Goal: Task Accomplishment & Management: Manage account settings

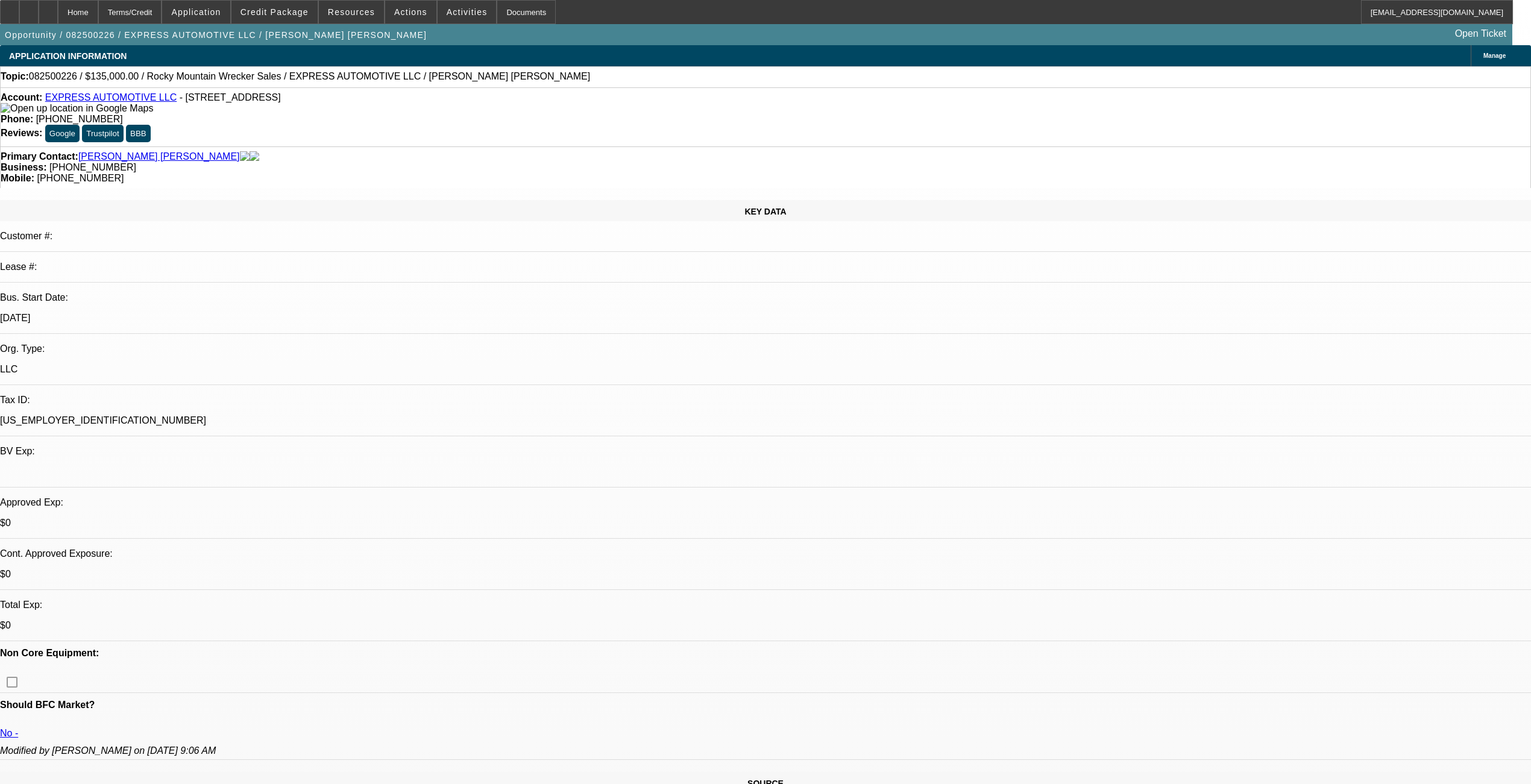
select select "0"
select select "2"
select select "0.1"
select select "4"
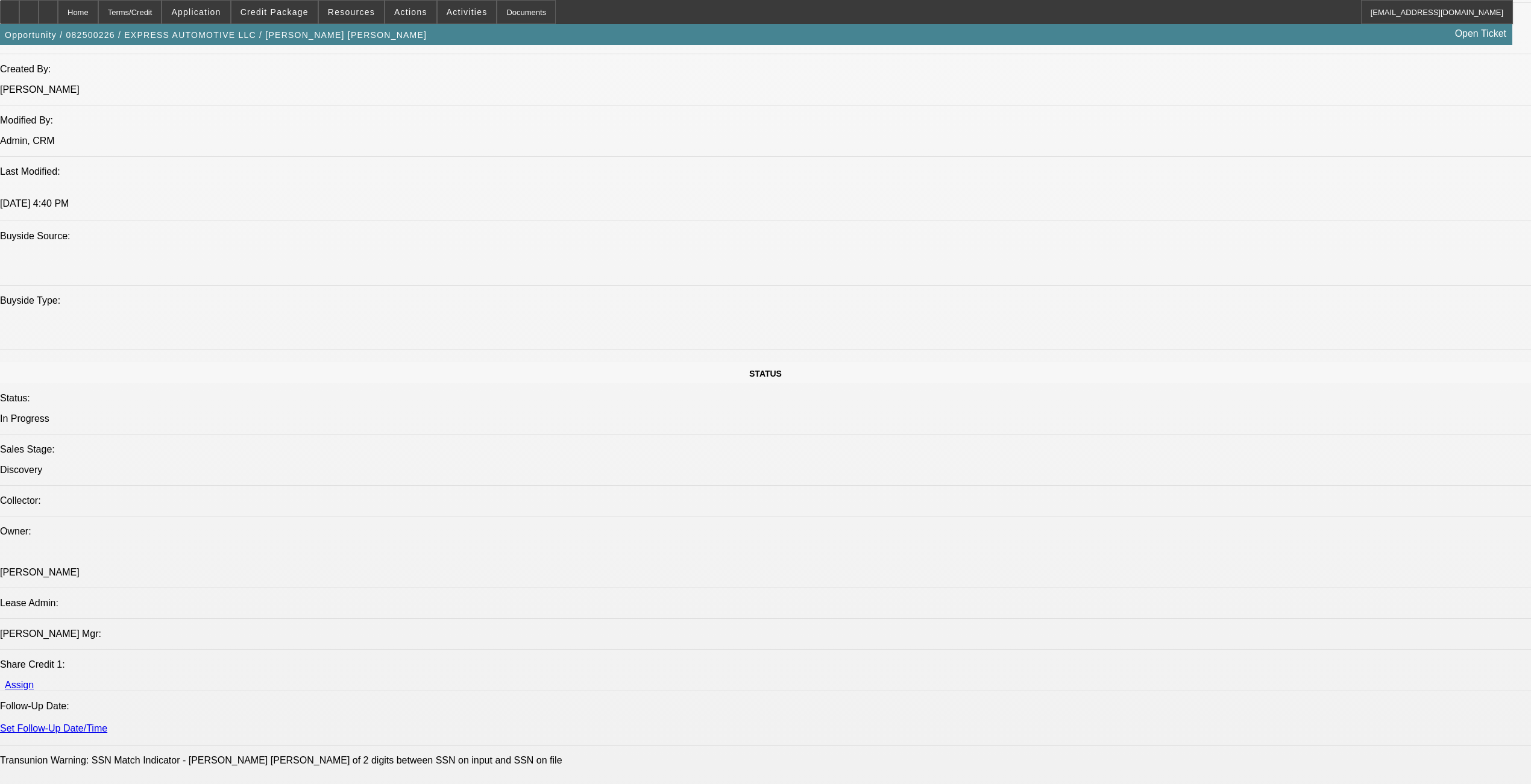
scroll to position [883, 0]
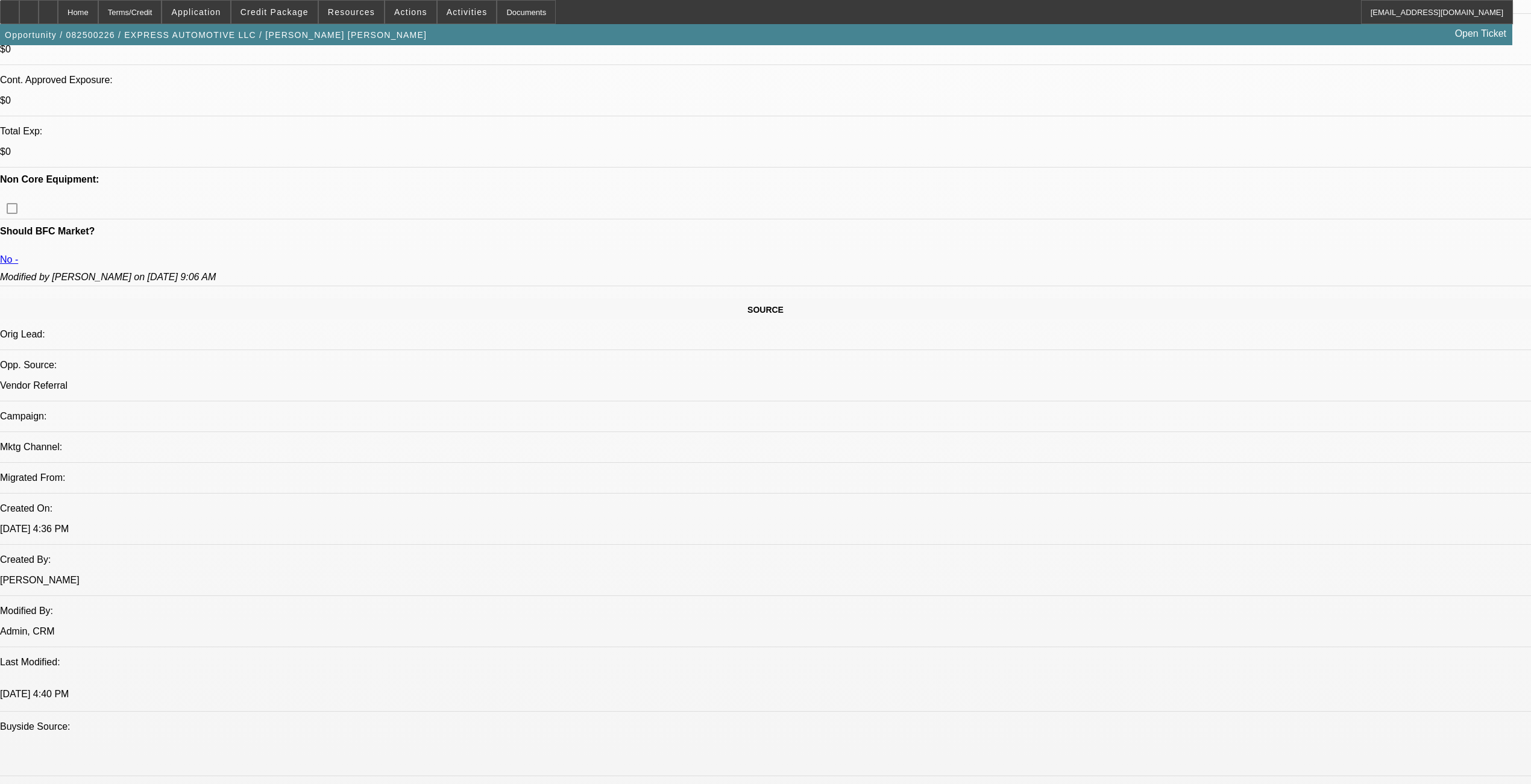
scroll to position [563, 0]
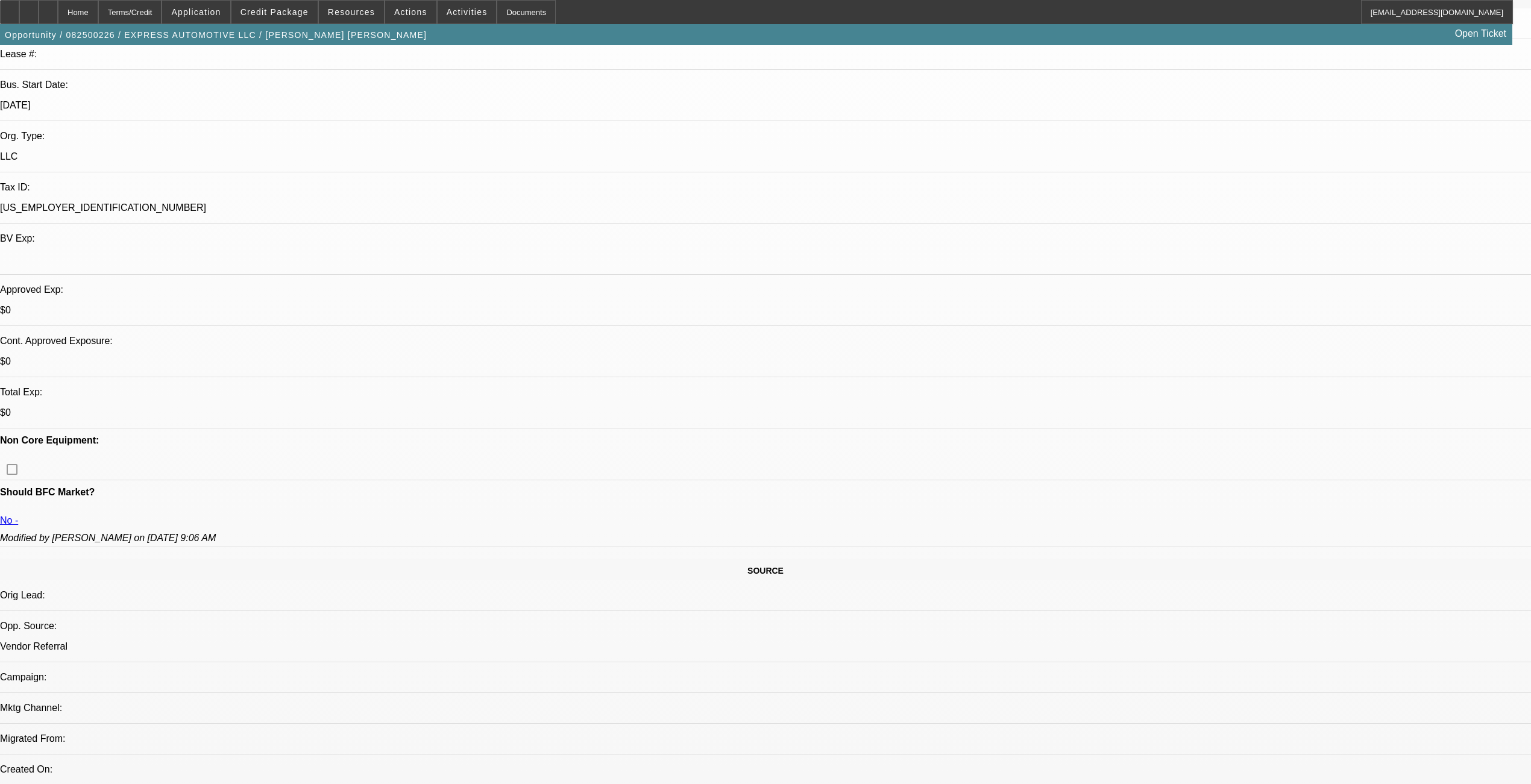
scroll to position [0, 0]
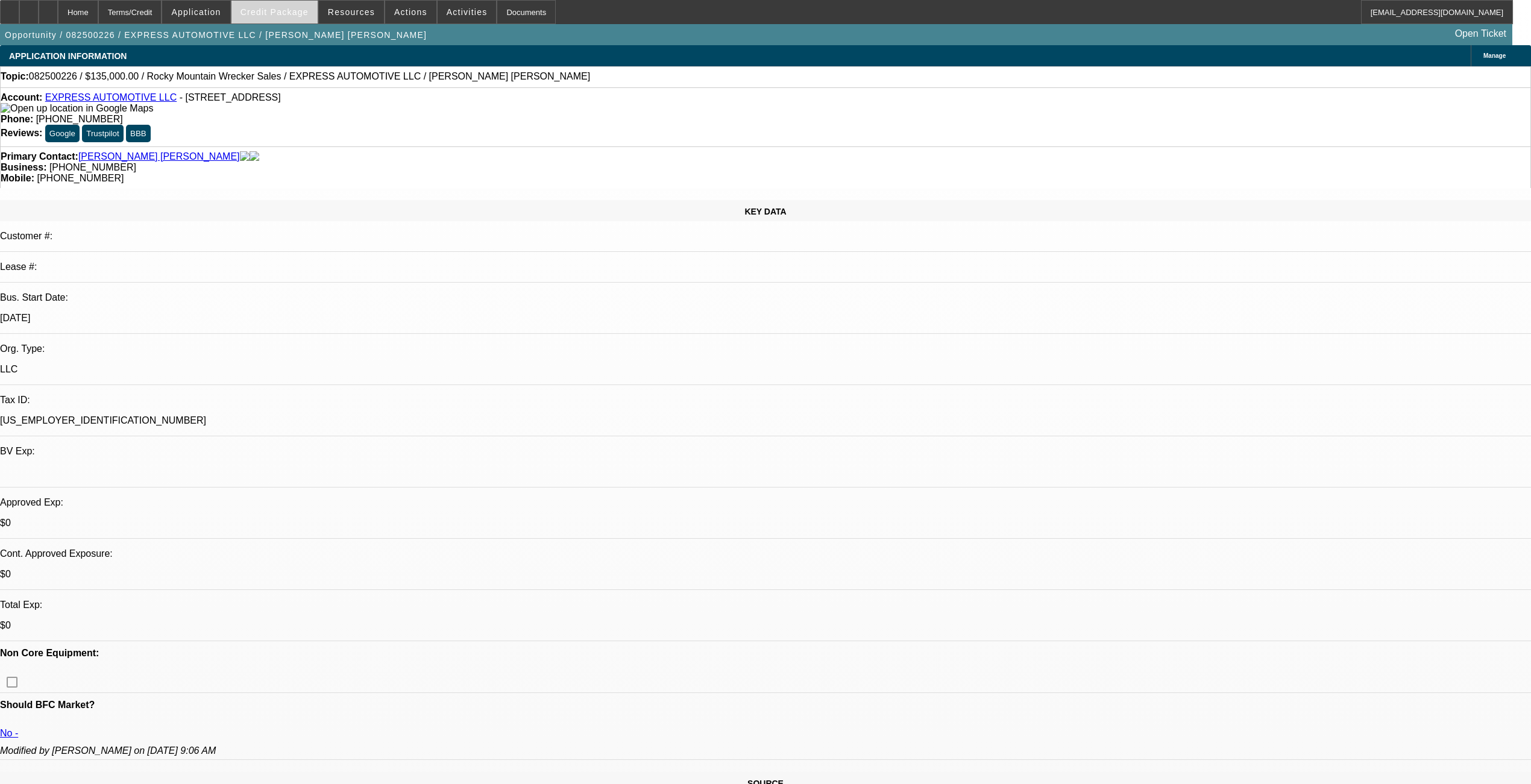
click at [281, 7] on span "Credit Package" at bounding box center [274, 12] width 68 height 10
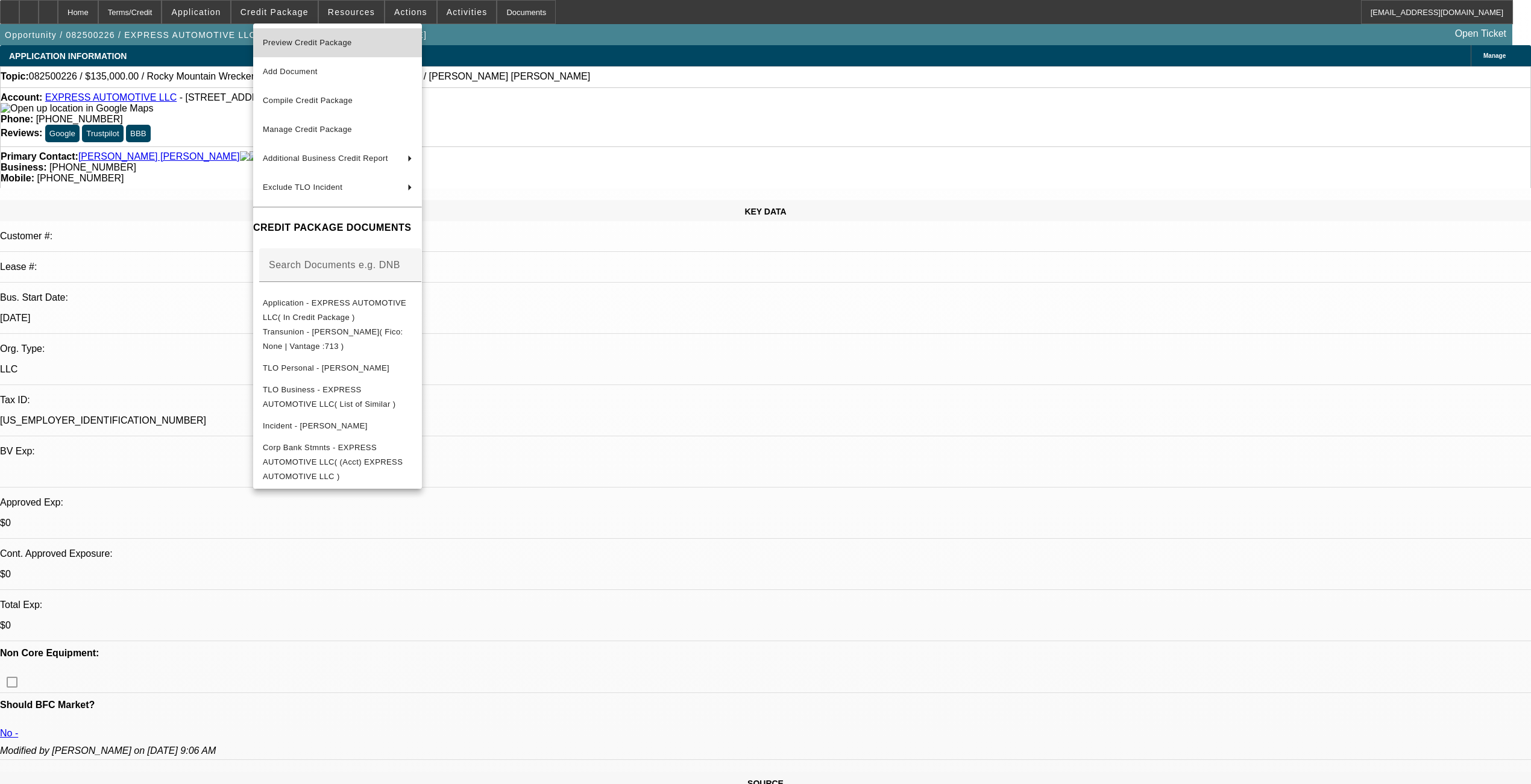
click at [314, 42] on span "Preview Credit Package" at bounding box center [308, 43] width 89 height 9
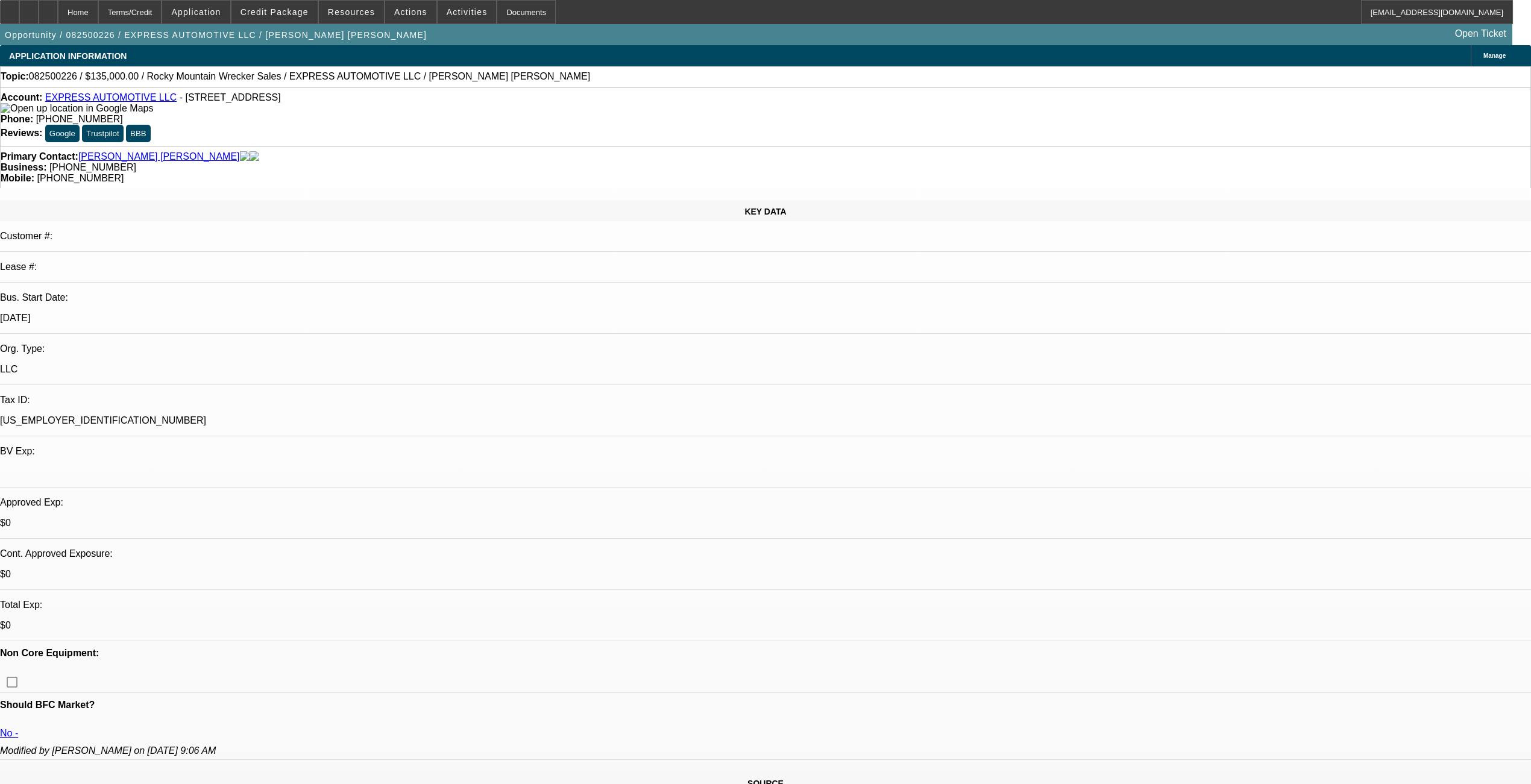
click at [65, 78] on span "082500226 / $135,000.00 / Rocky Mountain Wrecker Sales / EXPRESS AUTOMOTIVE LLC…" at bounding box center [310, 76] width 561 height 11
copy span "082500226"
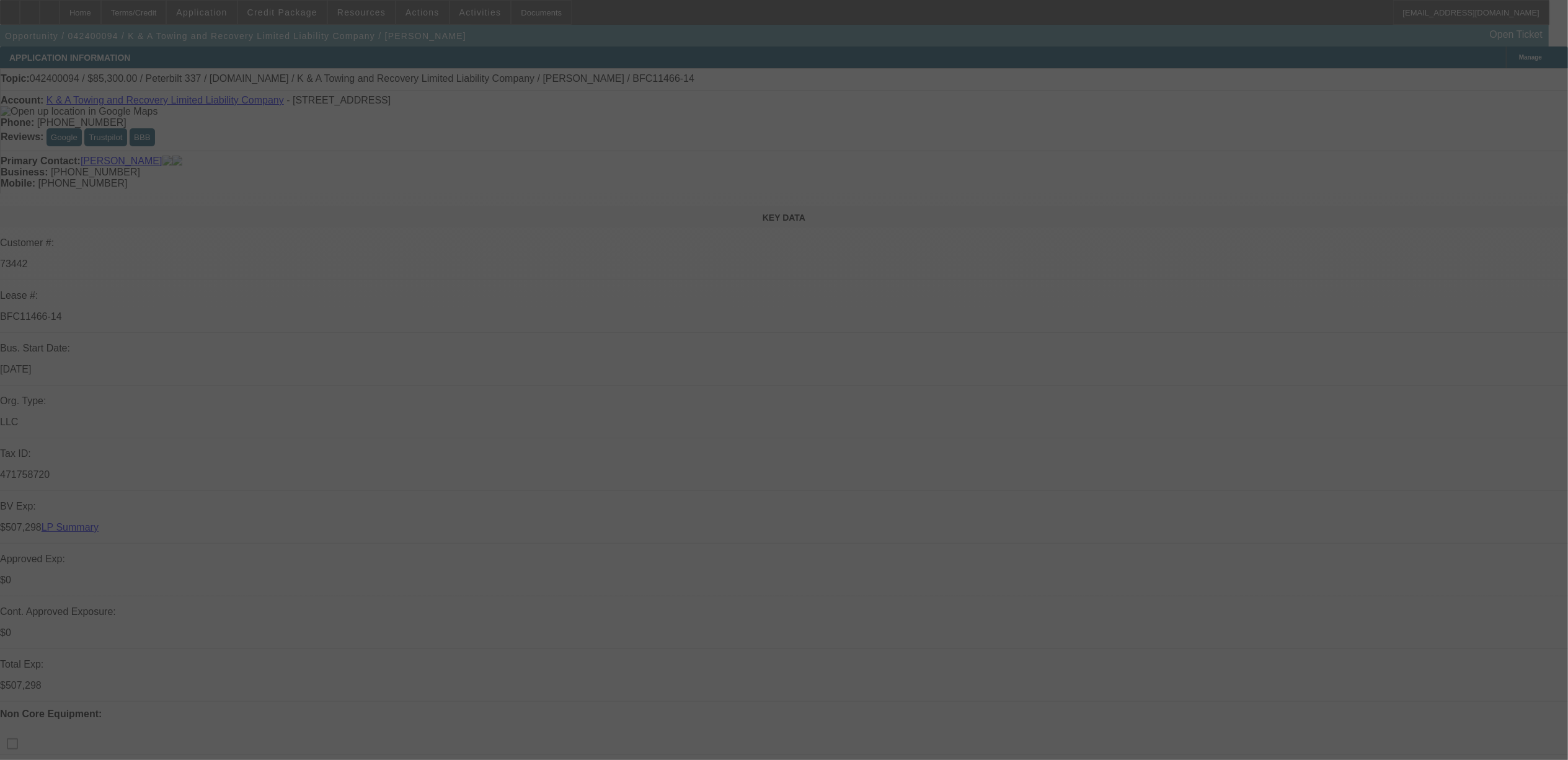
select select "0"
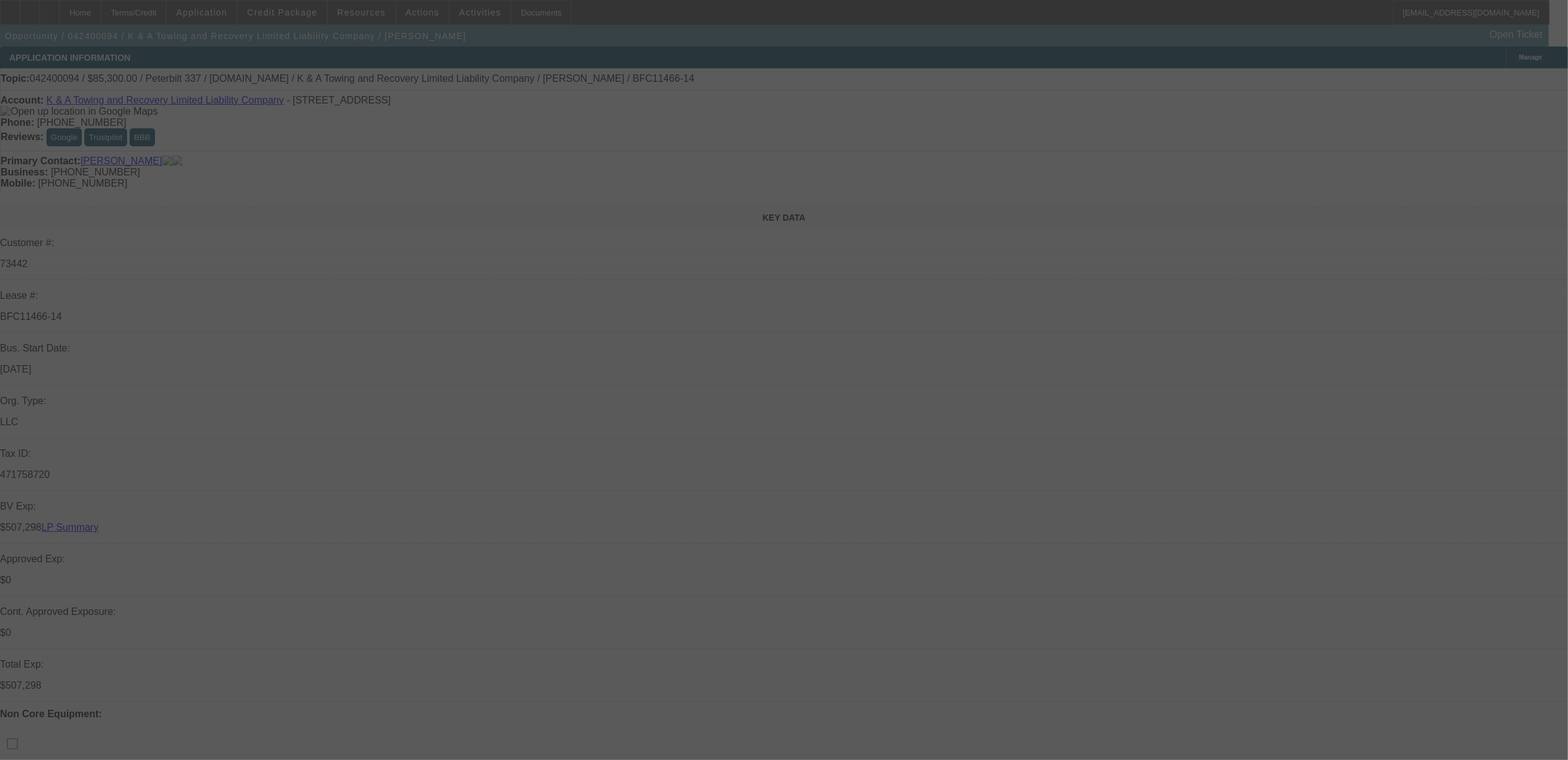
select select "0"
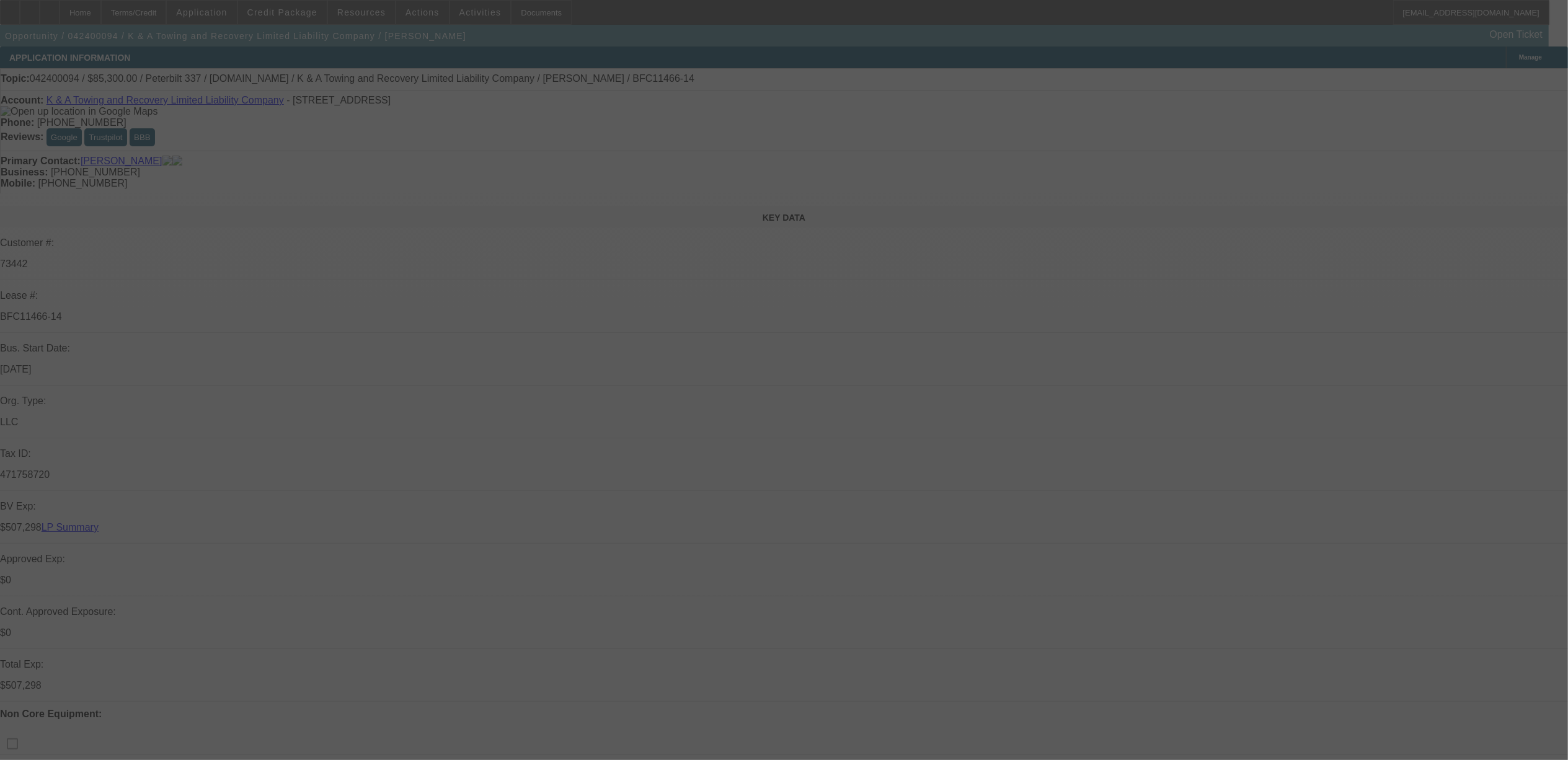
select select "0"
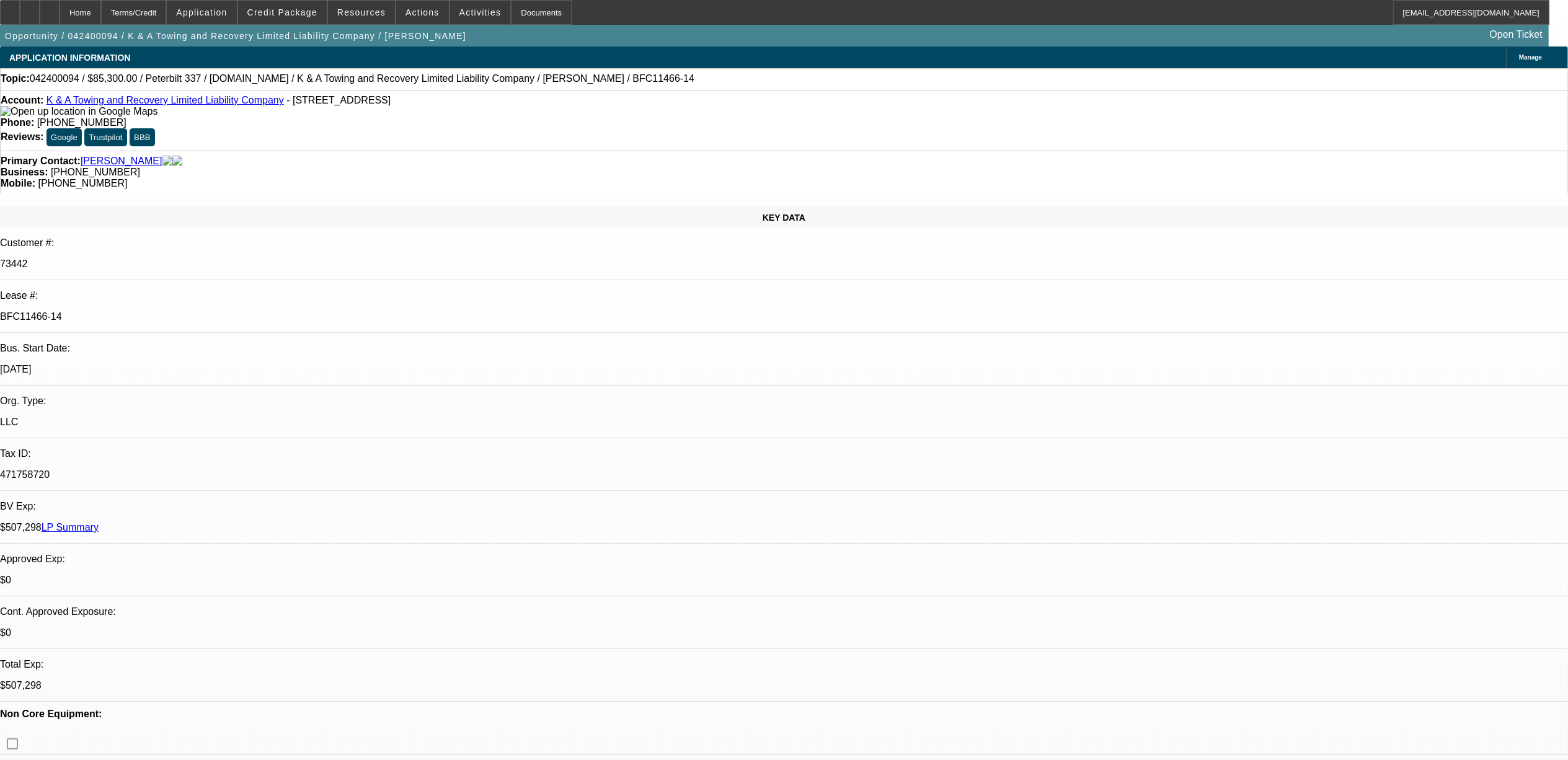
select select "1"
select select "2"
select select "6"
select select "1"
select select "2"
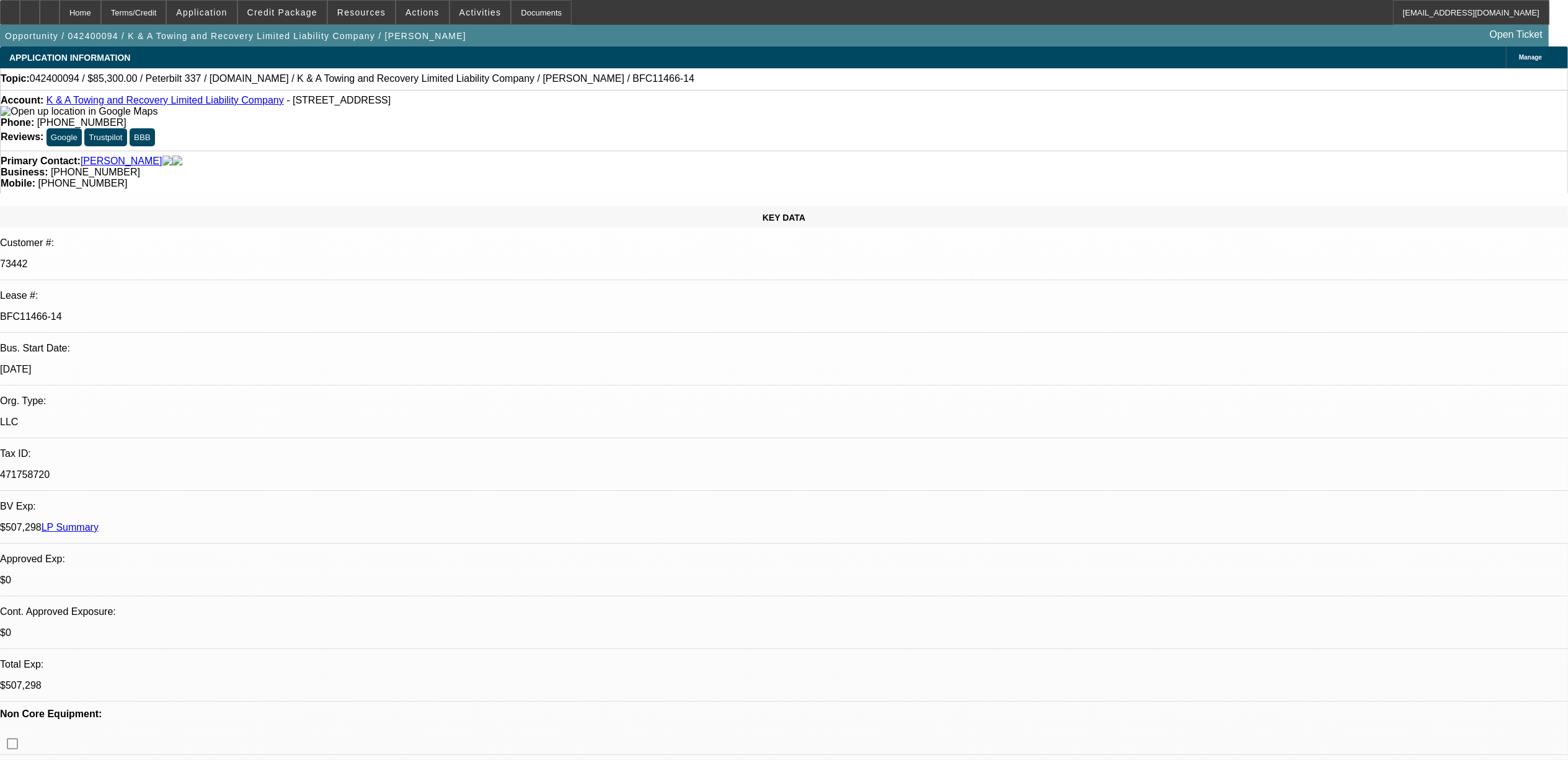
select select "6"
select select "1"
select select "2"
select select "6"
select select "1"
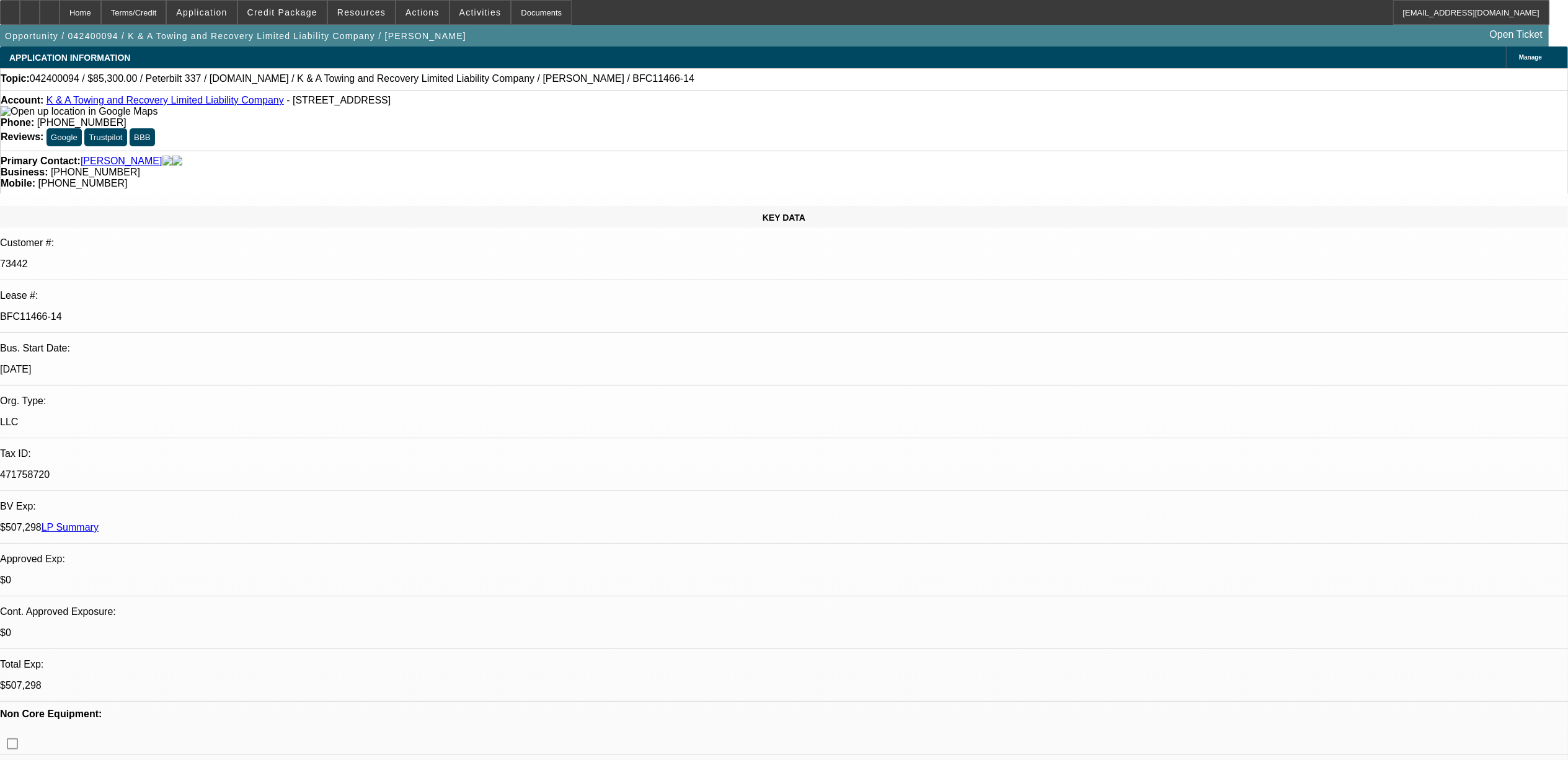
select select "2"
select select "6"
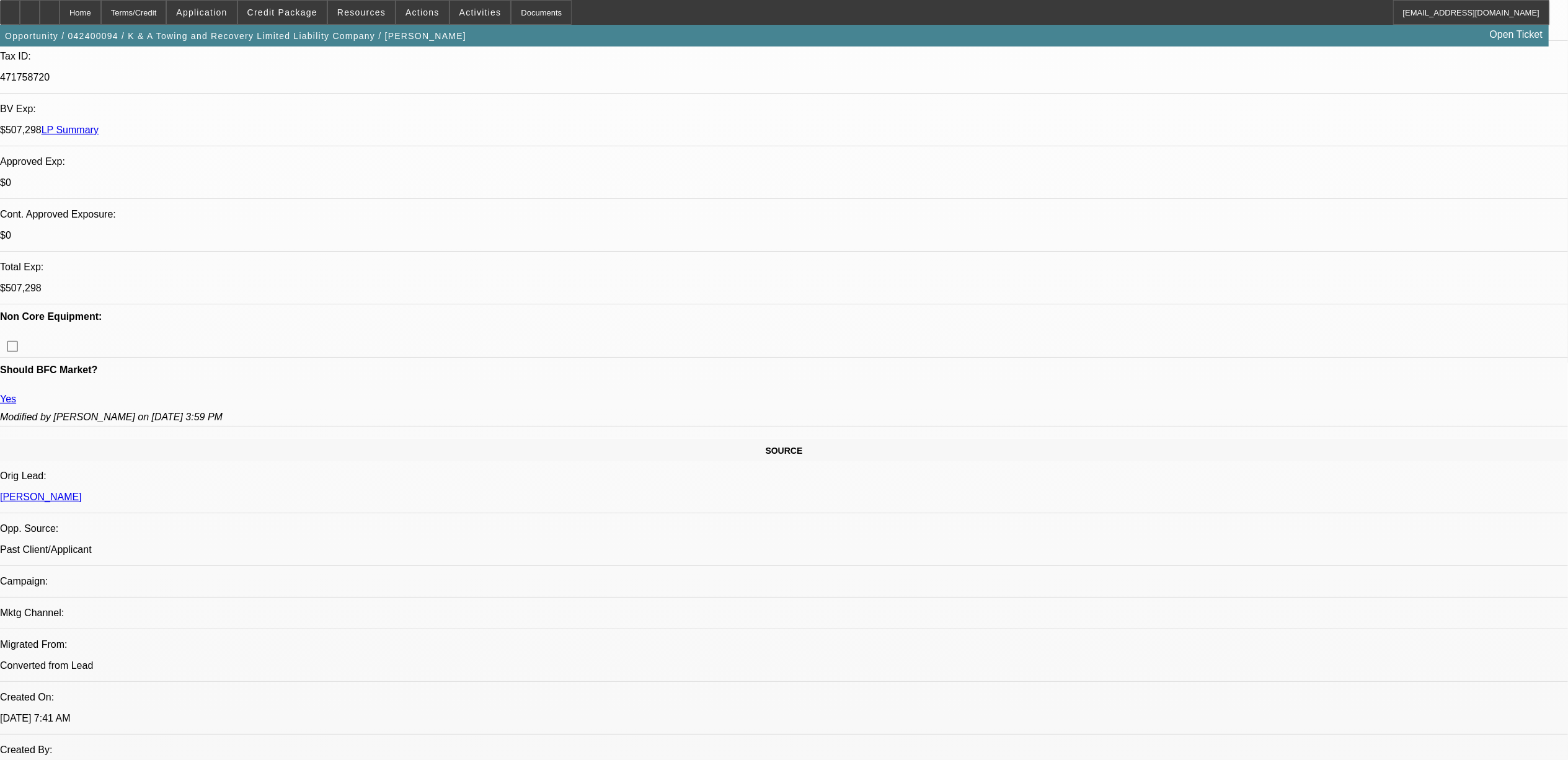
scroll to position [165, 0]
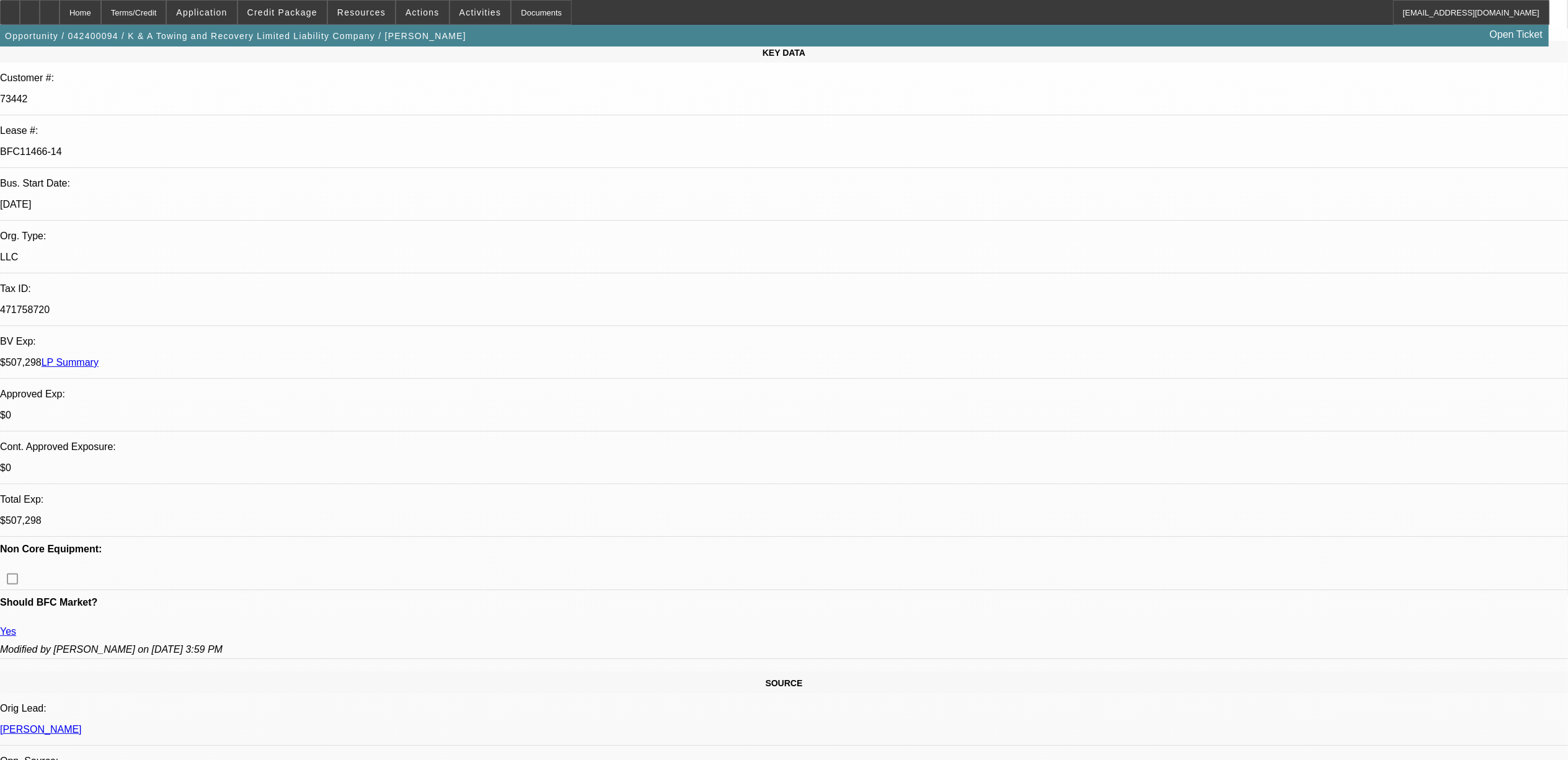
type input "p"
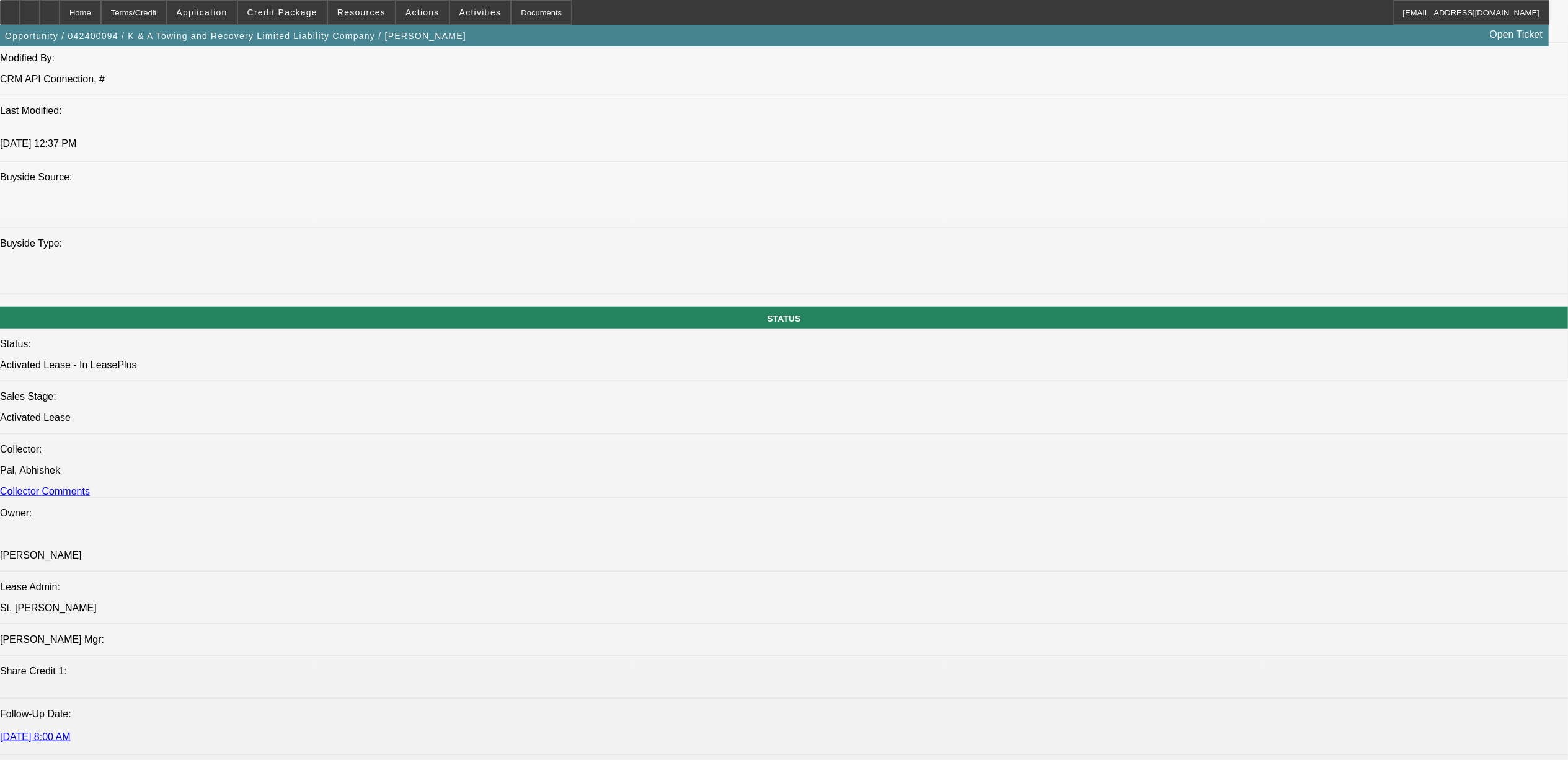
scroll to position [909, 0]
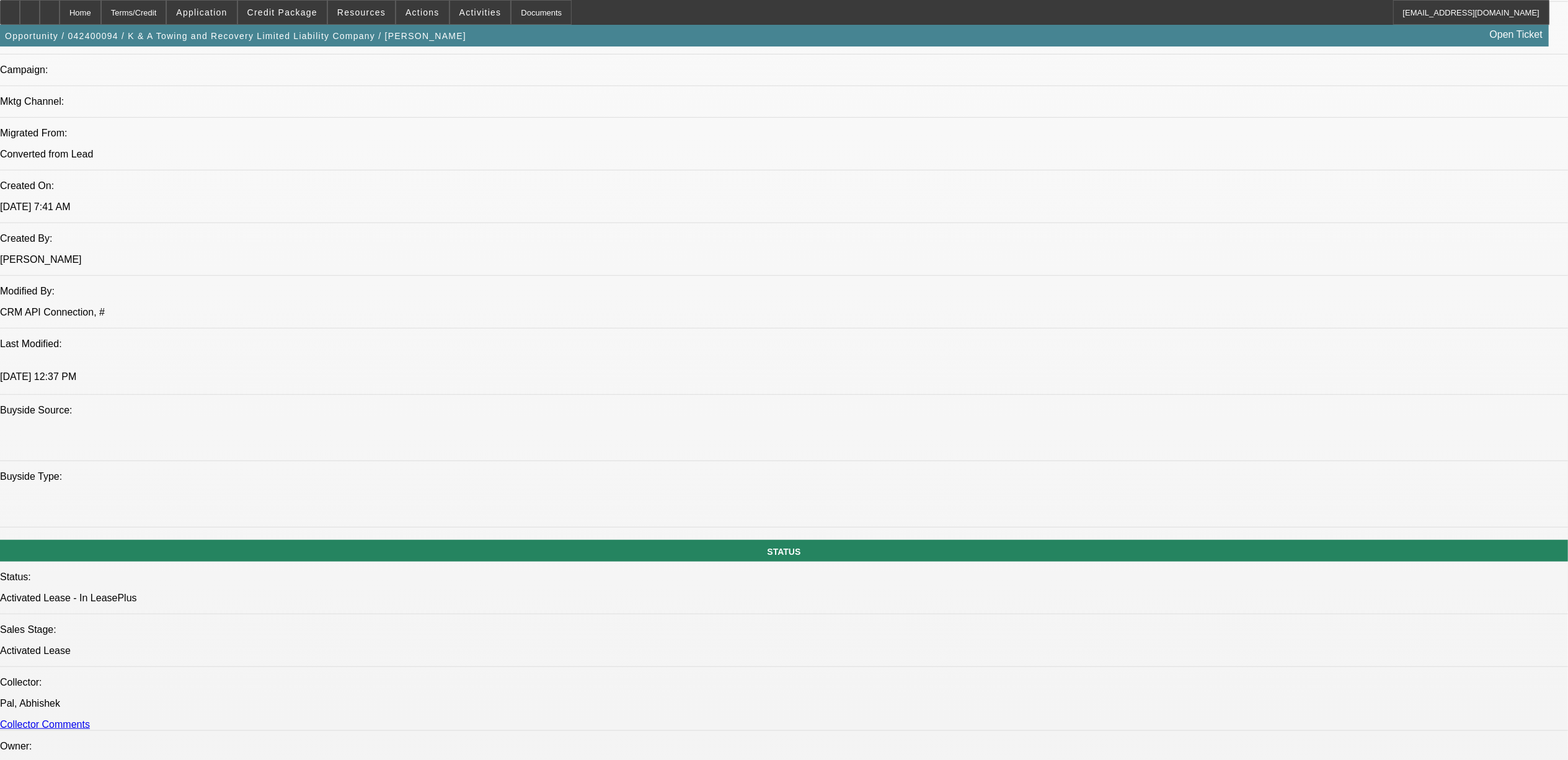
type input "early"
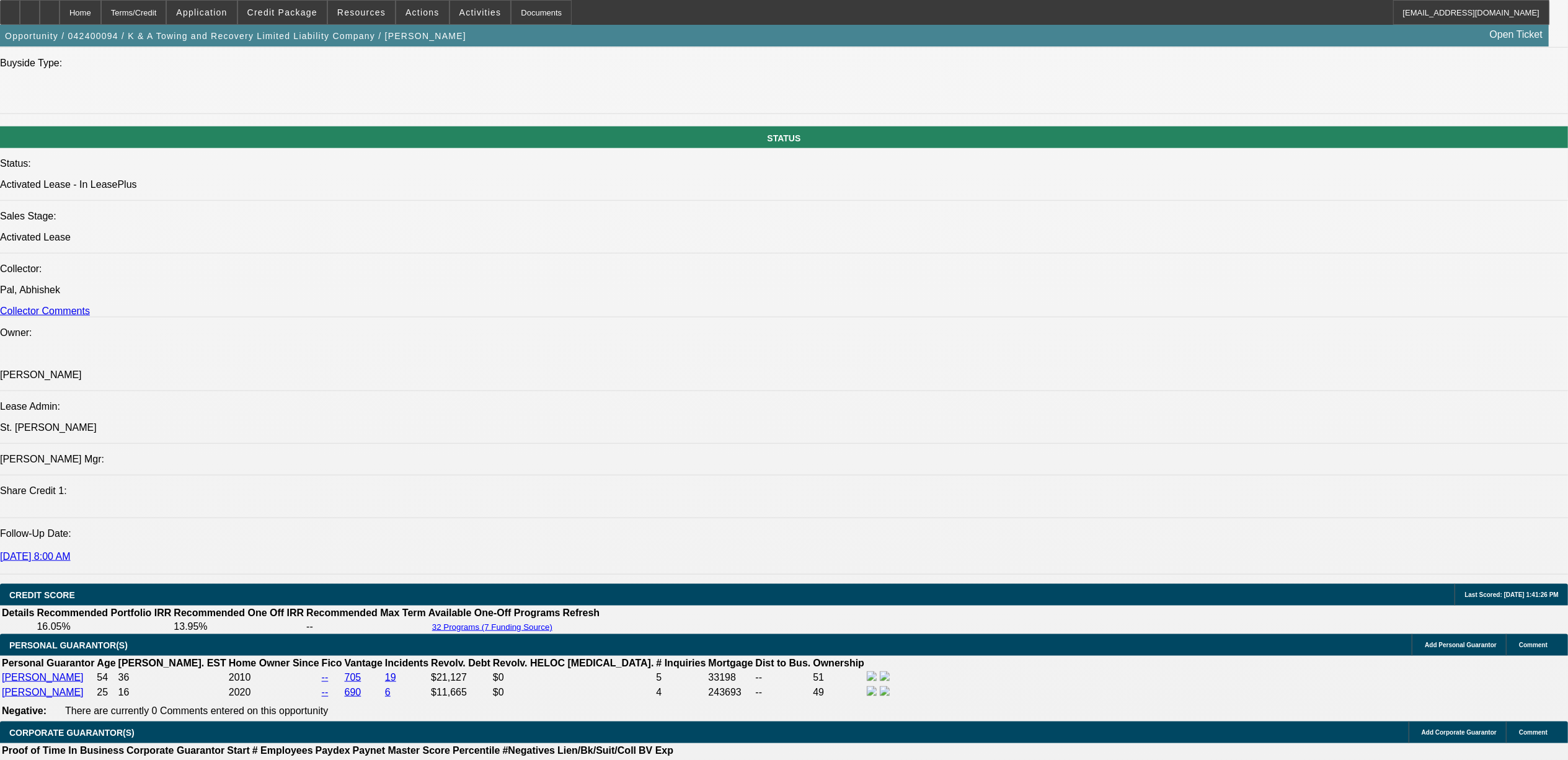
scroll to position [2150, 0]
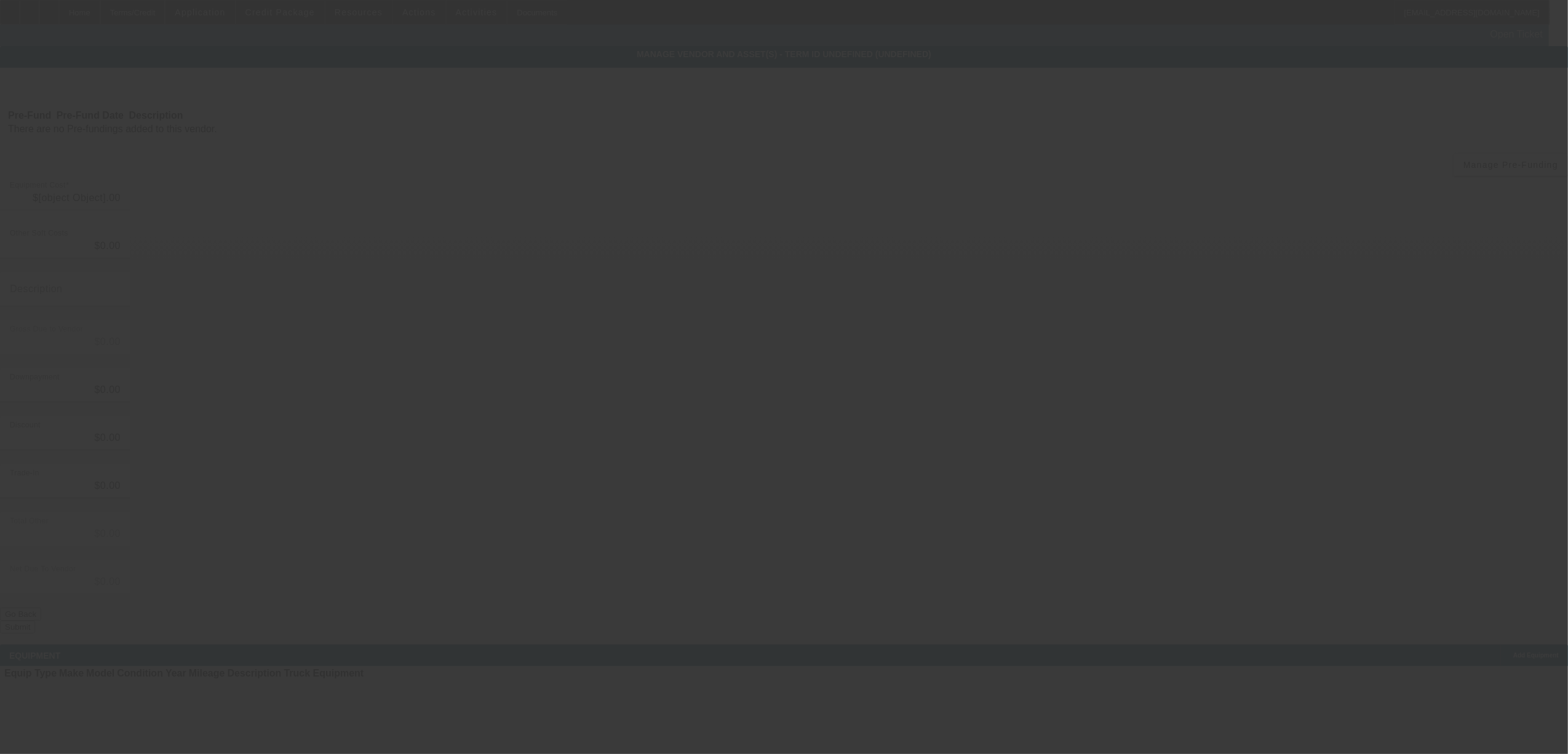
type input "$80,000.00"
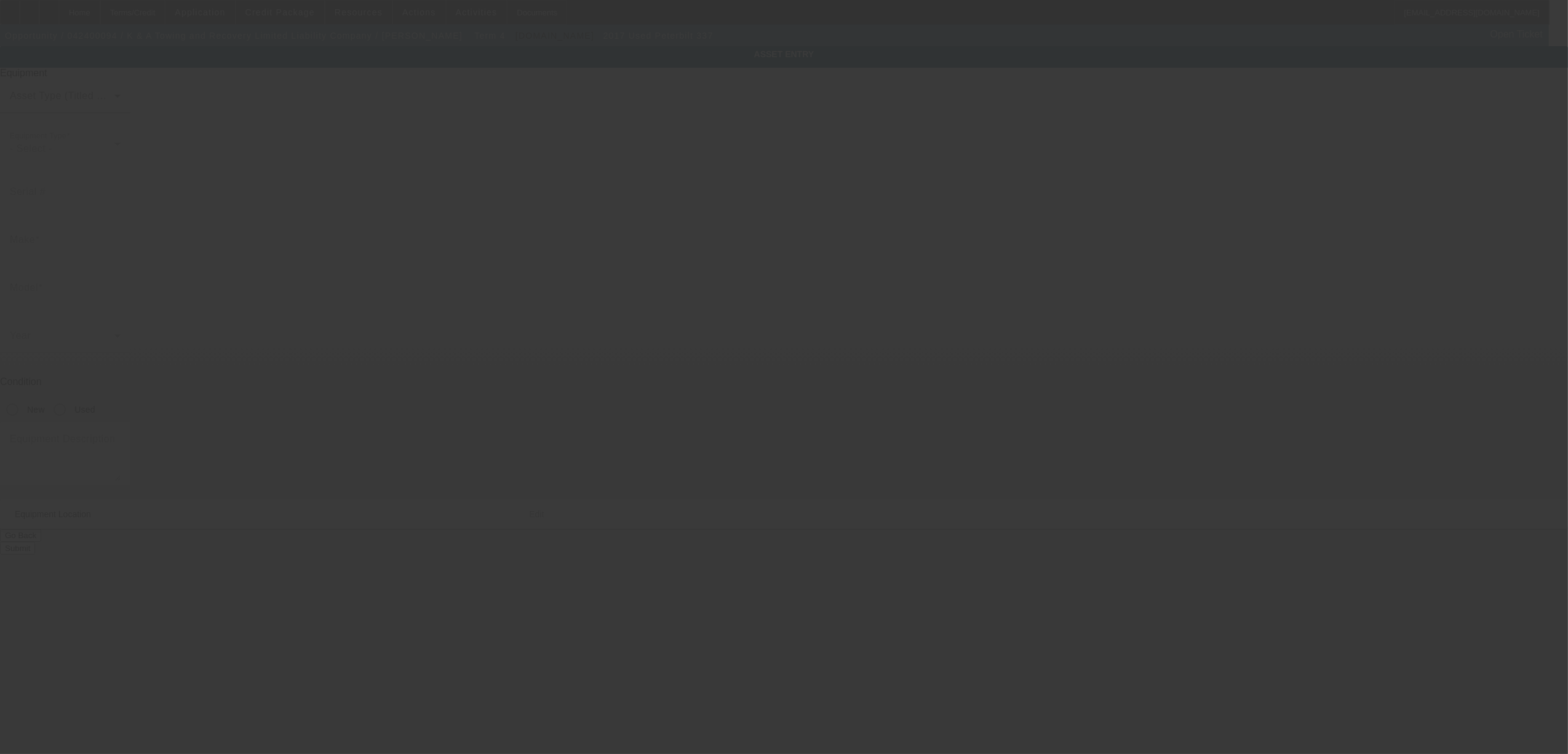
type input "2NP2HM6XXHM387239"
type input "Peterbilt"
type input "337"
radio input "true"
type textarea "with:"
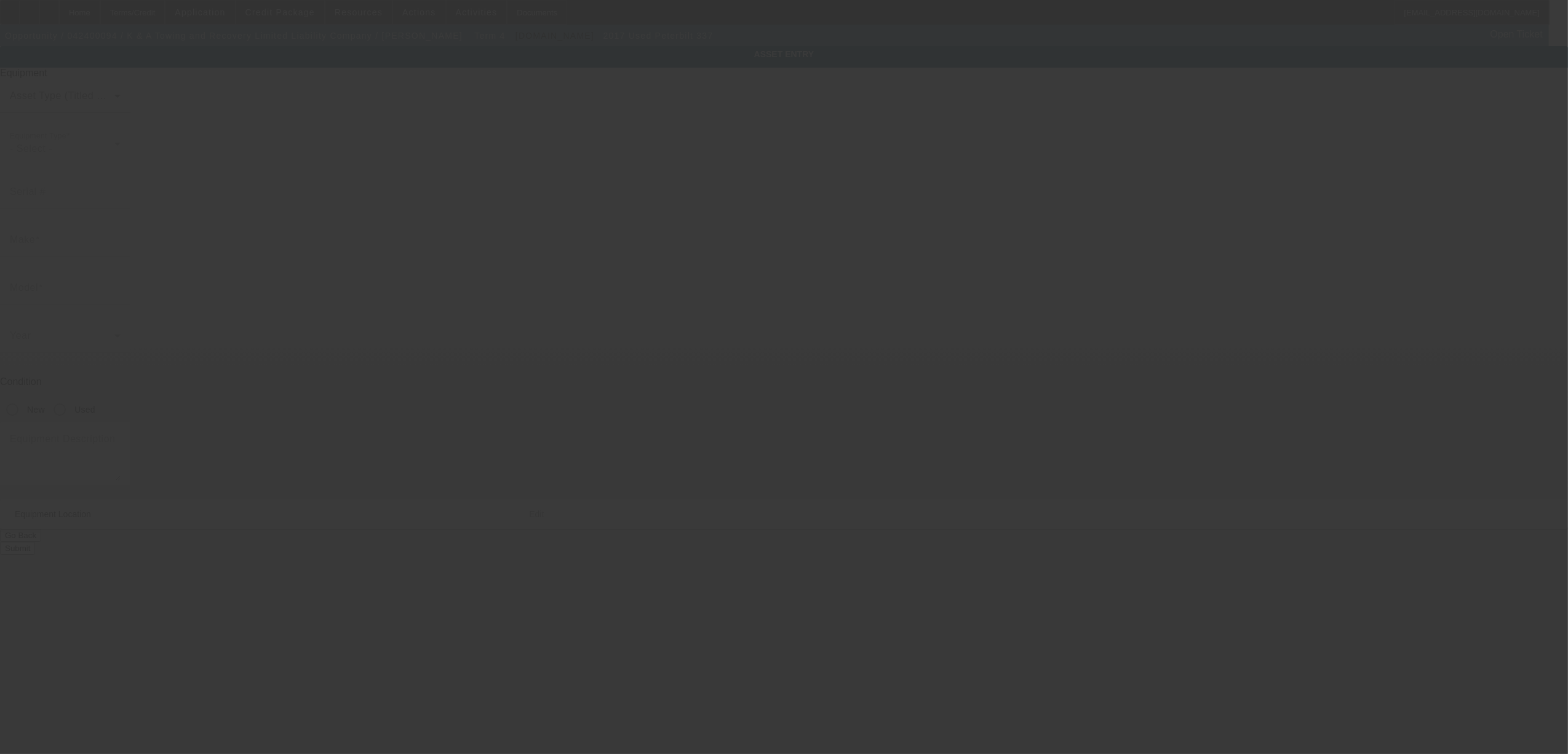
type input "205 County Rd 565"
type input "Wantage"
type input "07461"
type input "Sussex"
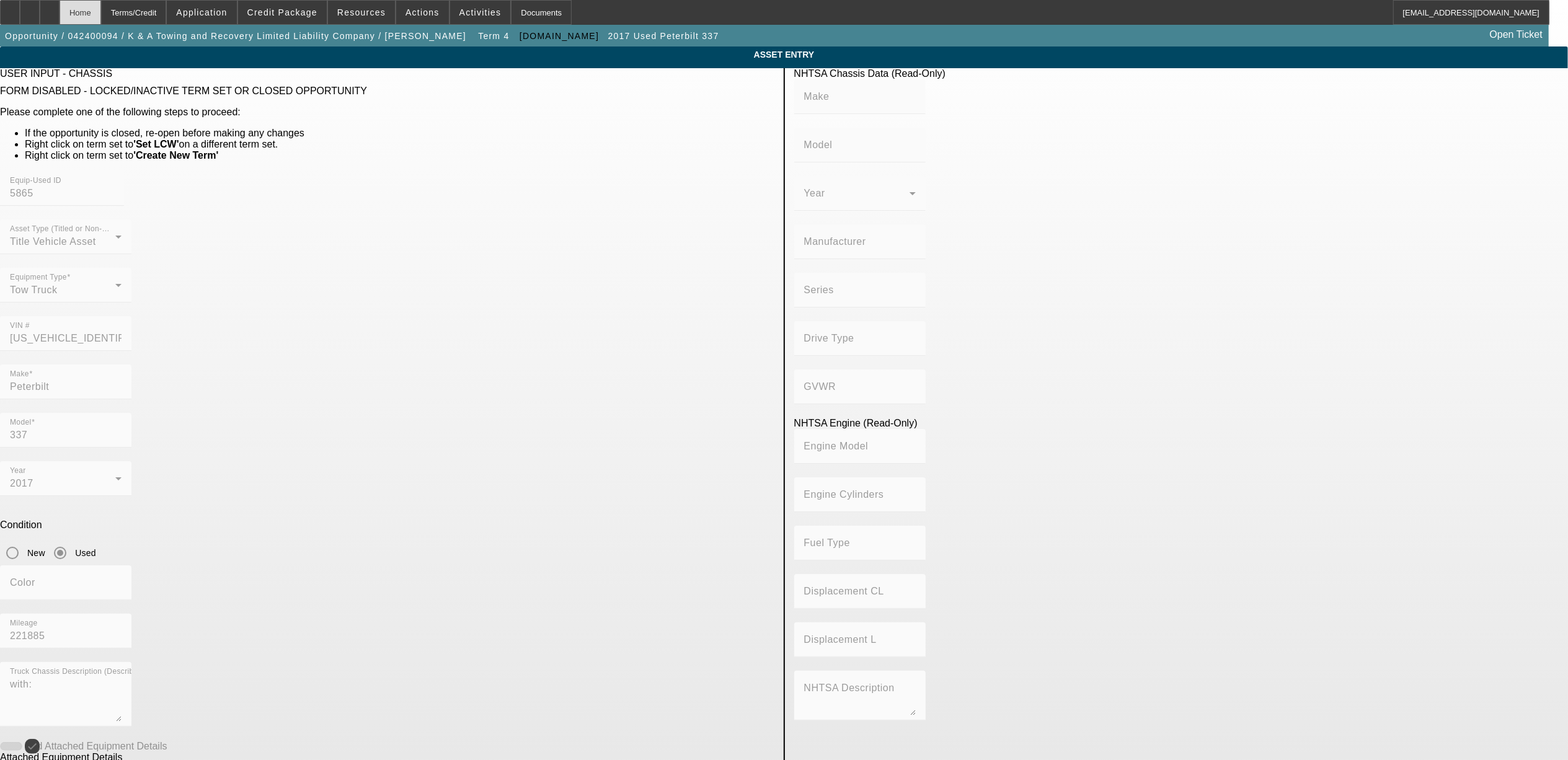
click at [101, 13] on div "Home" at bounding box center [81, 12] width 41 height 24
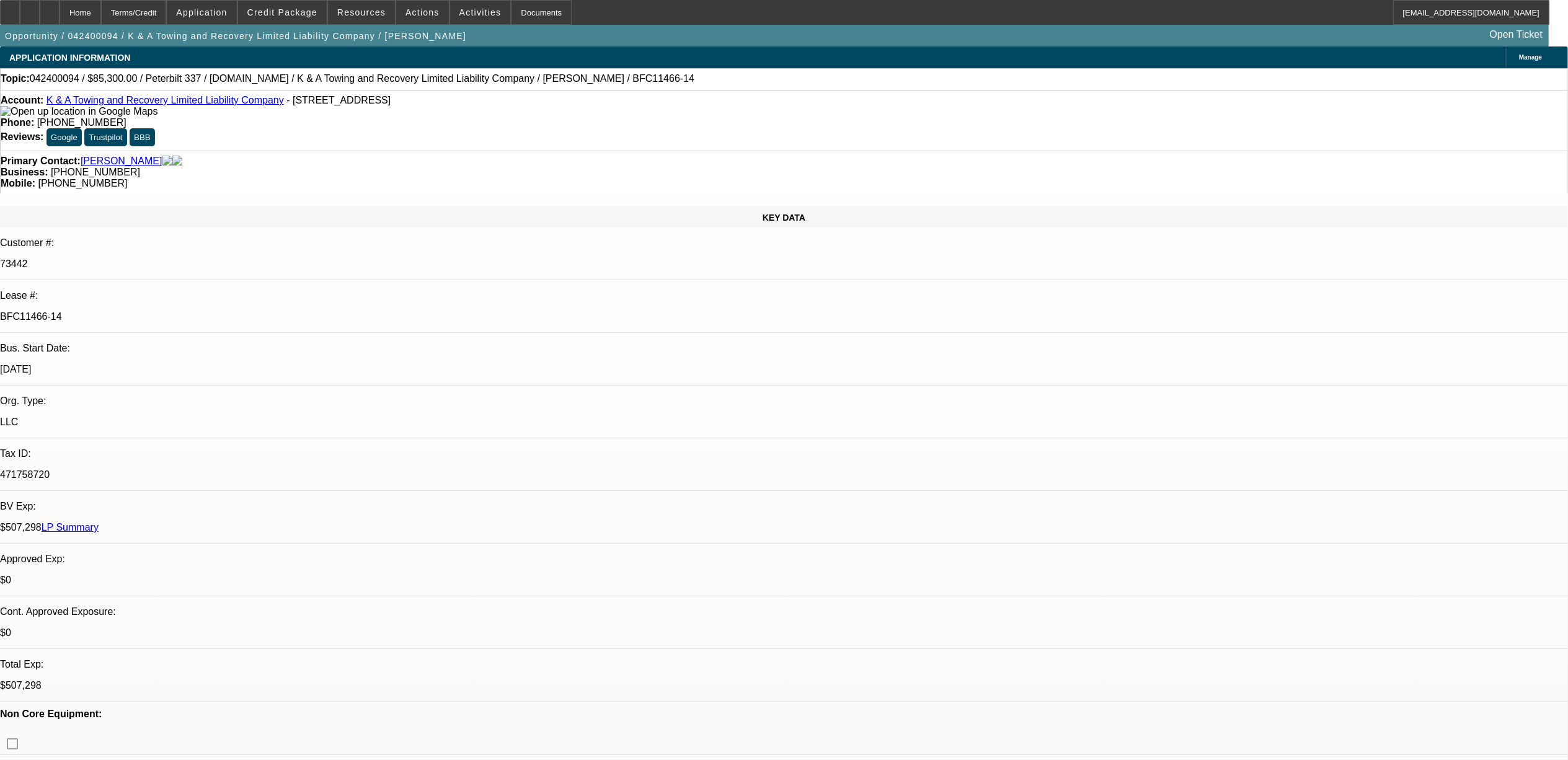
select select "0"
select select "2"
select select "0"
select select "6"
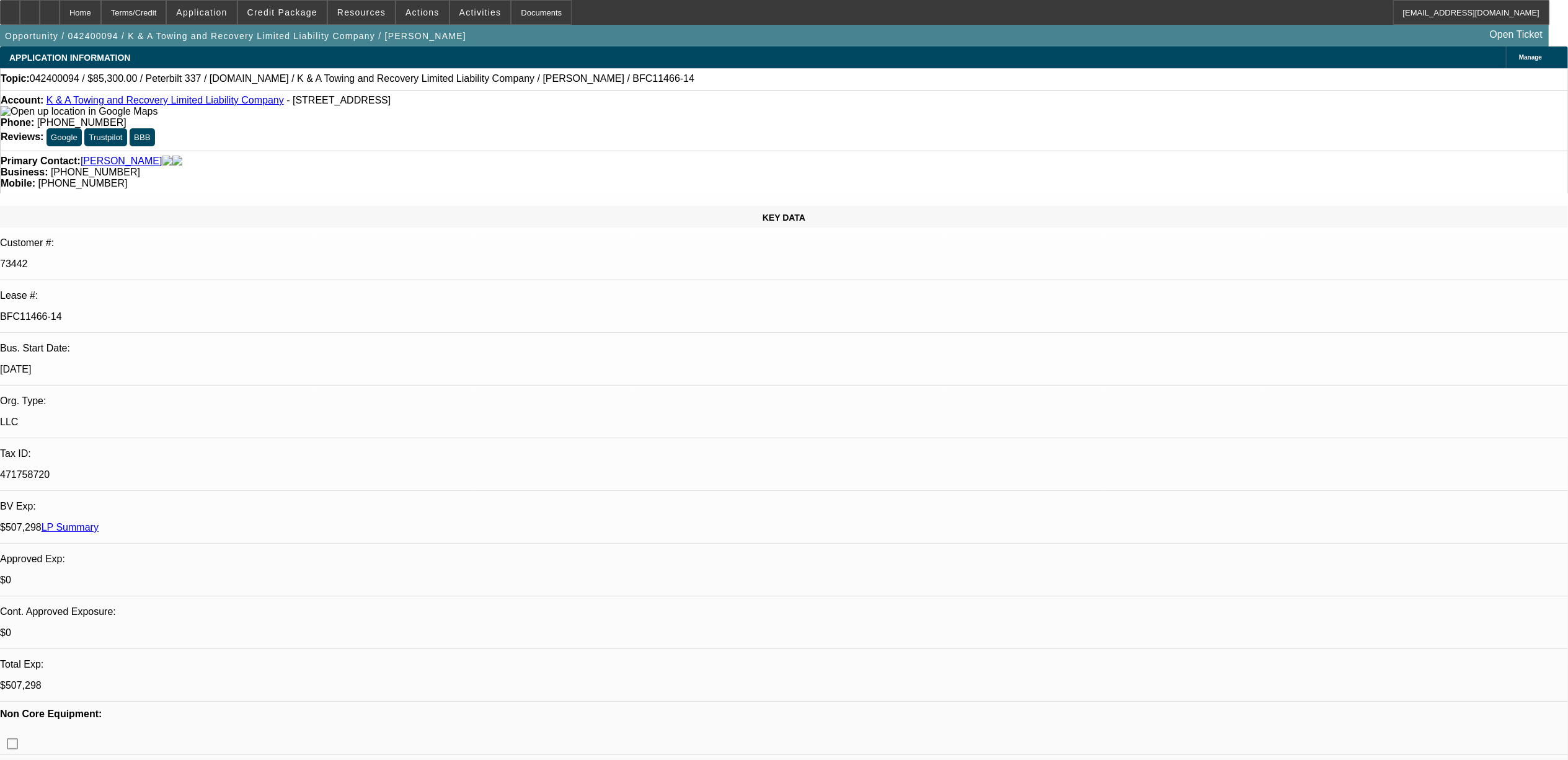
select select "0"
select select "2"
select select "0"
select select "6"
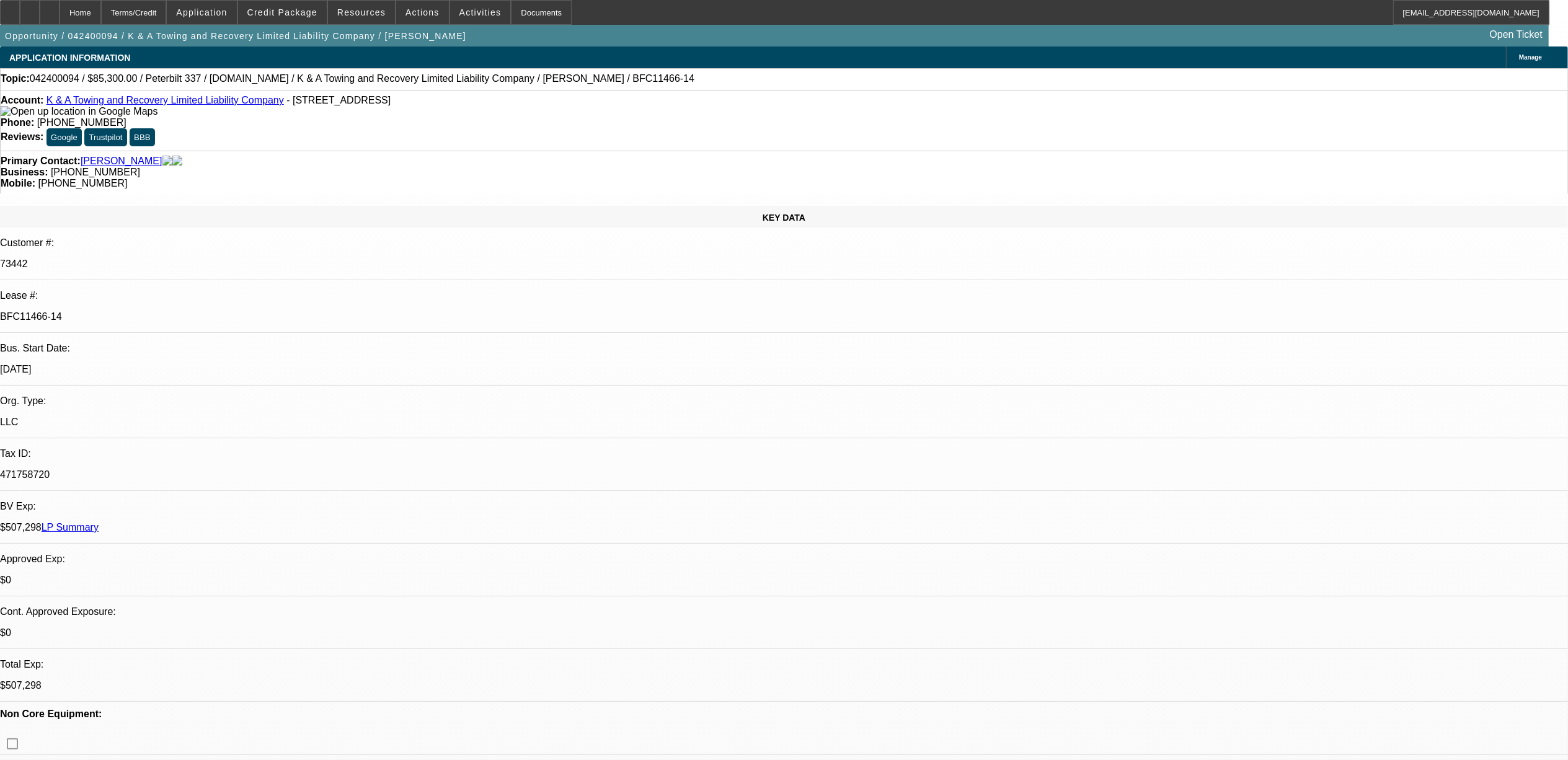
select select "0"
select select "2"
select select "0"
select select "6"
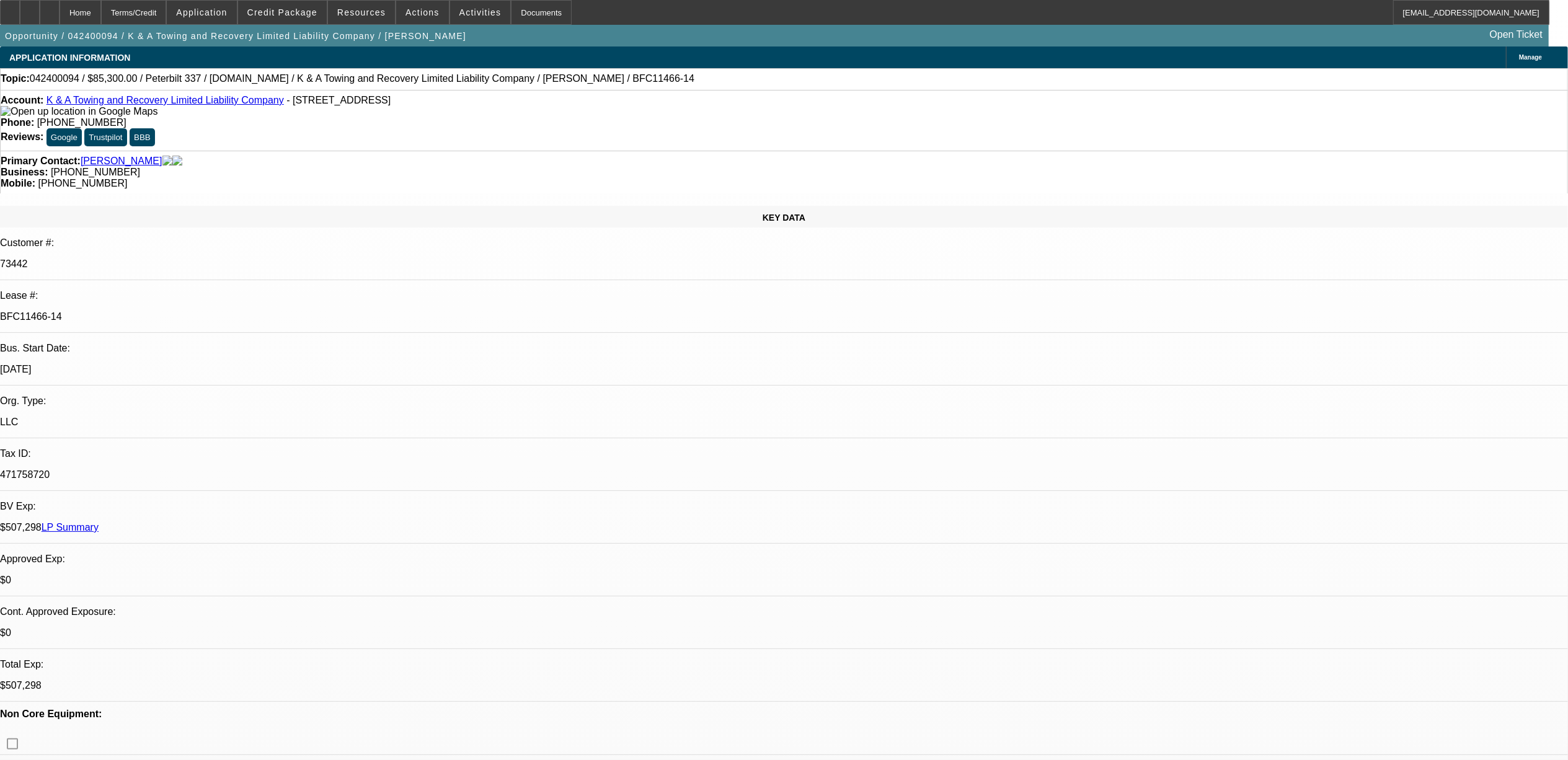
select select "0"
select select "2"
select select "0"
select select "6"
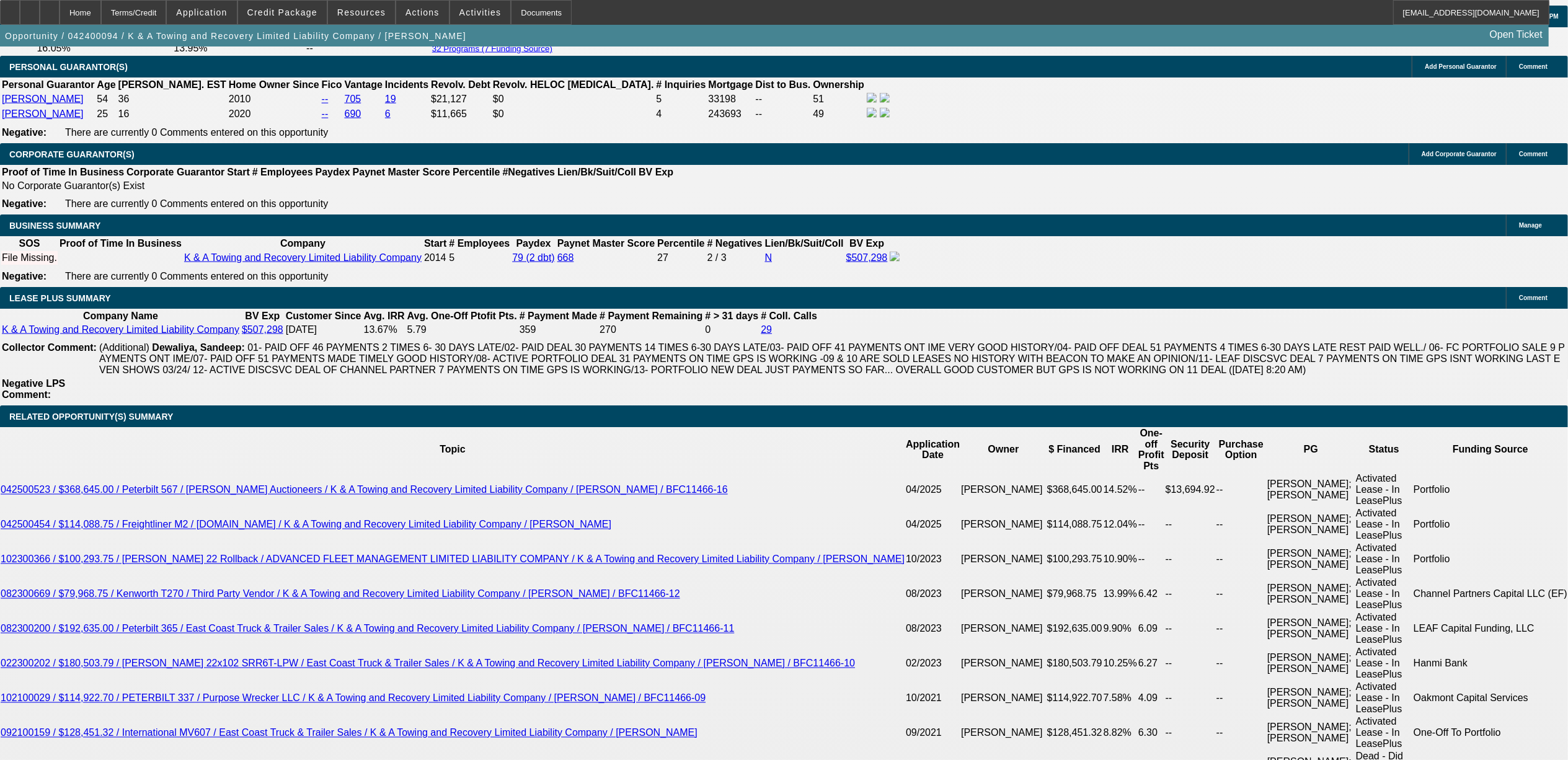
scroll to position [2067, 0]
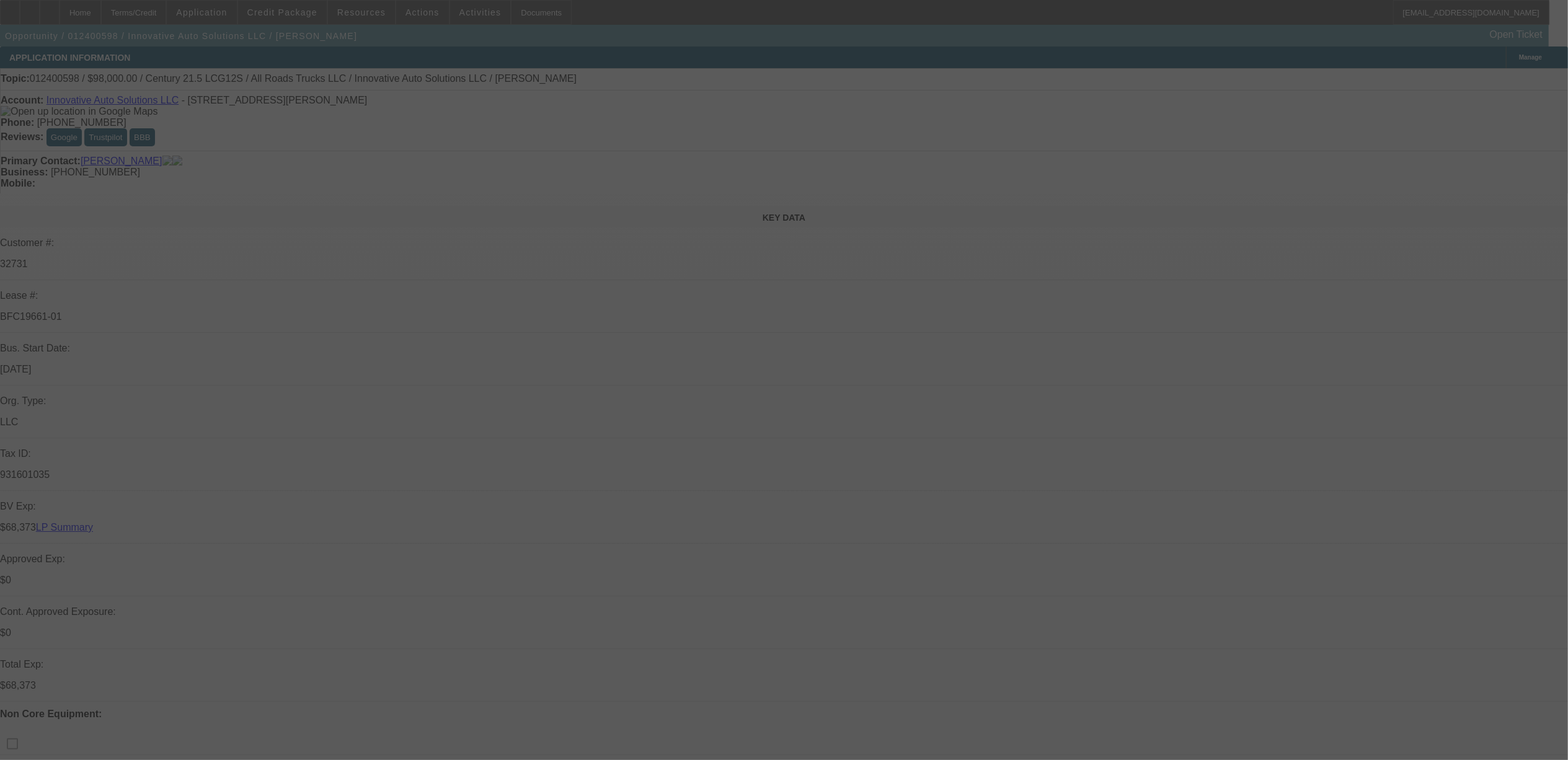
select select "0"
select select "2"
select select "0"
select select "2"
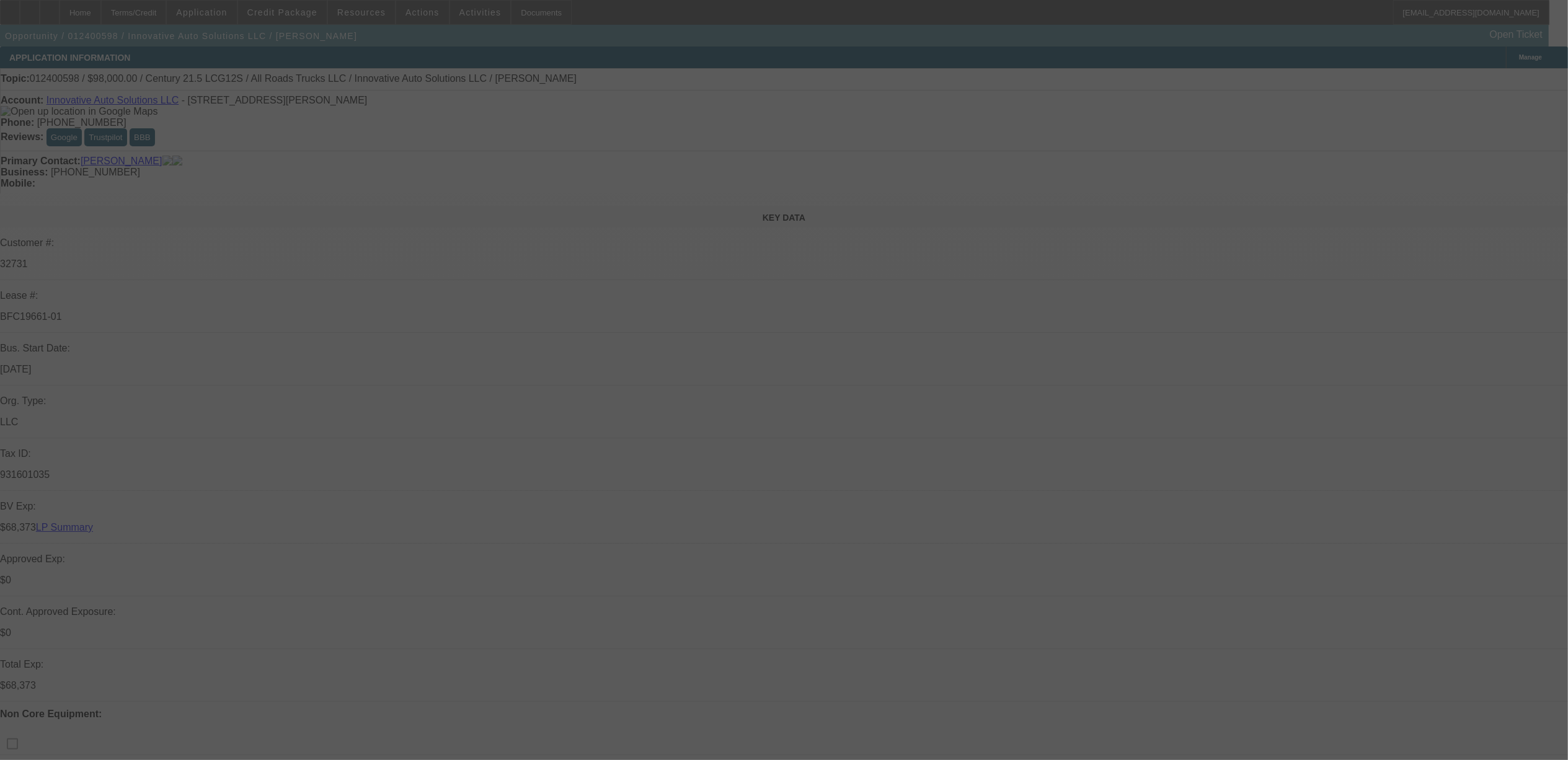
select select "0"
select select "2"
select select "0"
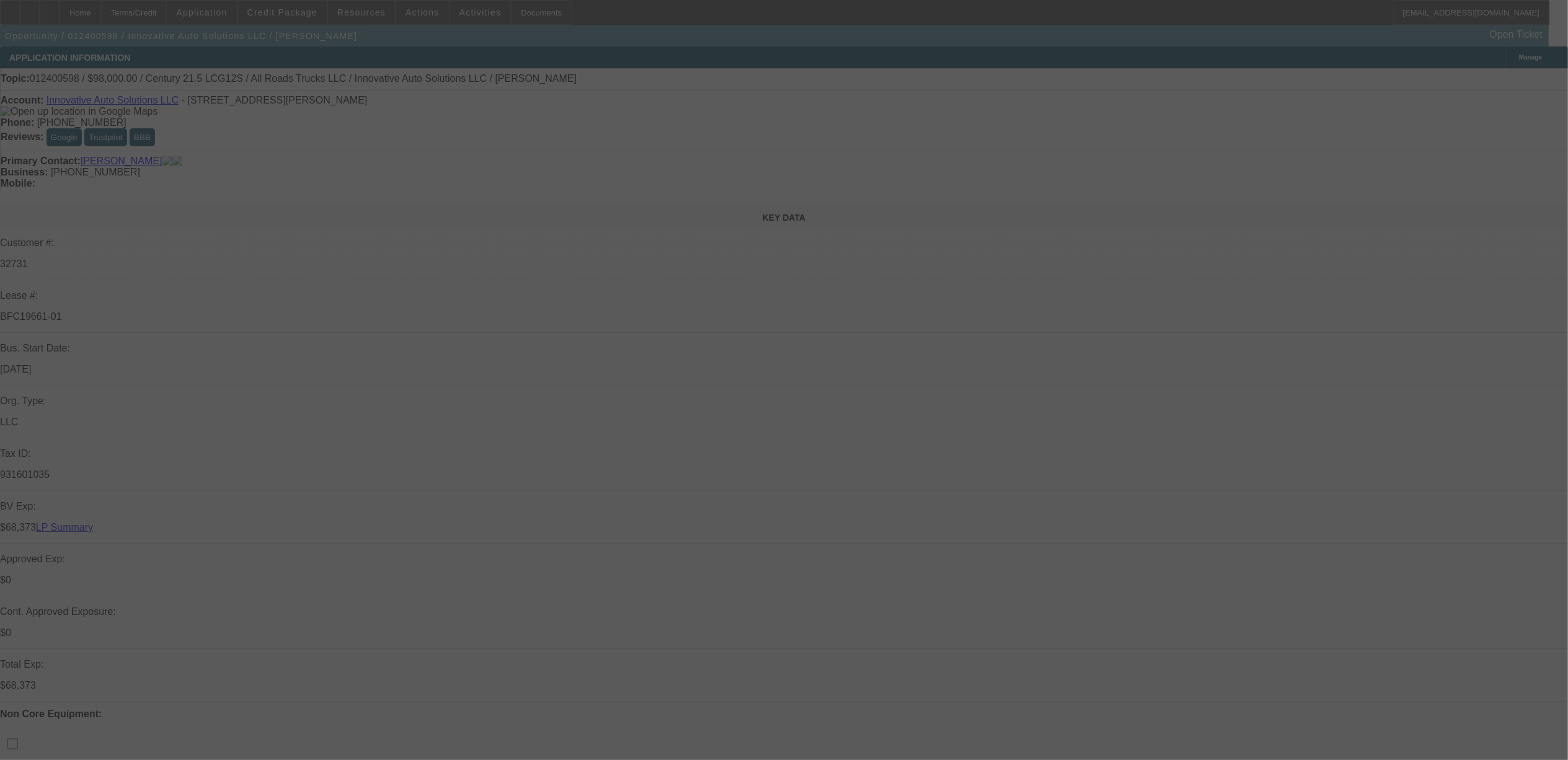
select select "2"
select select "0"
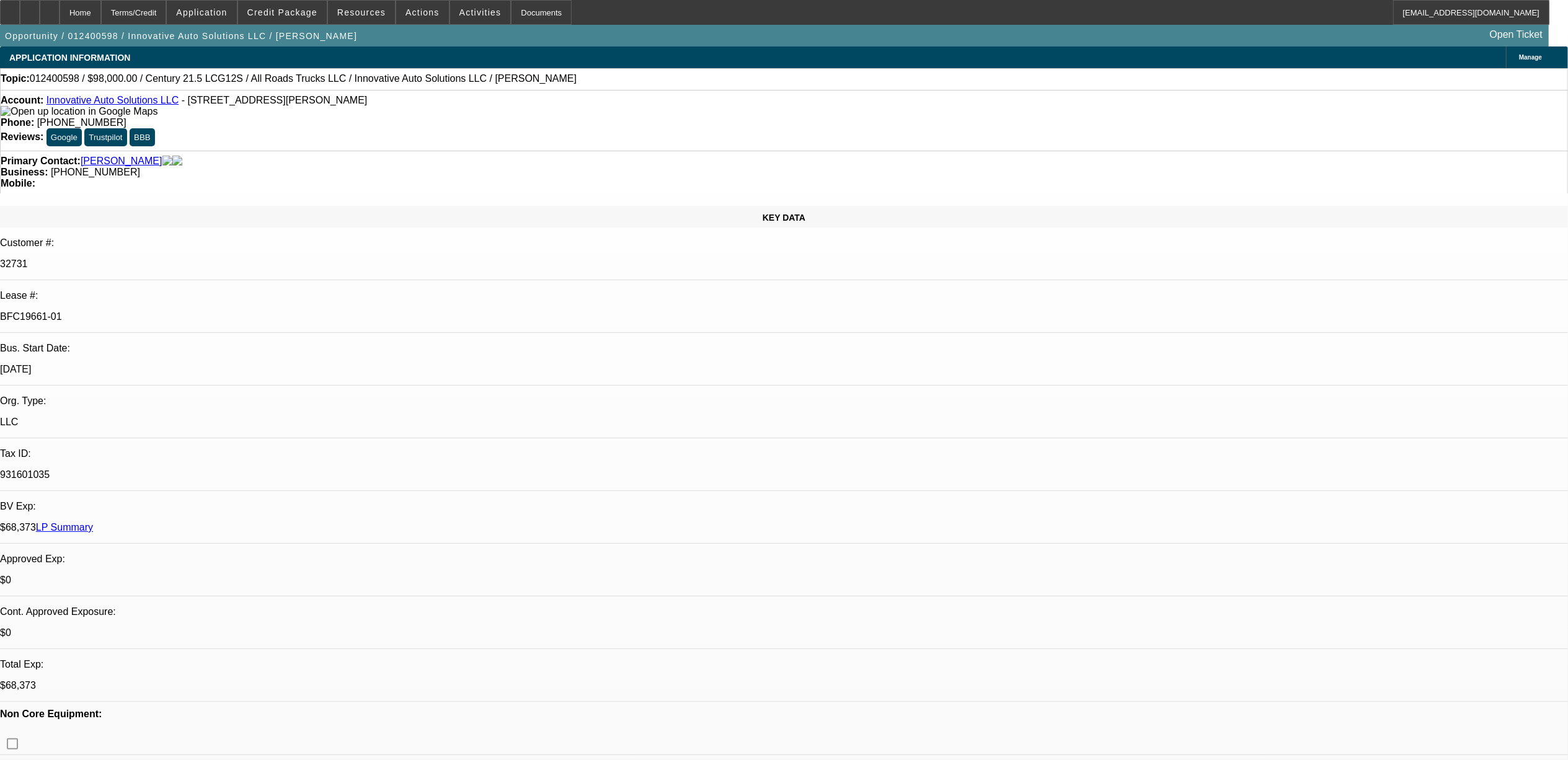
select select "1"
select select "2"
select select "6"
select select "1"
select select "2"
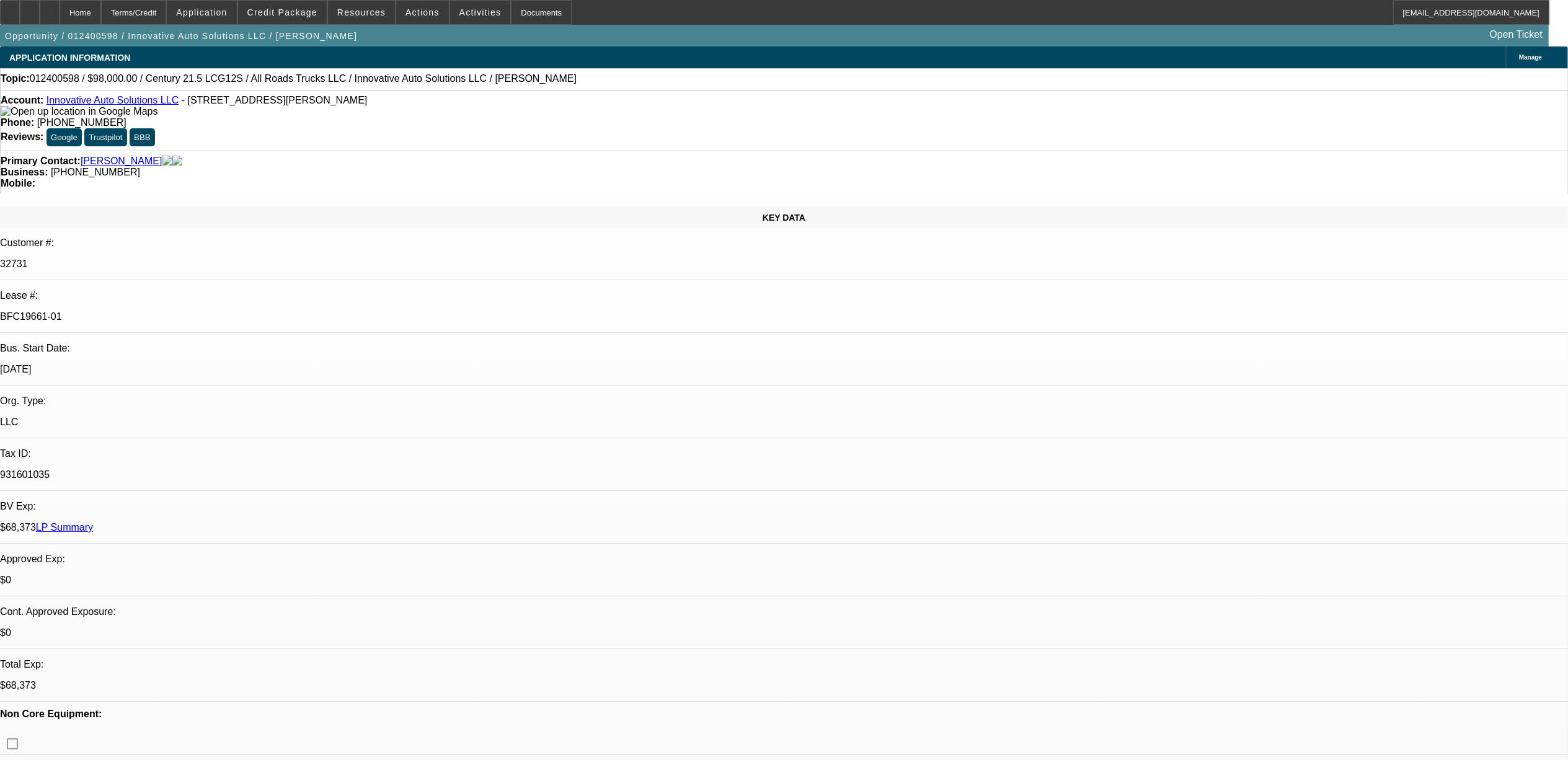
select select "6"
select select "1"
select select "2"
select select "6"
select select "1"
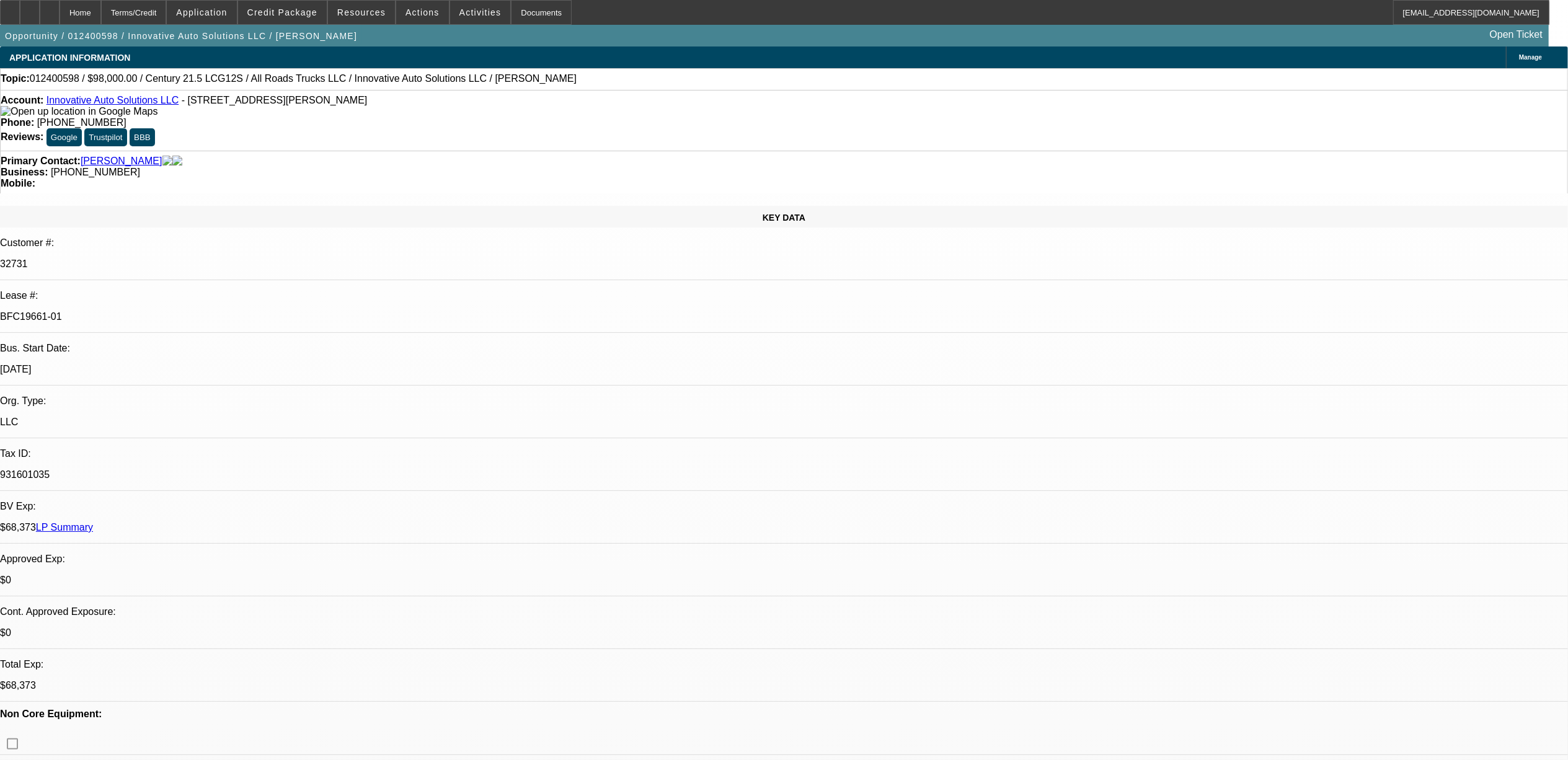
select select "2"
select select "6"
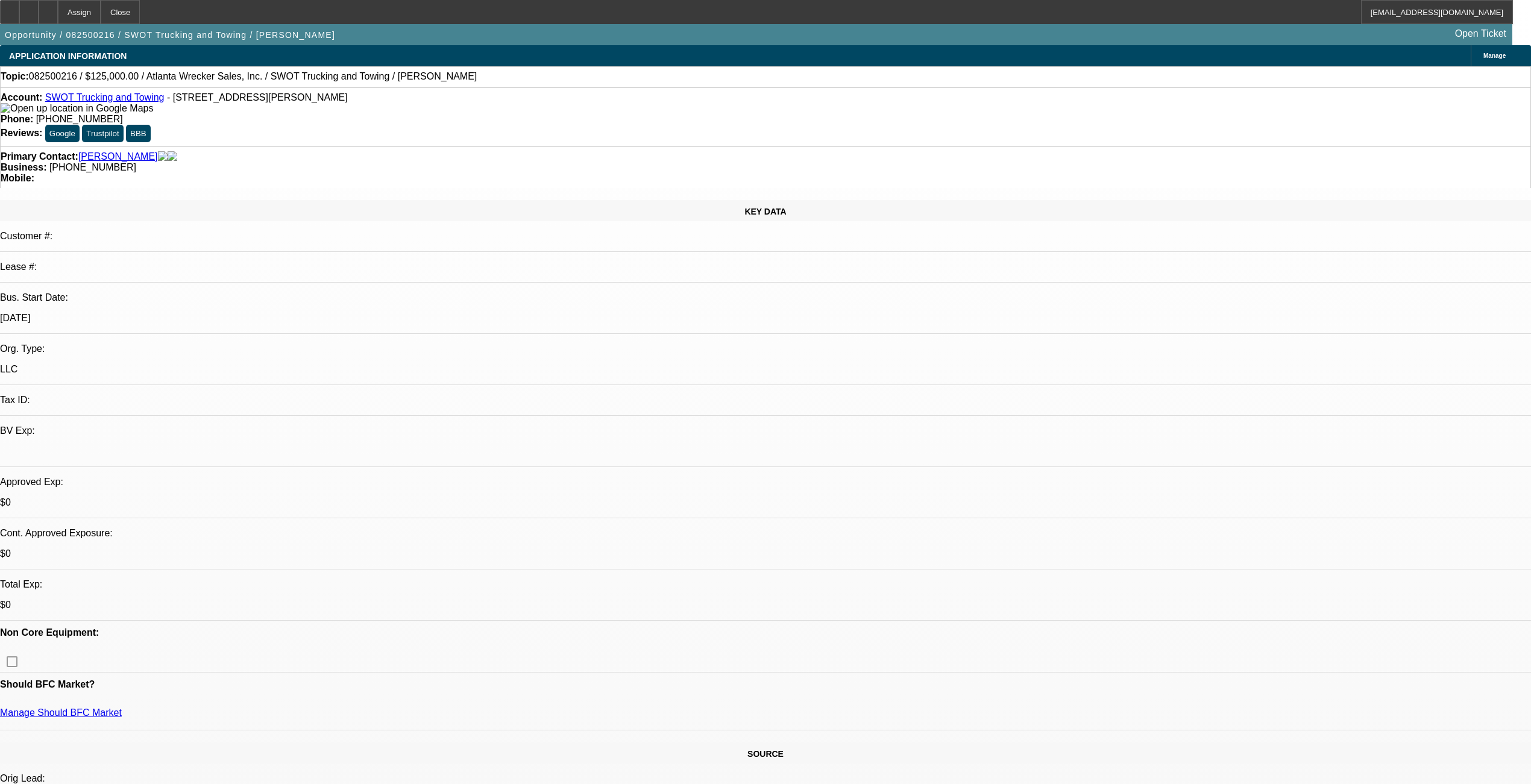
select select "0"
select select "2"
select select "0.1"
select select "4"
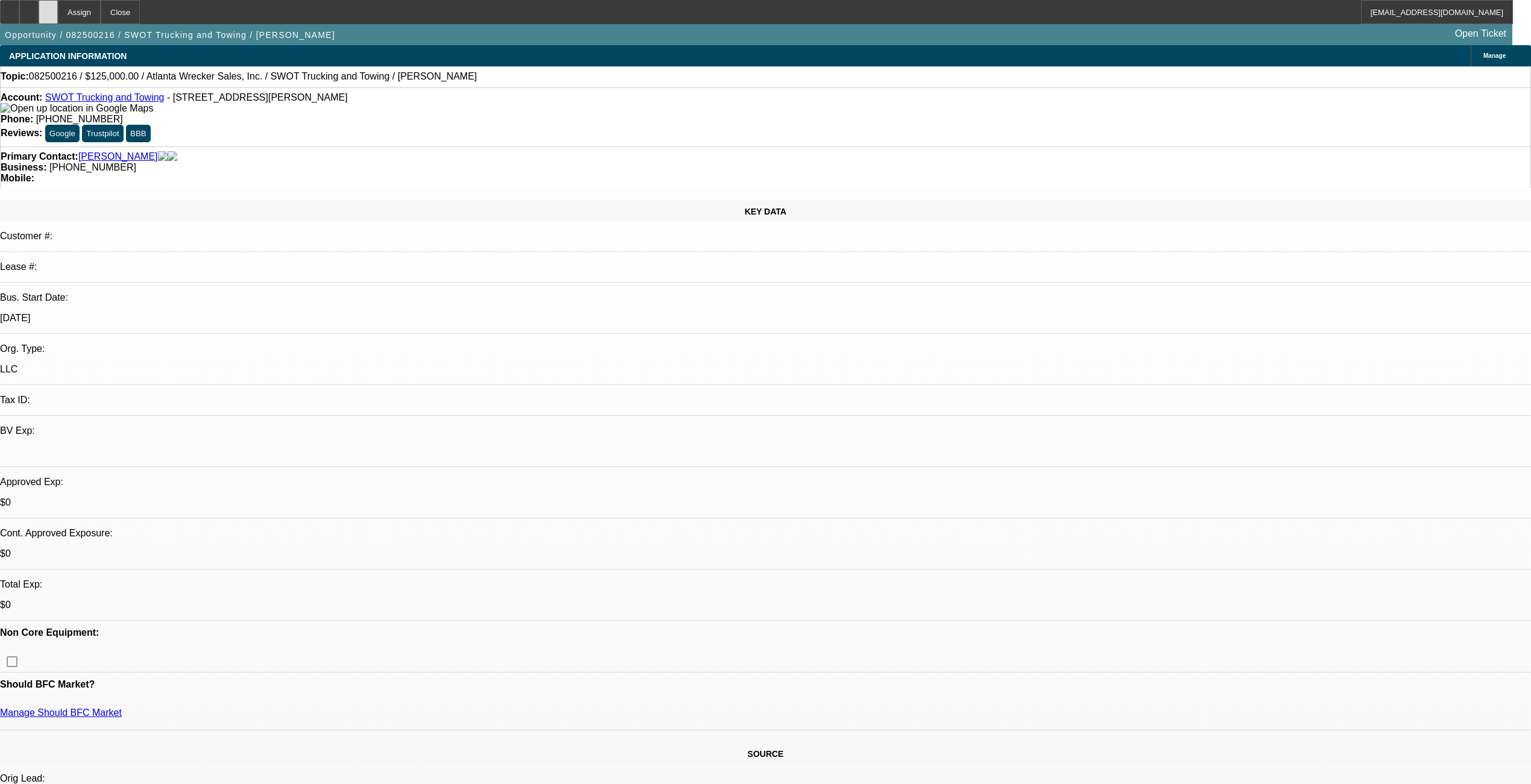
click at [58, 12] on div at bounding box center [47, 12] width 19 height 24
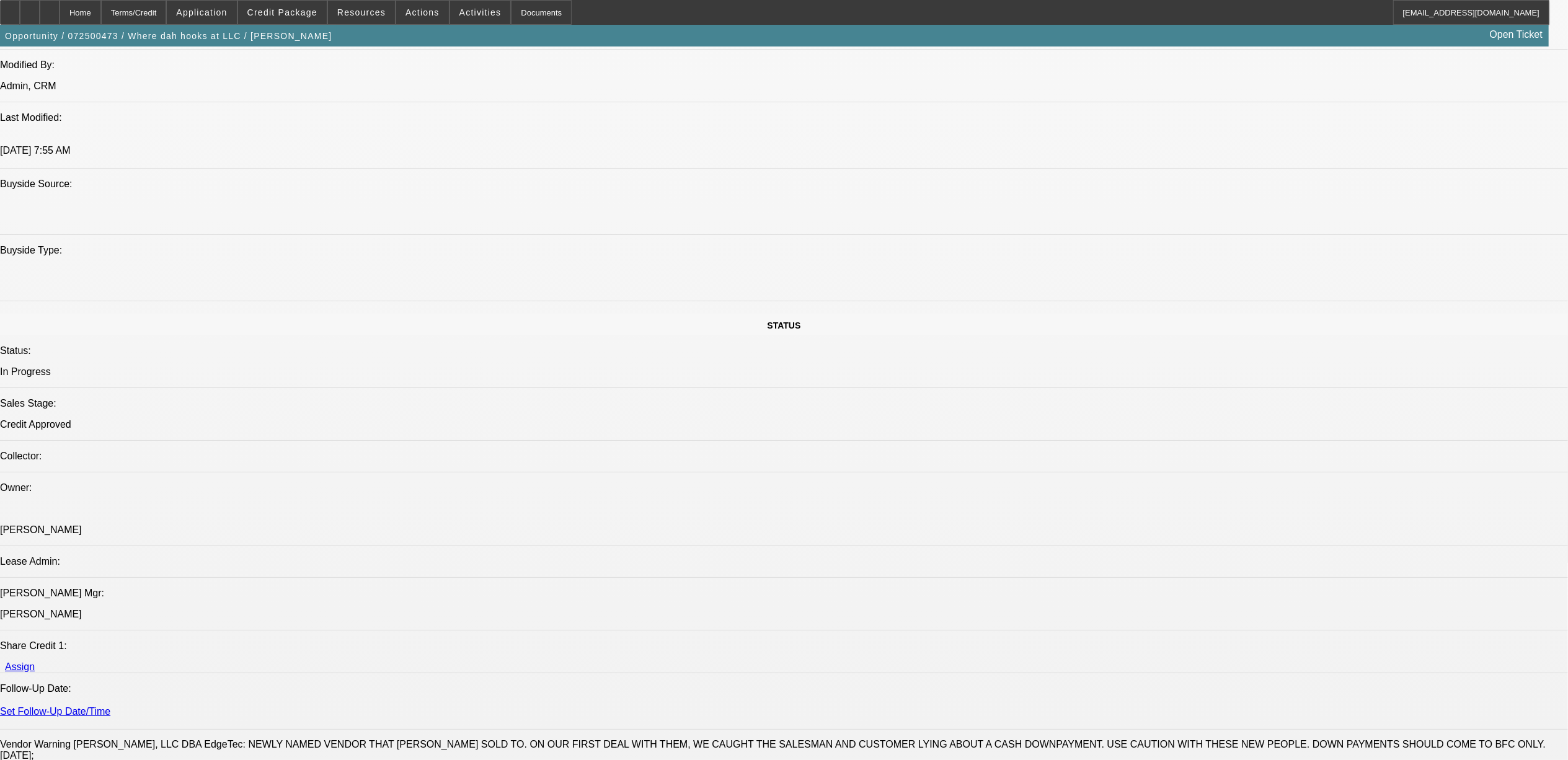
select select "0"
select select "0.1"
select select "0"
select select "0.1"
select select "0"
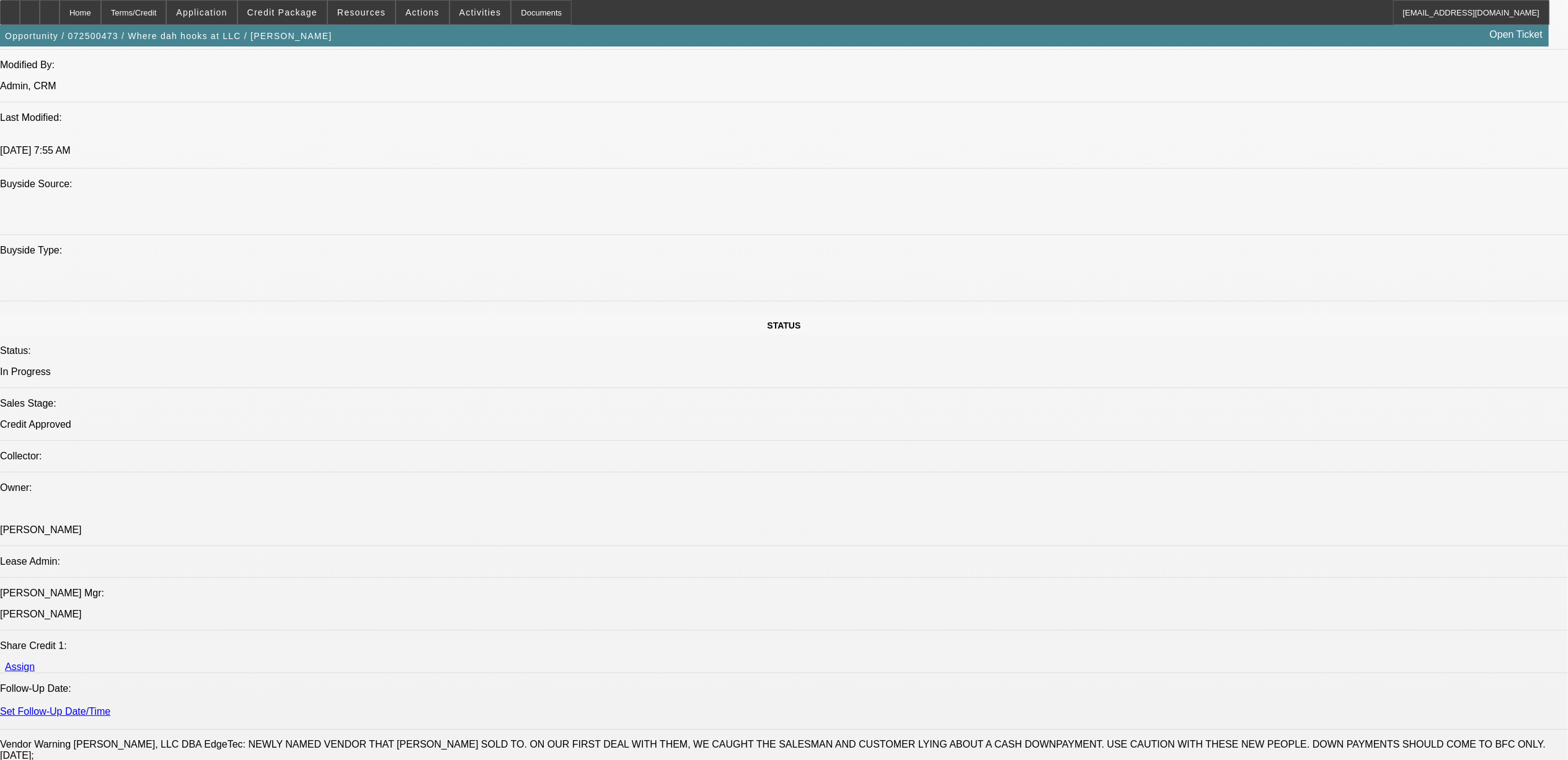
select select "0.1"
select select "0"
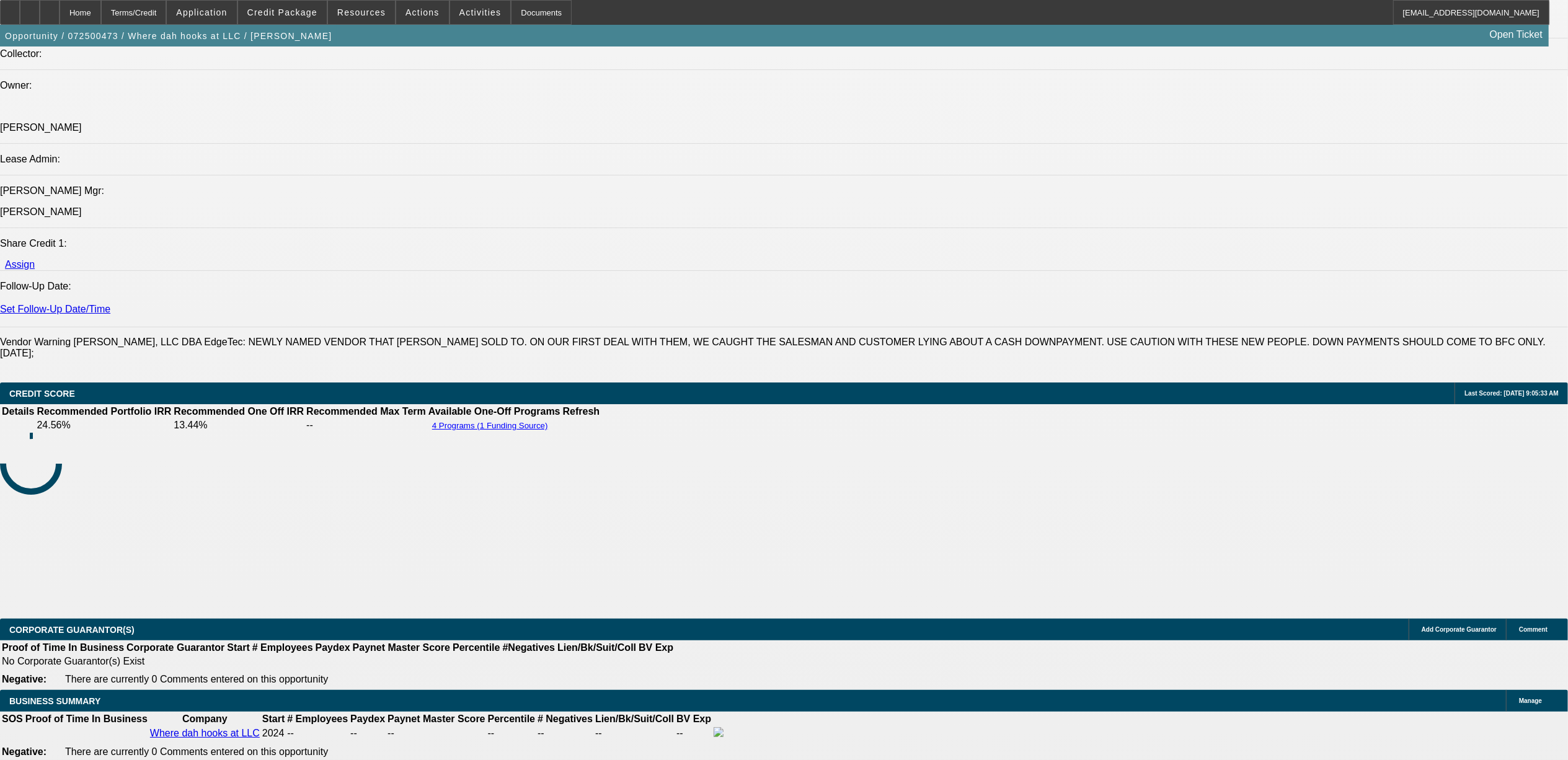
select select "1"
select select "2"
select select "4"
select select "1"
select select "2"
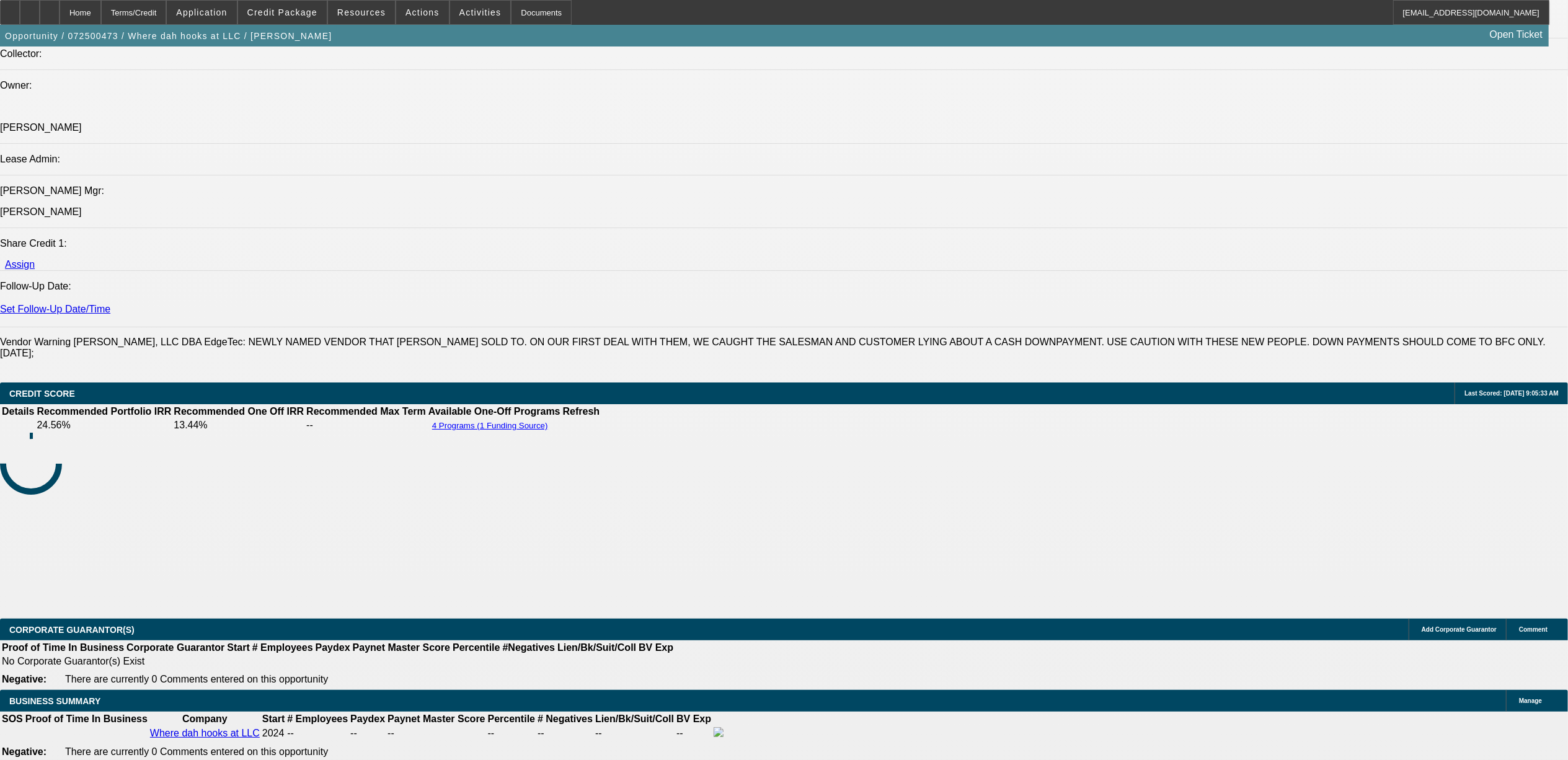
select select "4"
select select "1"
select select "2"
select select "4"
select select "1"
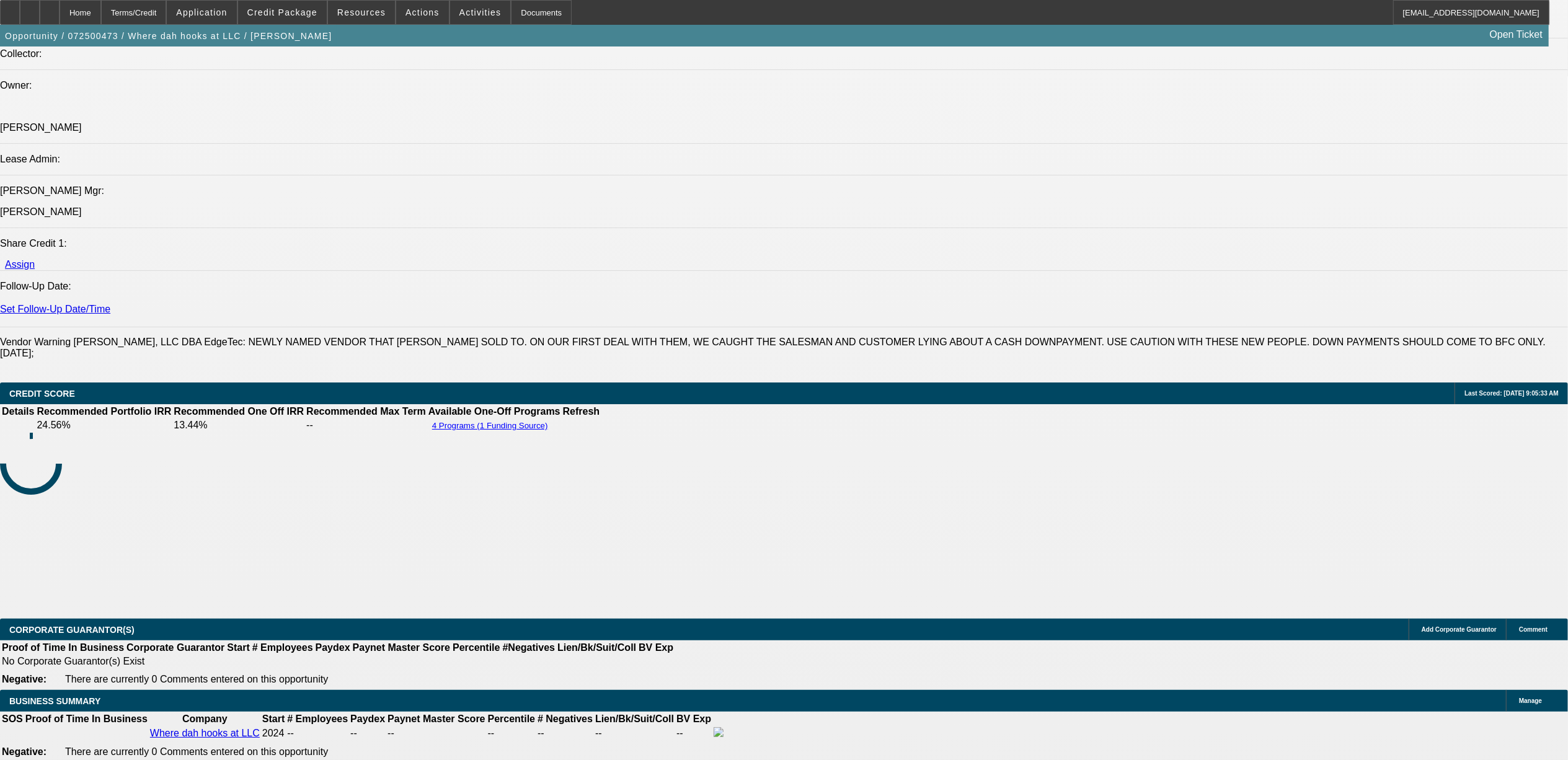
select select "2"
select select "6"
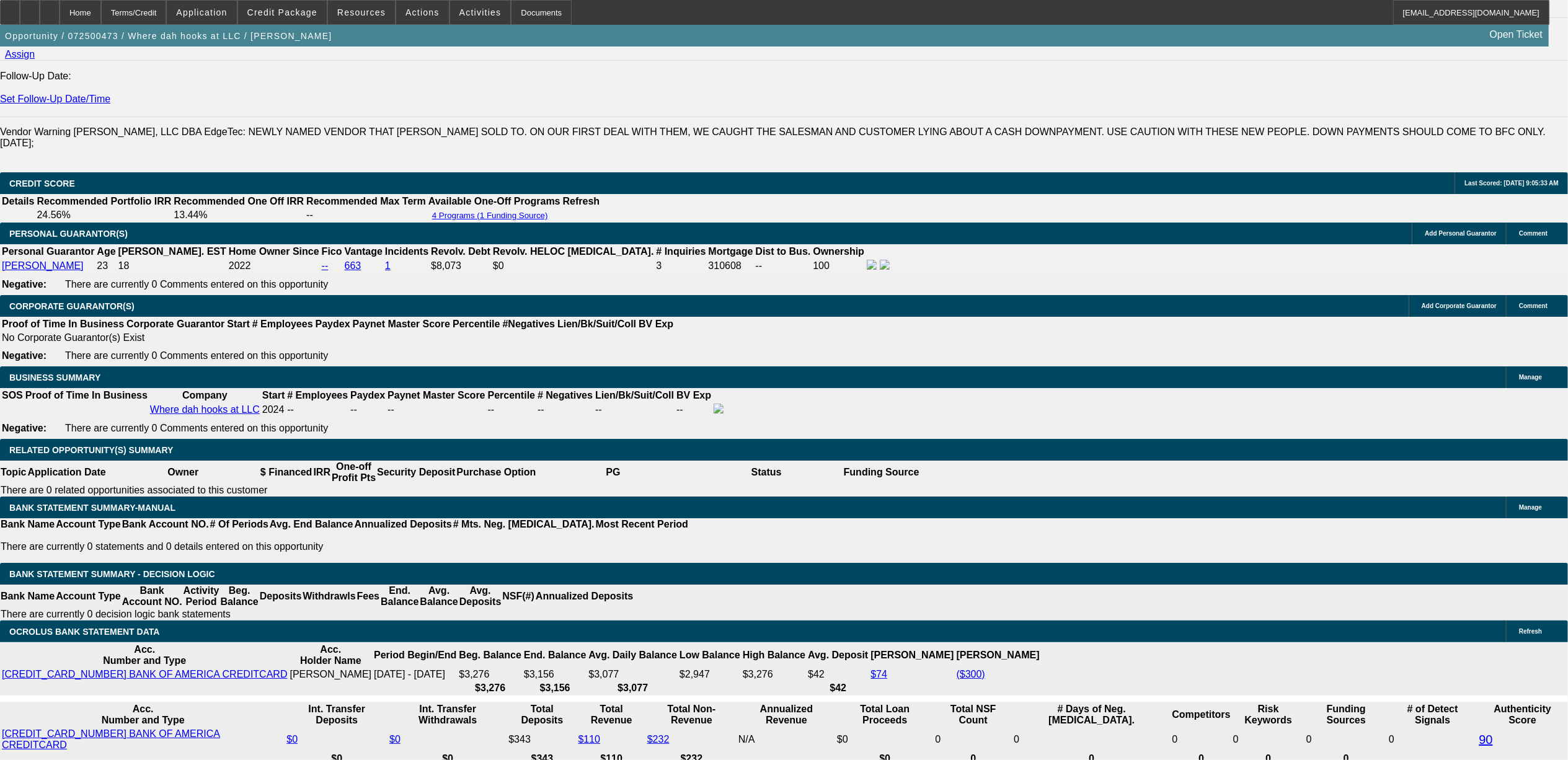
scroll to position [1645, 0]
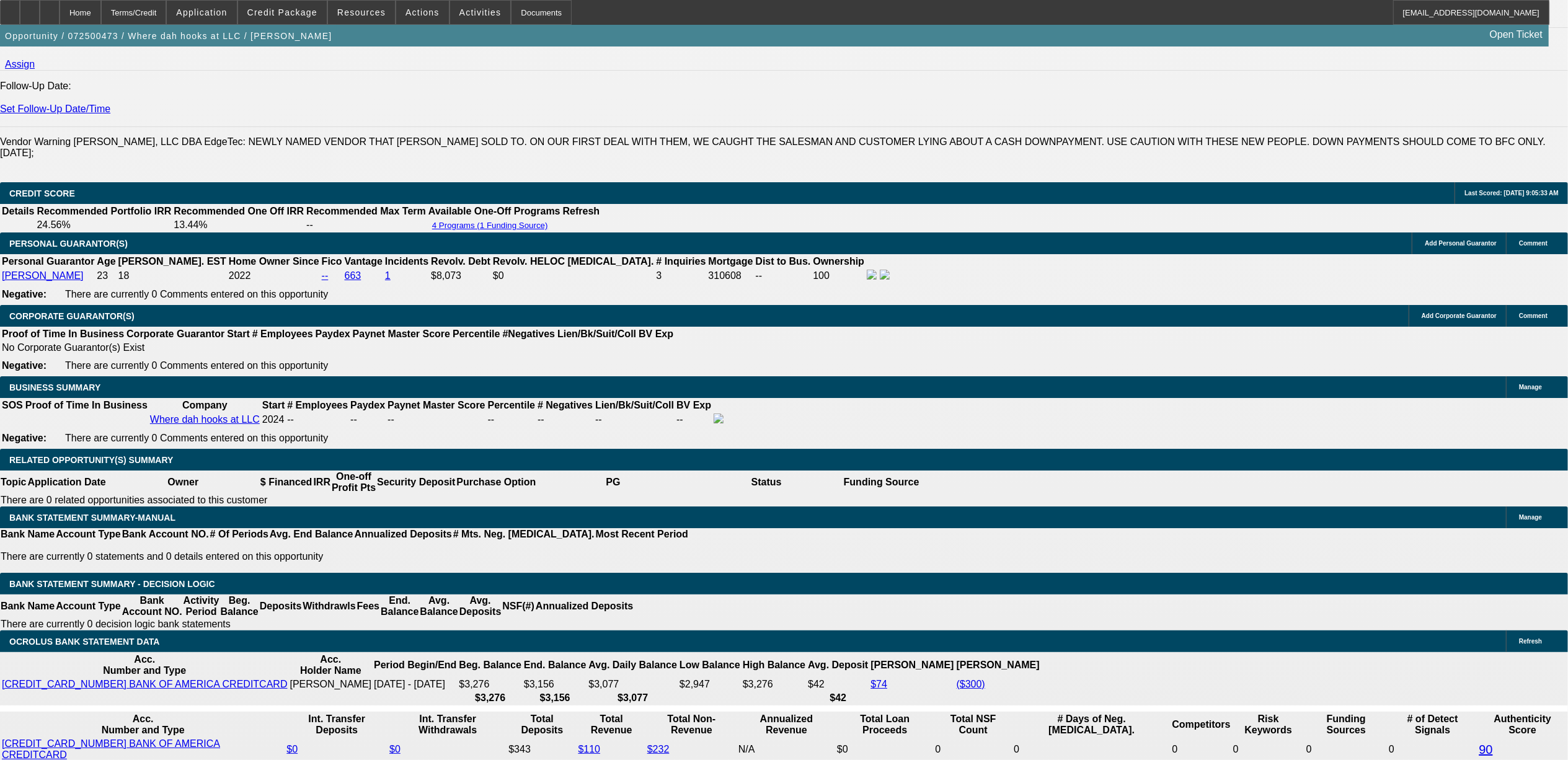
type input "27"
type input "UNKNOWN"
type input "2725"
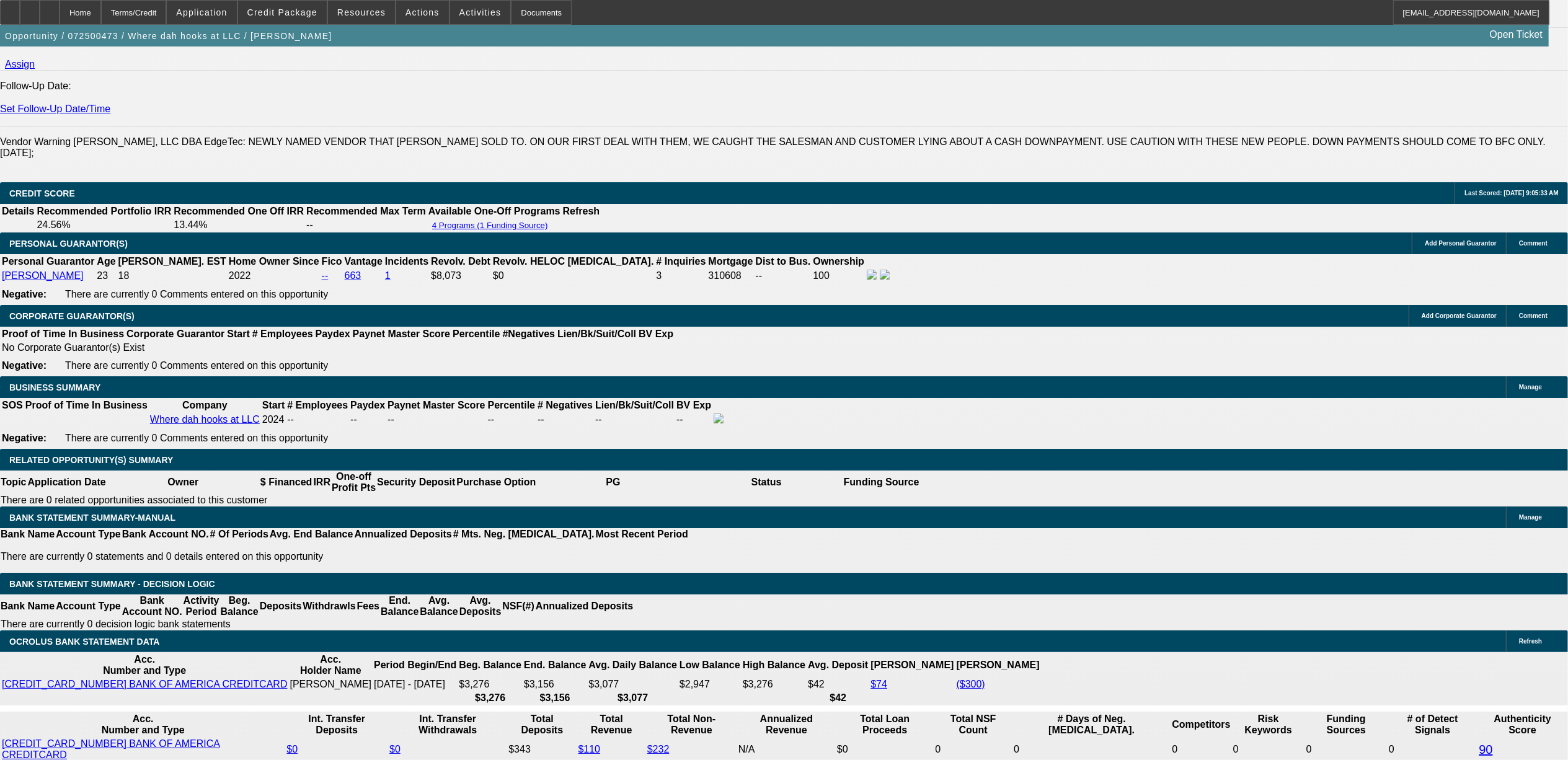
type input "15.1"
type input "$2,725.00"
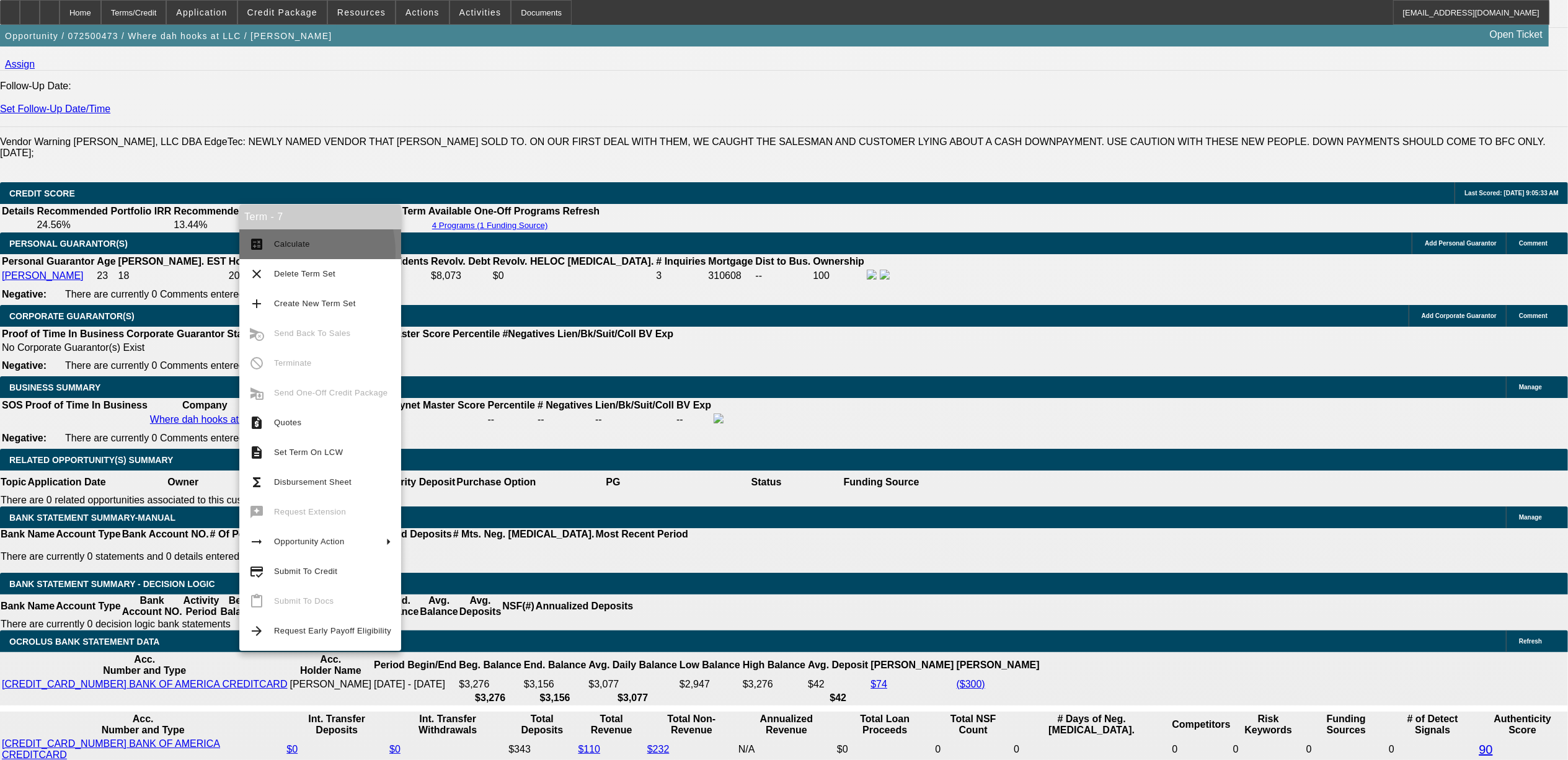
click at [278, 251] on button "calculate Calculate" at bounding box center [319, 245] width 162 height 30
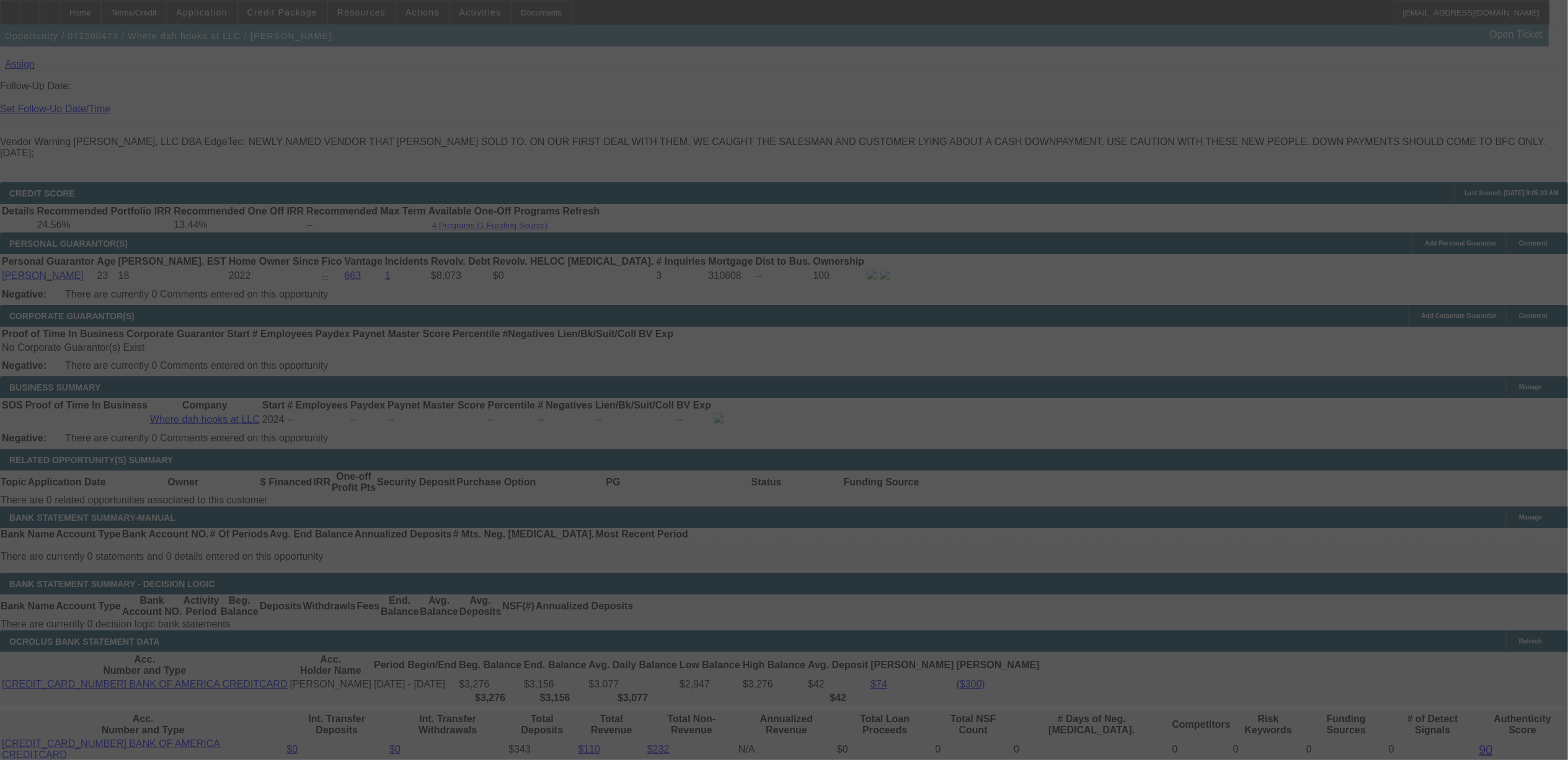
select select "0"
select select "2"
select select "0.1"
select select "4"
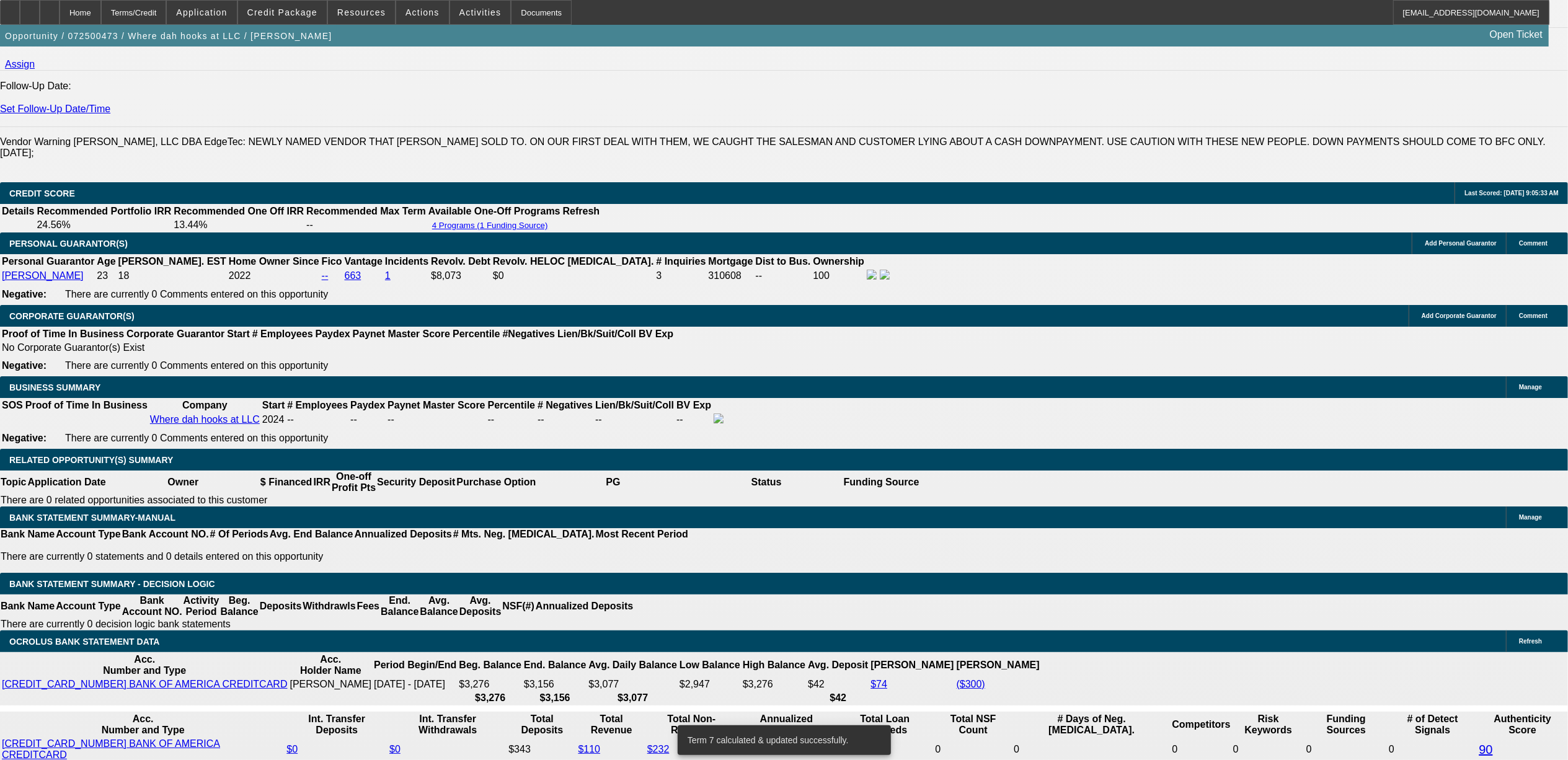
scroll to position [1727, 0]
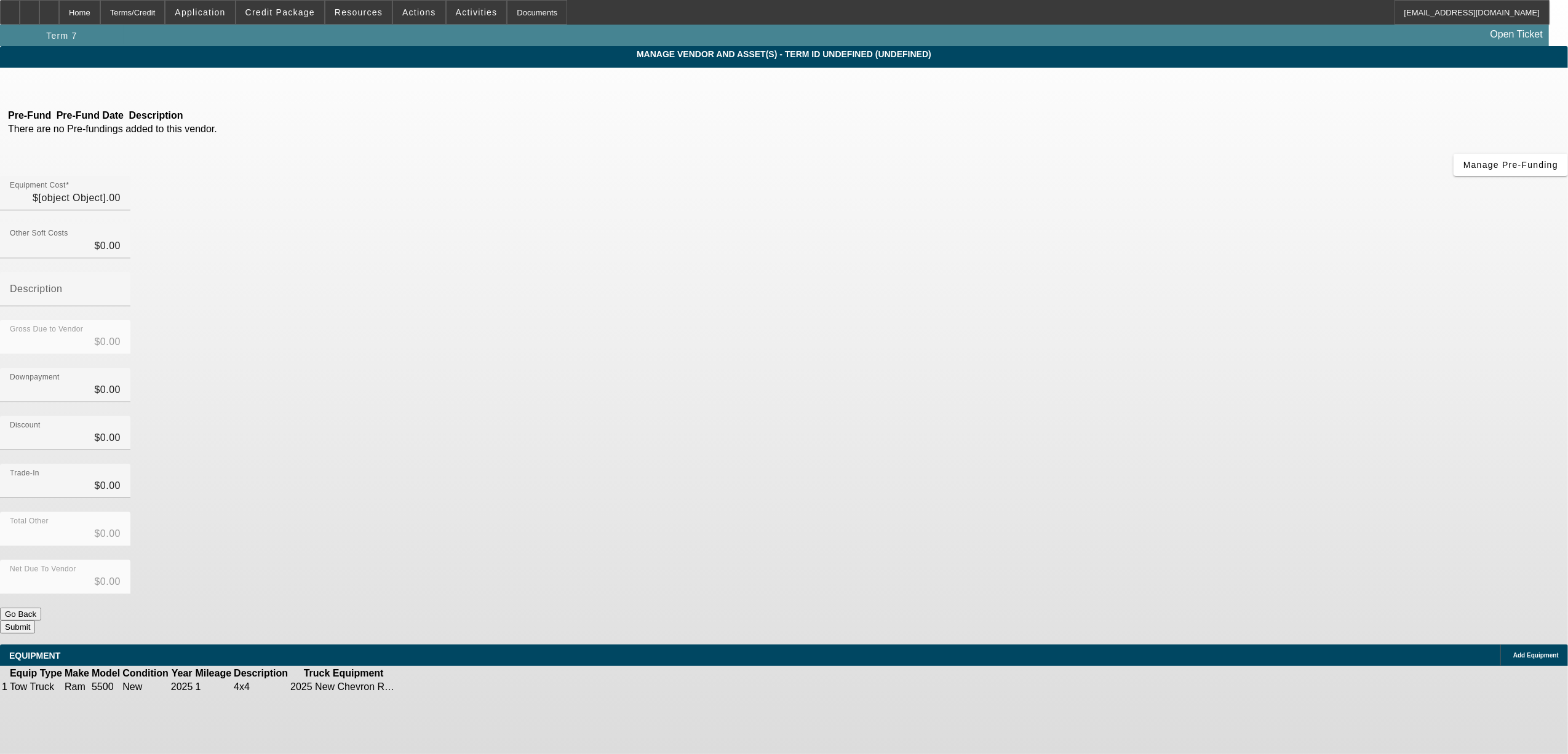
type input "$120,250.00"
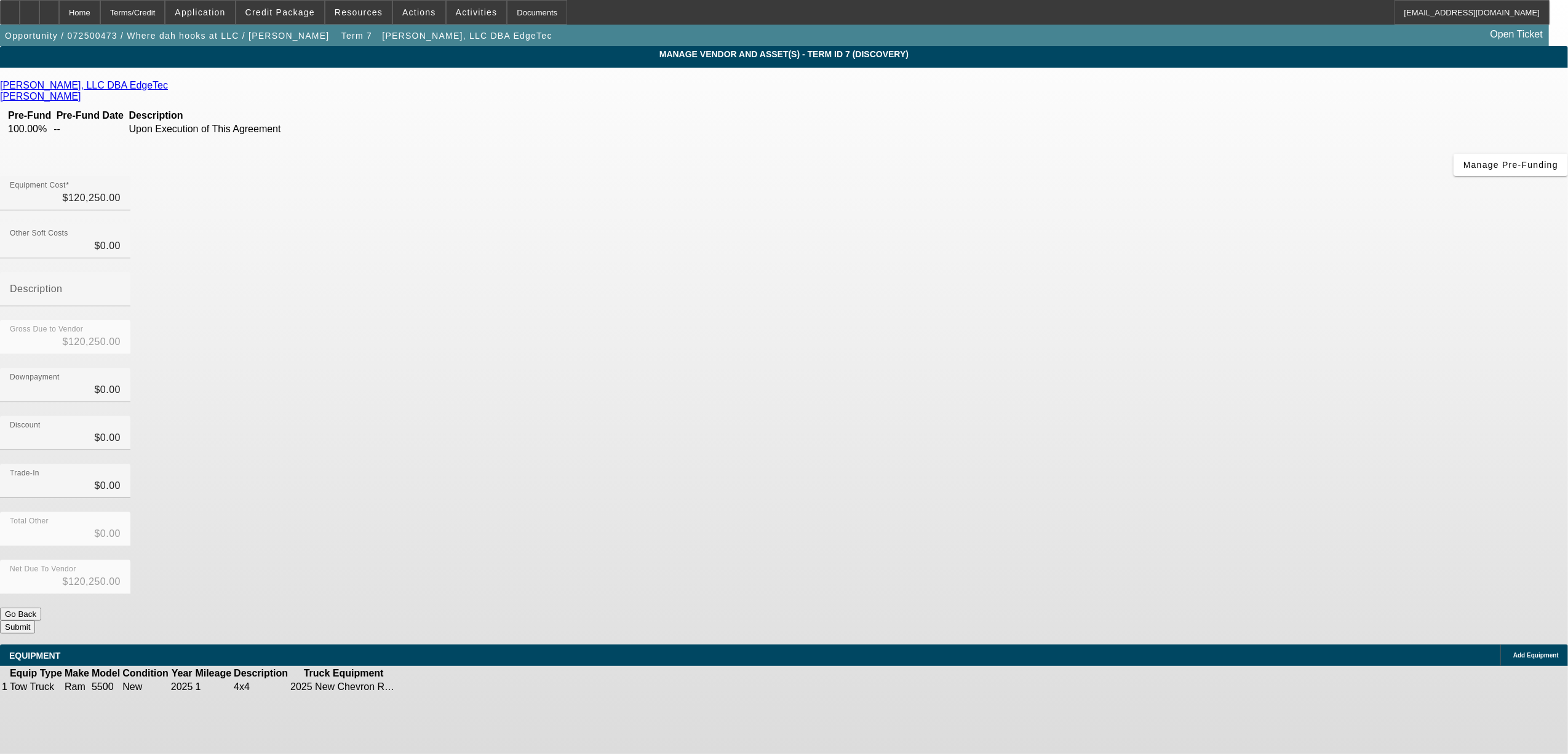
click at [171, 89] on icon at bounding box center [171, 85] width 0 height 10
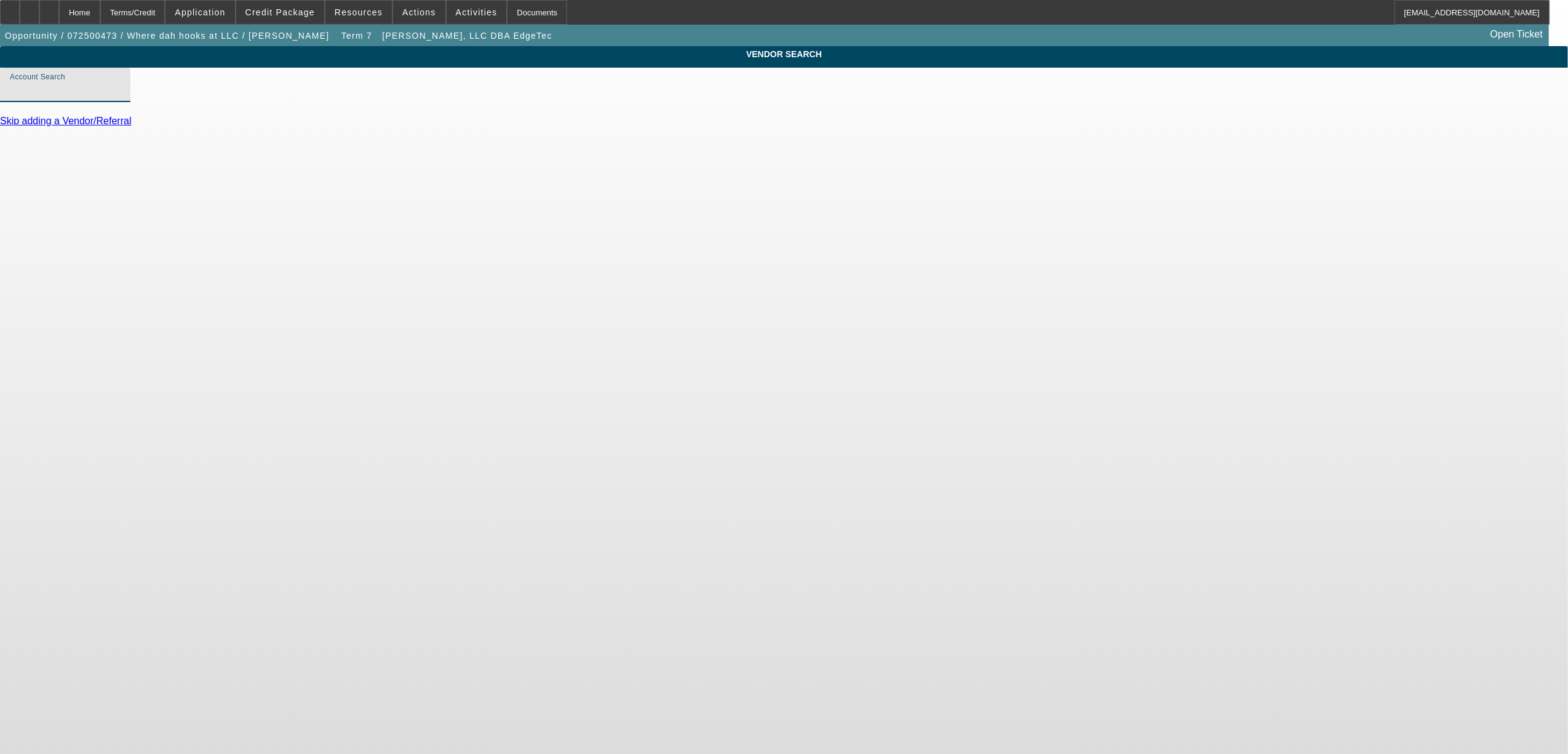
click at [121, 98] on input "Account Search" at bounding box center [65, 90] width 111 height 15
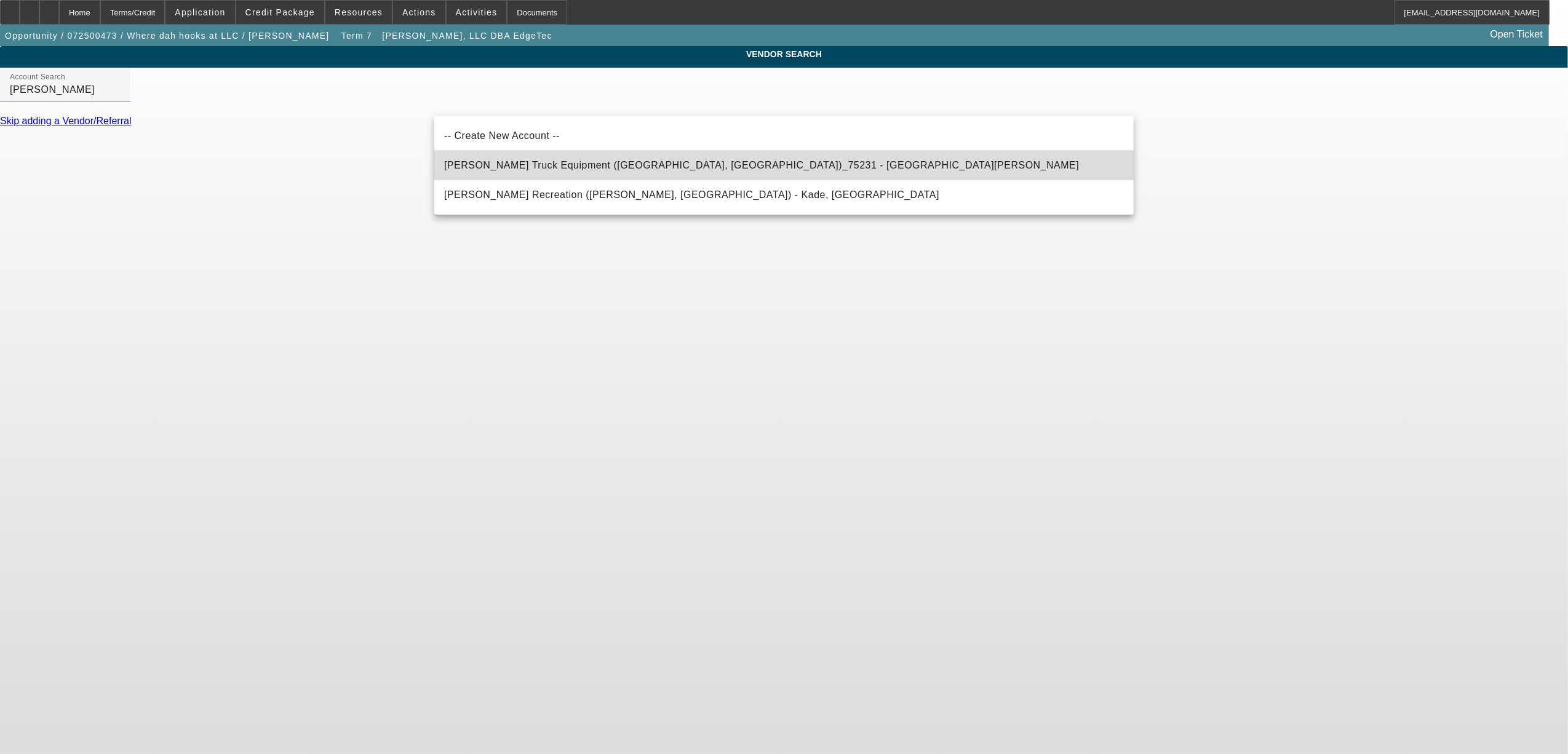
click at [548, 164] on span "Blackburn Truck Equipment (Lilburn, GA)_75231 - Blackburn, Ray" at bounding box center [761, 165] width 635 height 10
type input "Blackburn Truck Equipment (Lilburn, GA)_75231 - Blackburn, Ray"
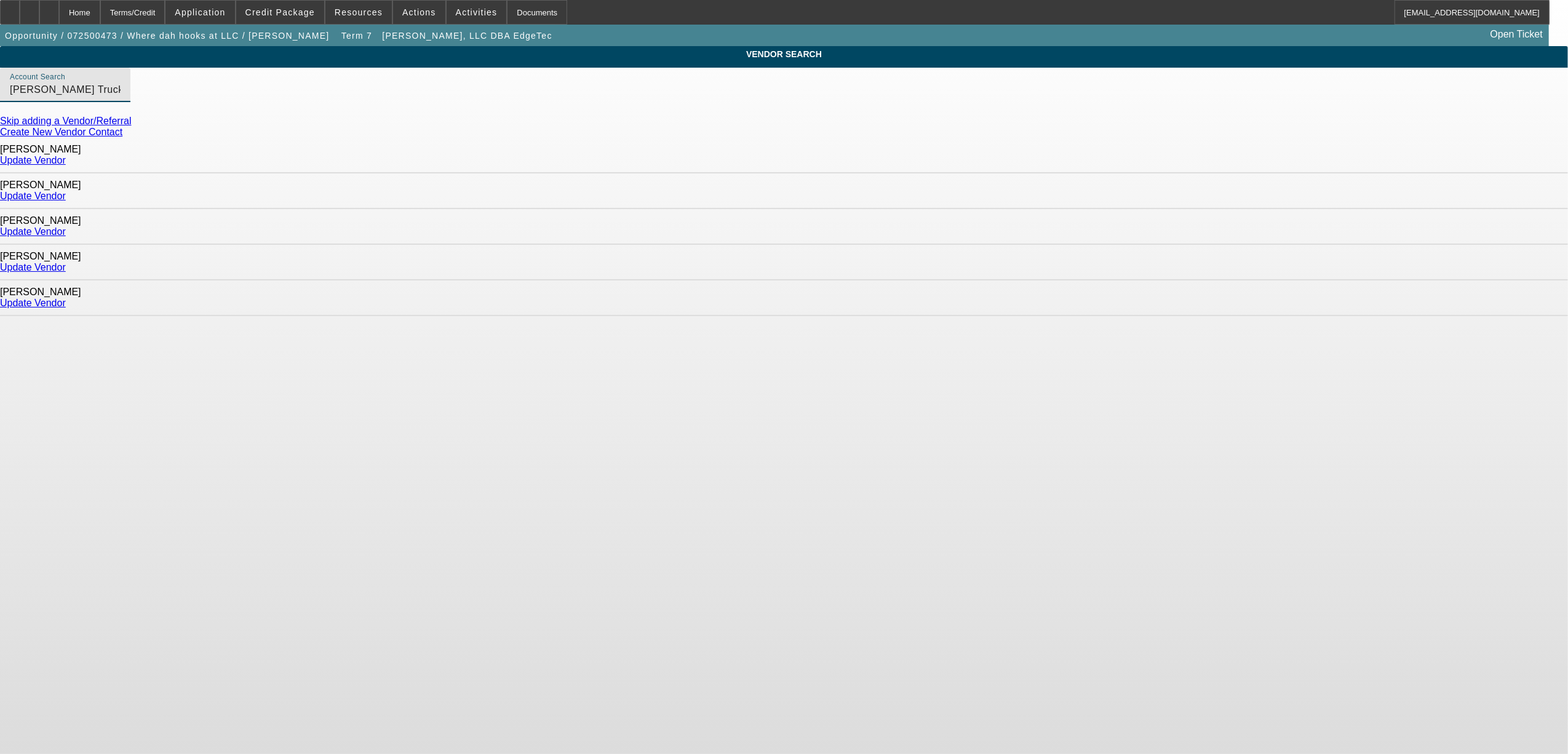
click at [66, 298] on link "Update Vendor" at bounding box center [33, 302] width 66 height 10
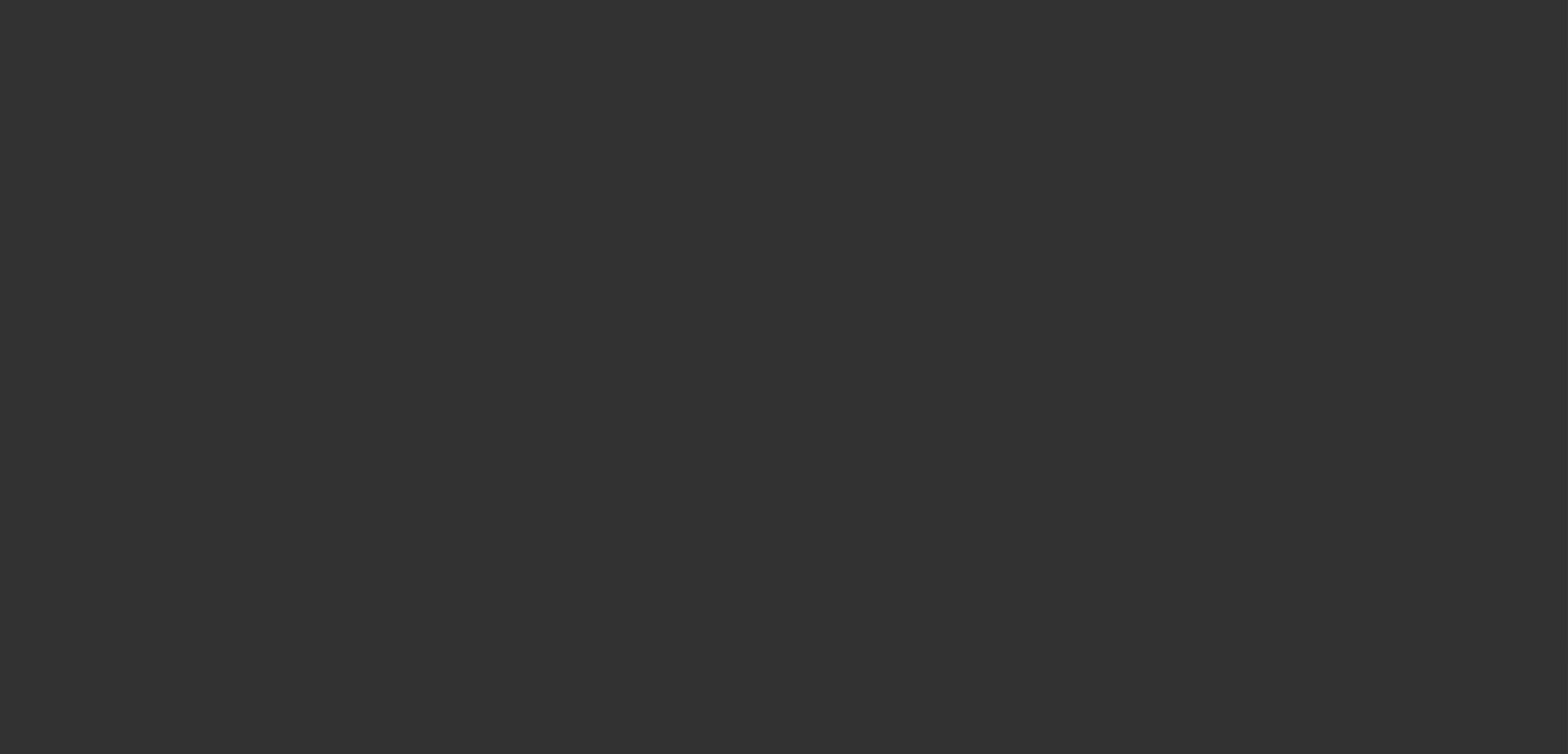
type input "$120,250.00"
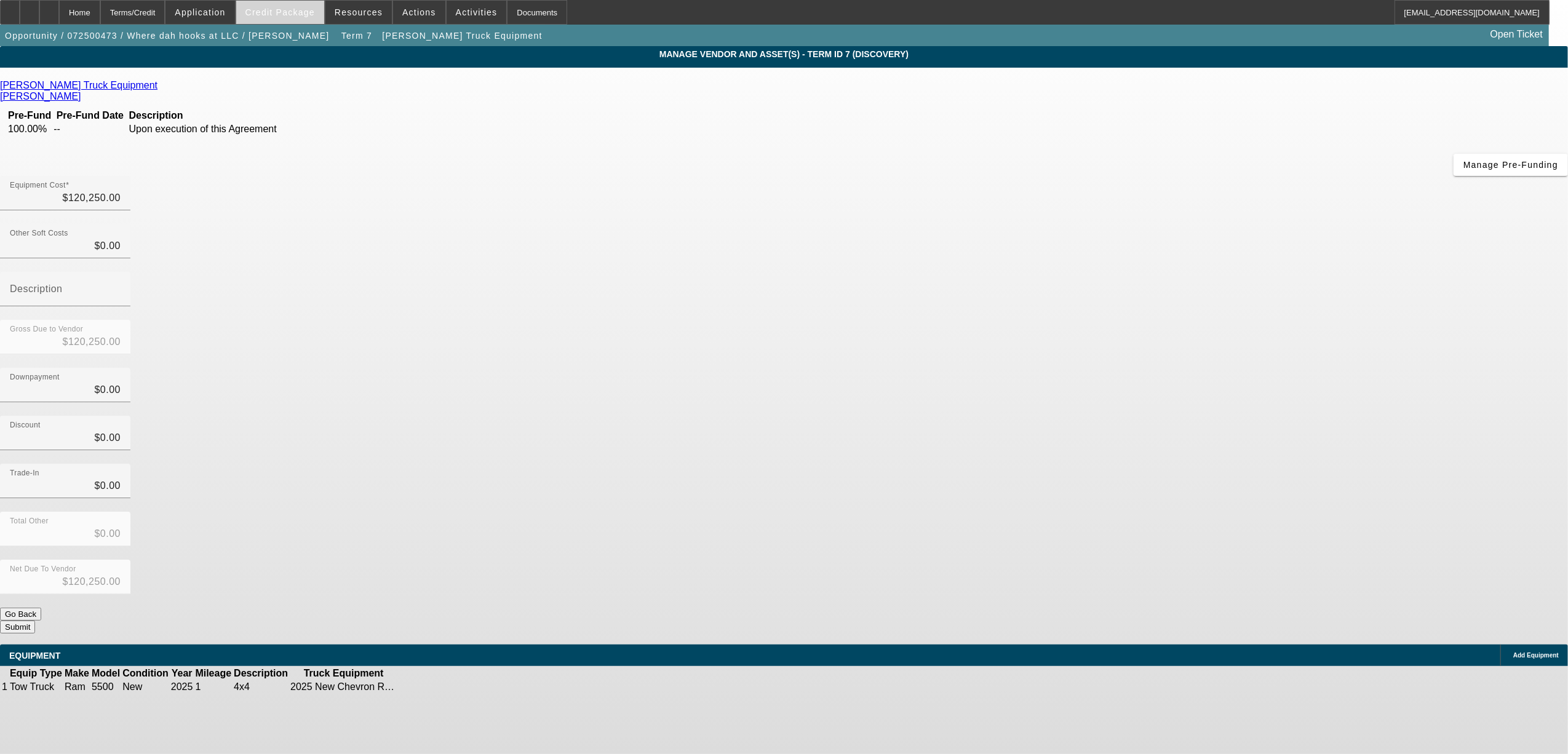
click at [315, 15] on span "Credit Package" at bounding box center [280, 12] width 70 height 10
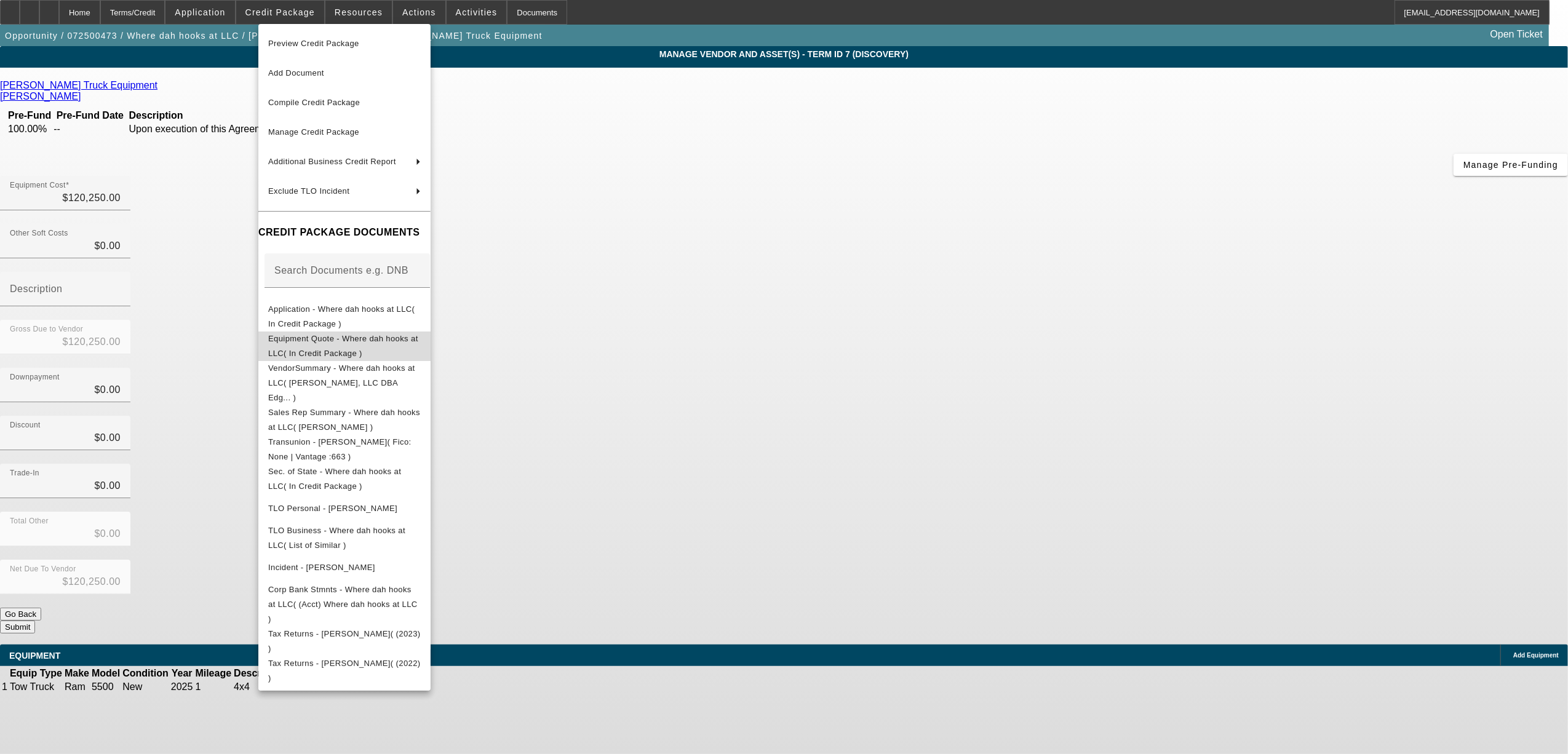
click at [374, 338] on span "Equipment Quote - Where dah hooks at LLC( In Credit Package )" at bounding box center [343, 346] width 150 height 24
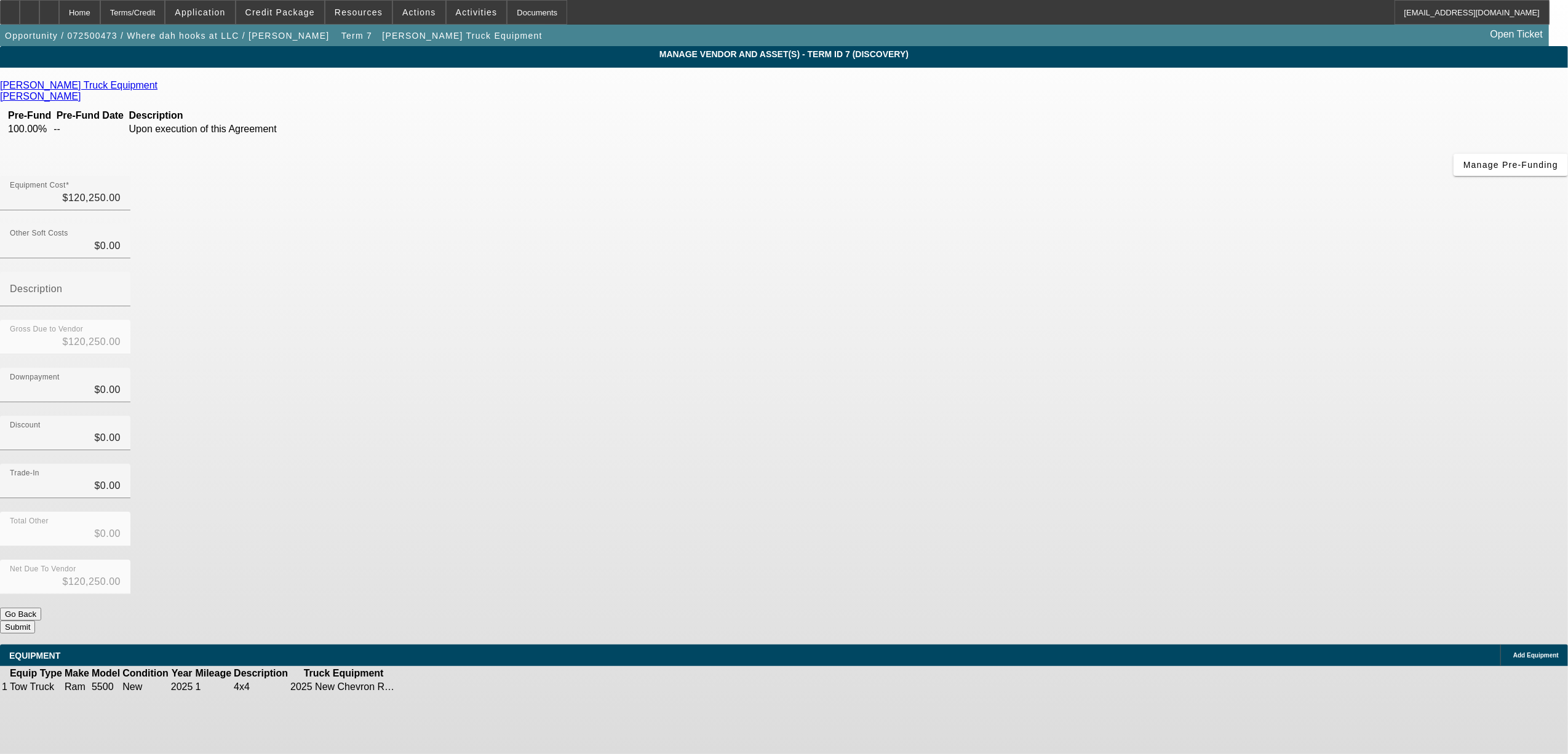
click at [448, 681] on td at bounding box center [436, 687] width 24 height 12
click at [436, 687] on icon at bounding box center [436, 687] width 0 height 0
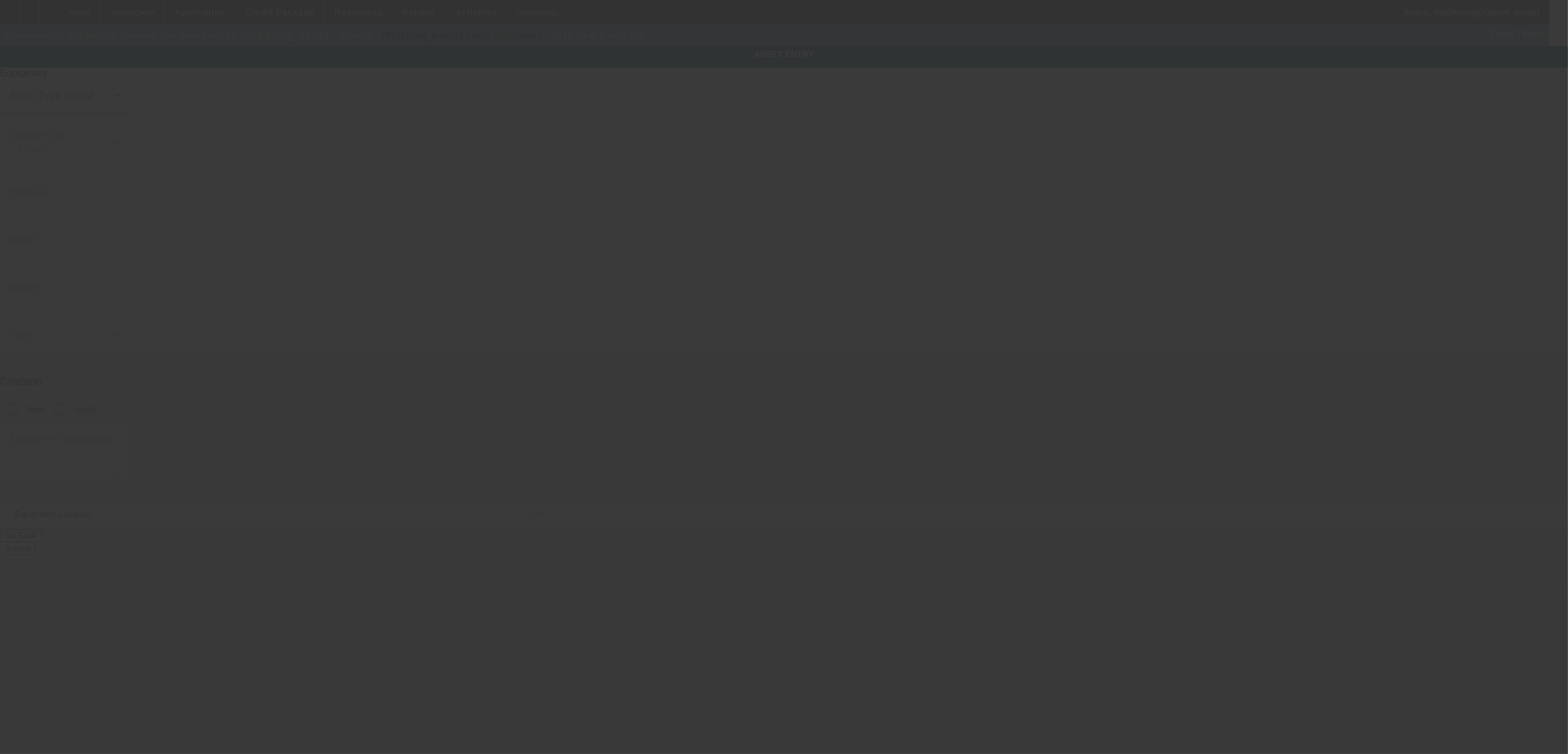
type input "Ram"
type input "5500"
radio input "true"
type textarea "4x4"
type input "8030 Fairfield circle"
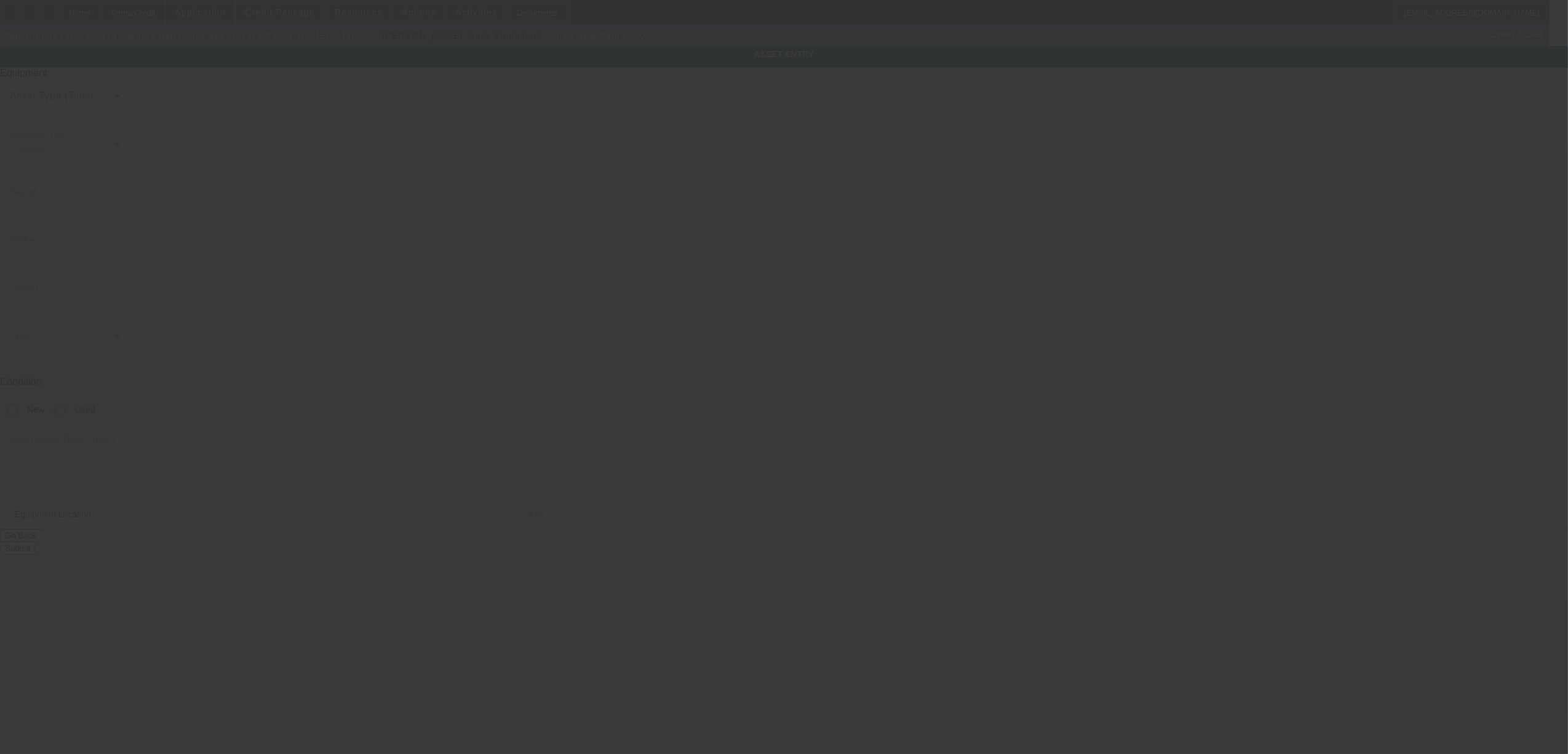
type input "Brooklyn Park"
type input "55444"
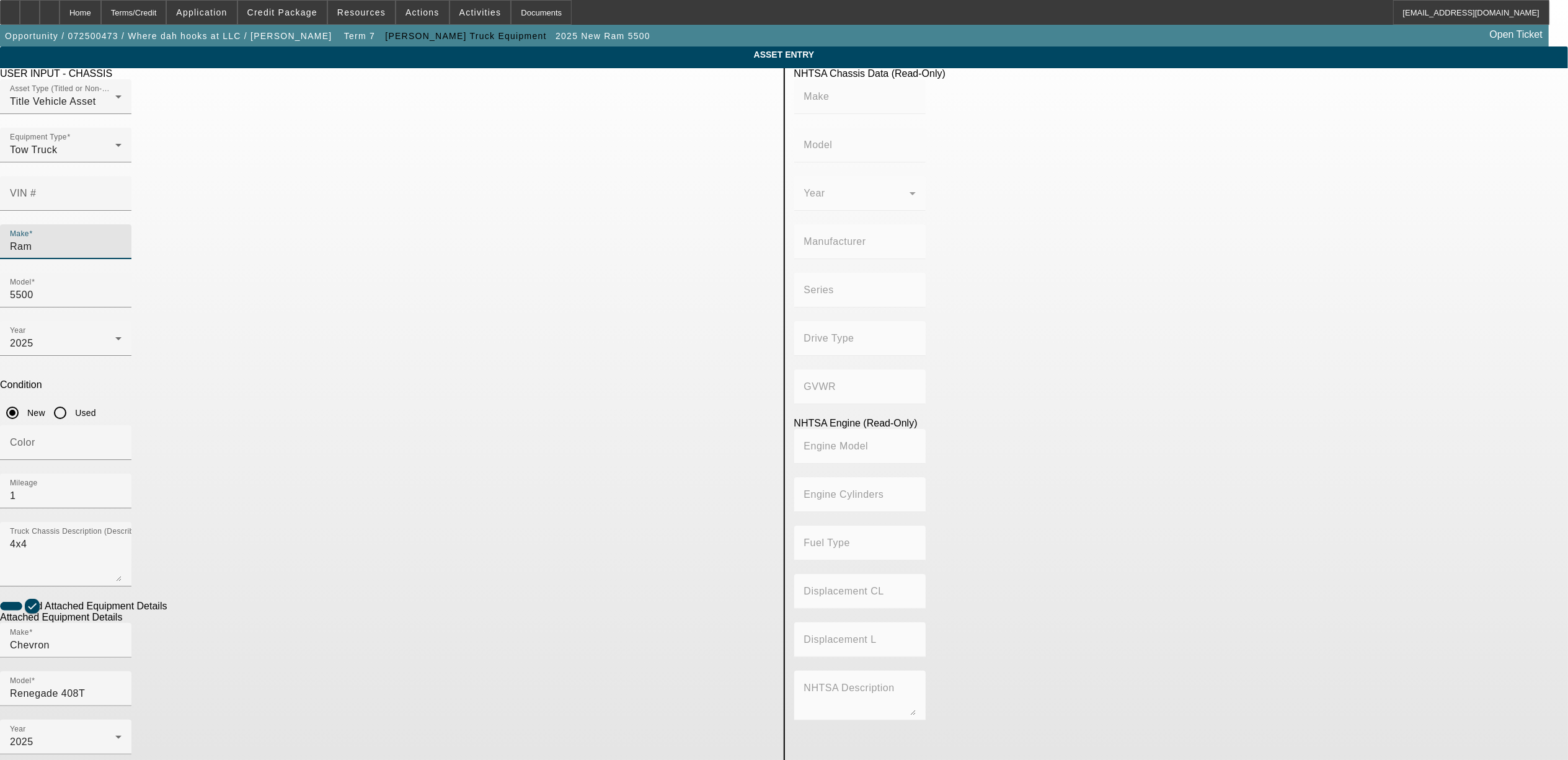
click at [122, 239] on input "Ram" at bounding box center [66, 246] width 111 height 15
click at [131, 211] on div at bounding box center [66, 217] width 131 height 14
click at [122, 191] on input "VIN #" at bounding box center [66, 199] width 111 height 15
paste input "3C7WRMEL3RG320368"
type input "3C7WRMEL3RG320368"
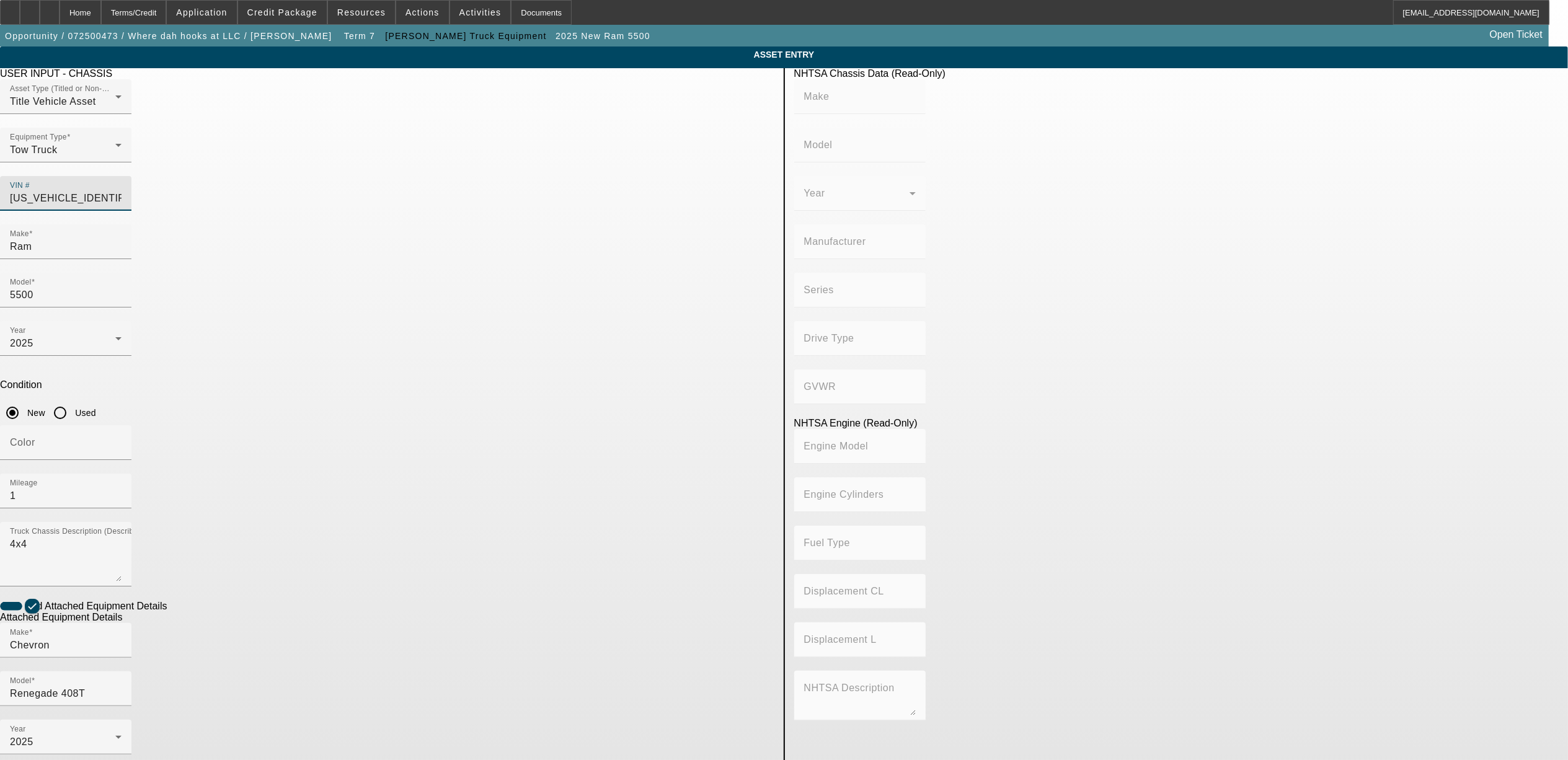
type input "RAM"
type input "5500"
type input "CHRYSLER DE MEXICO TOLUCA"
type input "4x2"
type input "Class 5: 16,001 - 19,500 lb (7,258 - 8,845 kg)"
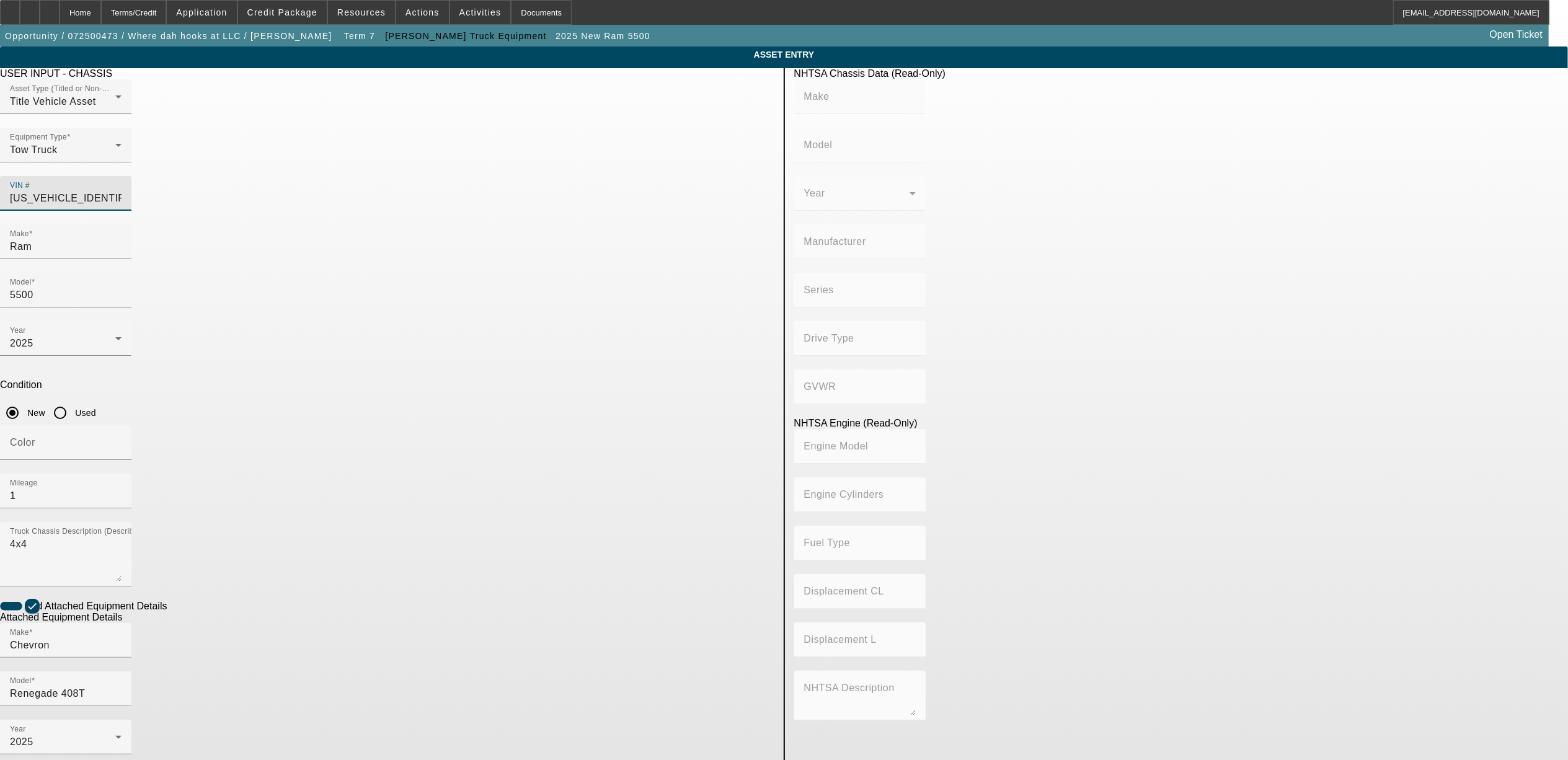
type input "6"
type input "Diesel"
type input "408.85908543470"
type input "6.7"
type input "3C7WRMEL3RG320368"
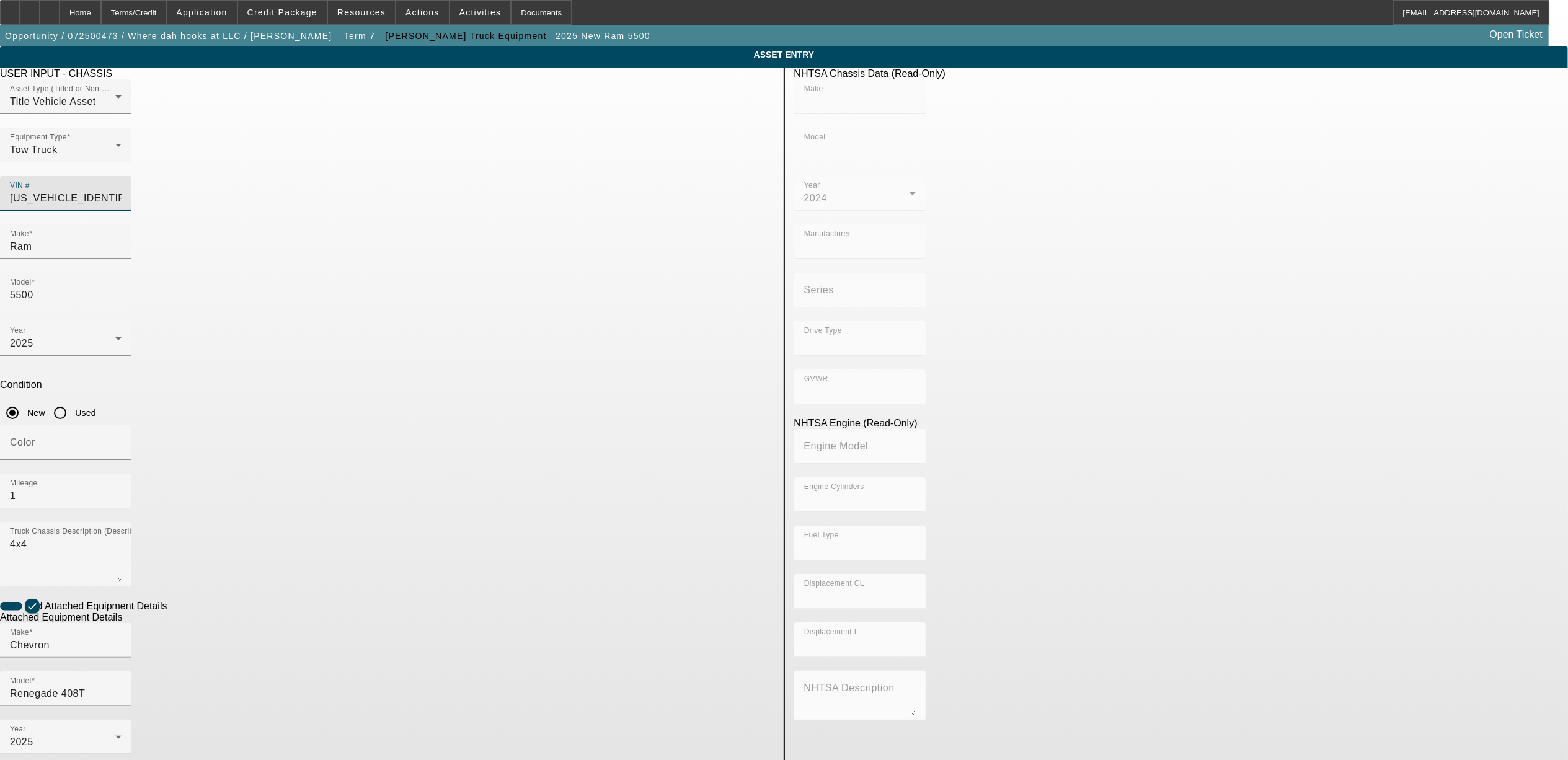
click at [407, 284] on app-asset-collateral-manage "ASSET ENTRY Delete asset USER INPUT - CHASSIS Asset Type (Titled or Non-Titled)…" at bounding box center [784, 529] width 1568 height 965
type input "RAM"
type input "5500"
type input "CHRYSLER DE MEXICO TOLUCA"
type input "4x2"
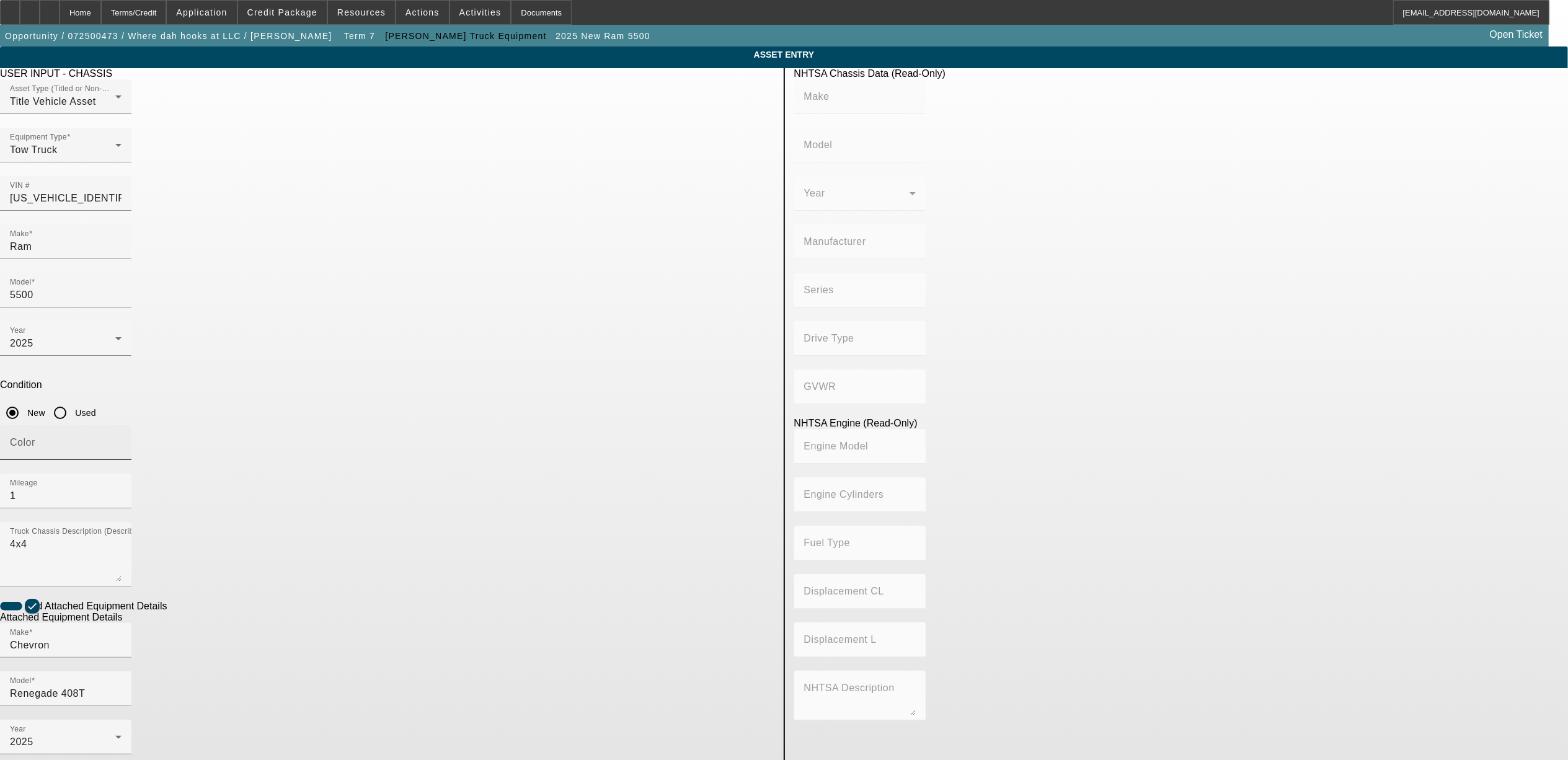
type input "Class 5: 16,001 - 19,500 lb (7,258 - 8,845 kg)"
type input "6"
type input "Diesel"
type input "408.85908543470"
type input "6.7"
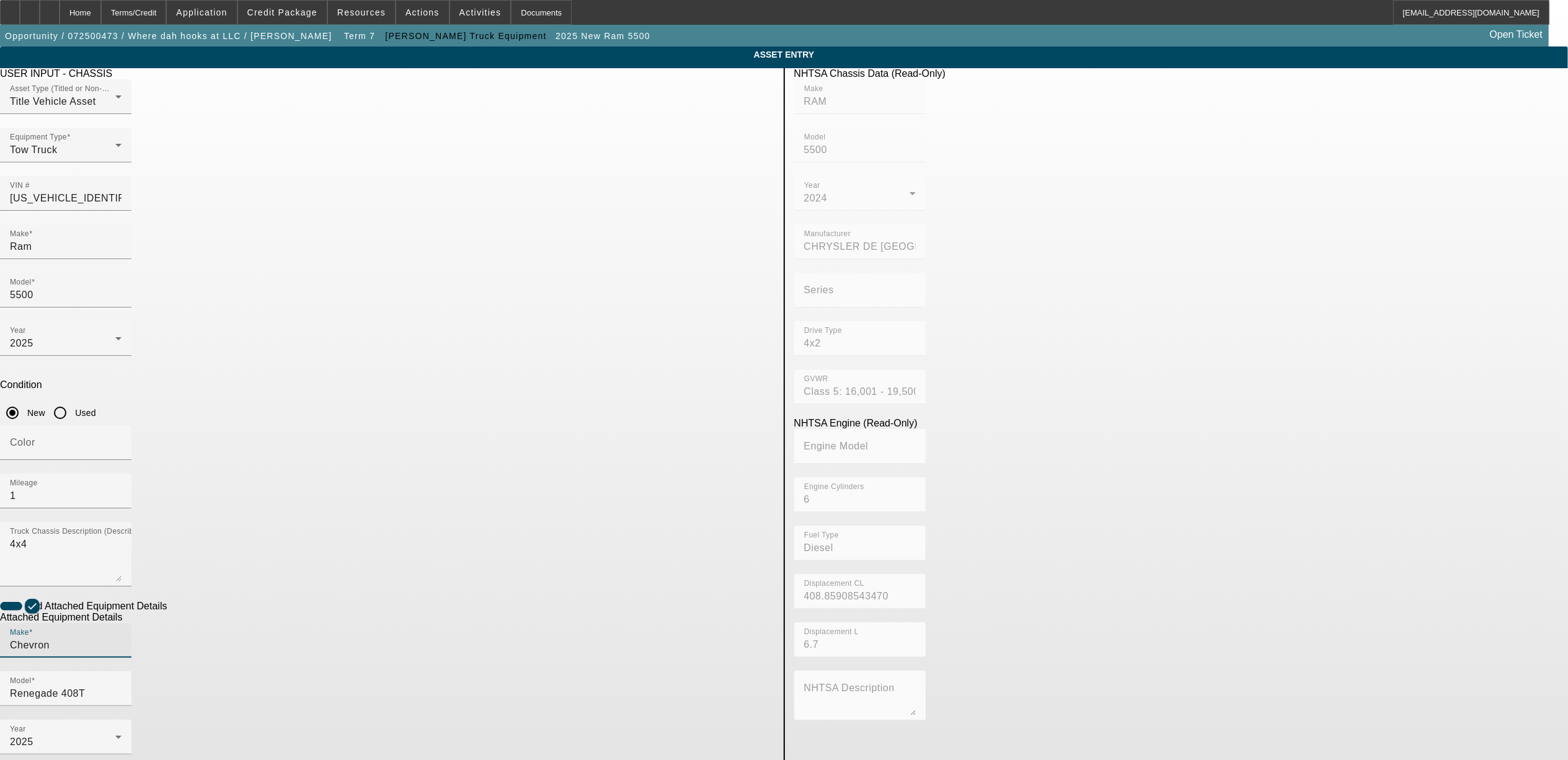
drag, startPoint x: 525, startPoint y: 499, endPoint x: 424, endPoint y: 503, distance: 101.1
click at [424, 623] on div "Make Chevron" at bounding box center [387, 648] width 775 height 49
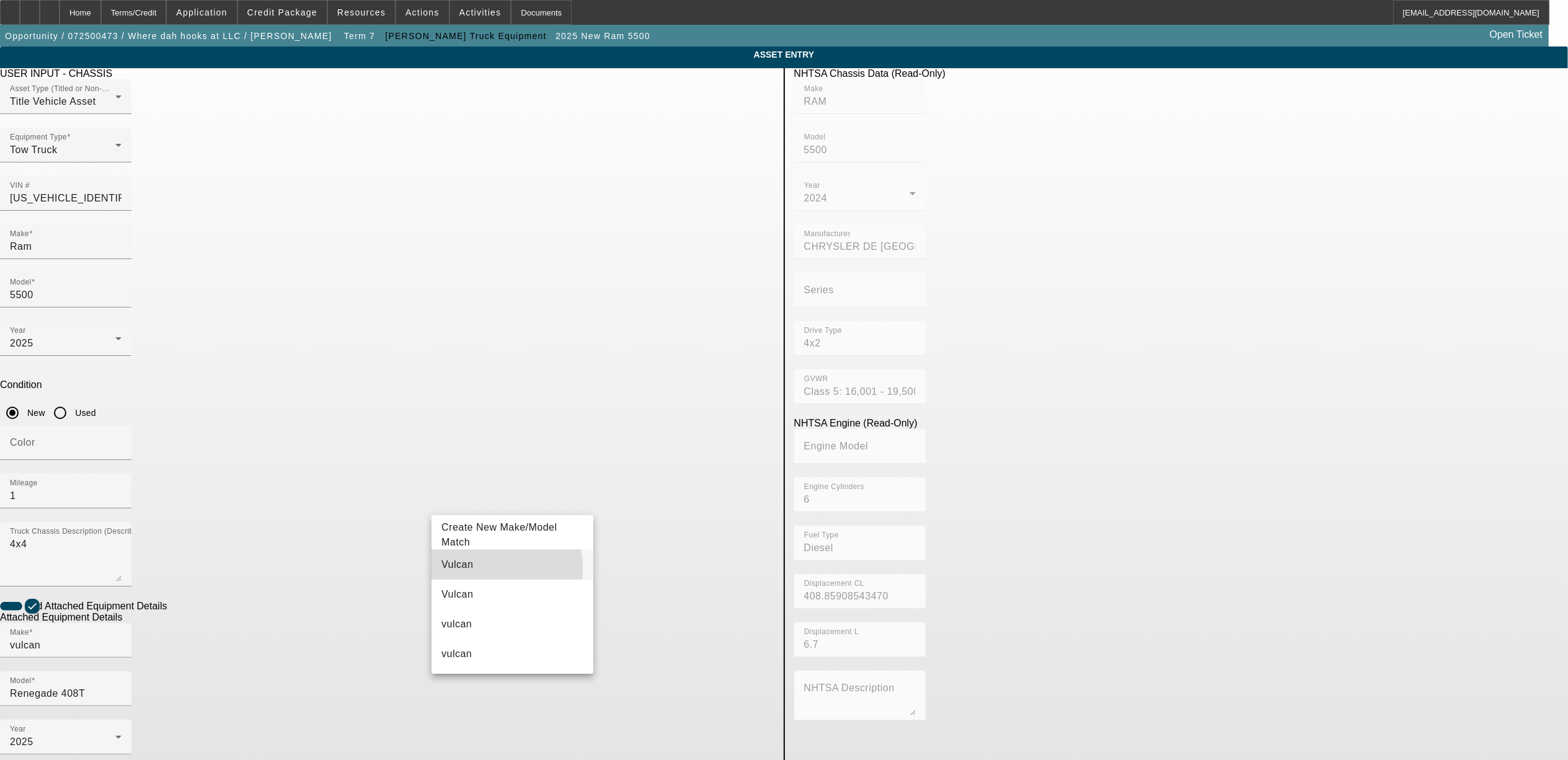
click at [477, 568] on mat-option "Vulcan" at bounding box center [512, 565] width 162 height 30
type input "Vulcan"
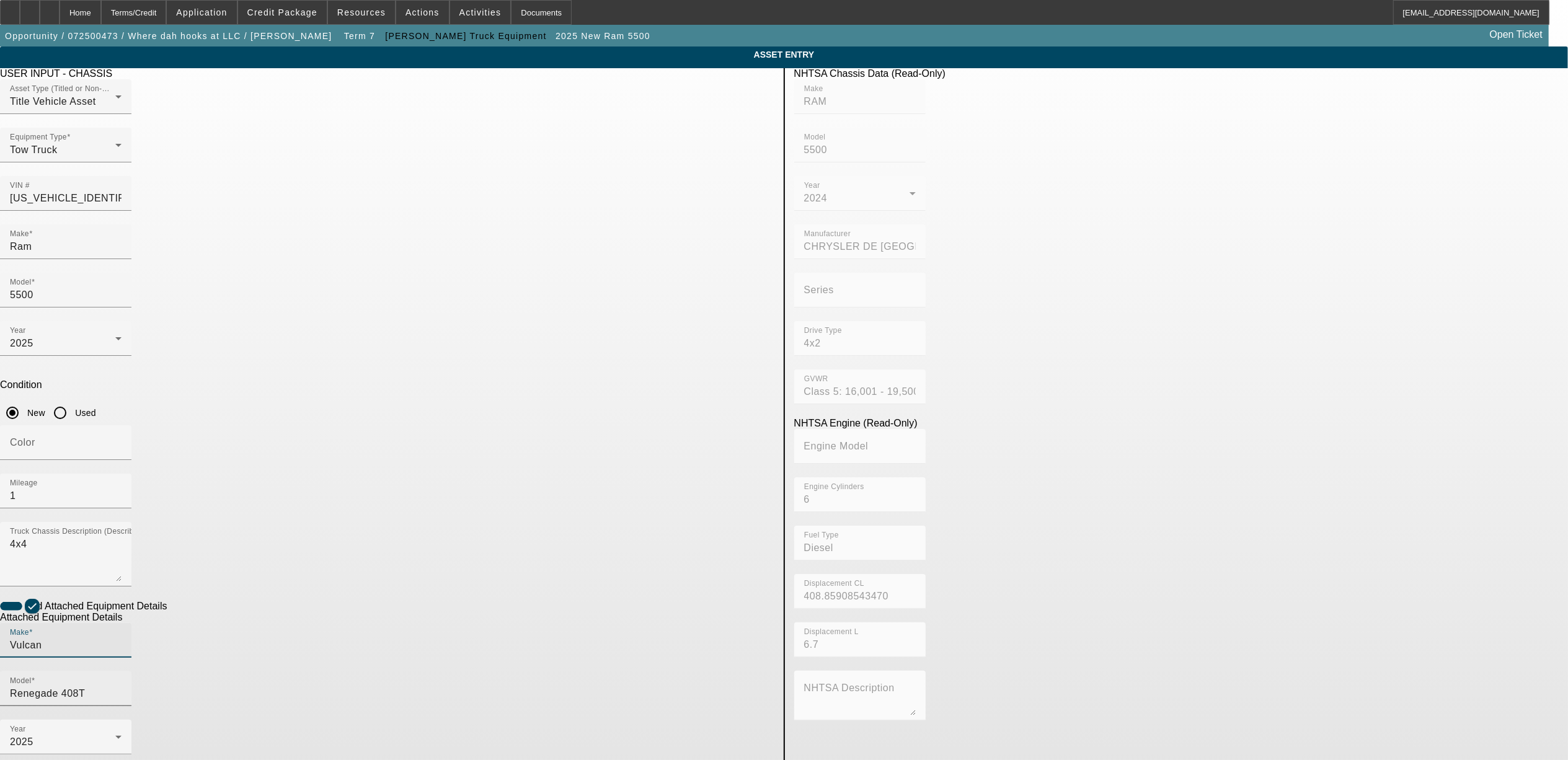
click at [122, 687] on input "Renegade 408T" at bounding box center [66, 694] width 111 height 15
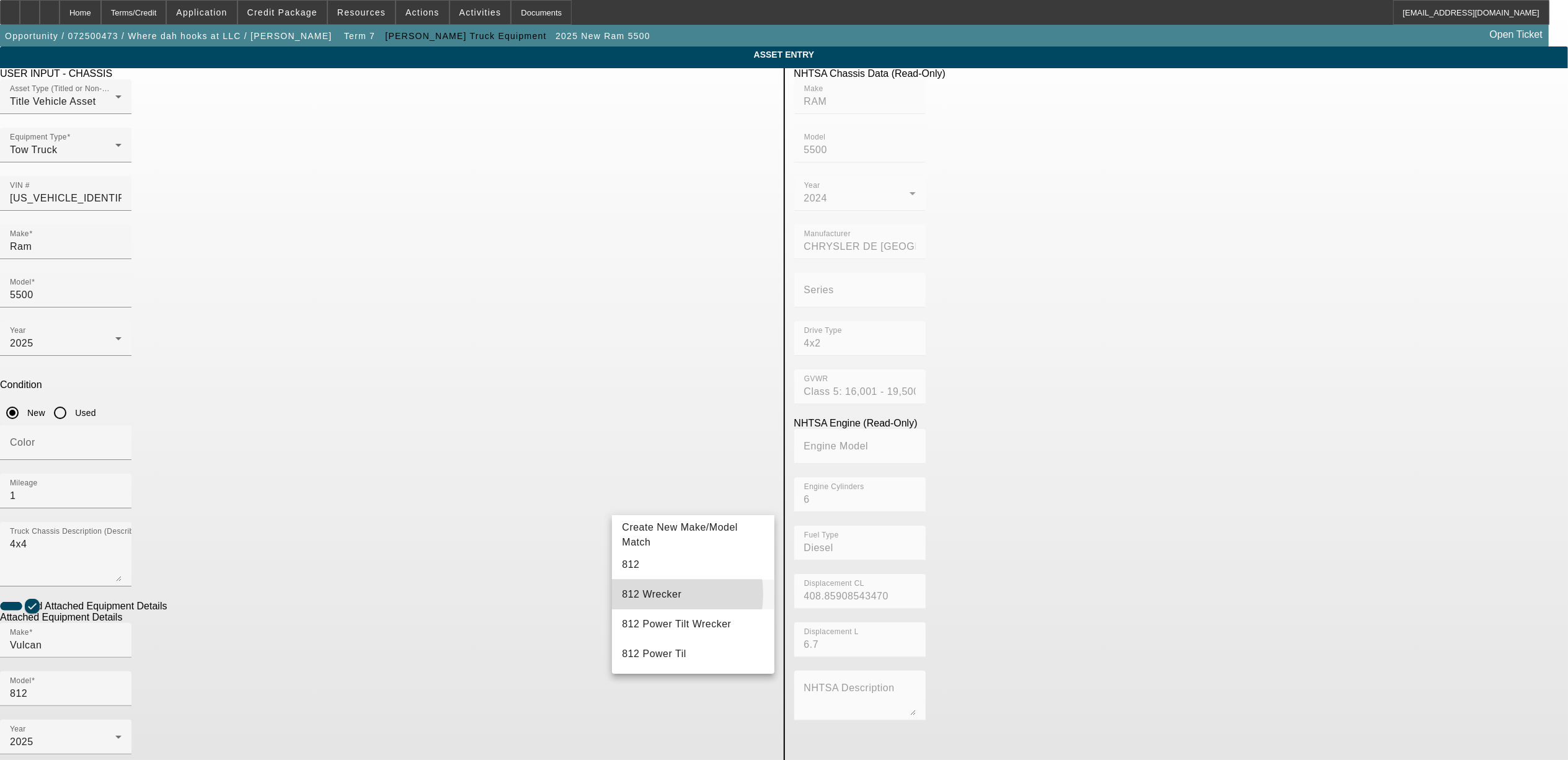
click at [658, 594] on span "812 Wrecker" at bounding box center [652, 594] width 60 height 10
type input "812 Wrecker"
click at [288, 397] on app-asset-collateral-manage "ASSET ENTRY Delete asset USER INPUT - CHASSIS Asset Type (Titled or Non-Titled)…" at bounding box center [784, 529] width 1568 height 965
click at [34, 338] on span "2025" at bounding box center [22, 343] width 23 height 10
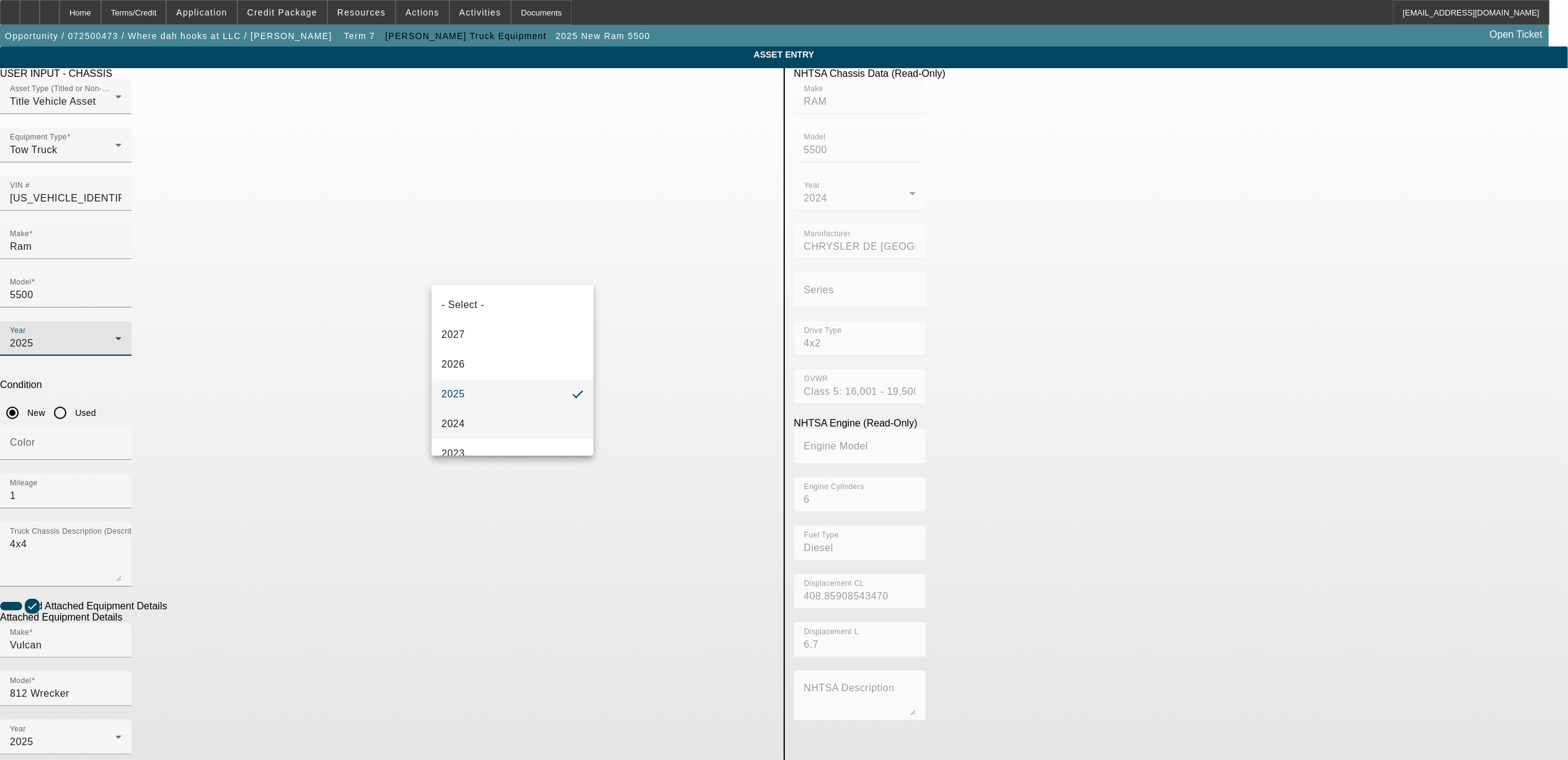
click at [470, 420] on mat-option "2024" at bounding box center [512, 425] width 162 height 30
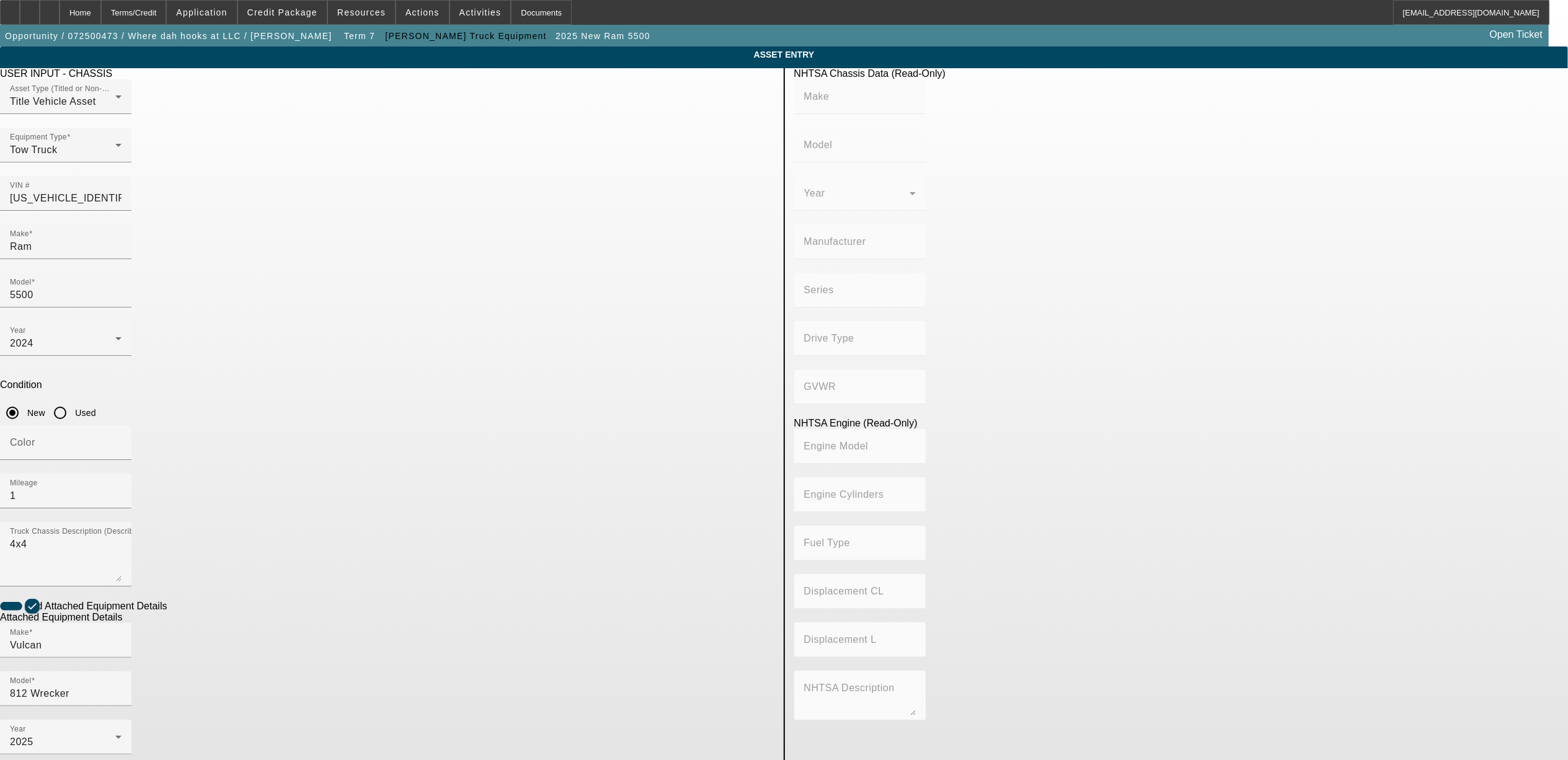
click at [399, 457] on app-asset-collateral-manage "ASSET ENTRY Delete asset USER INPUT - CHASSIS Asset Type (Titled or Non-Titled)…" at bounding box center [784, 529] width 1568 height 965
type input "RAM"
type input "5500"
type input "CHRYSLER DE MEXICO TOLUCA"
type input "4x2"
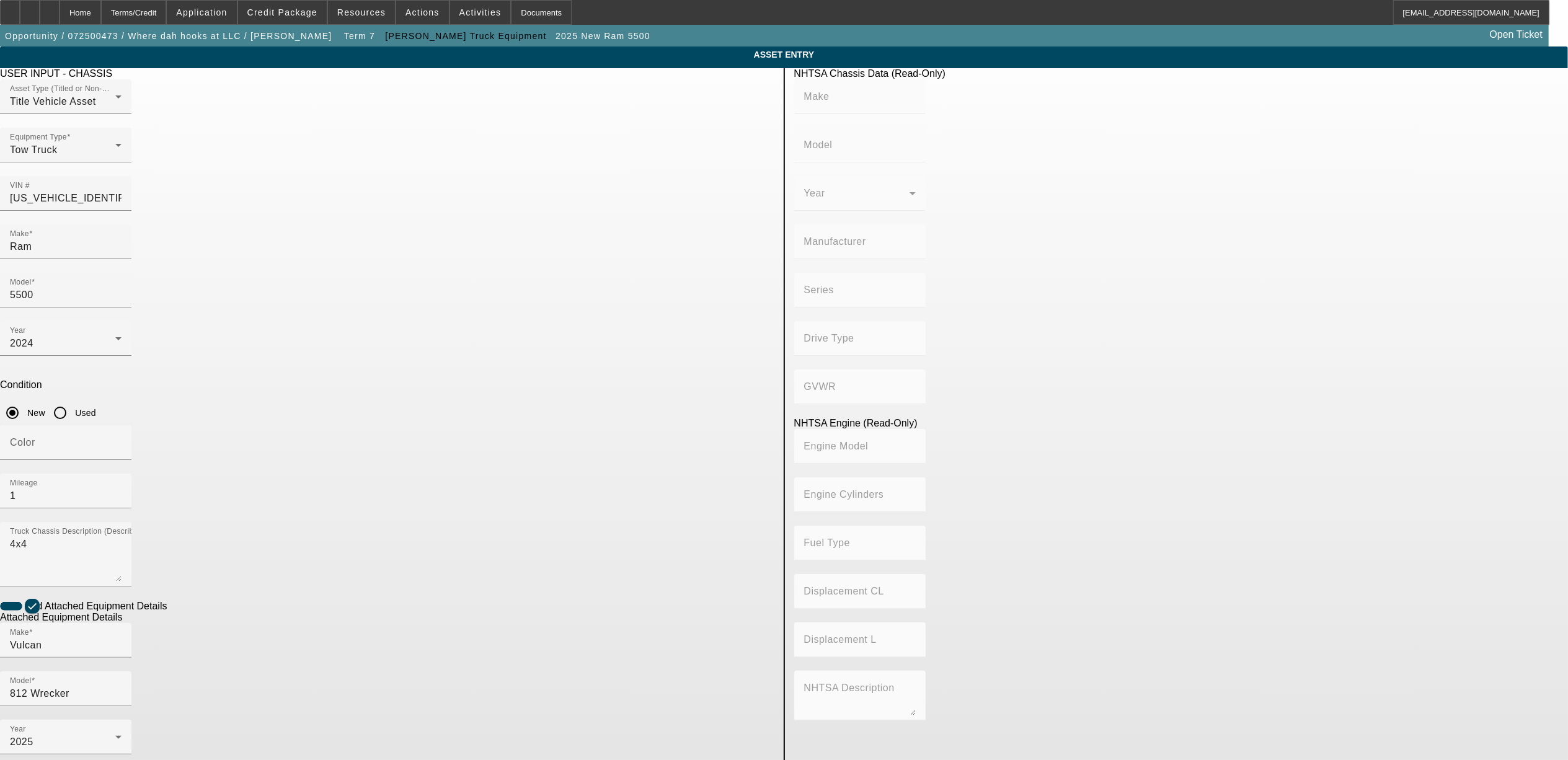
type input "Class 5: 16,001 - 19,500 lb (7,258 - 8,845 kg)"
type input "6"
type input "Diesel"
type input "408.85908543470"
type input "6.7"
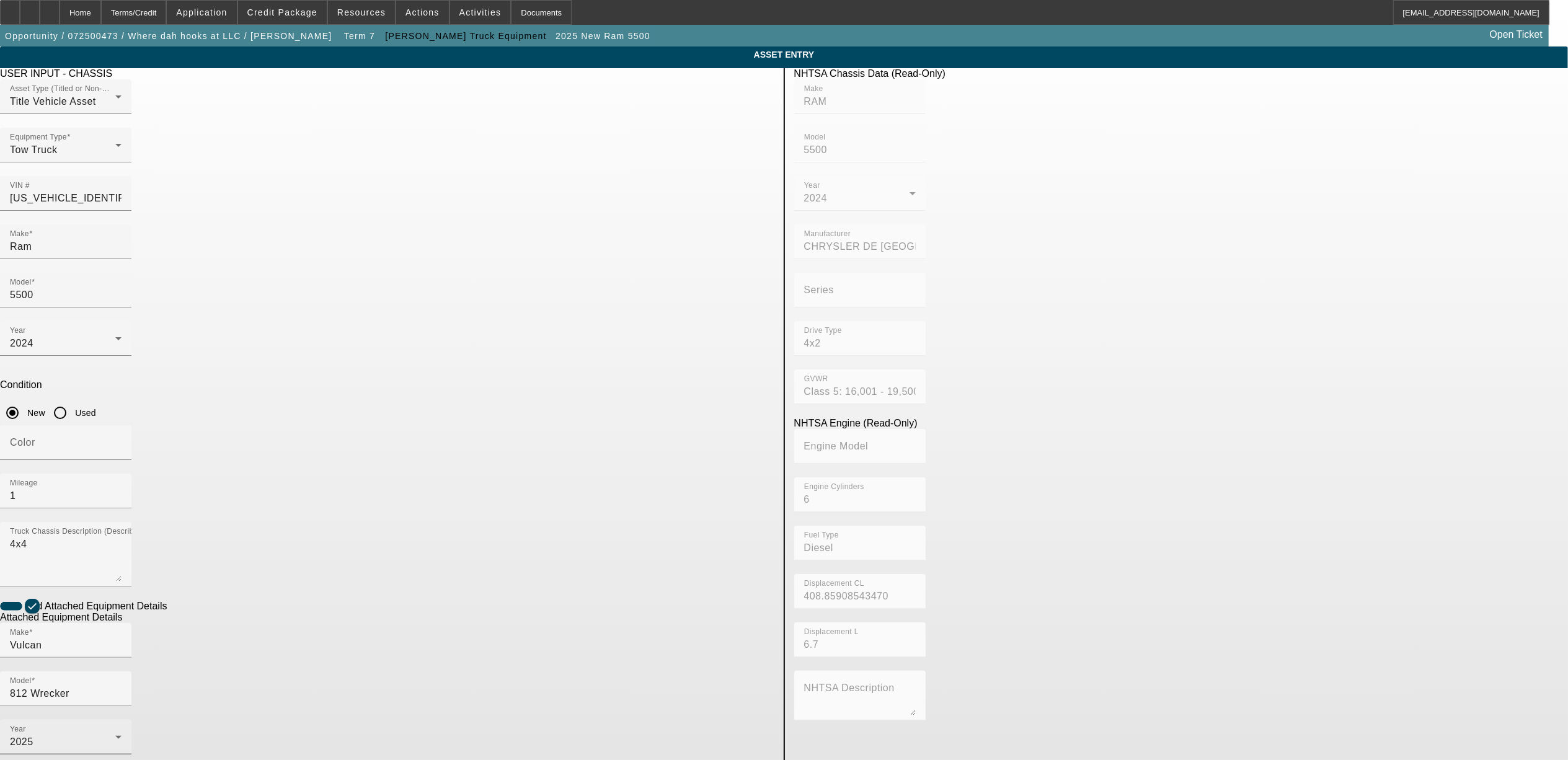
click at [115, 735] on div "2025" at bounding box center [63, 742] width 106 height 15
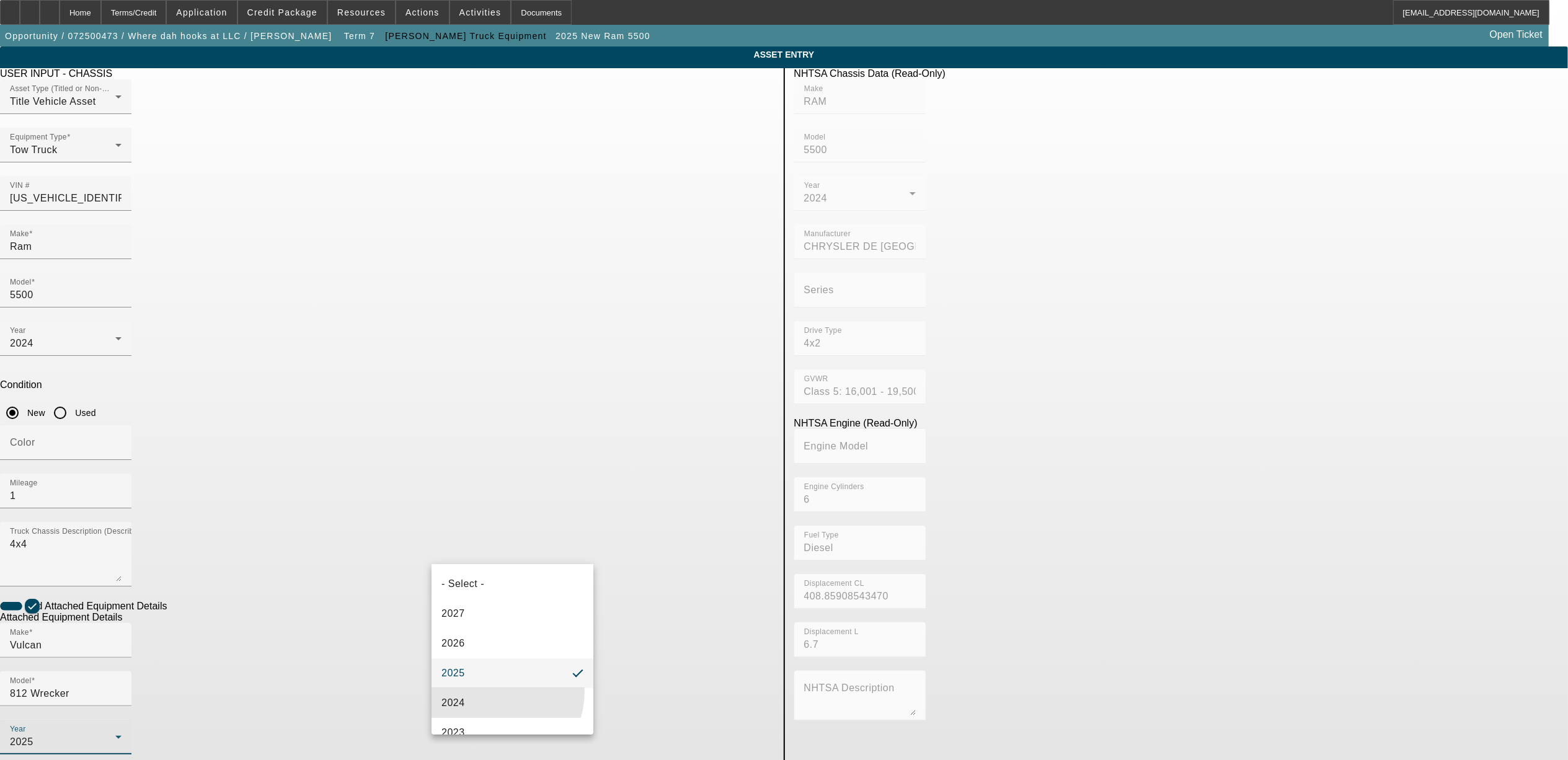
drag, startPoint x: 483, startPoint y: 691, endPoint x: 493, endPoint y: 680, distance: 14.9
click at [482, 691] on mat-option "2024" at bounding box center [512, 704] width 162 height 30
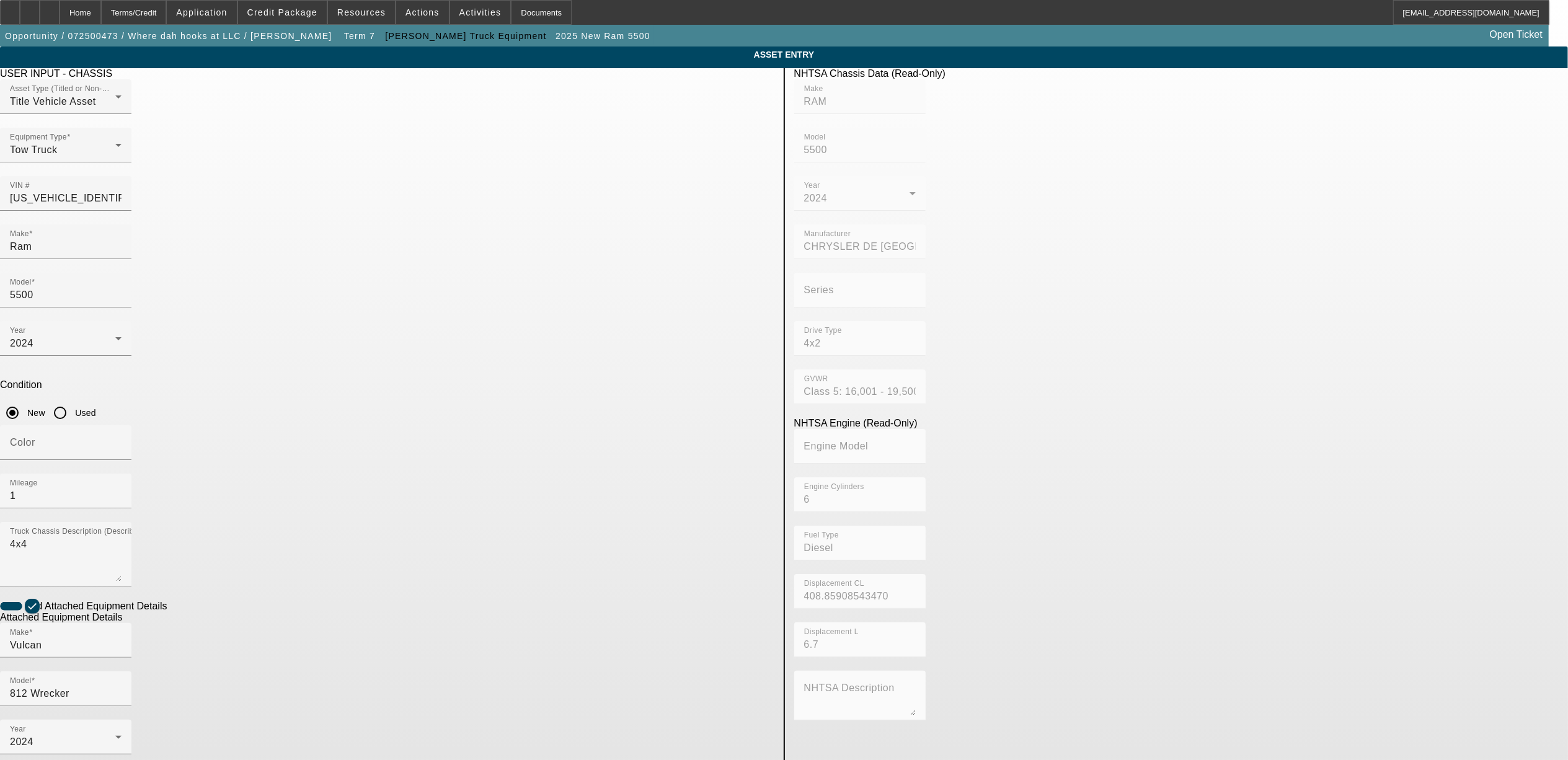
drag, startPoint x: 516, startPoint y: 658, endPoint x: 348, endPoint y: 641, distance: 168.9
click at [348, 640] on app-asset-collateral-manage "ASSET ENTRY Delete asset USER INPUT - CHASSIS Asset Type (Titled or Non-Titled)…" at bounding box center [784, 529] width 1568 height 965
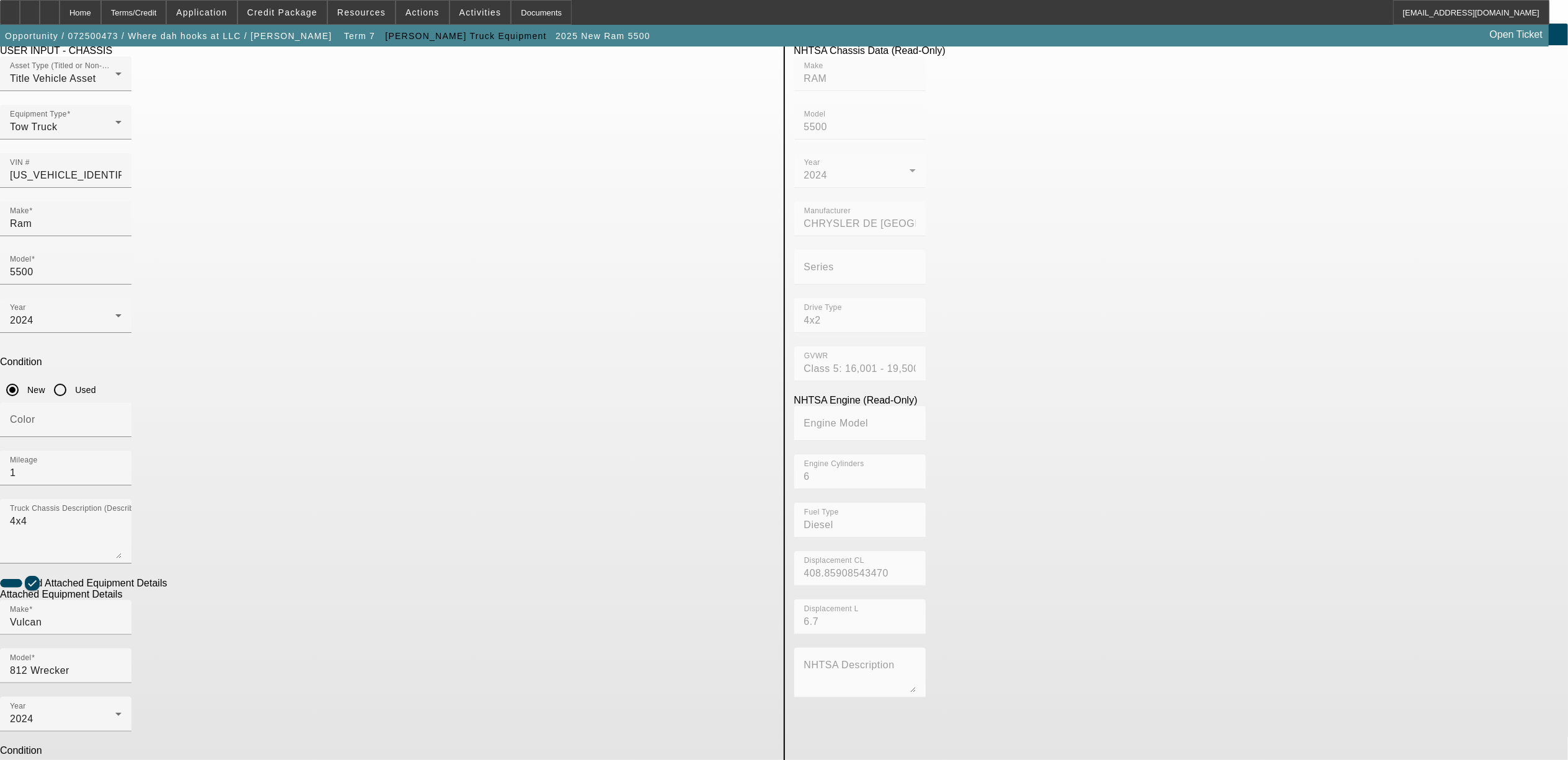
scroll to position [36, 0]
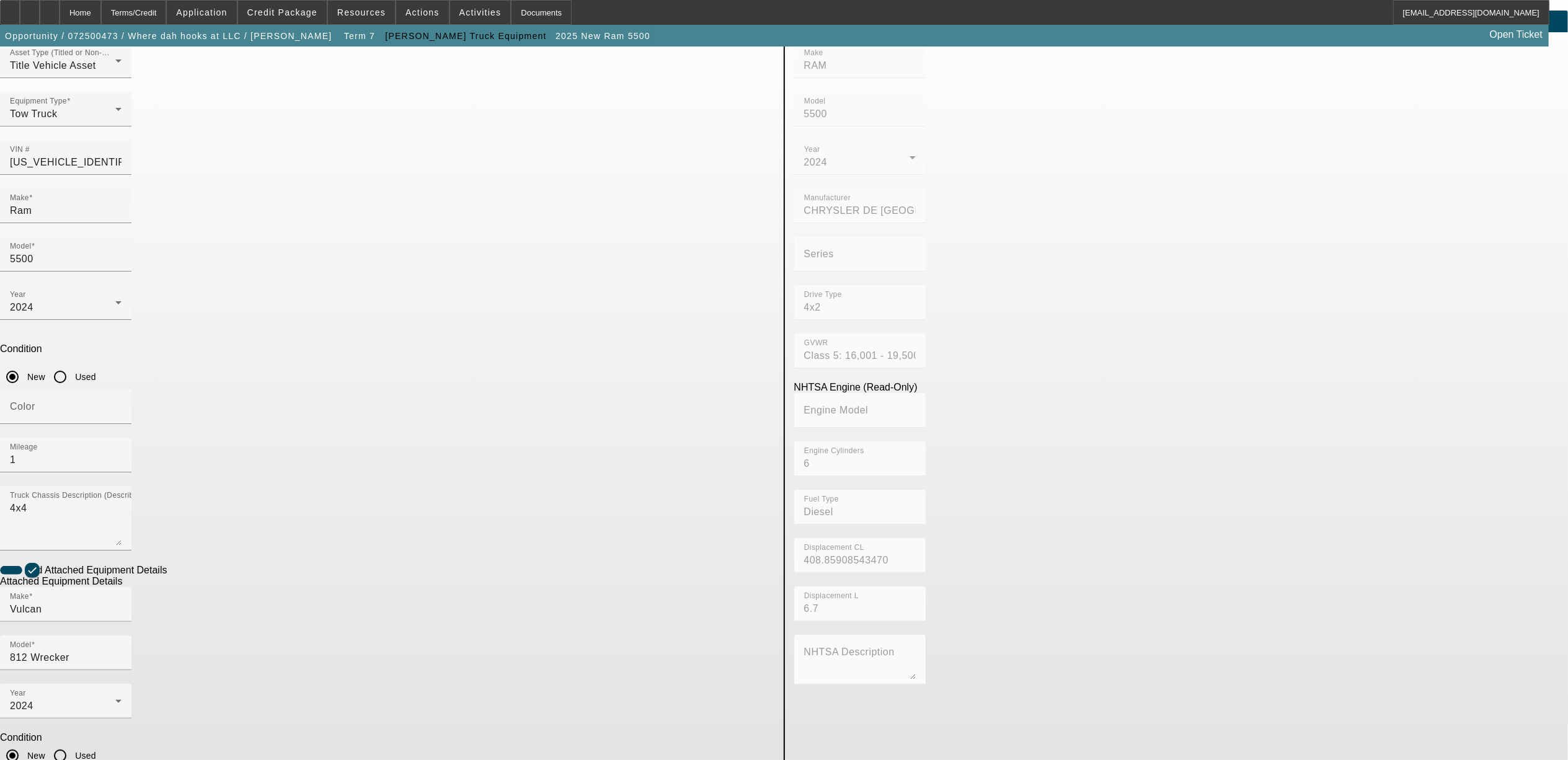
type textarea "wrecker"
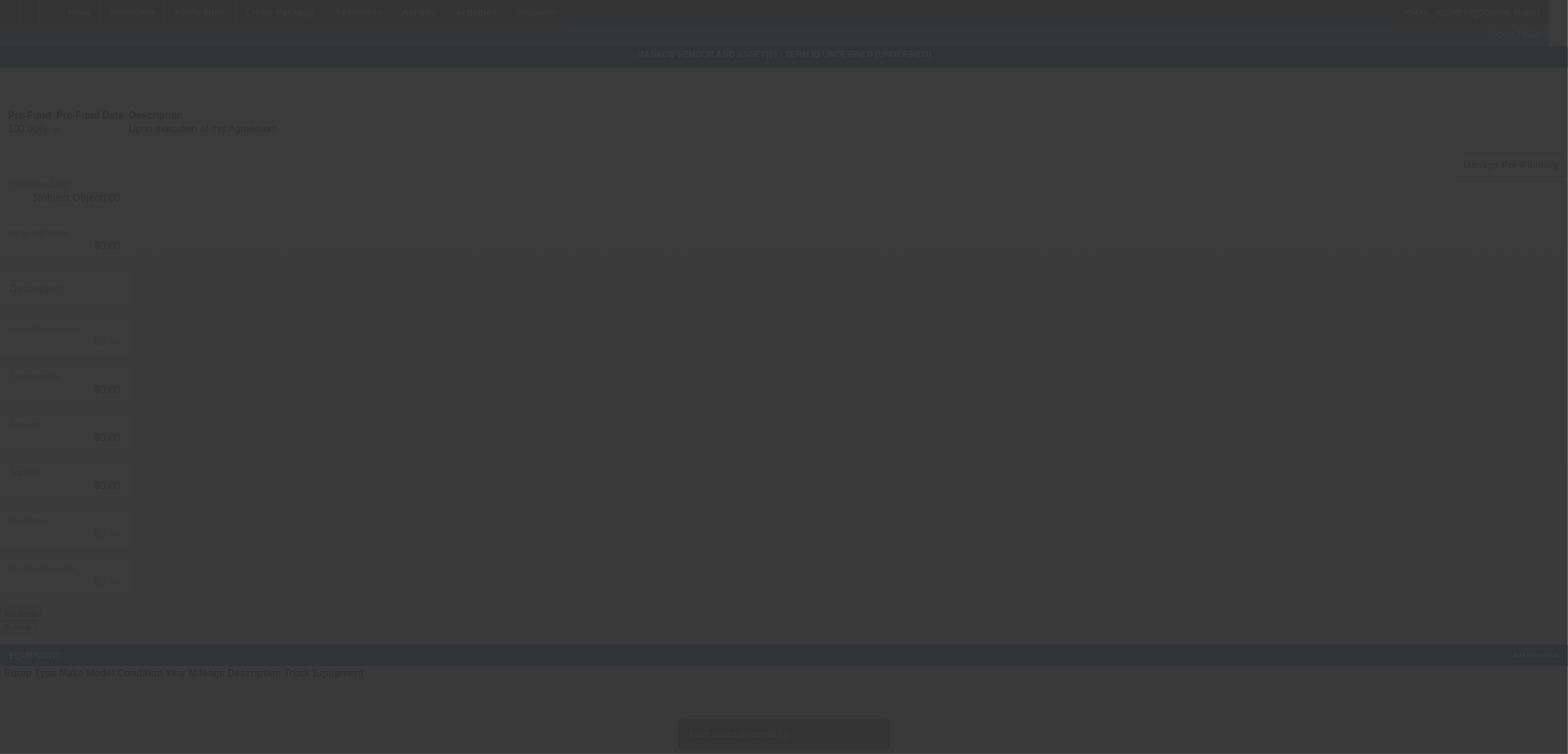
type input "$120,250.00"
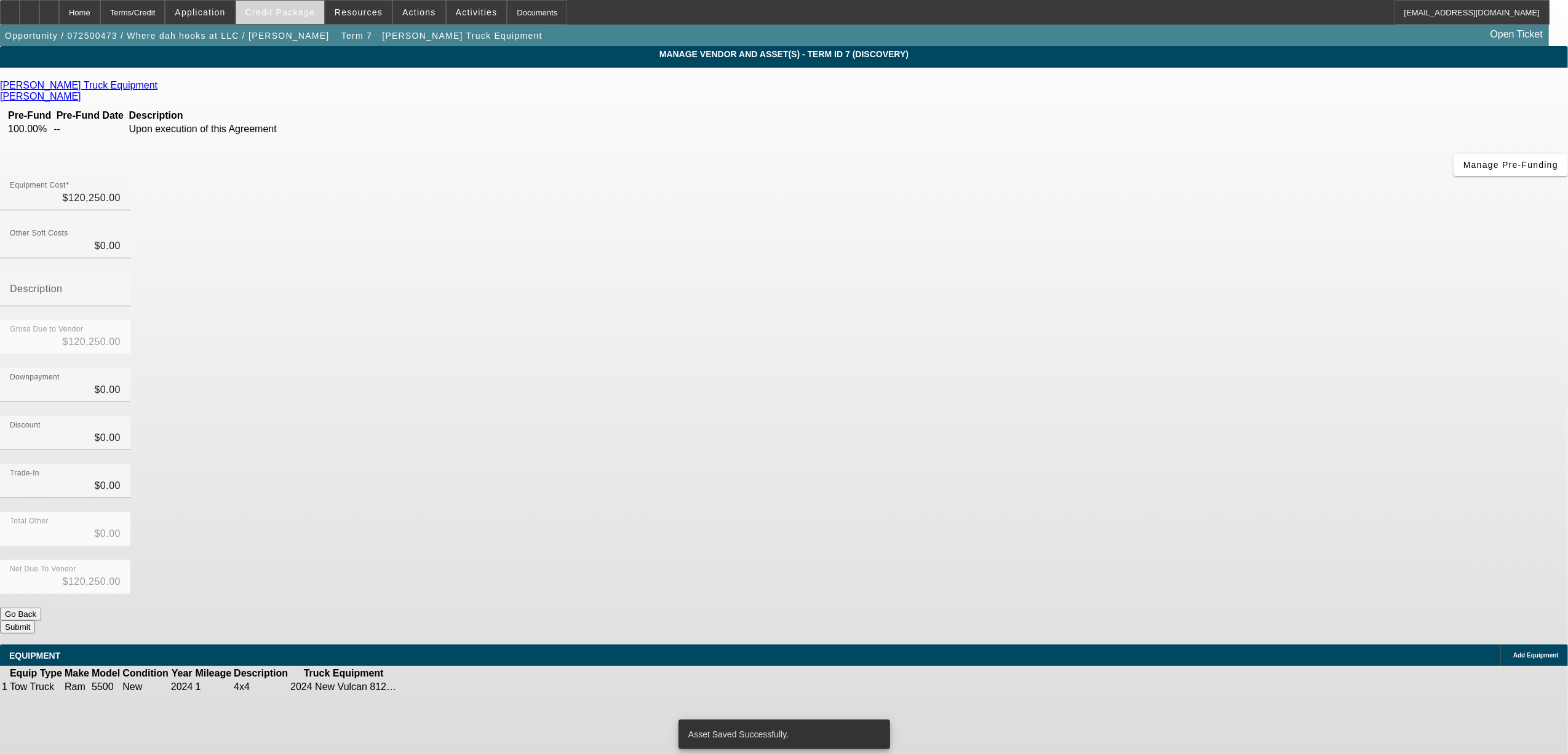
click at [276, 7] on span "Credit Package" at bounding box center [280, 12] width 70 height 10
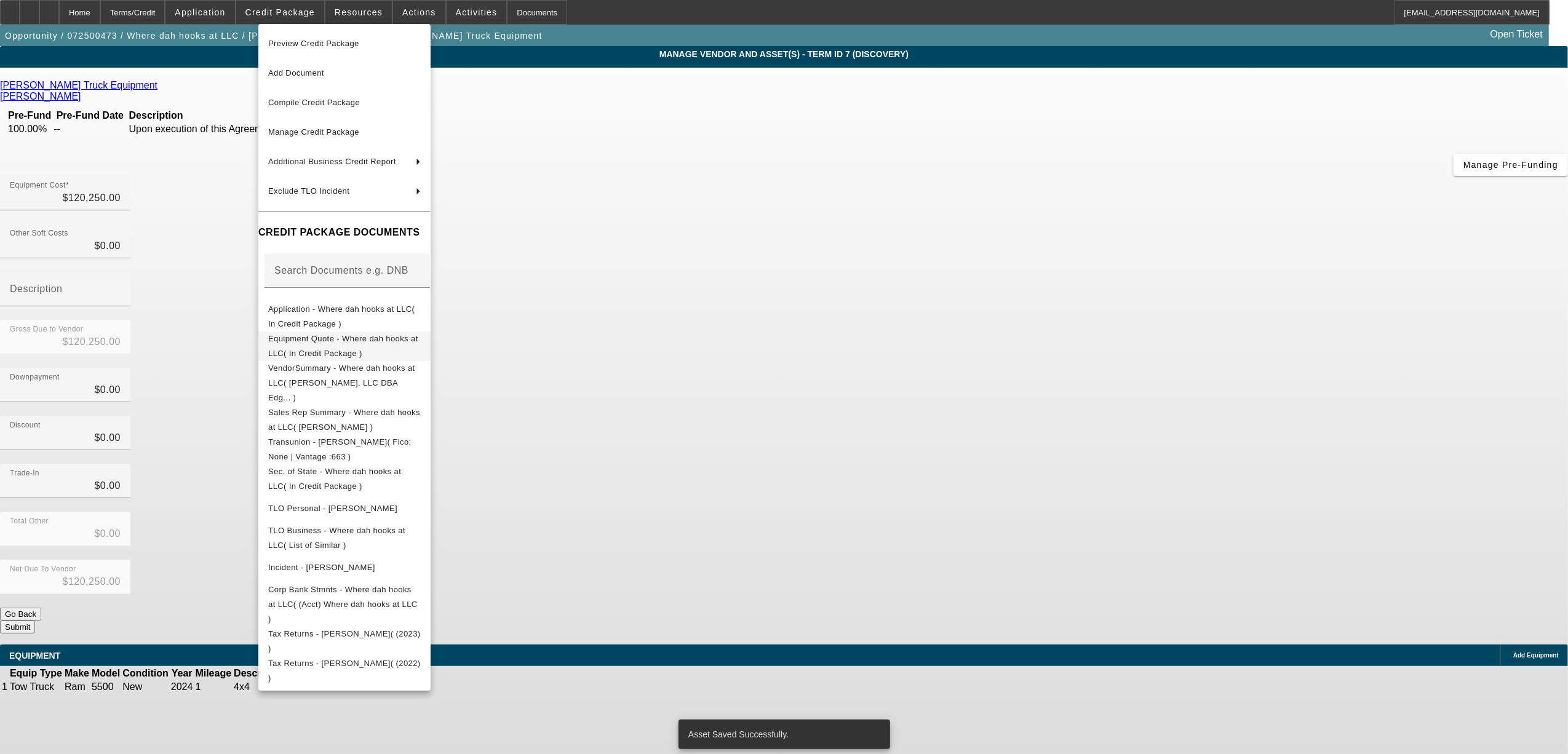
click at [348, 339] on span "Equipment Quote - Where dah hooks at LLC( In Credit Package )" at bounding box center [343, 346] width 150 height 24
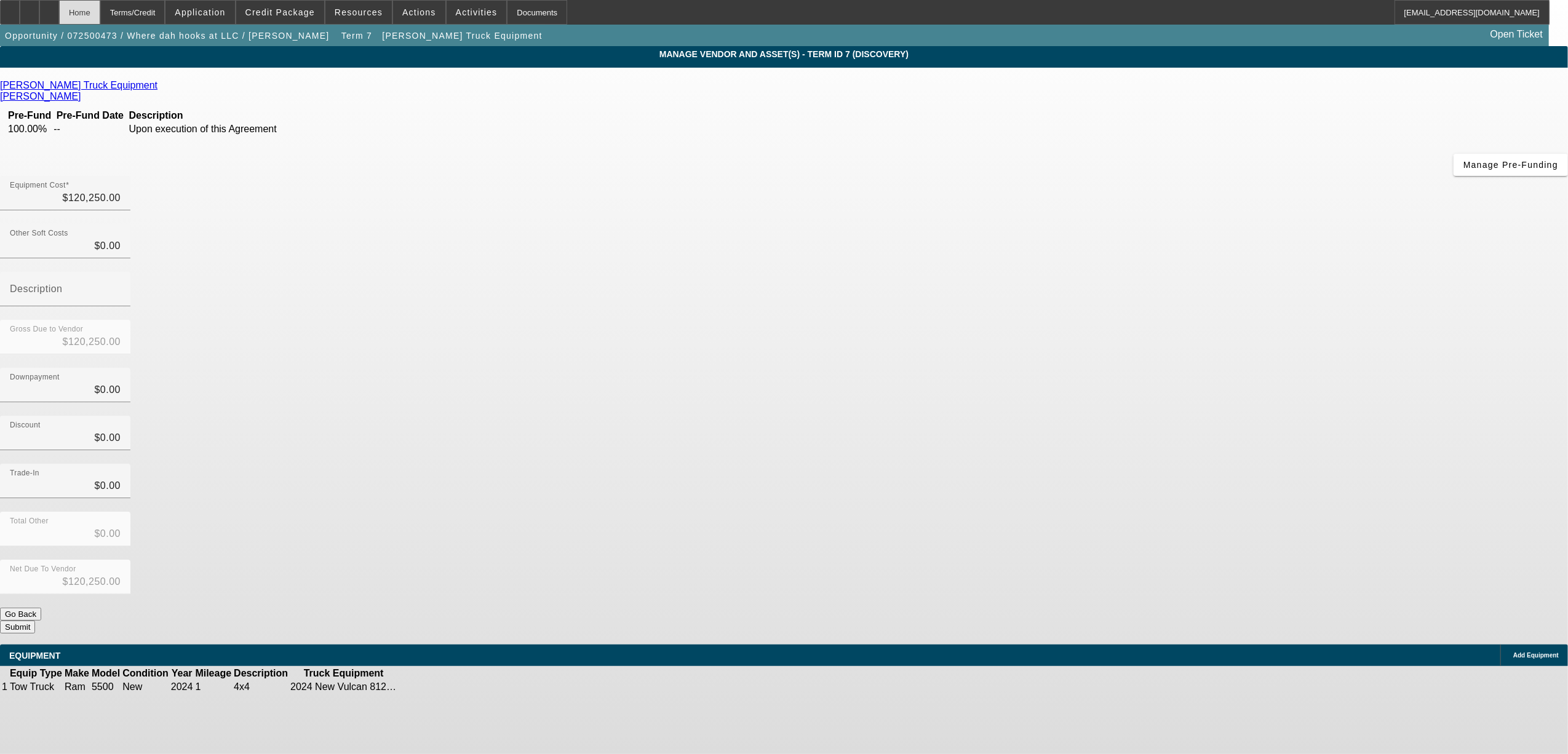
click at [100, 10] on div "Home" at bounding box center [80, 12] width 41 height 24
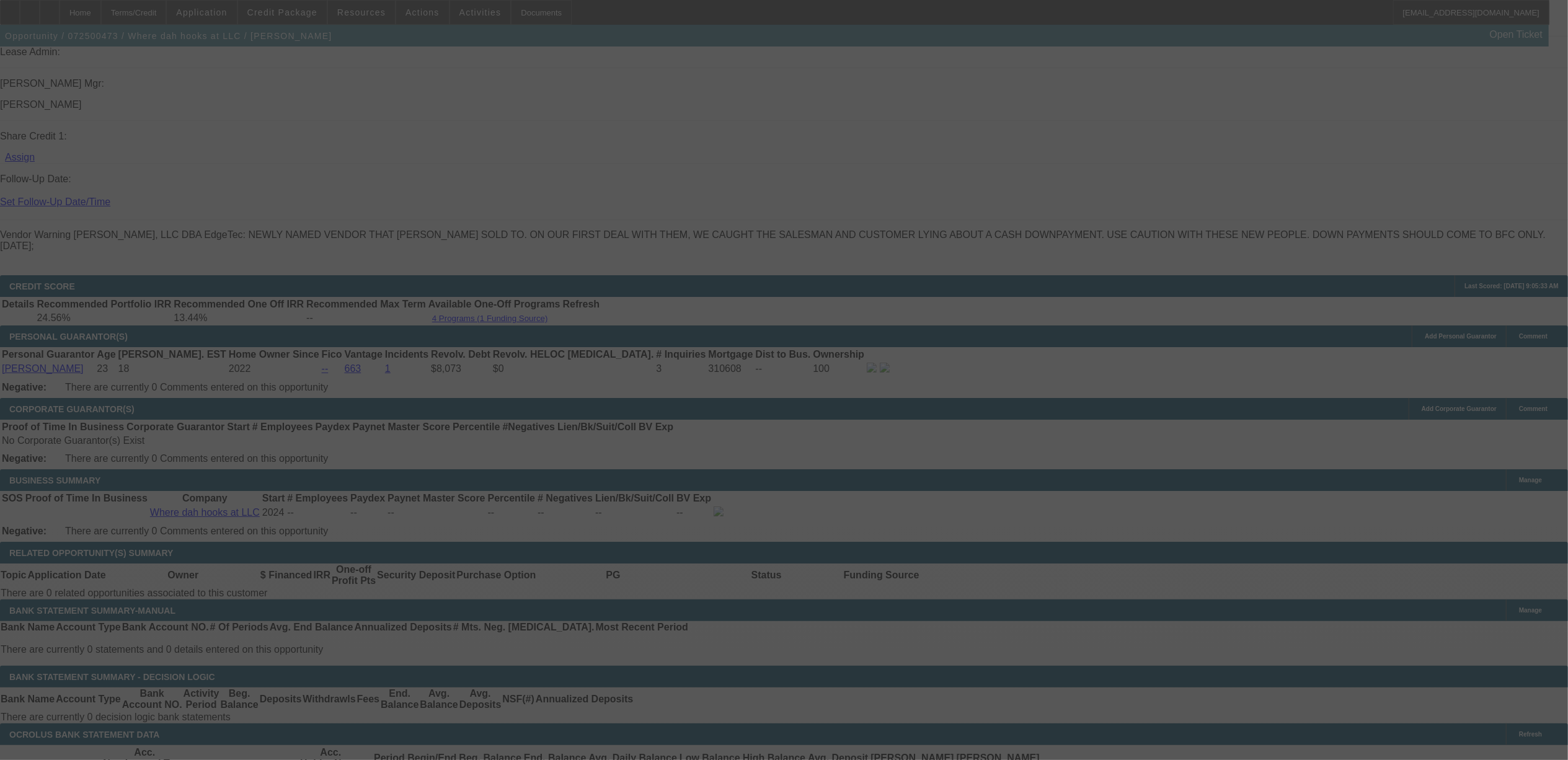
scroll to position [1587, 0]
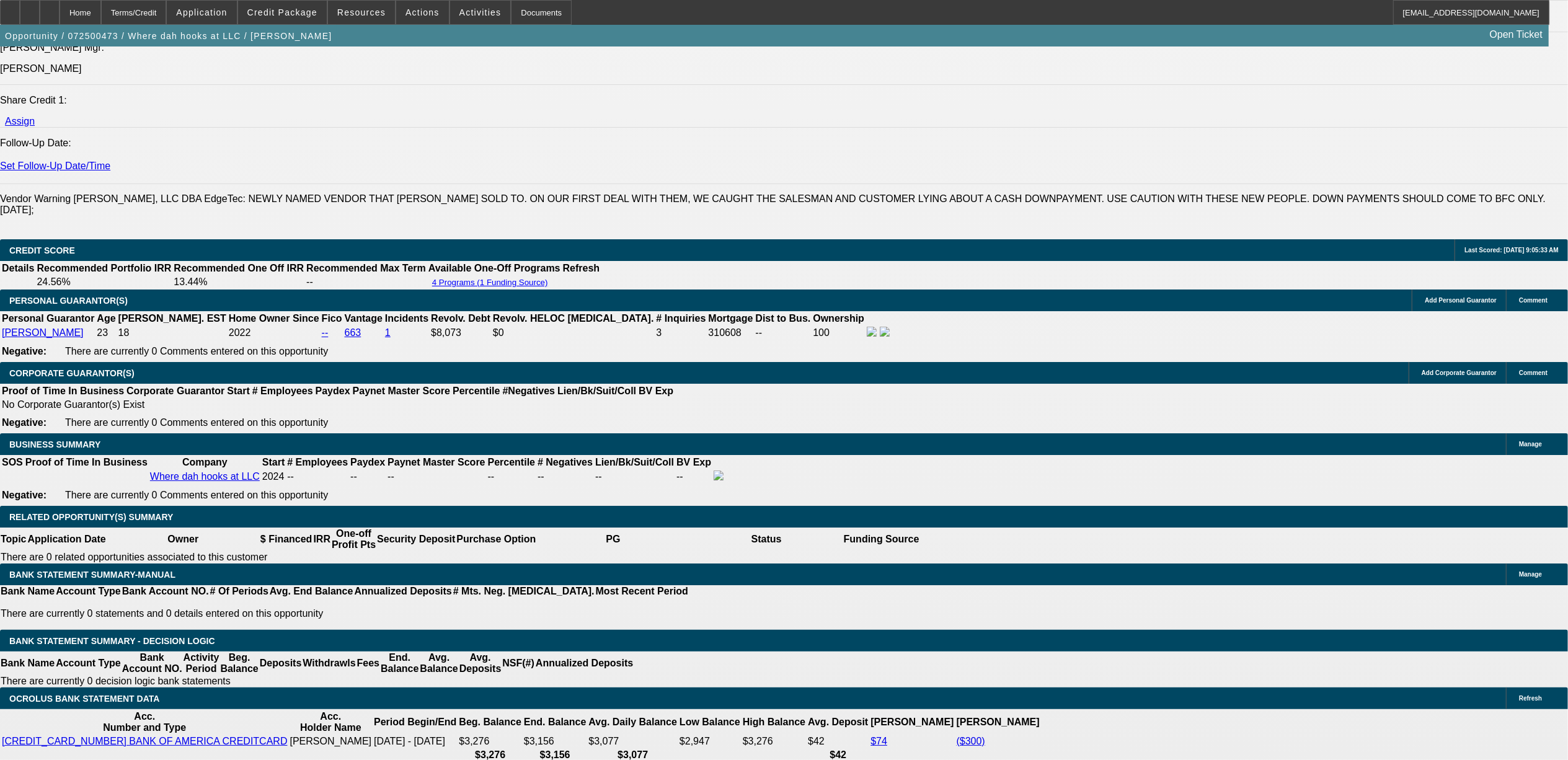
select select "0"
select select "2"
select select "0.1"
select select "4"
select select "0"
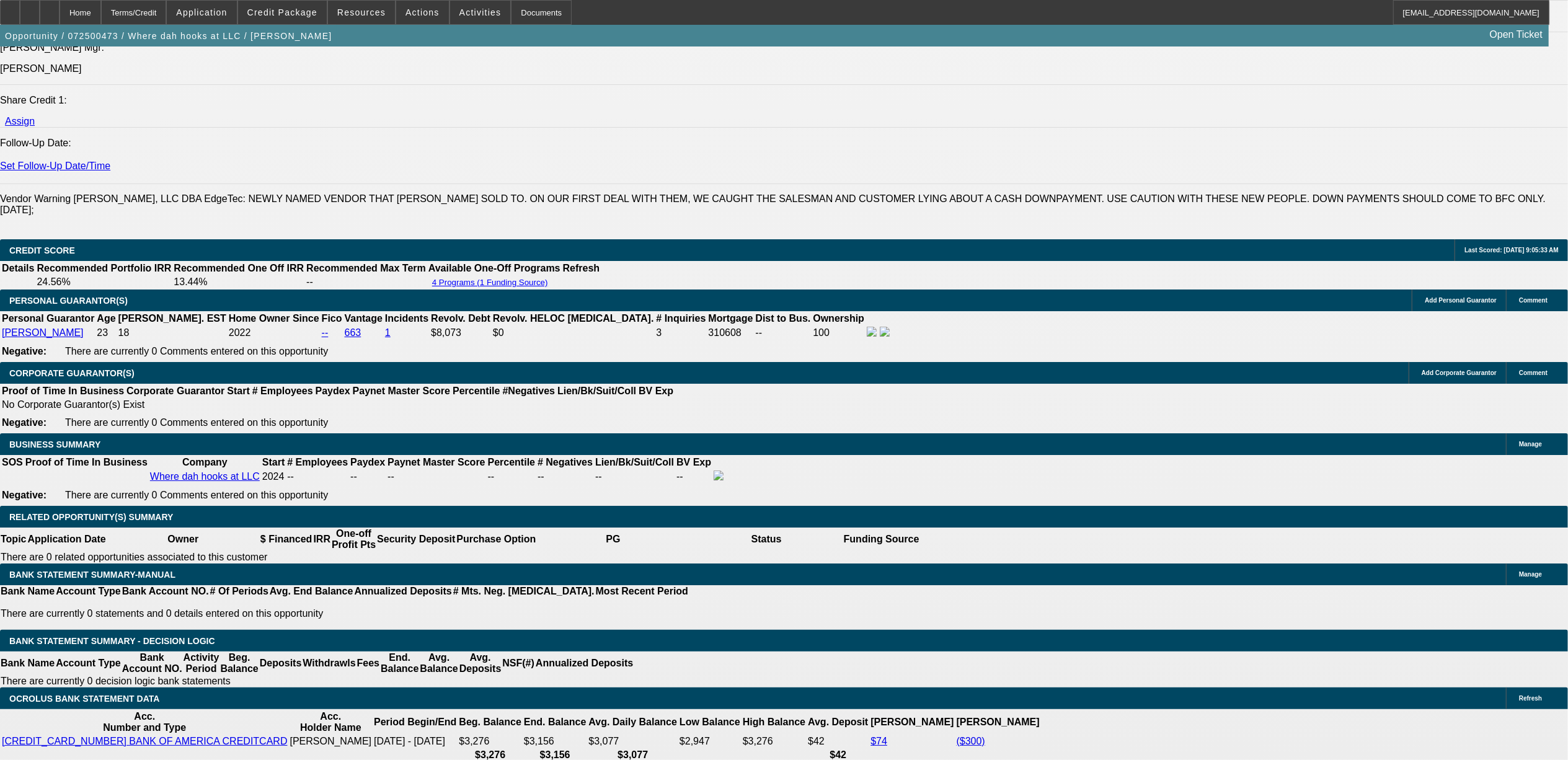
select select "2"
select select "0.1"
select select "4"
select select "0"
select select "2"
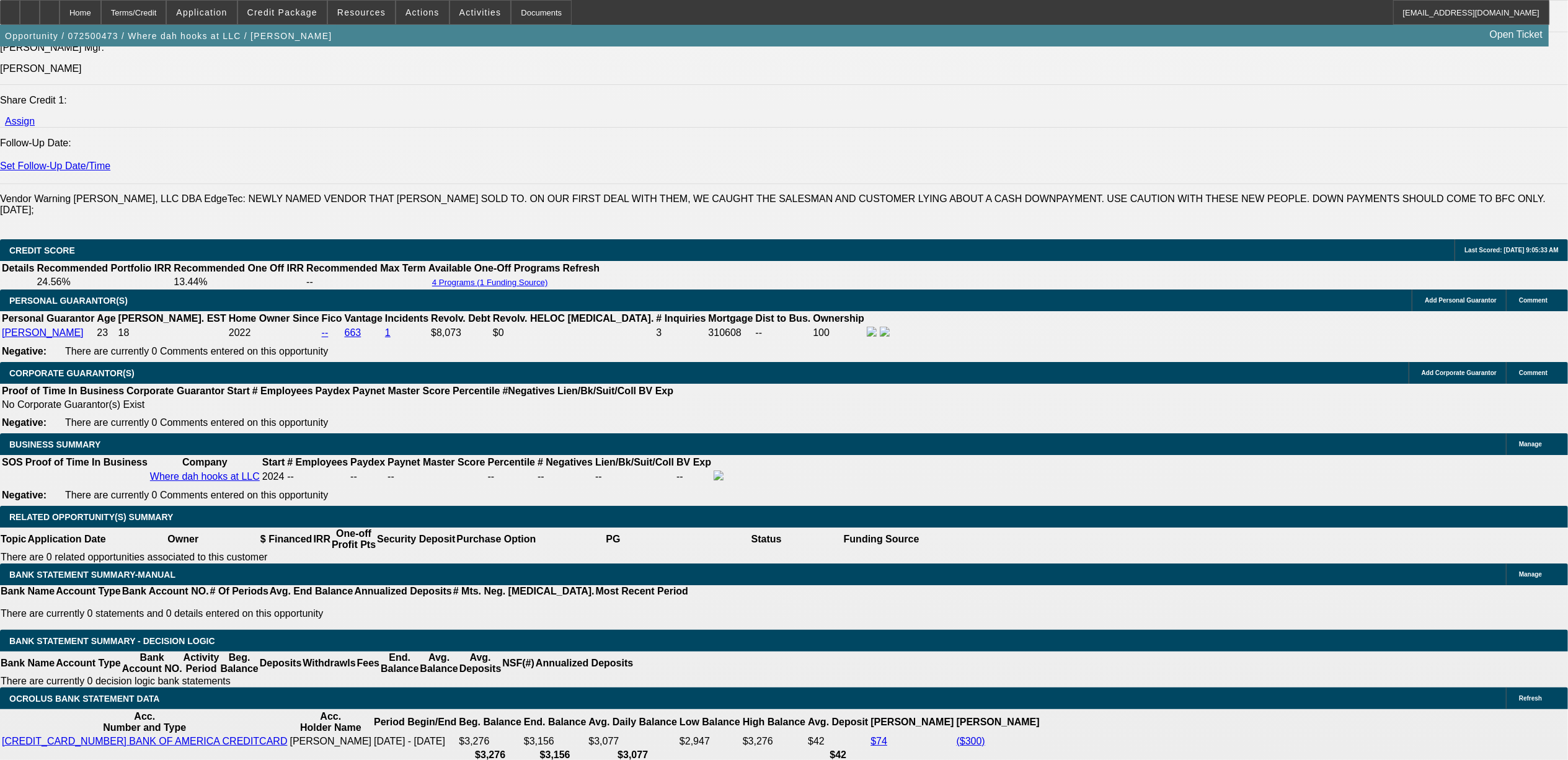
select select "0.1"
select select "4"
select select "0"
select select "2"
select select "0"
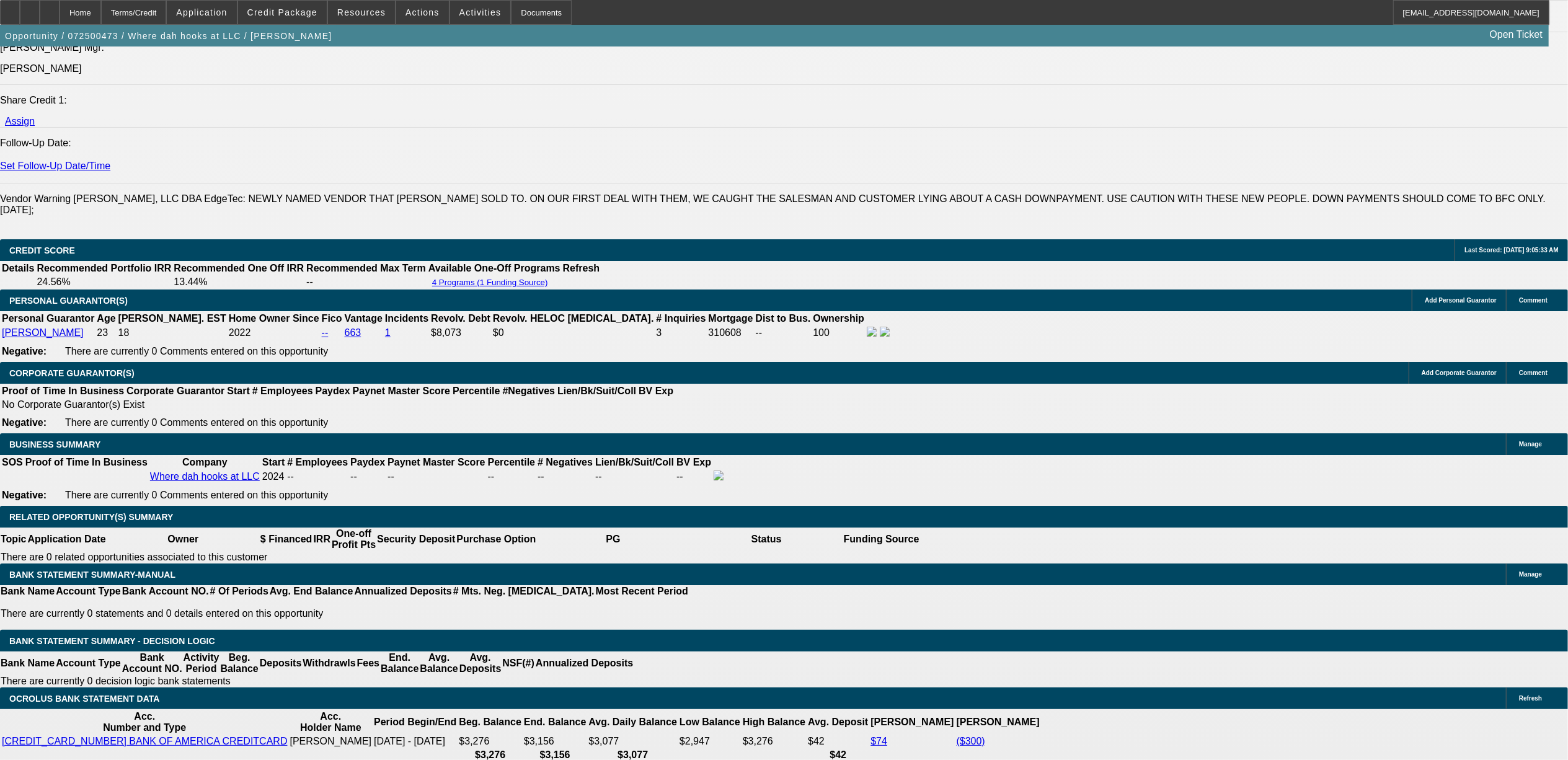
select select "6"
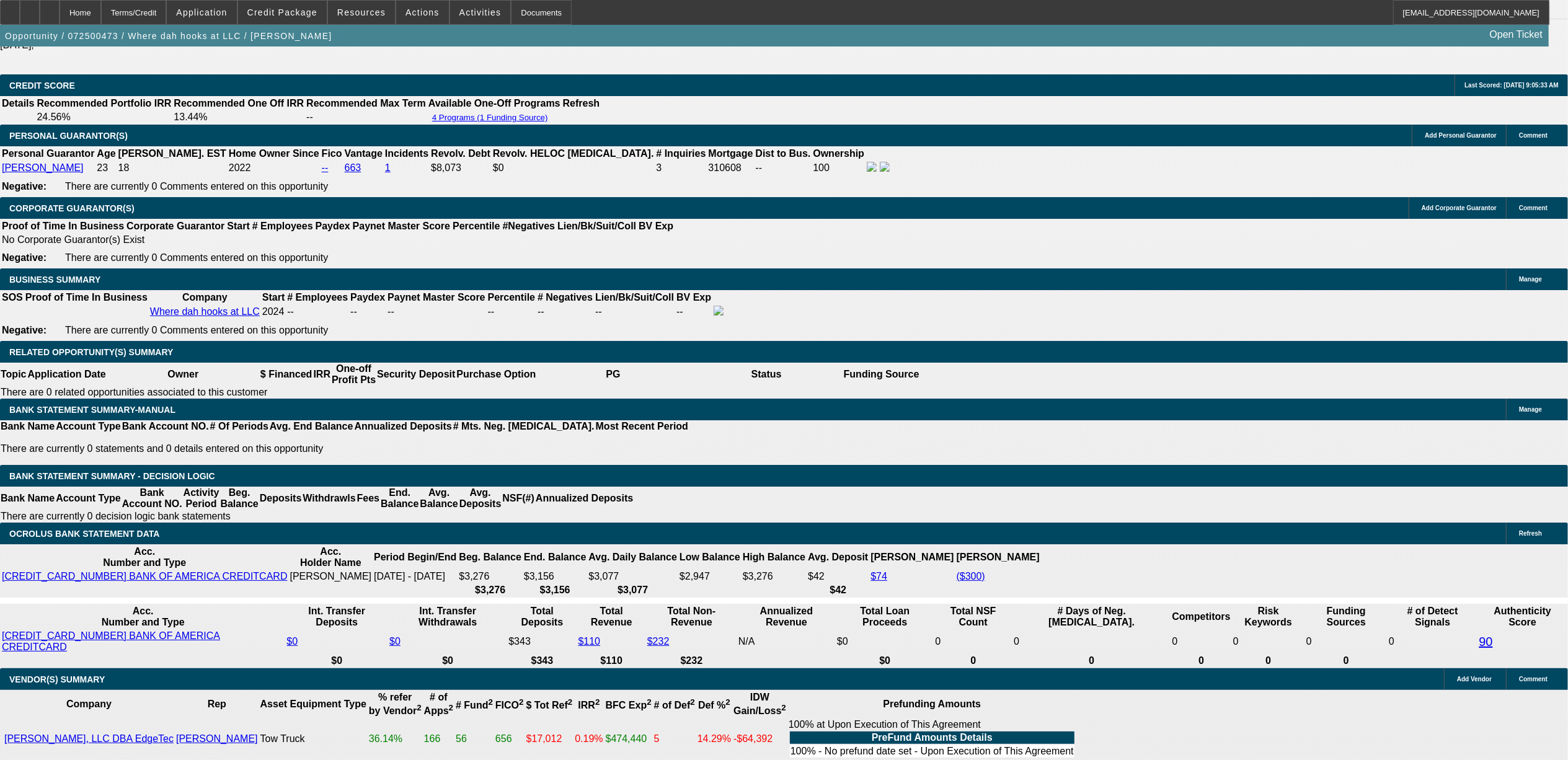
scroll to position [1670, 0]
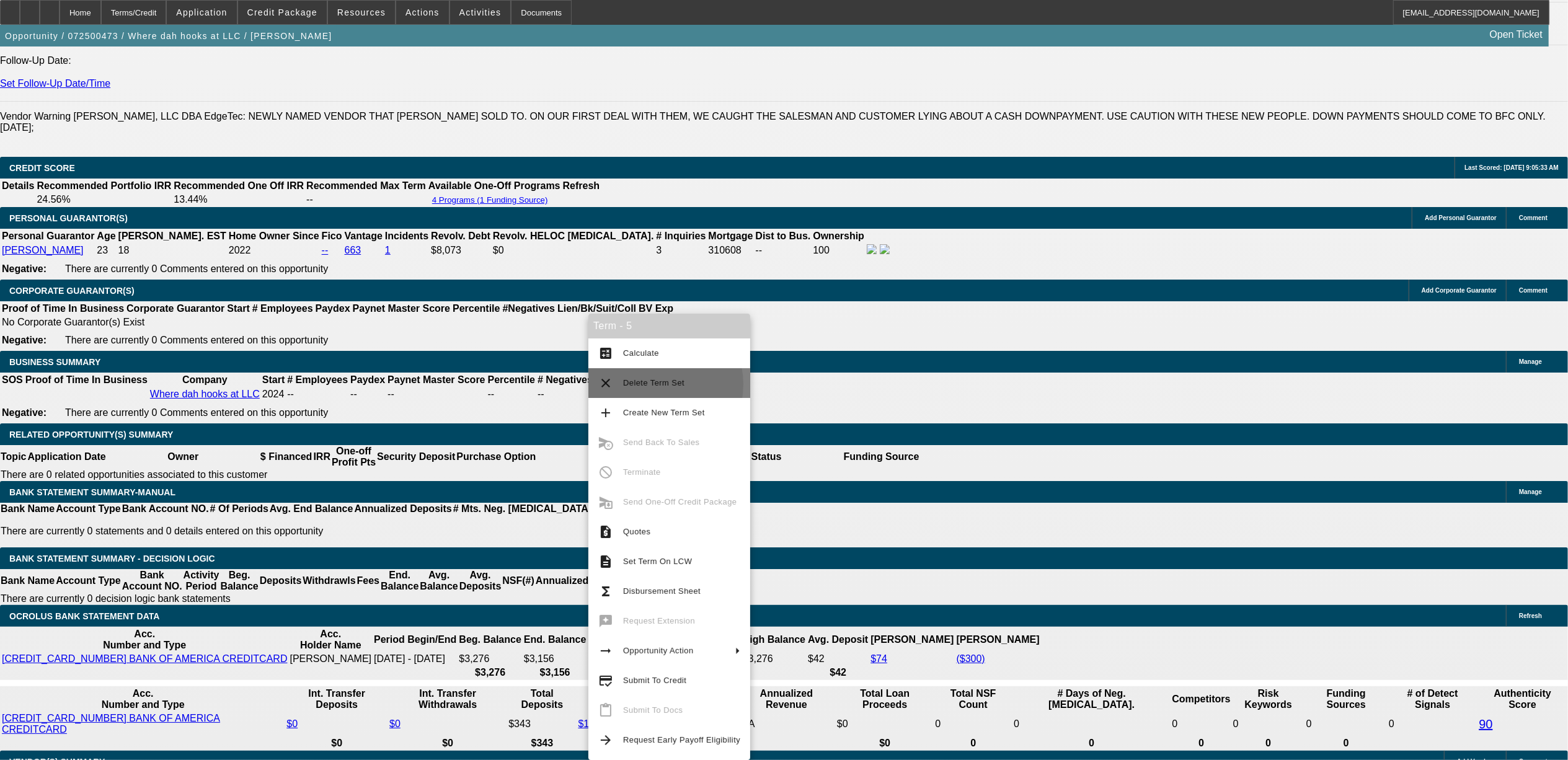
click at [650, 384] on span "Delete Term Set" at bounding box center [654, 383] width 62 height 9
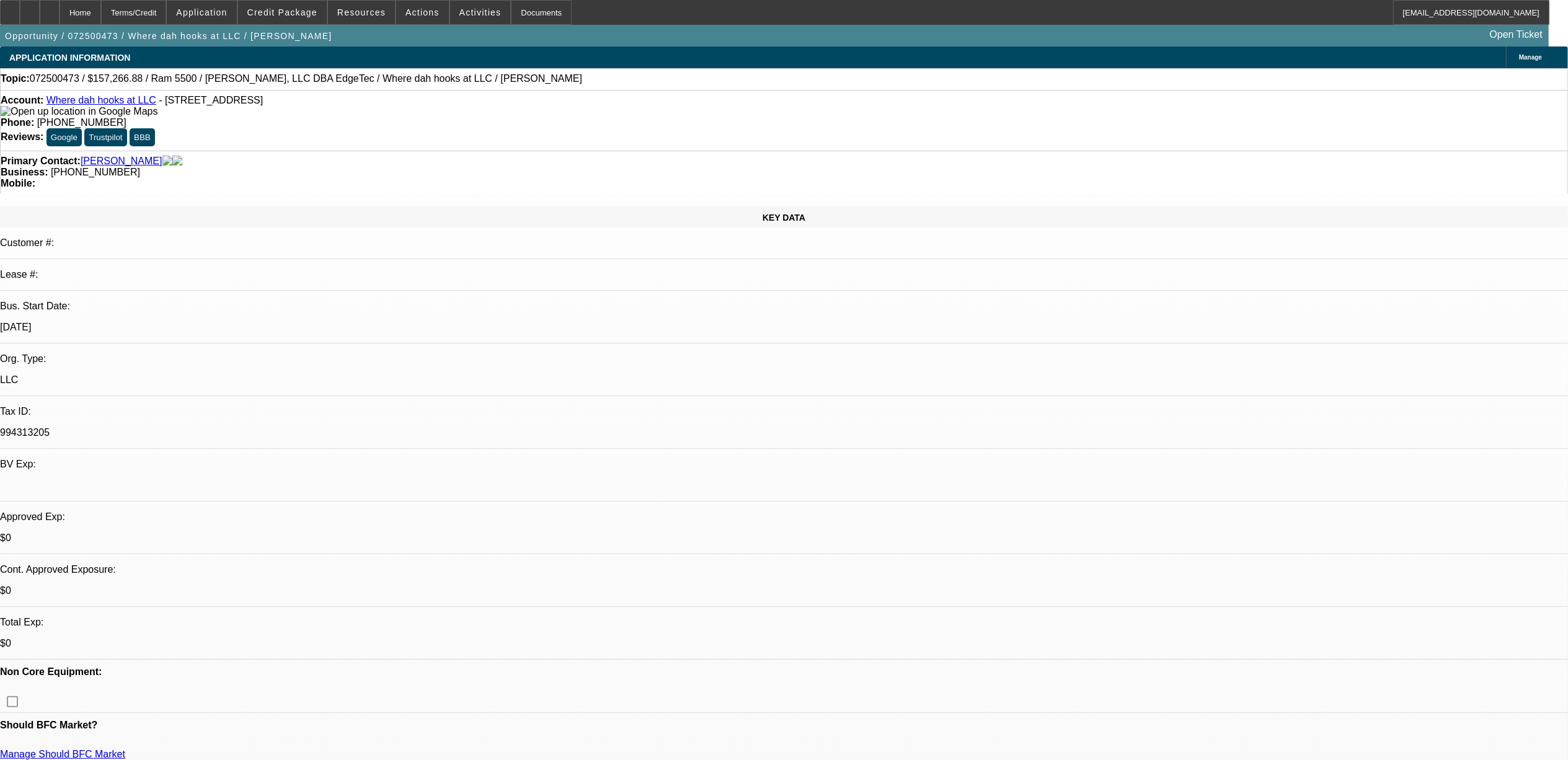
select select "0"
select select "0.1"
select select "0"
select select "0.1"
select select "0"
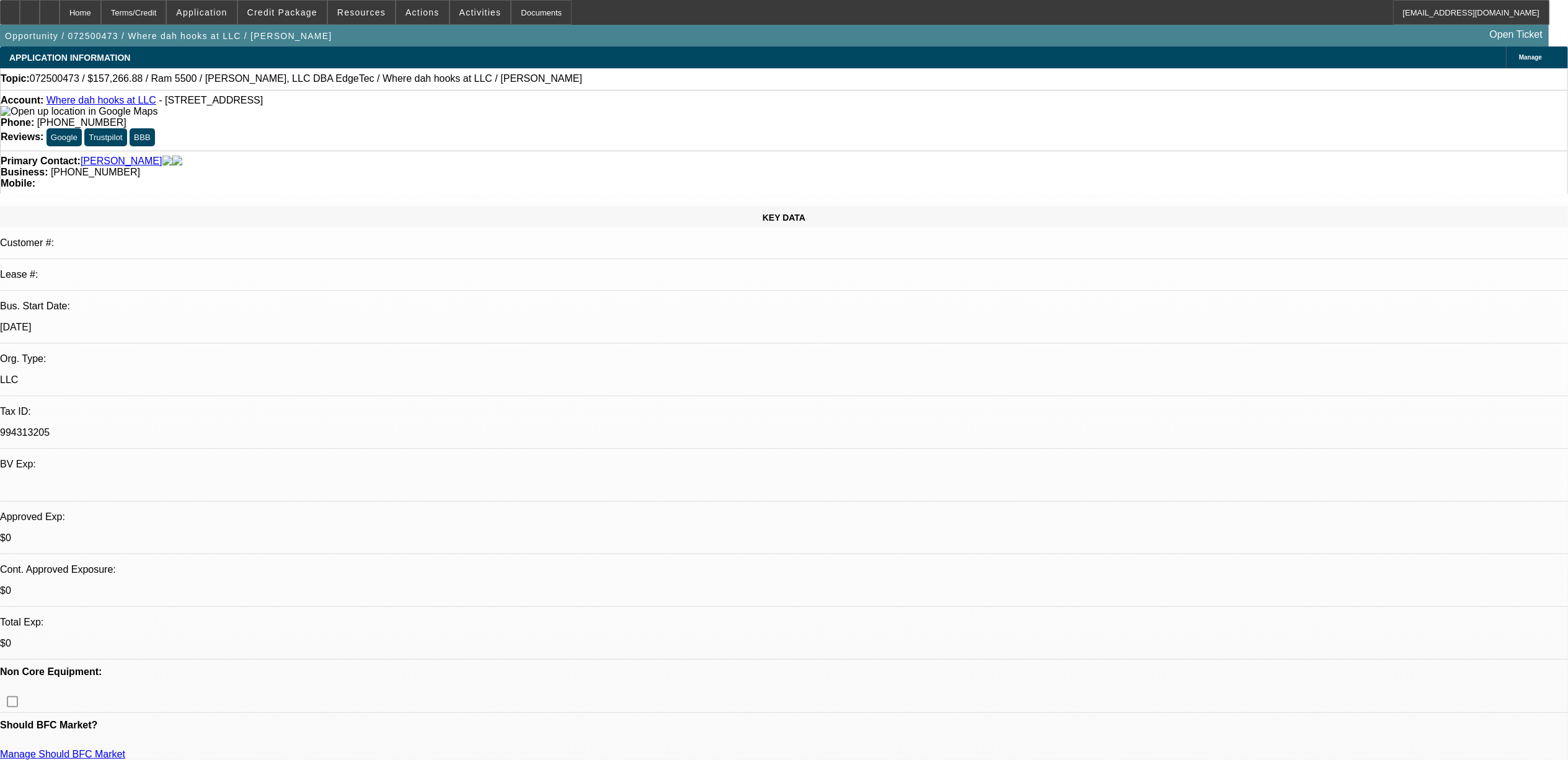
select select "0"
select select "0.1"
select select "1"
select select "2"
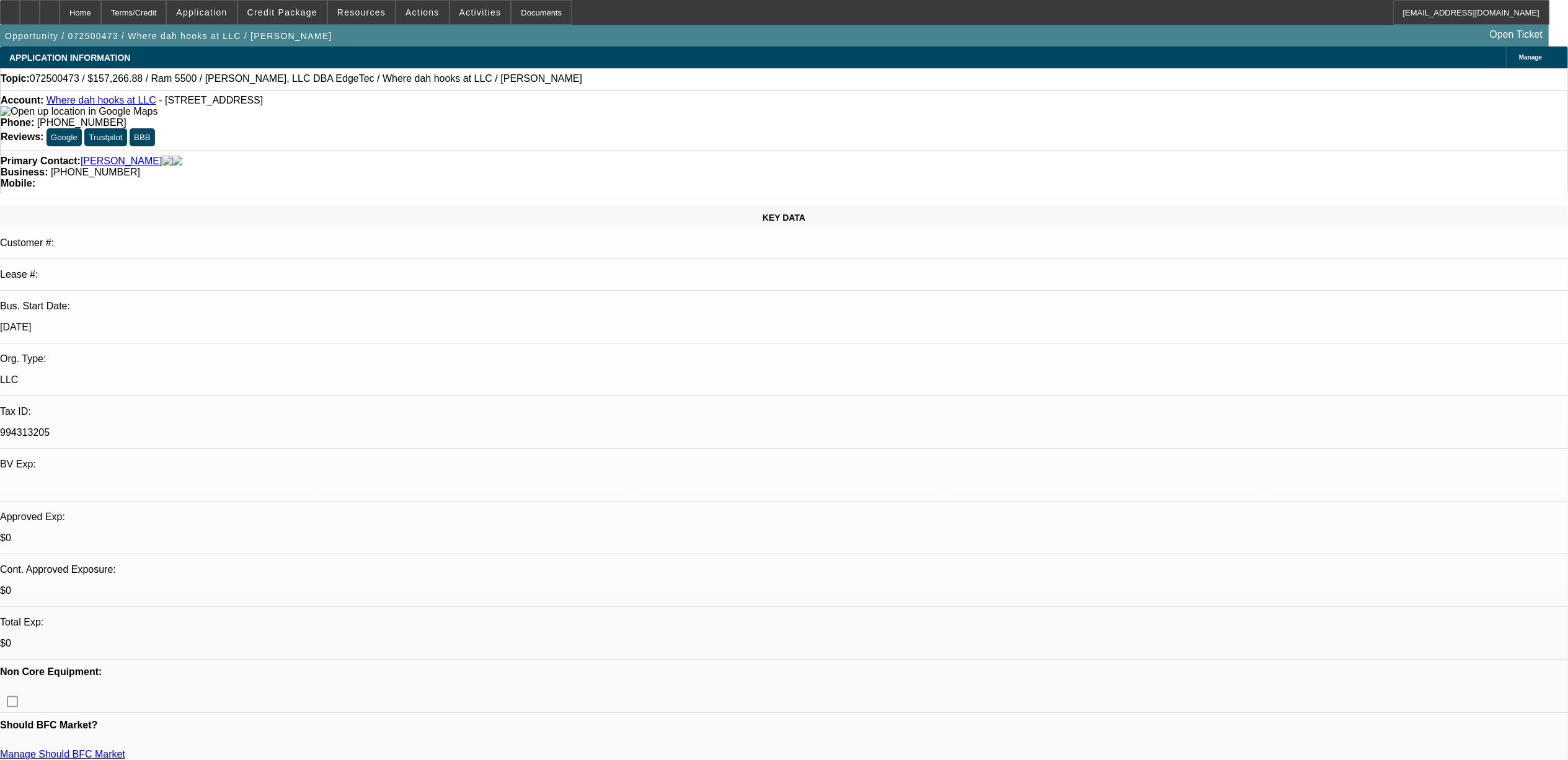
select select "4"
select select "1"
select select "2"
select select "4"
select select "1"
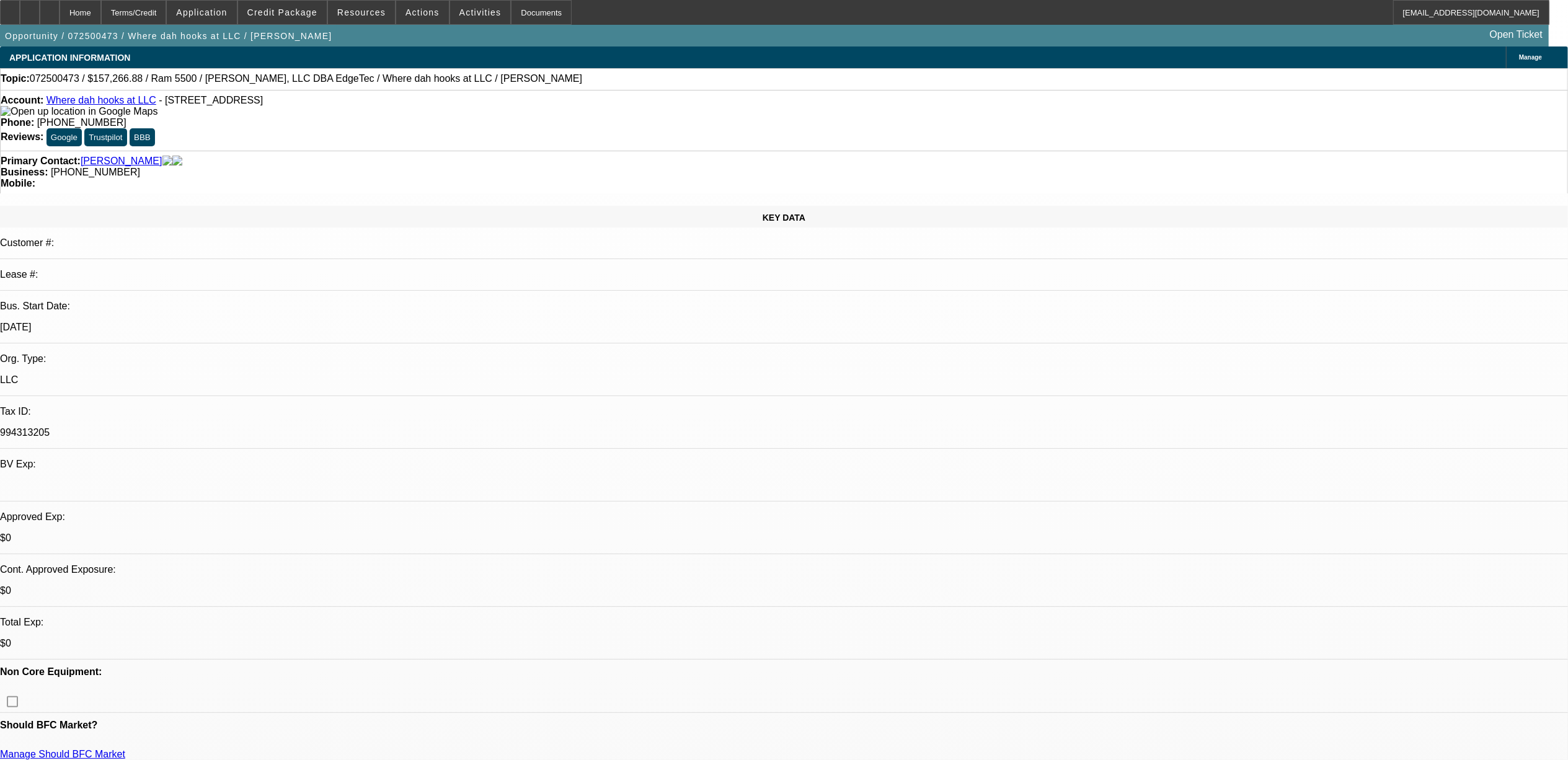
select select "2"
select select "6"
select select "1"
select select "2"
select select "4"
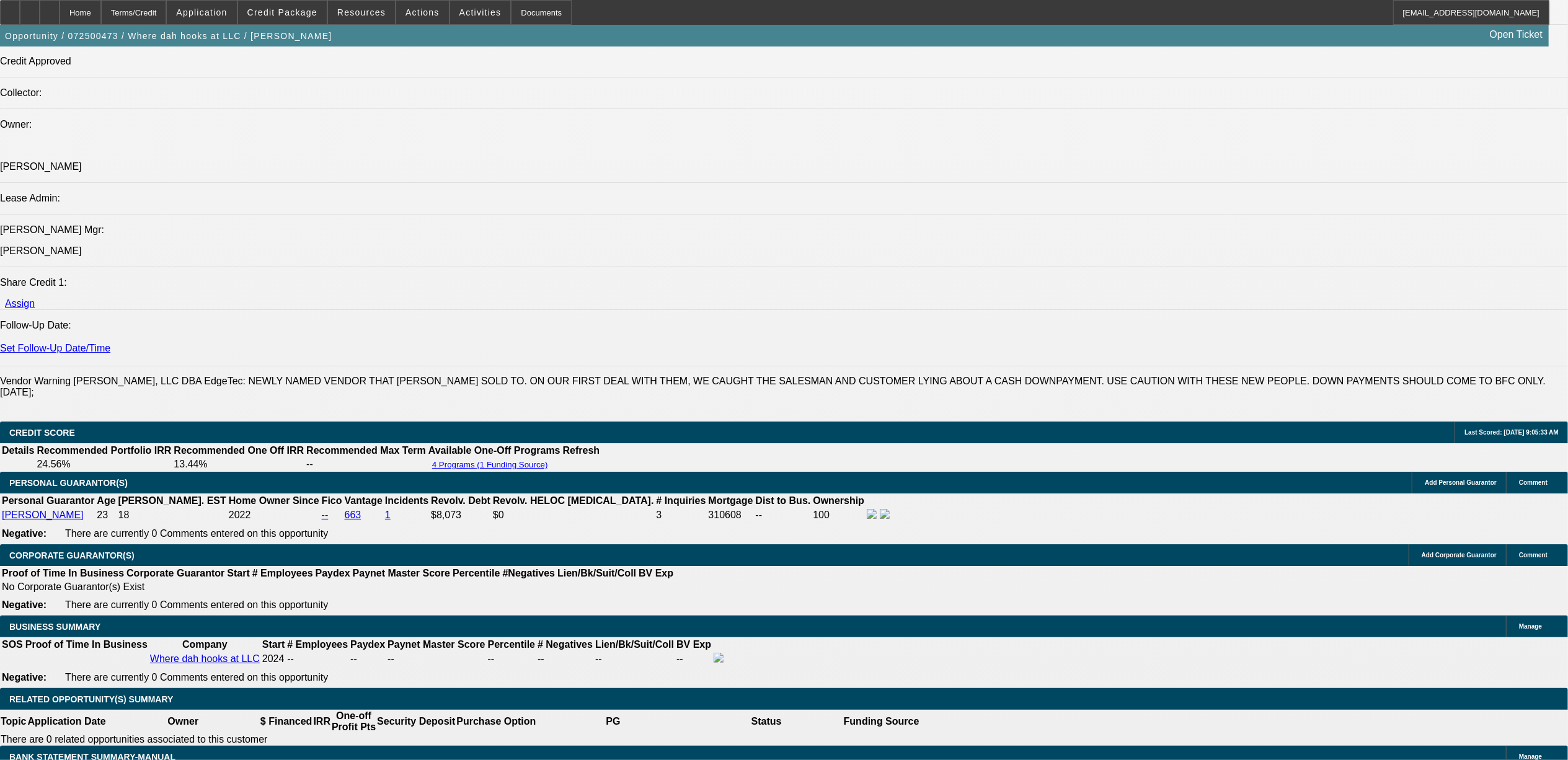
scroll to position [1736, 0]
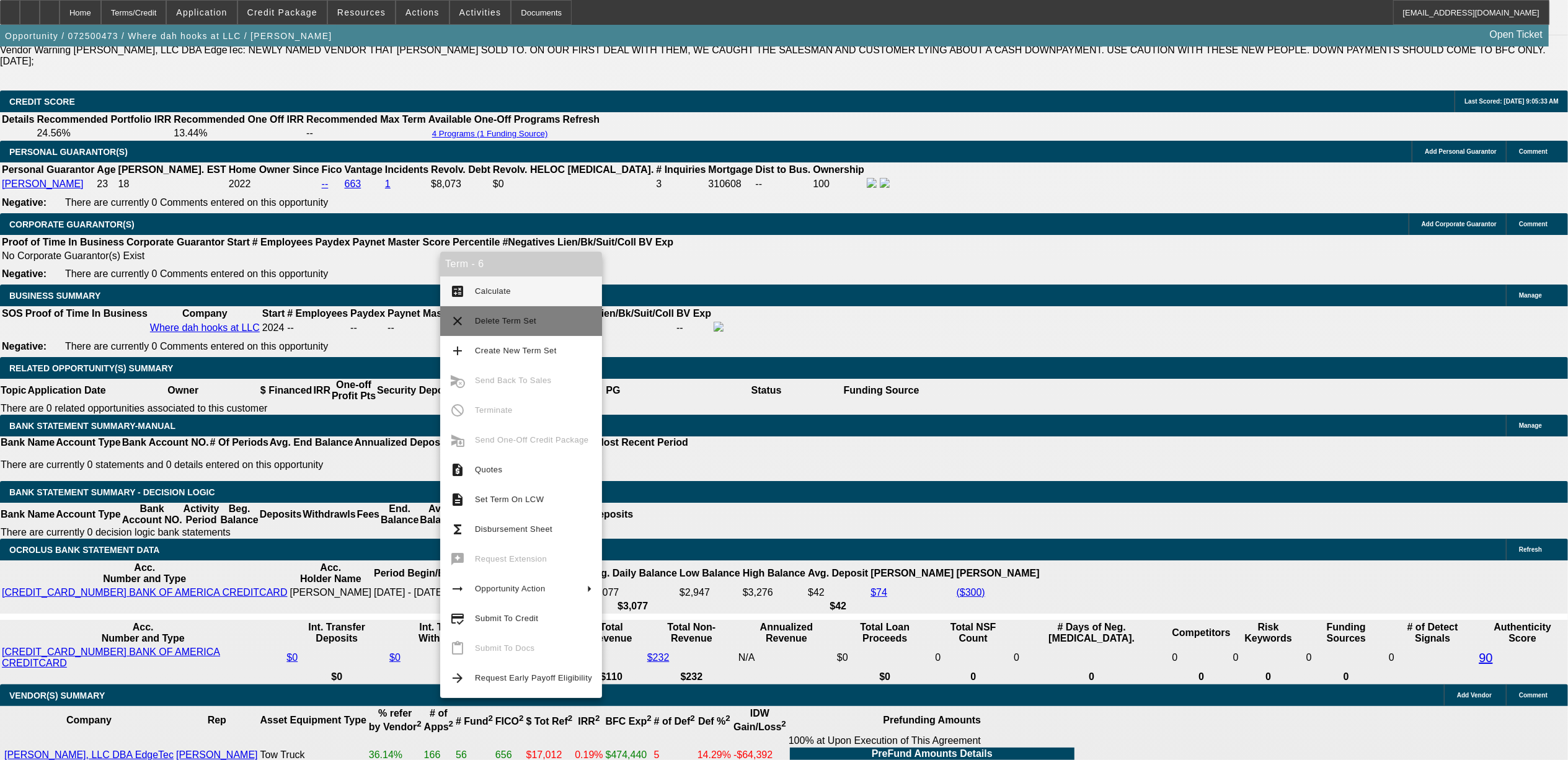
click at [509, 317] on span "Delete Term Set" at bounding box center [506, 321] width 62 height 9
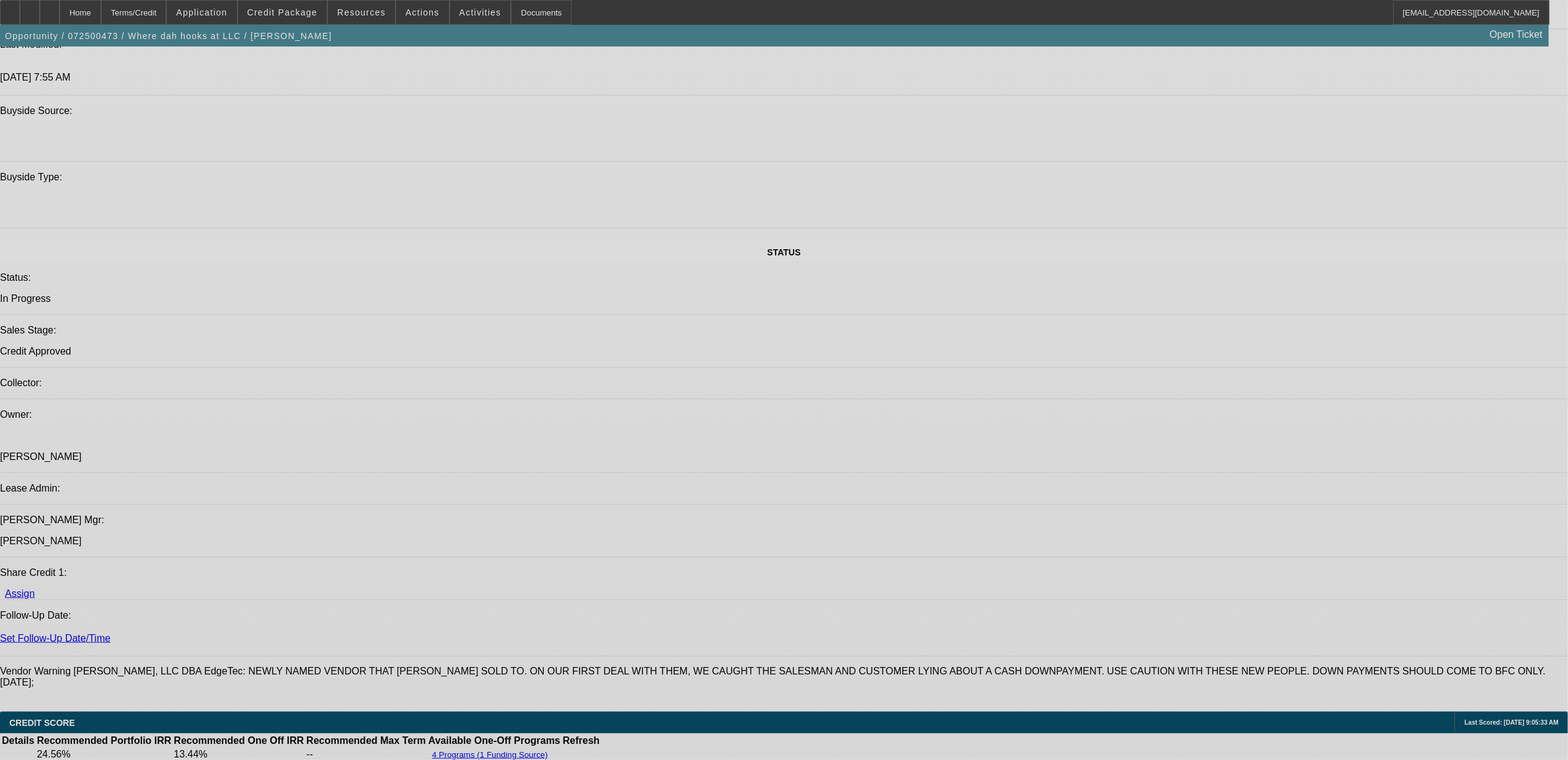
select select "0"
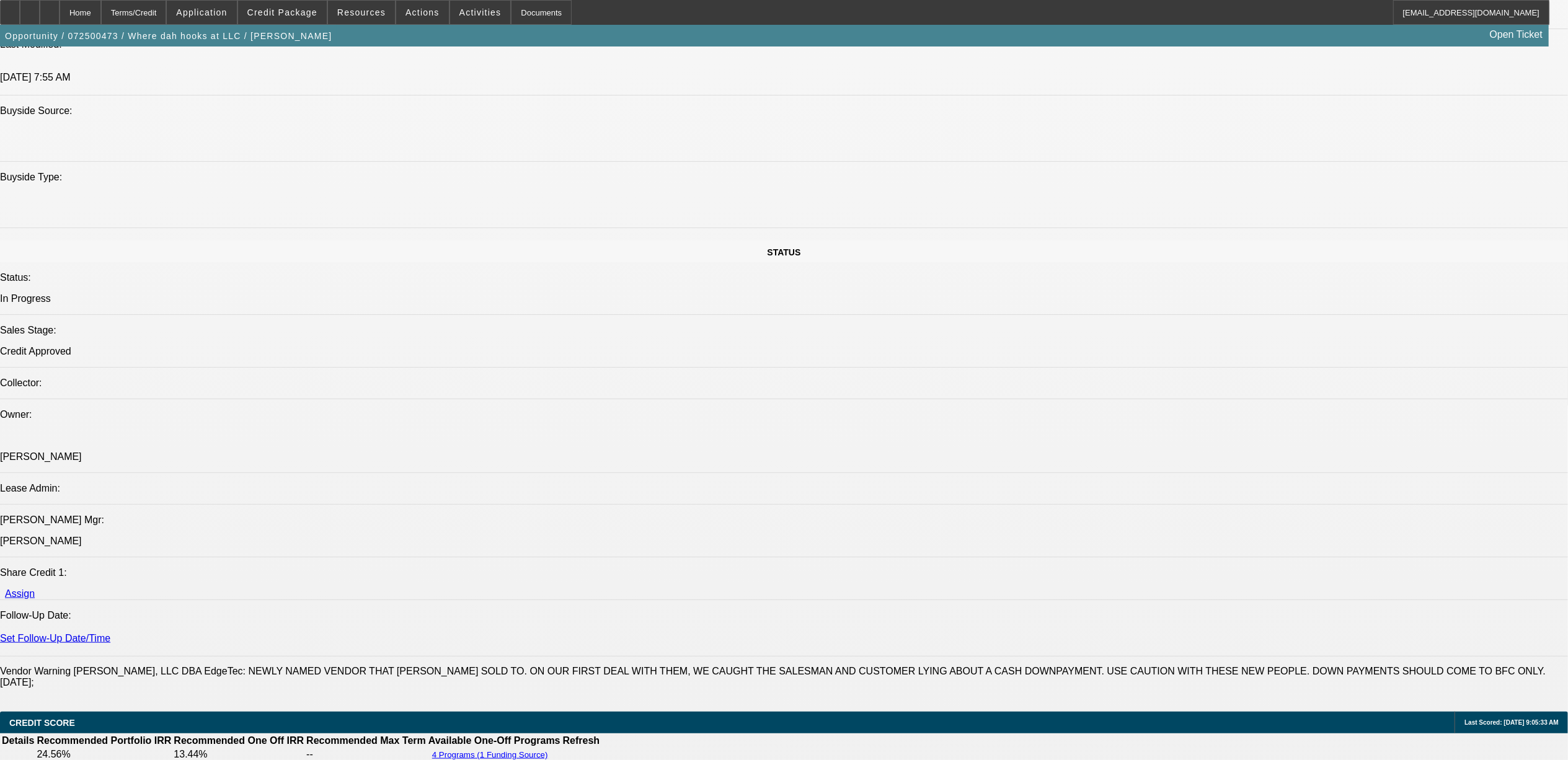
select select "0.1"
select select "0"
select select "0.1"
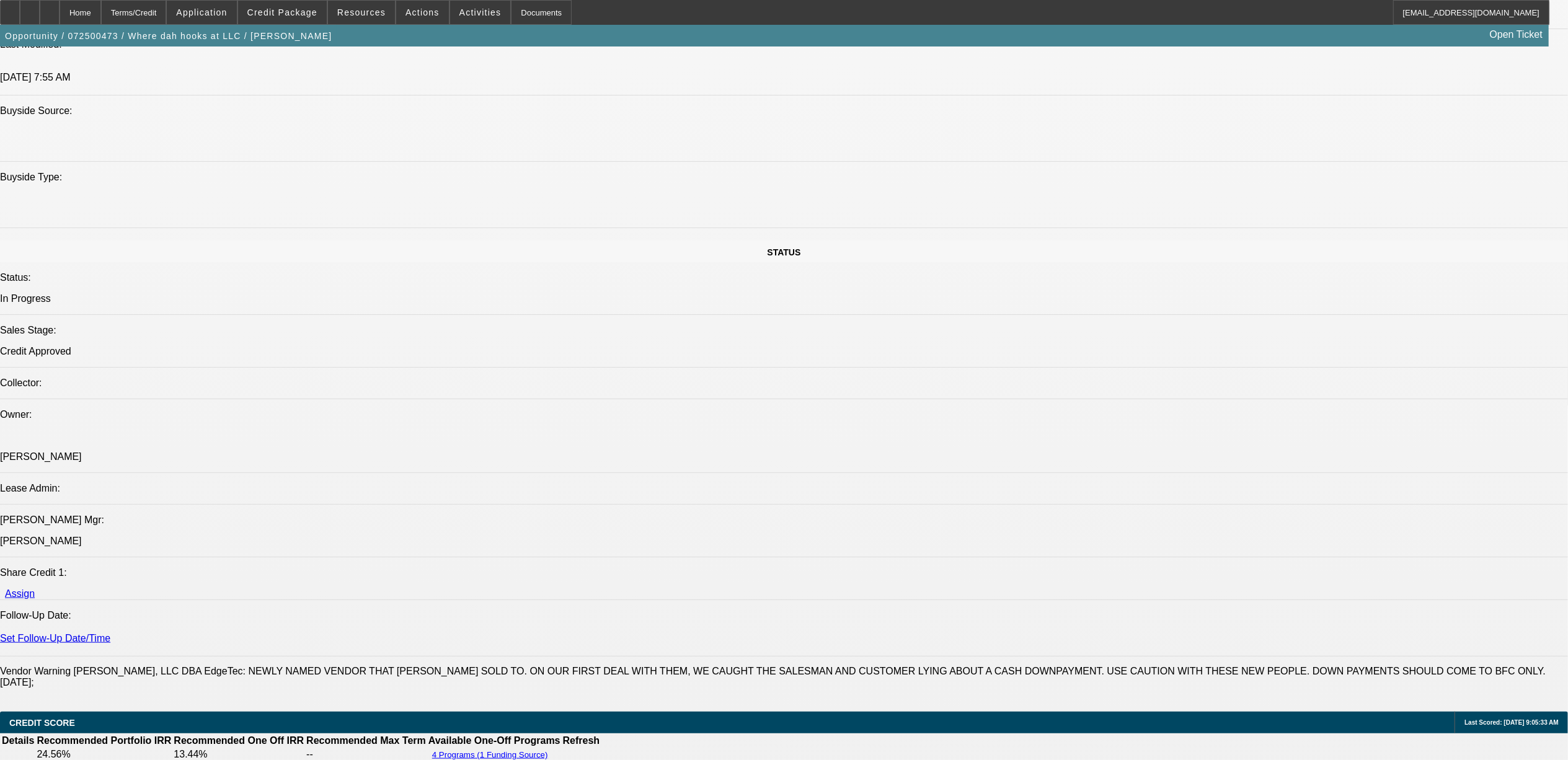
select select "0"
select select "0.1"
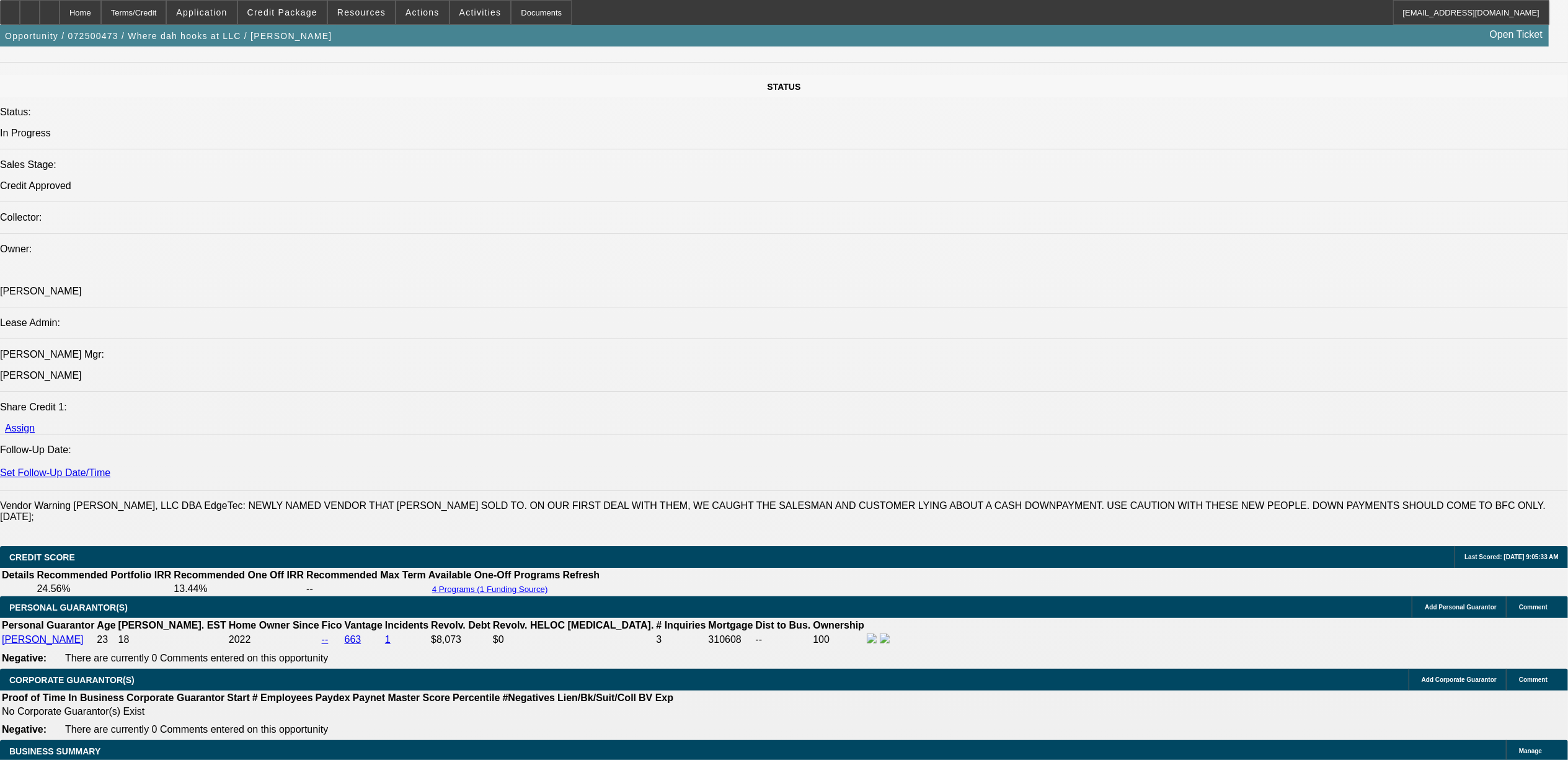
select select "1"
select select "2"
select select "4"
select select "1"
select select "2"
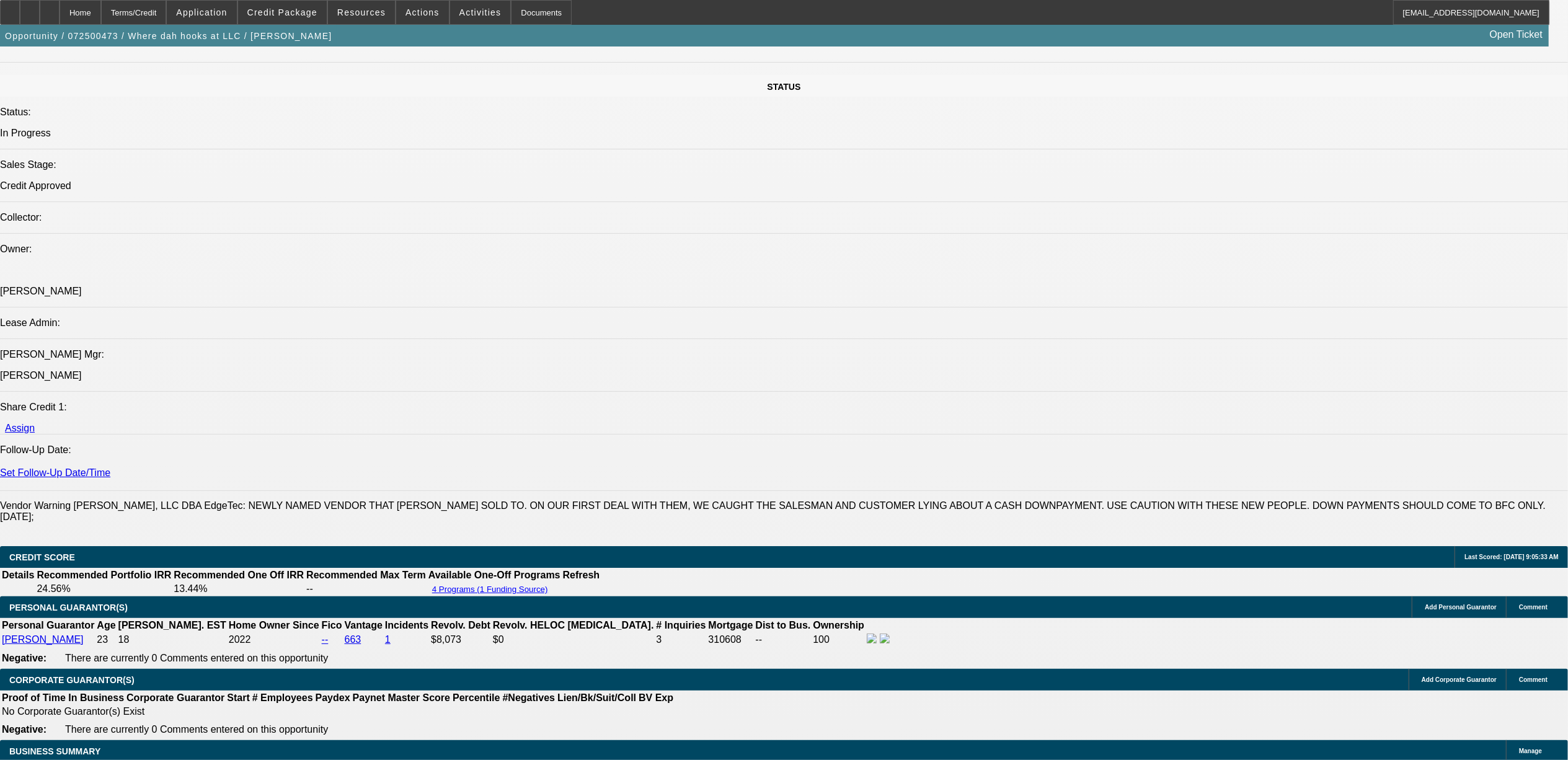
select select "6"
select select "1"
select select "2"
select select "4"
select select "1"
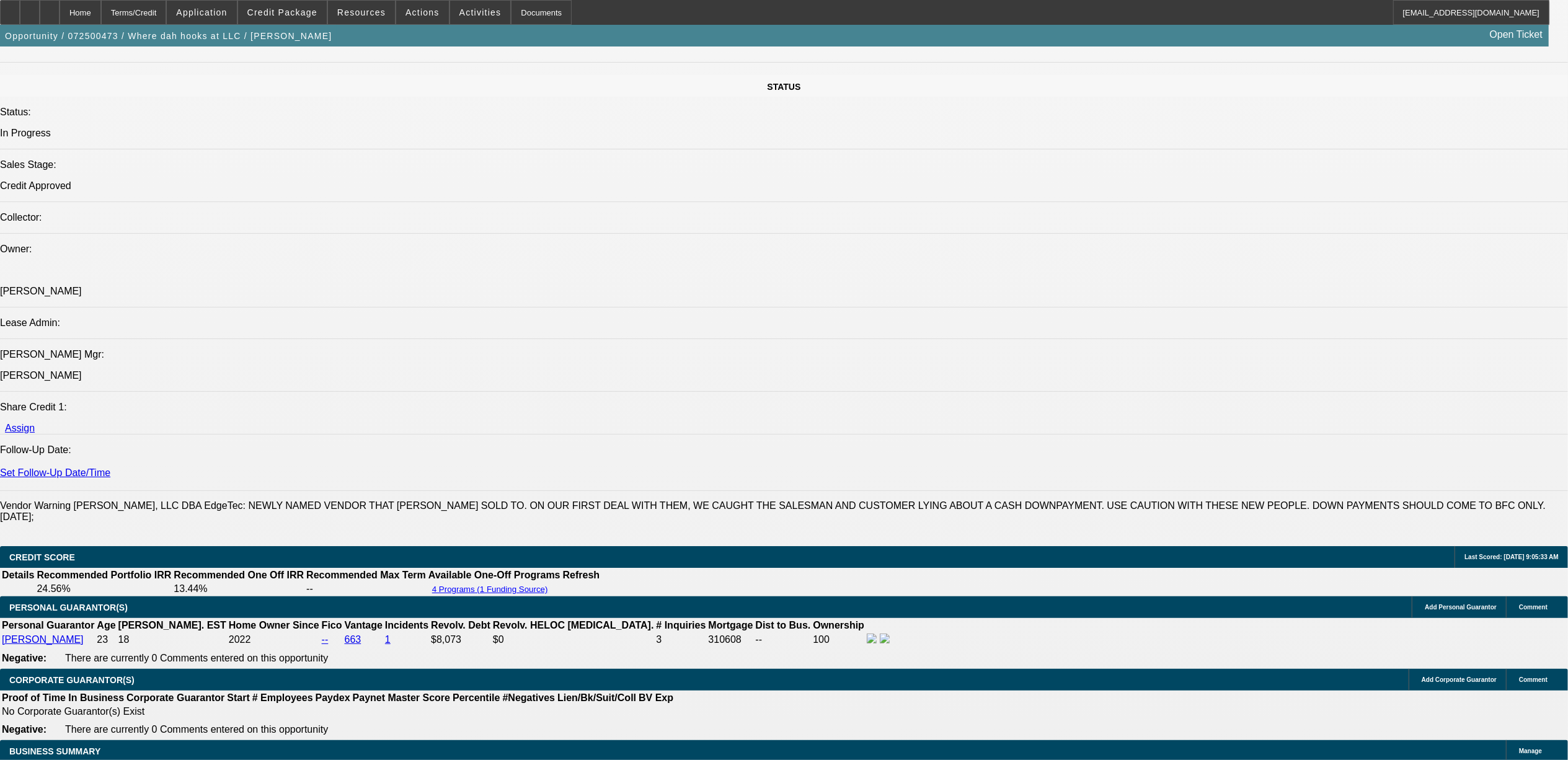
select select "2"
select select "4"
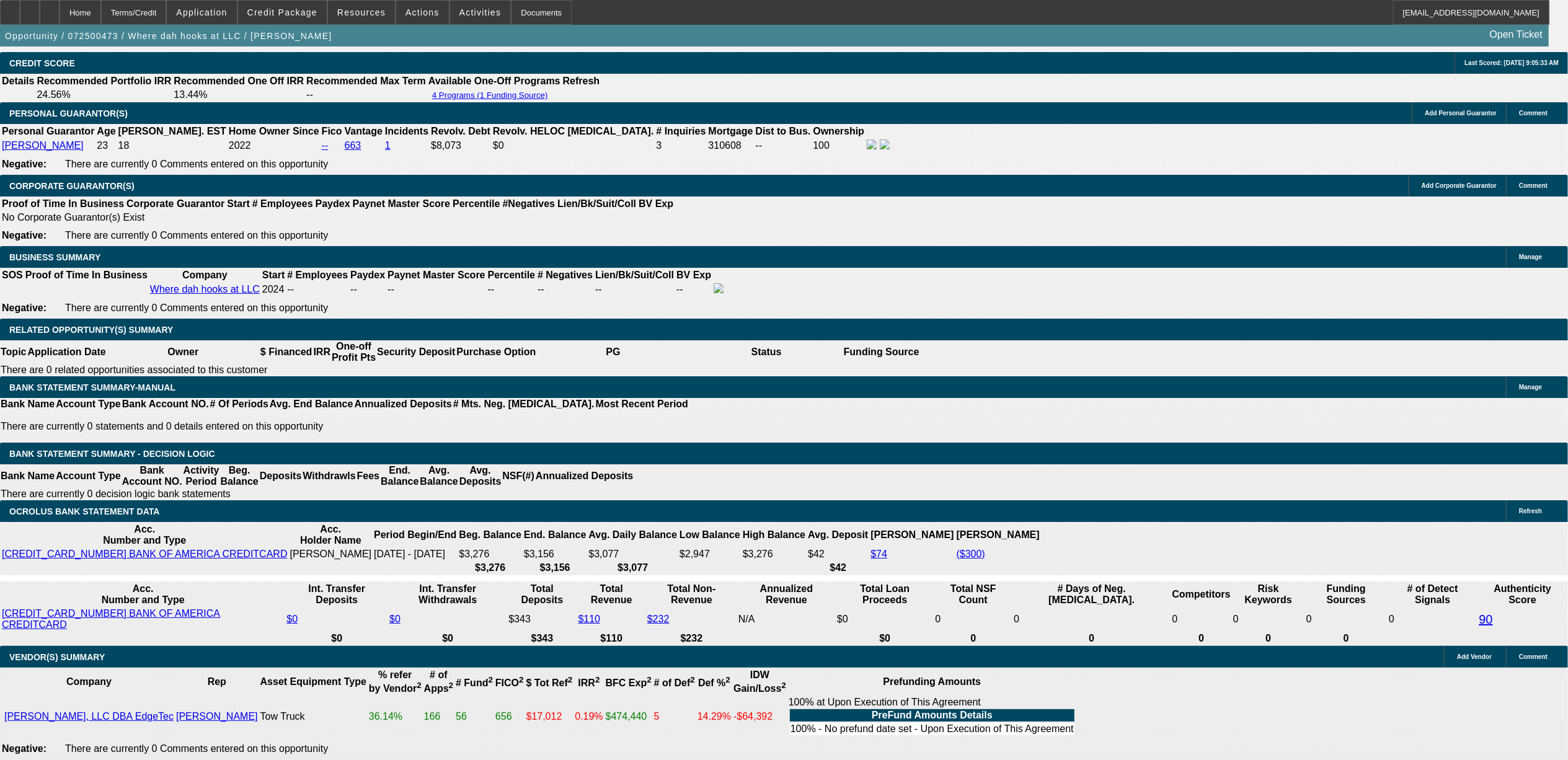
scroll to position [1777, 0]
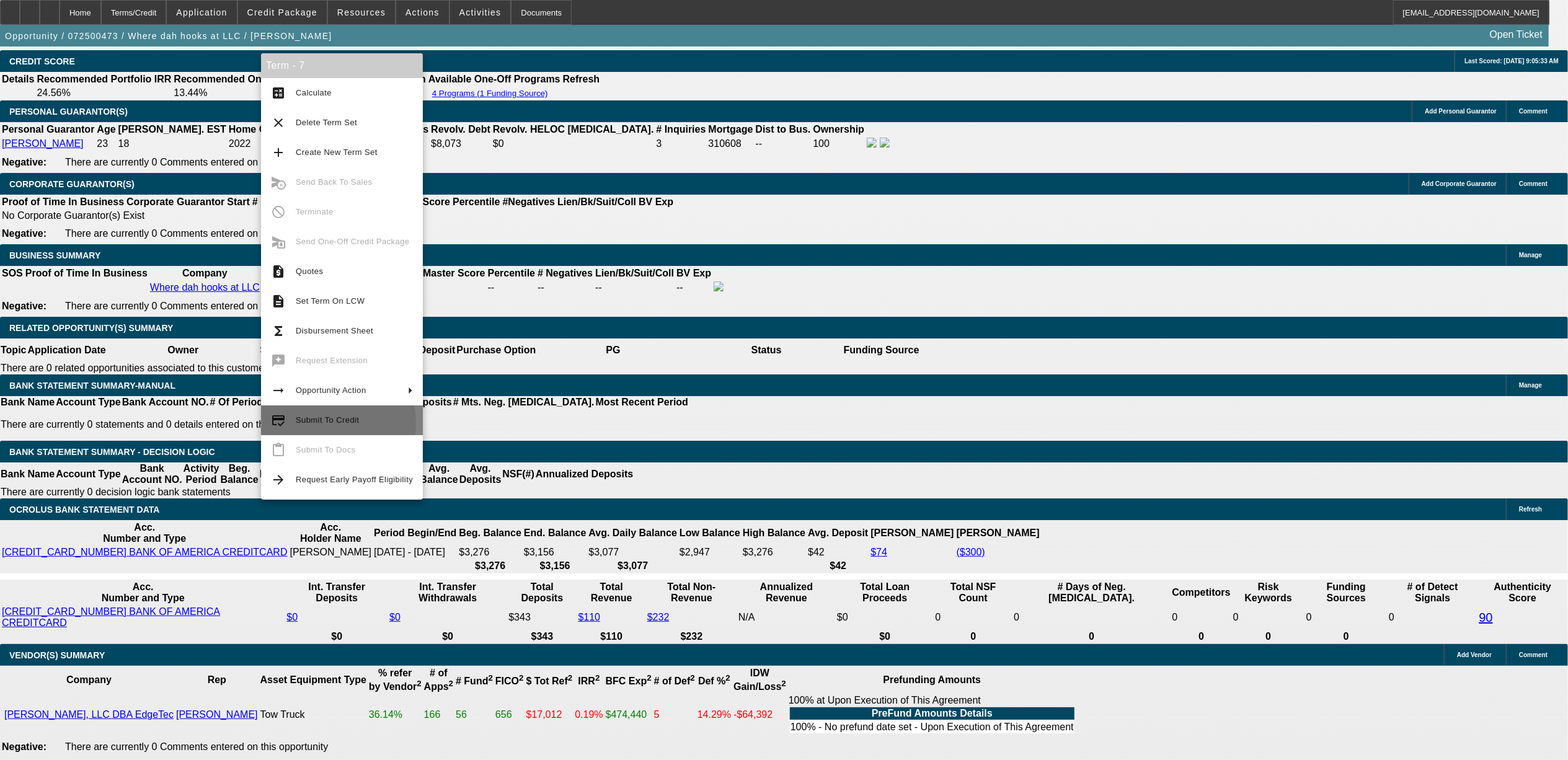
click at [317, 423] on span "Submit To Credit" at bounding box center [328, 420] width 64 height 9
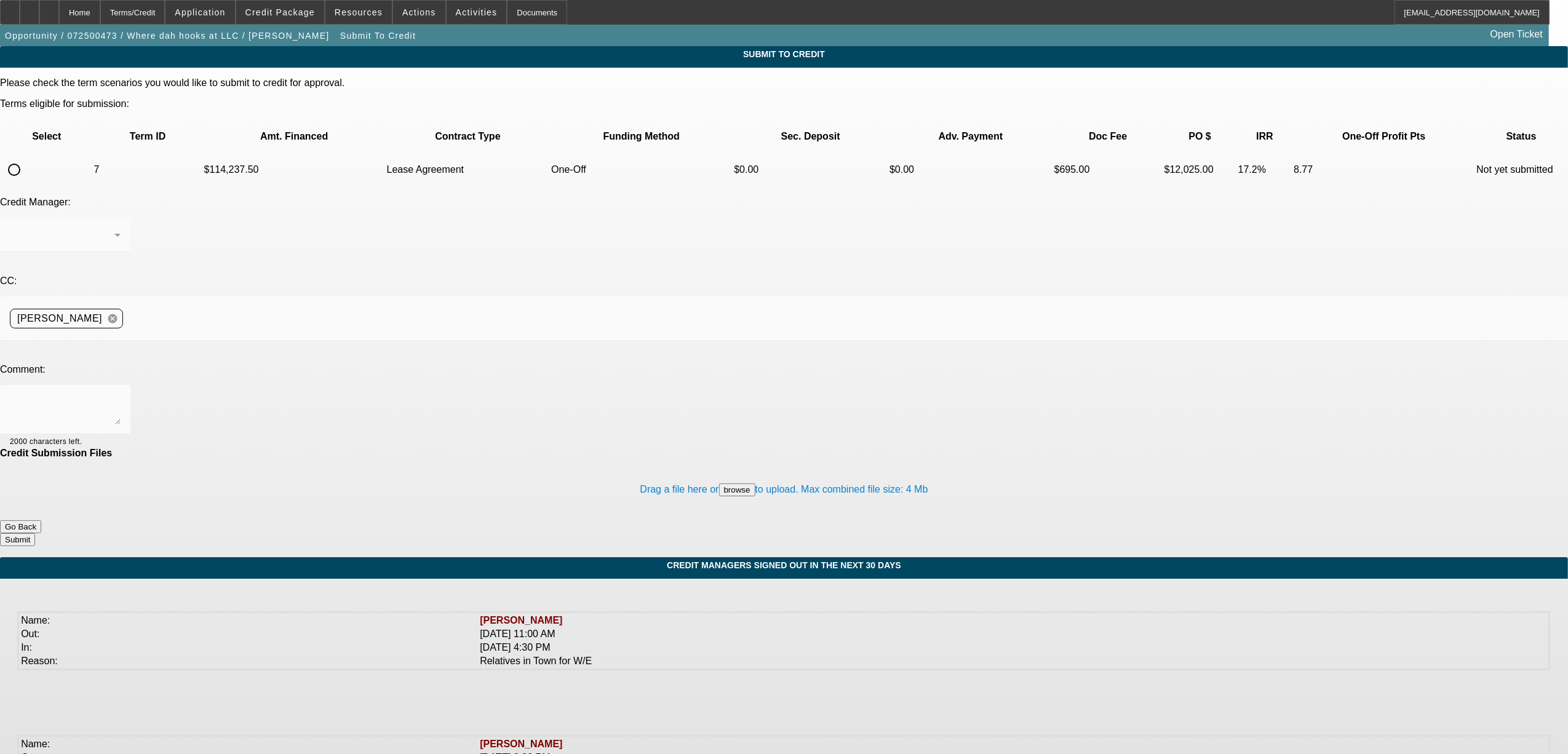
click at [26, 157] on input "radio" at bounding box center [14, 169] width 24 height 24
radio input "true"
click at [121, 395] on textarea at bounding box center [65, 410] width 111 height 30
type textarea "deal is approved for 165K. That truck never showed up to the dealership and is …"
click at [41, 521] on button "Go Back" at bounding box center [20, 527] width 41 height 13
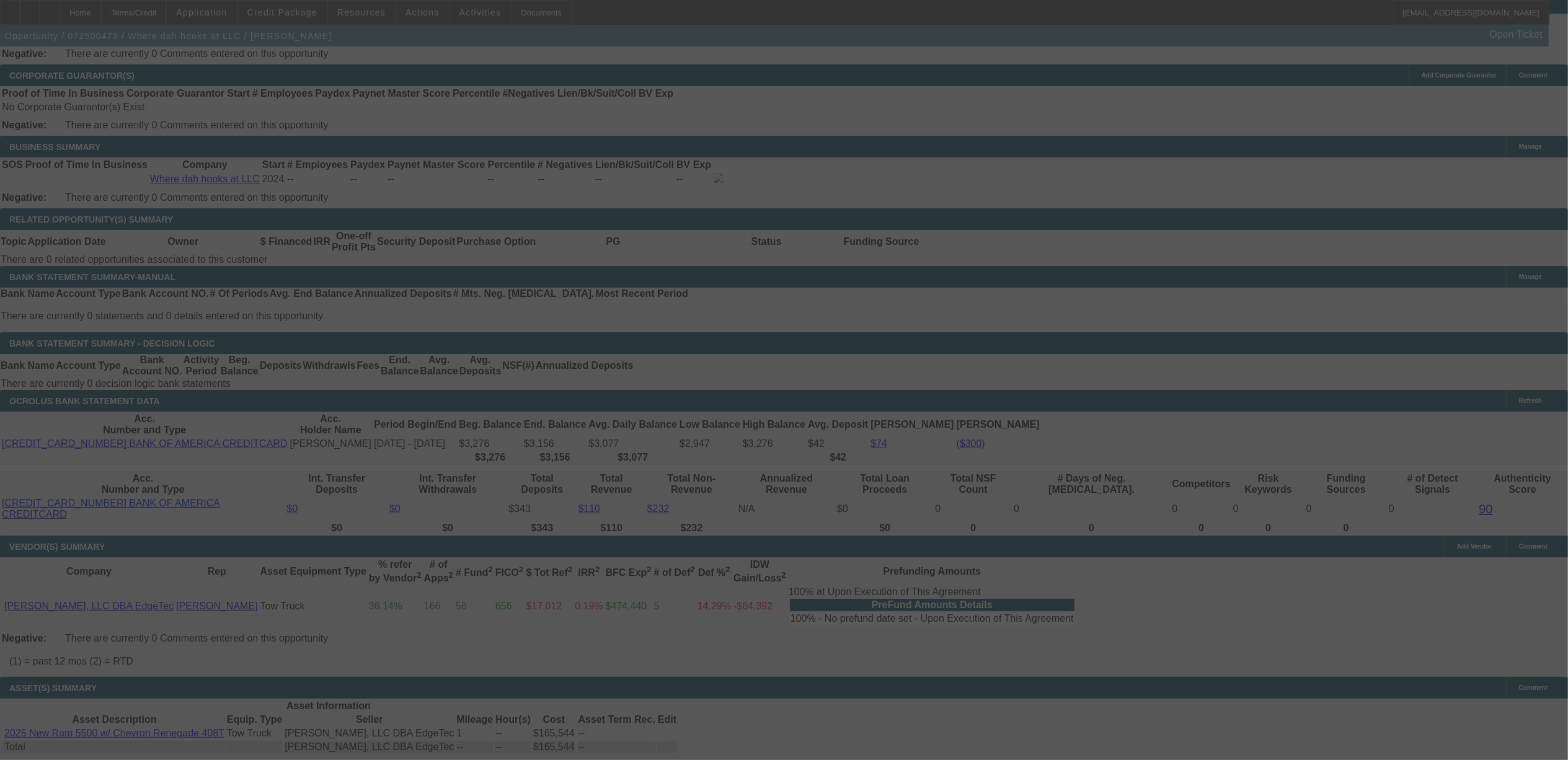
scroll to position [1951, 0]
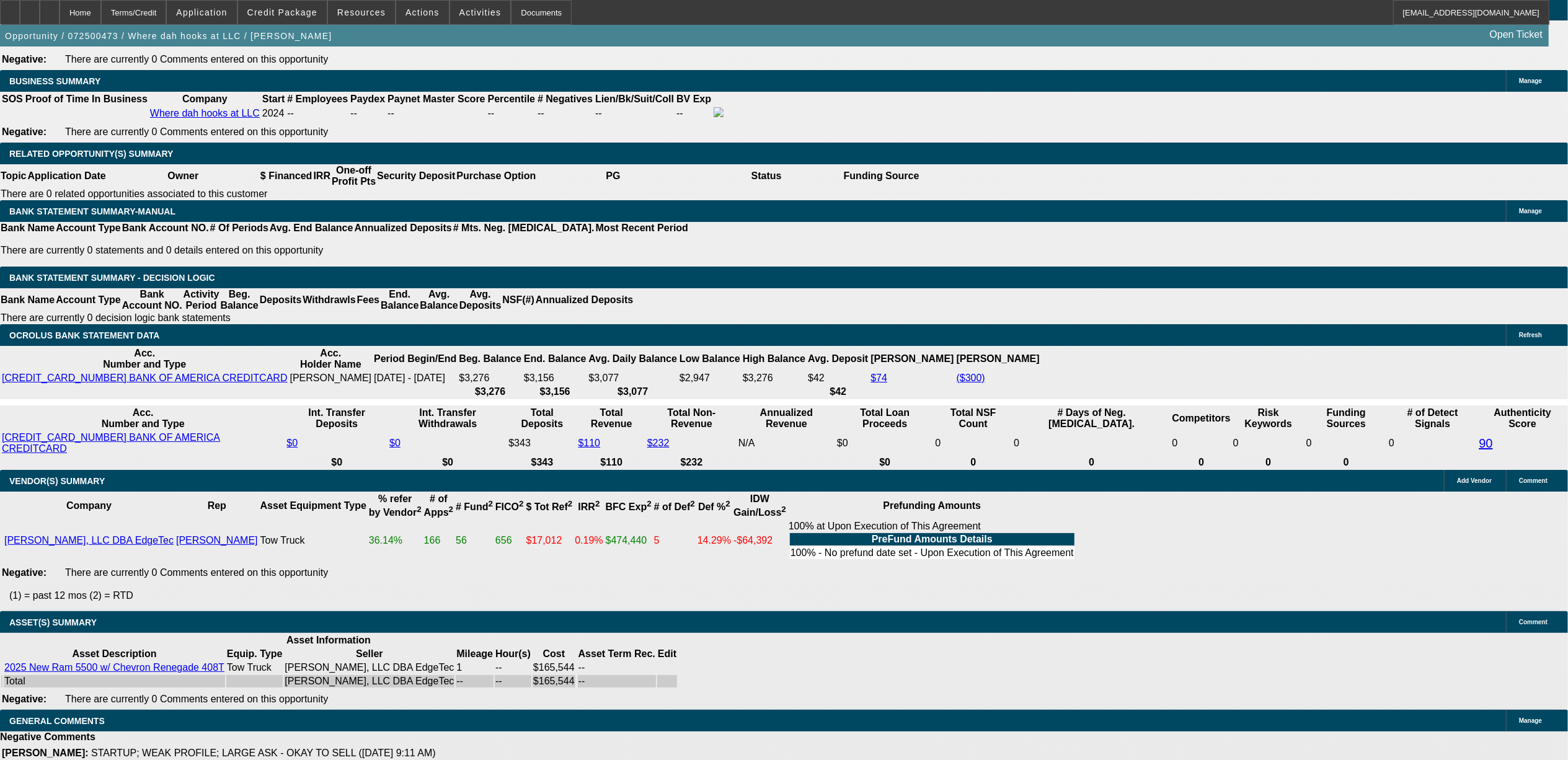
select select "0"
select select "2"
select select "0.1"
select select "4"
select select "0"
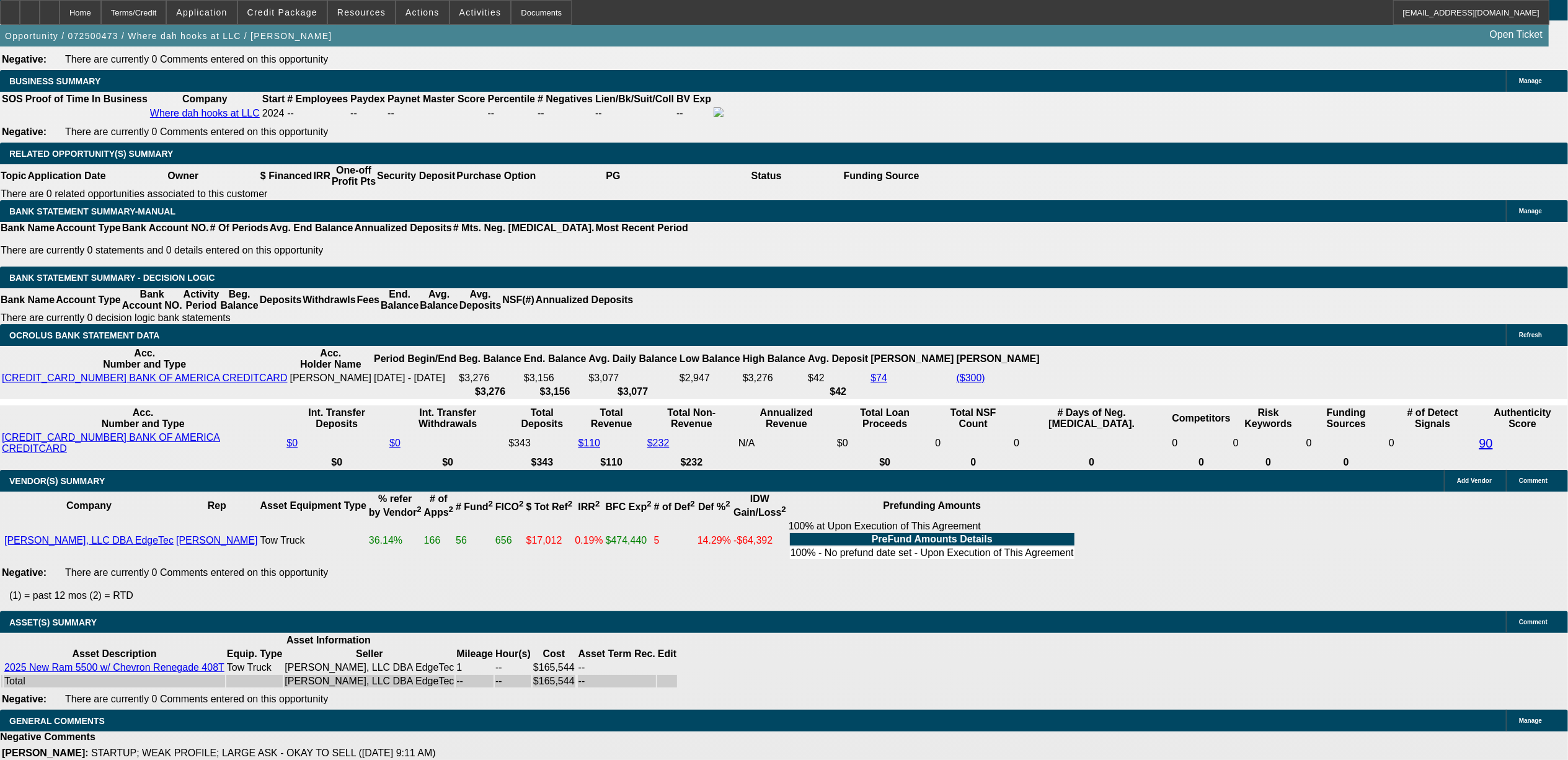
select select "2"
select select "0"
select select "6"
select select "0"
select select "2"
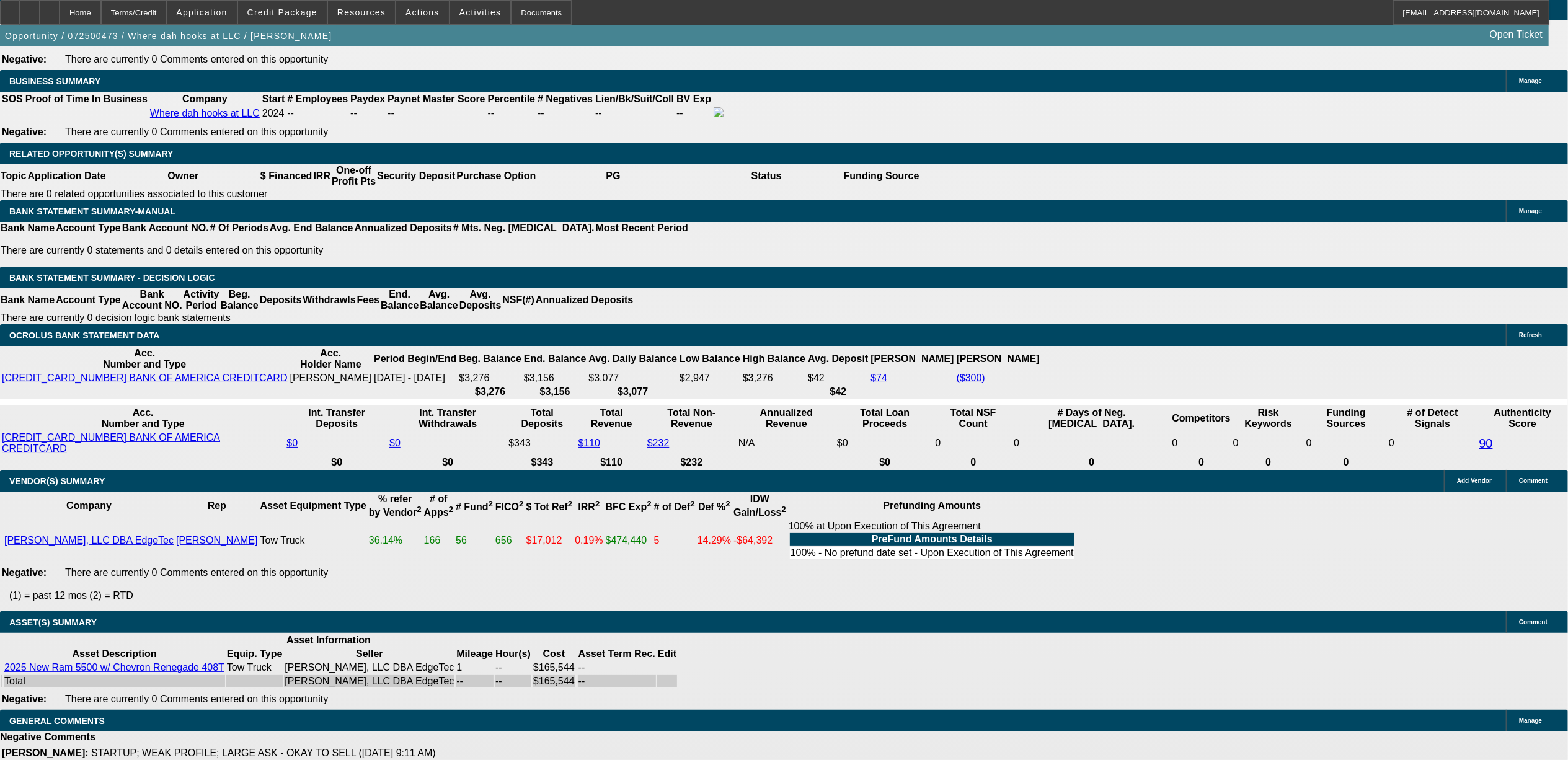
select select "0.1"
select select "4"
select select "0"
select select "2"
select select "0.1"
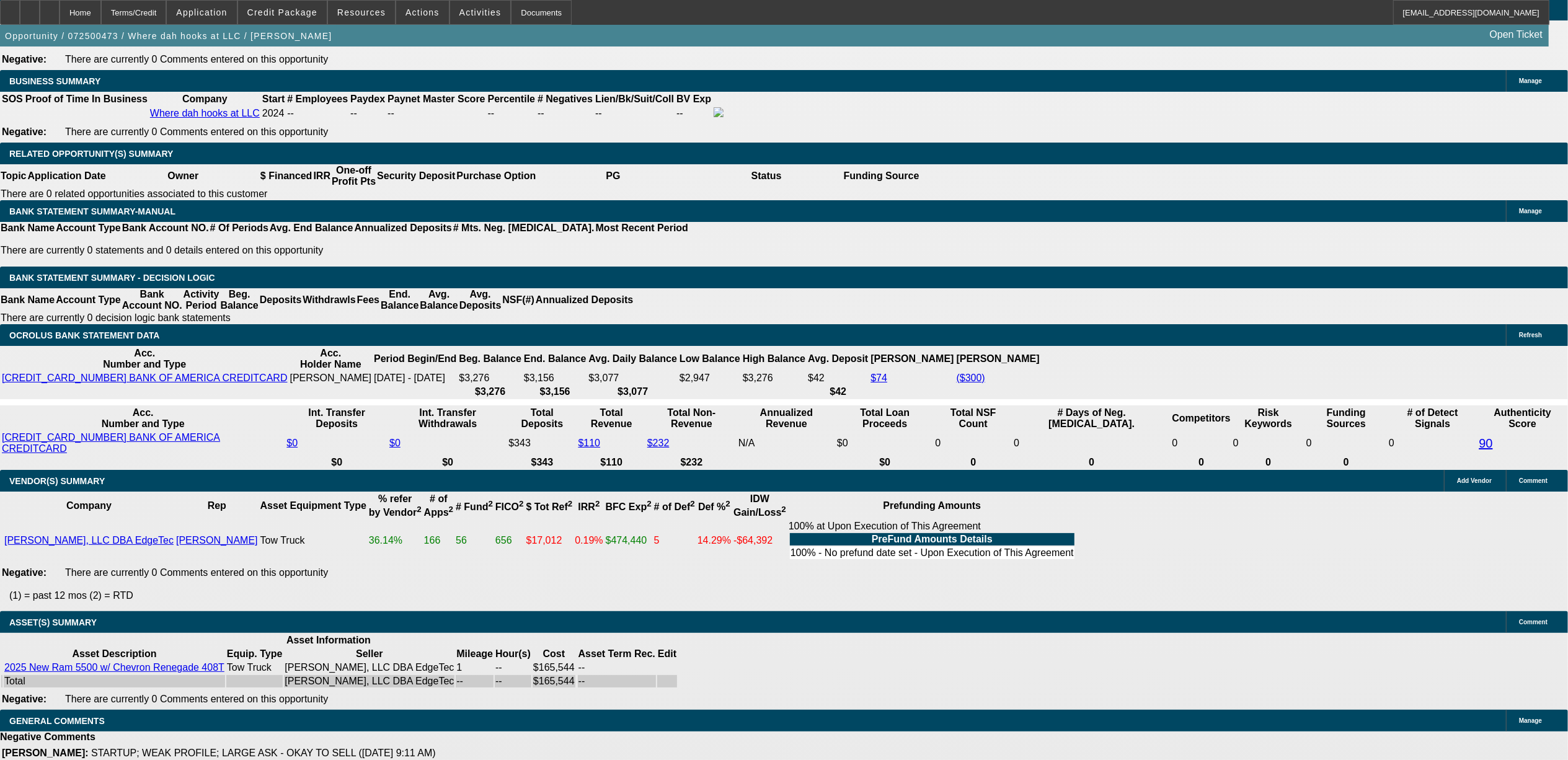
select select "4"
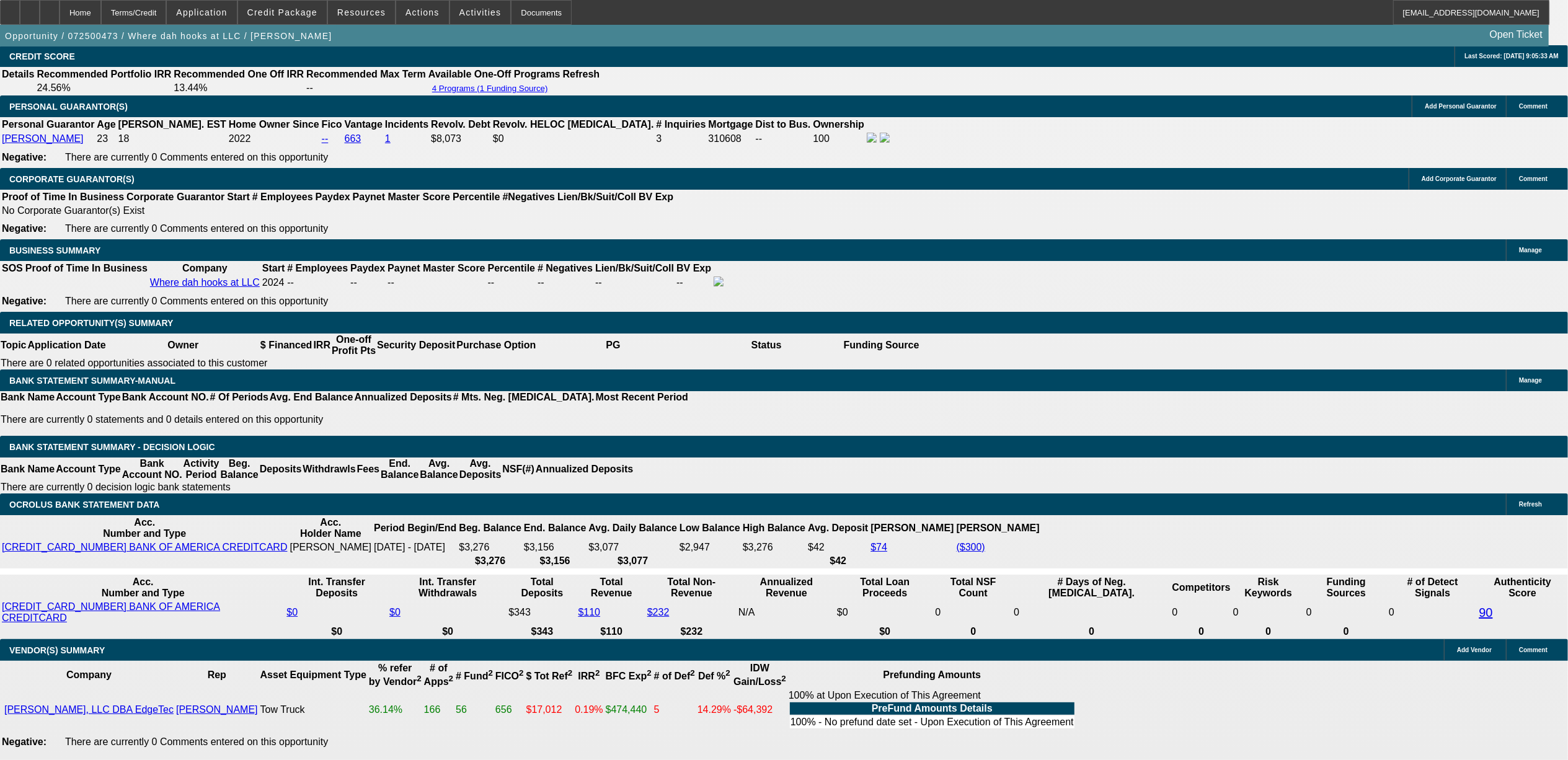
scroll to position [1777, 0]
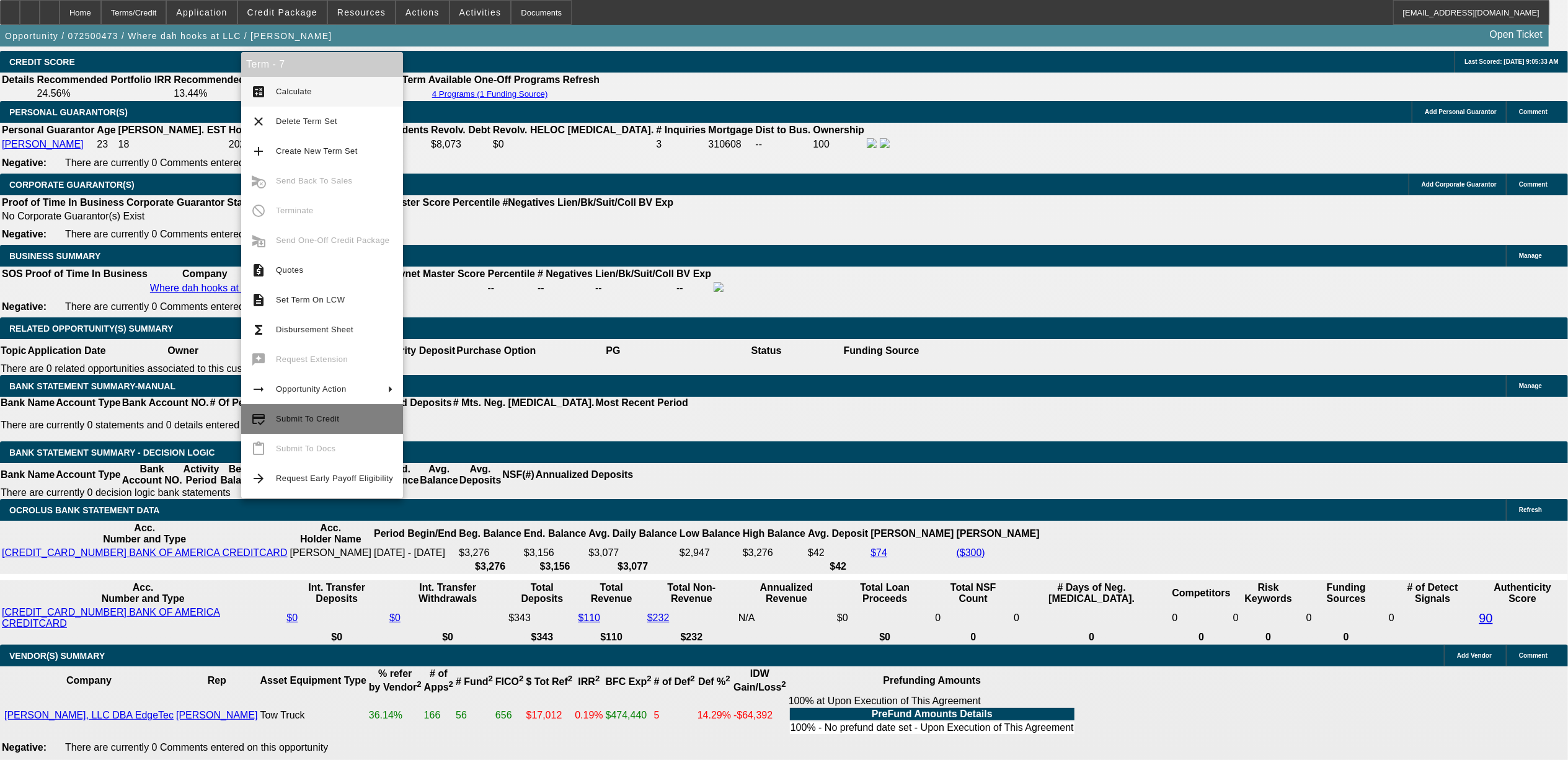
click at [276, 417] on span "Submit To Credit" at bounding box center [308, 419] width 64 height 9
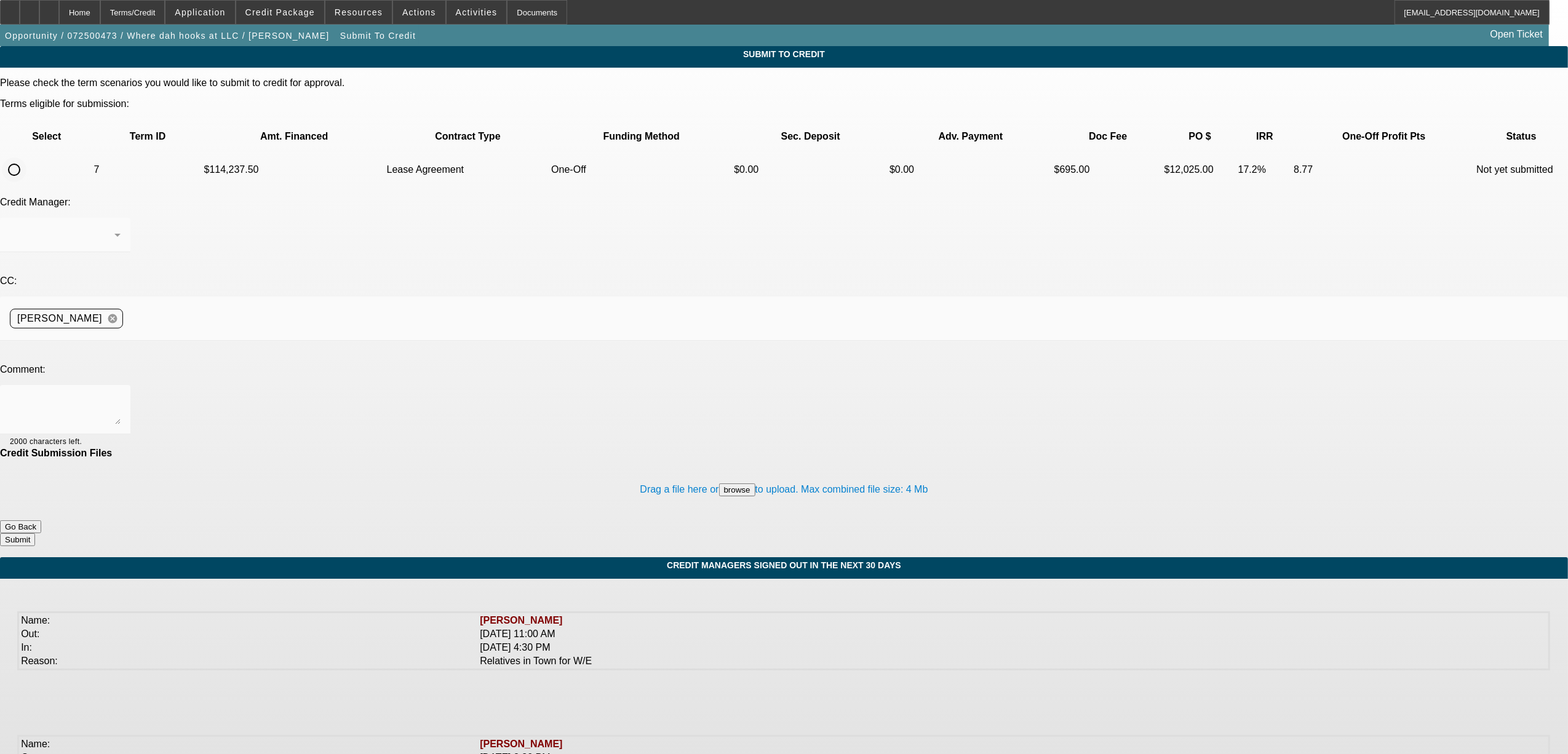
click at [26, 157] on input "radio" at bounding box center [14, 169] width 24 height 24
radio input "true"
click at [121, 395] on textarea at bounding box center [65, 410] width 111 height 30
paste textarea "deal is approved for 165K. That truck never showed up to the dealership and is …"
type textarea "deal is approved for 165K. That truck never showed up to the dealership and is …"
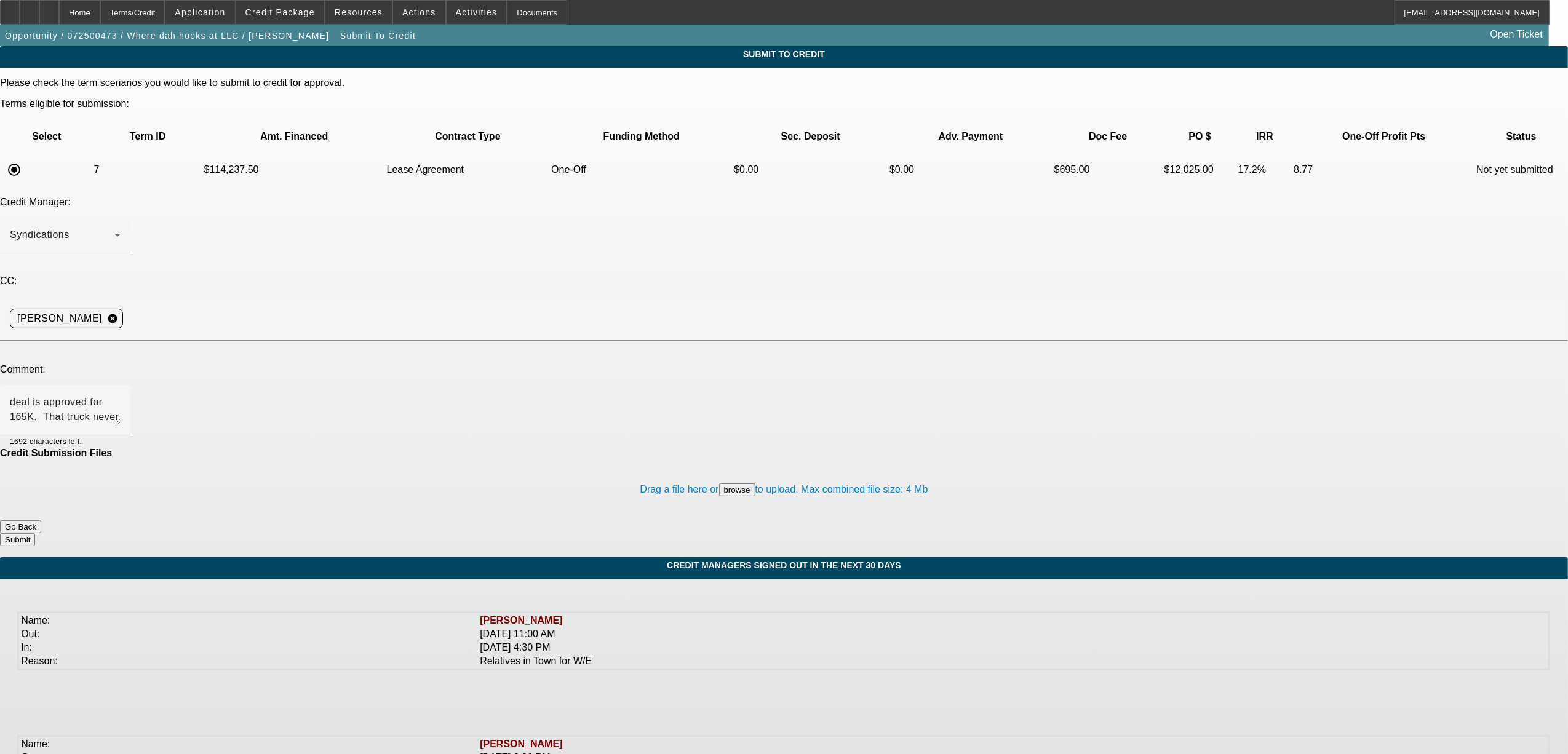
click at [719, 483] on button "browse" at bounding box center [737, 490] width 36 height 13
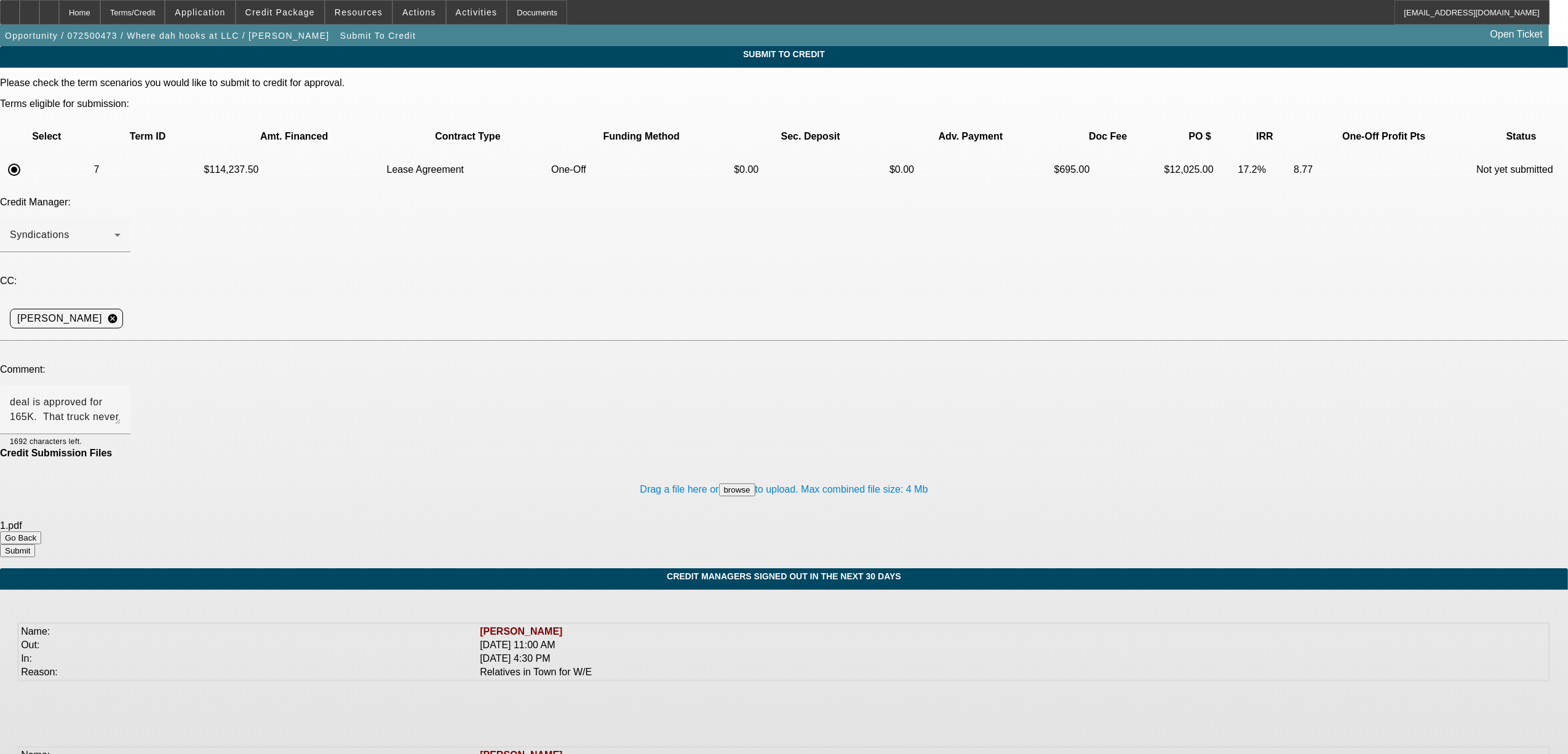
click at [35, 545] on button "Submit" at bounding box center [18, 551] width 35 height 13
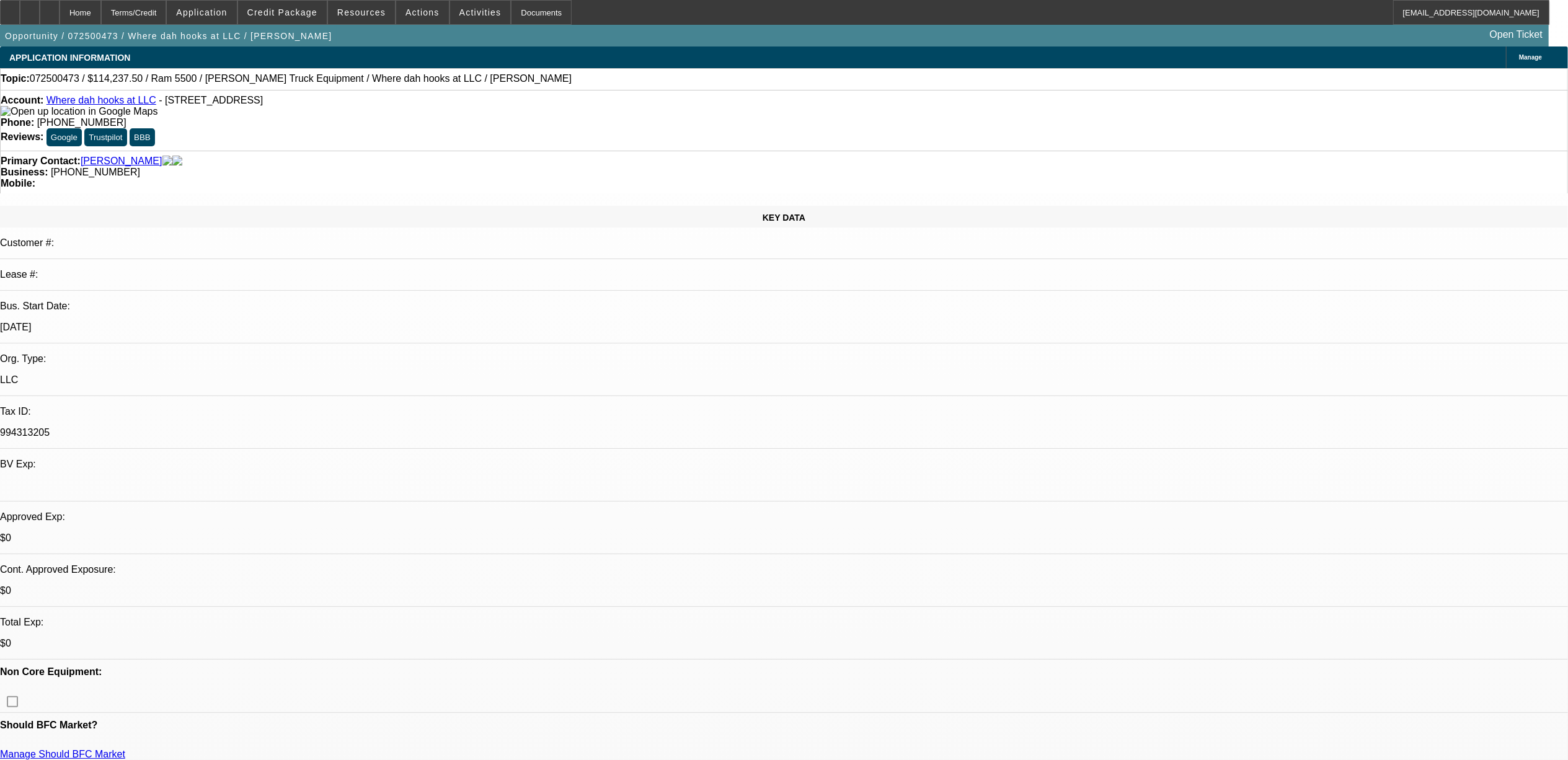
select select "0"
select select "2"
select select "0.1"
select select "4"
select select "0"
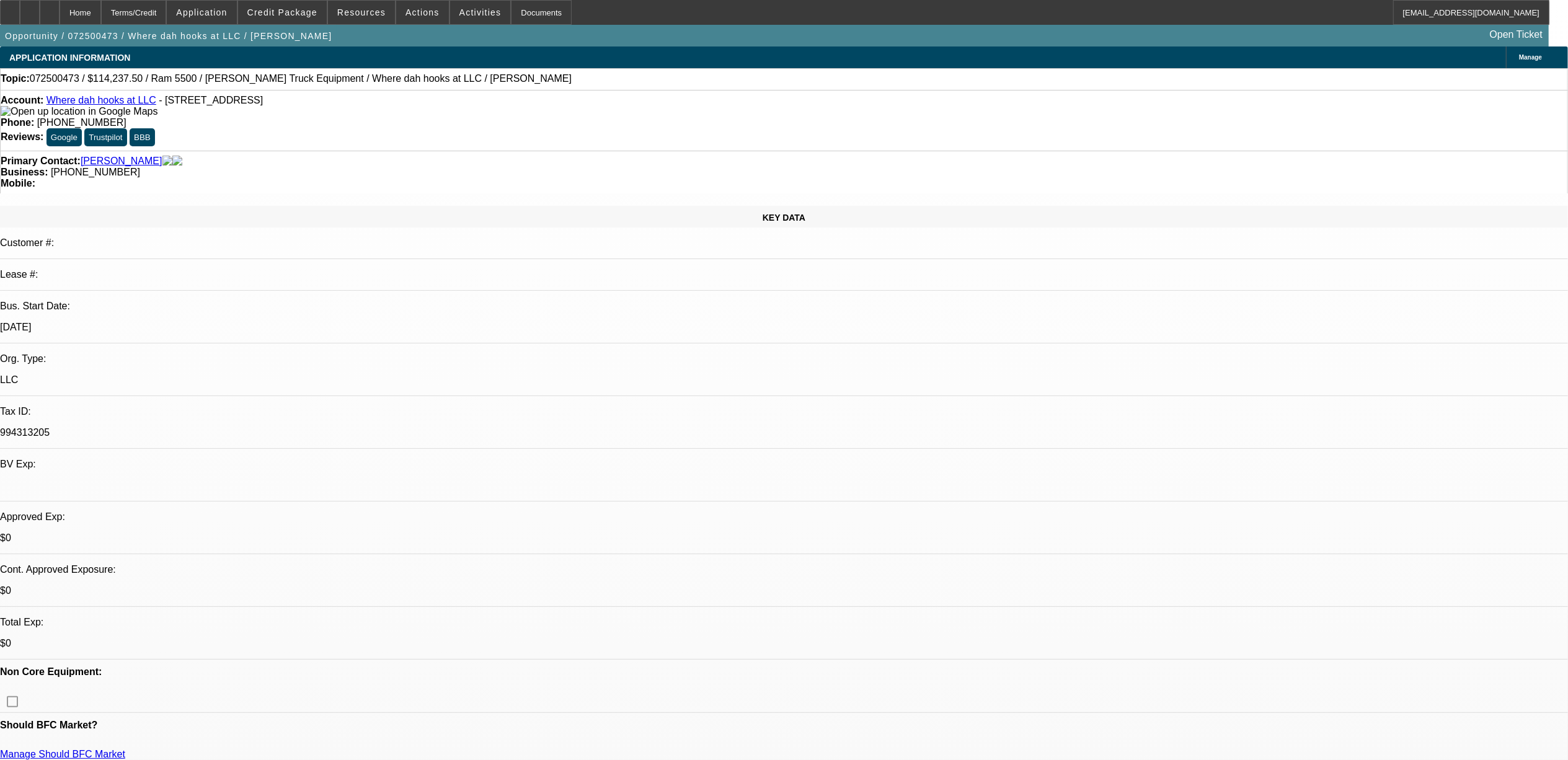
select select "2"
select select "0"
select select "6"
select select "0"
select select "2"
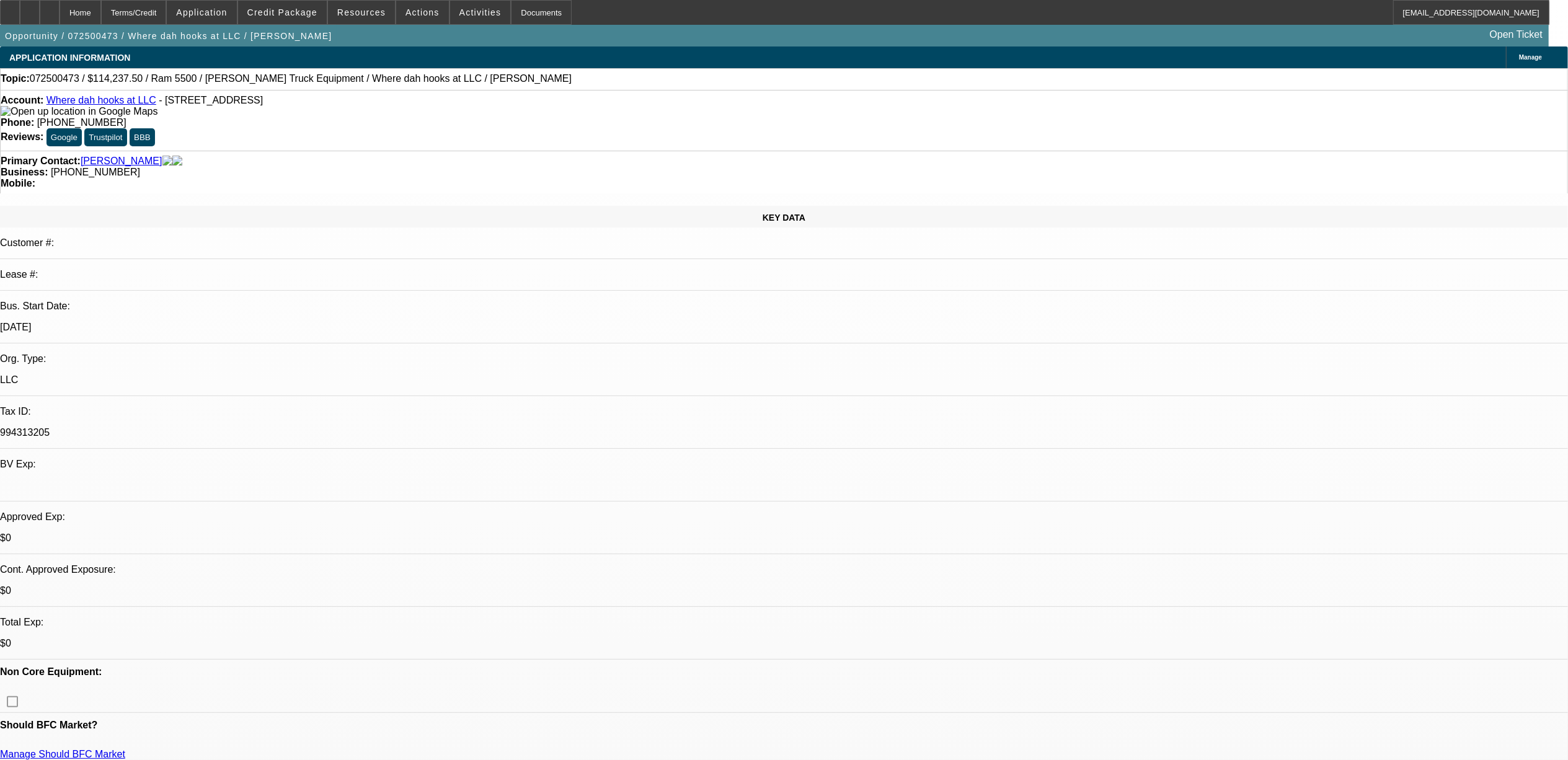
select select "0.1"
select select "4"
select select "0"
select select "2"
select select "0.1"
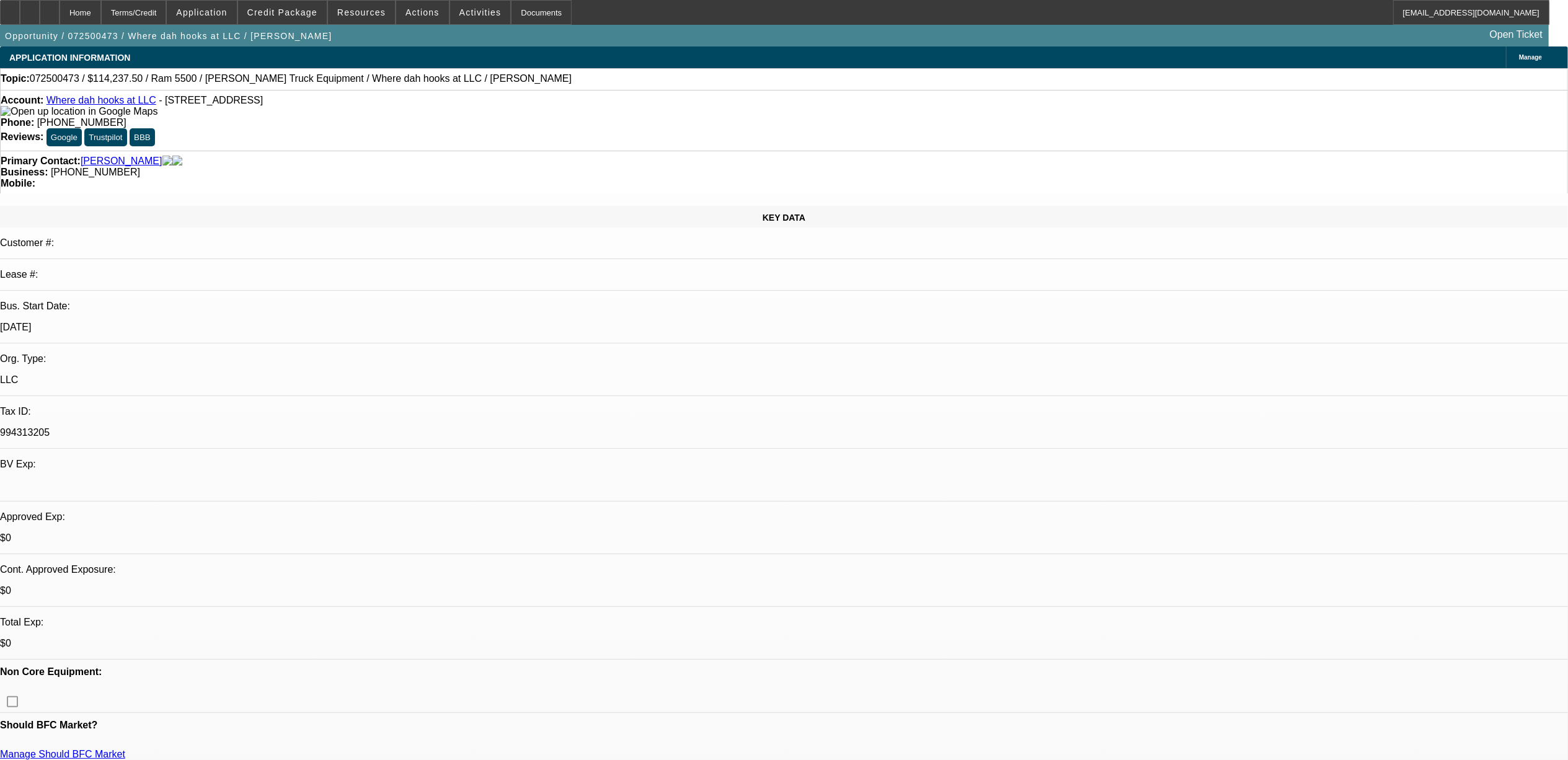
select select "4"
click at [58, 81] on span "072500473 / $114,237.50 / Ram 5500 / Blackburn Truck Equipment / Where dah hook…" at bounding box center [301, 79] width 541 height 11
copy span "072500473"
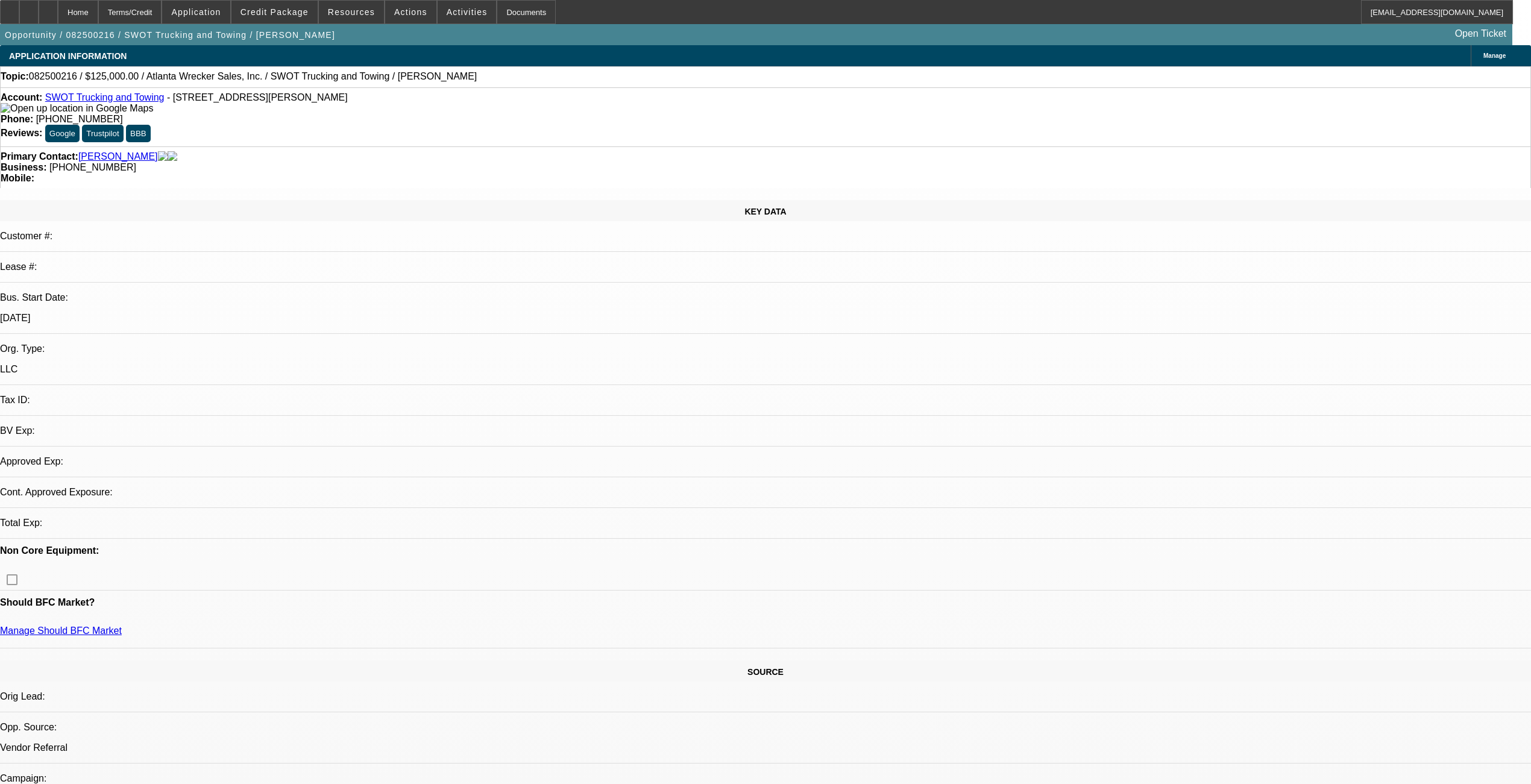
select select "0"
select select "2"
select select "0.1"
select select "4"
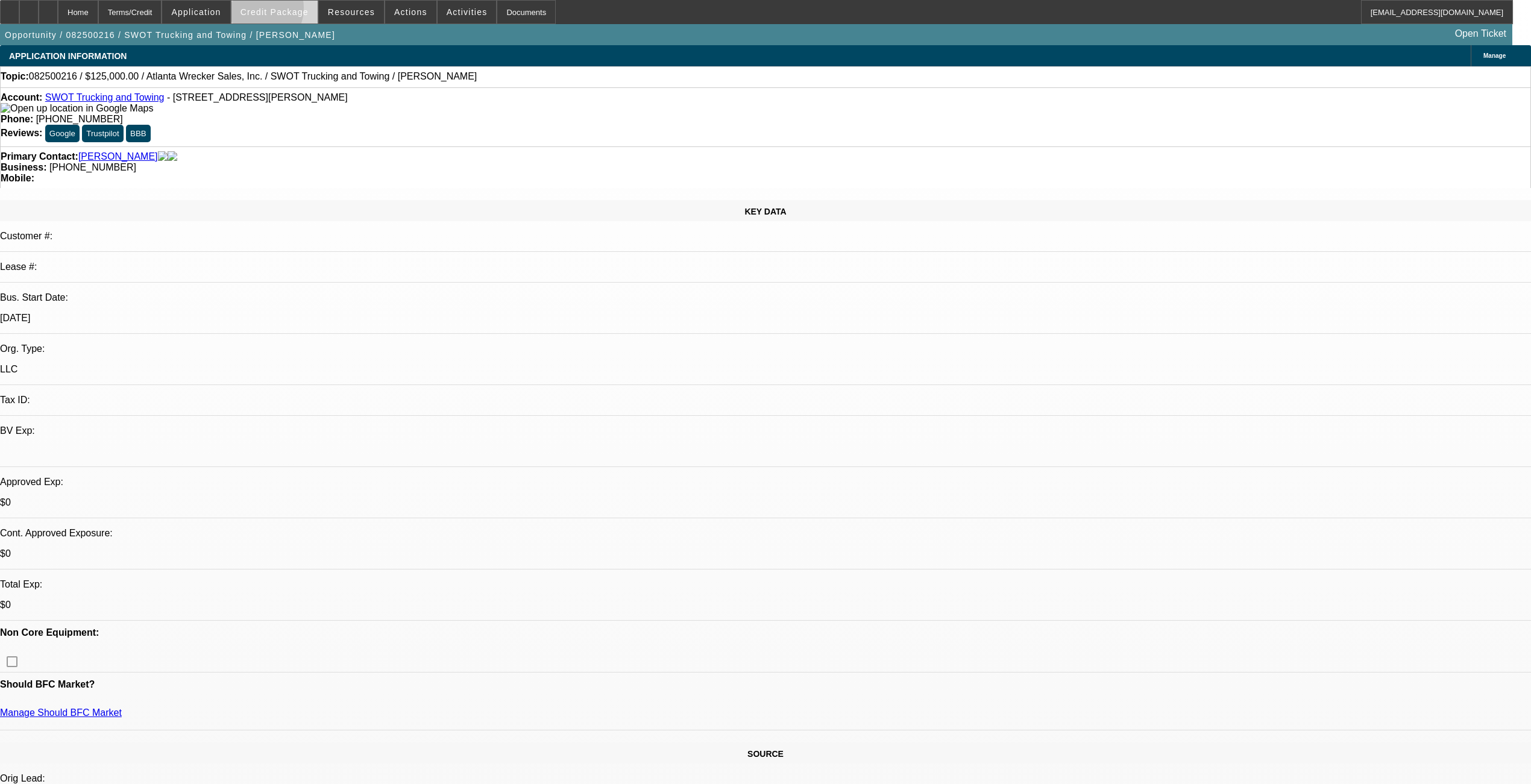
click at [275, 11] on span "Credit Package" at bounding box center [274, 12] width 68 height 10
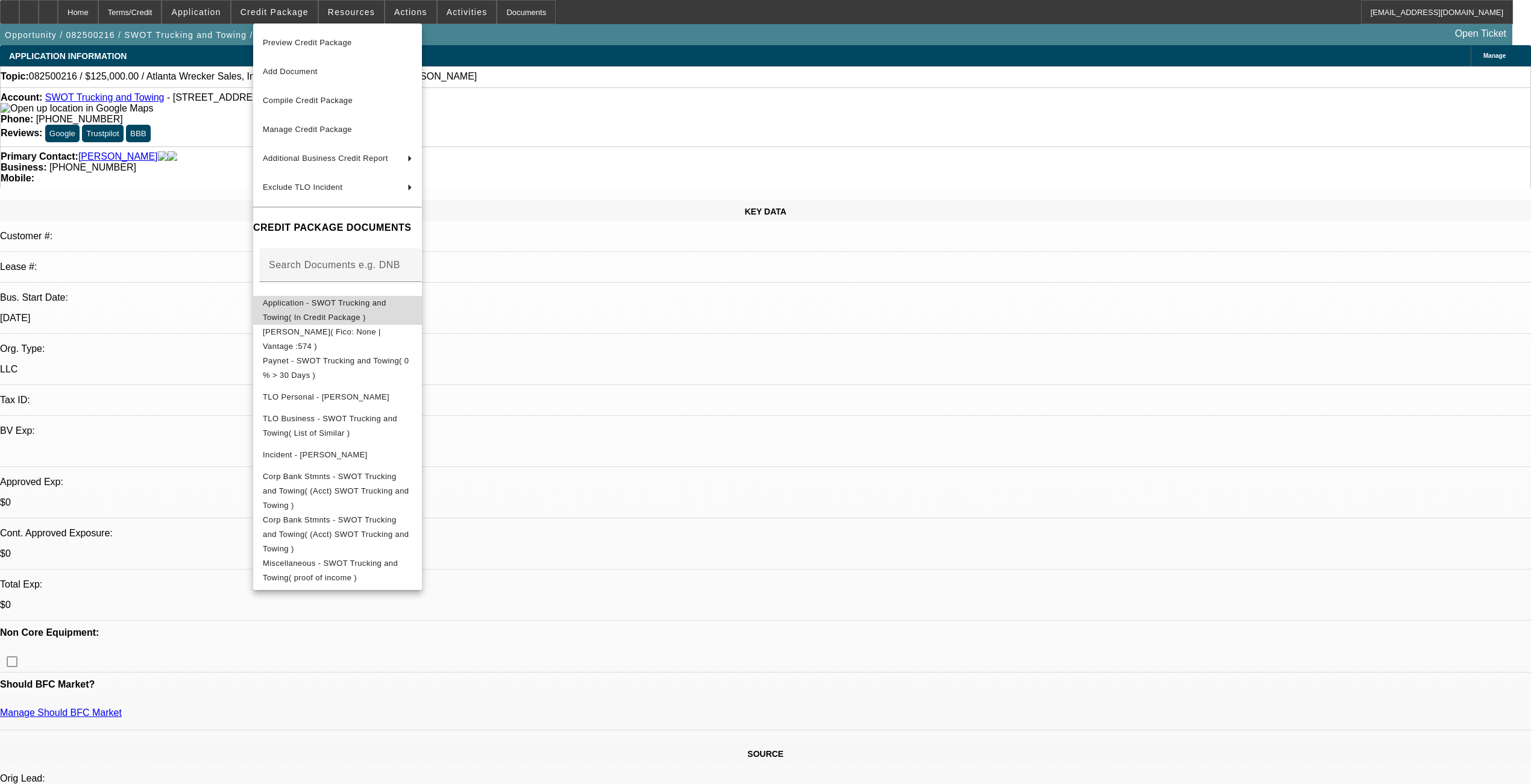
click at [326, 316] on button "Application - SWOT Trucking and Towing( In Credit Package )" at bounding box center [337, 310] width 168 height 29
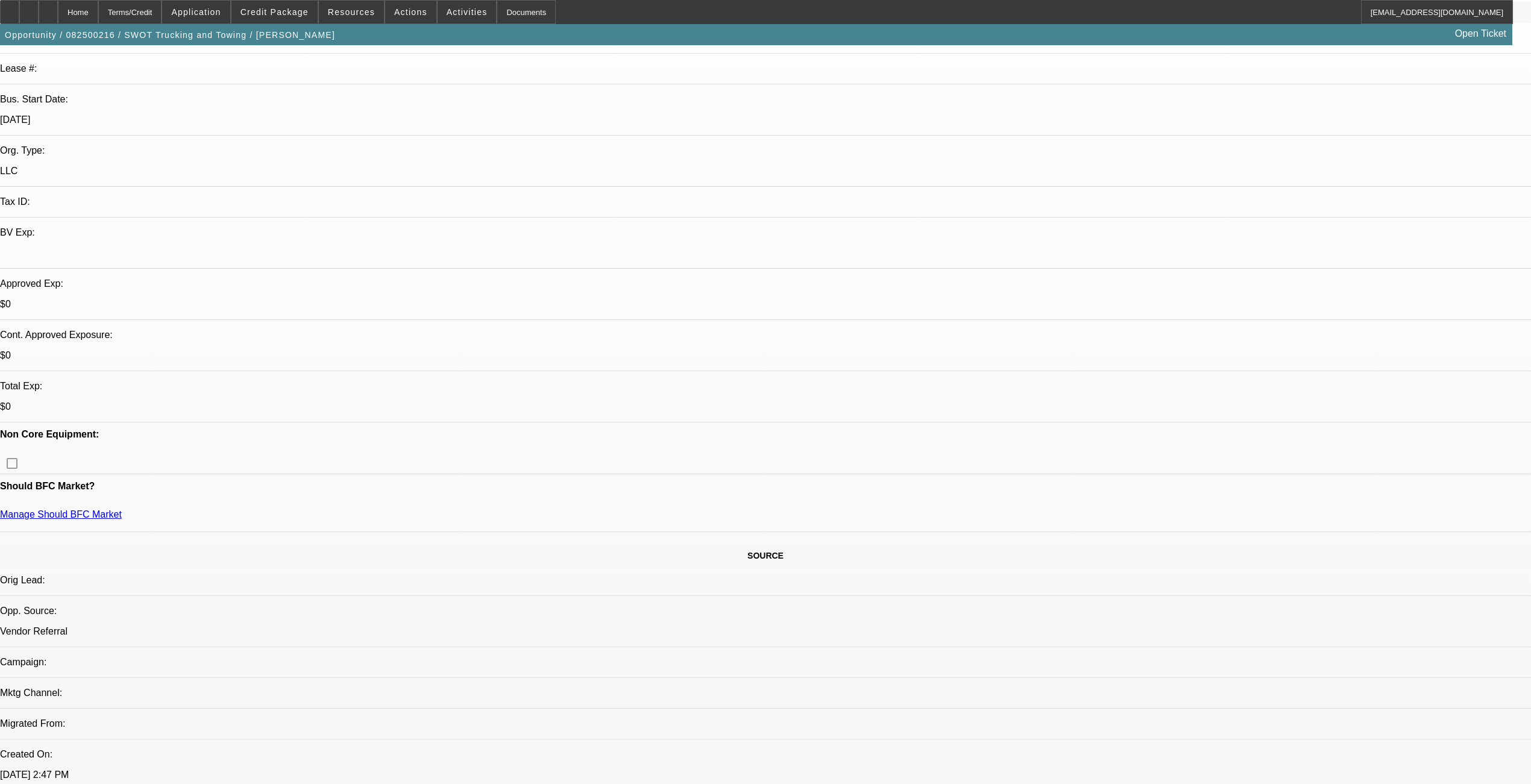
scroll to position [241, 0]
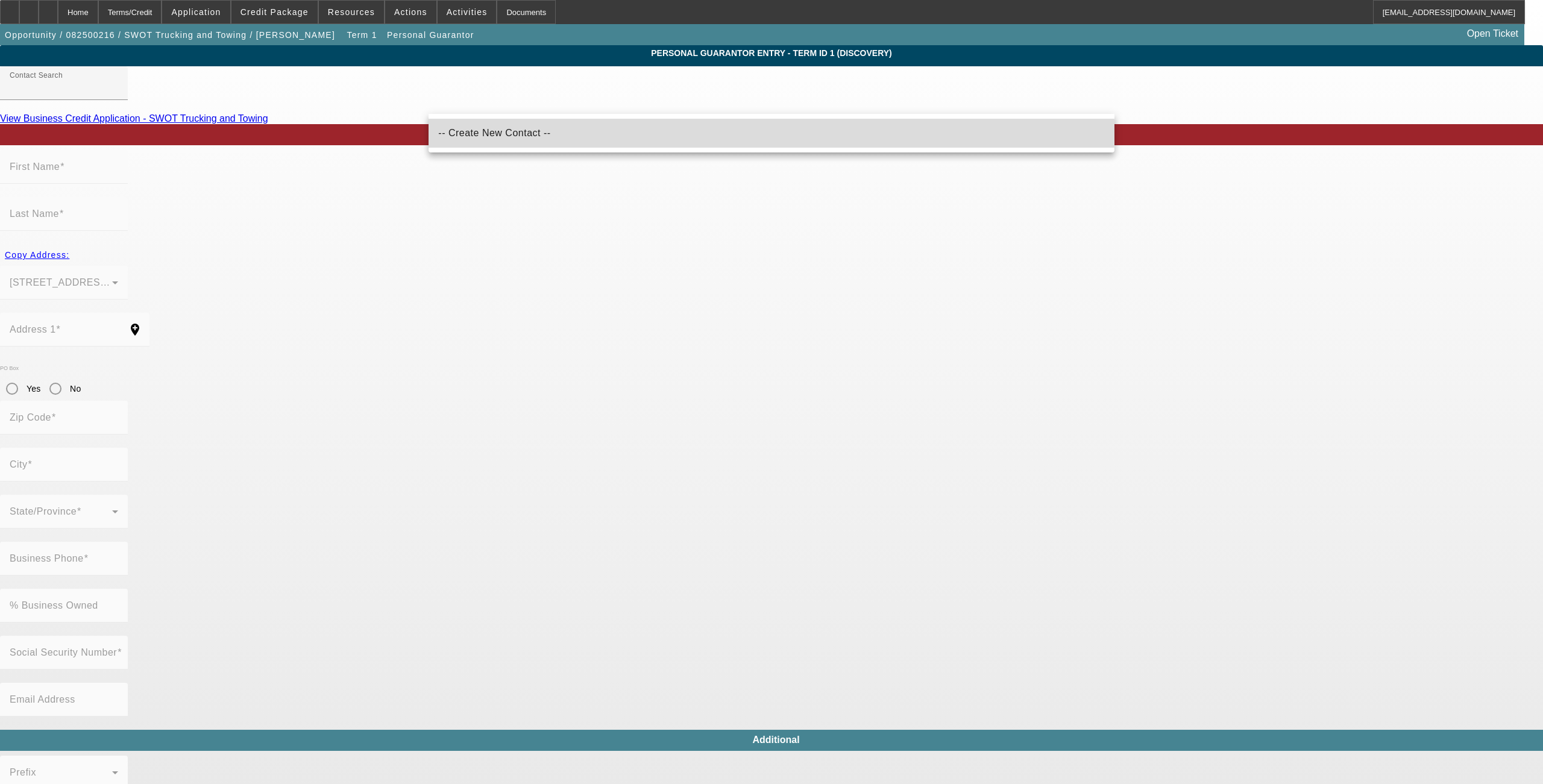
click at [499, 131] on span "-- Create New Contact --" at bounding box center [494, 132] width 112 height 10
type input "-- Create New Contact --"
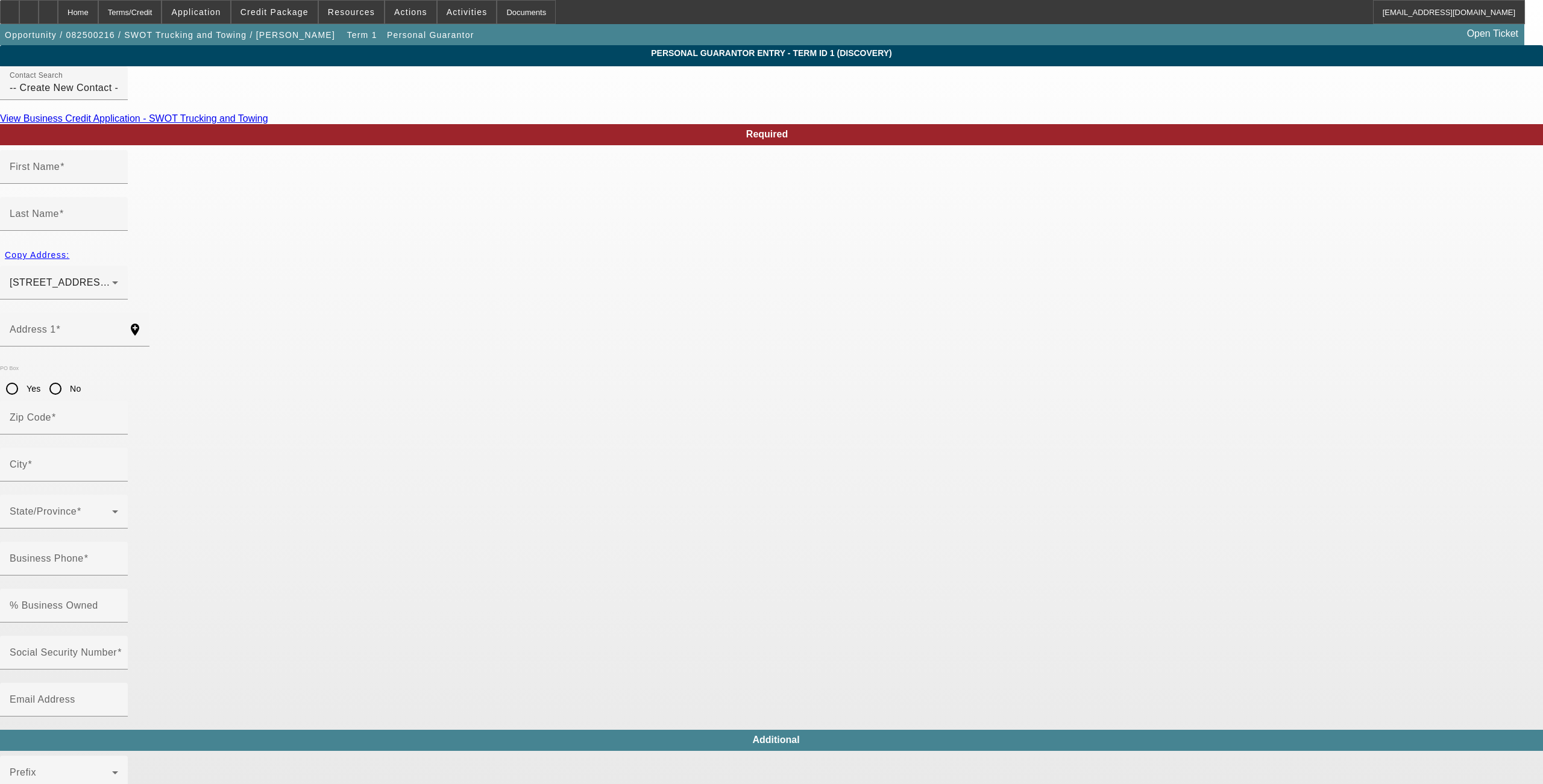
click at [60, 172] on mat-label "First Name" at bounding box center [35, 166] width 50 height 10
click at [118, 179] on input "First Name" at bounding box center [64, 172] width 108 height 15
type input "Benjamin"
type input "Johnson"
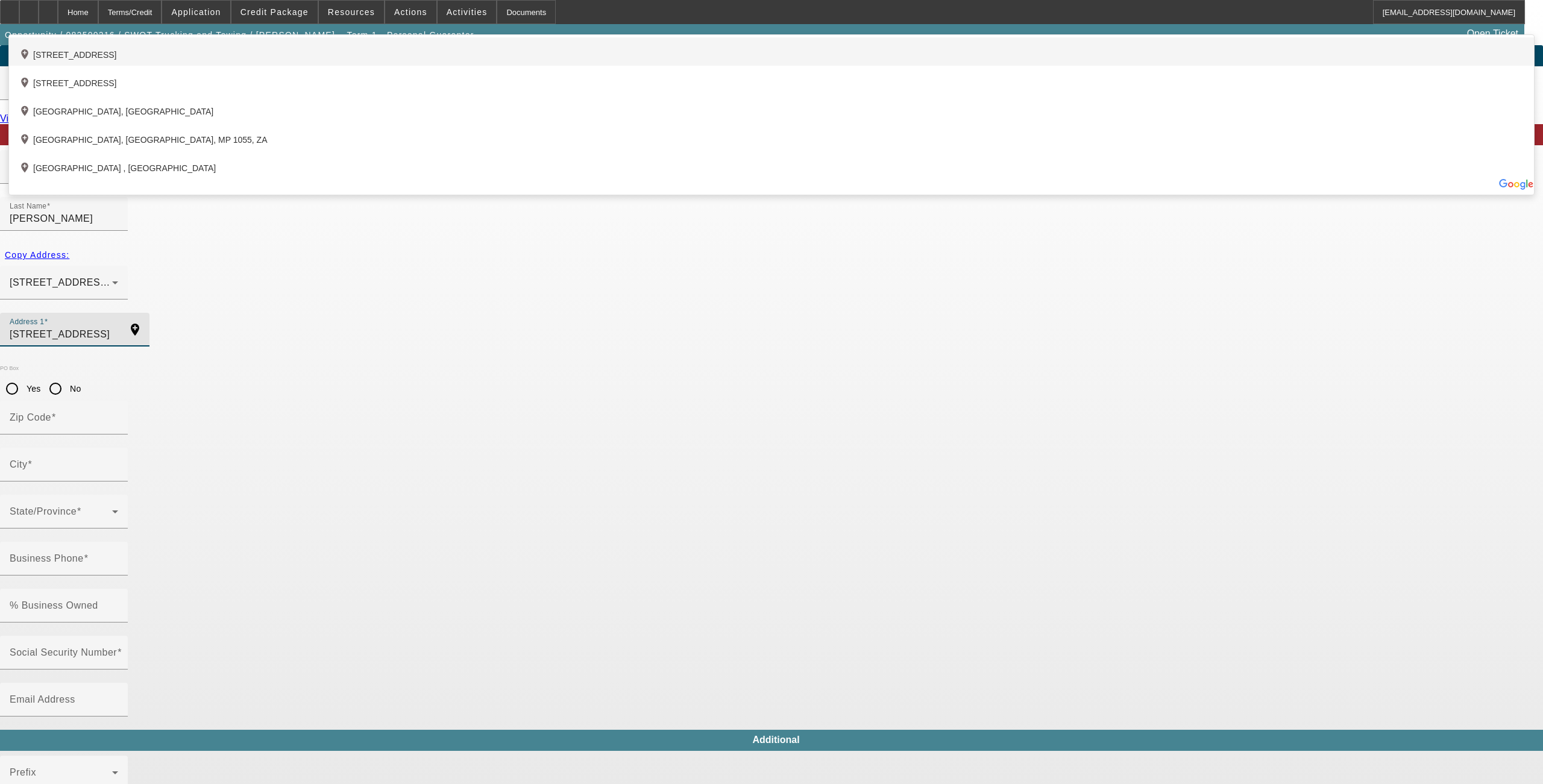
click at [528, 66] on div "add_location 9235 Impala Street, Gainesville, GA 30506, US" at bounding box center [772, 51] width 1525 height 28
type input "9235 Impala Street"
type input "30506"
type input "Gainesville"
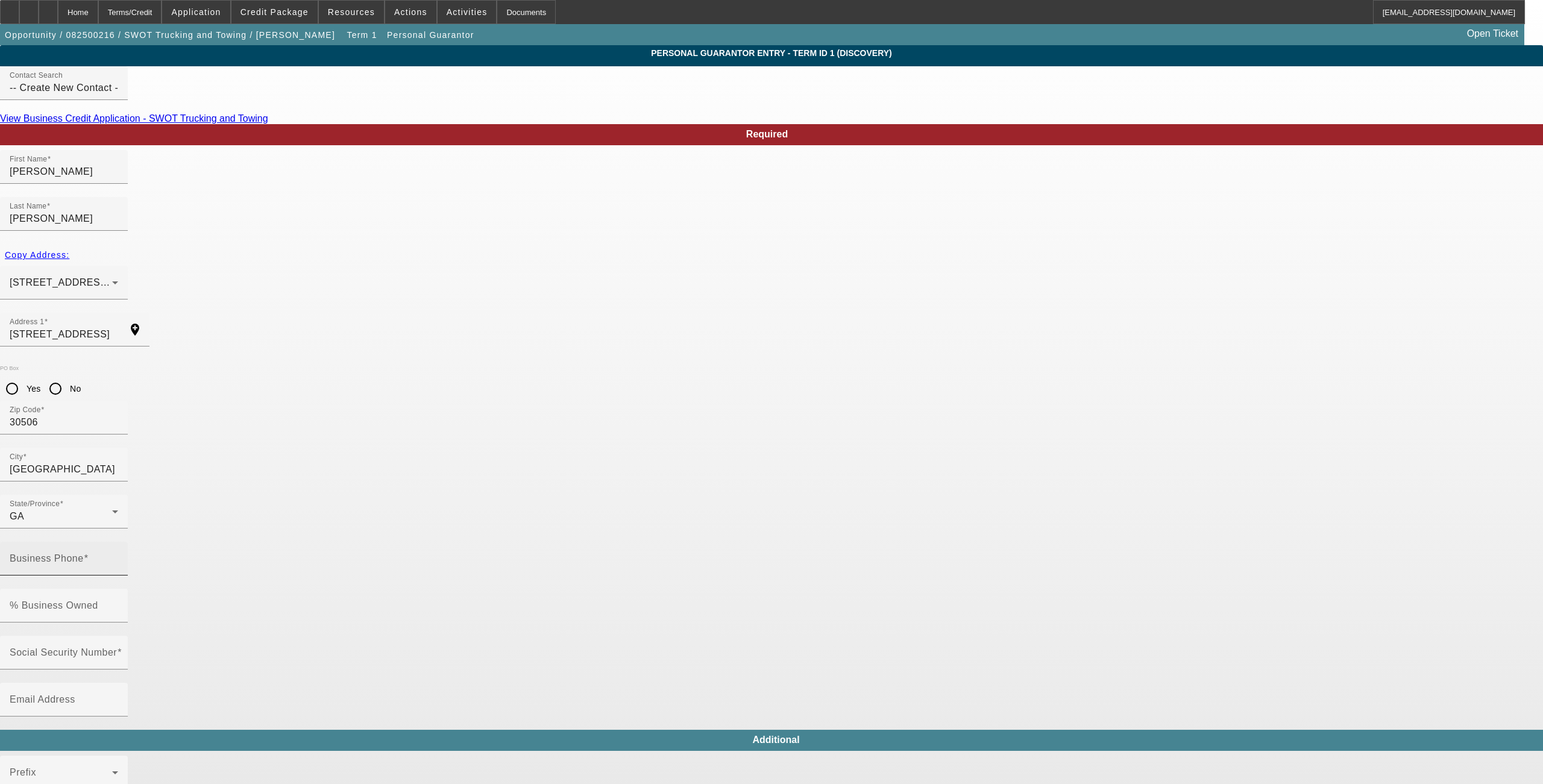
click at [84, 554] on mat-label "Business Phone" at bounding box center [46, 558] width 74 height 10
click at [118, 556] on input "Business Phone" at bounding box center [64, 564] width 108 height 15
type input "[PHONE_NUMBER]"
click at [118, 604] on input "% Business Owned" at bounding box center [64, 611] width 108 height 15
type input "50"
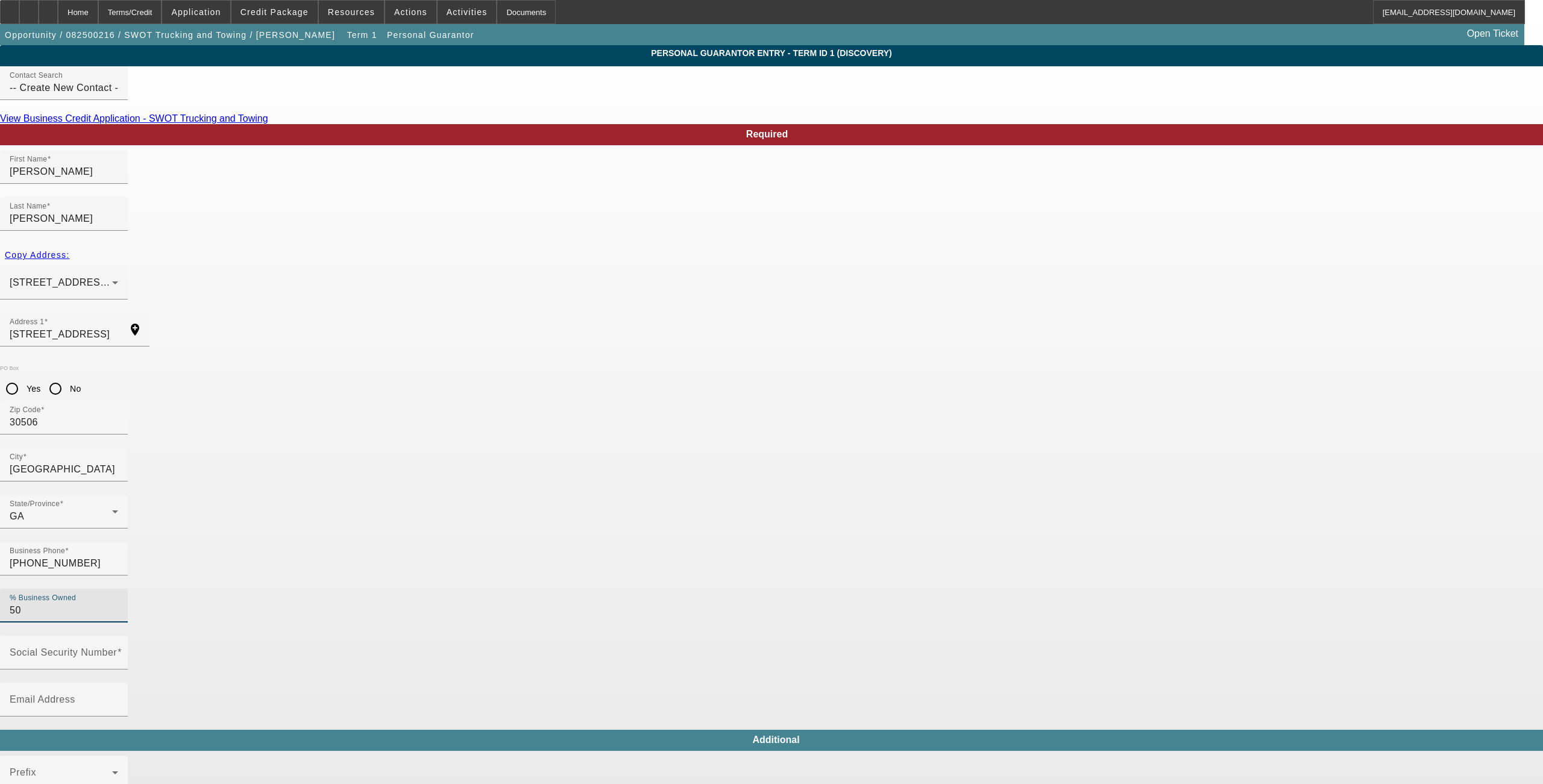
click at [128, 575] on div at bounding box center [64, 582] width 128 height 14
click at [117, 647] on mat-label "Social Security Number" at bounding box center [64, 652] width 107 height 10
click at [118, 650] on input "Social Security Number" at bounding box center [64, 657] width 108 height 15
type input "382-90-9046"
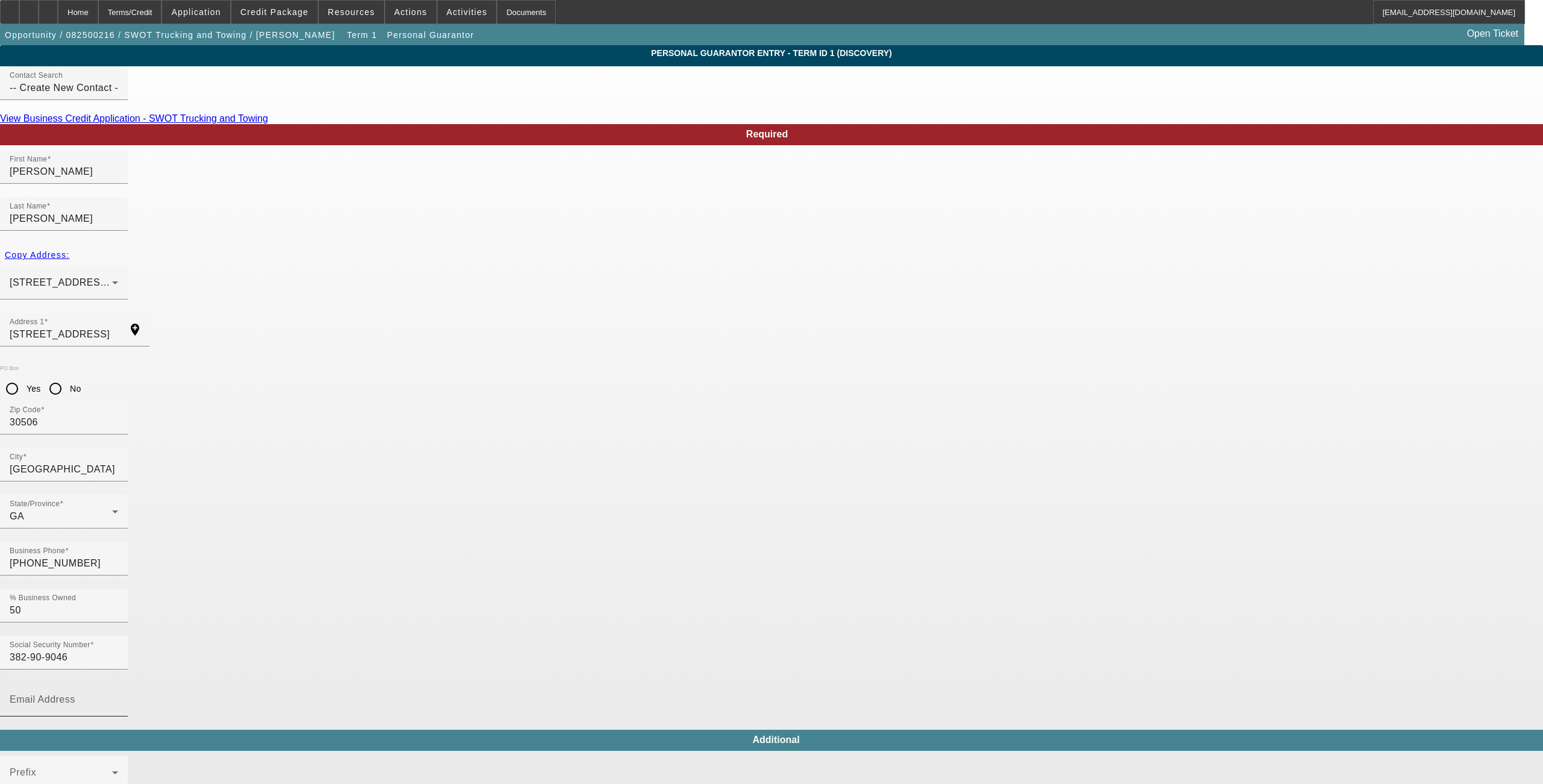
click at [118, 697] on input "Email Address" at bounding box center [64, 705] width 108 height 15
type input "m"
type input "mrjohnson111581@gmail.com"
type input "(770) 540-7027"
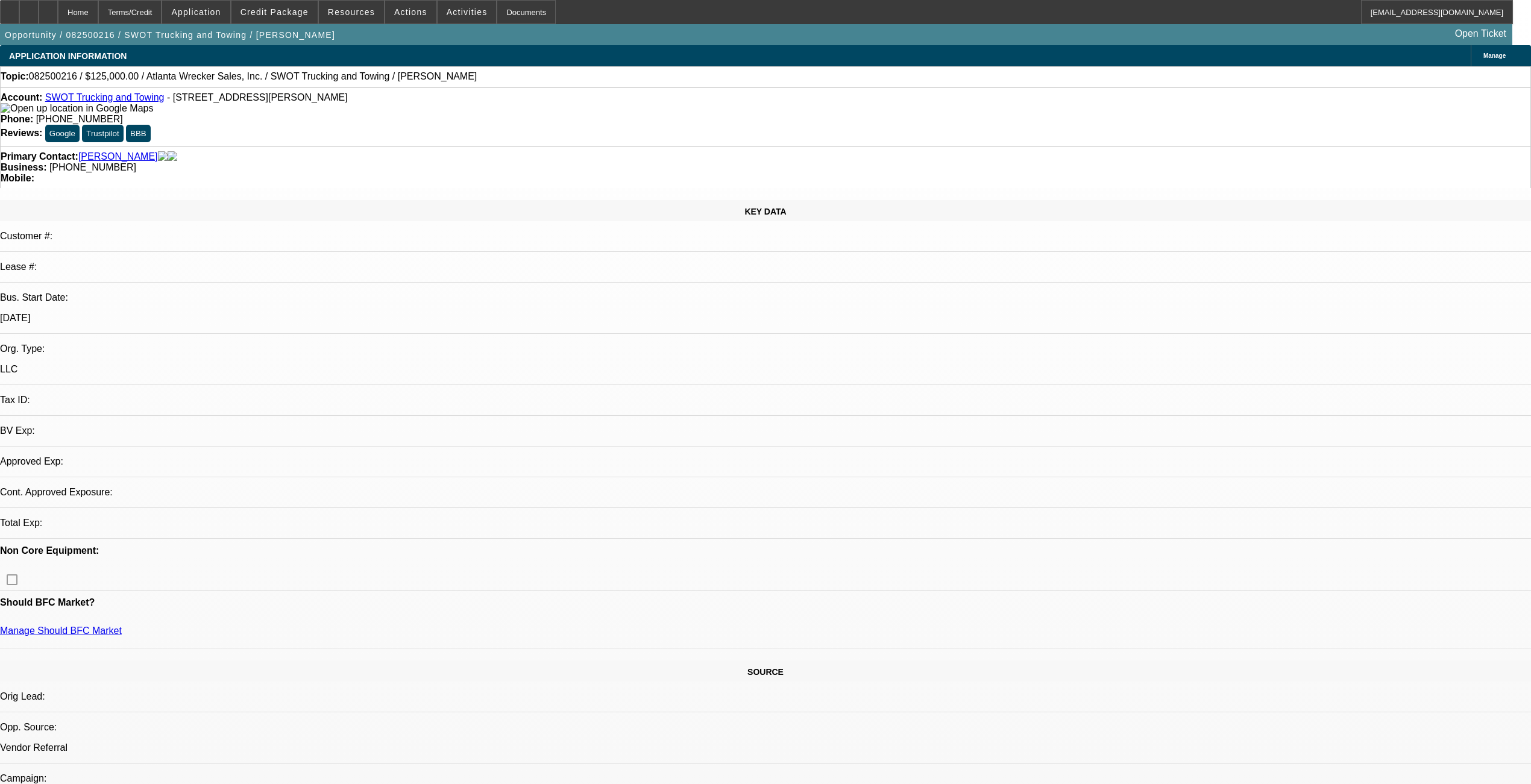
select select "0"
select select "2"
select select "0.1"
select select "4"
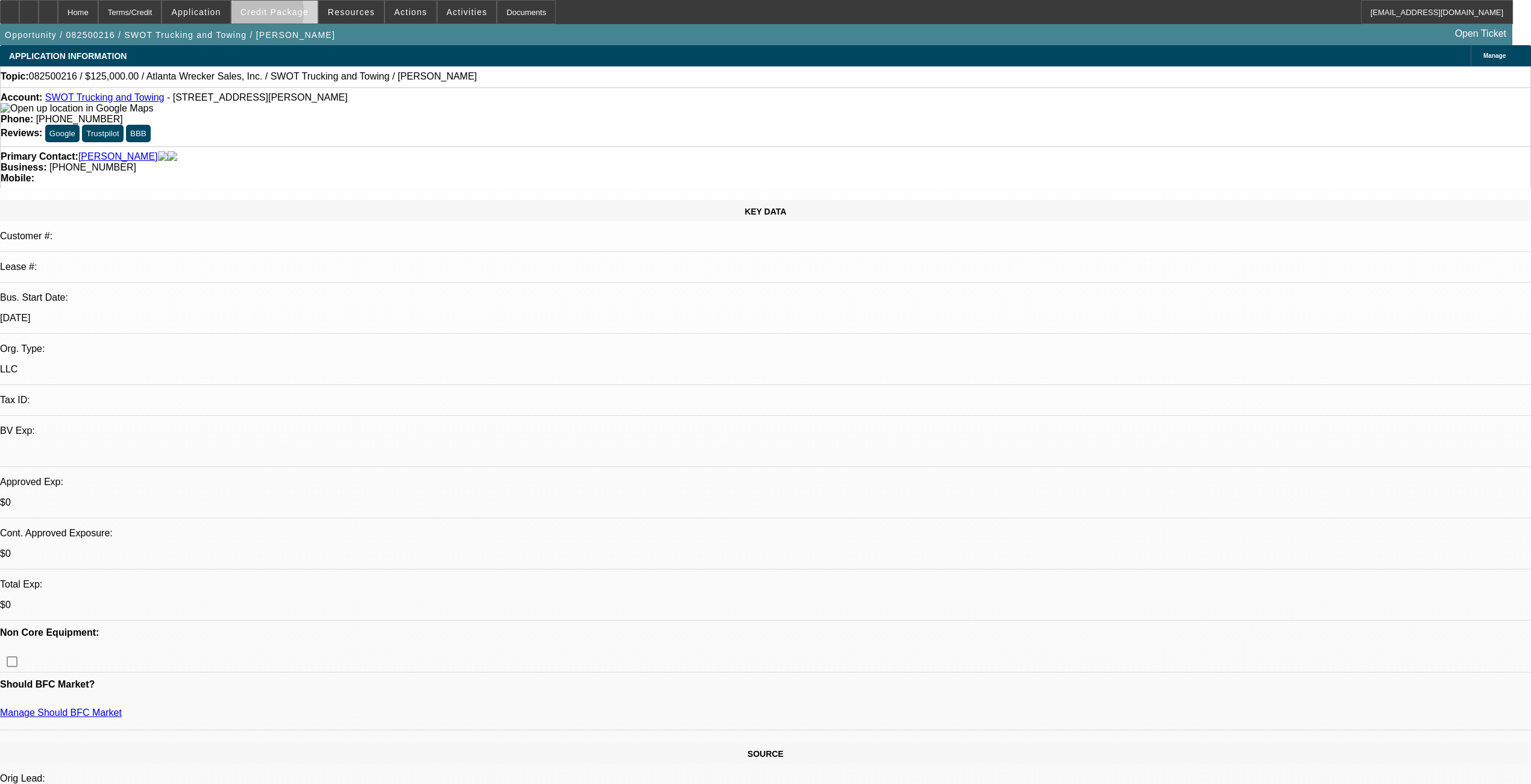
click at [266, 15] on span "Credit Package" at bounding box center [274, 12] width 68 height 10
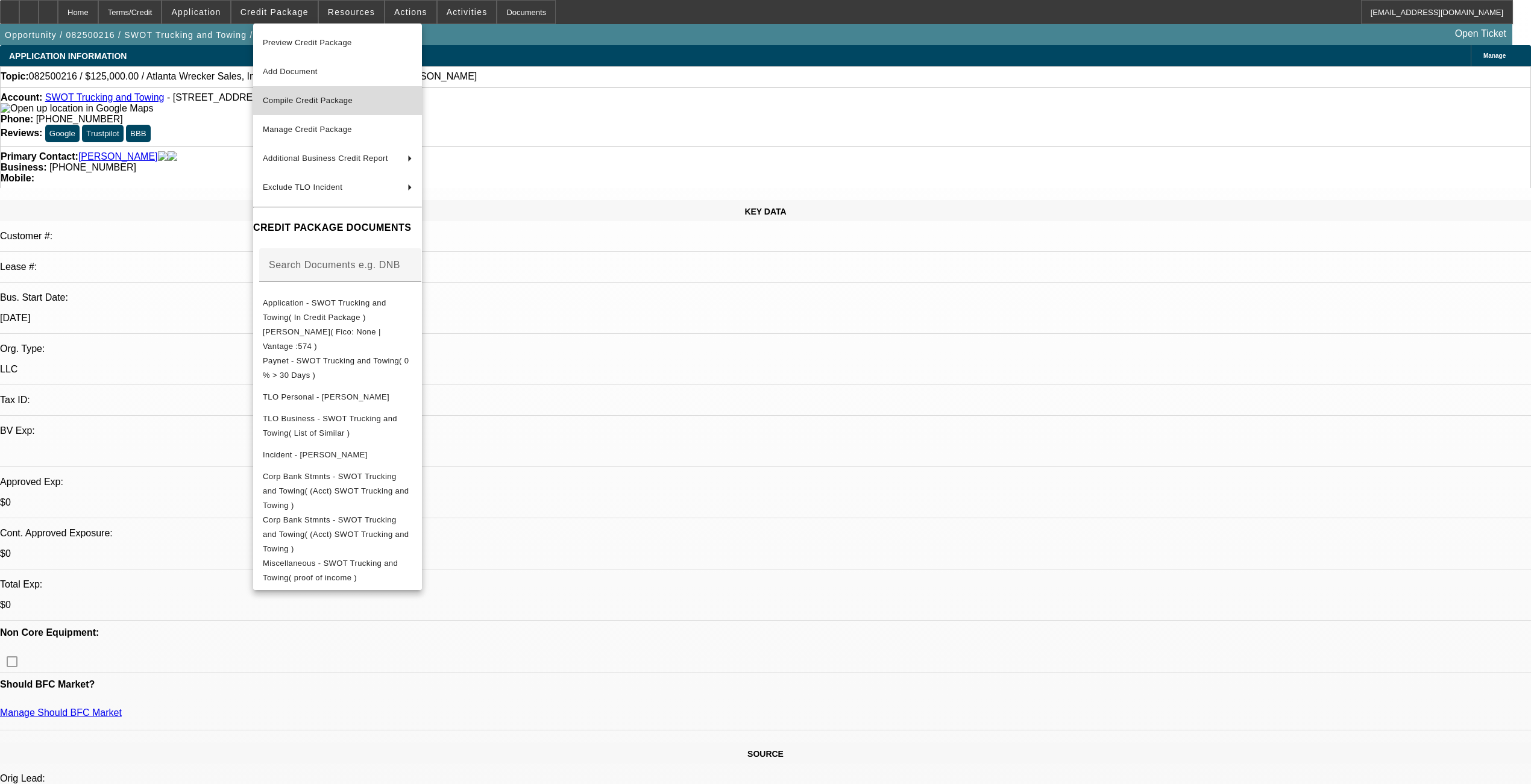
click at [301, 100] on span "Compile Credit Package" at bounding box center [308, 100] width 90 height 9
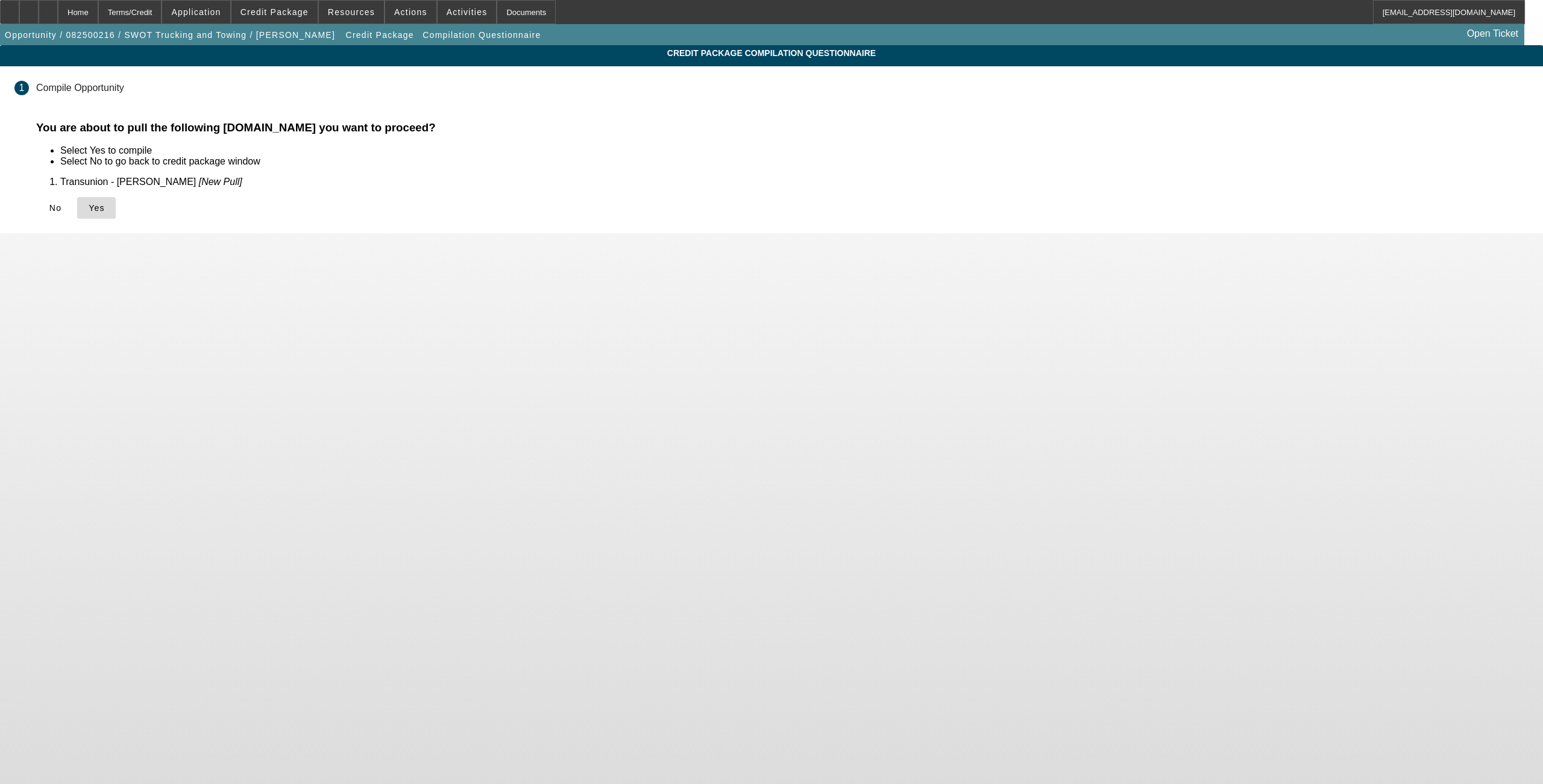
click at [88, 211] on icon at bounding box center [88, 208] width 0 height 10
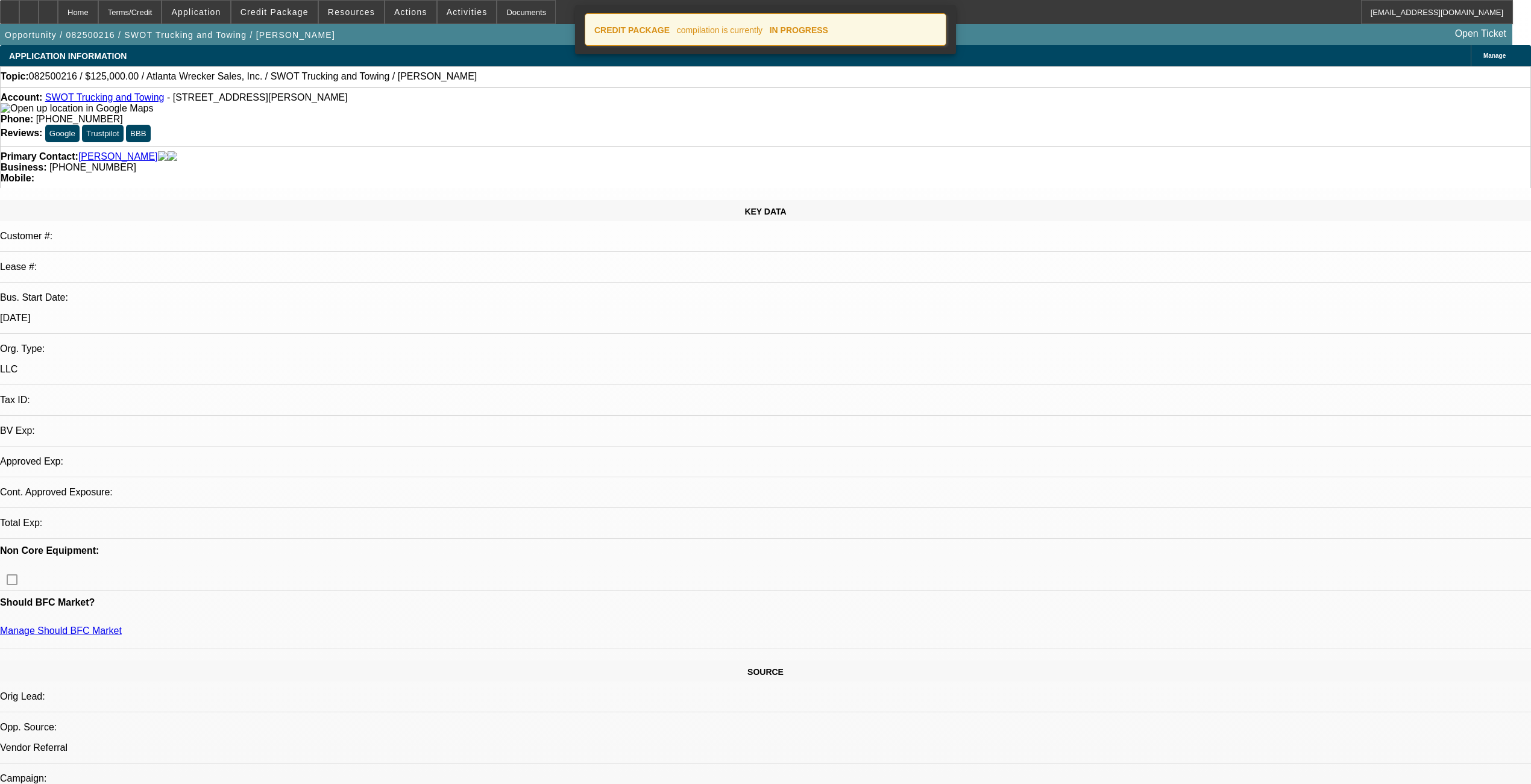
select select "0"
select select "2"
select select "0.1"
select select "4"
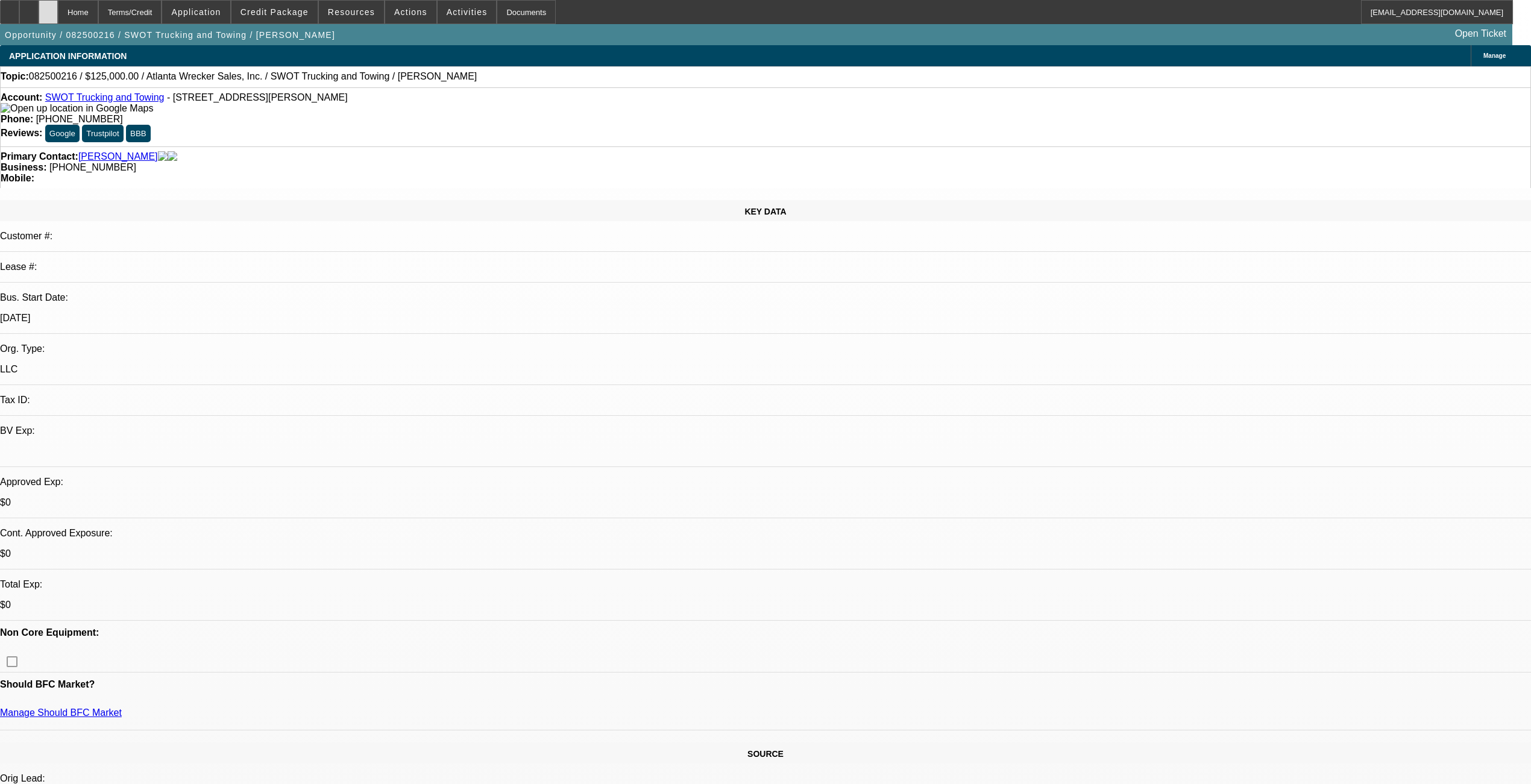
click at [58, 10] on div at bounding box center [47, 12] width 19 height 24
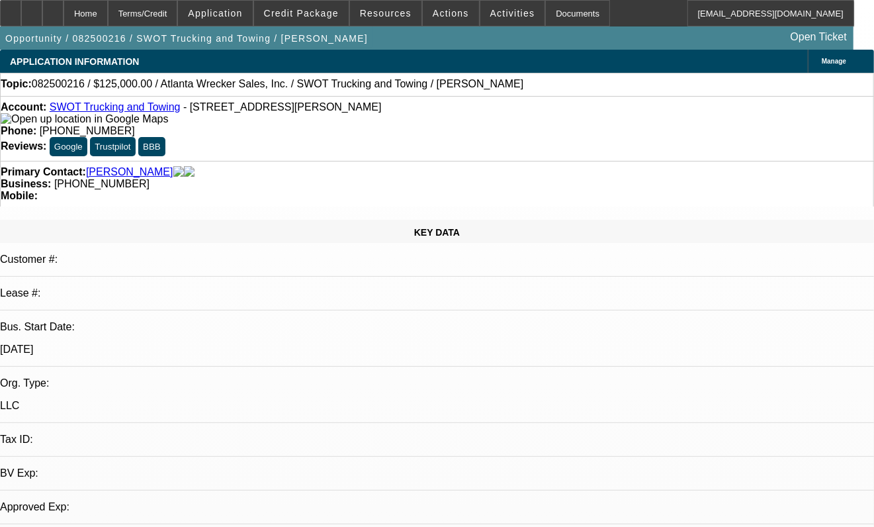
select select "0"
select select "2"
select select "0.1"
select select "4"
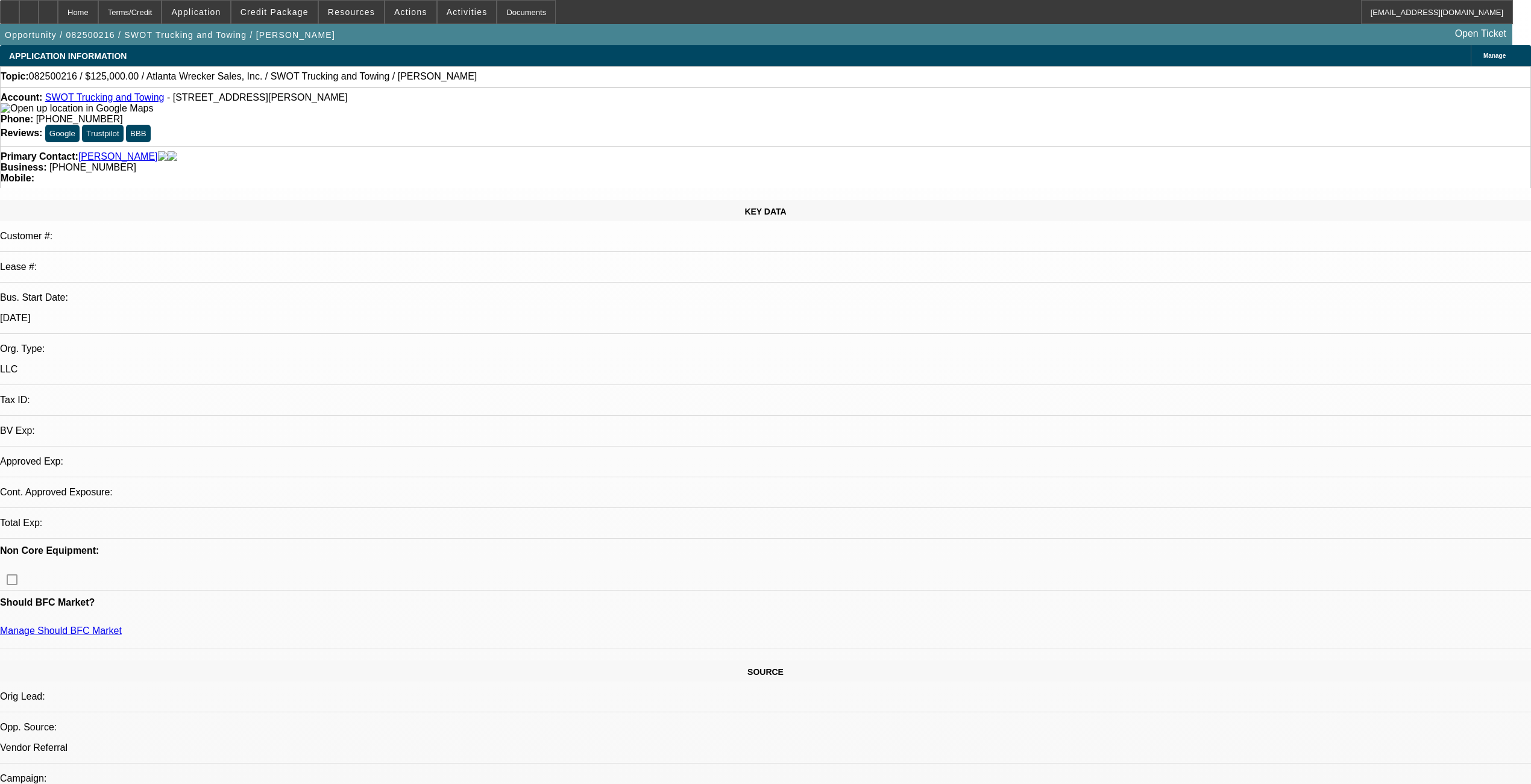
select select "0"
select select "2"
select select "0.1"
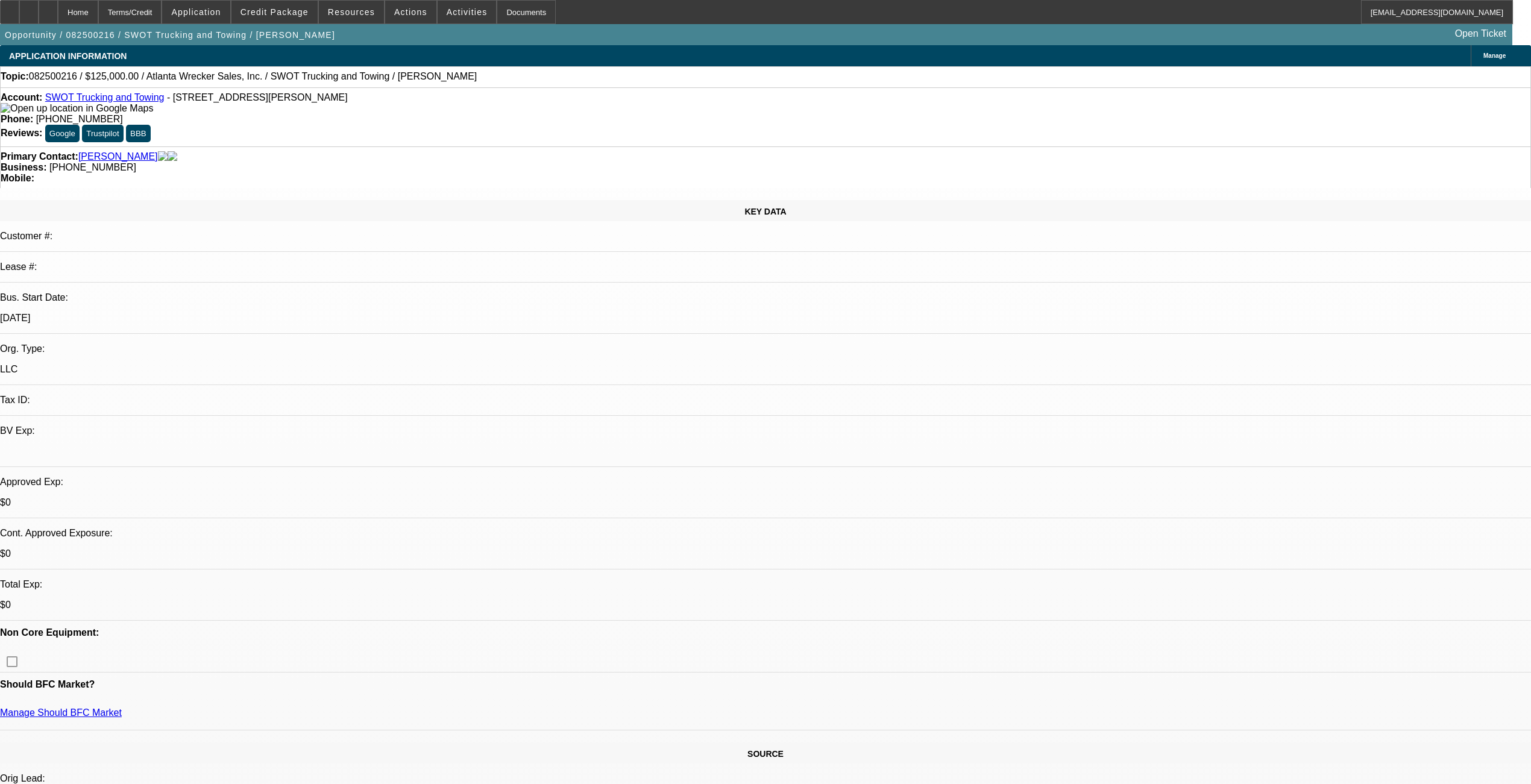
select select "1"
select select "2"
select select "4"
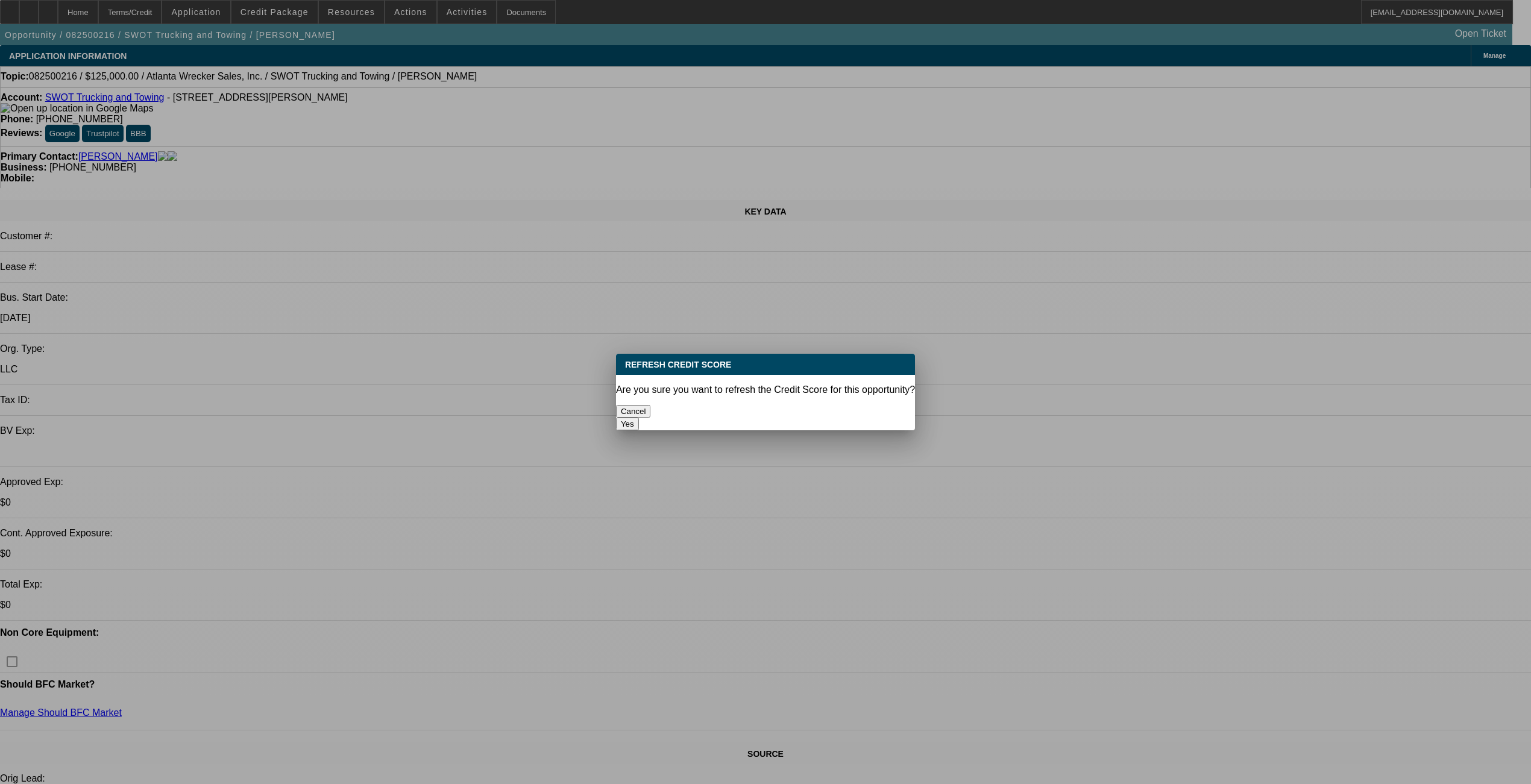
click at [639, 418] on button "Yes" at bounding box center [627, 424] width 23 height 13
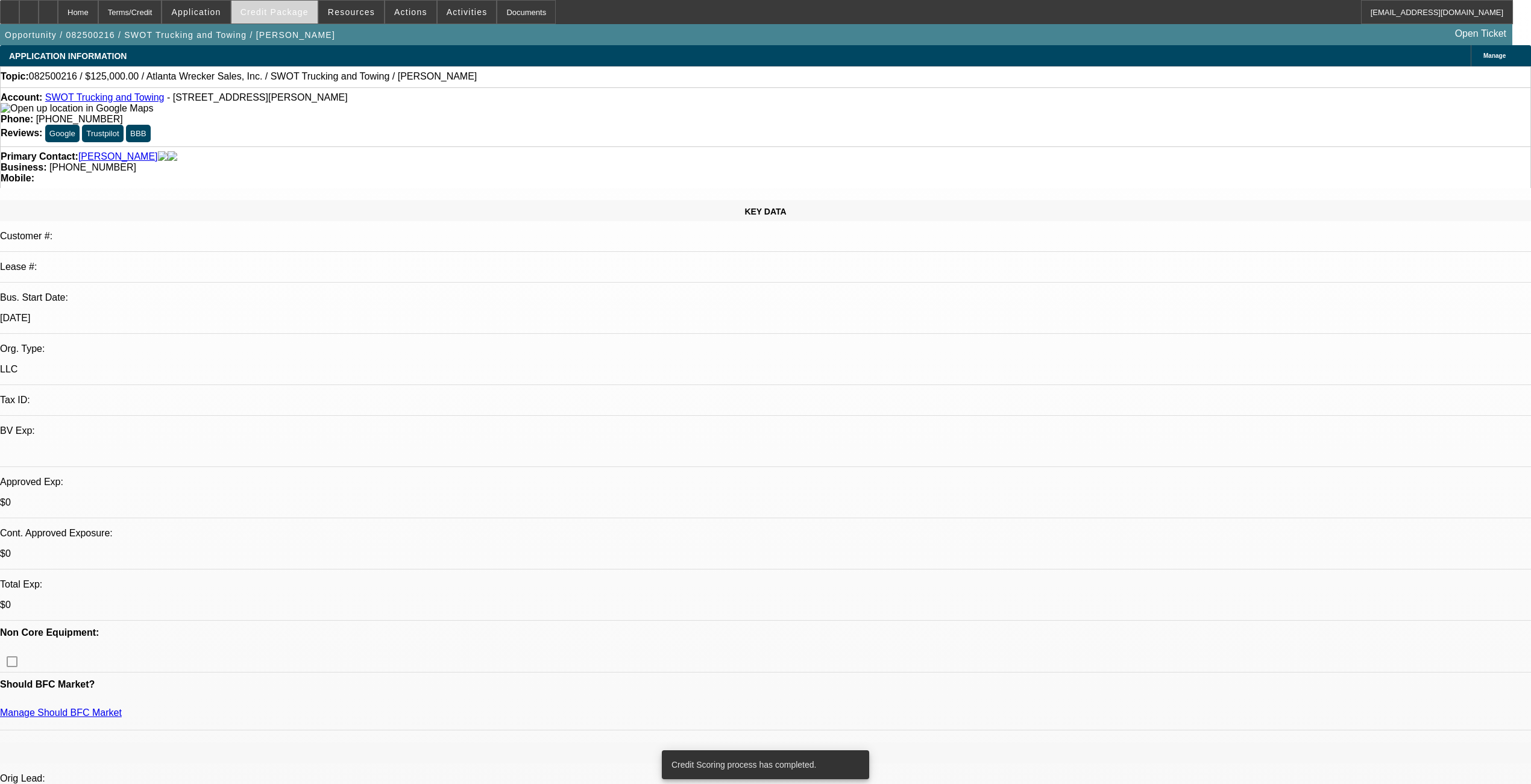
click at [290, 10] on span "Credit Package" at bounding box center [274, 12] width 68 height 10
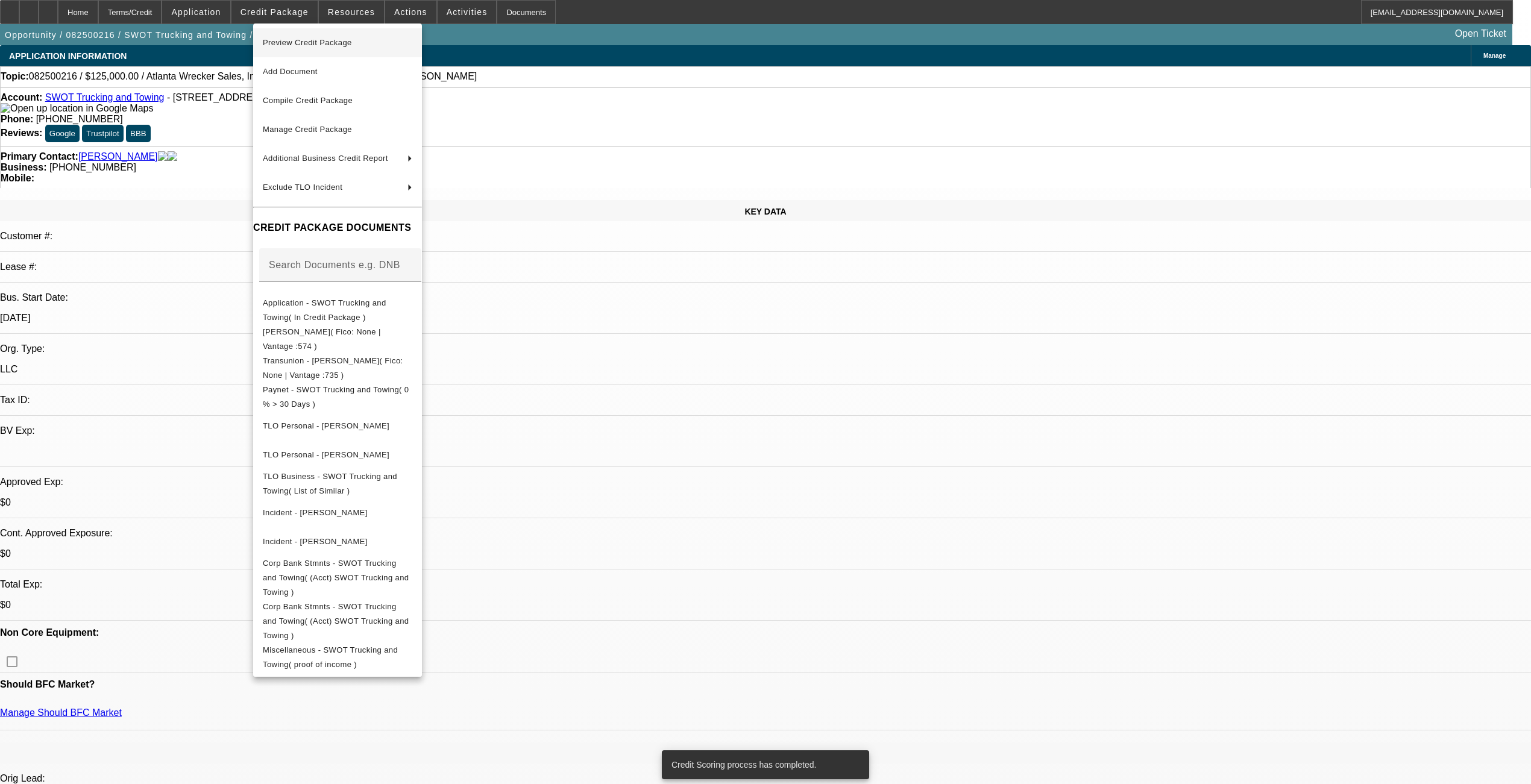
click at [284, 41] on span "Preview Credit Package" at bounding box center [308, 43] width 89 height 9
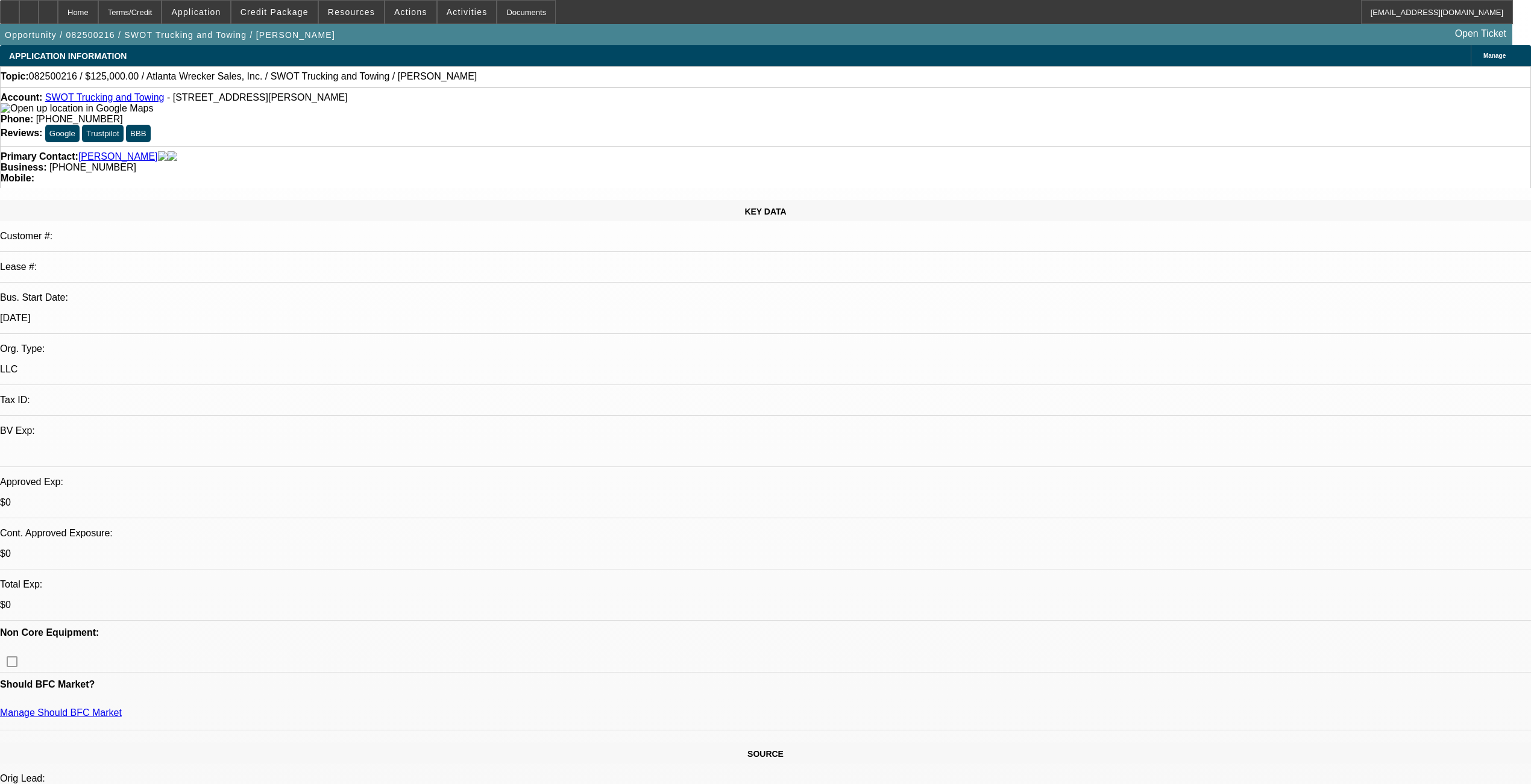
click at [1484, 53] on span "Manage" at bounding box center [1495, 56] width 22 height 6
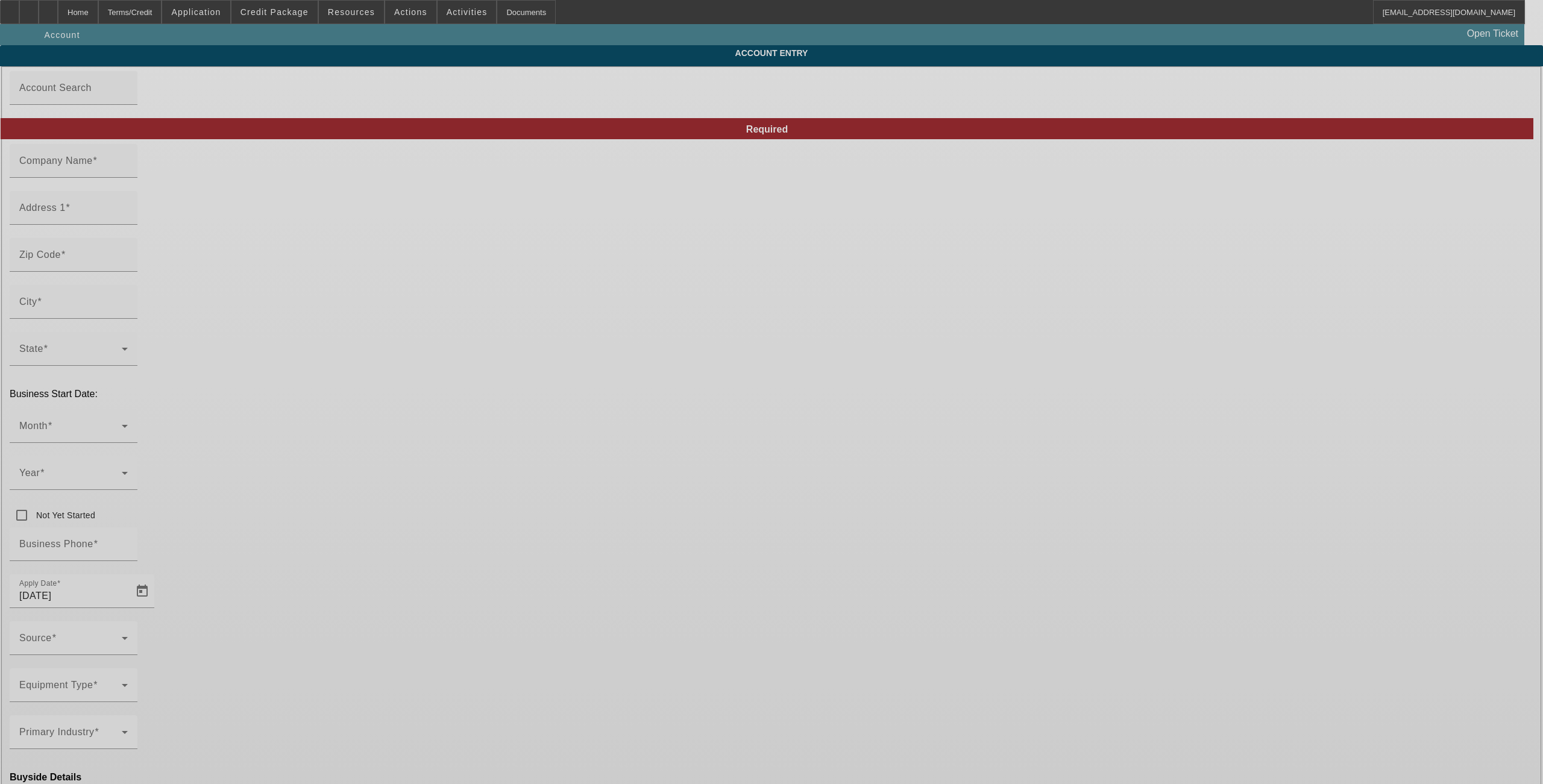
type input "SWOT Trucking and Towing"
type input "1270 [PERSON_NAME] [GEOGRAPHIC_DATA]"
type input "30307"
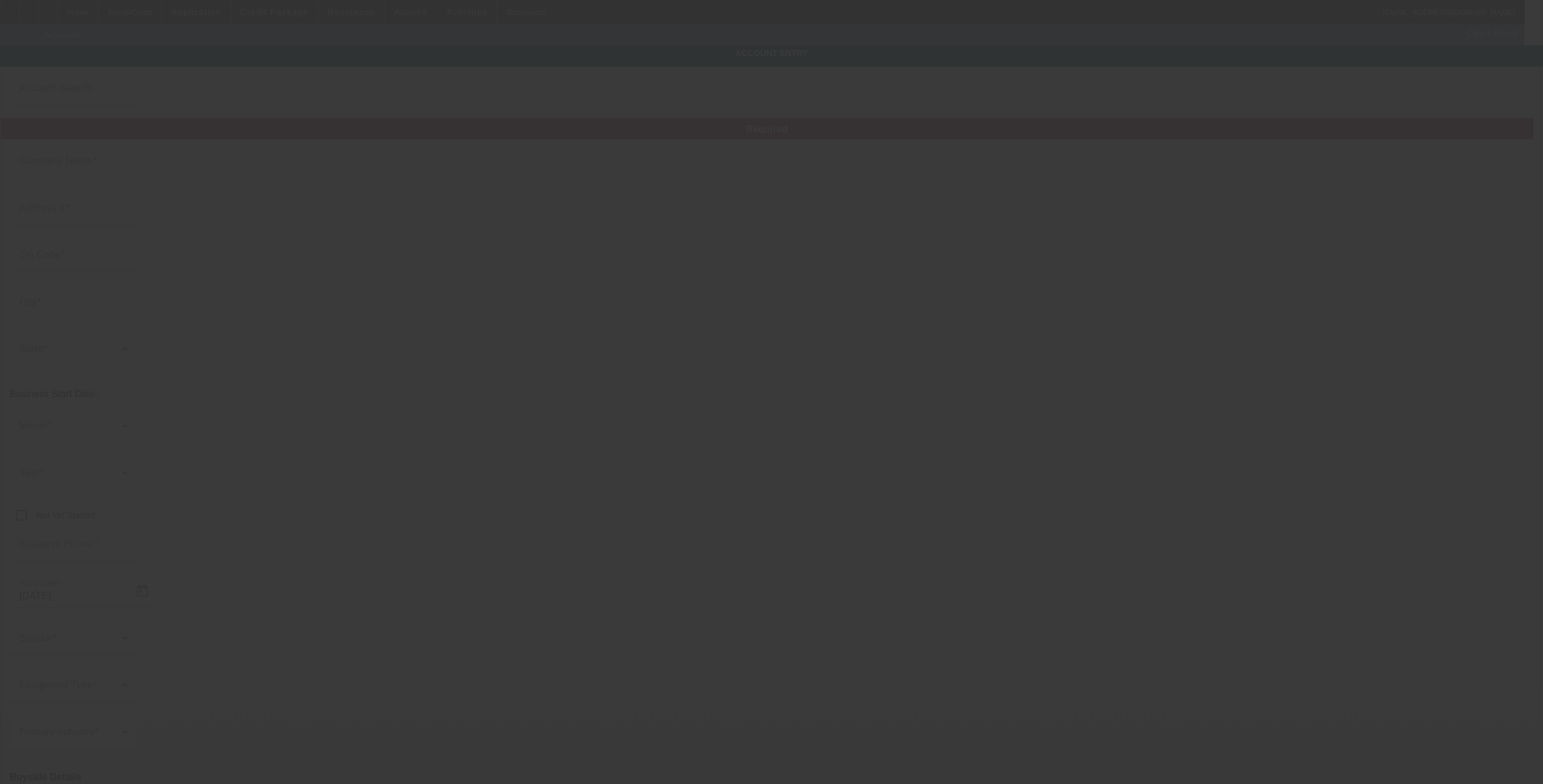
type input "[GEOGRAPHIC_DATA]"
type input "[PHONE_NUMBER]"
type input "Ste 120 PMB 320"
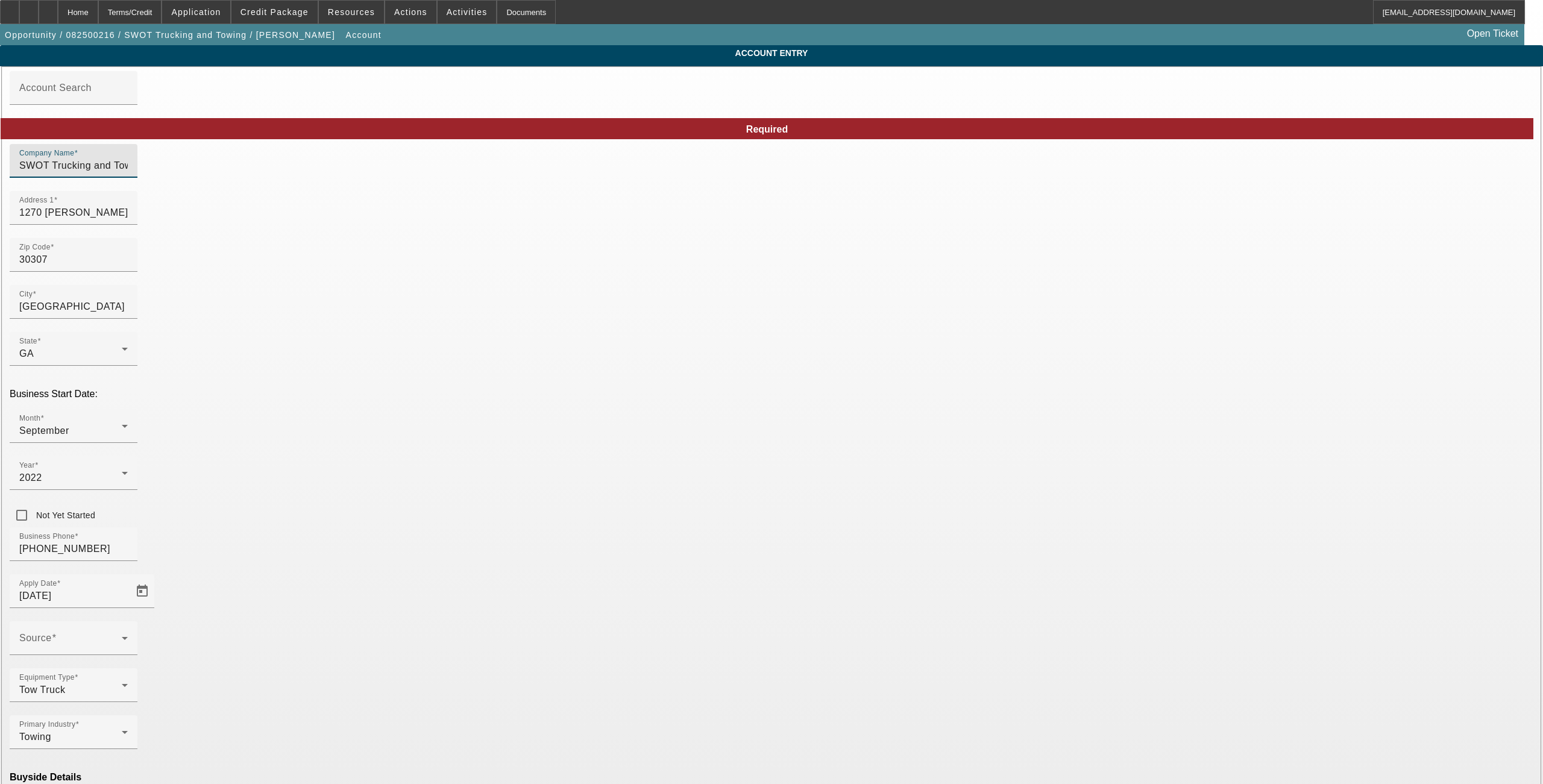
click at [128, 169] on input "SWOT Trucking and Towing" at bounding box center [73, 166] width 108 height 15
type input "SWOT Trucking and Towing, LLC"
click at [128, 621] on div "Source" at bounding box center [73, 637] width 108 height 34
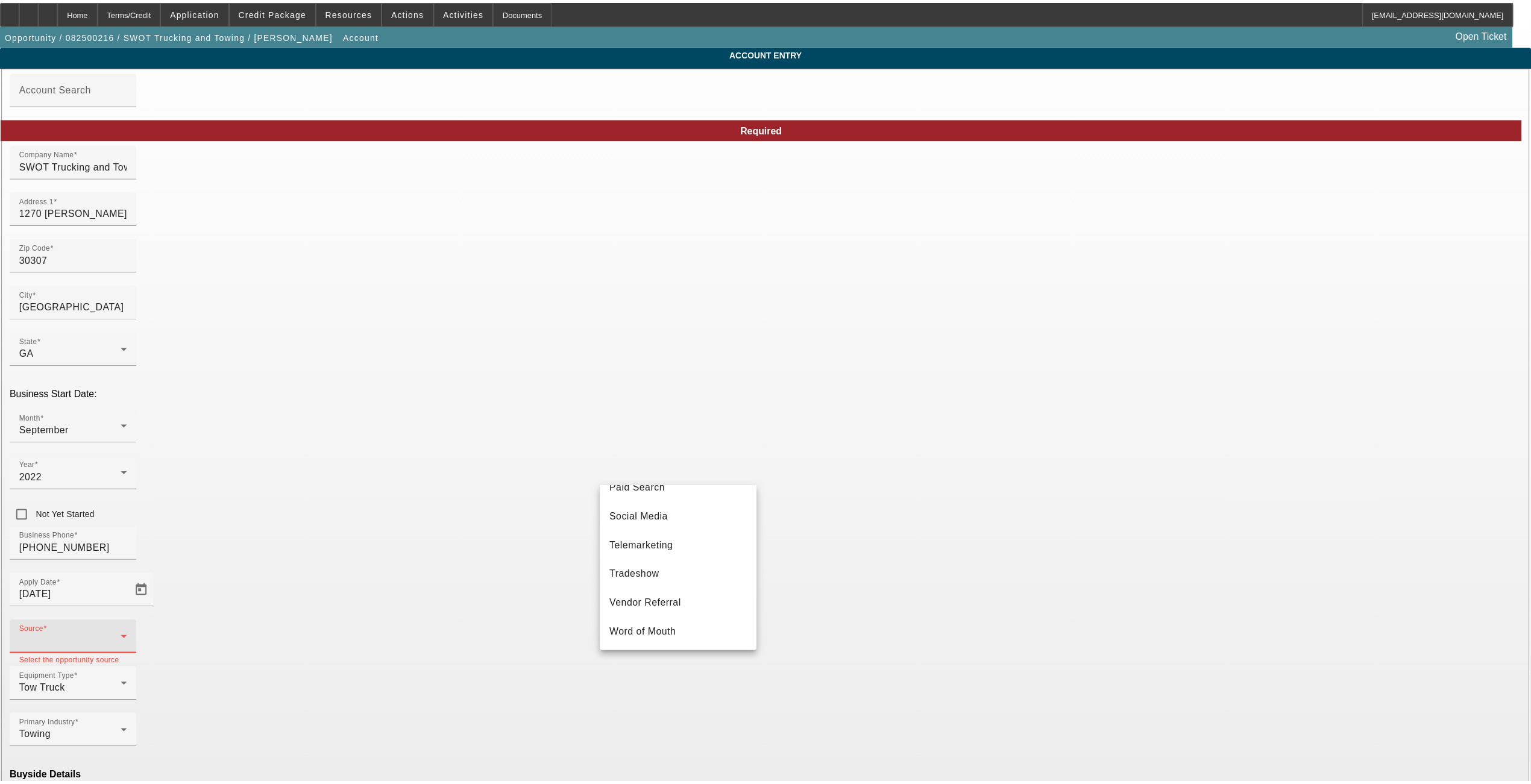
scroll to position [428, 0]
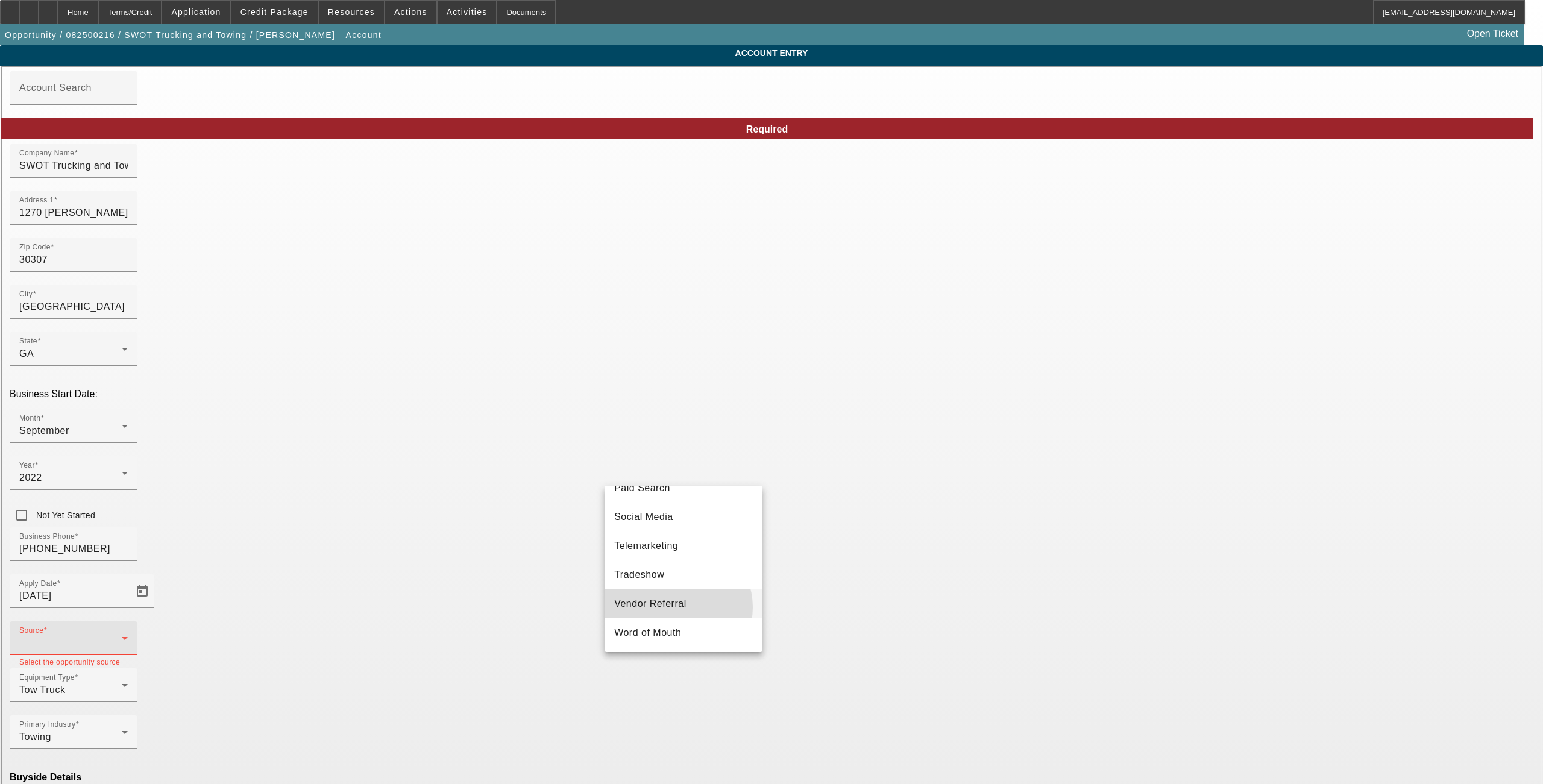
click at [678, 606] on span "Vendor Referral" at bounding box center [649, 604] width 72 height 15
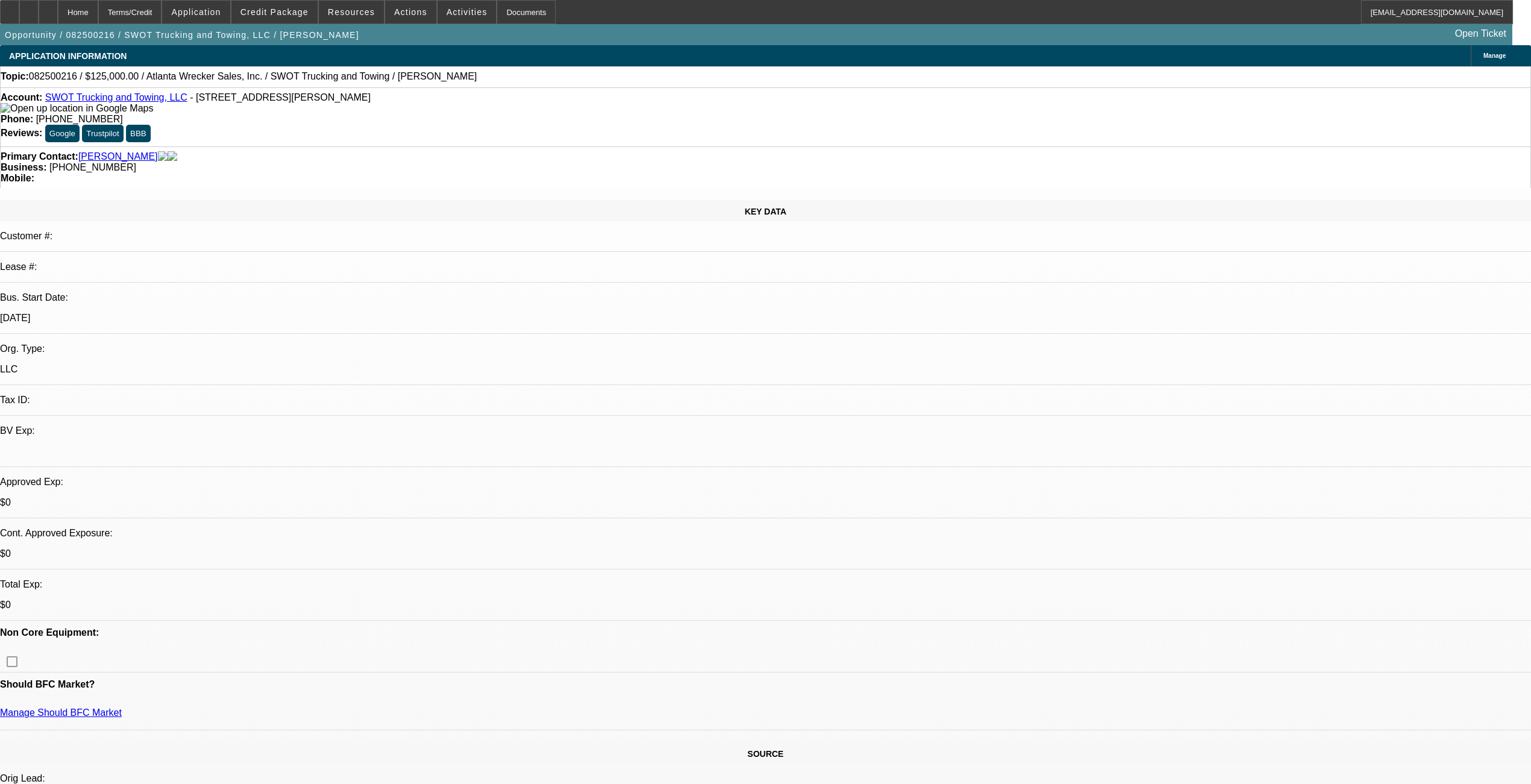
select select "0"
select select "2"
select select "0.1"
select select "4"
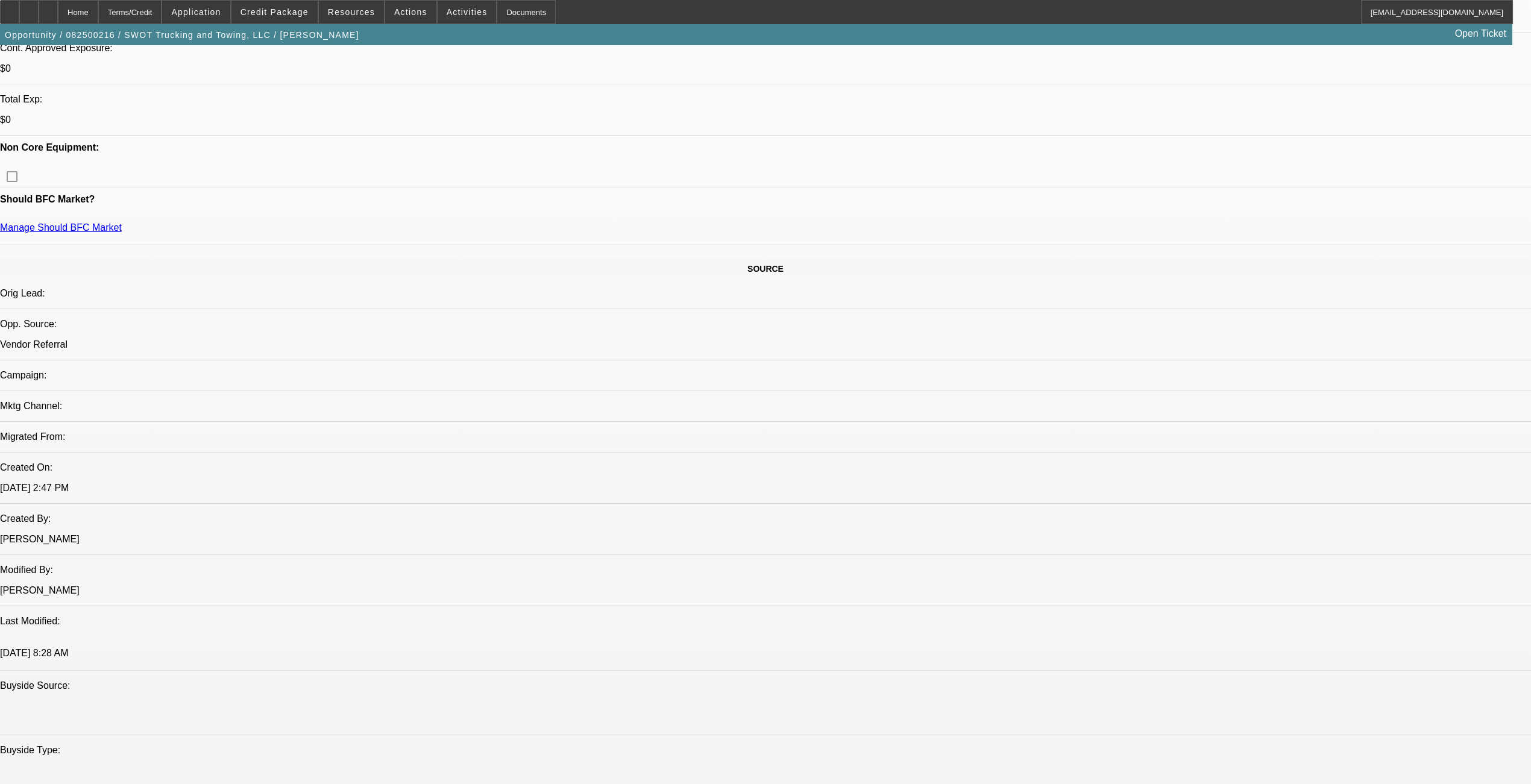
scroll to position [234, 0]
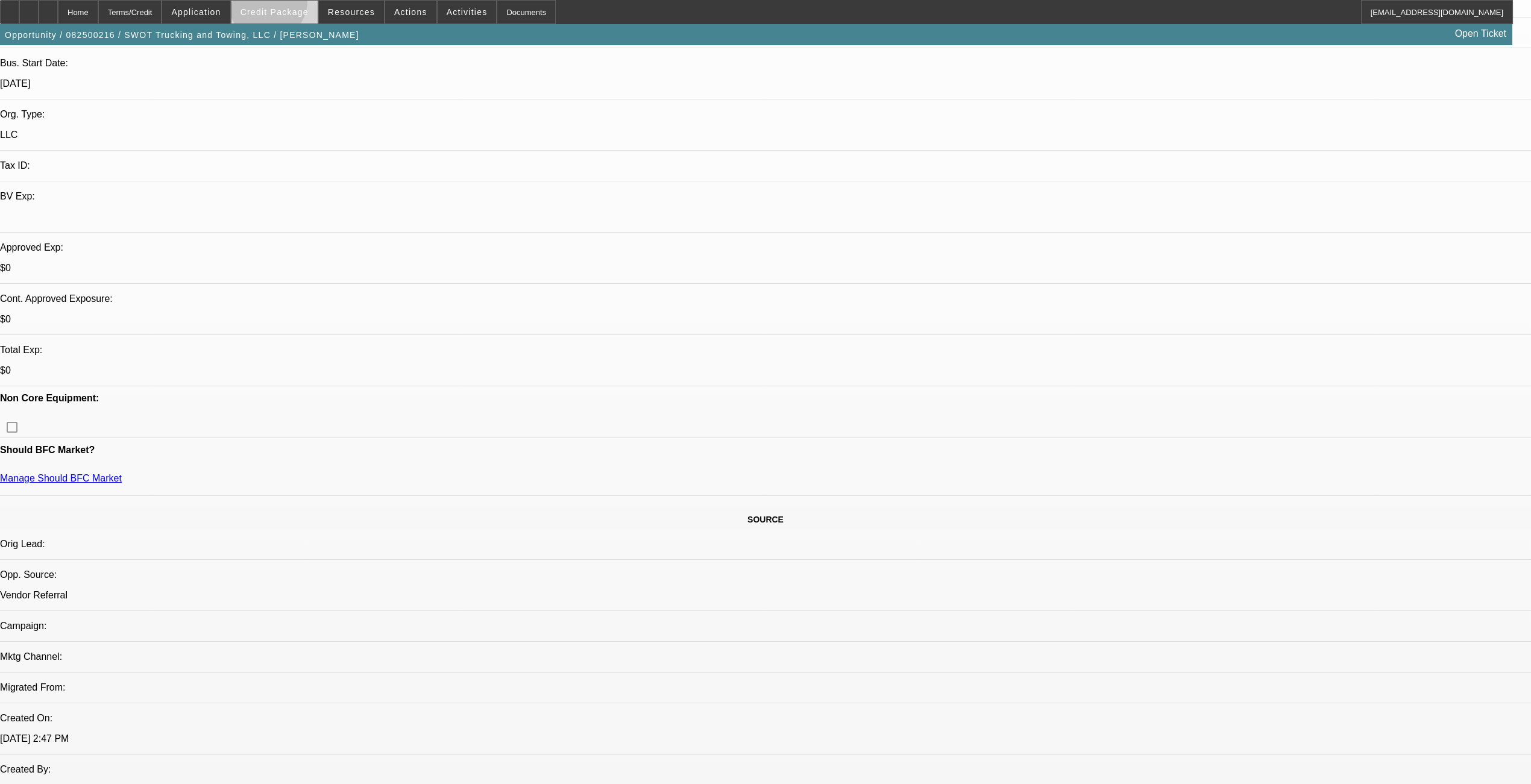
click at [290, 4] on span at bounding box center [274, 12] width 87 height 29
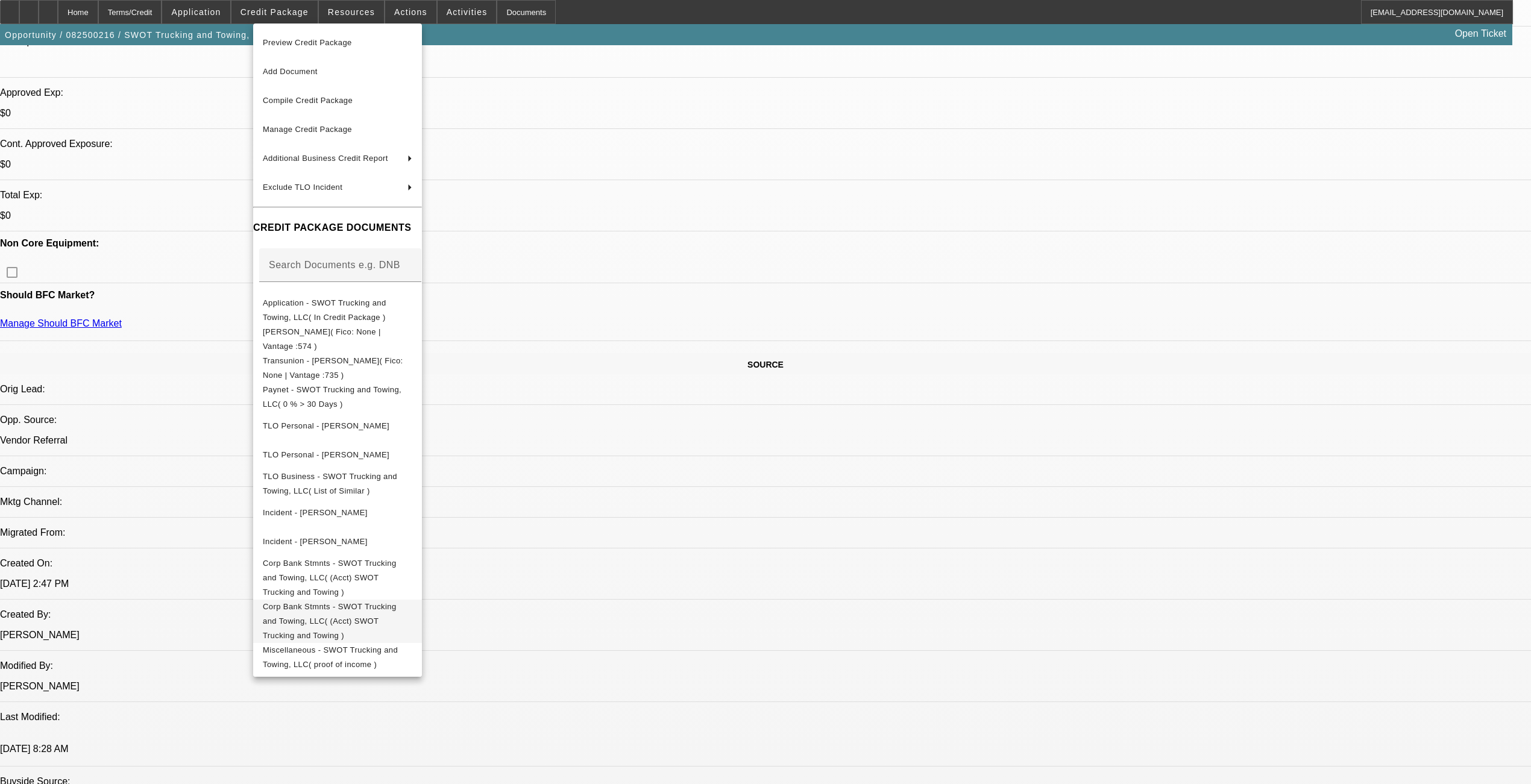
scroll to position [395, 0]
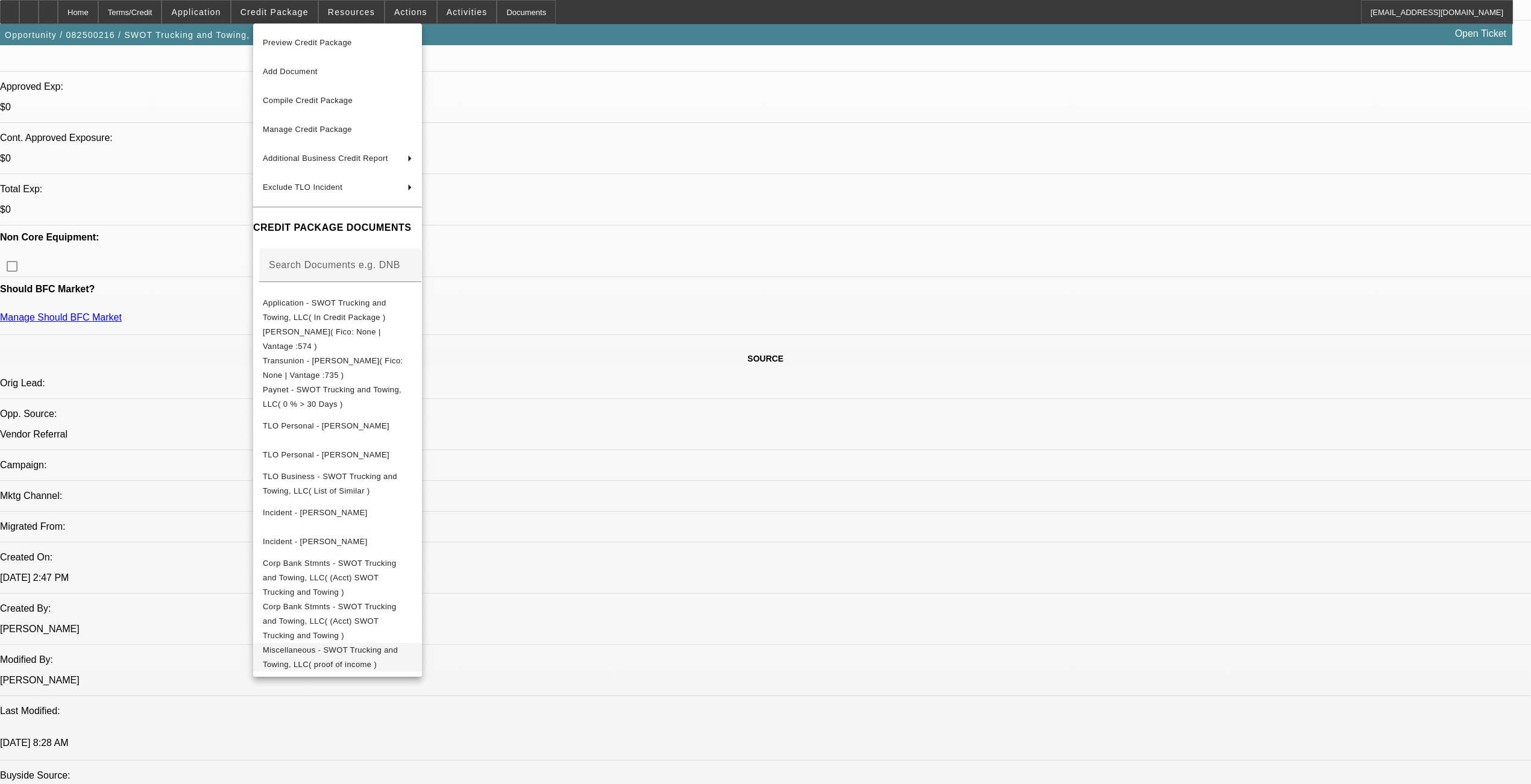
click at [383, 645] on span "Miscellaneous - SWOT Trucking and Towing, LLC( proof of income )" at bounding box center [331, 657] width 135 height 24
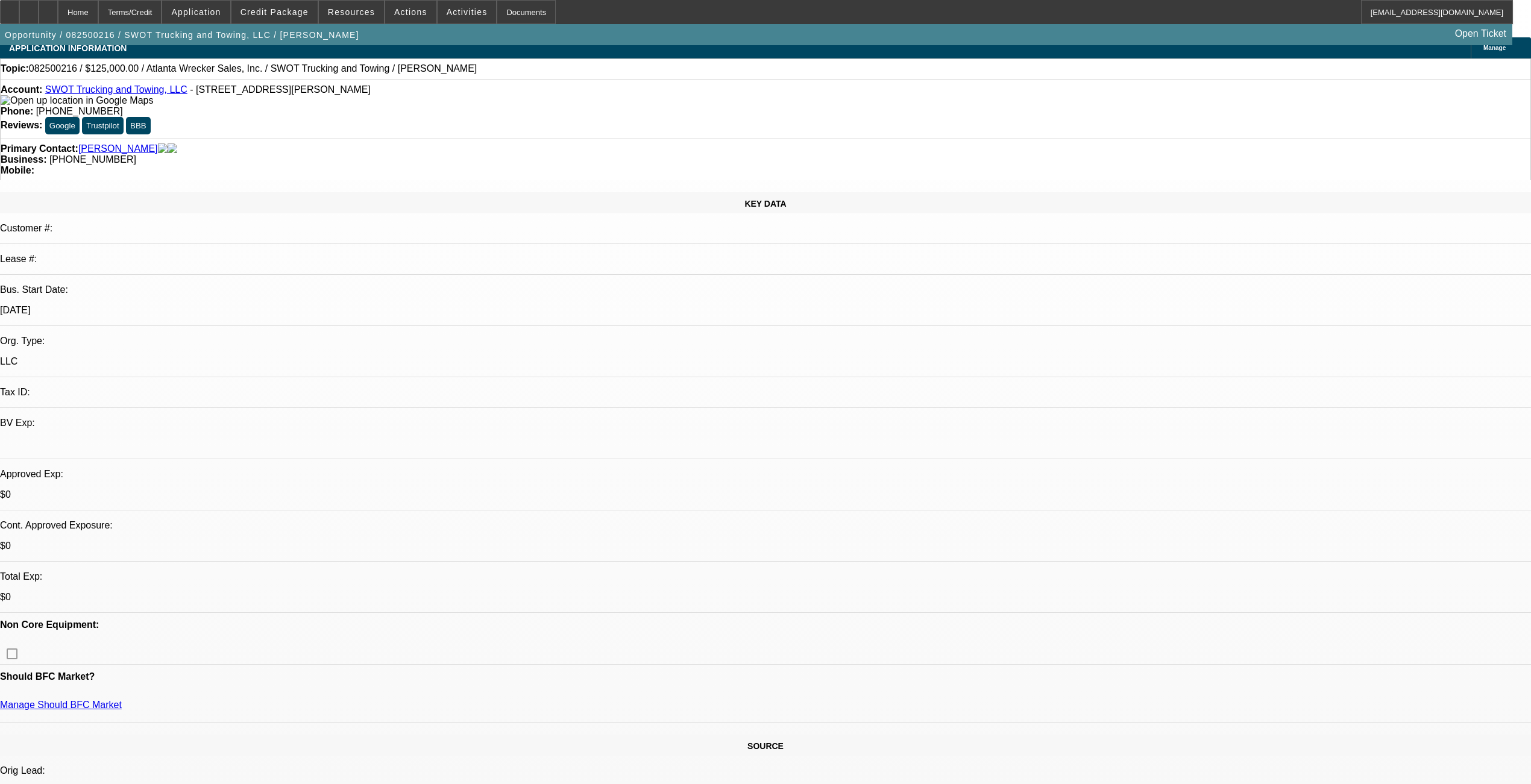
scroll to position [0, 0]
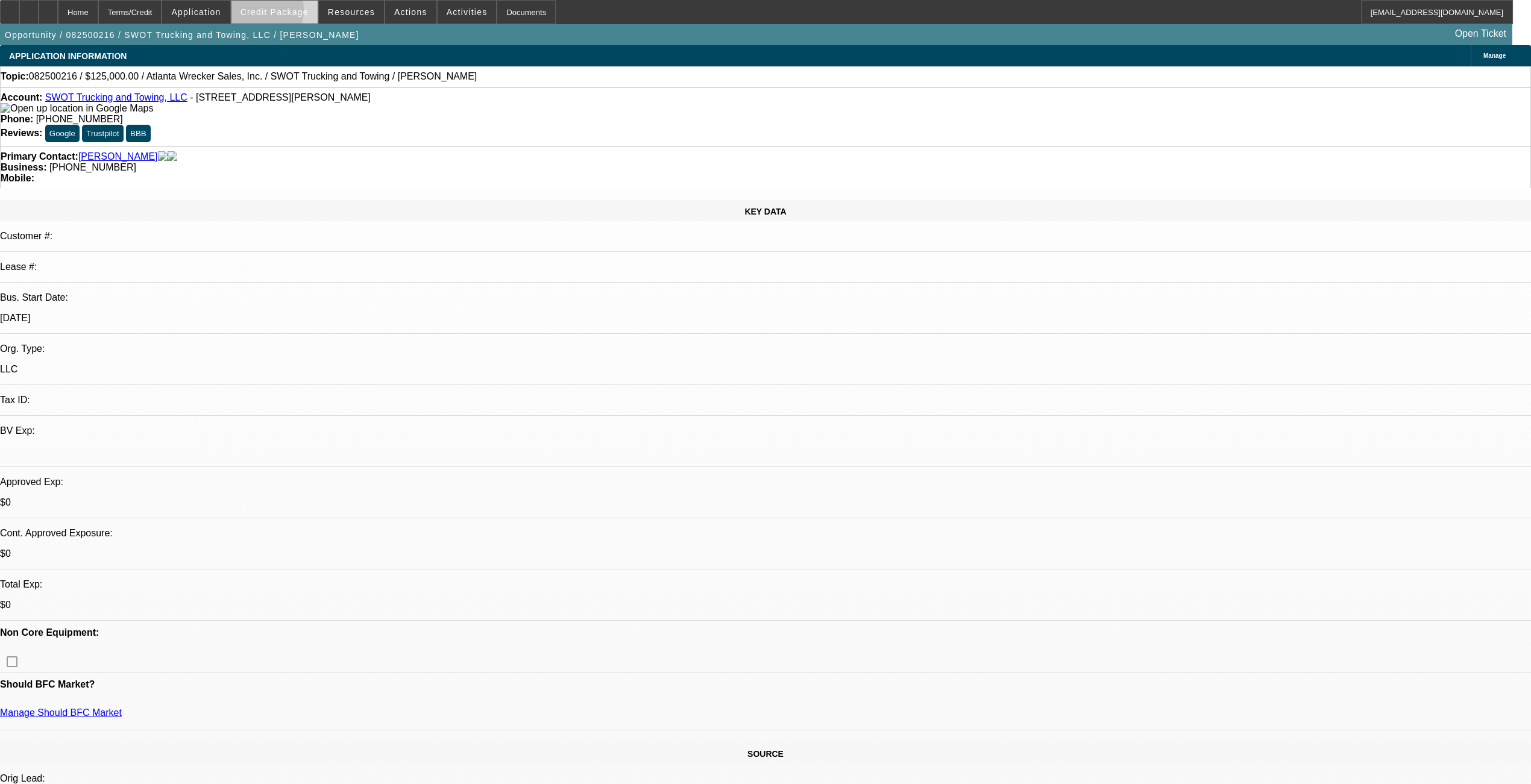
click at [271, 14] on span "Credit Package" at bounding box center [274, 12] width 68 height 10
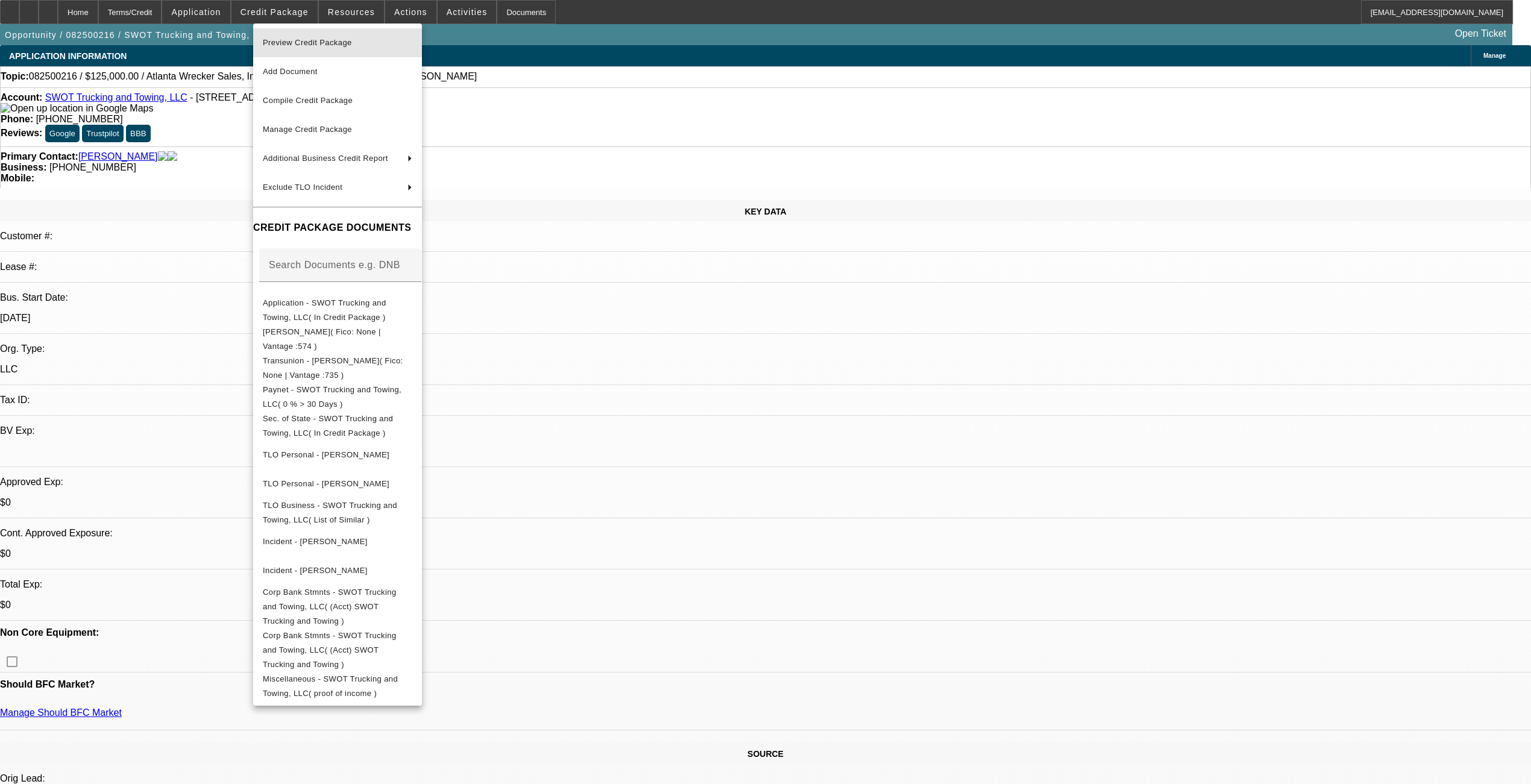
click at [298, 42] on span "Preview Credit Package" at bounding box center [308, 43] width 89 height 9
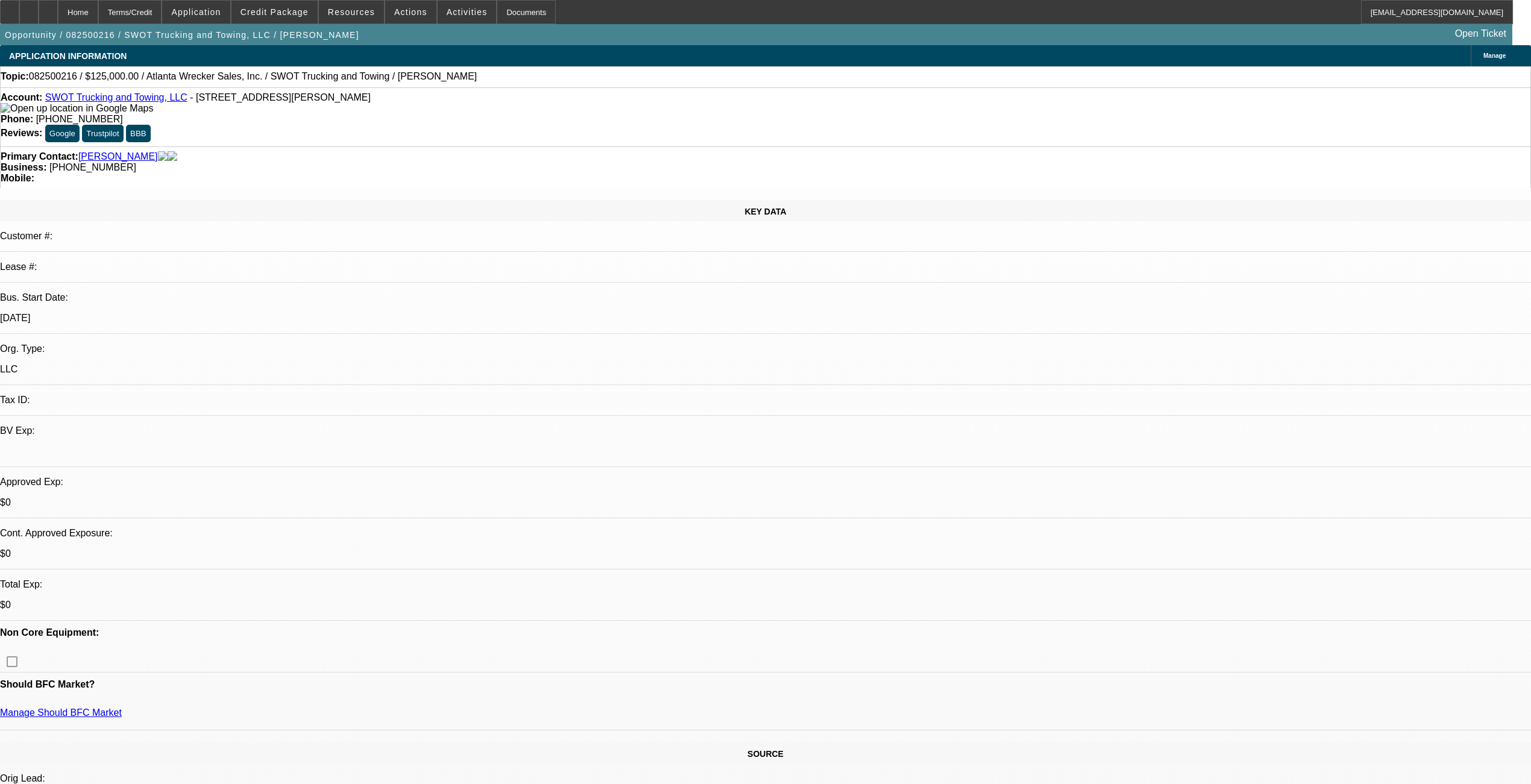
click at [59, 75] on span "082500216 / $125,000.00 / Atlanta Wrecker Sales, Inc. / SWOT Trucking and Towin…" at bounding box center [253, 76] width 448 height 11
copy span "082500216"
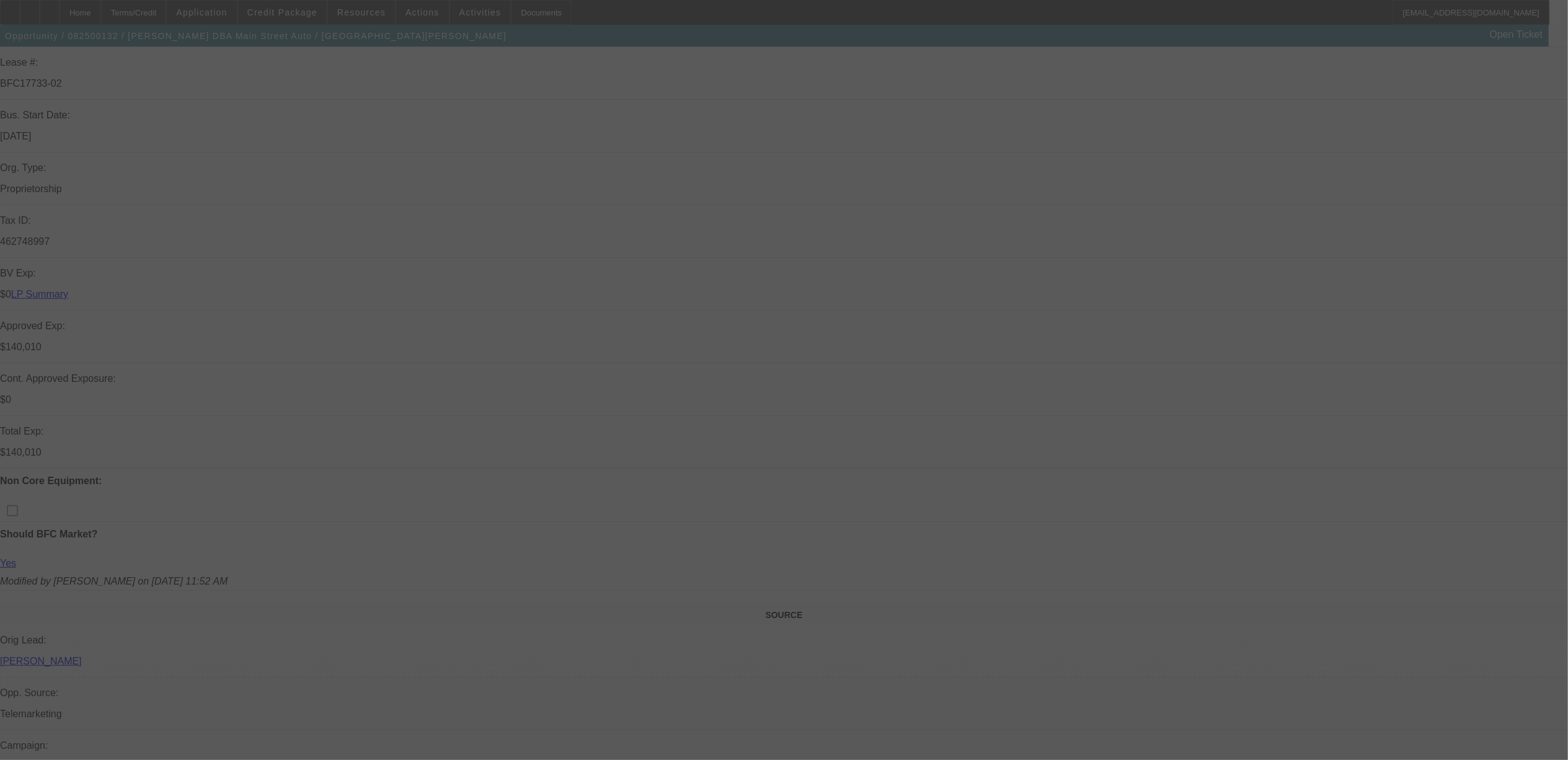
scroll to position [248, 0]
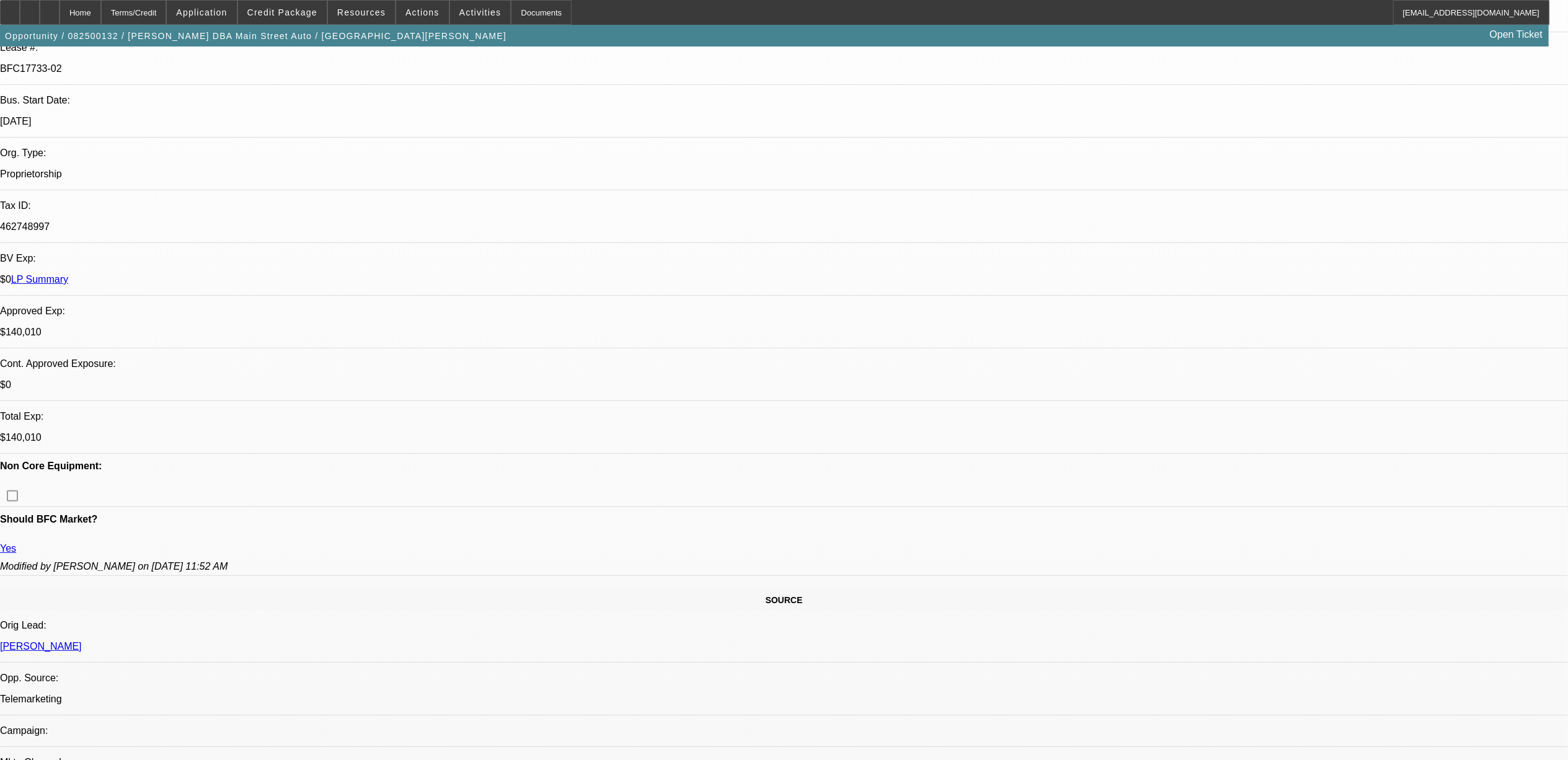
select select "0"
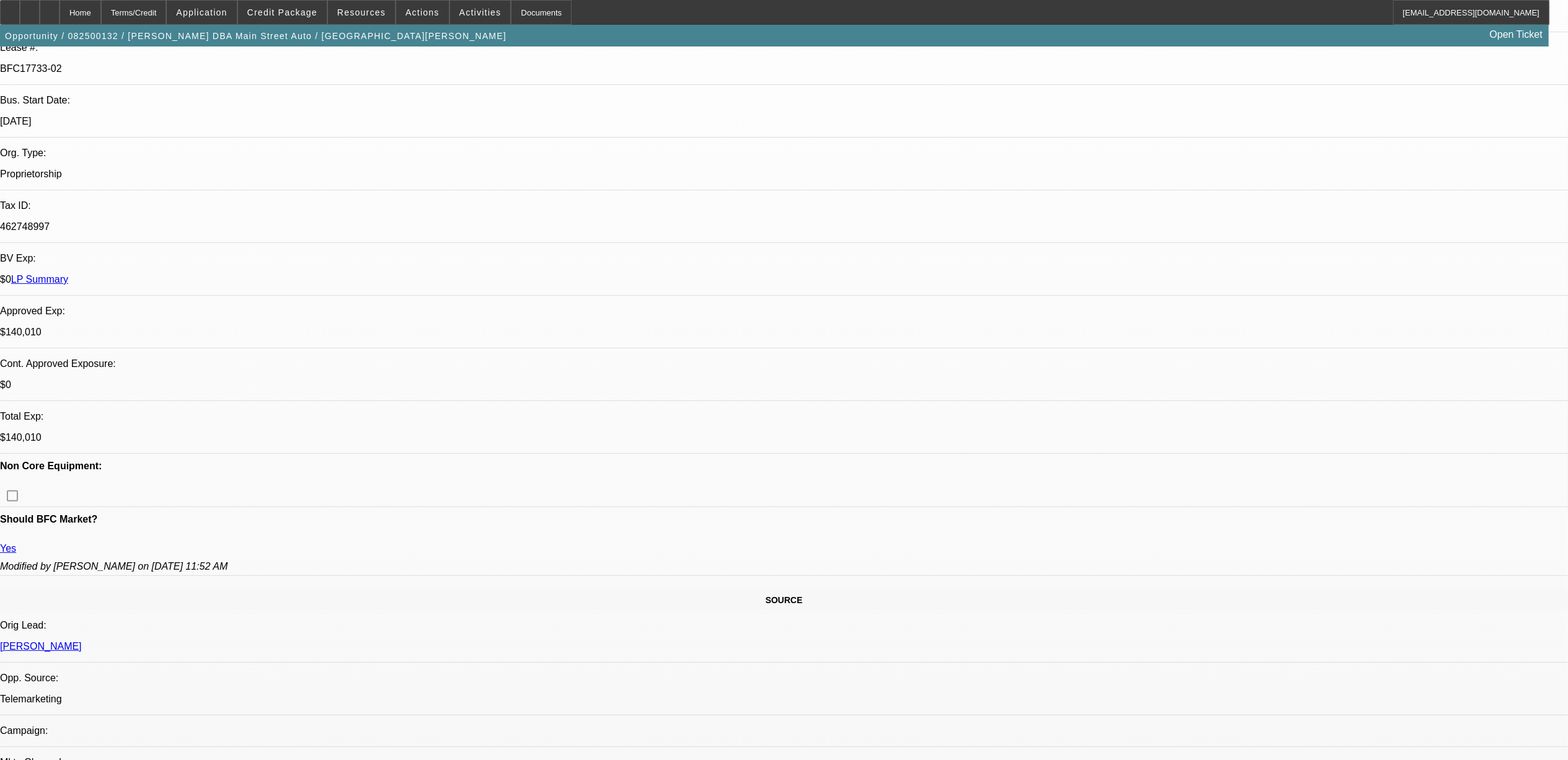
select select "0"
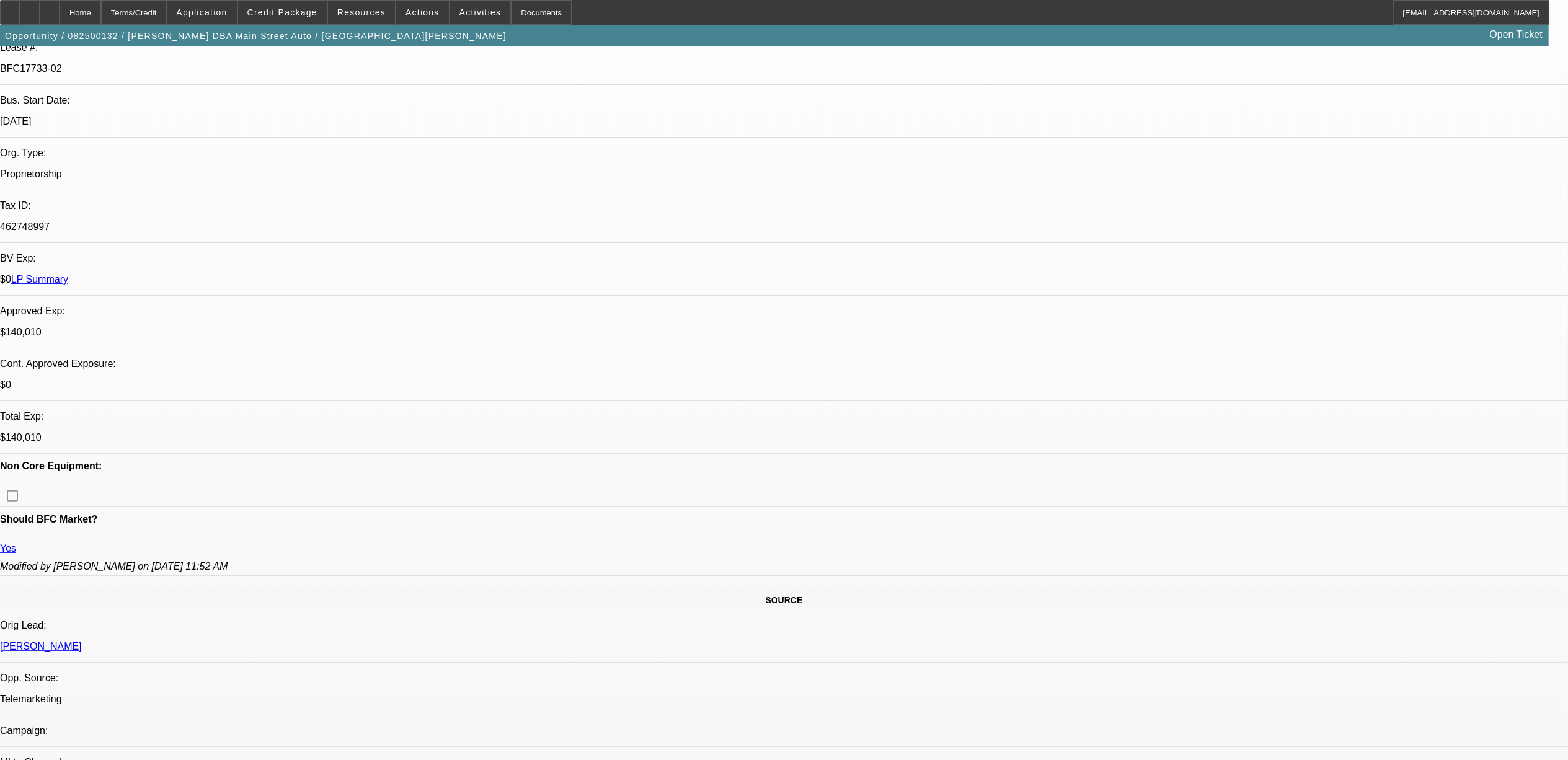
select select "0"
select select "1"
select select "2"
select select "6"
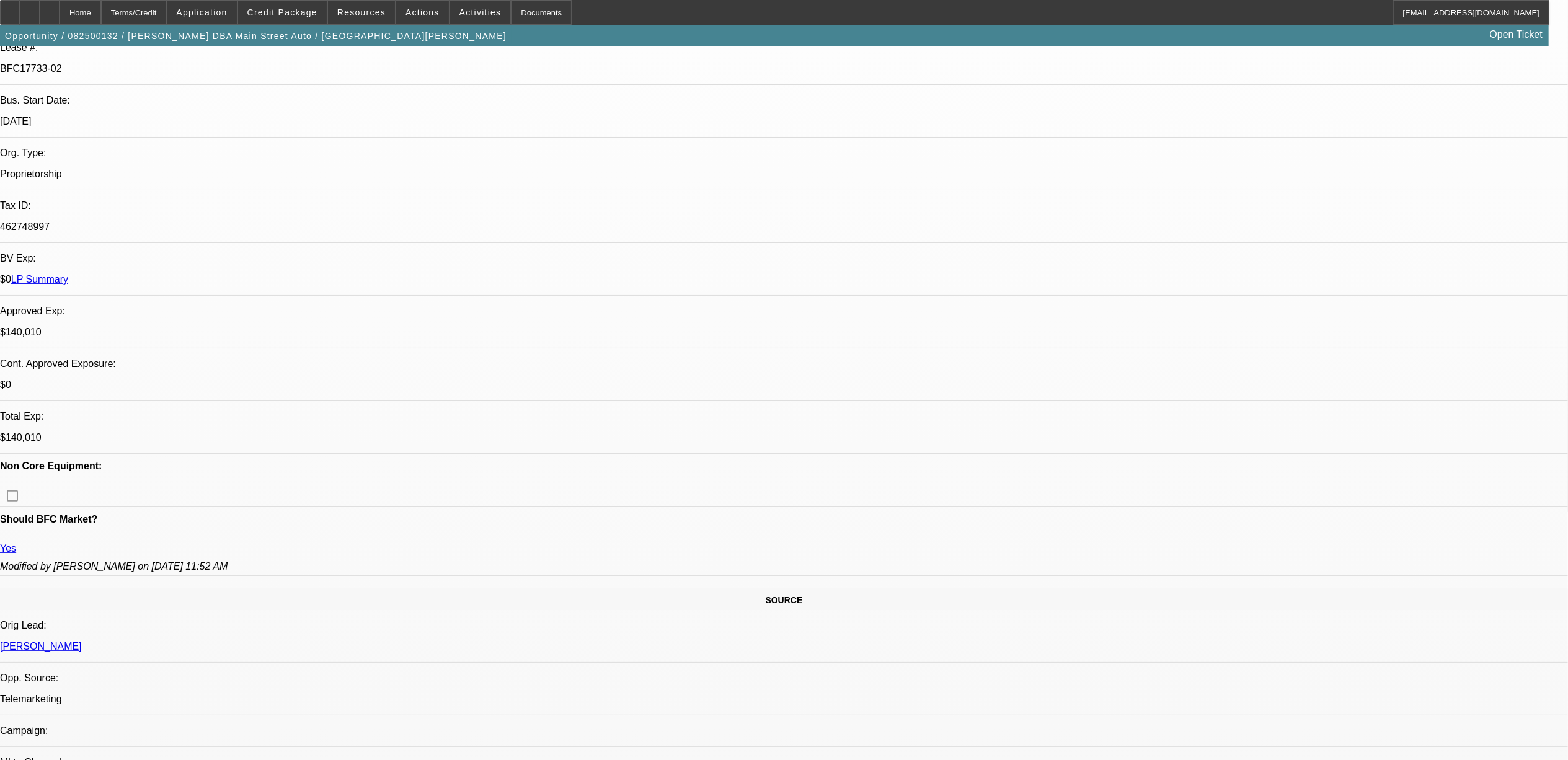
select select "1"
select select "2"
select select "6"
select select "1"
select select "2"
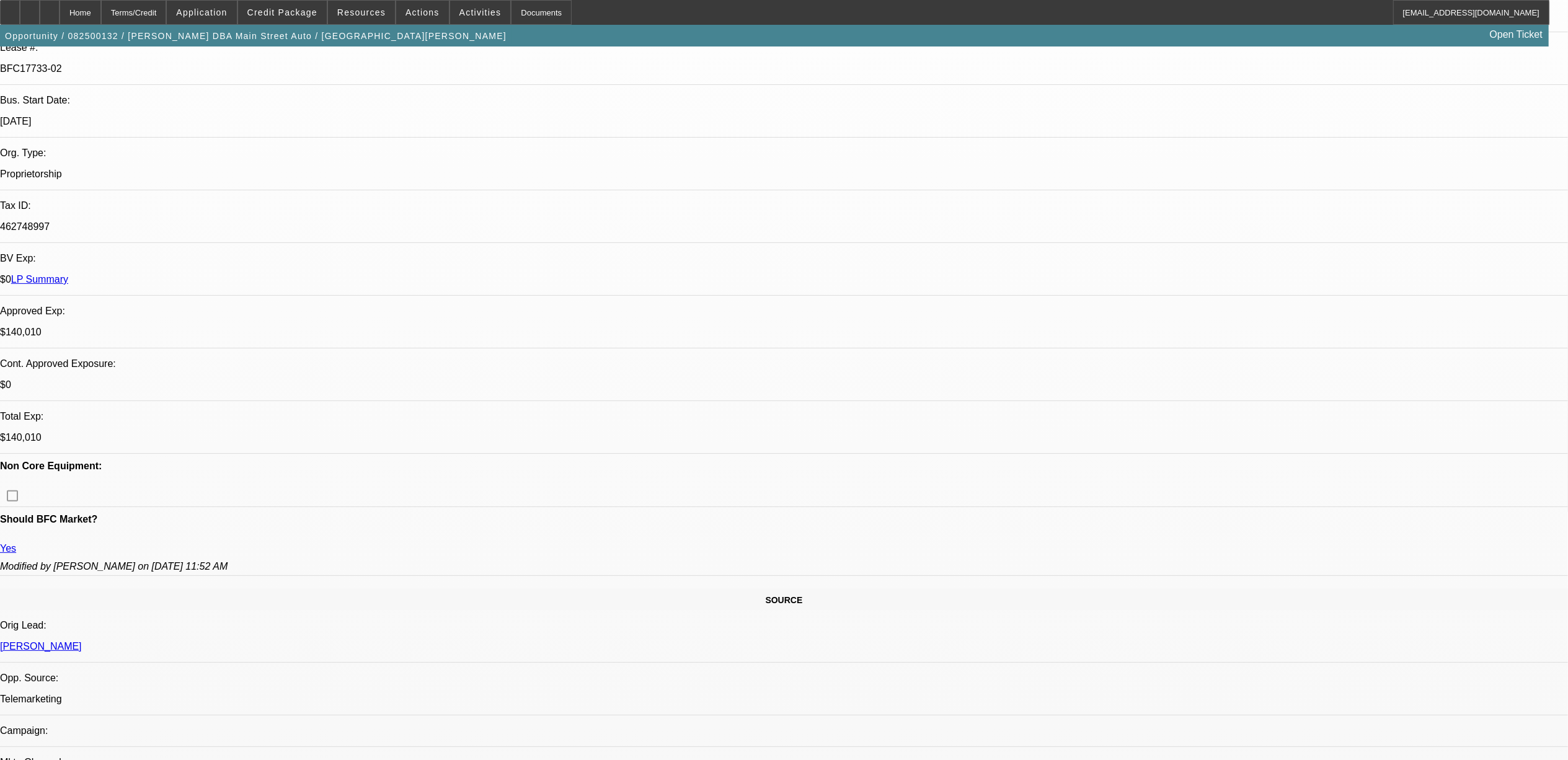
select select "6"
select select "1"
select select "6"
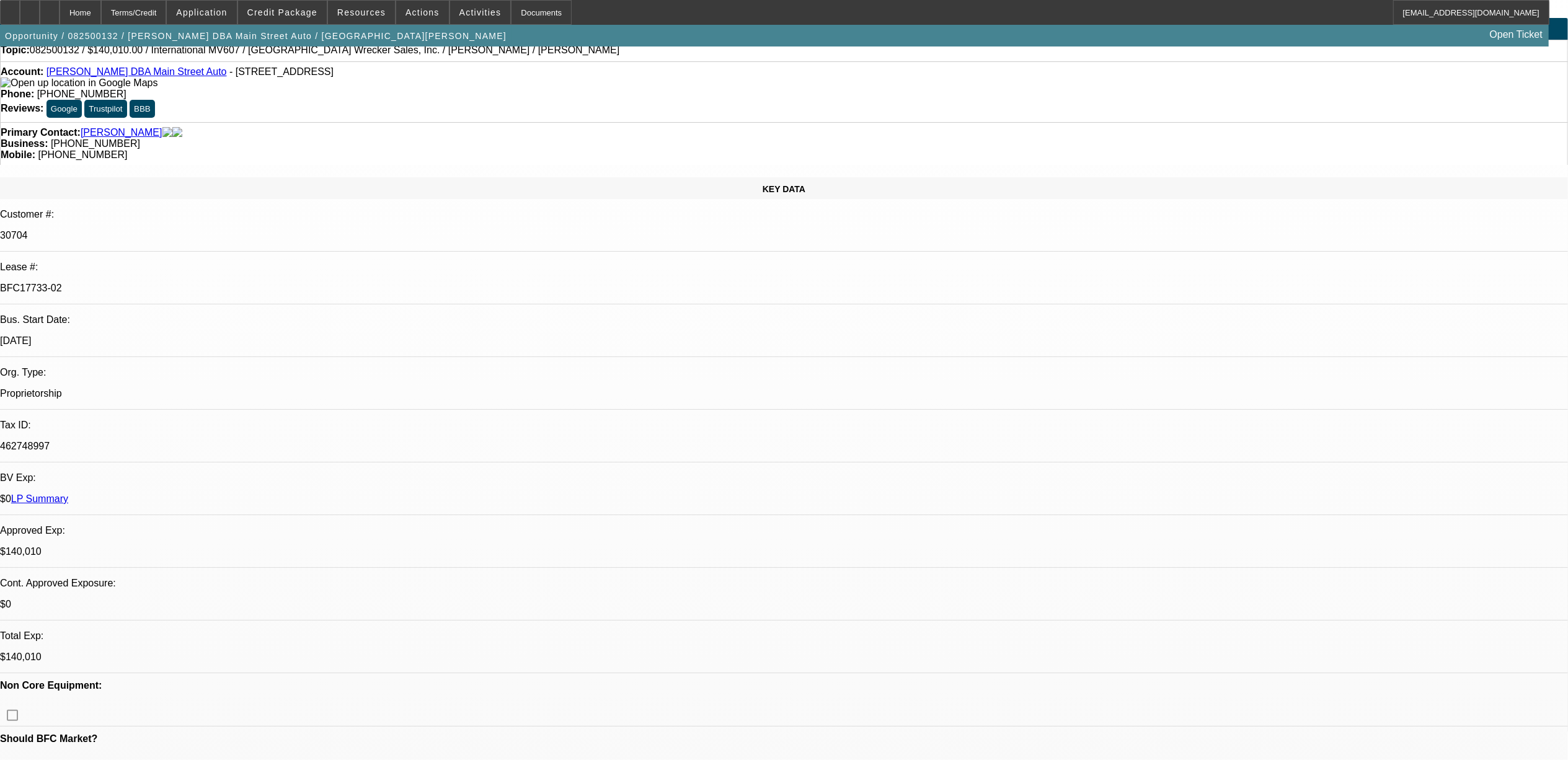
scroll to position [0, 0]
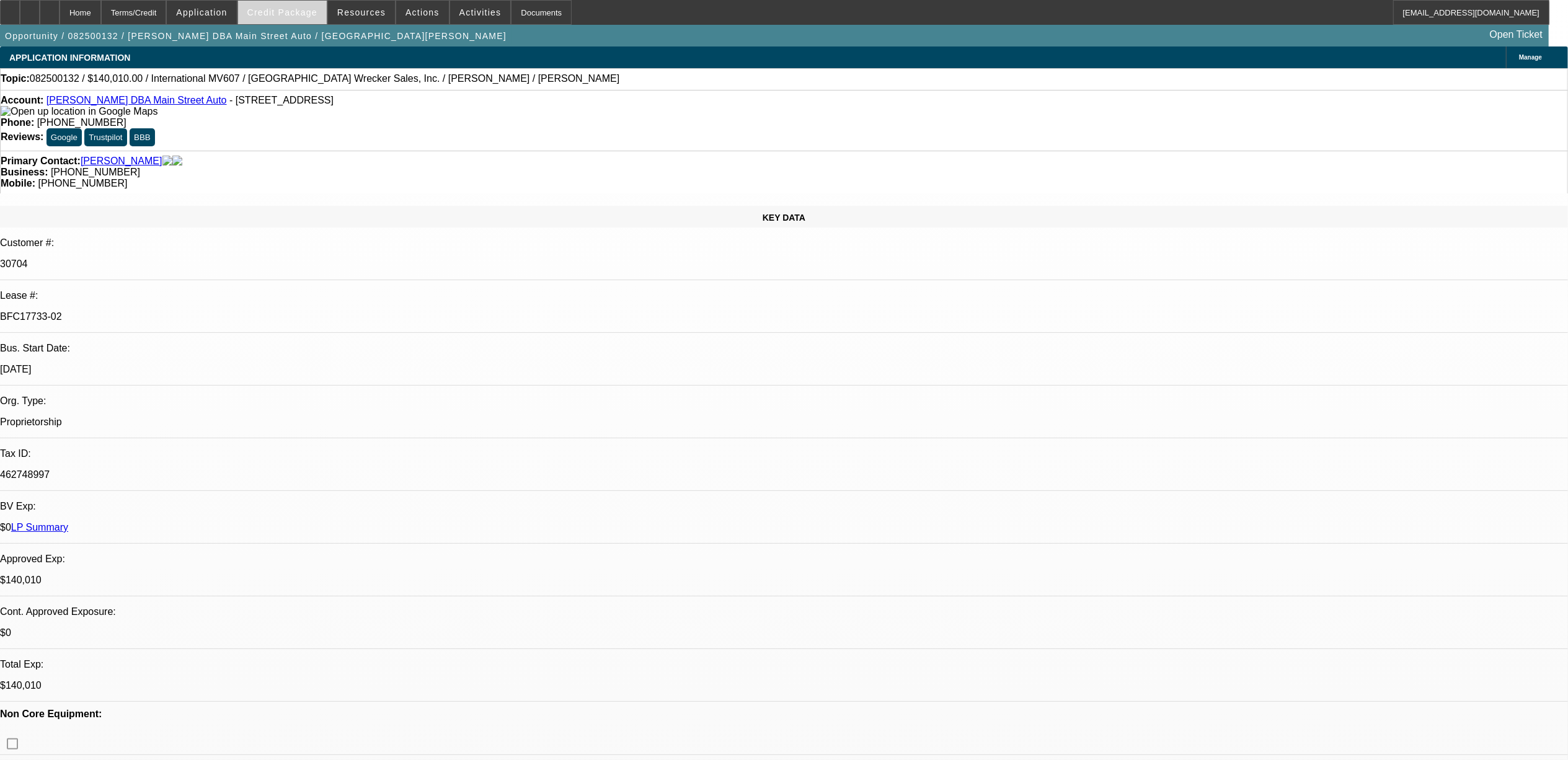
click at [299, 12] on span "Credit Package" at bounding box center [282, 12] width 70 height 10
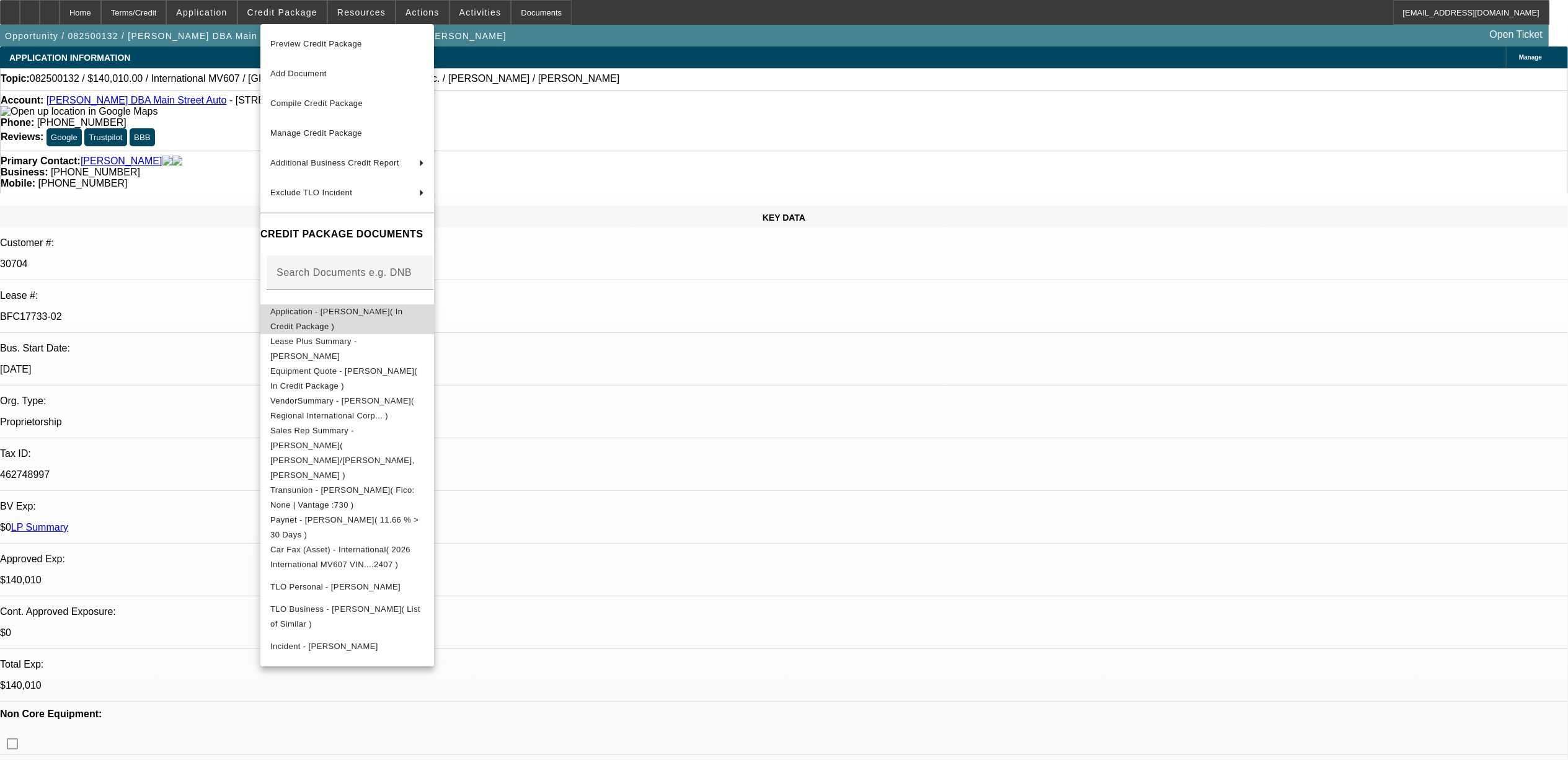
click at [349, 319] on span "Application - Edward Mossow( In Credit Package )" at bounding box center [336, 319] width 132 height 24
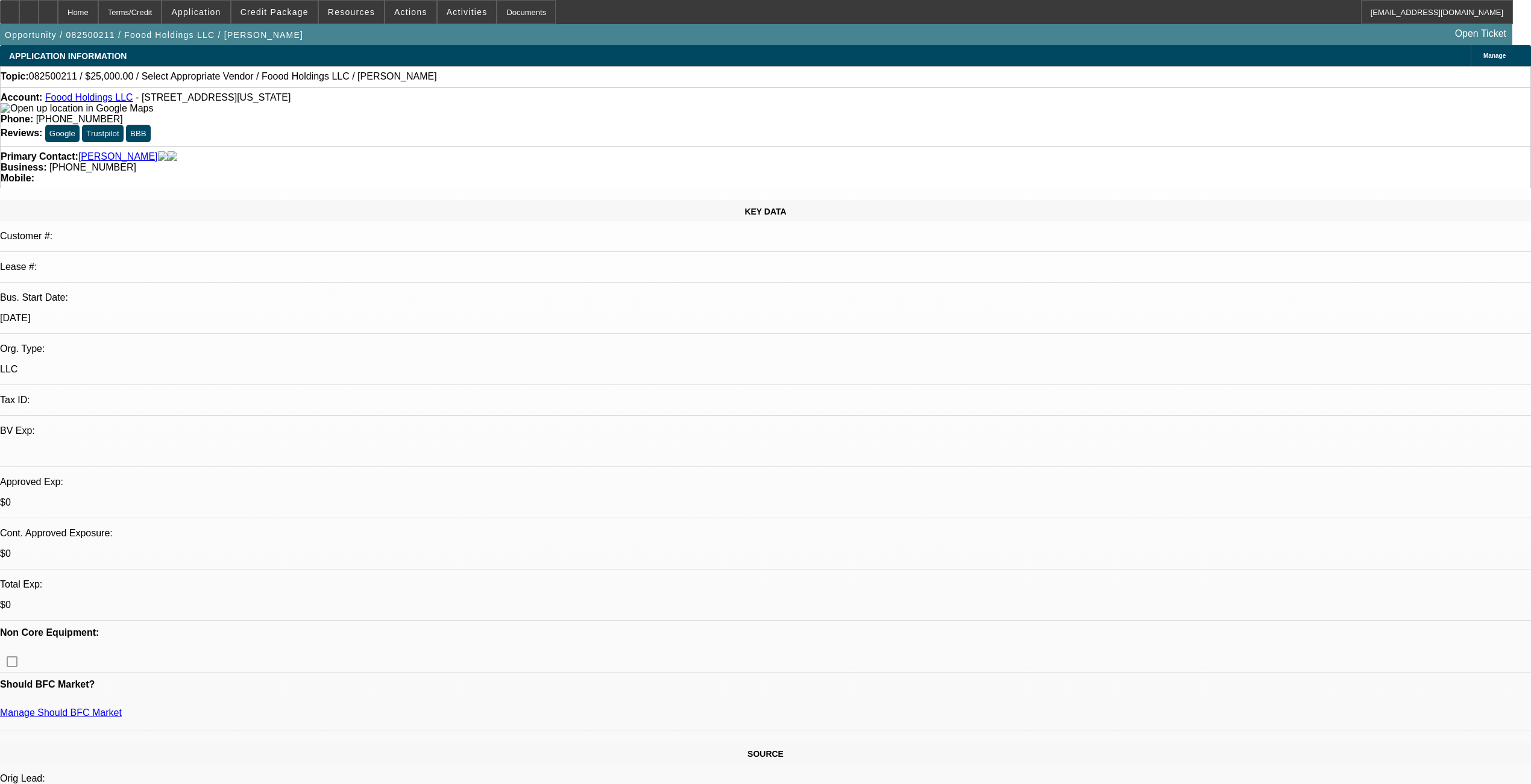
select select "0"
select select "2"
select select "0.1"
select select "4"
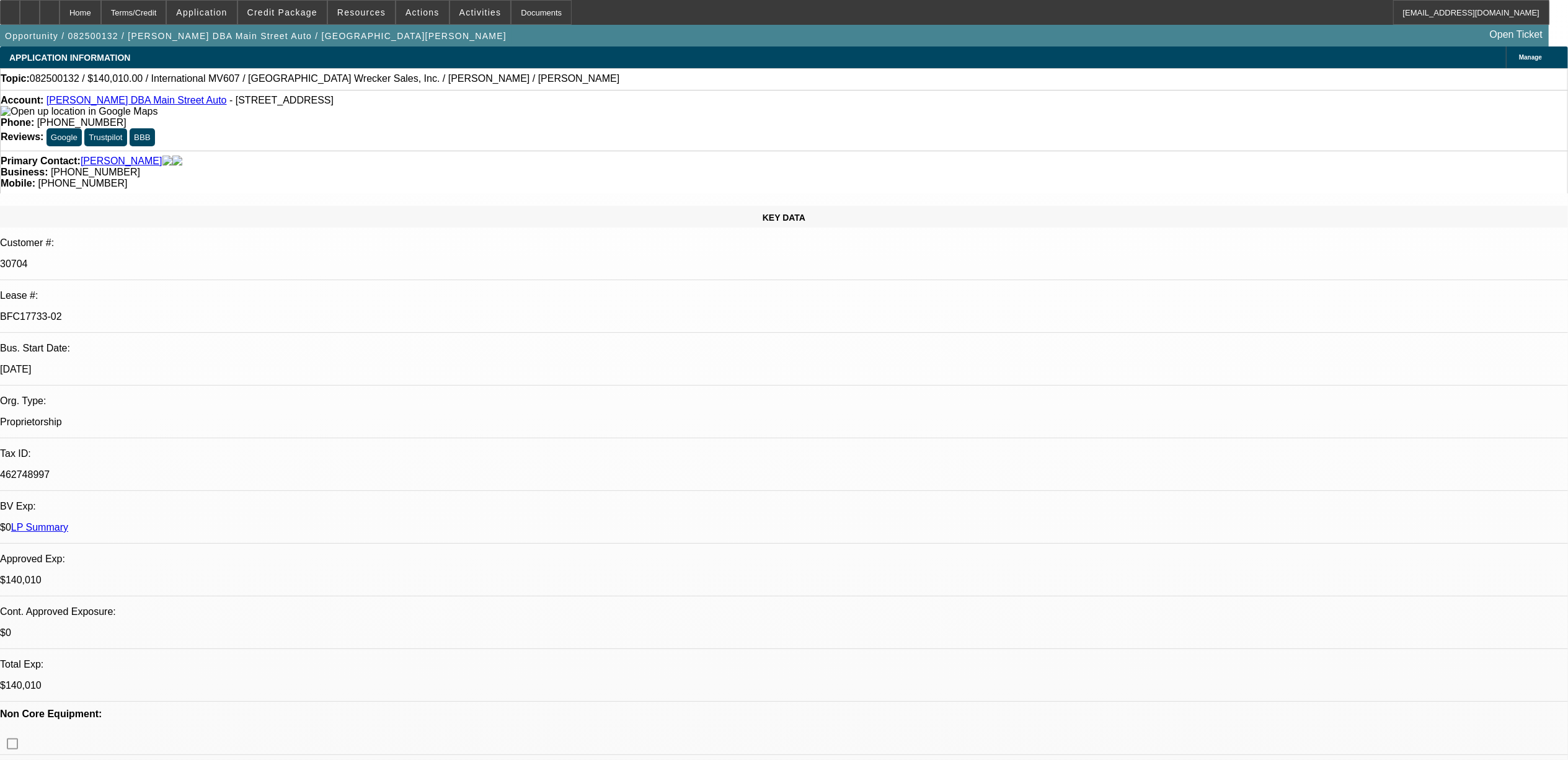
select select "0"
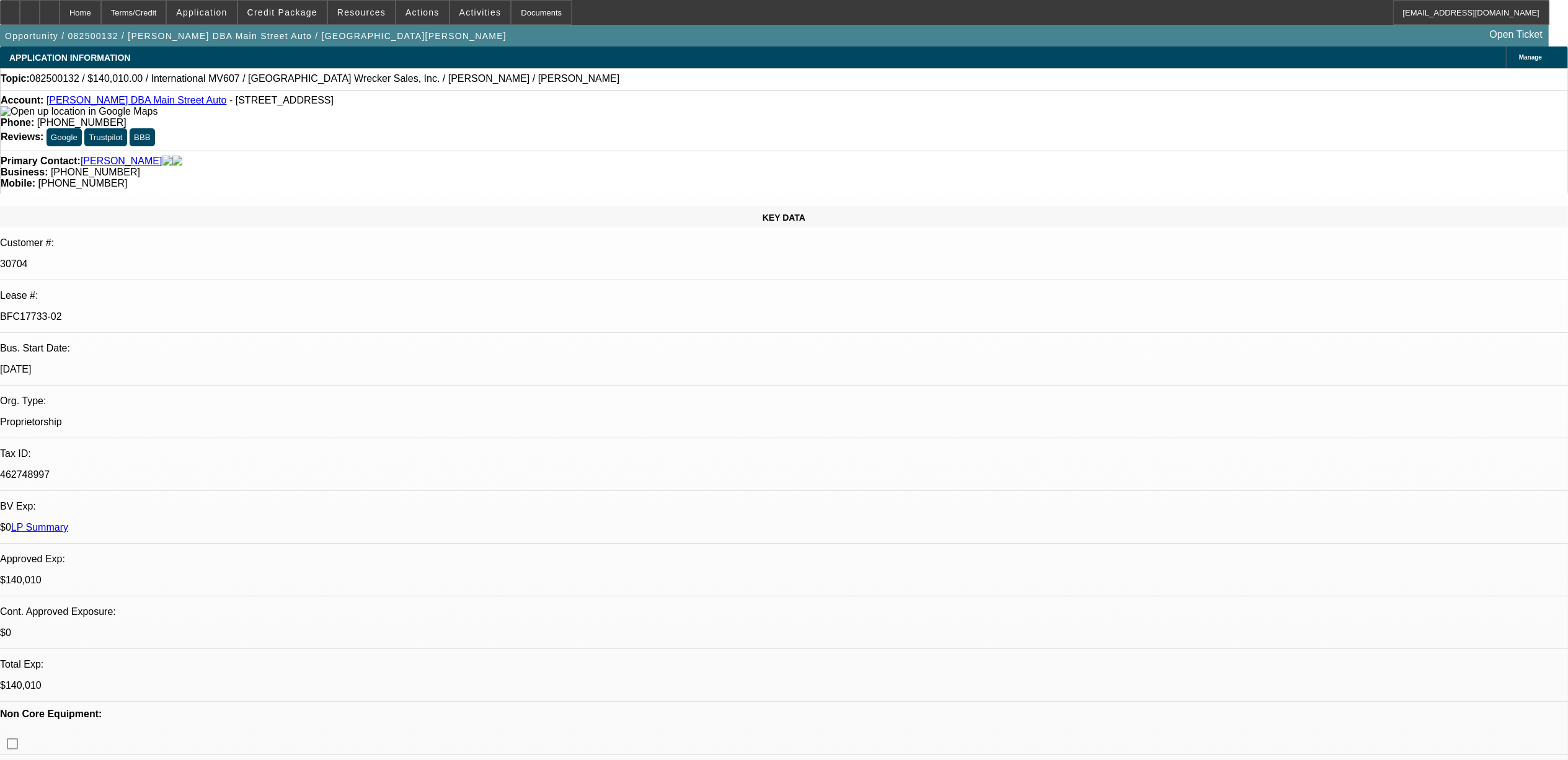
select select "0"
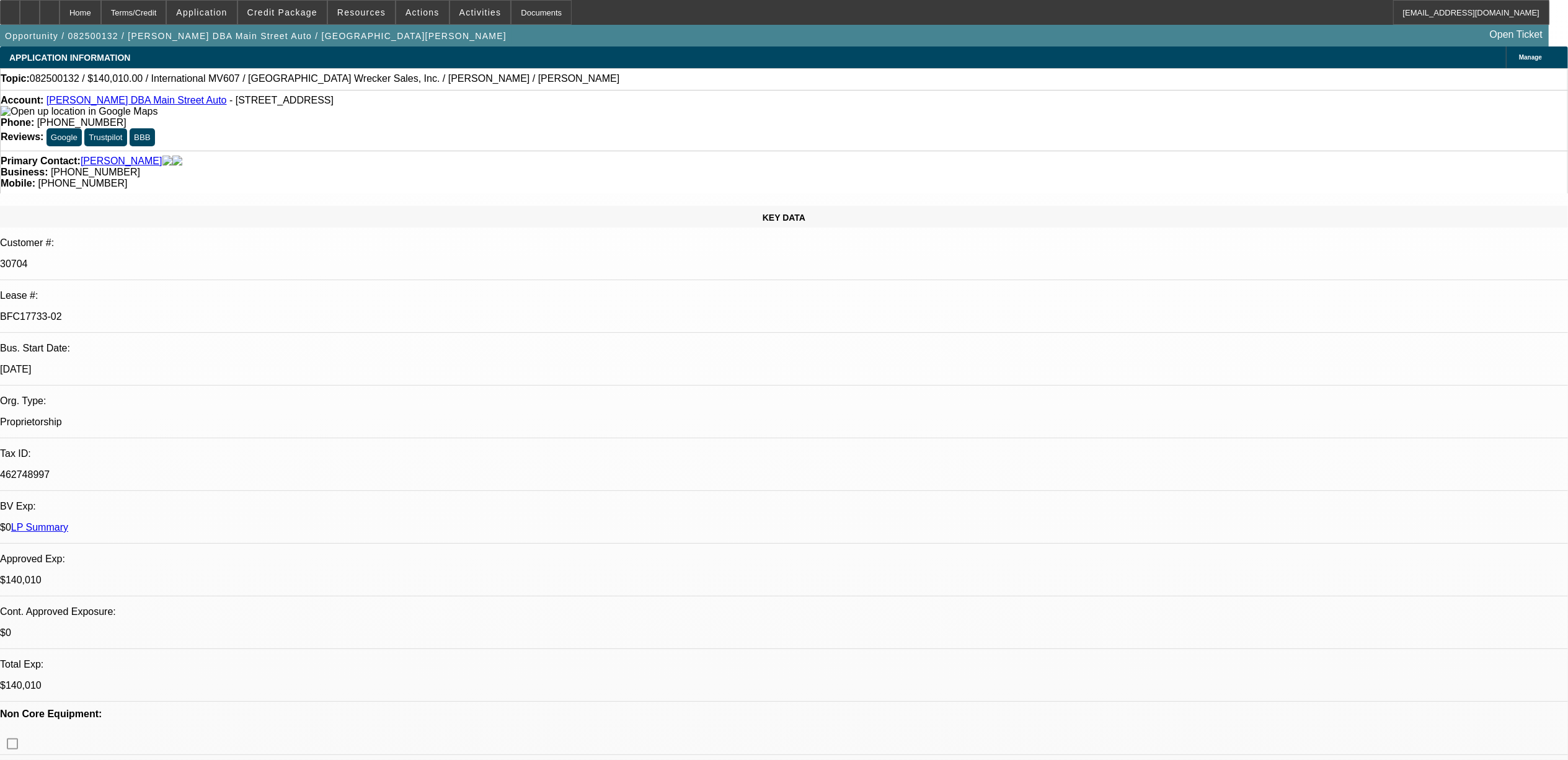
select select "0"
select select "1"
select select "2"
select select "6"
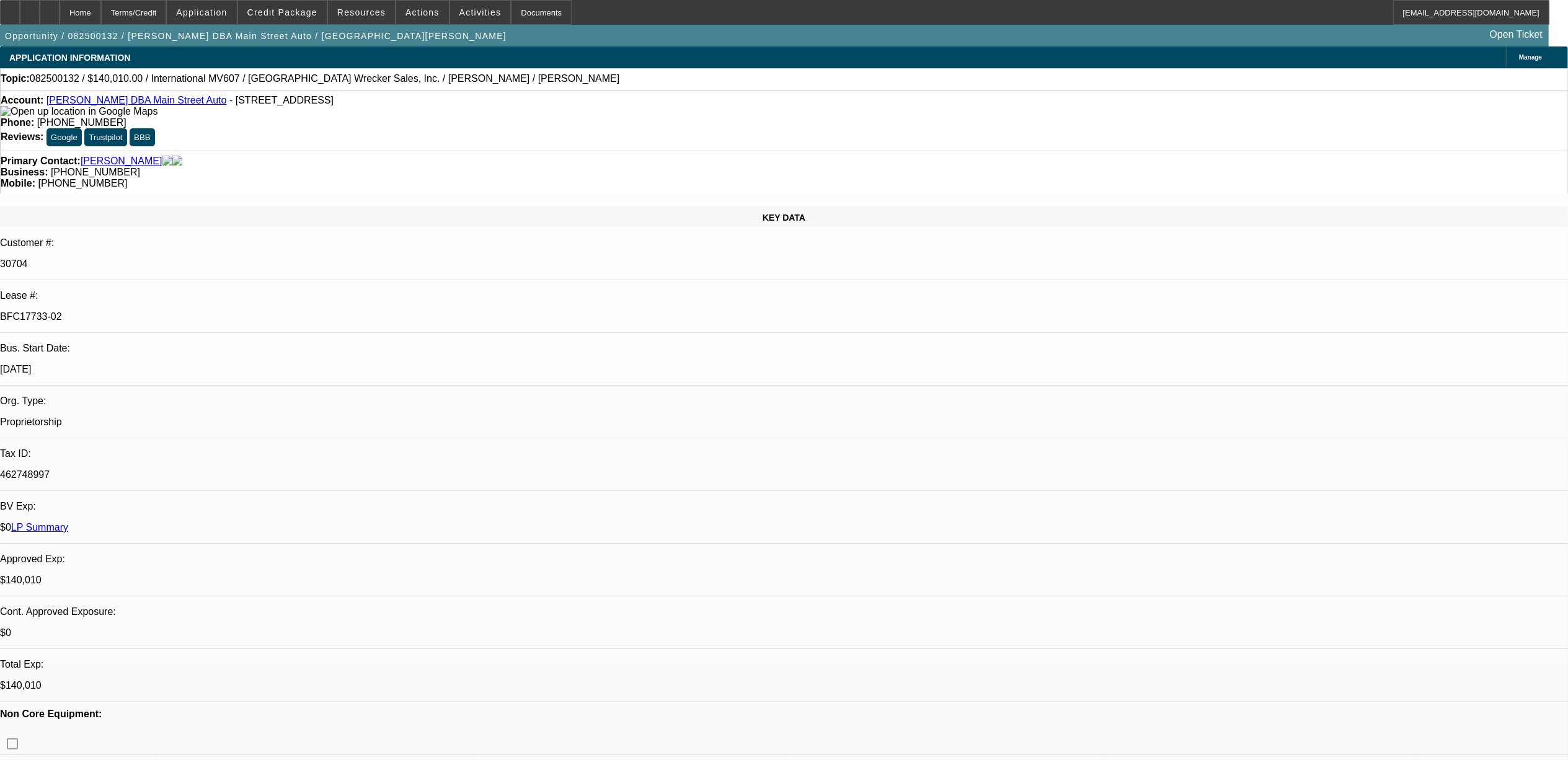
select select "1"
select select "2"
select select "6"
select select "1"
select select "2"
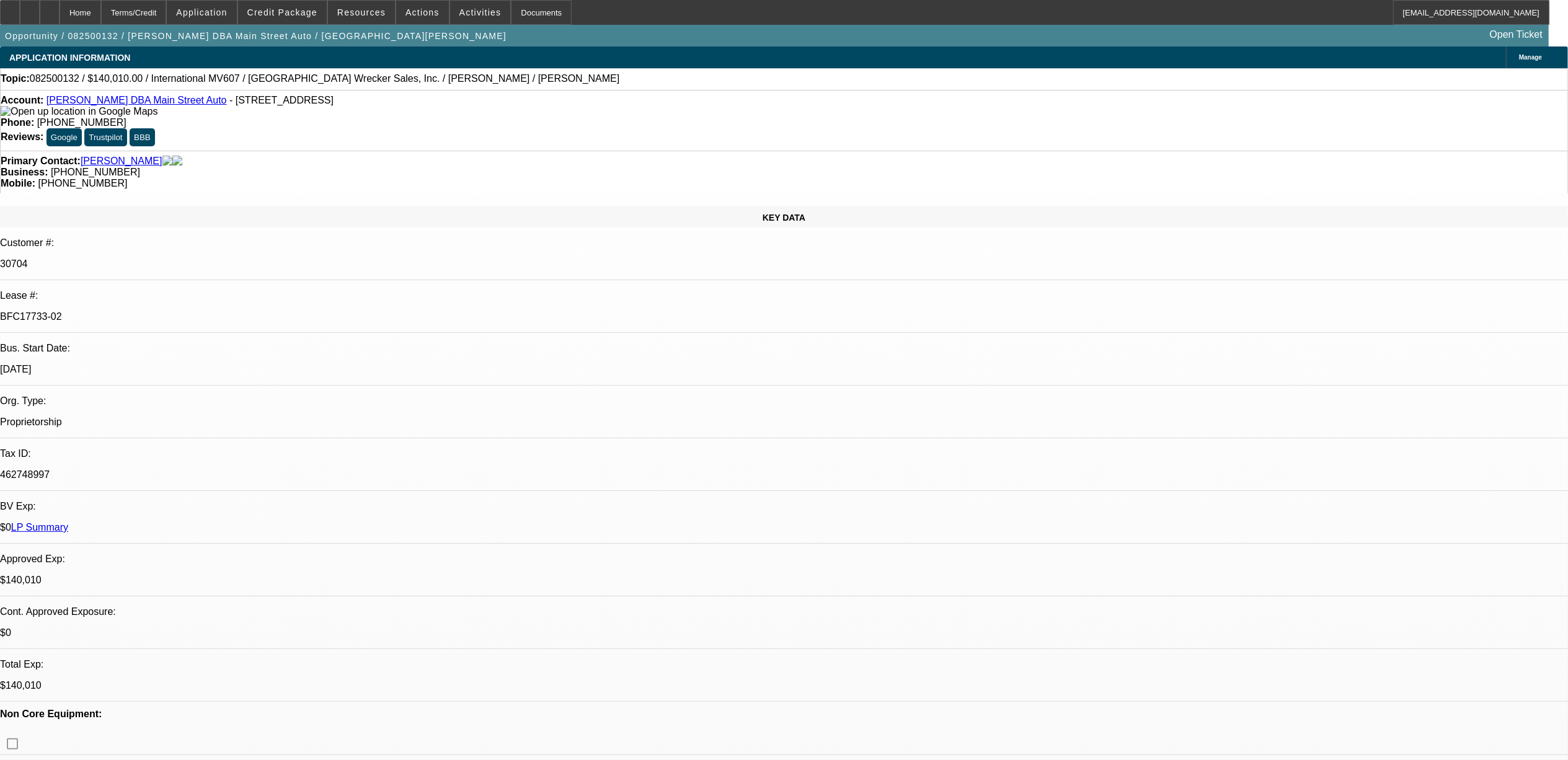
select select "6"
select select "1"
select select "6"
click at [68, 522] on link "LP Summary" at bounding box center [39, 527] width 57 height 10
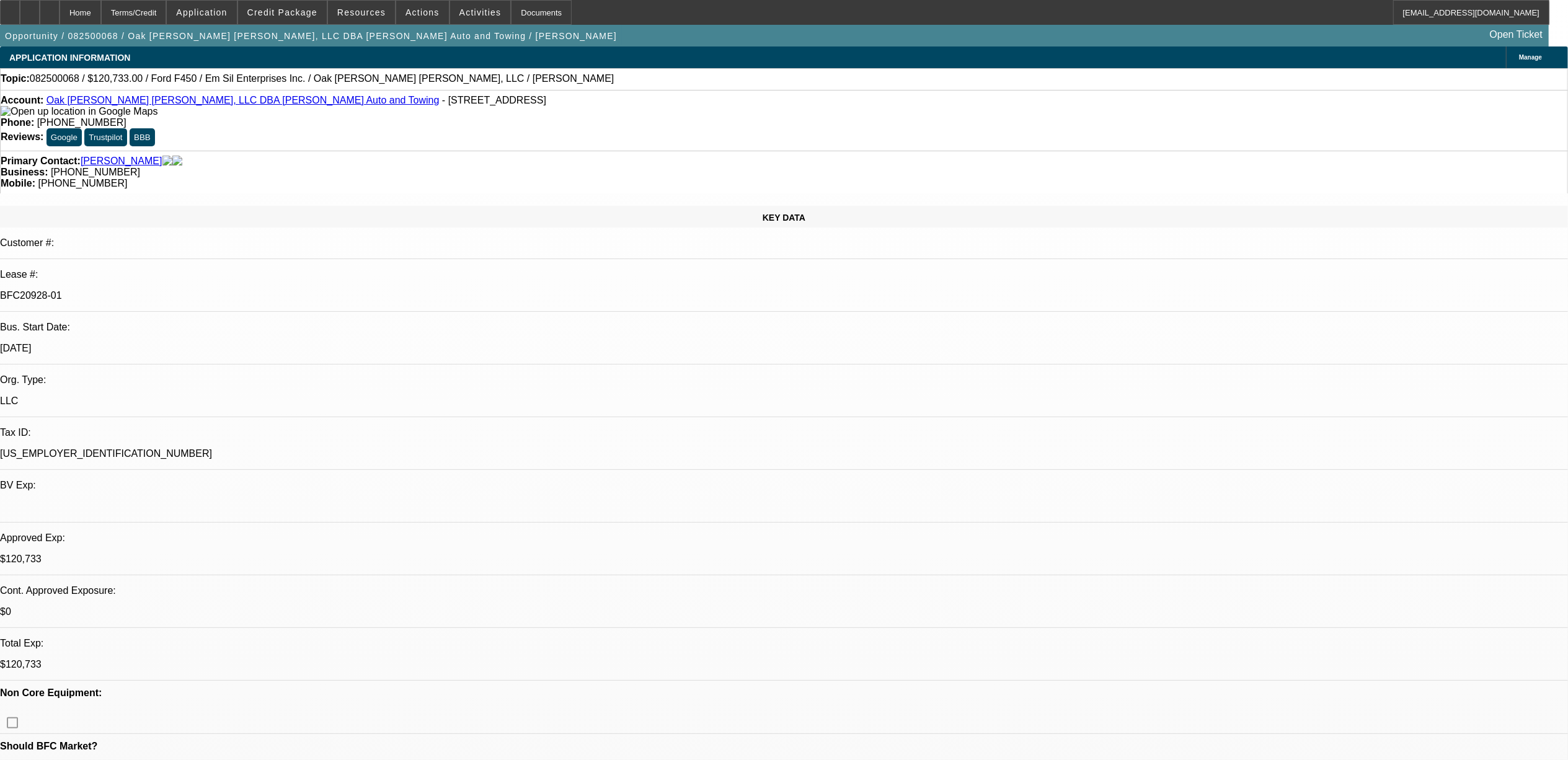
select select "0"
select select "2"
select select "0"
select select "2"
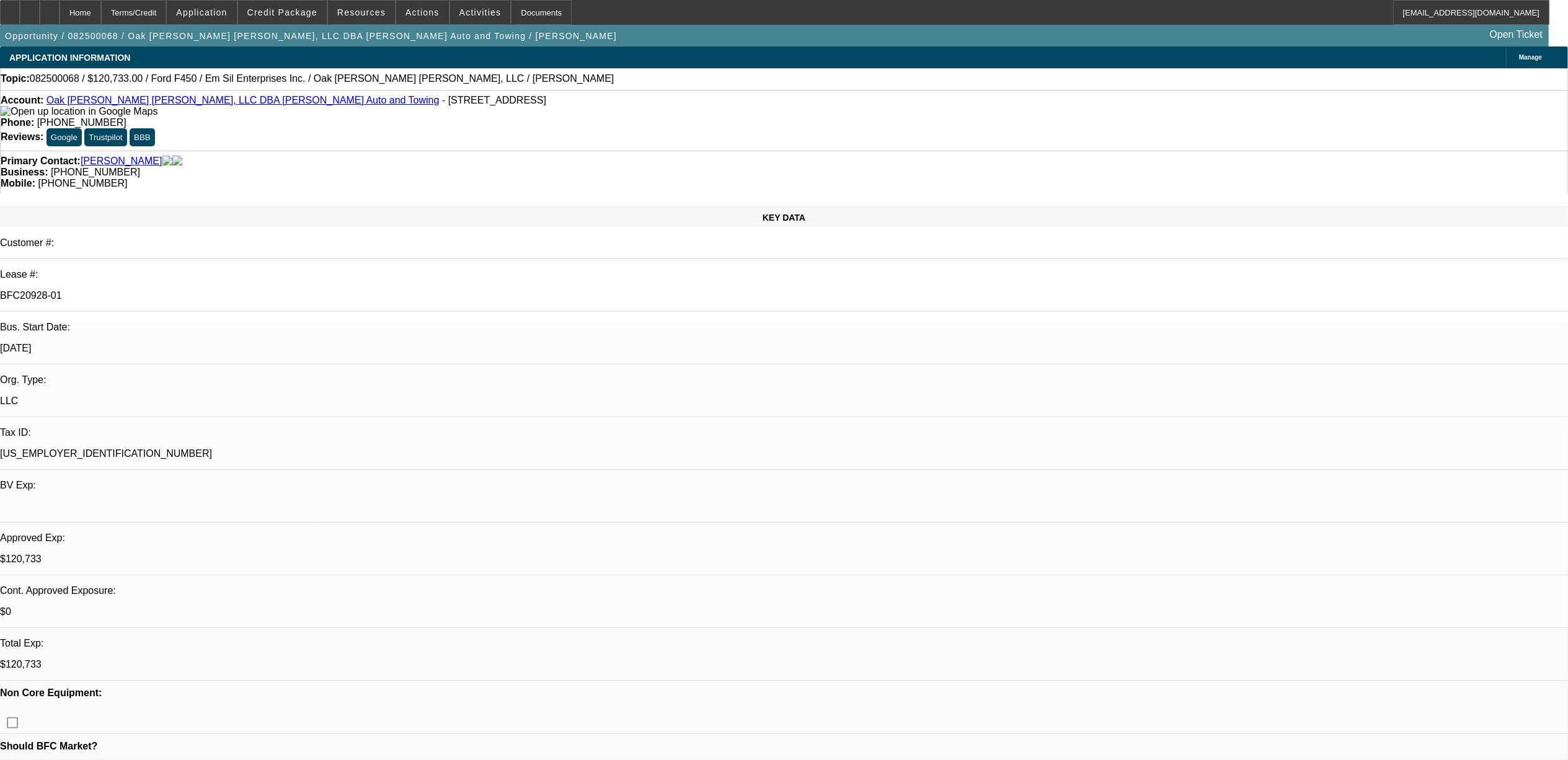
select select "0"
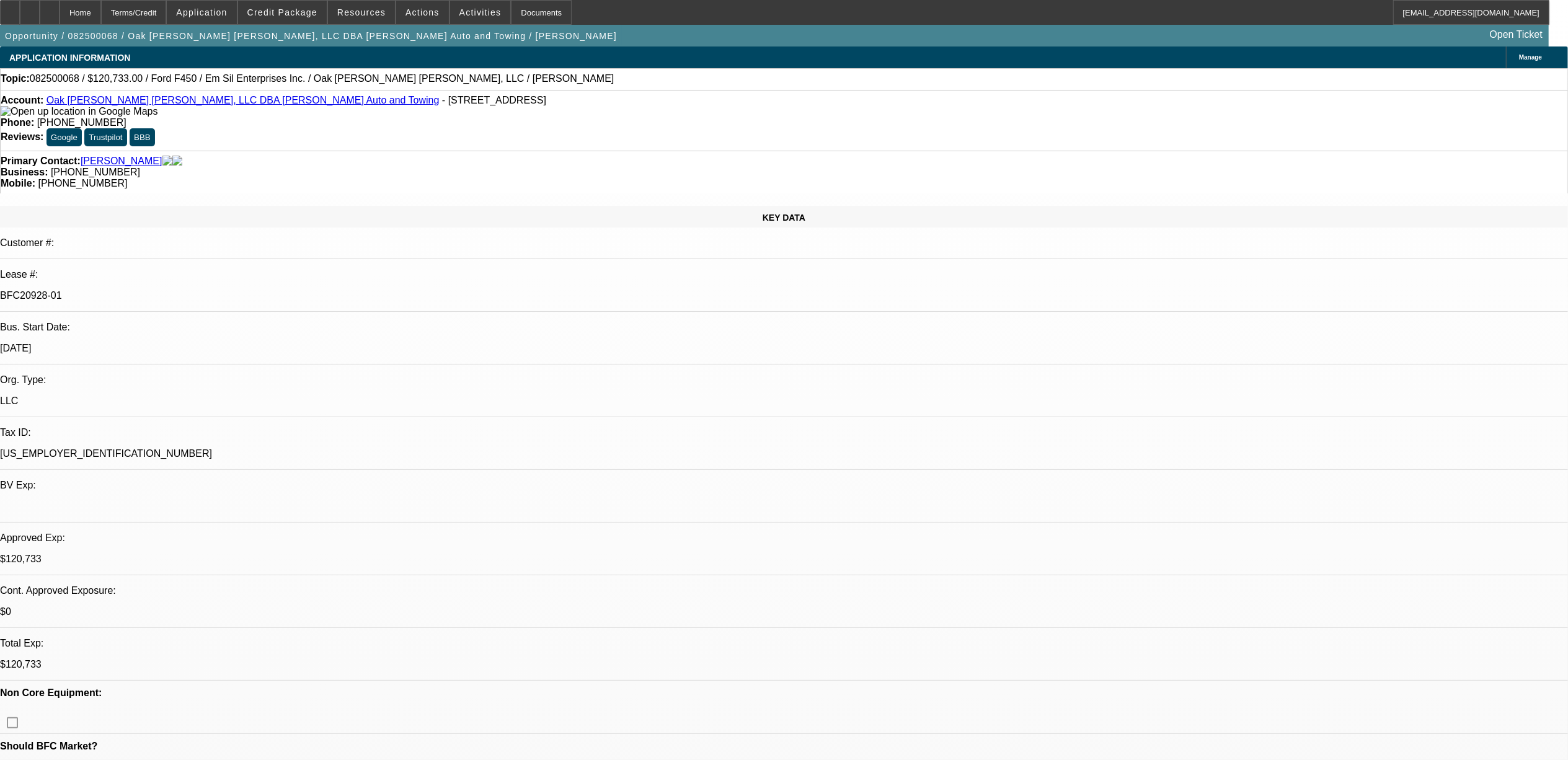
select select "0"
select select "1"
select select "2"
select select "6"
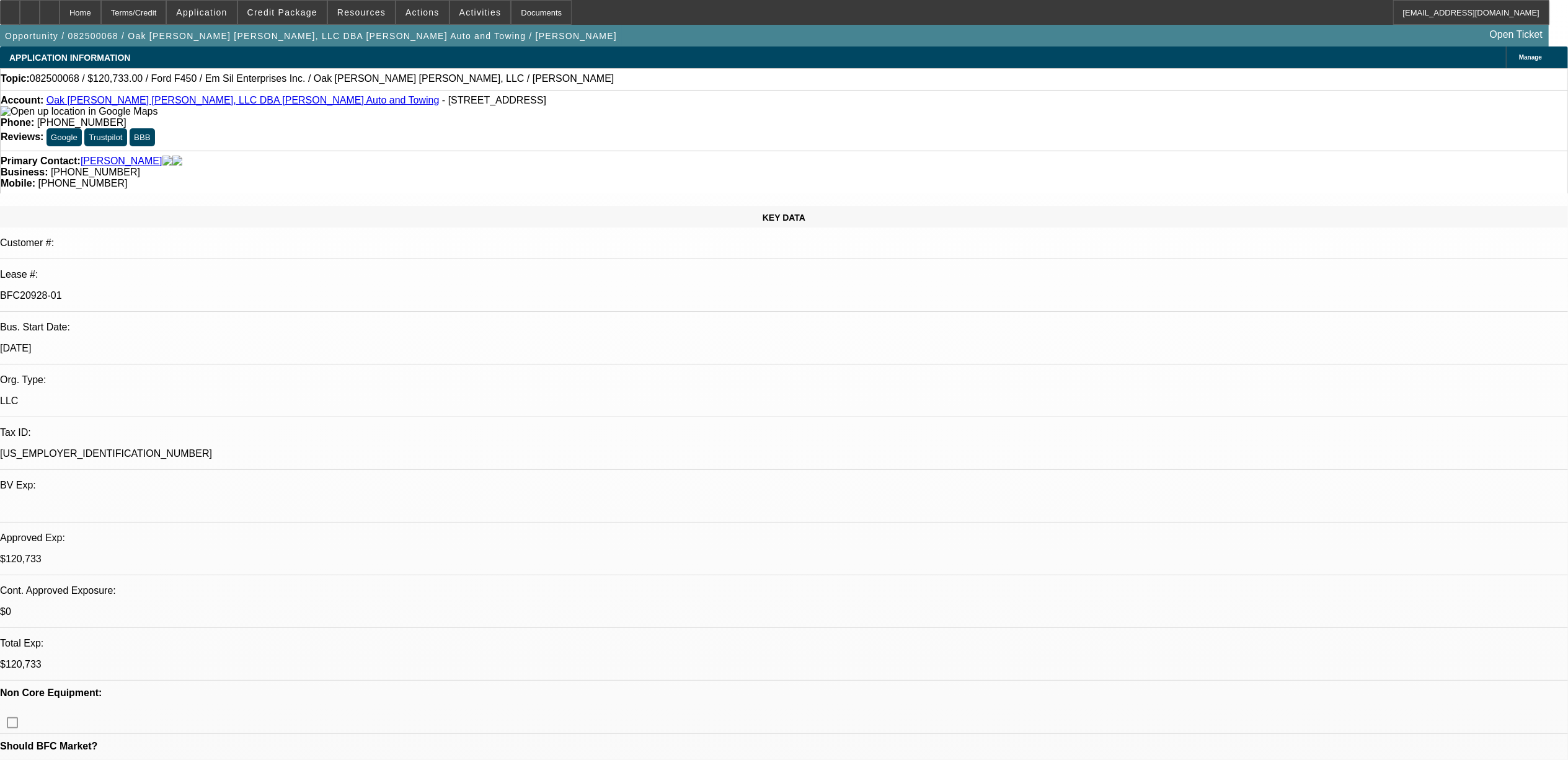
select select "1"
select select "2"
select select "6"
select select "1"
select select "2"
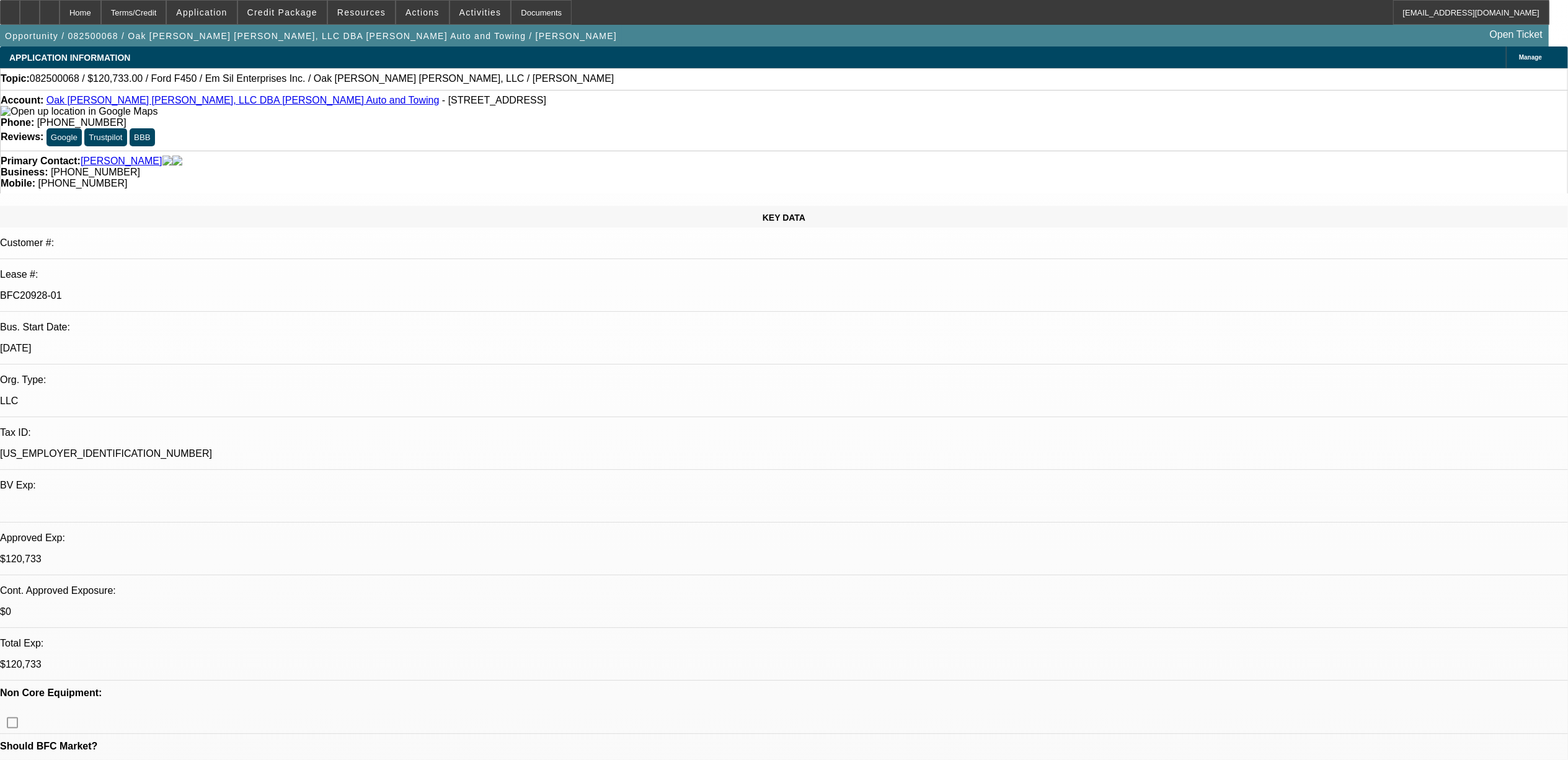
select select "6"
select select "1"
select select "2"
select select "6"
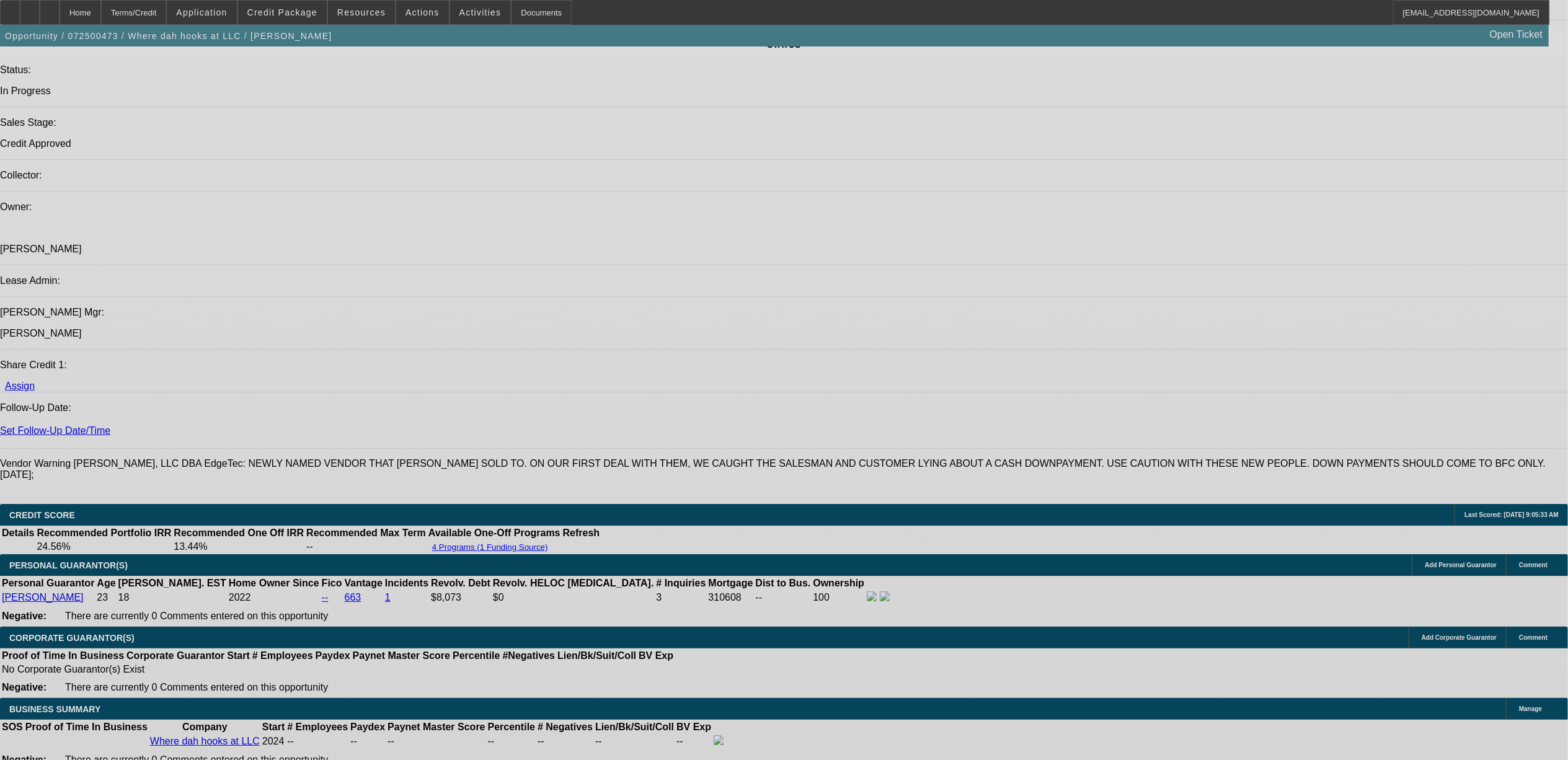
select select "0"
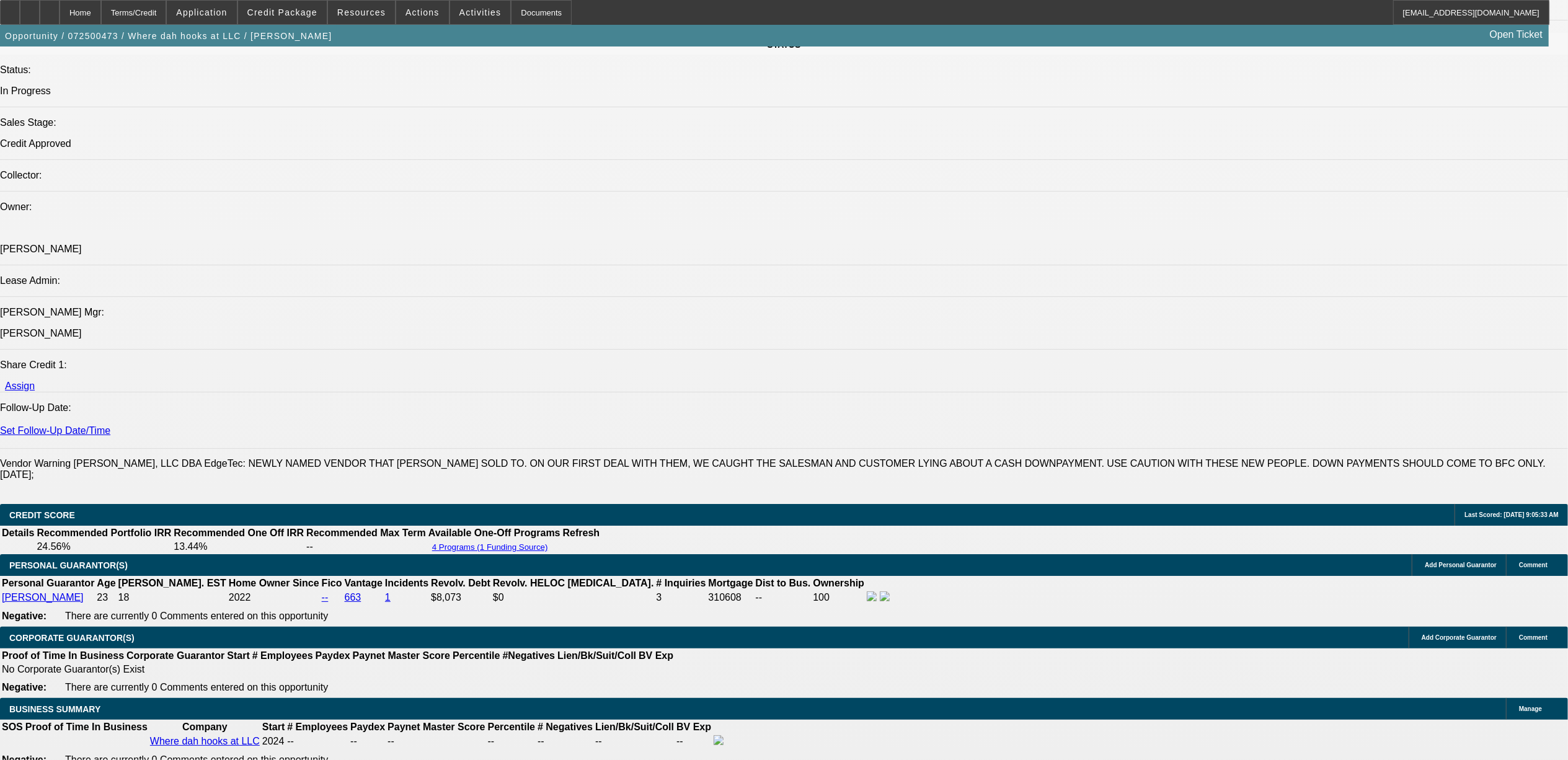
select select "0.1"
select select "0"
select select "0.1"
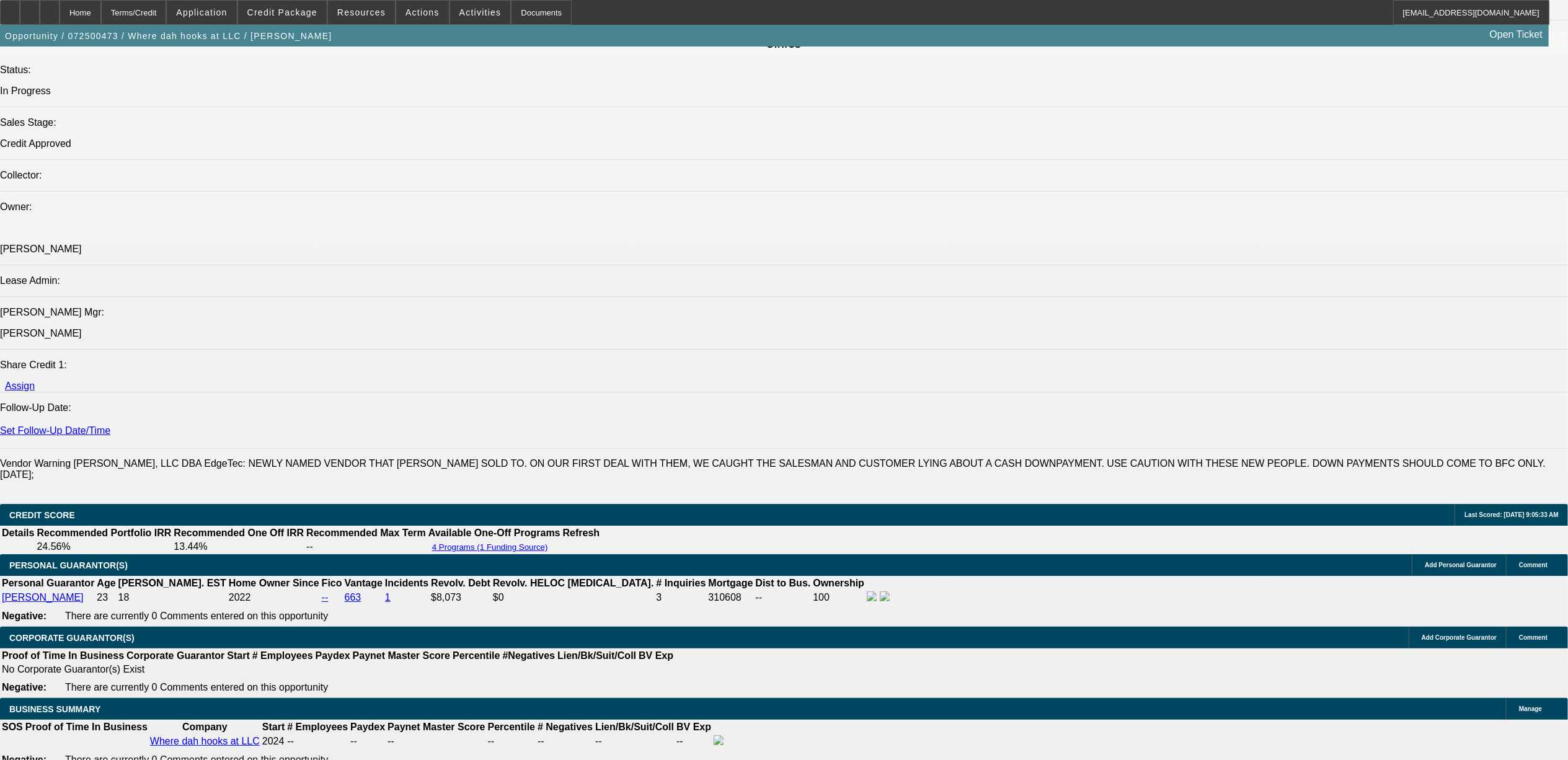
select select "0"
select select "0.1"
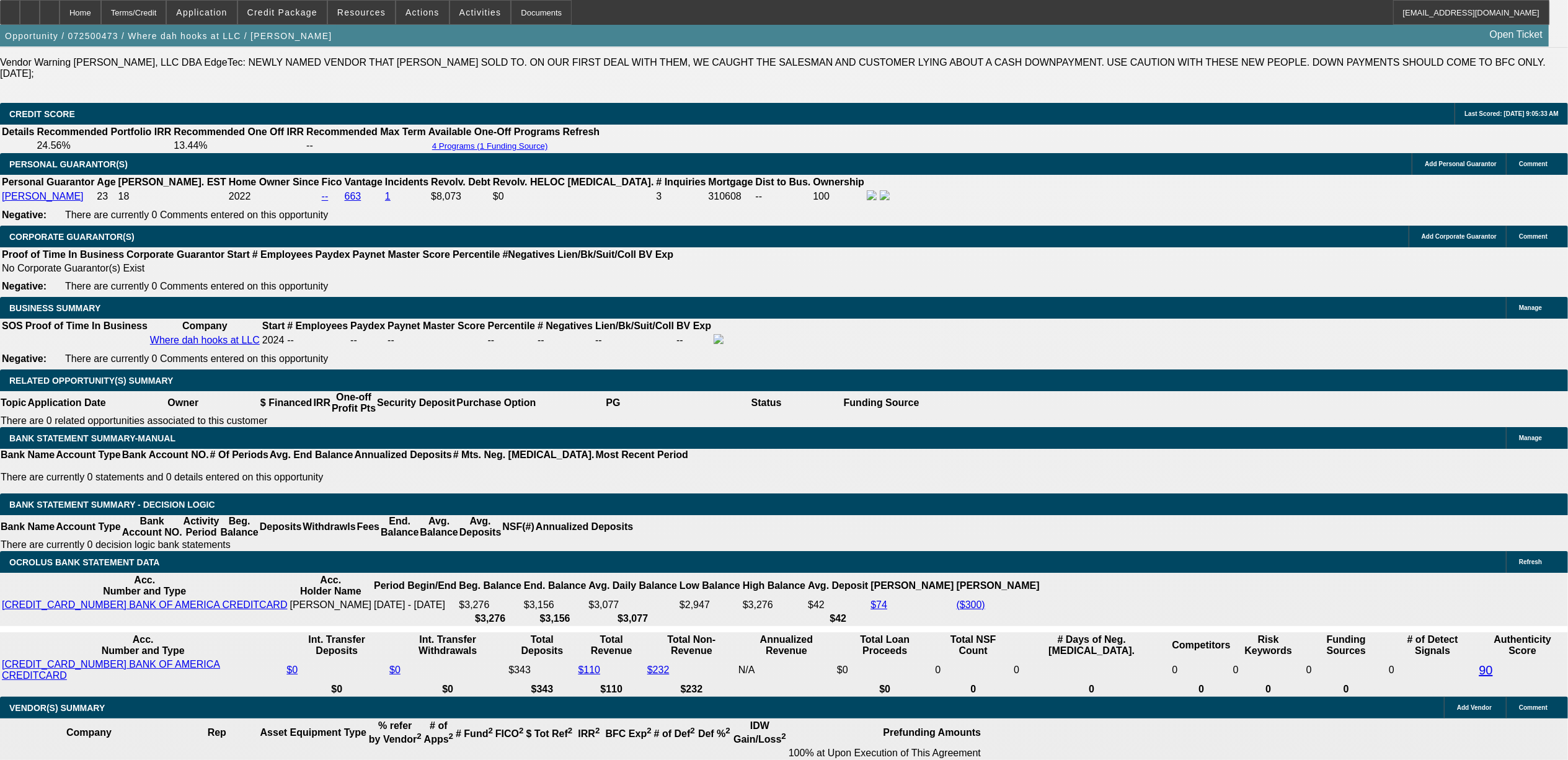
scroll to position [1736, 0]
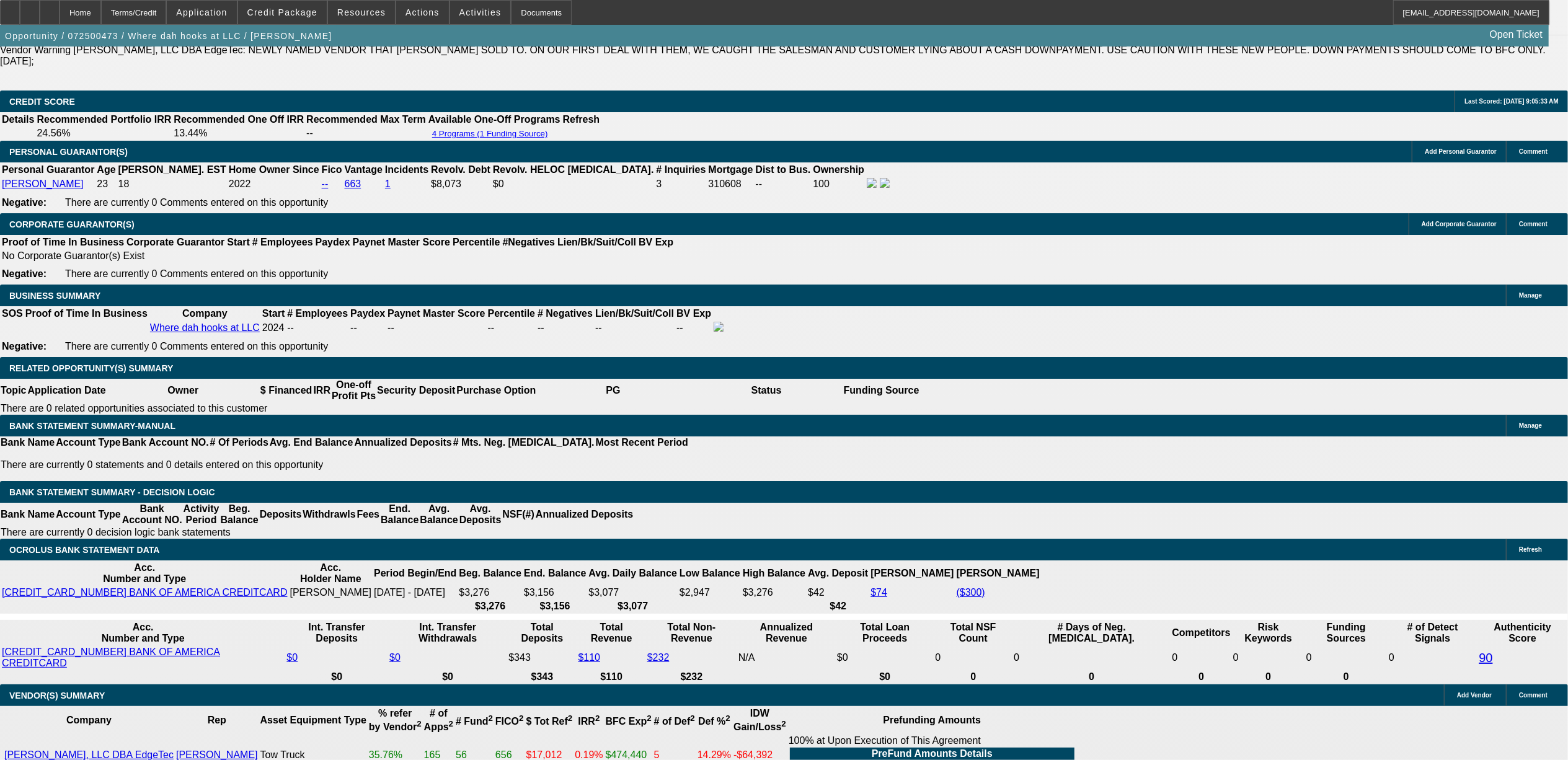
select select "1"
select select "2"
select select "4"
select select "1"
select select "2"
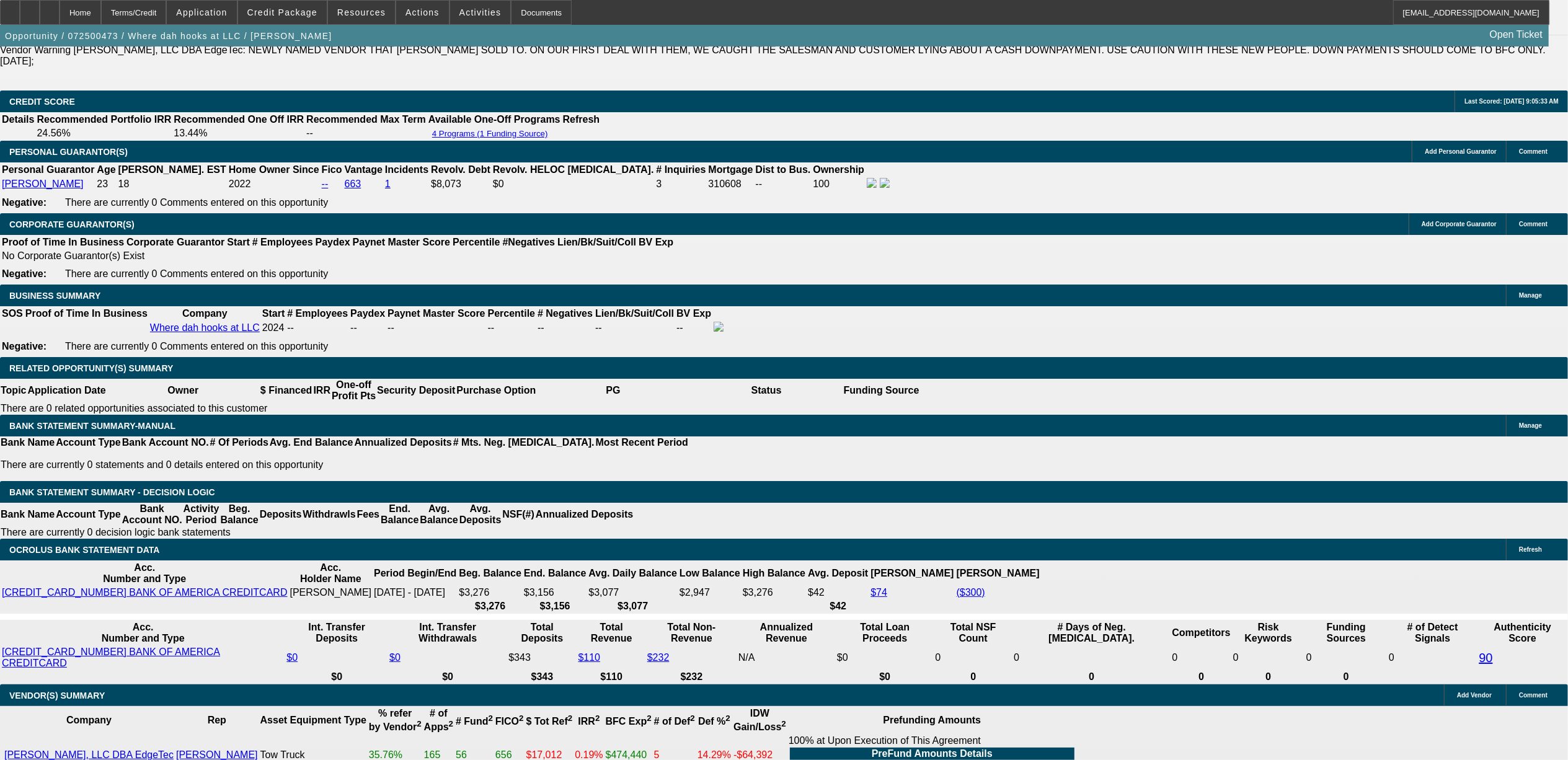
select select "6"
select select "1"
select select "2"
select select "4"
select select "1"
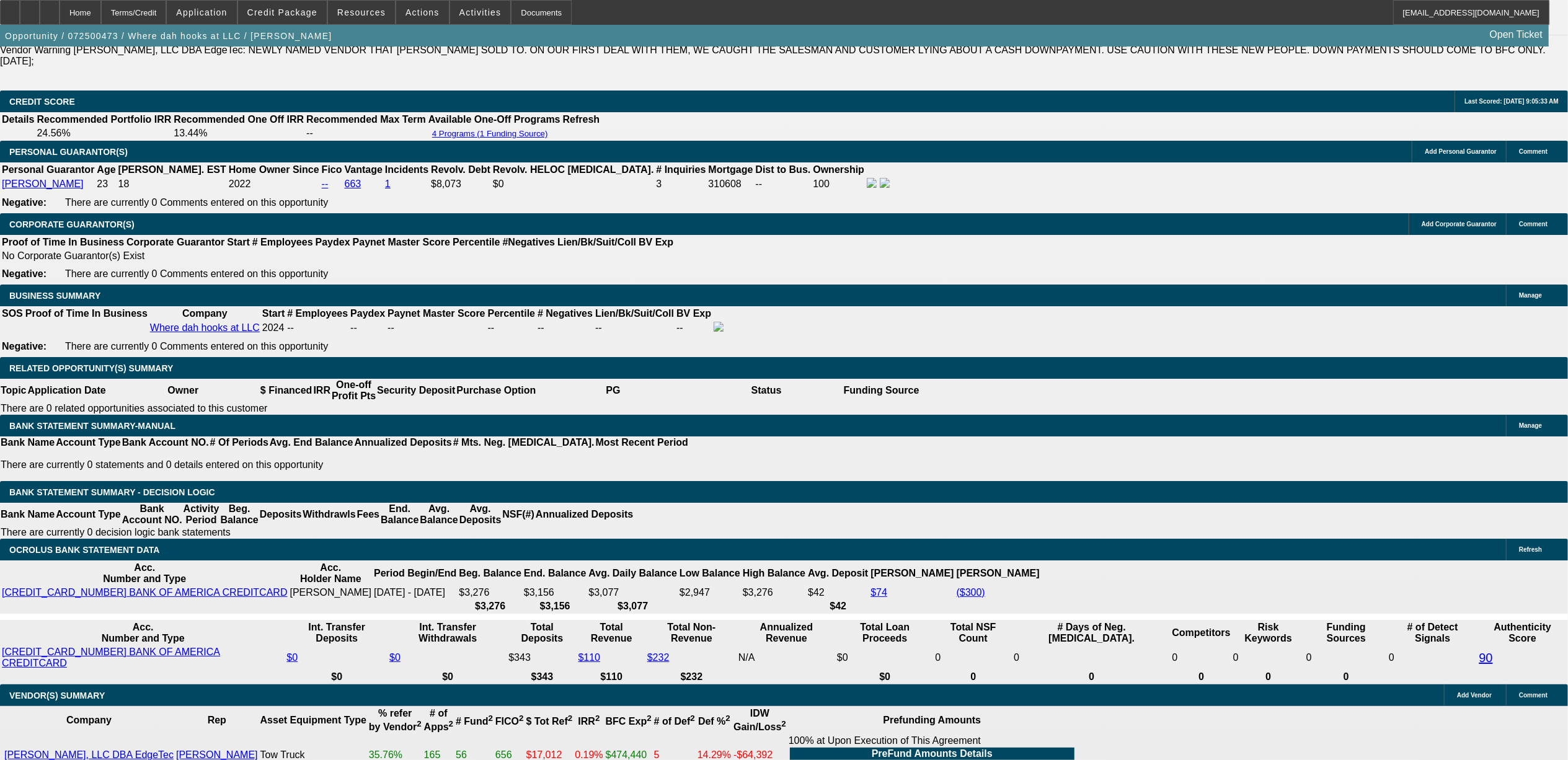
select select "2"
select select "4"
click at [352, 8] on span "Resources" at bounding box center [362, 12] width 49 height 10
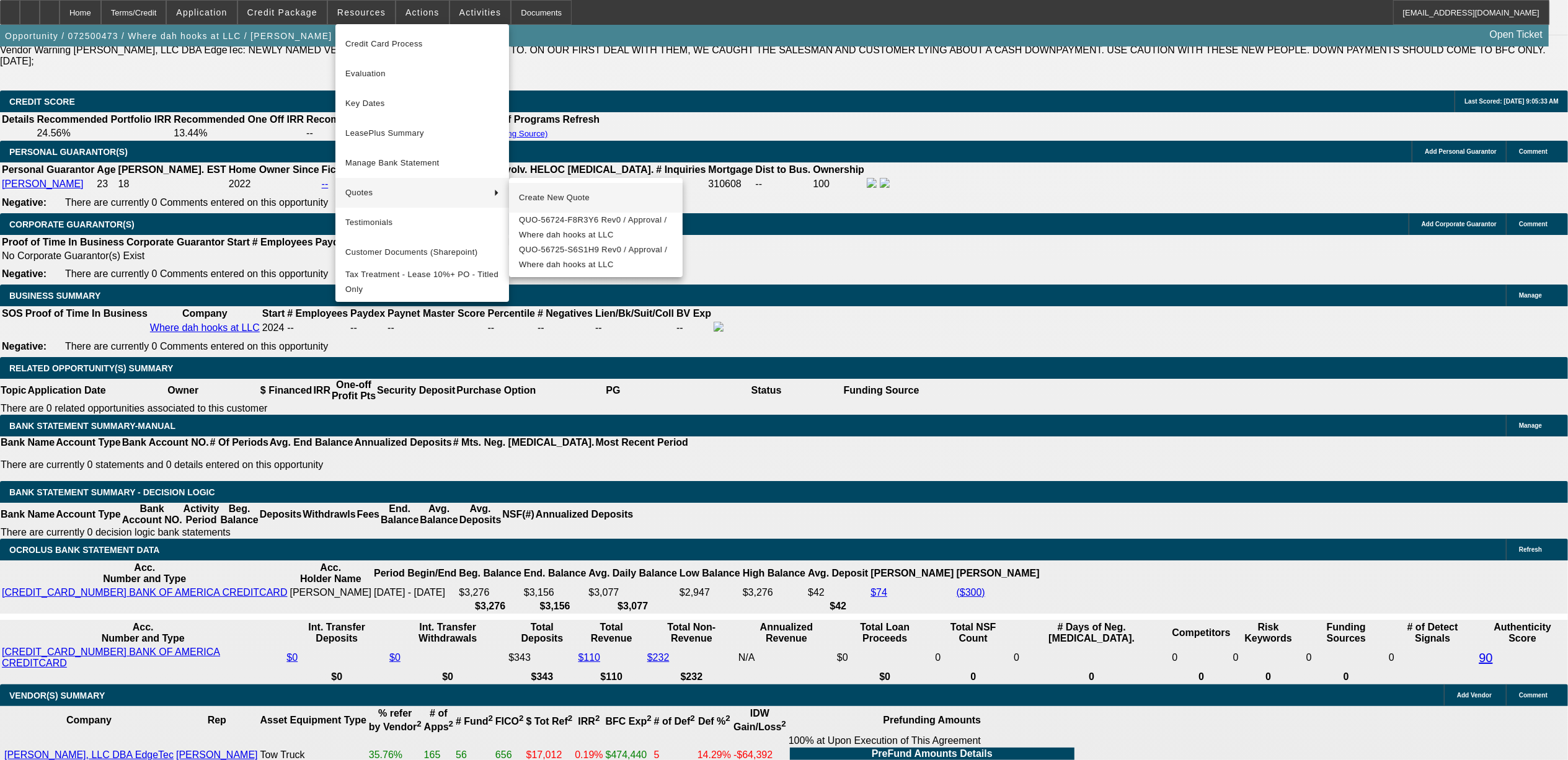
click at [536, 197] on span "Create New Quote" at bounding box center [596, 198] width 154 height 15
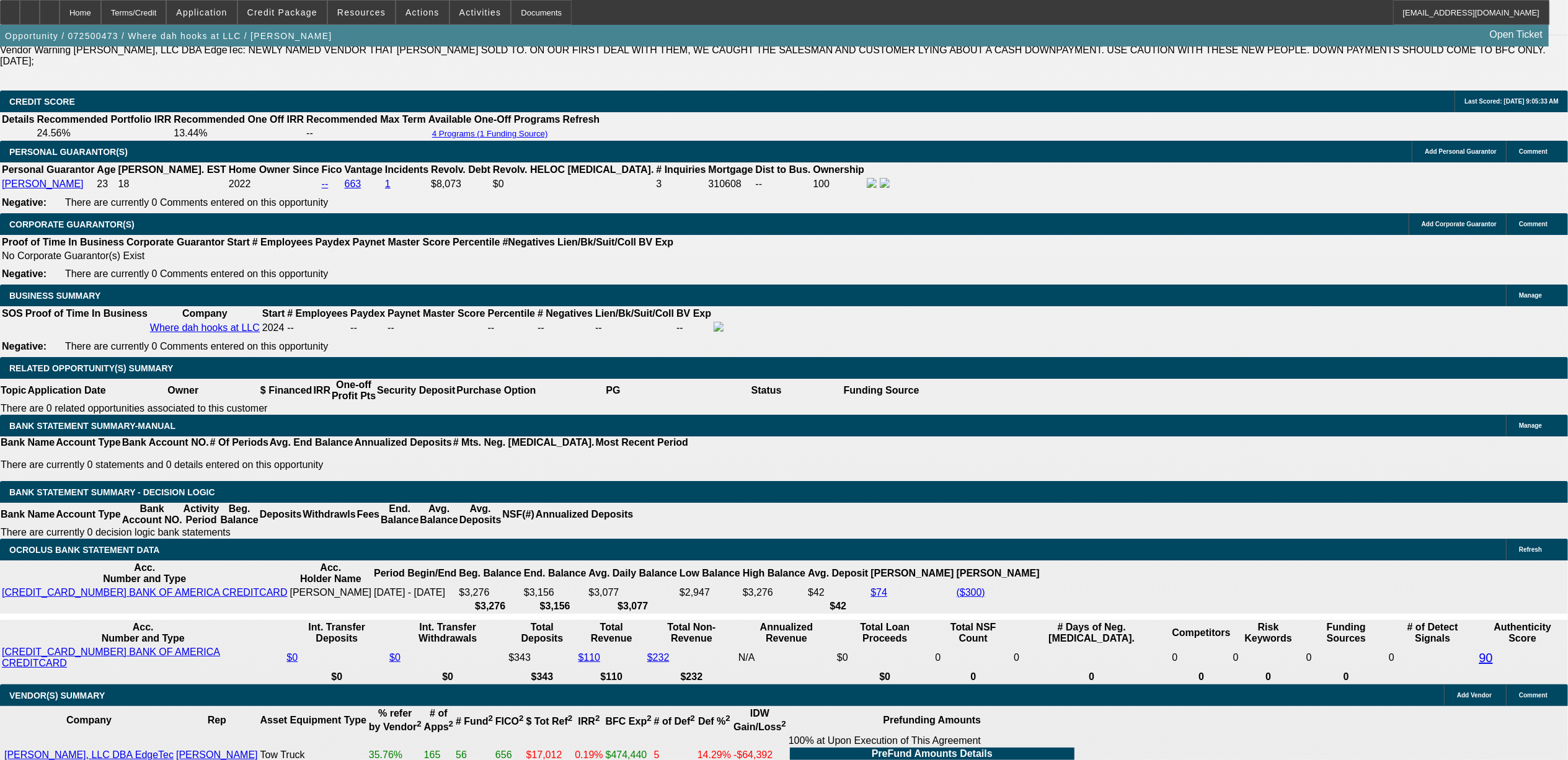
type input "tax"
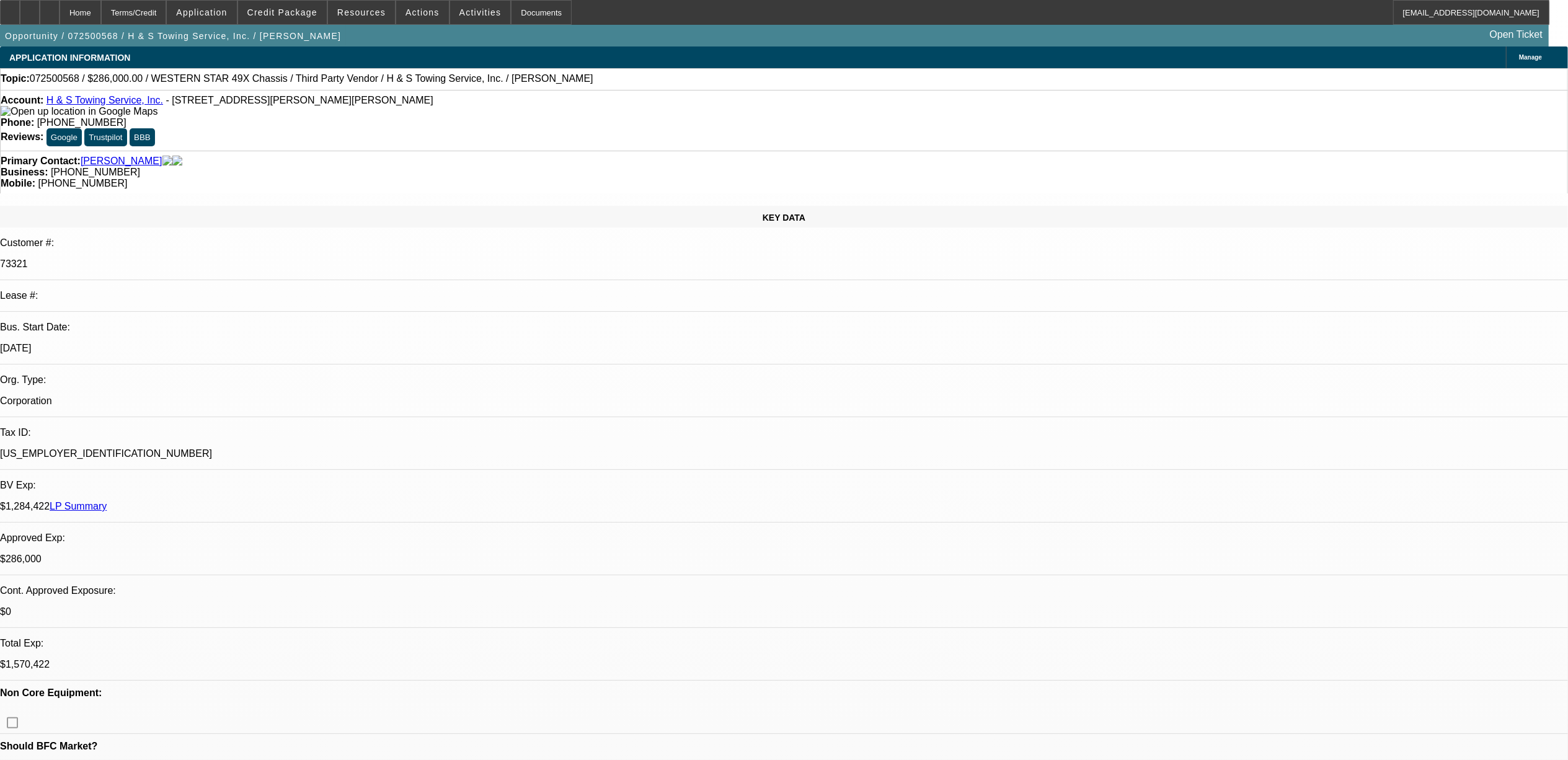
select select "0"
select select "2"
select select "0.1"
select select "4"
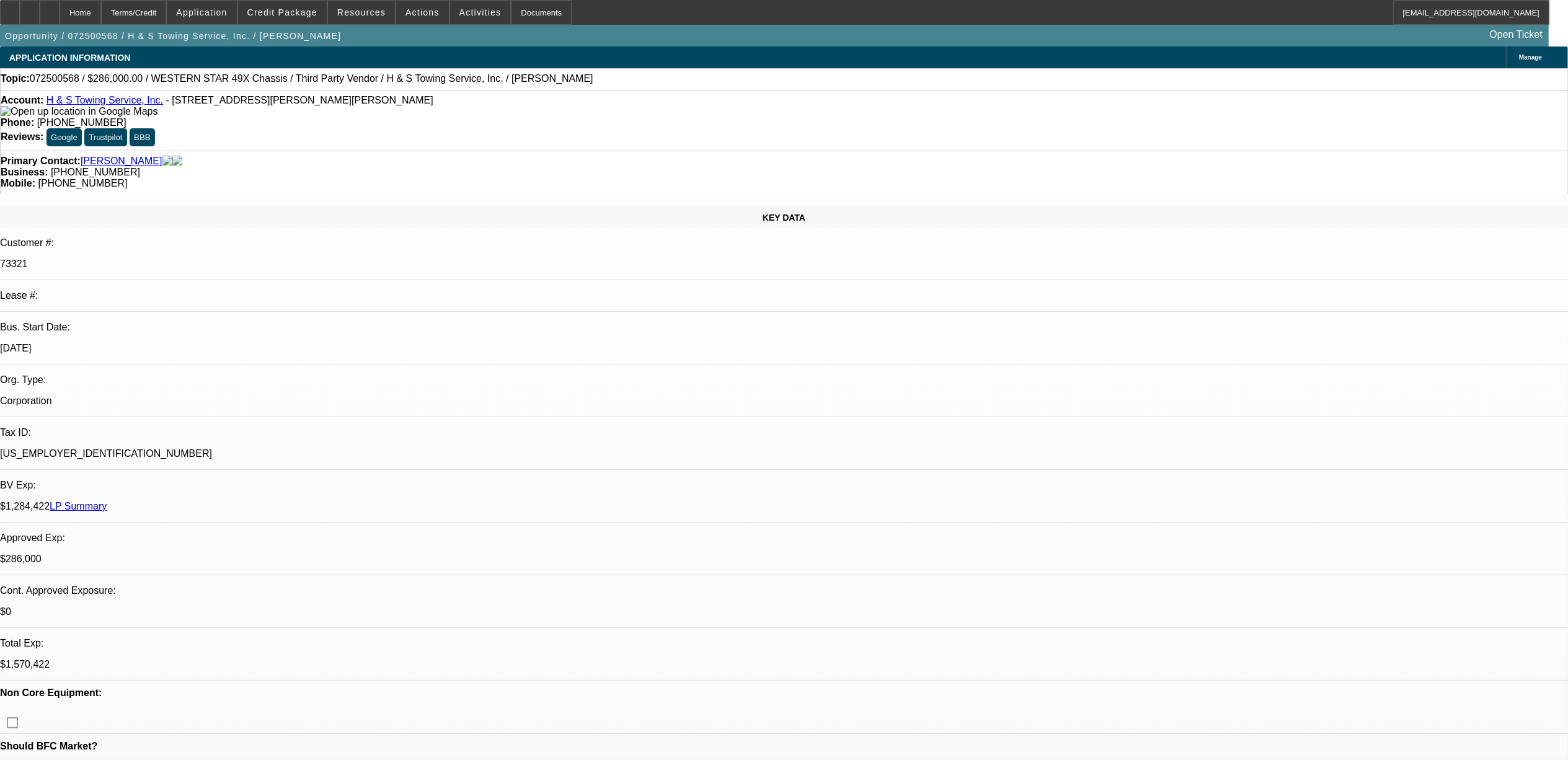
select select "0"
select select "2"
select select "0.1"
select select "4"
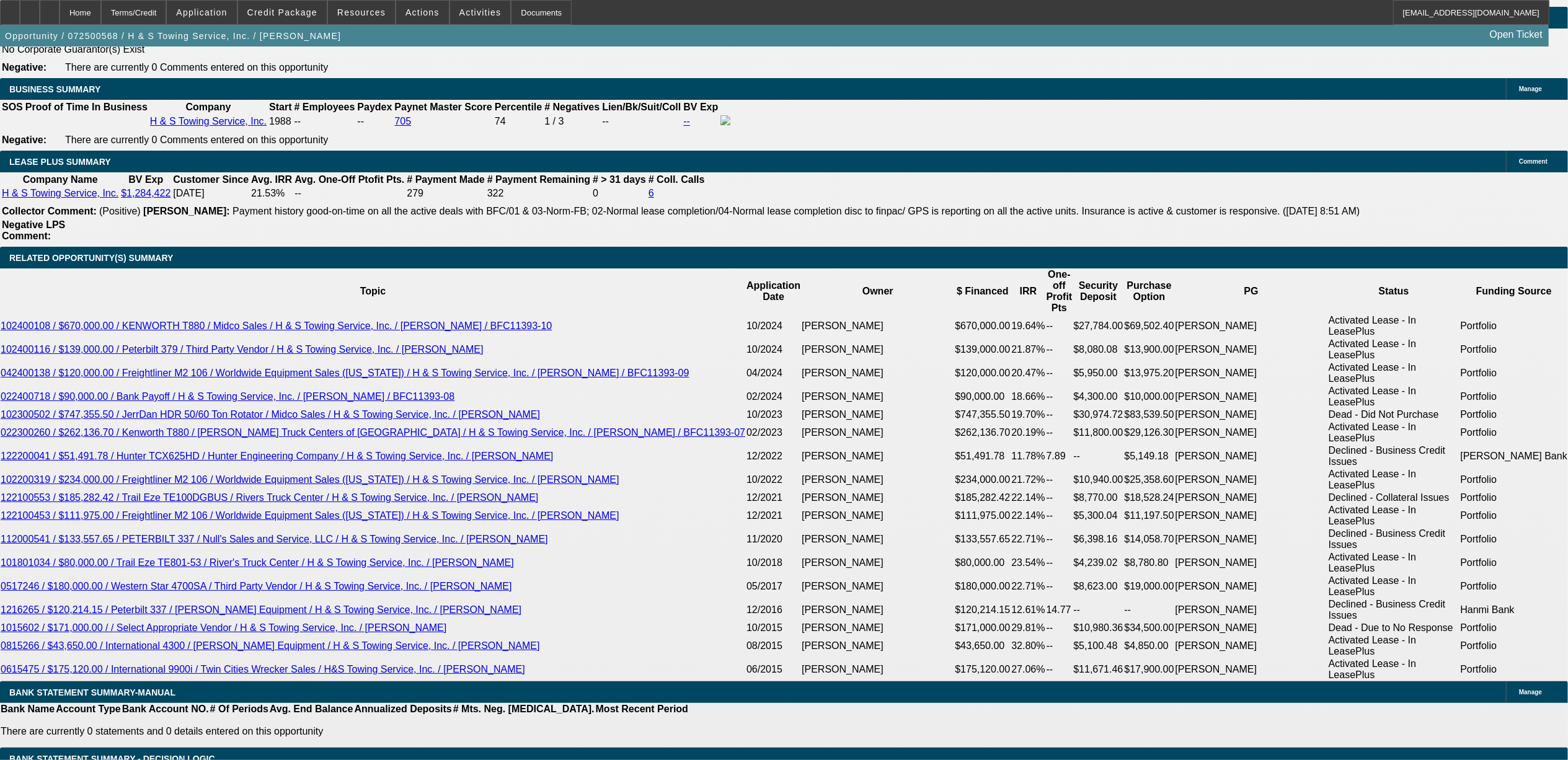
scroll to position [2233, 0]
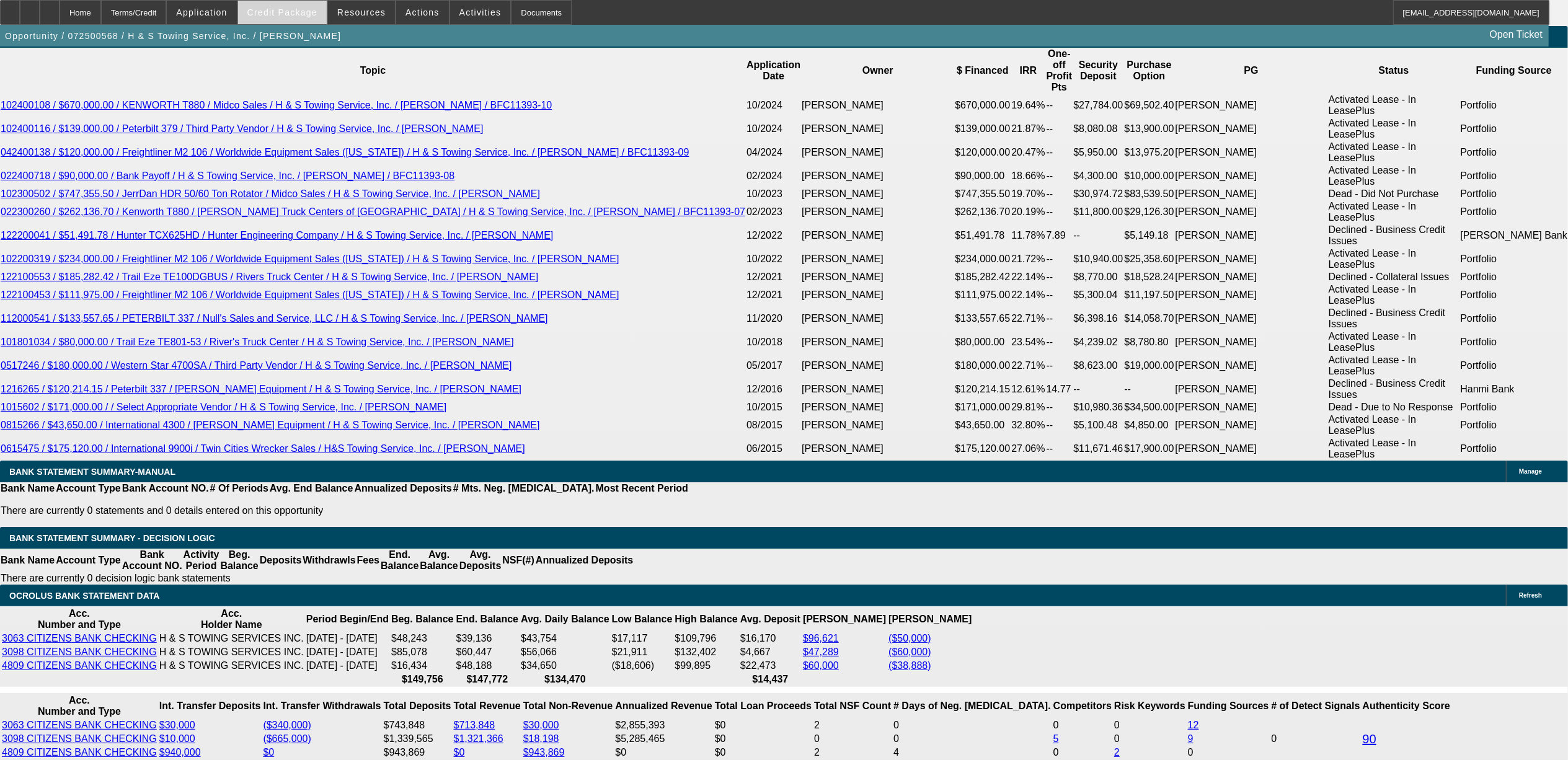
click at [295, 10] on span "Credit Package" at bounding box center [282, 12] width 70 height 10
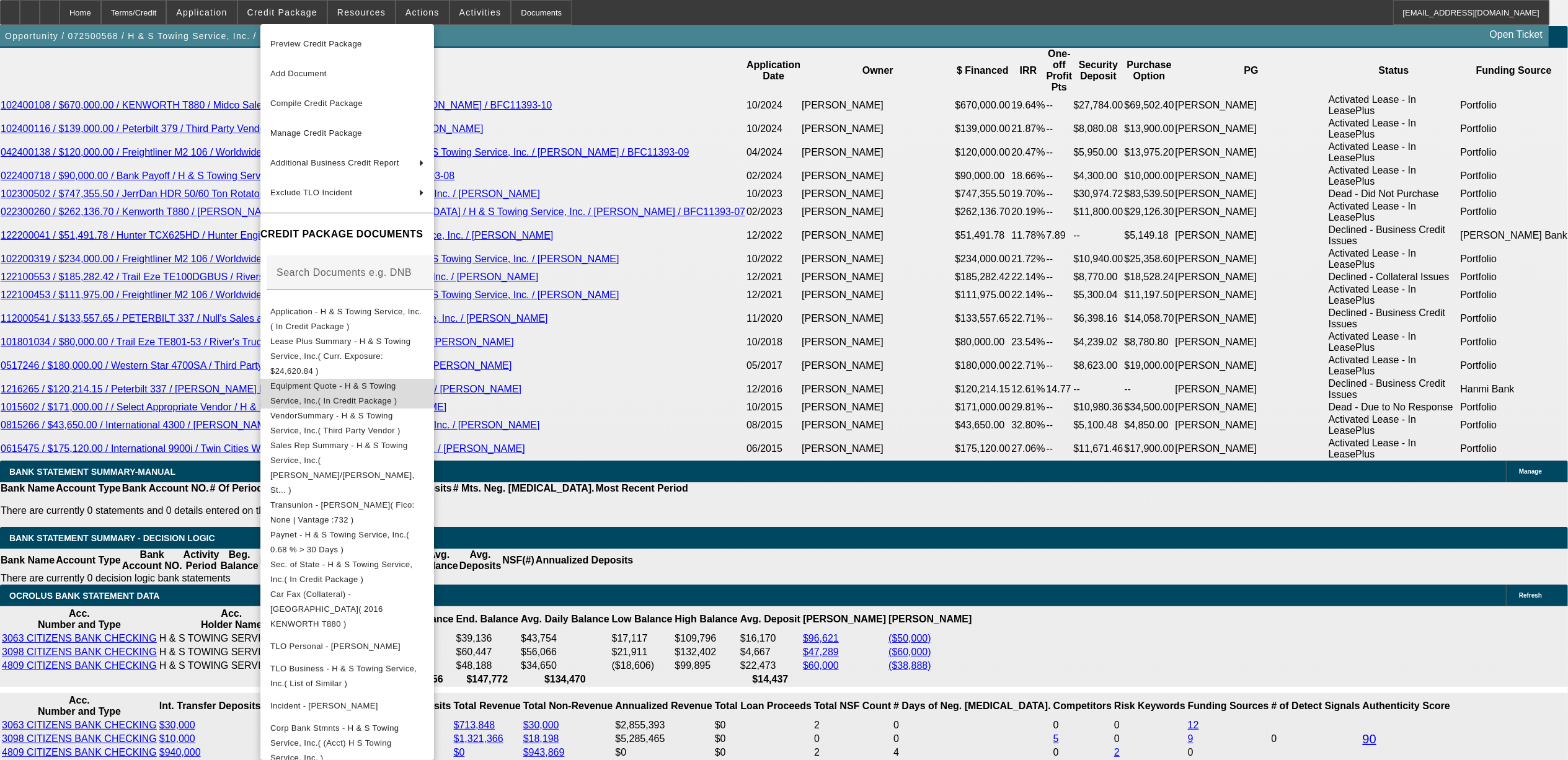
click at [360, 379] on span "Equipment Quote - H & S Towing Service, Inc.( In Credit Package )" at bounding box center [348, 394] width 154 height 30
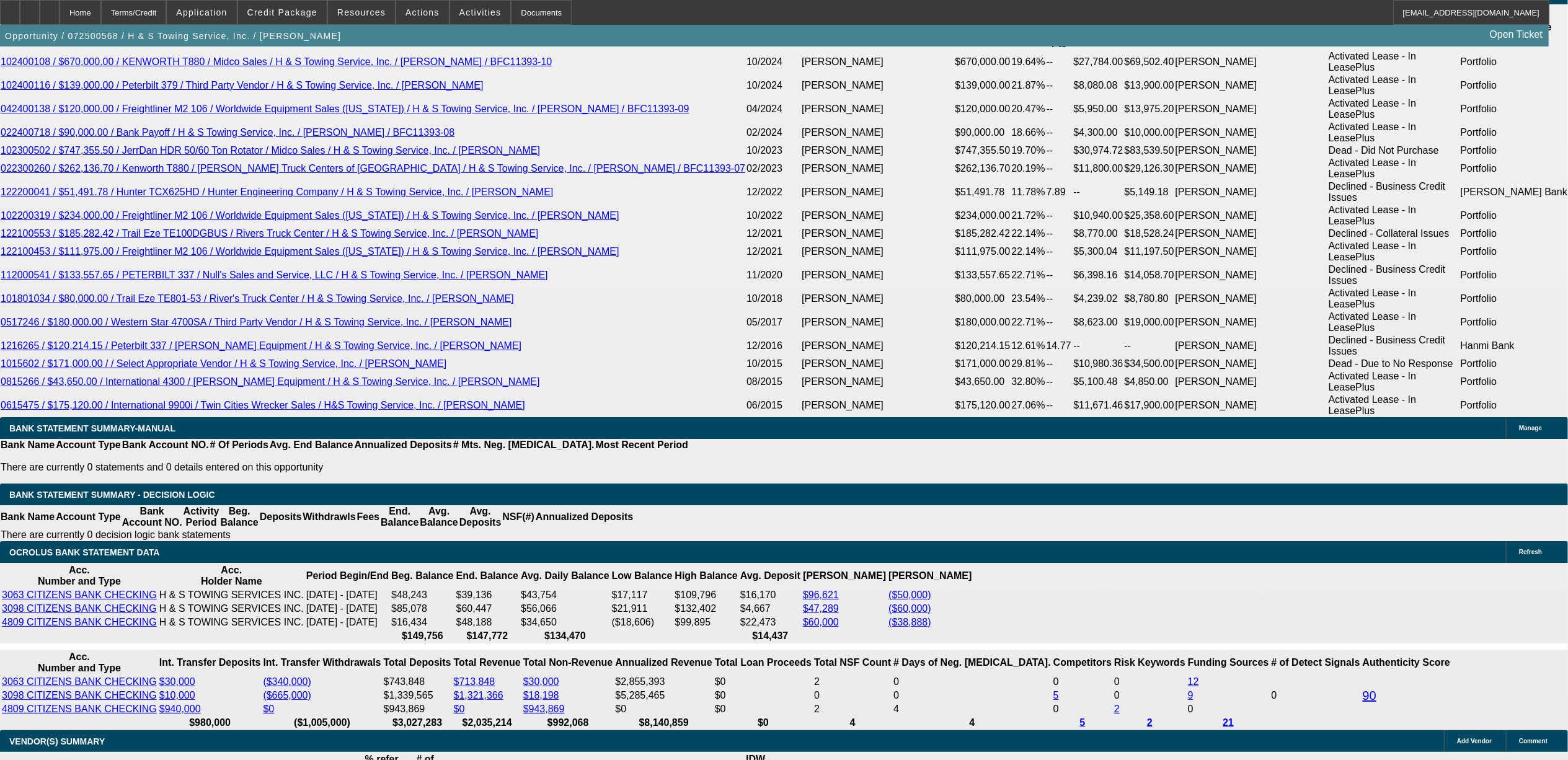
scroll to position [2316, 0]
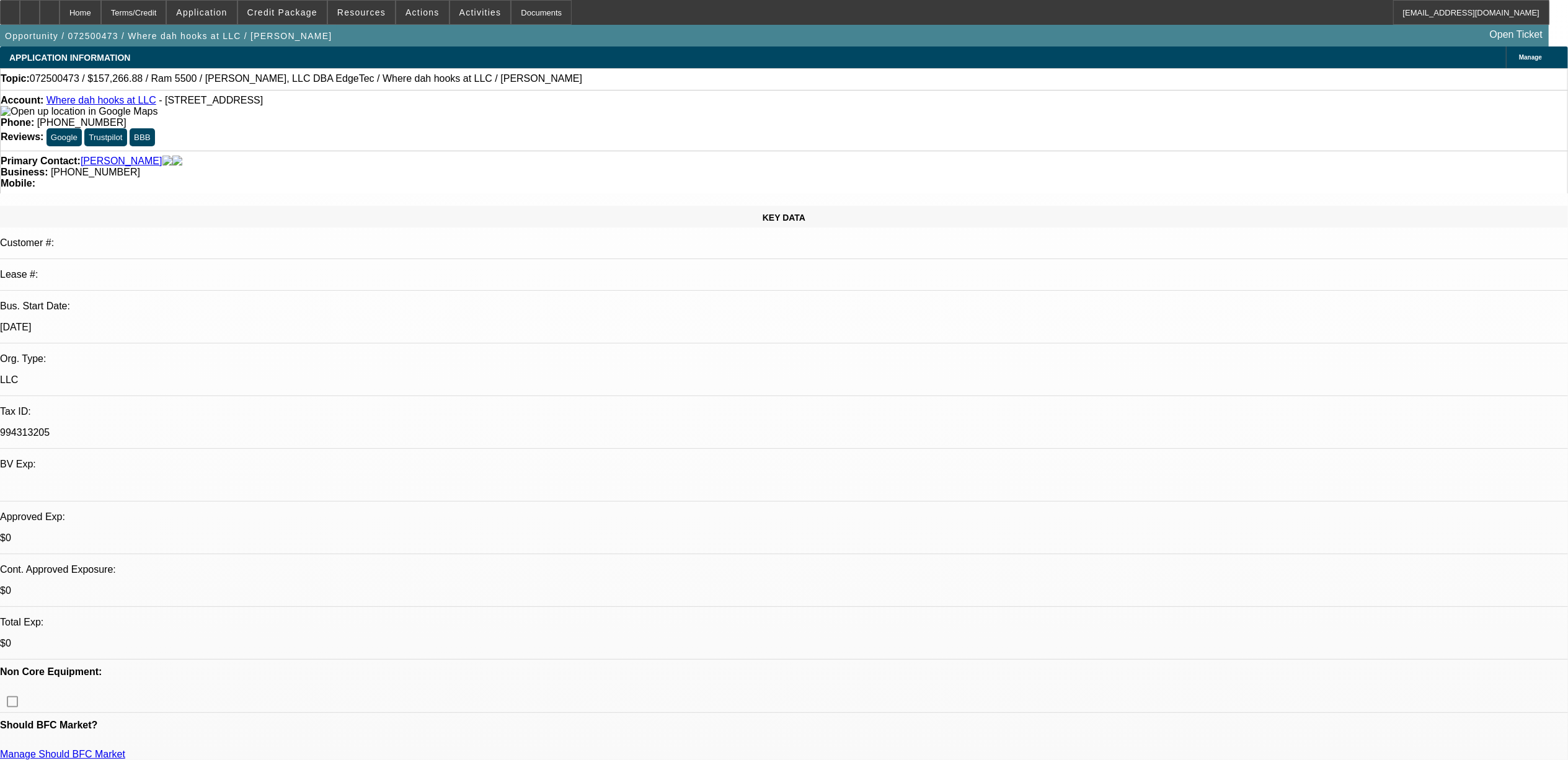
select select "0"
select select "0.1"
select select "0"
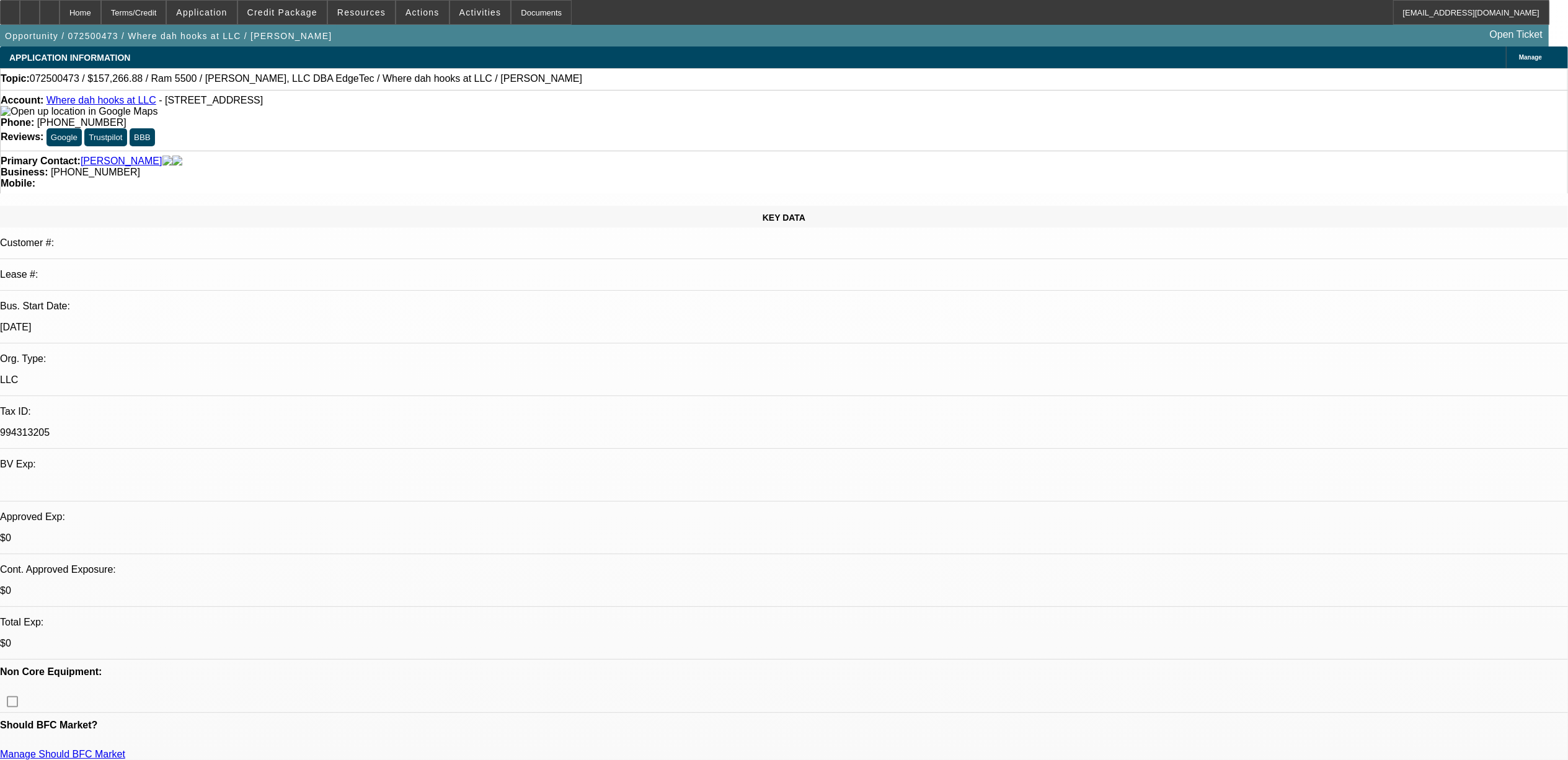
select select "0.1"
select select "0"
select select "0.1"
select select "1"
select select "2"
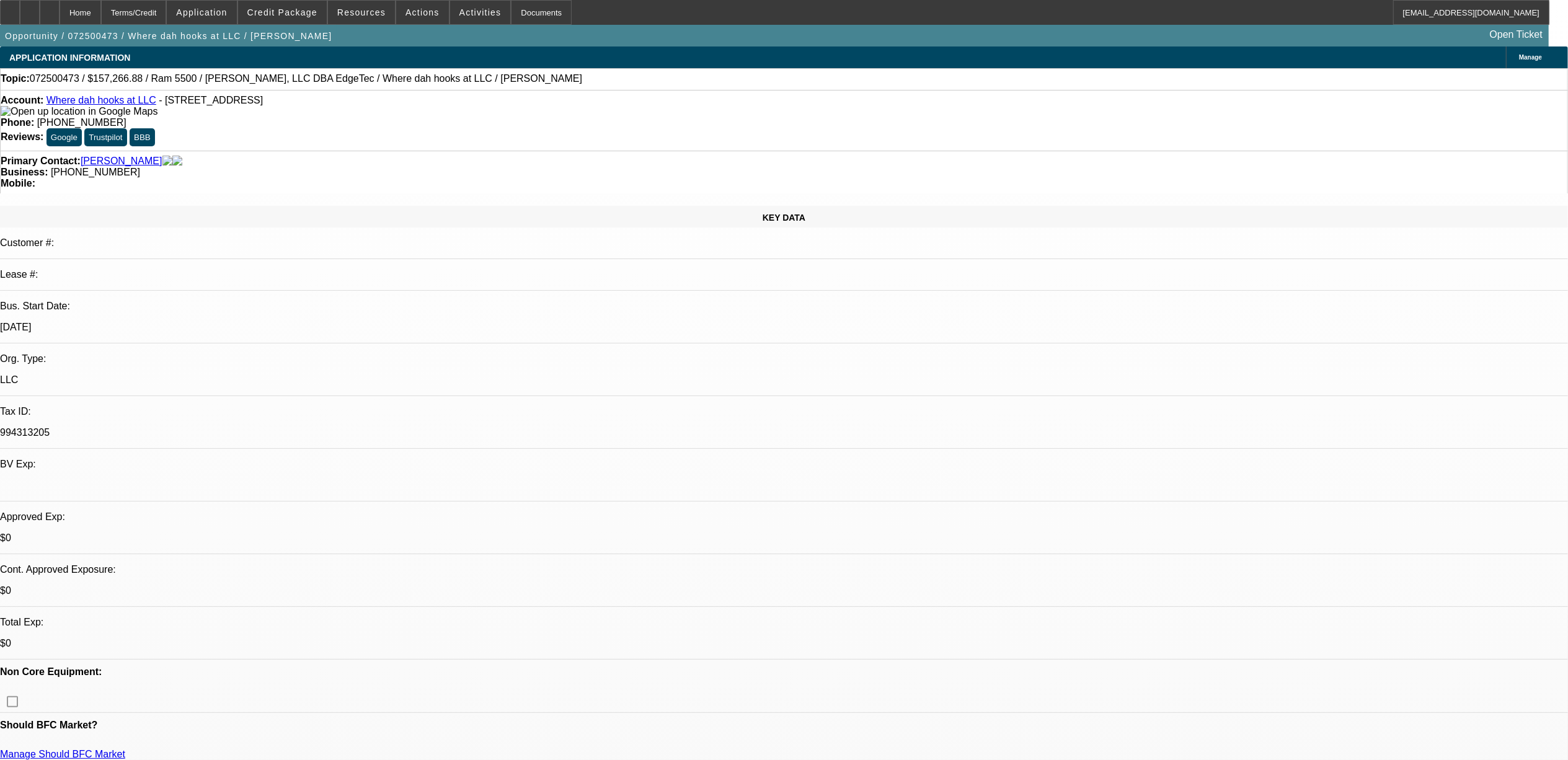
select select "4"
select select "1"
select select "2"
select select "6"
select select "1"
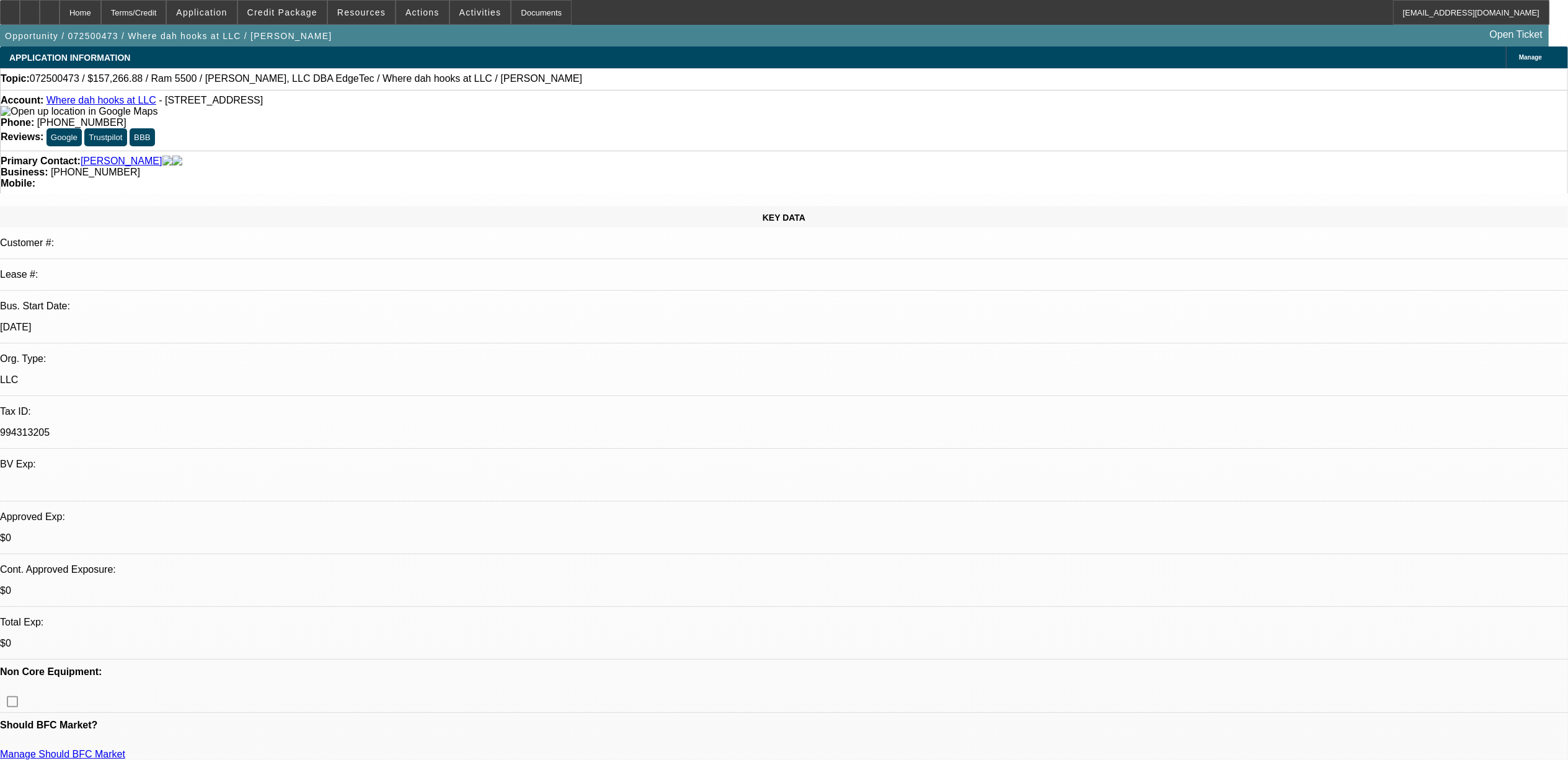
select select "2"
select select "4"
select select "1"
select select "2"
select select "4"
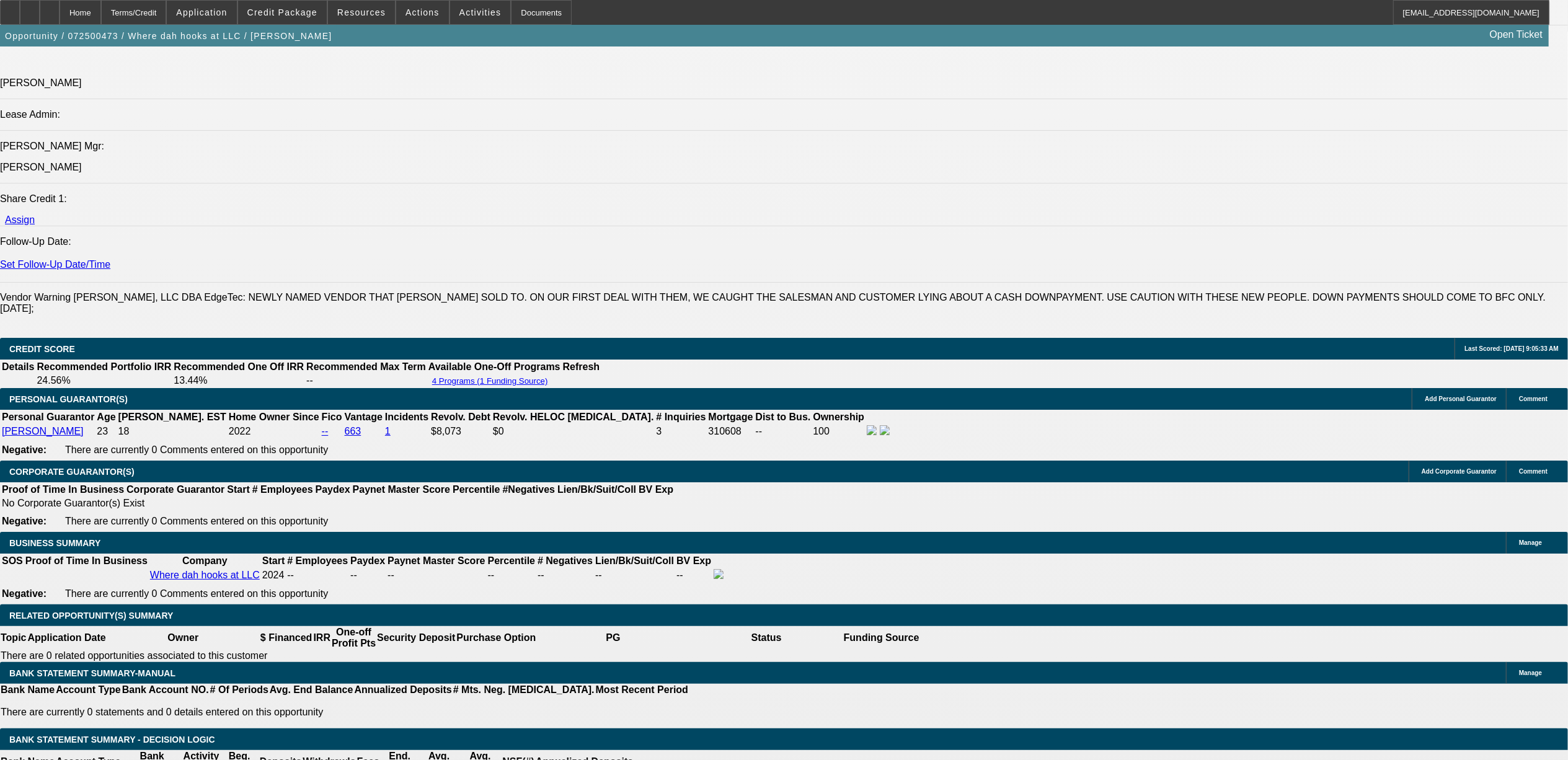
scroll to position [1736, 0]
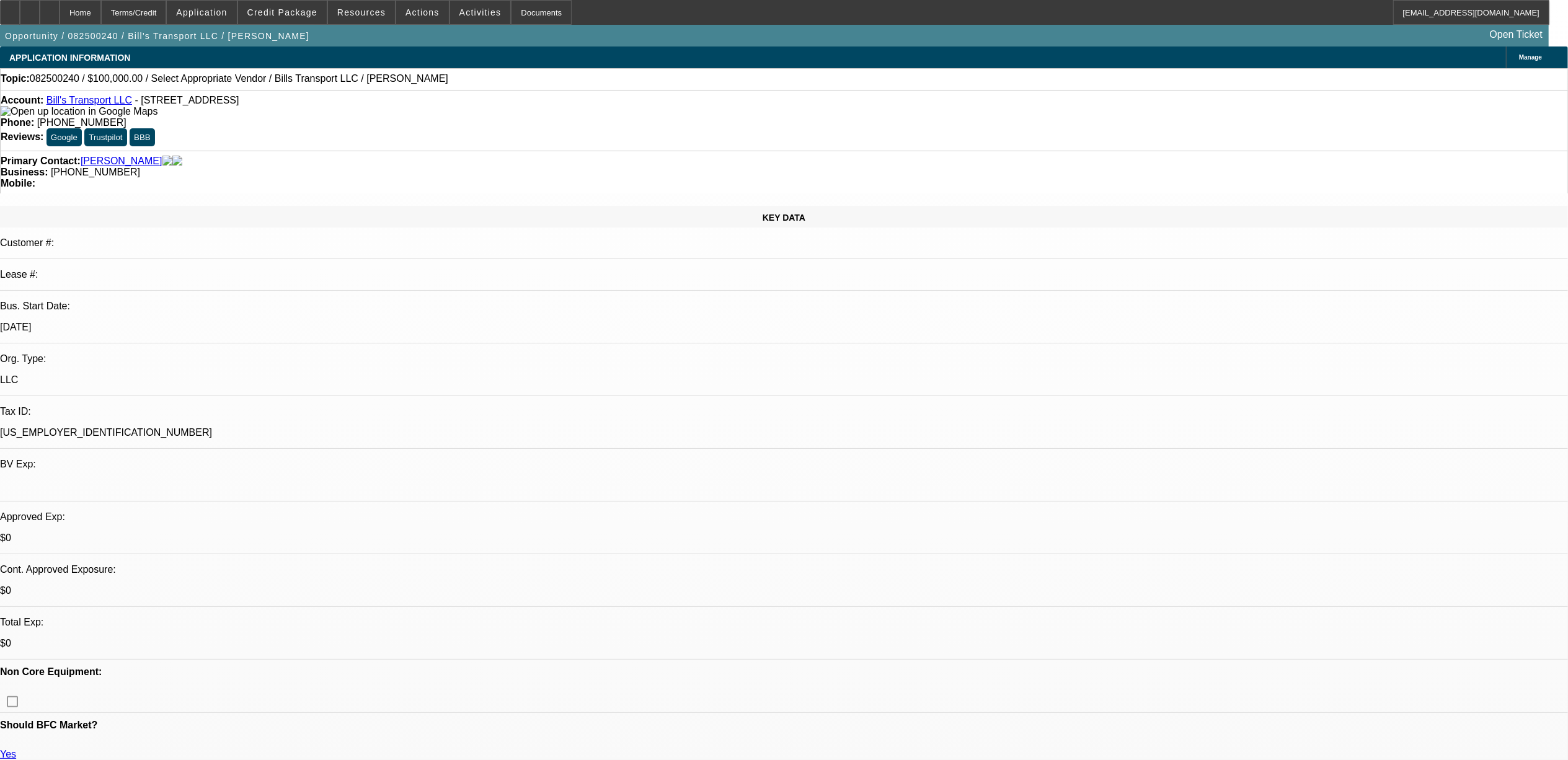
select select "0"
select select "1"
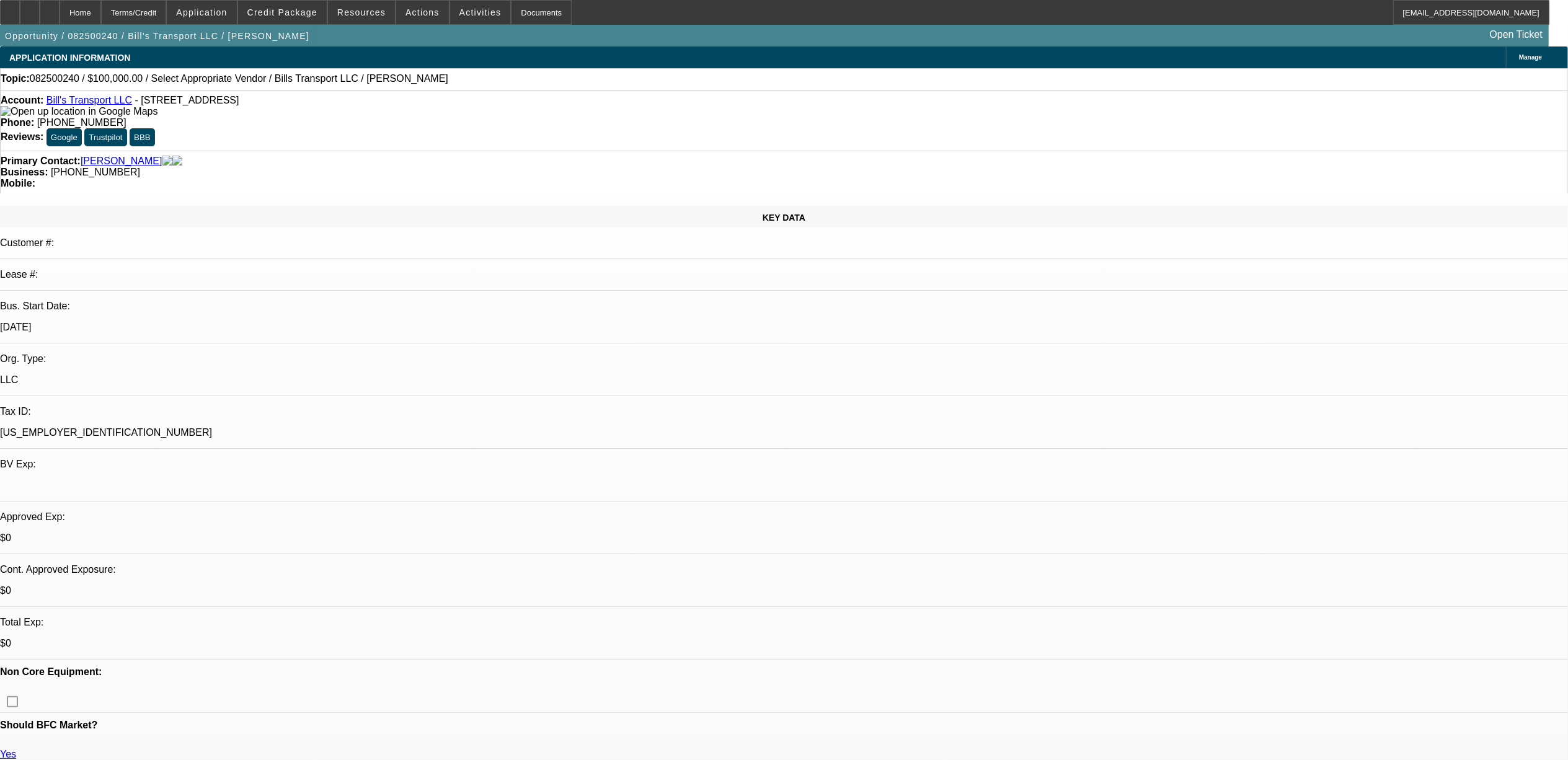
select select "6"
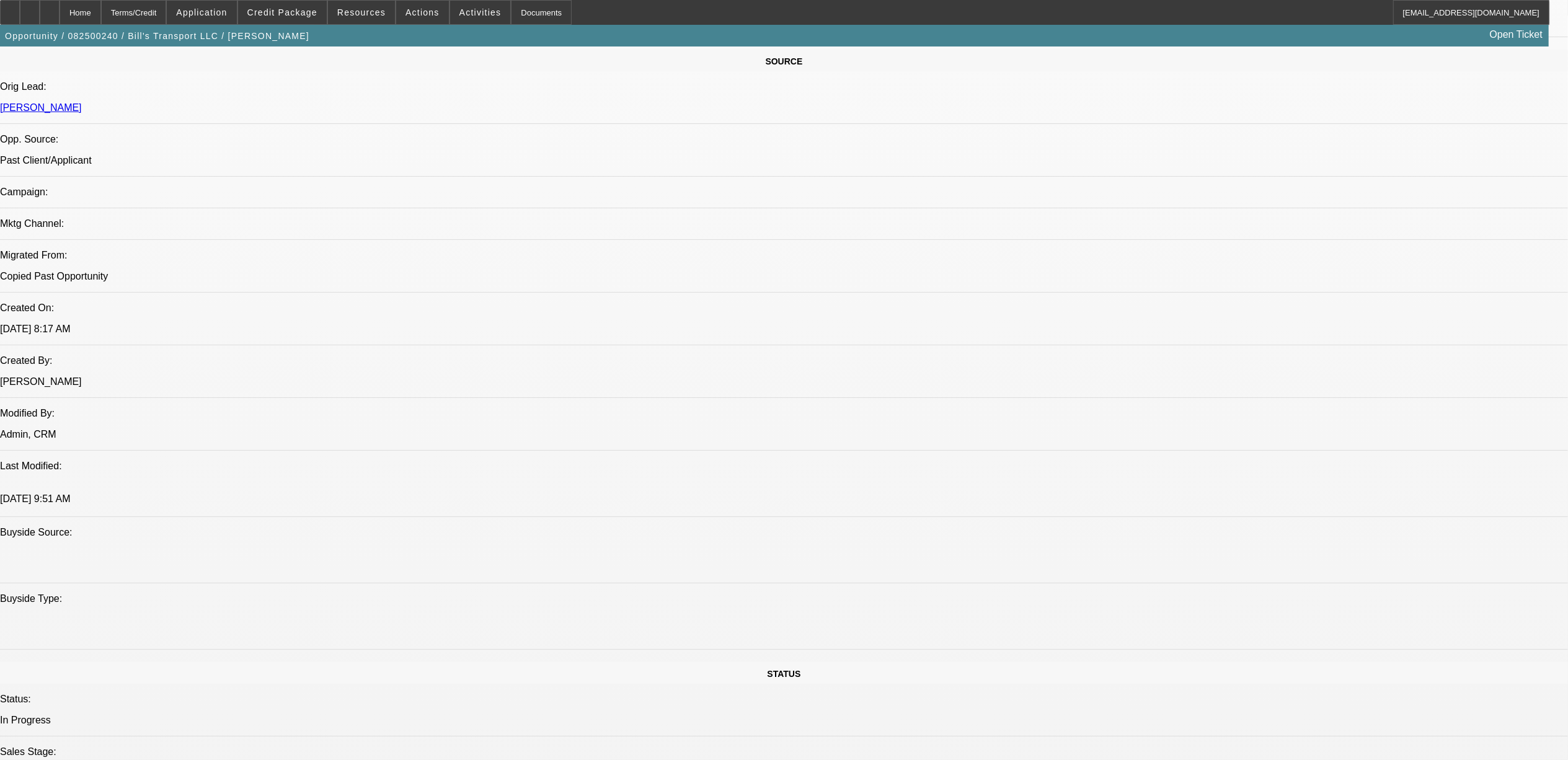
scroll to position [744, 0]
click at [303, 8] on span "Credit Package" at bounding box center [282, 12] width 70 height 10
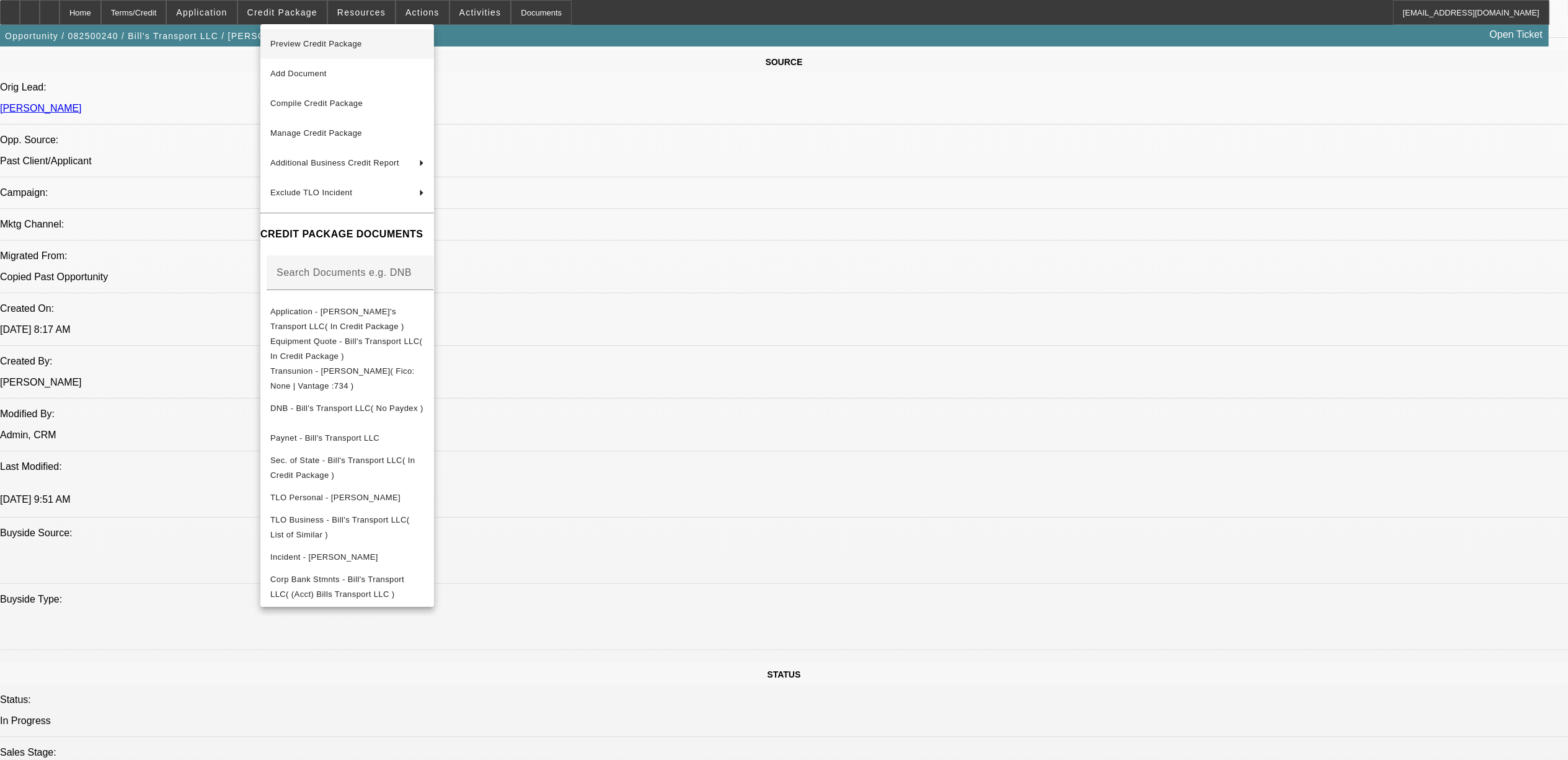
click at [357, 45] on span "Preview Credit Package" at bounding box center [317, 44] width 92 height 9
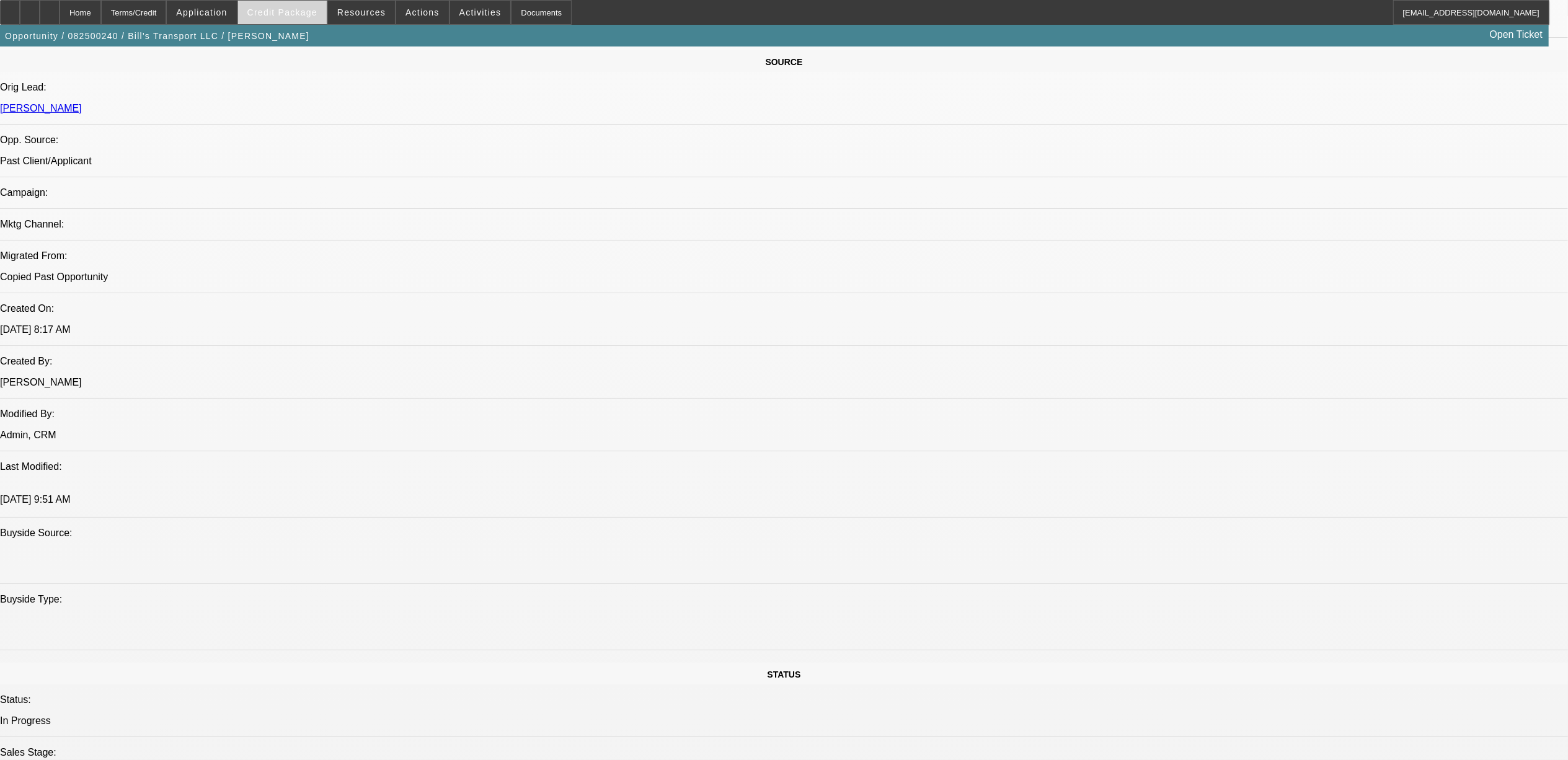
click at [316, 14] on span "Credit Package" at bounding box center [282, 12] width 70 height 10
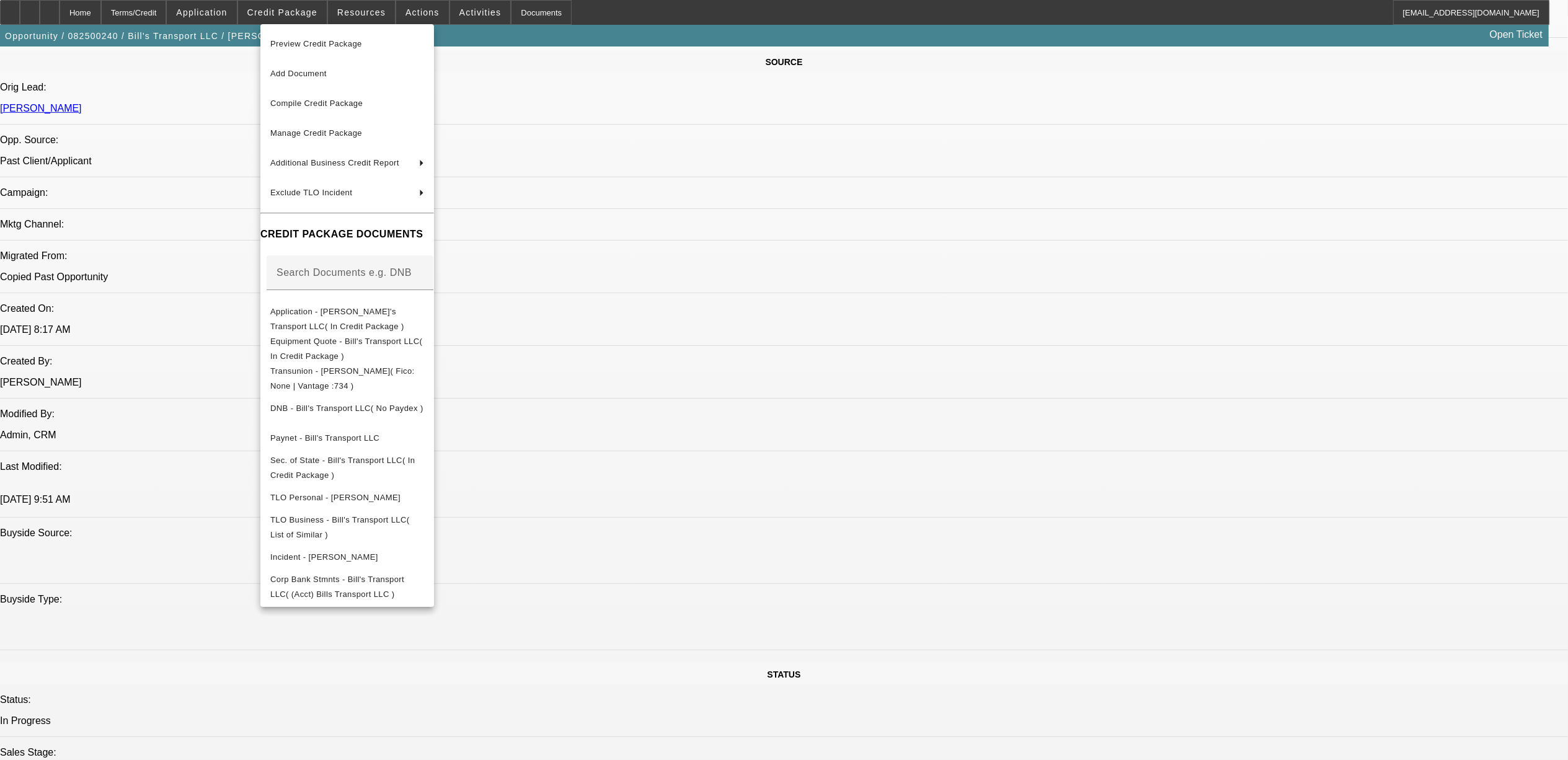
click at [185, 574] on div at bounding box center [784, 380] width 1568 height 760
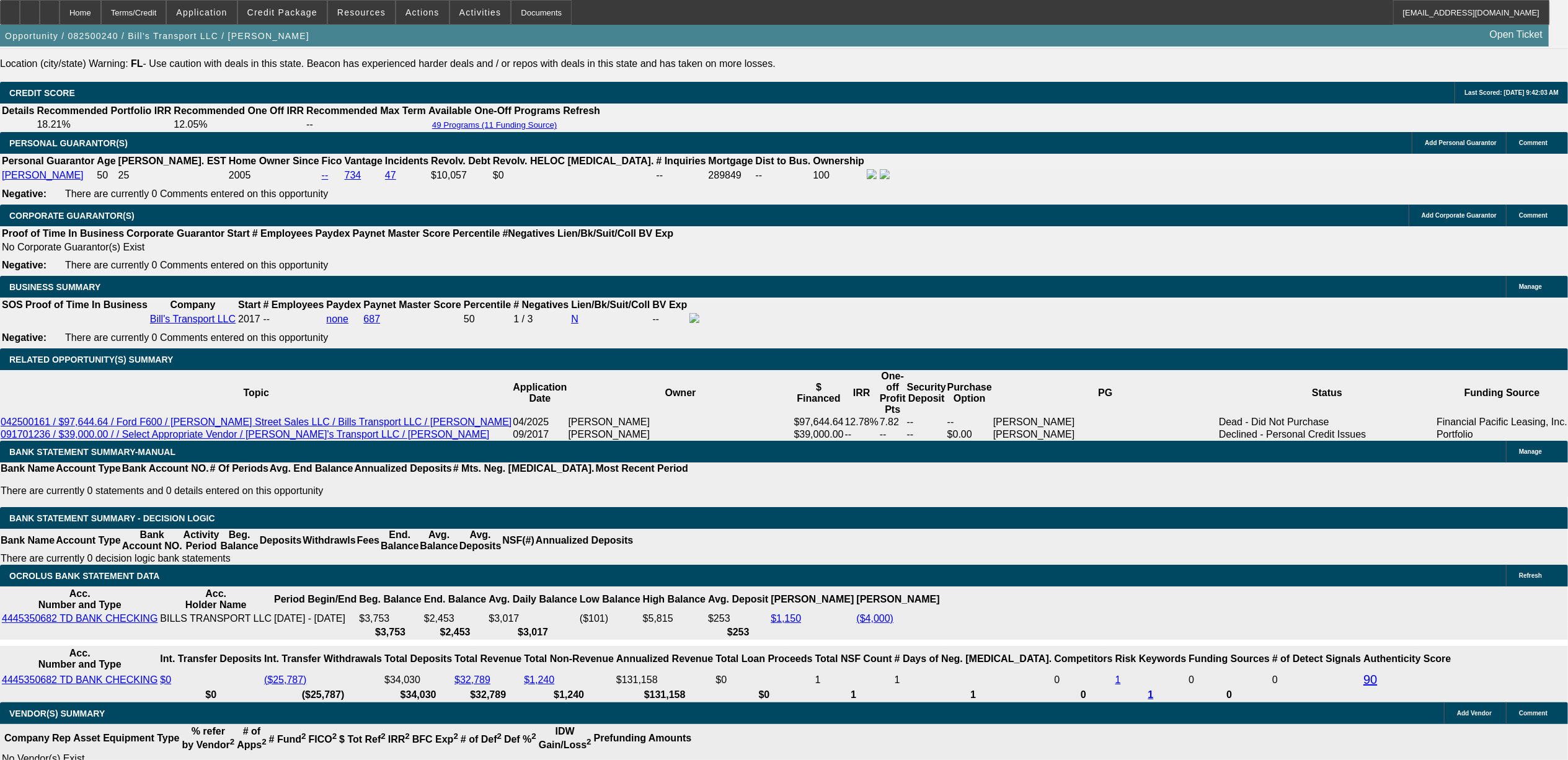
scroll to position [1653, 0]
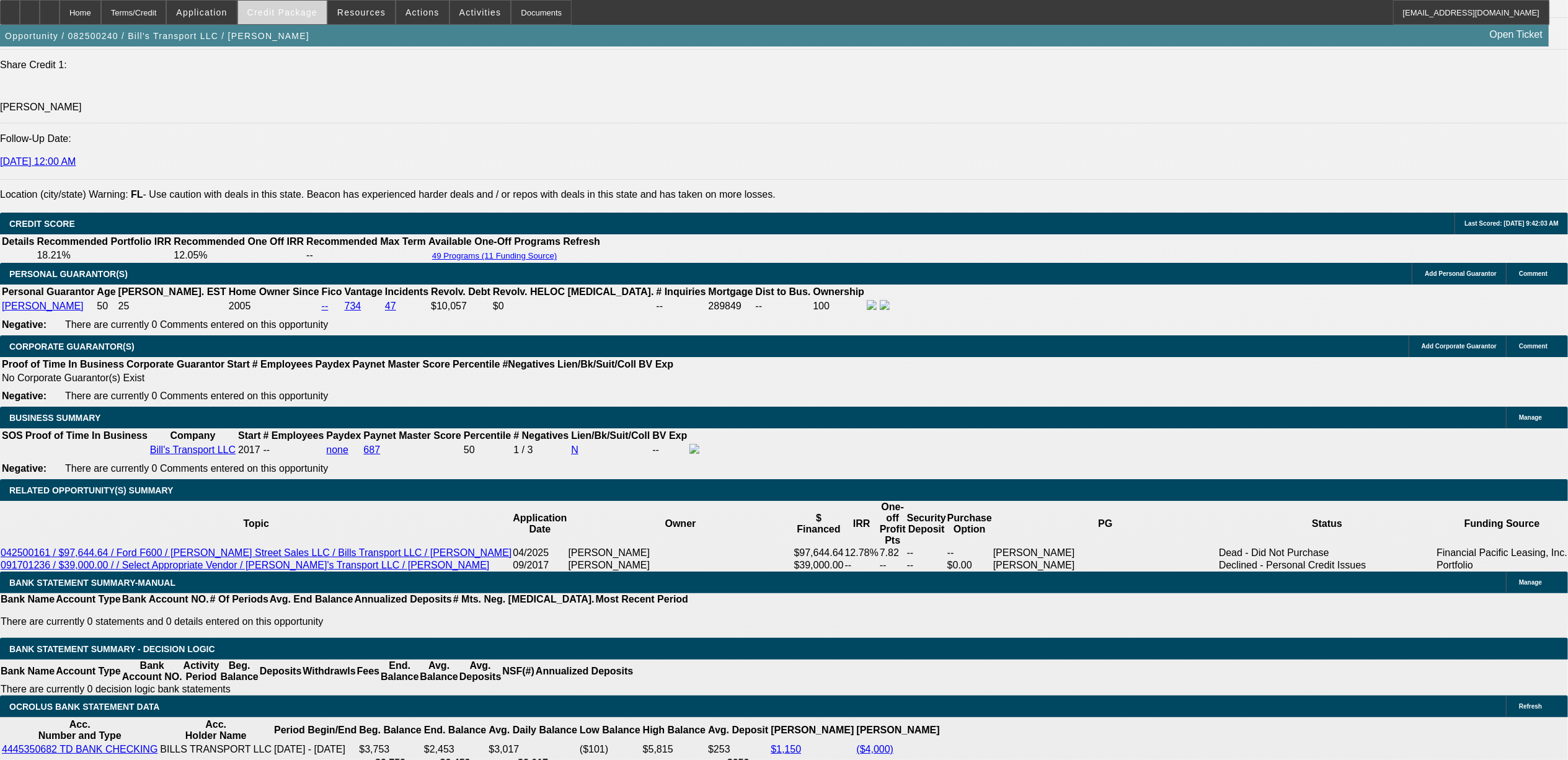
click at [276, 12] on span "Credit Package" at bounding box center [282, 12] width 70 height 10
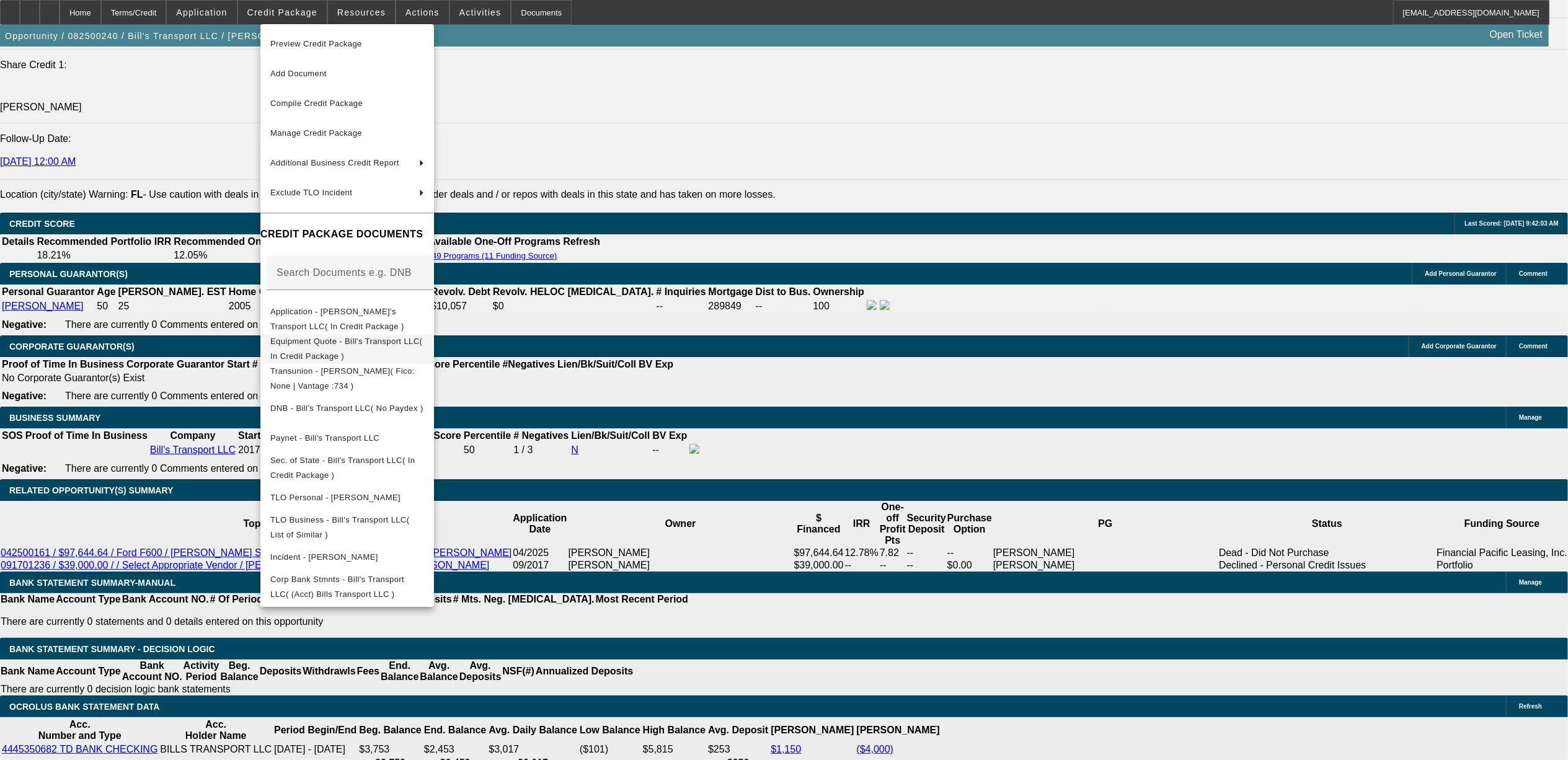
click at [346, 342] on span "Equipment Quote - Bill's Transport LLC( In Credit Package )" at bounding box center [347, 349] width 152 height 24
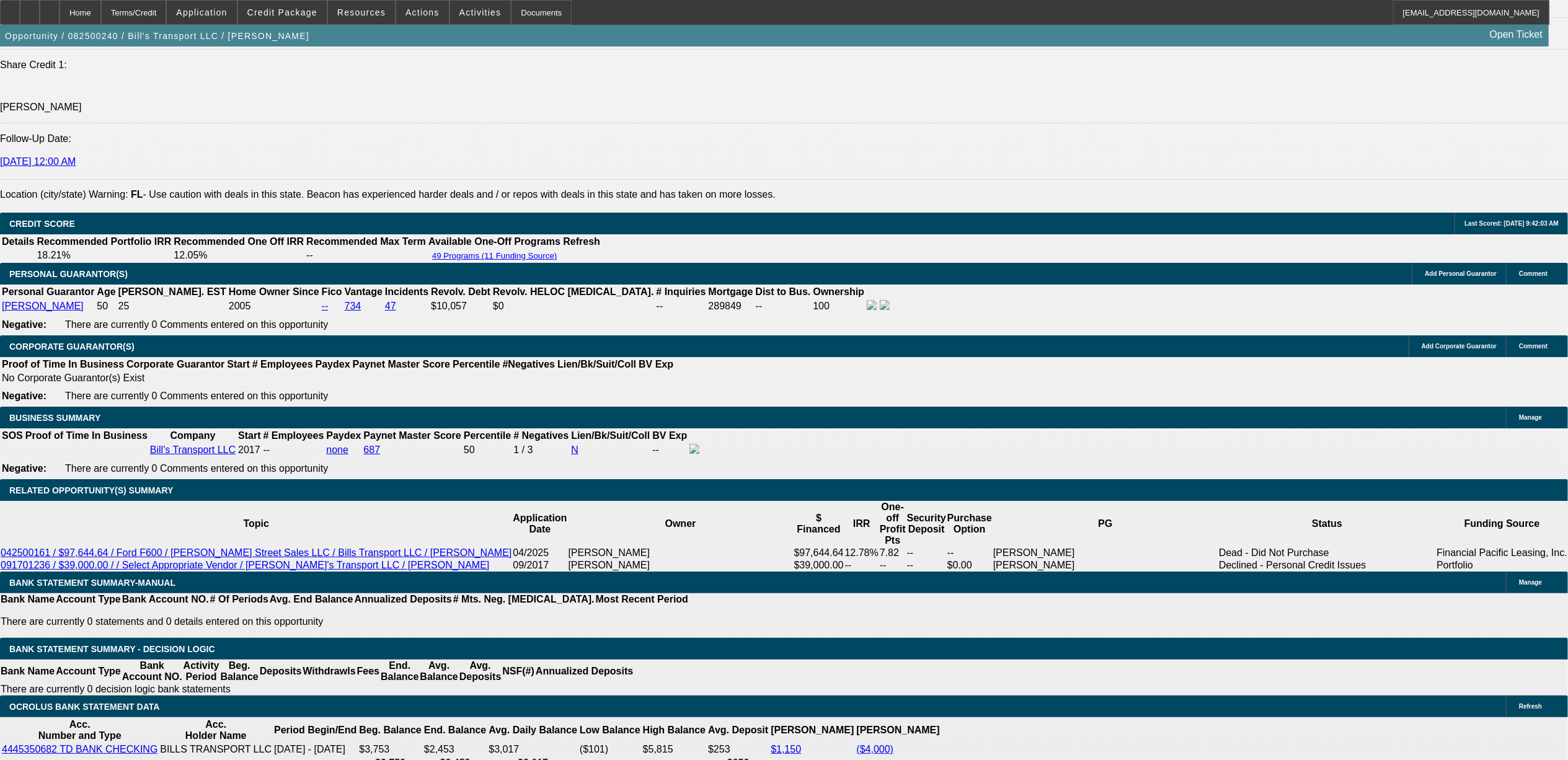
click at [301, 10] on span "Credit Package" at bounding box center [282, 12] width 70 height 10
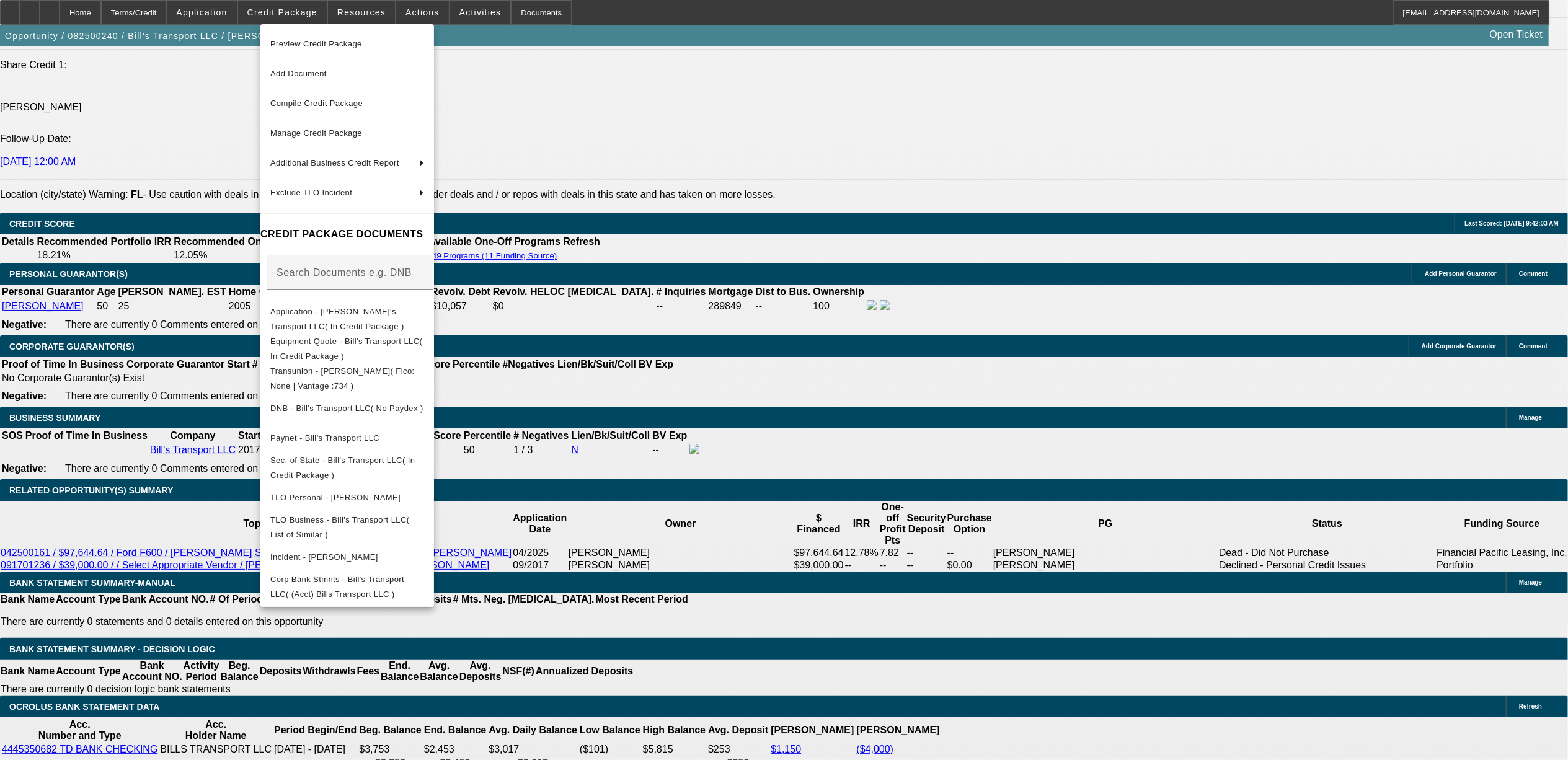
click at [835, 516] on div at bounding box center [784, 380] width 1568 height 760
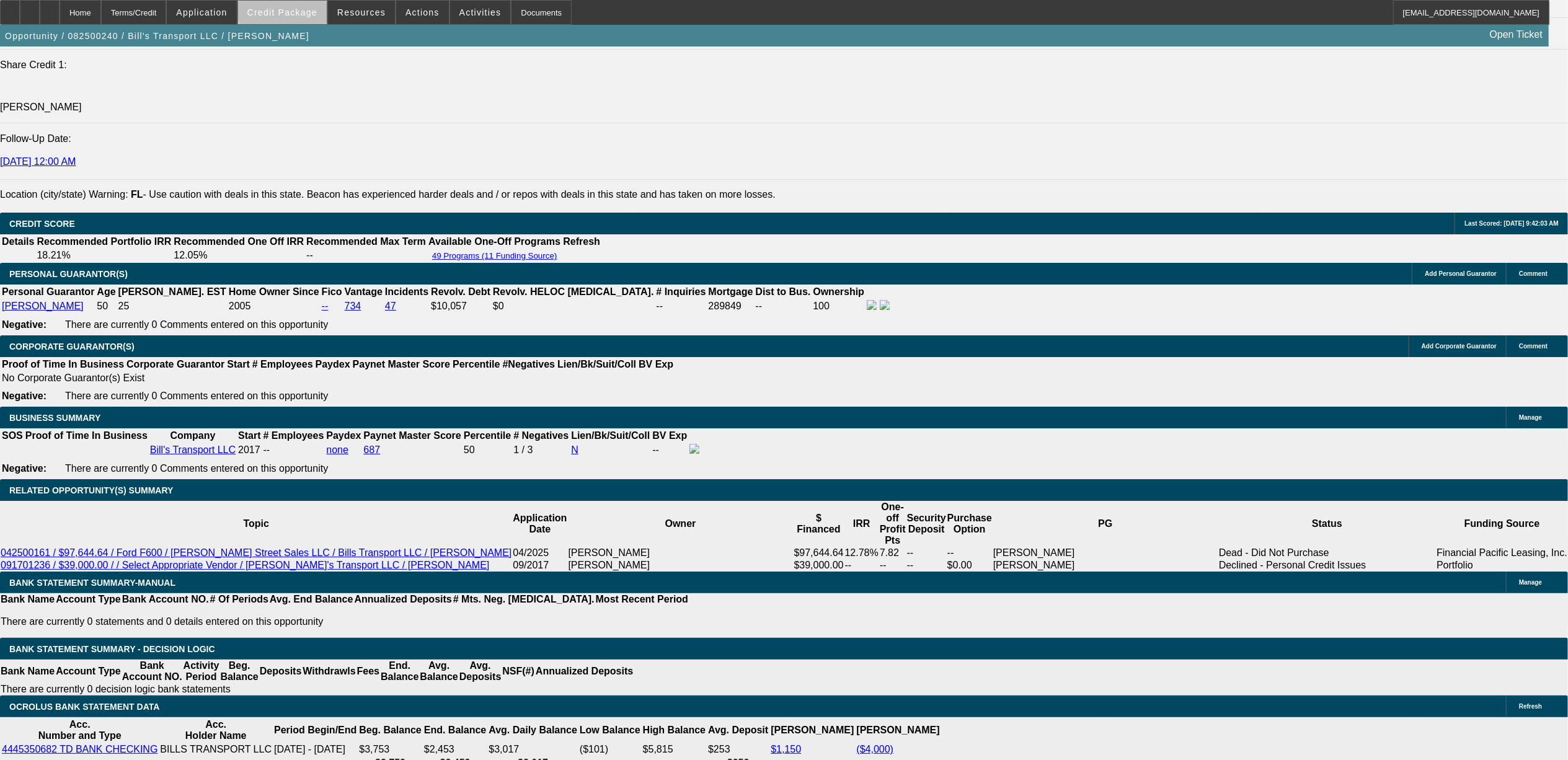
click at [318, 8] on span "Credit Package" at bounding box center [282, 12] width 70 height 10
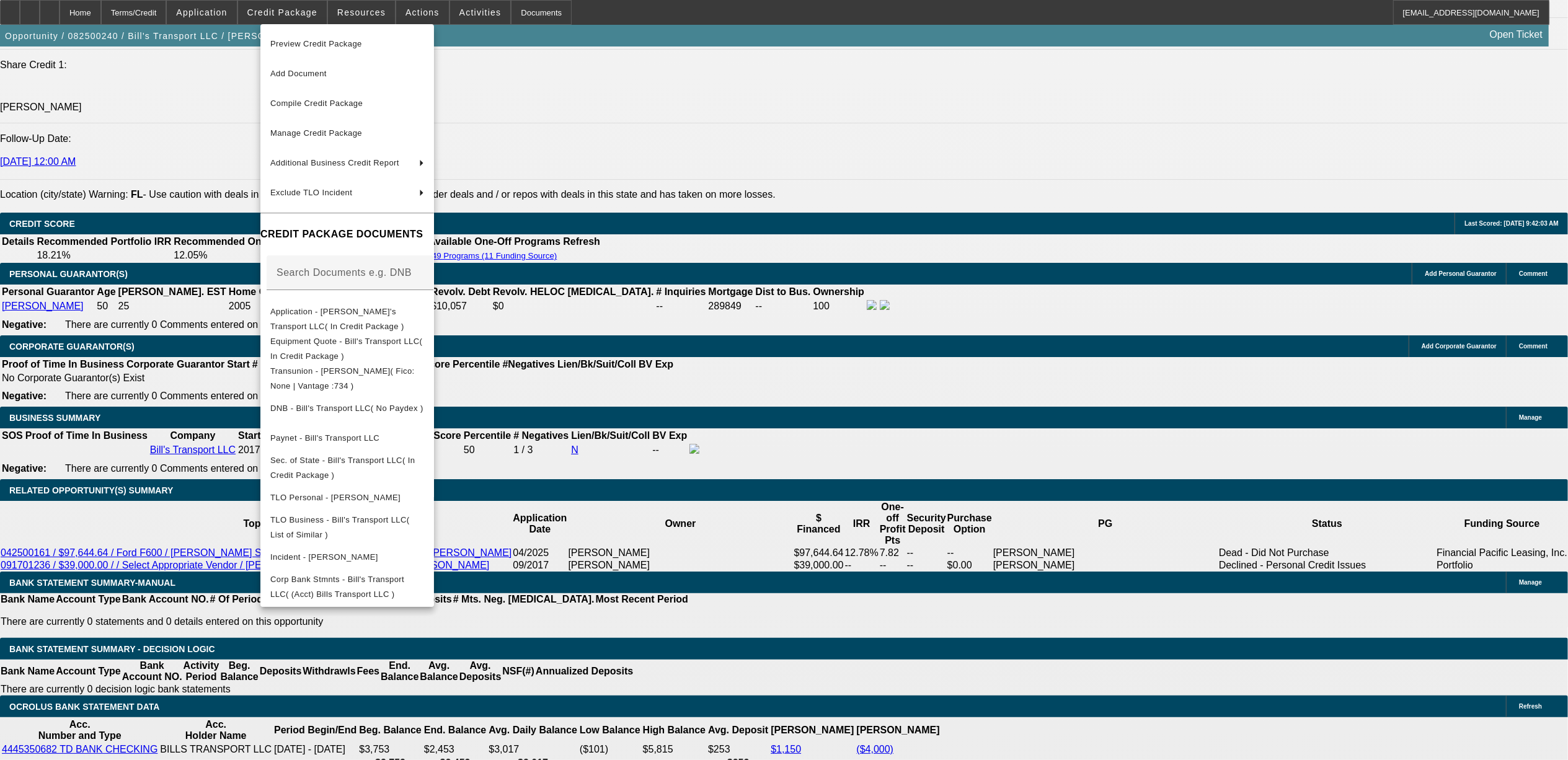
click at [759, 377] on div at bounding box center [784, 380] width 1568 height 760
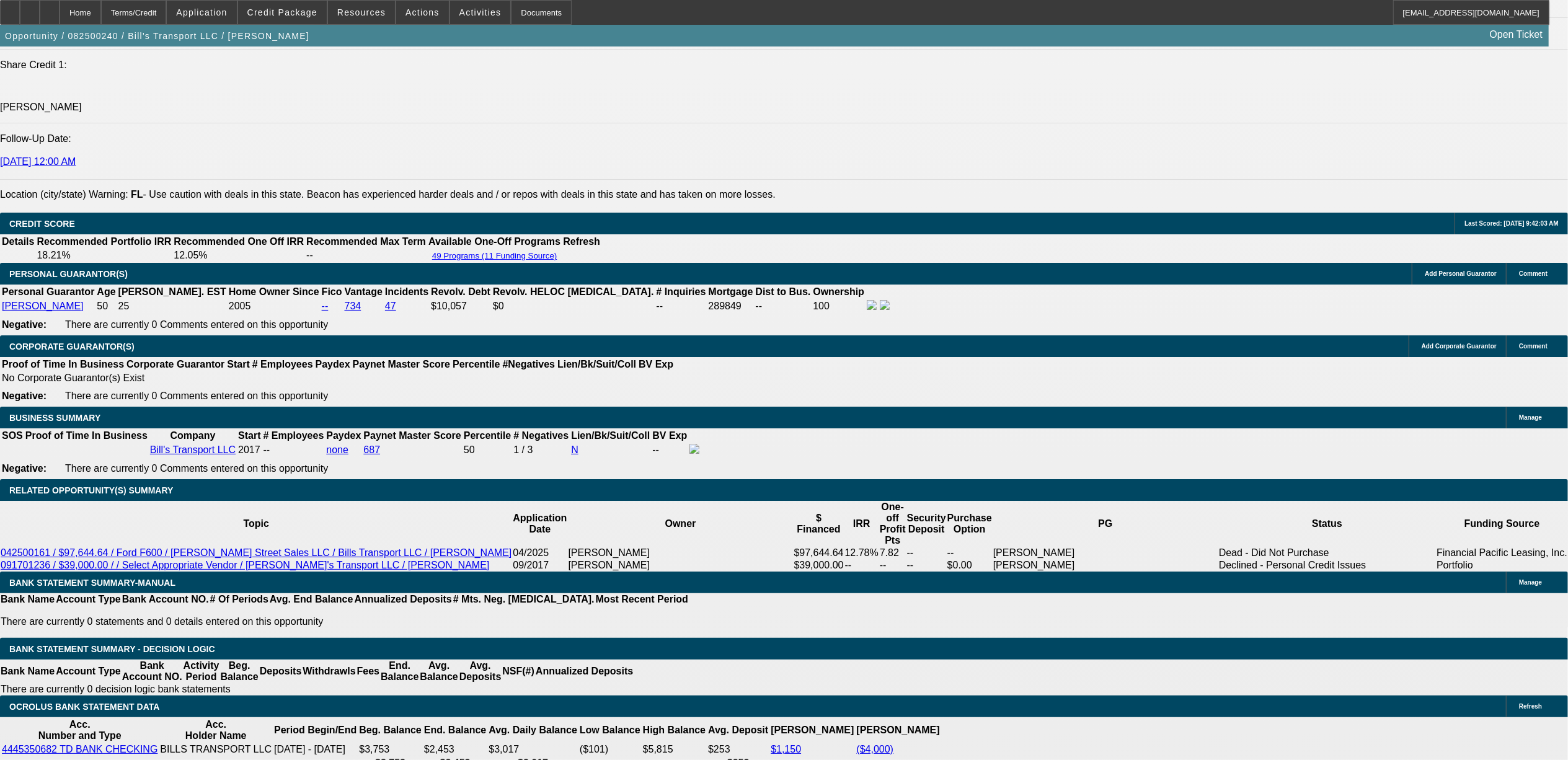
type input "$0.00"
type input "UNKNOWN"
type input "$2,661.05"
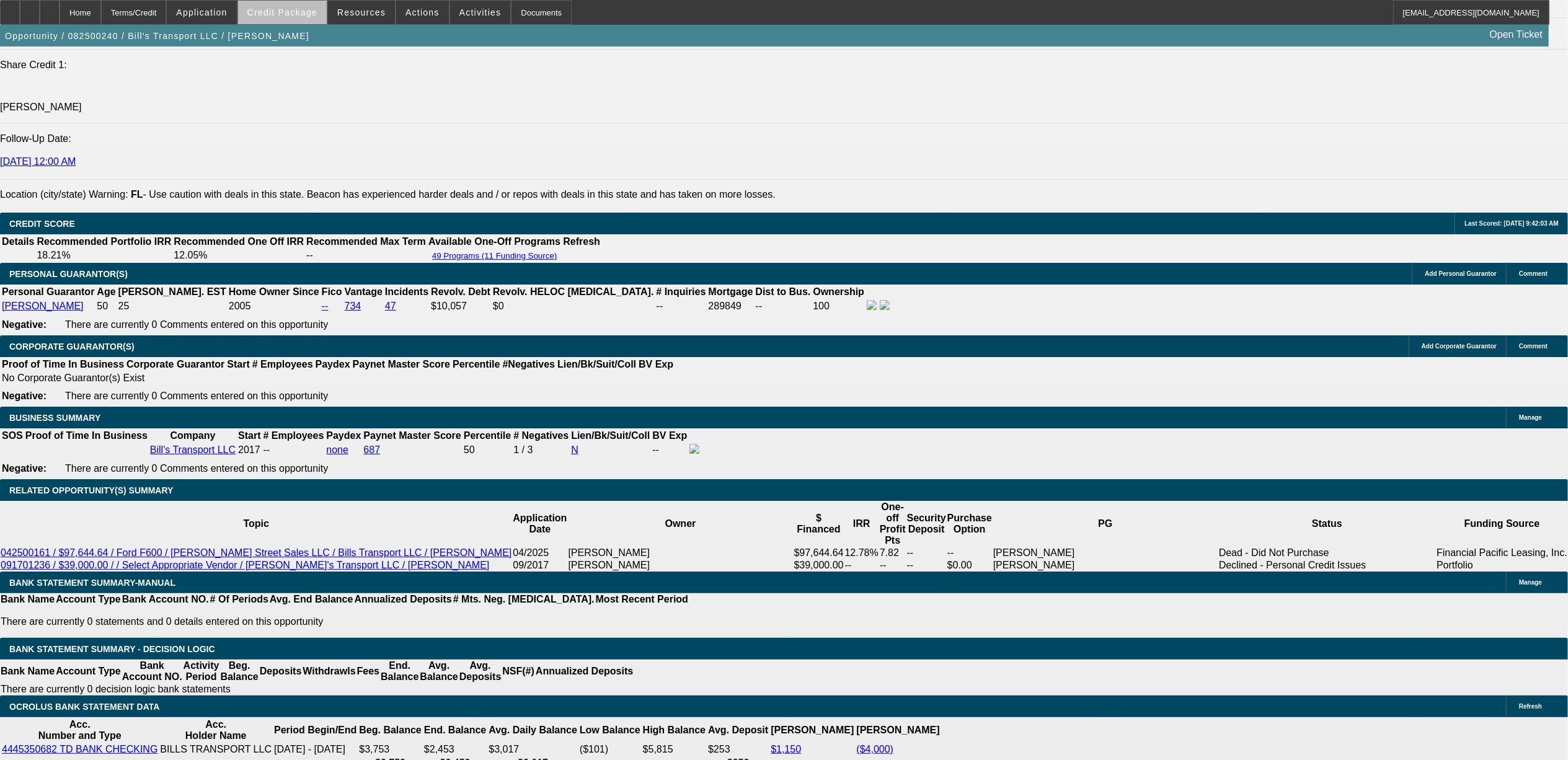
click at [306, 19] on span at bounding box center [282, 12] width 89 height 30
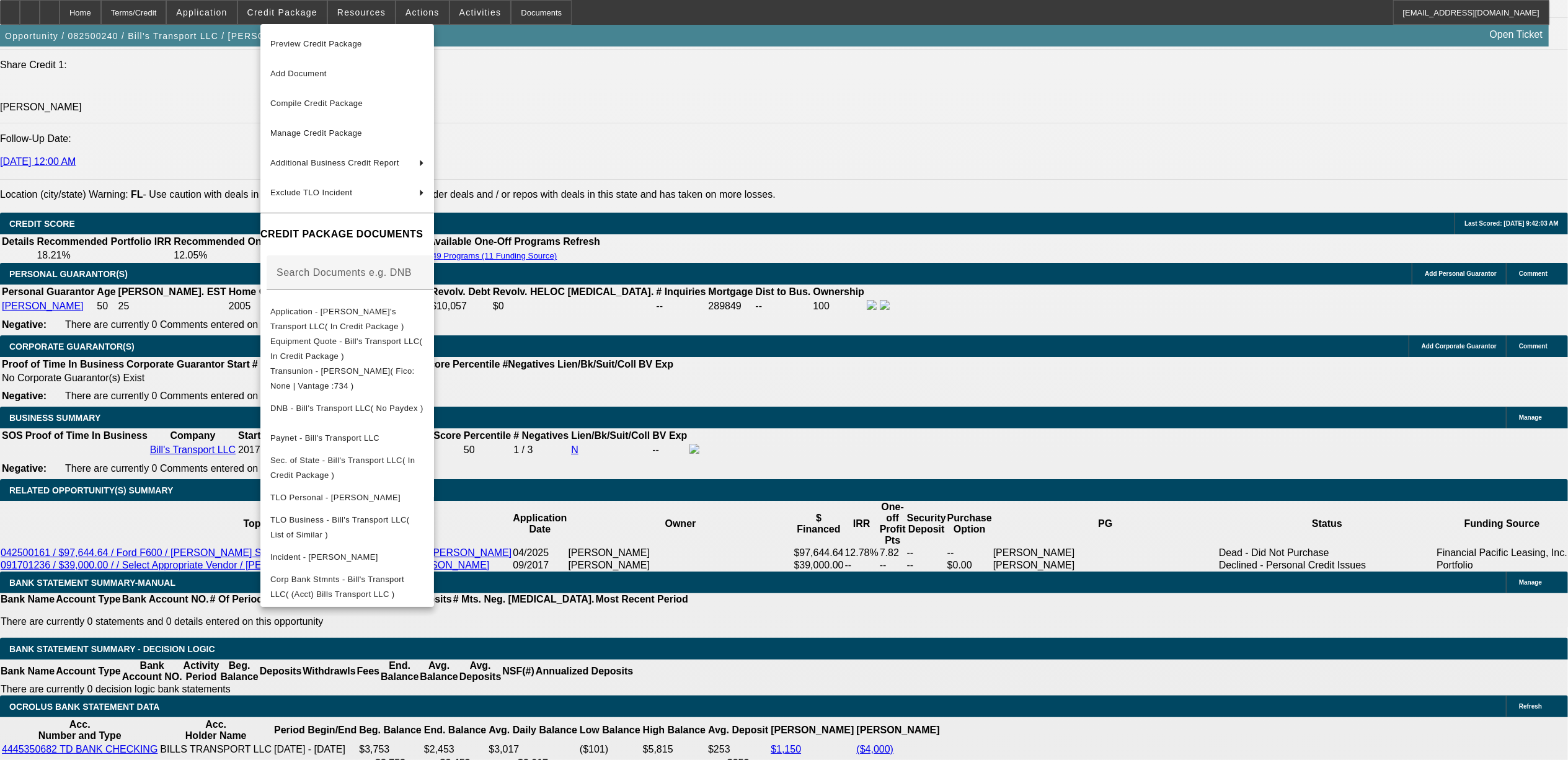
click at [89, 323] on div at bounding box center [784, 380] width 1568 height 760
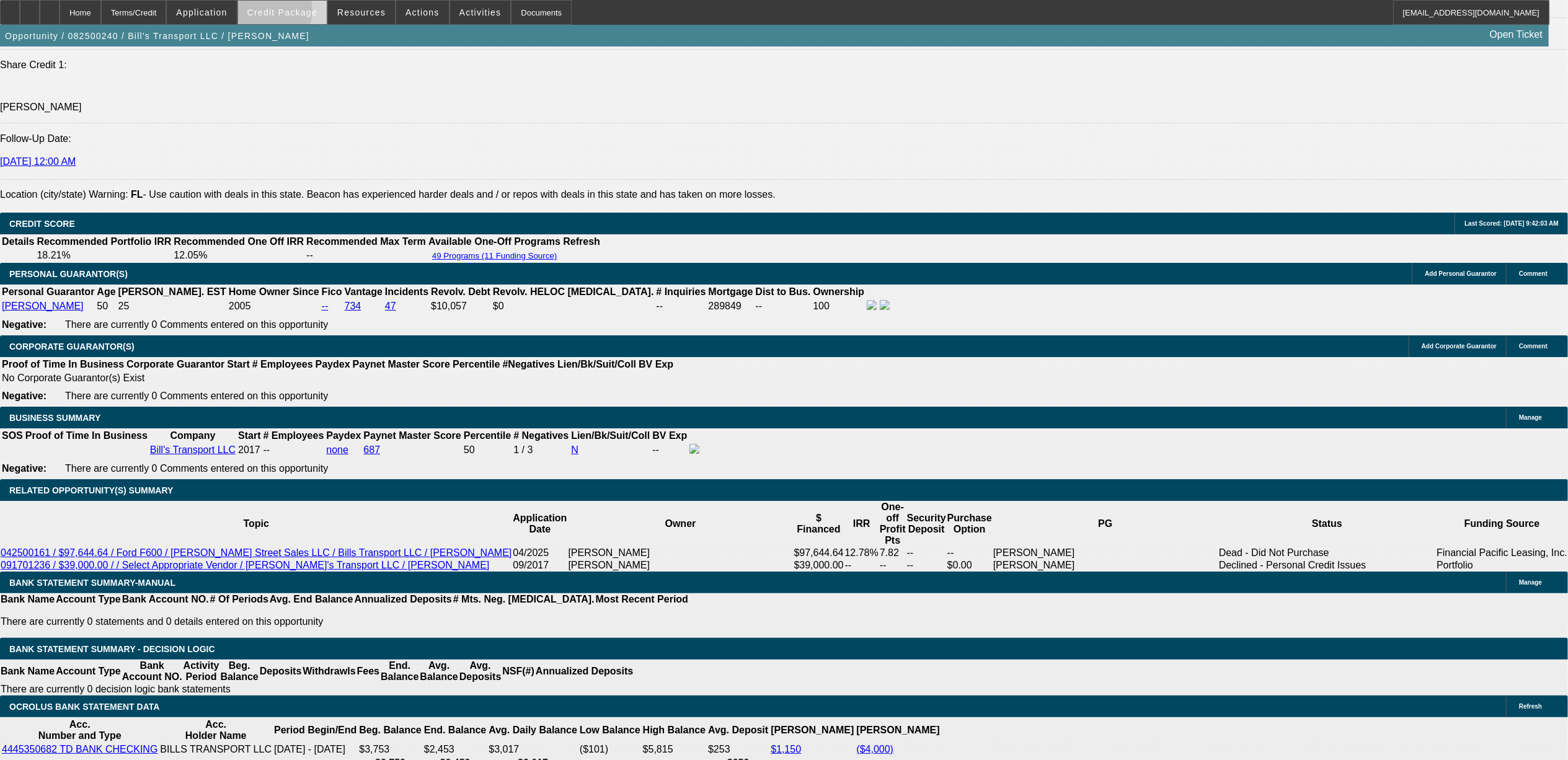
click at [290, 10] on span "Credit Package" at bounding box center [282, 12] width 70 height 10
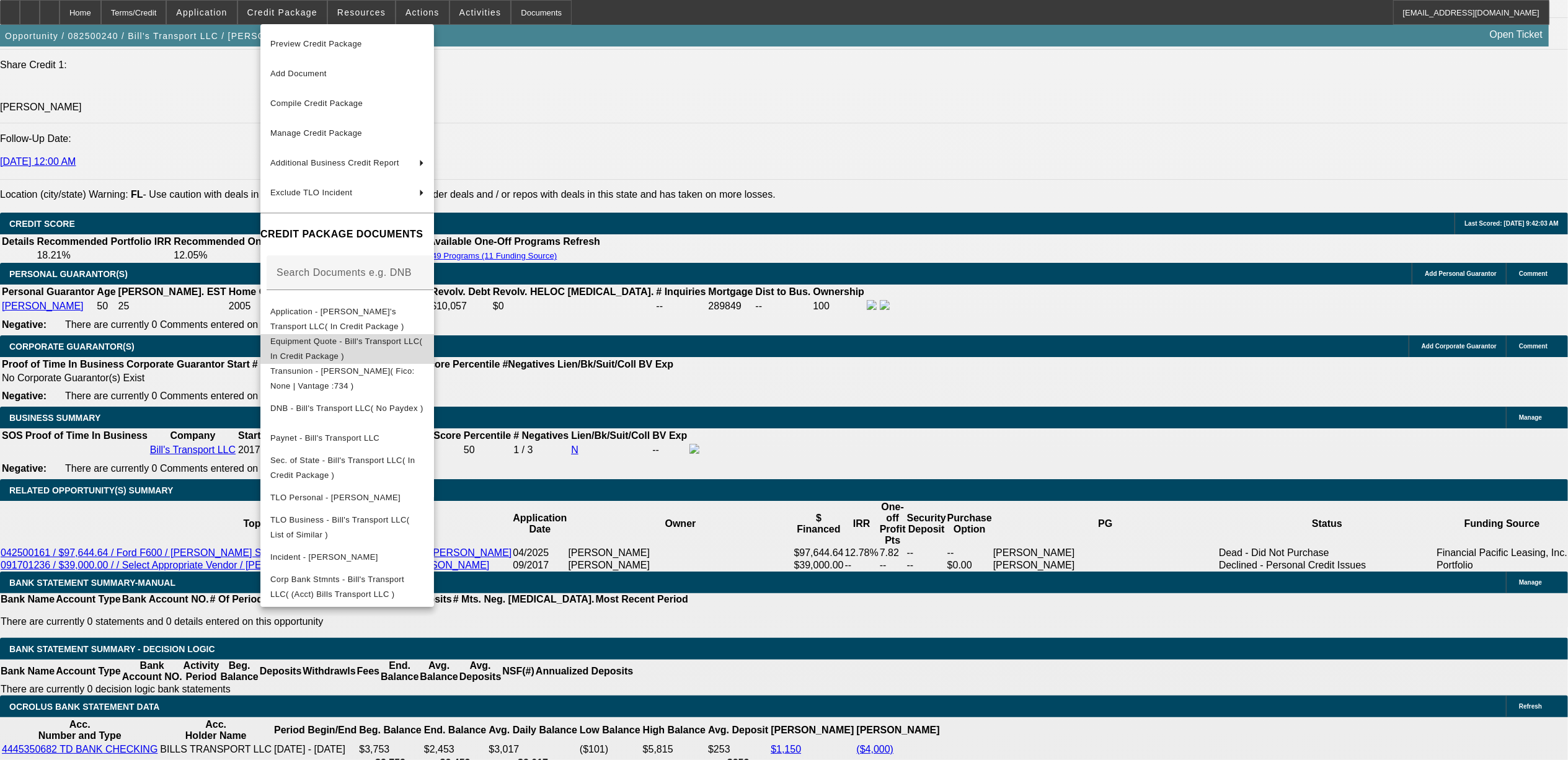
click at [363, 346] on span "Equipment Quote - Bill's Transport LLC( In Credit Package )" at bounding box center [347, 349] width 152 height 24
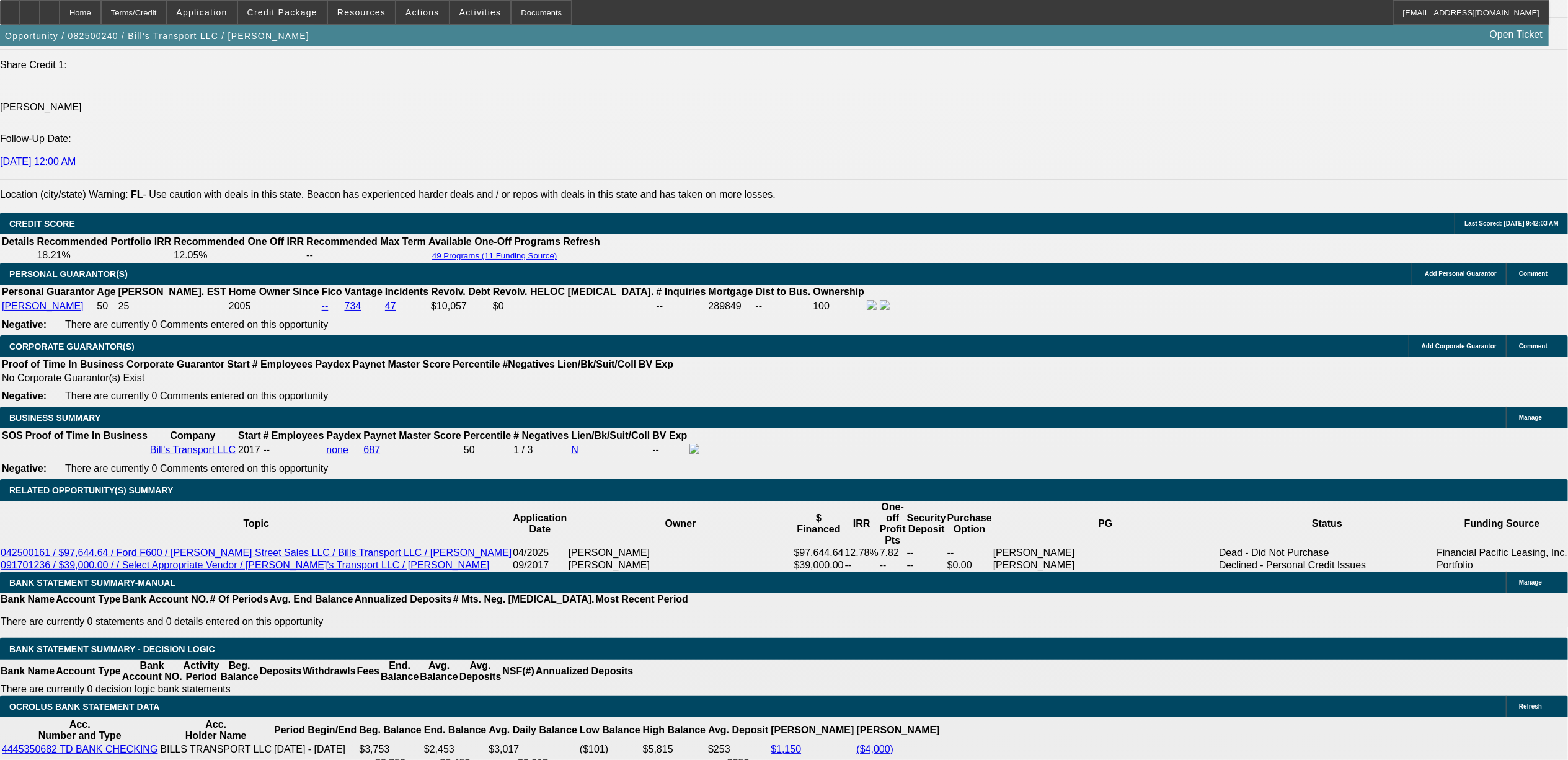
drag, startPoint x: 303, startPoint y: 170, endPoint x: 221, endPoint y: 222, distance: 97.1
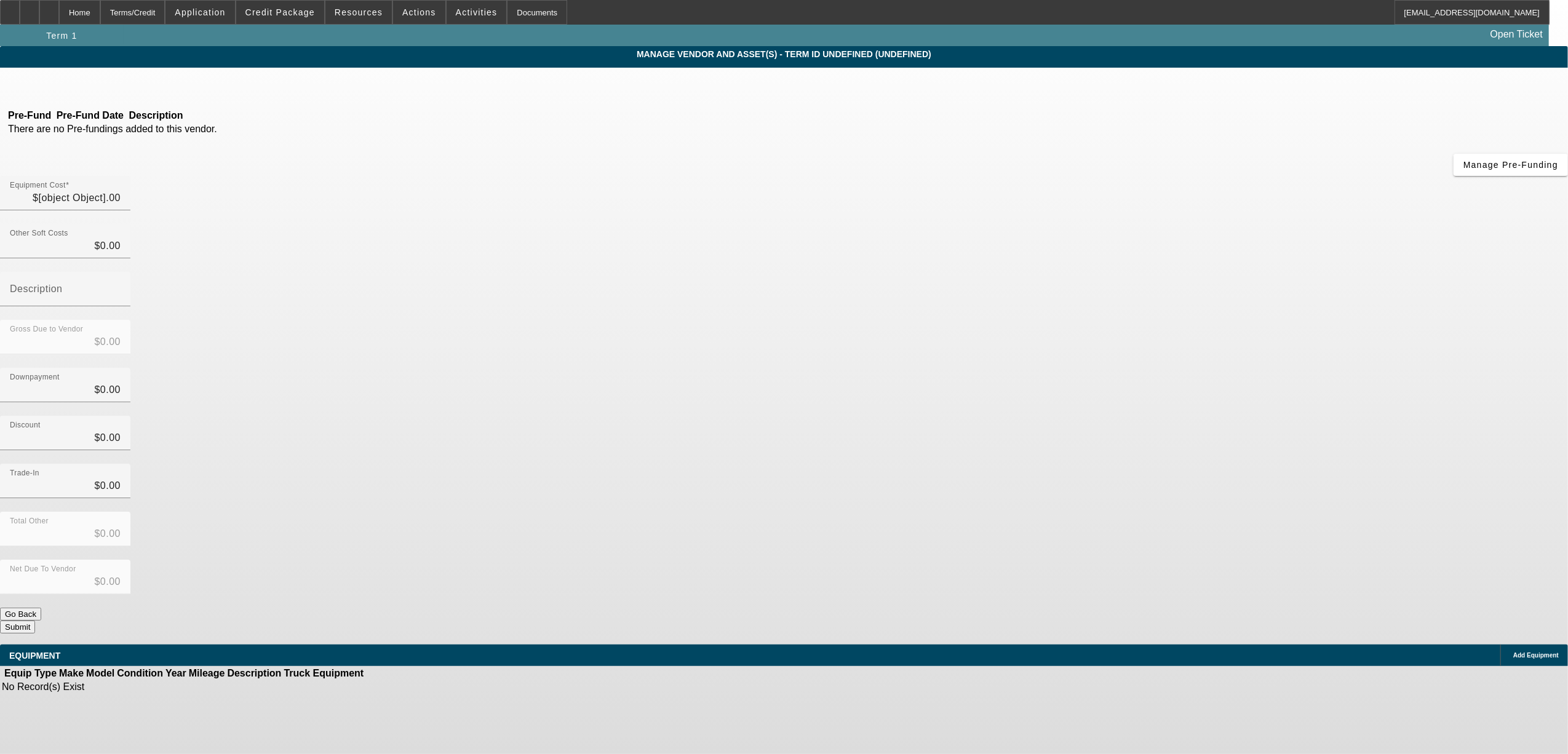
type input "$119,900.00"
click at [117, 90] on icon at bounding box center [117, 85] width 0 height 10
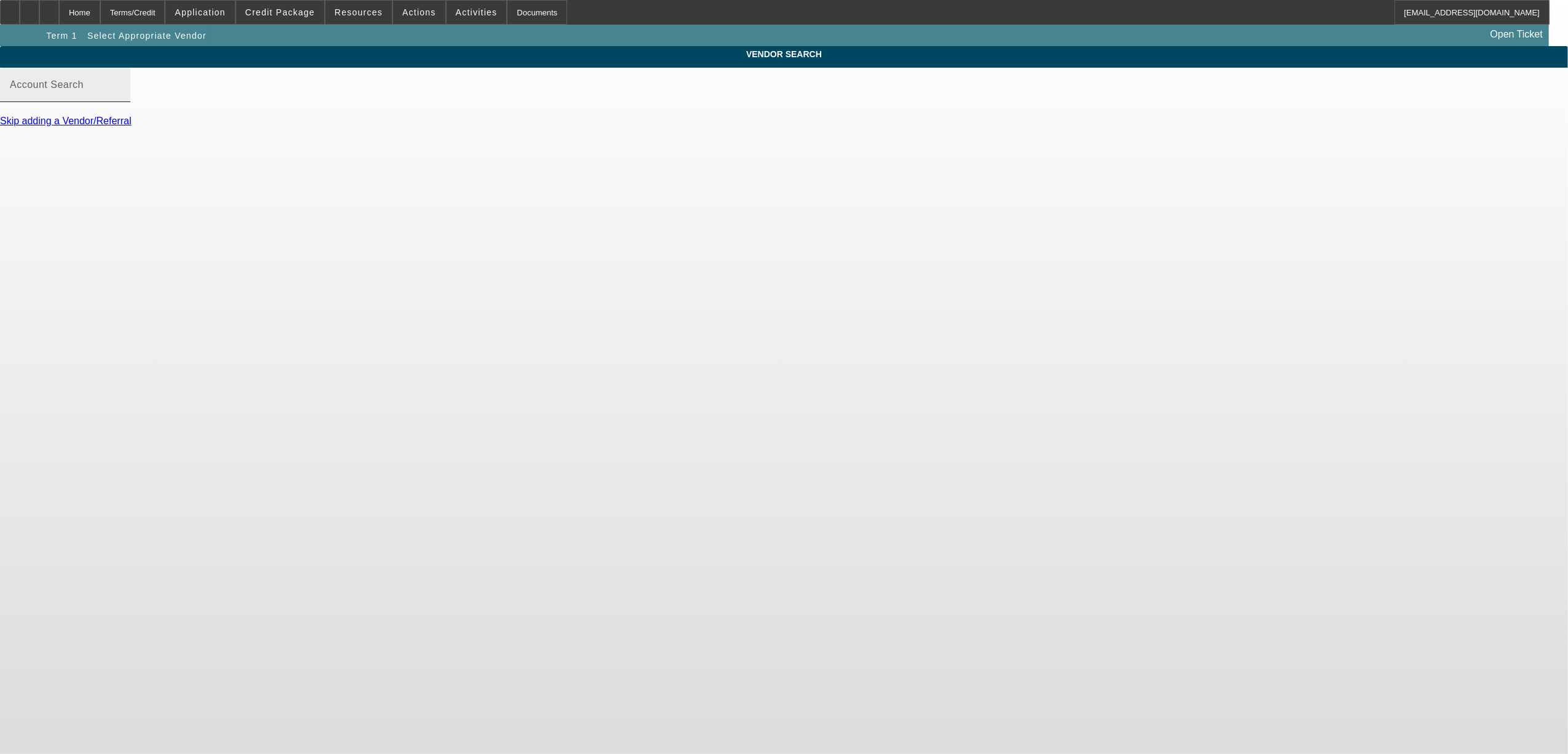
click at [84, 90] on mat-label "Account Search" at bounding box center [46, 84] width 73 height 10
click at [121, 98] on input "Account Search" at bounding box center [65, 90] width 111 height 15
type input "i"
type input "w"
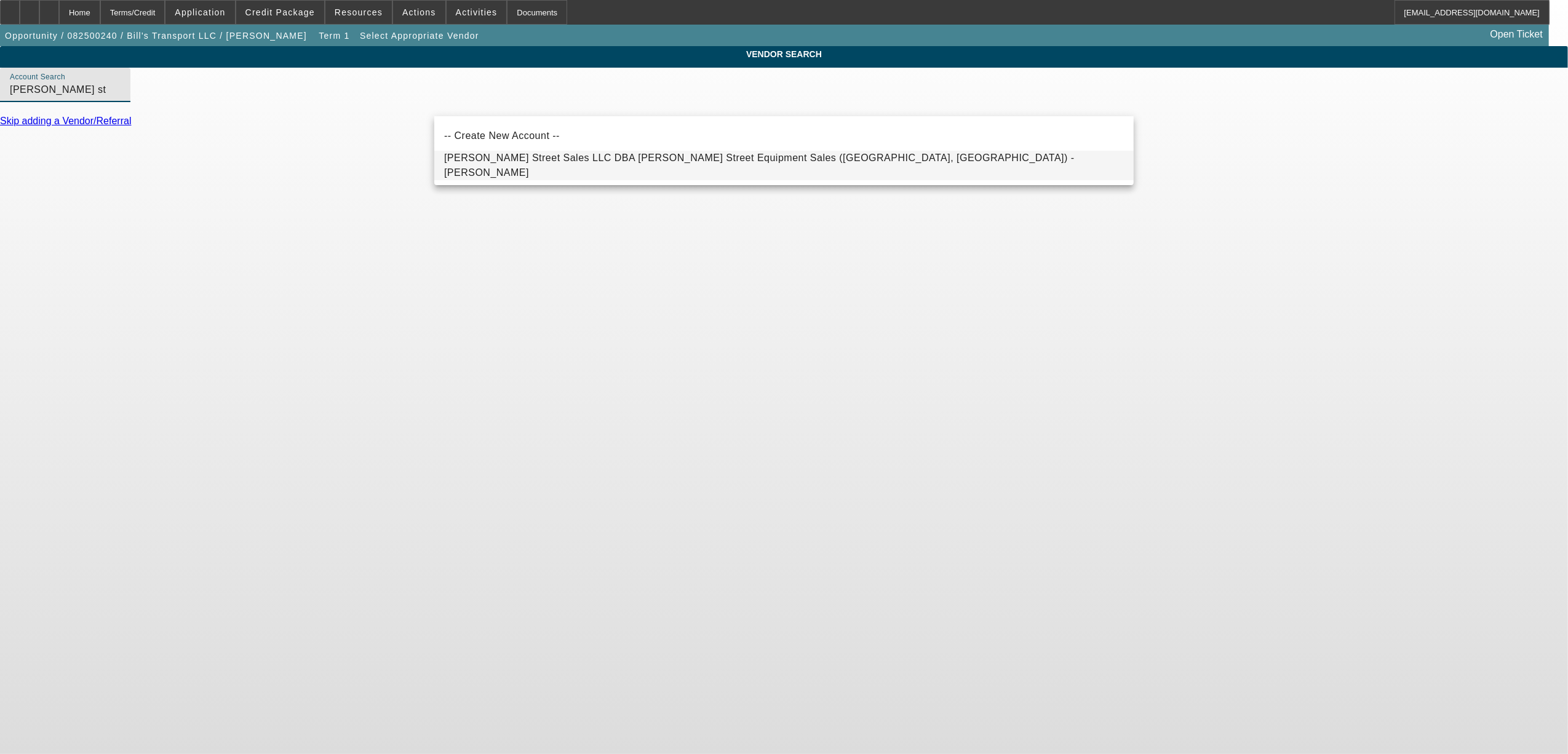
click at [537, 161] on span "Winn Street Sales LLC DBA Winn Street Equipment Sales (Burlington, MA) - Igo, M…" at bounding box center [759, 165] width 630 height 25
type input "Winn Street Sales LLC DBA Winn Street Equipment Sales (Burlington, MA) - Igo, M…"
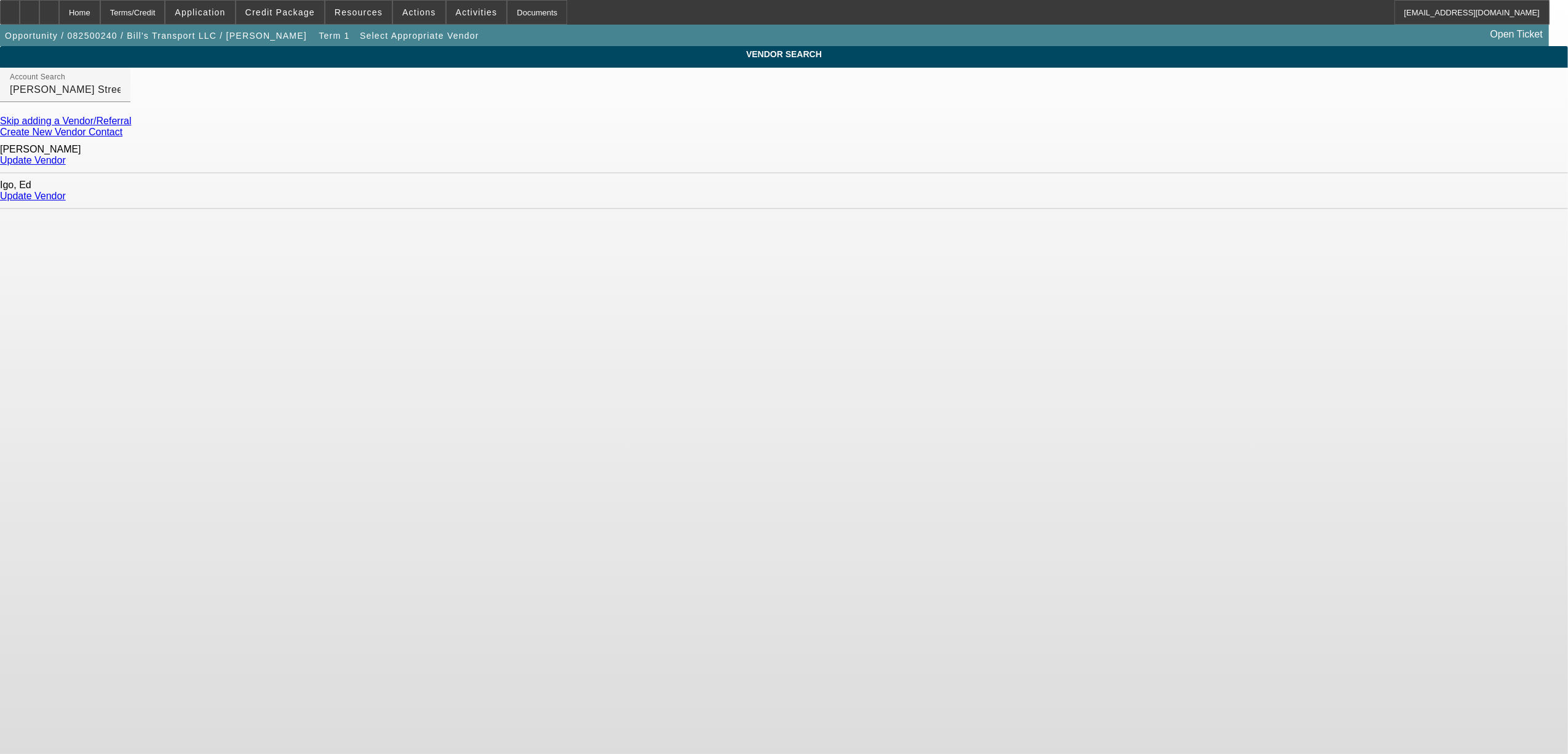
click at [66, 157] on link "Update Vendor" at bounding box center [33, 160] width 66 height 10
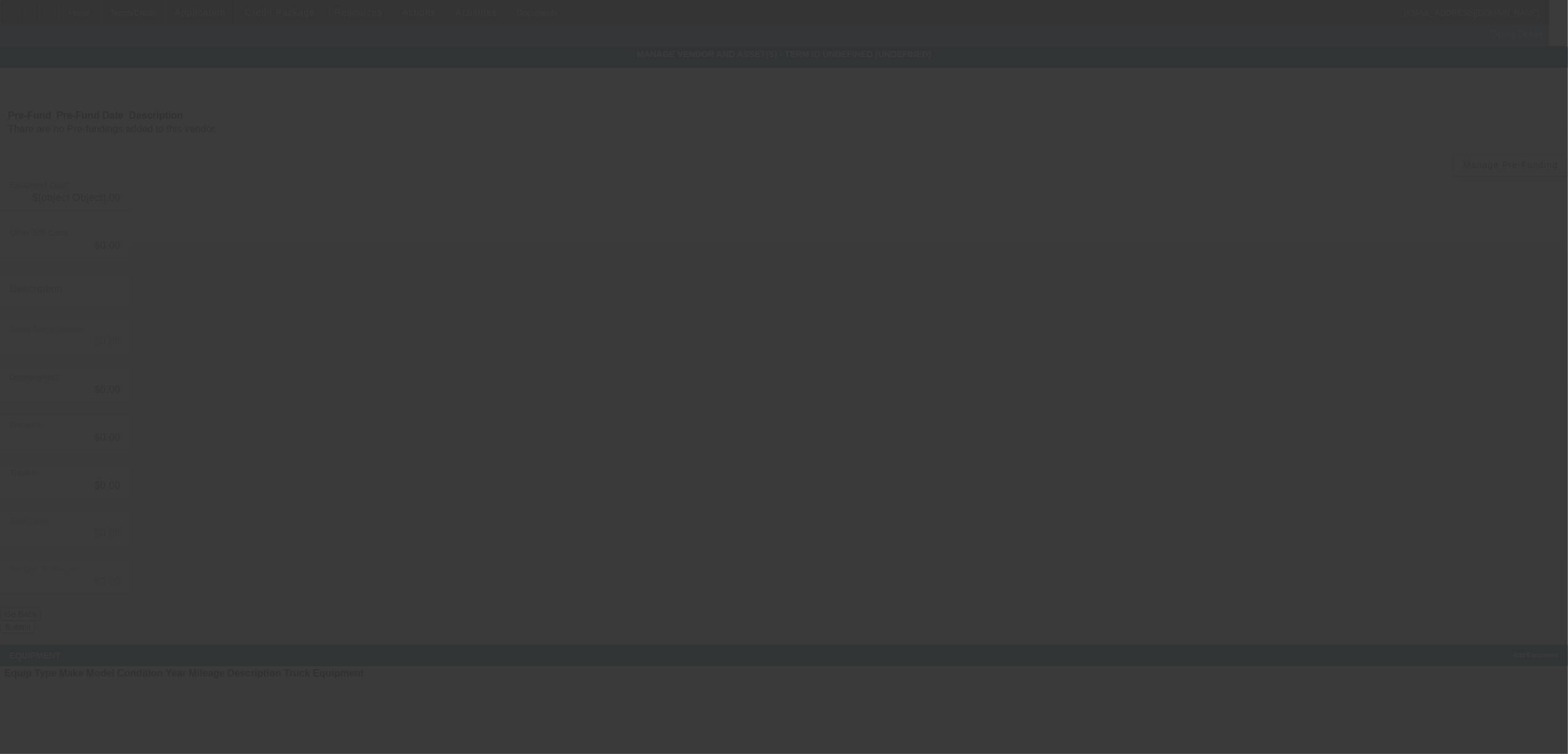
type input "$119,900.00"
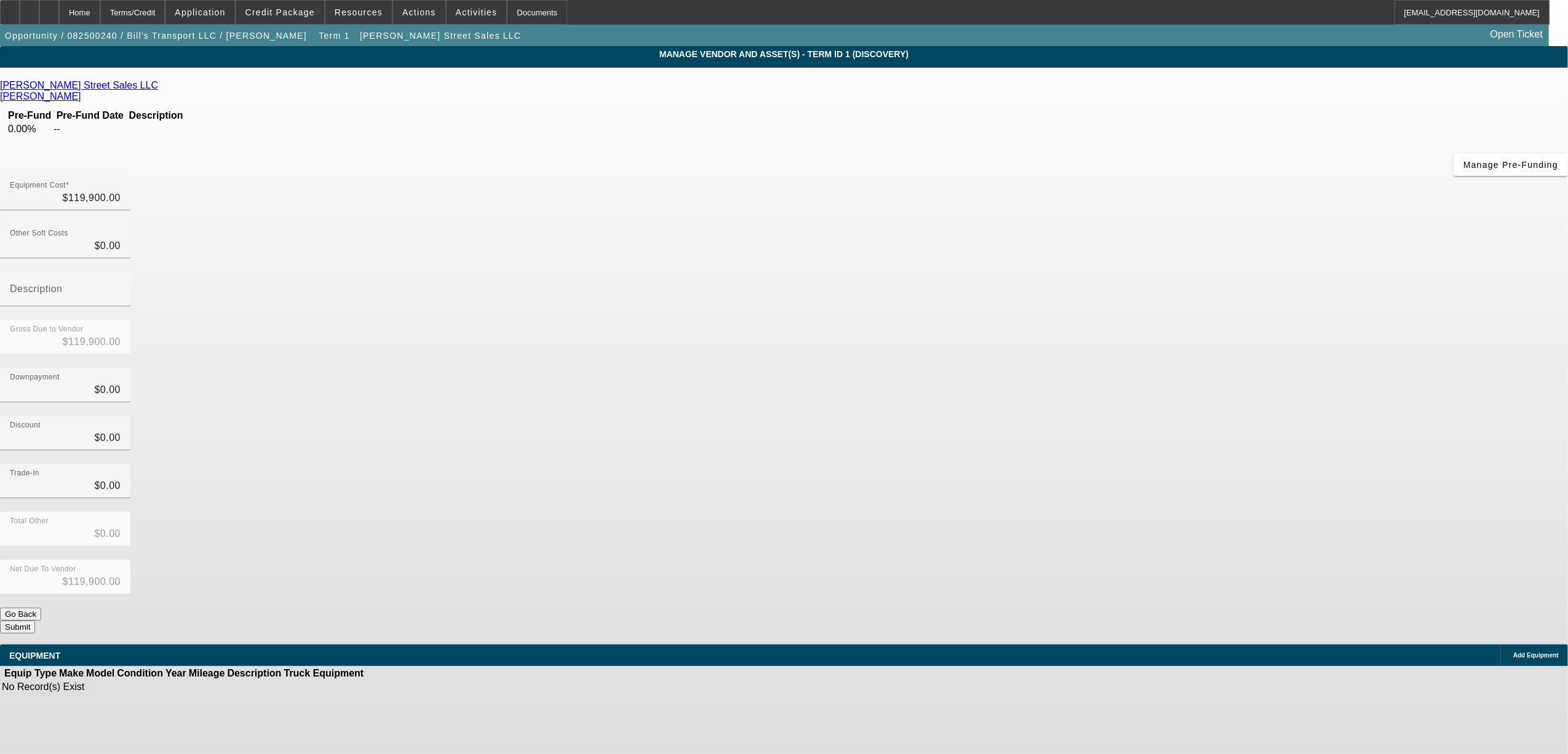
click at [1500, 645] on div "Add Equipment" at bounding box center [1534, 655] width 68 height 21
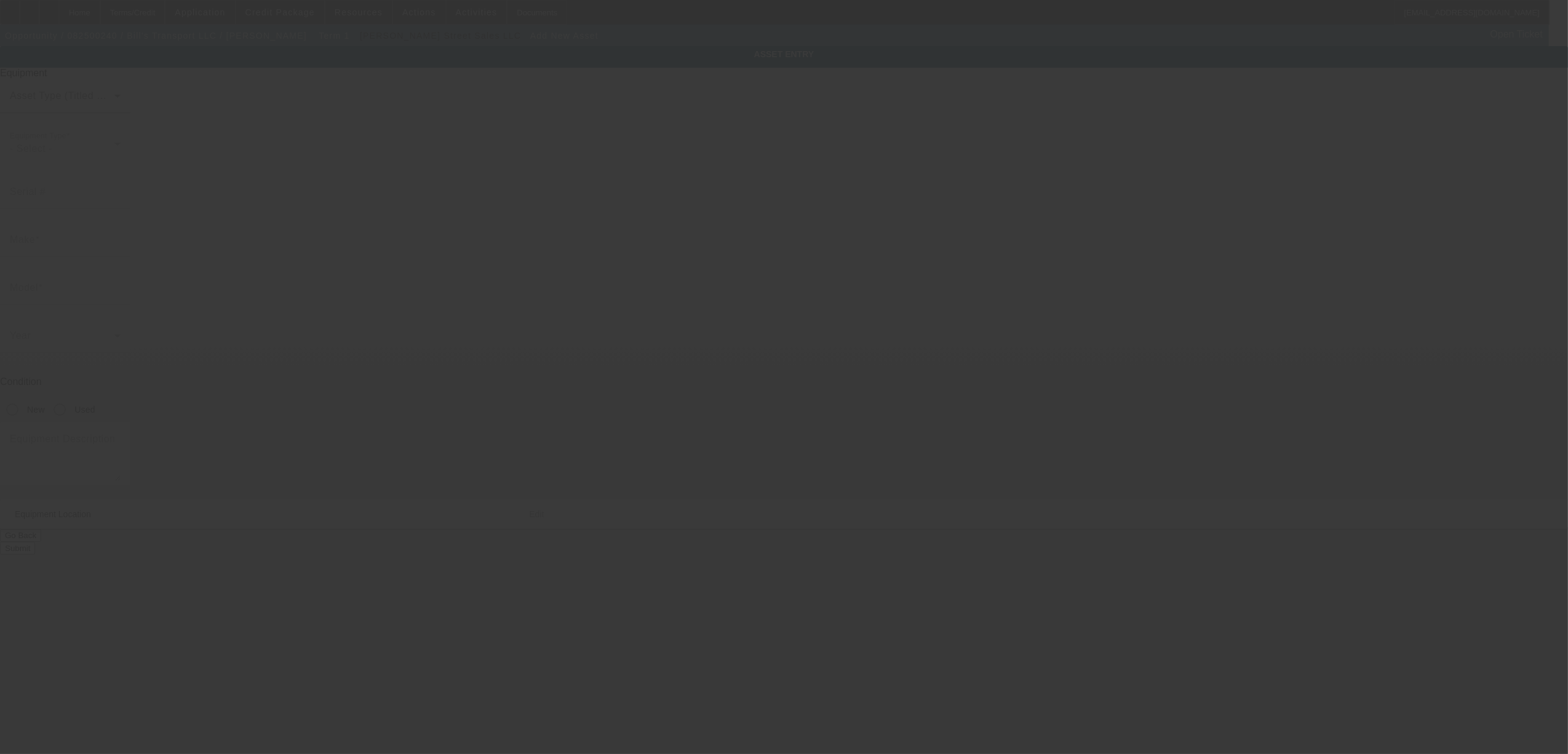
type input "7140 SW 128th Terrace Rd"
type input "Ocala"
type input "34481"
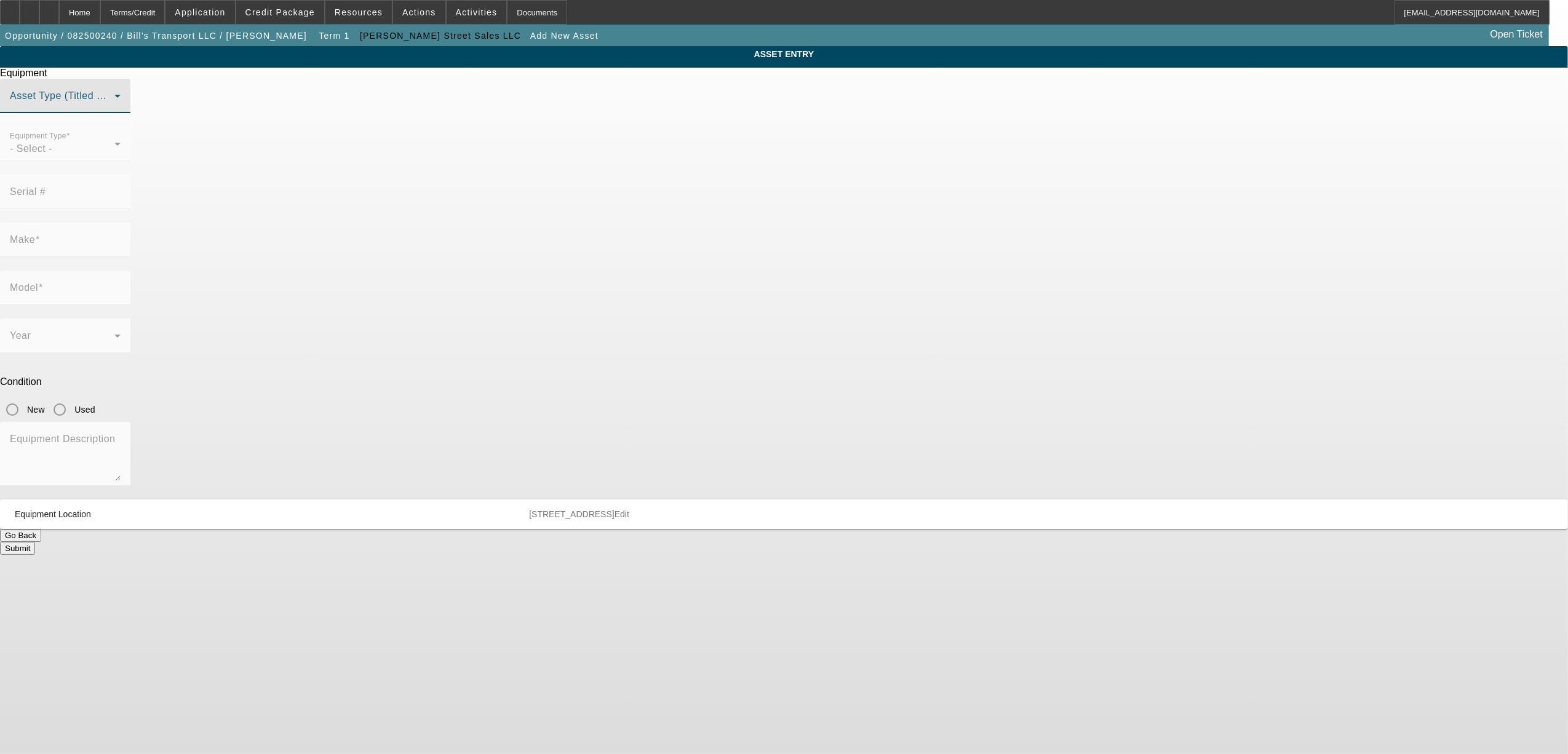
click at [114, 108] on span at bounding box center [62, 101] width 105 height 15
click at [658, 209] on span "Title Vehicle Asset" at bounding box center [667, 217] width 86 height 15
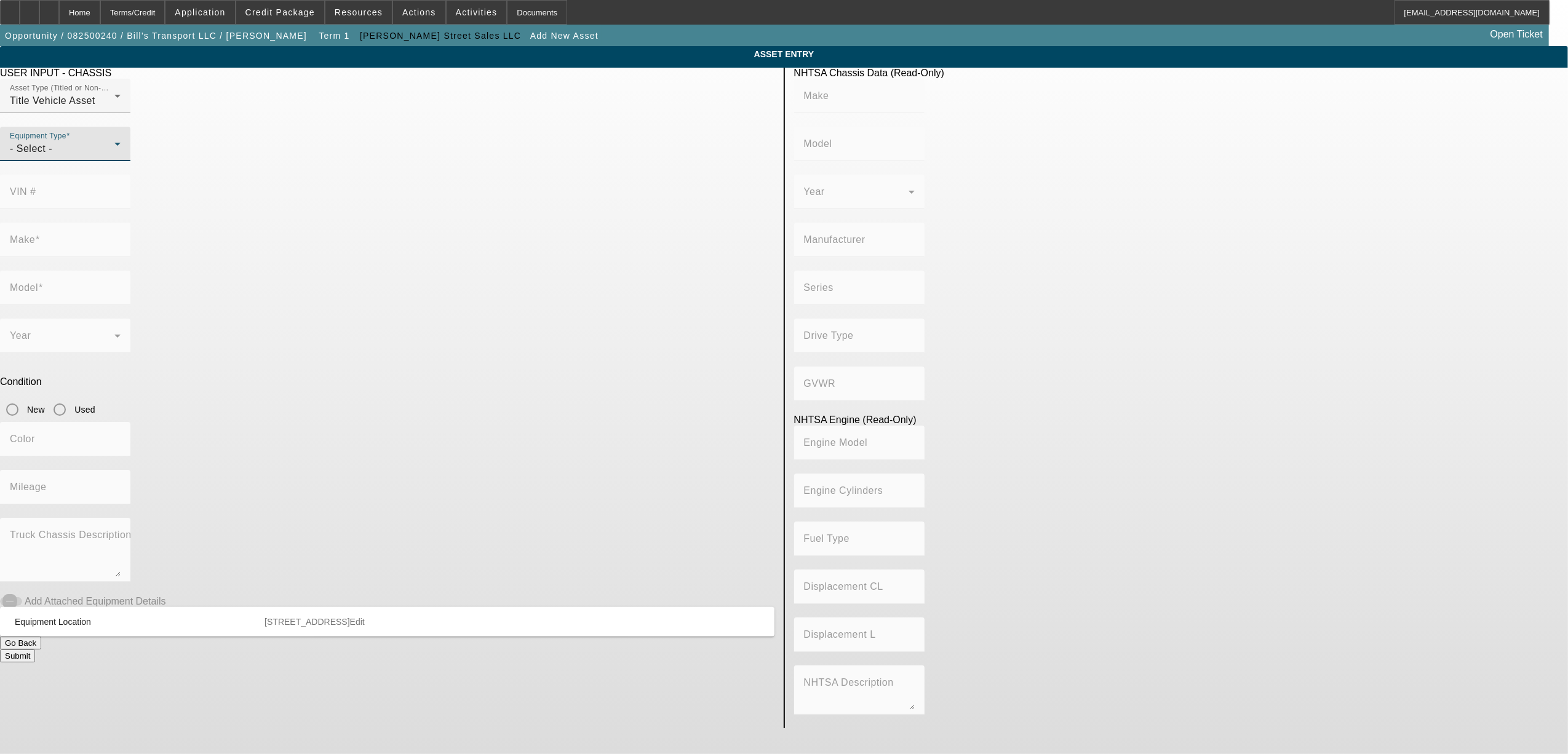
click at [114, 156] on div "- Select -" at bounding box center [62, 149] width 105 height 15
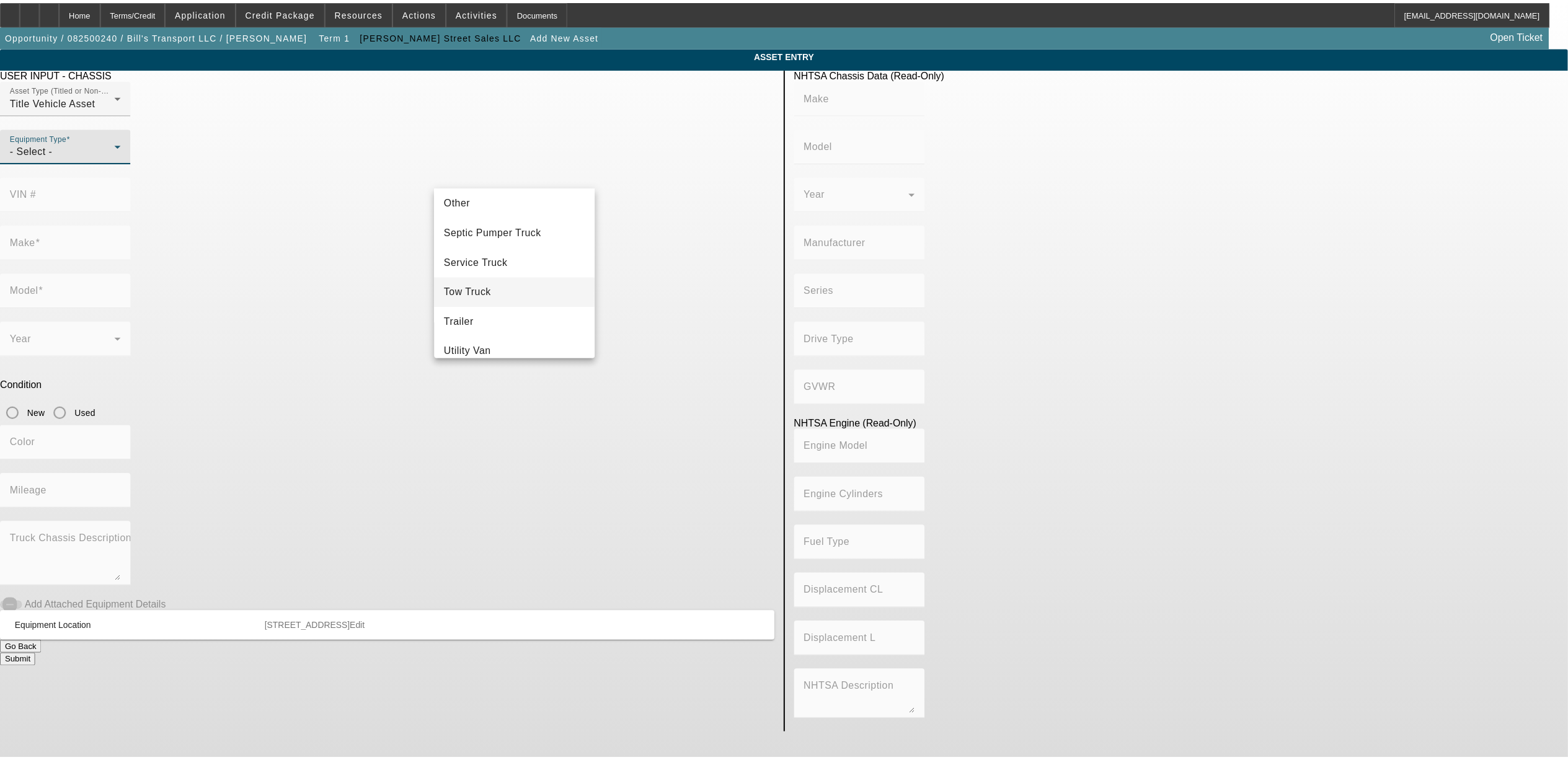
scroll to position [197, 0]
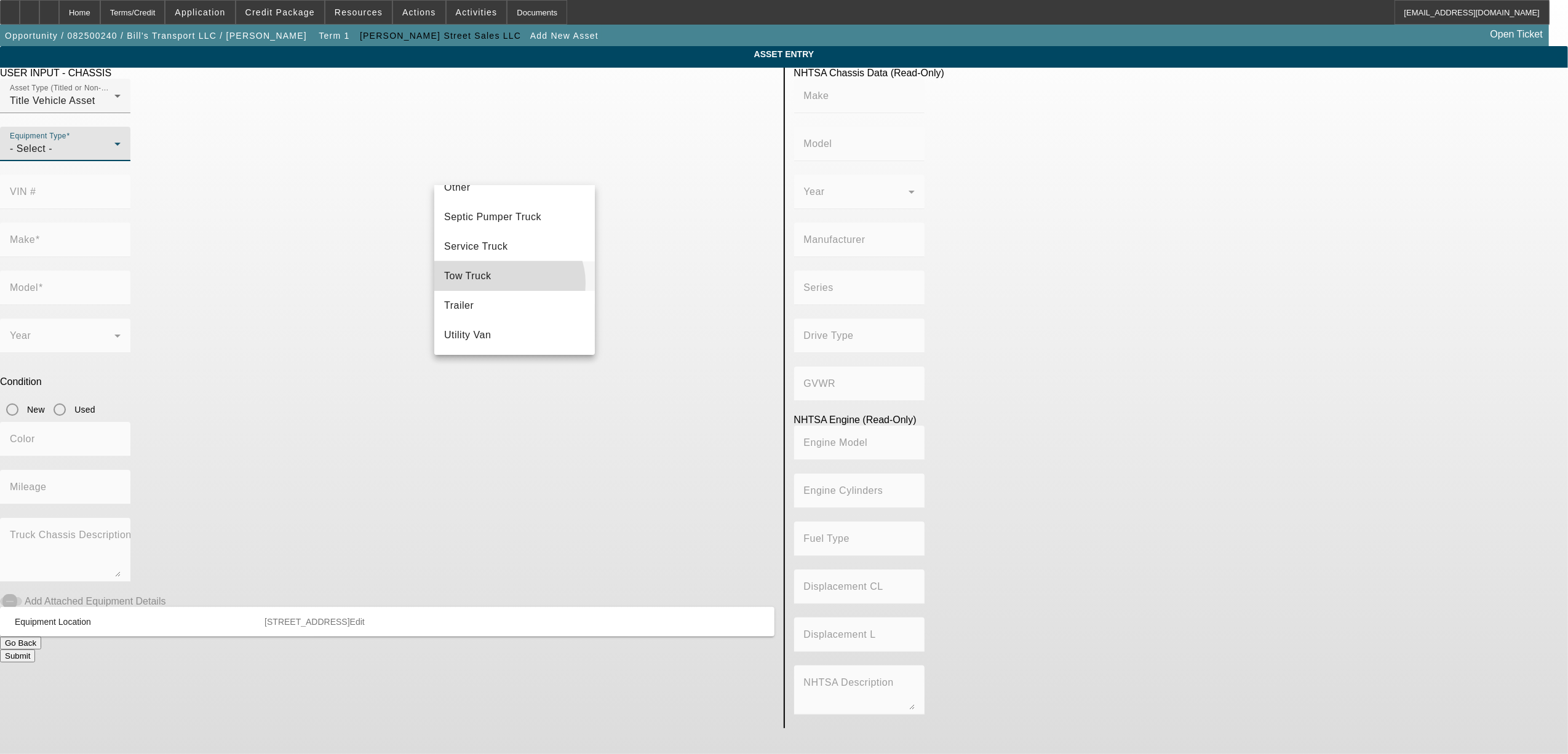
click at [508, 283] on mat-option "Tow Truck" at bounding box center [514, 276] width 161 height 30
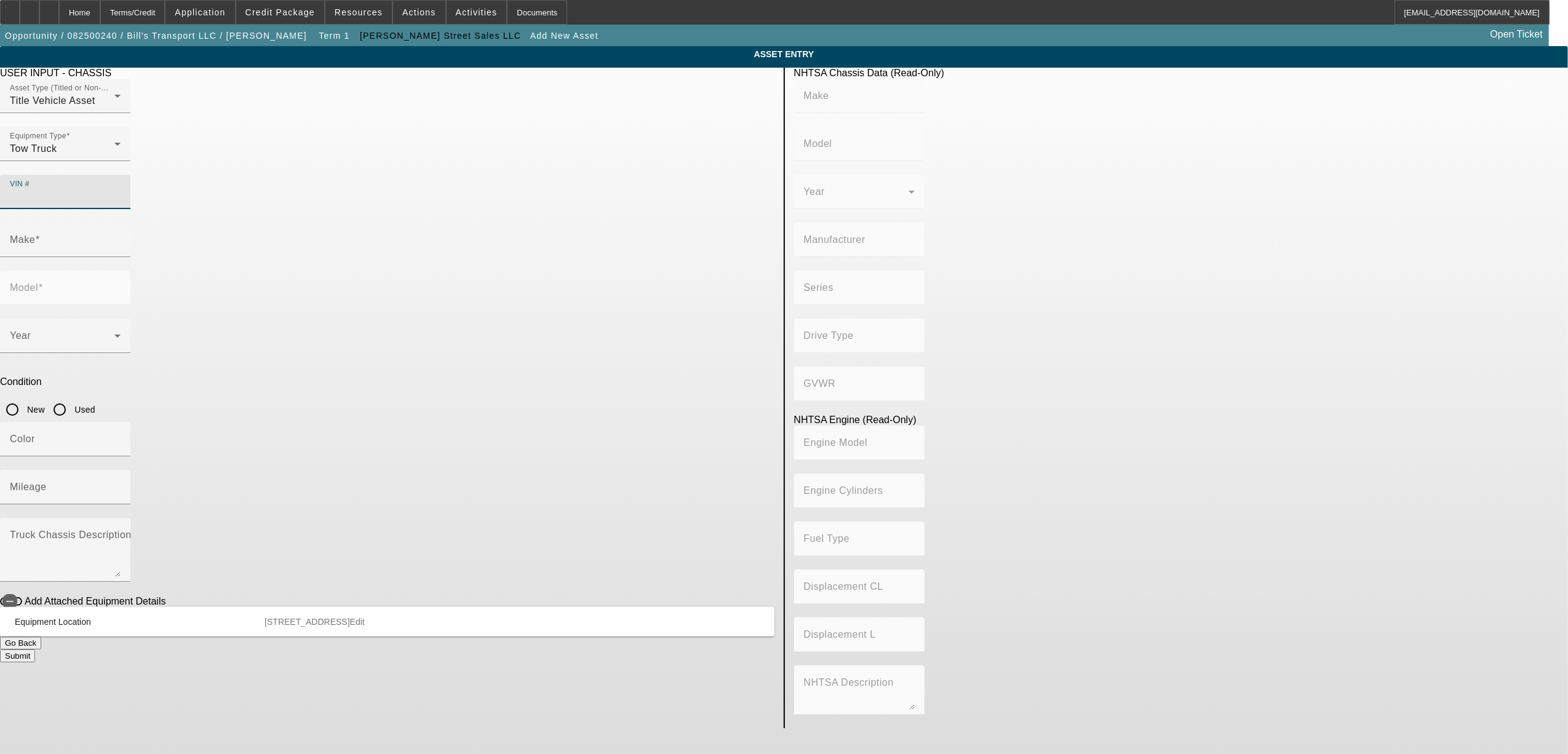
click at [121, 190] on input "VIN #" at bounding box center [65, 197] width 111 height 15
paste input "1FDFF6LT2PDA16507"
type input "1FDFF6LT2PDA16507"
type input "FORD"
type input "F-600"
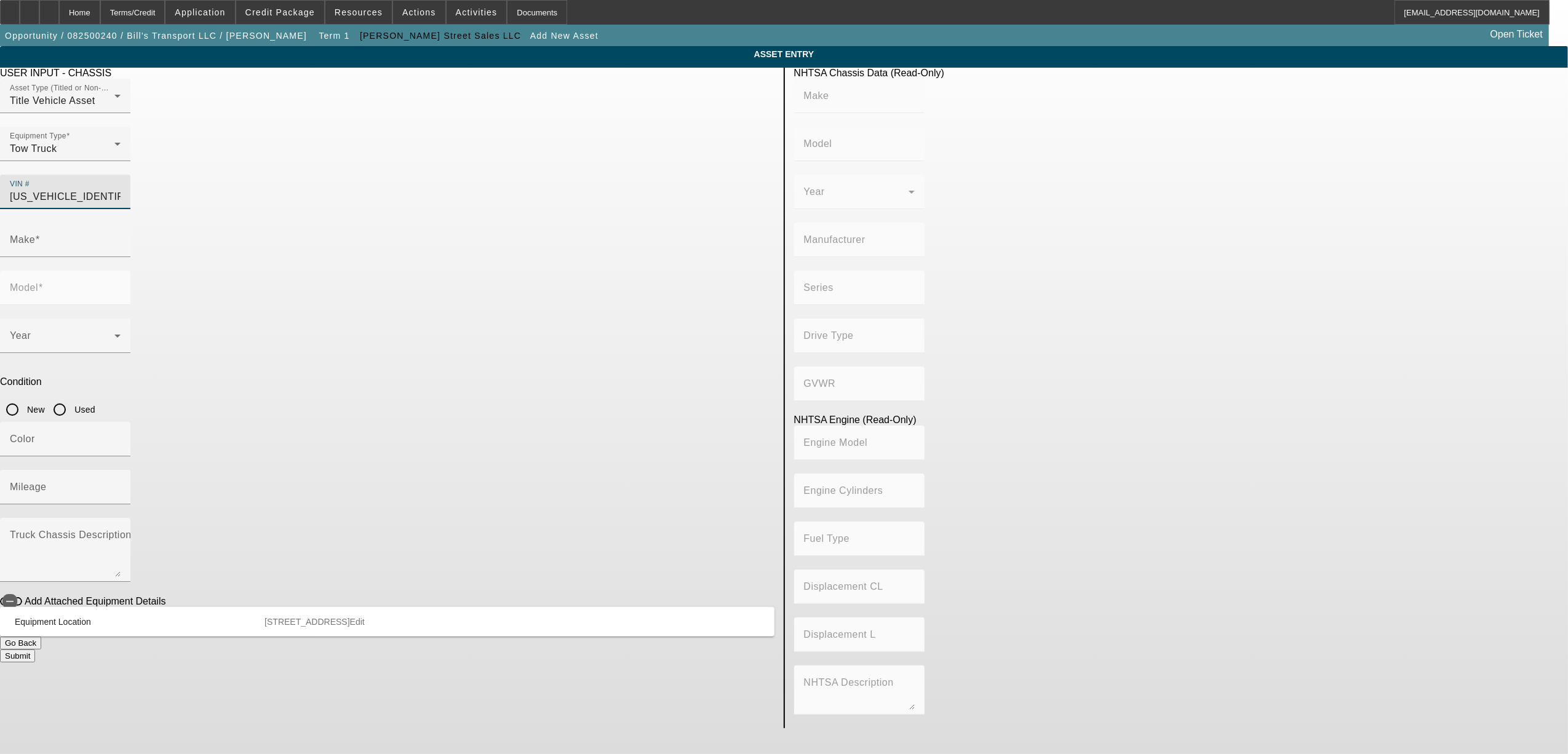
type input "FORD MOTOR COMPANY"
type input "F-Series Super Duty"
type input "4WD/4-Wheel Drive/4x4"
type input "Class 6: 19,501 - 26,000 lb (8,845 - 11,794 kg)"
type input "8"
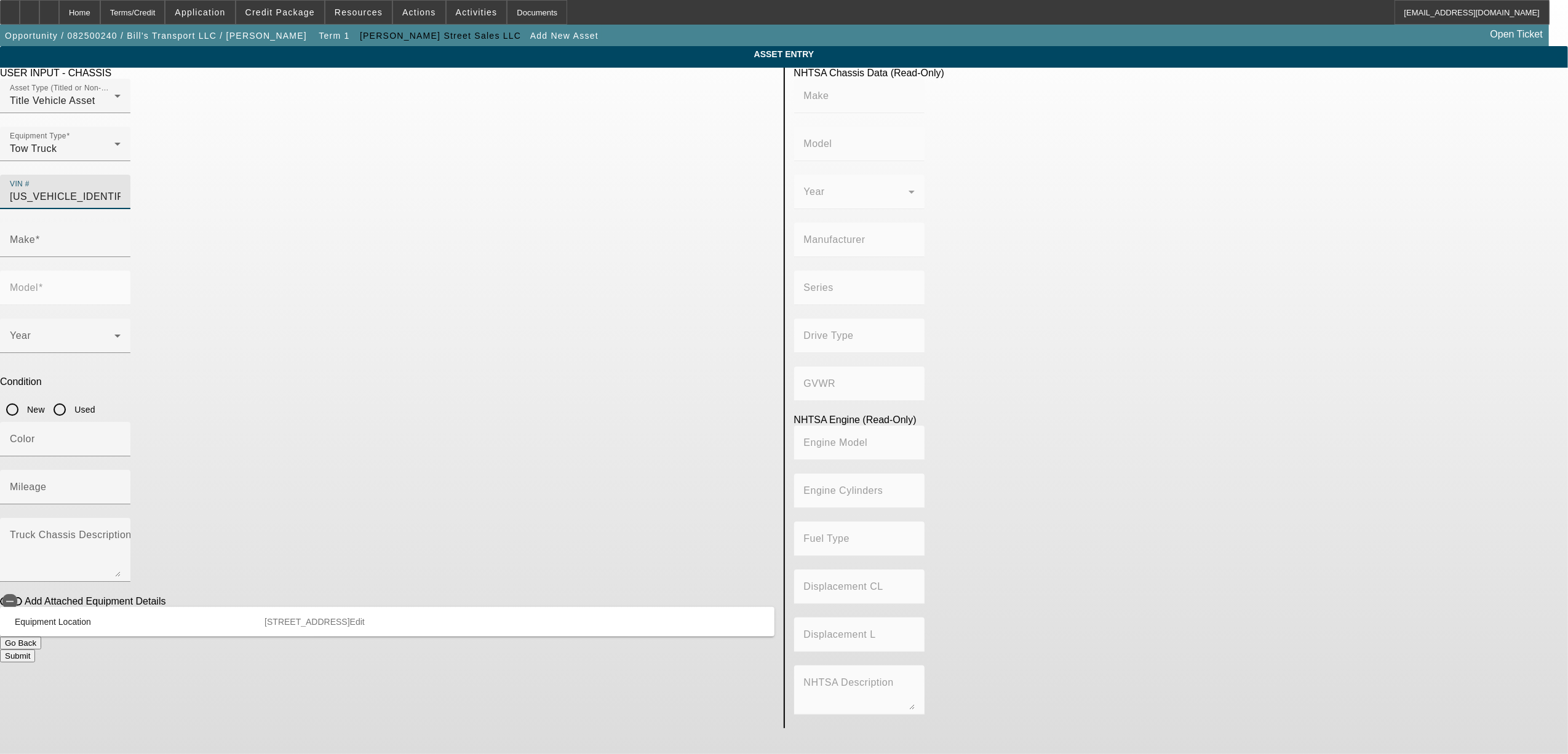
type input "Diesel"
type input "408.85908543470"
type input "6.7"
type input "1FDFF6LT2PDA16507"
click at [24, 398] on input "New" at bounding box center [12, 410] width 24 height 24
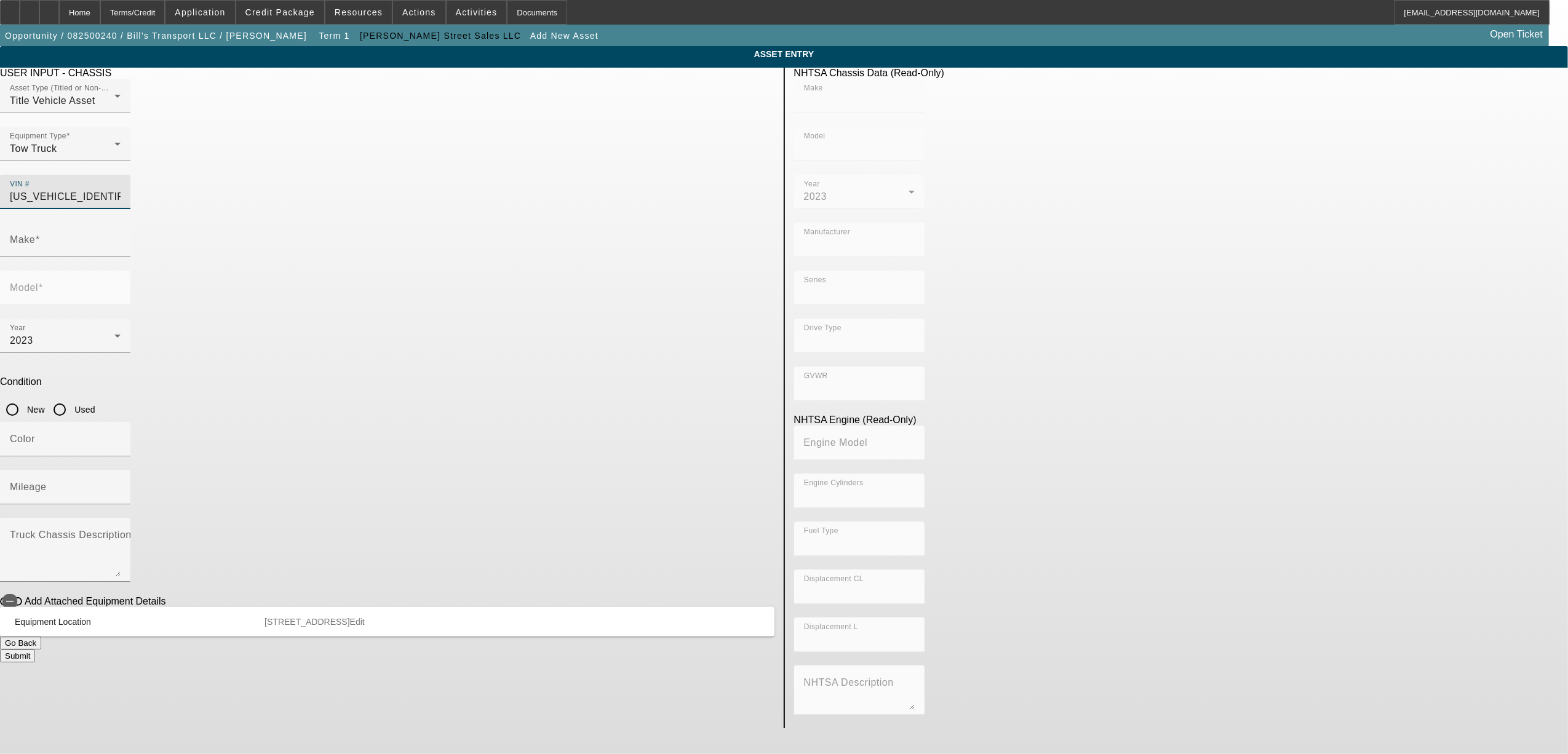
radio input "true"
type input "FORD"
type input "F-600"
click at [46, 482] on mat-label "Mileage" at bounding box center [29, 486] width 37 height 10
click at [121, 485] on input "Mileage" at bounding box center [65, 493] width 111 height 15
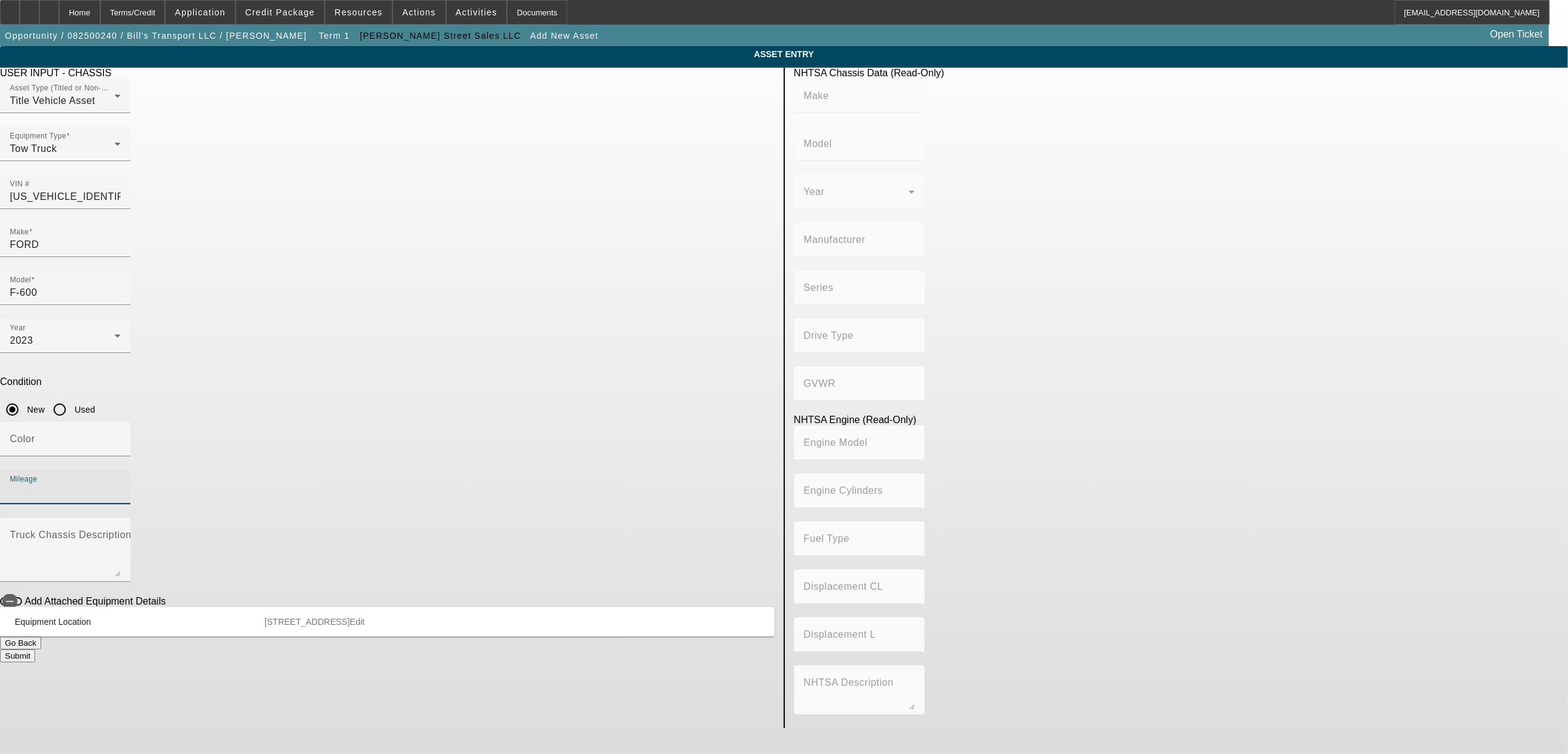
type input "FORD"
type input "F-600"
type input "FORD MOTOR COMPANY"
type input "F-Series Super Duty"
type input "4WD/4-Wheel Drive/4x4"
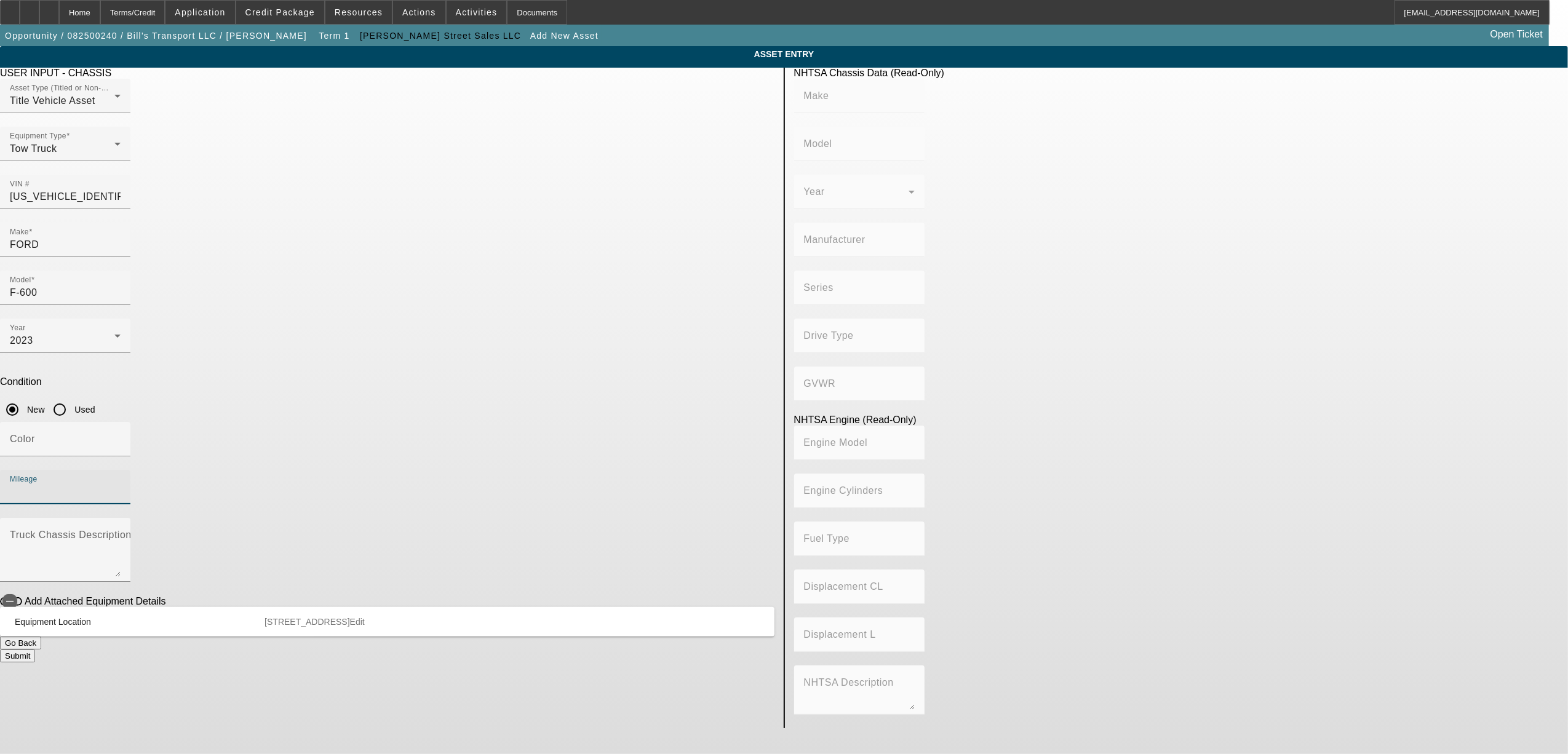
type input "Class 6: 19,501 - 26,000 lb (8,845 - 11,794 kg)"
type input "8"
type input "Diesel"
type input "408.85908543470"
type input "6.7"
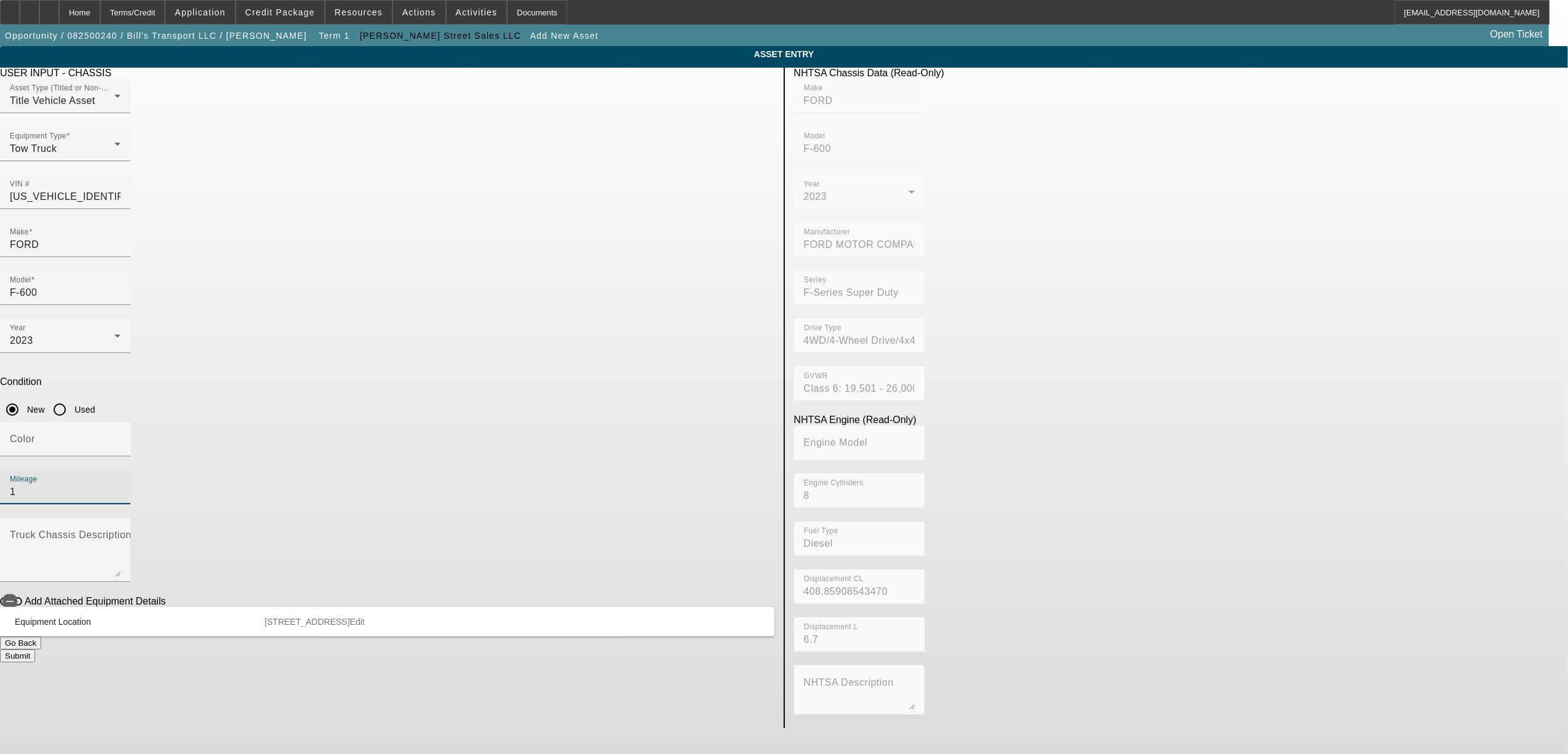
type input "1"
type textarea "w/"
drag, startPoint x: 443, startPoint y: 429, endPoint x: 456, endPoint y: 432, distance: 13.3
click at [18, 594] on span "button" at bounding box center [10, 602] width 15 height 15
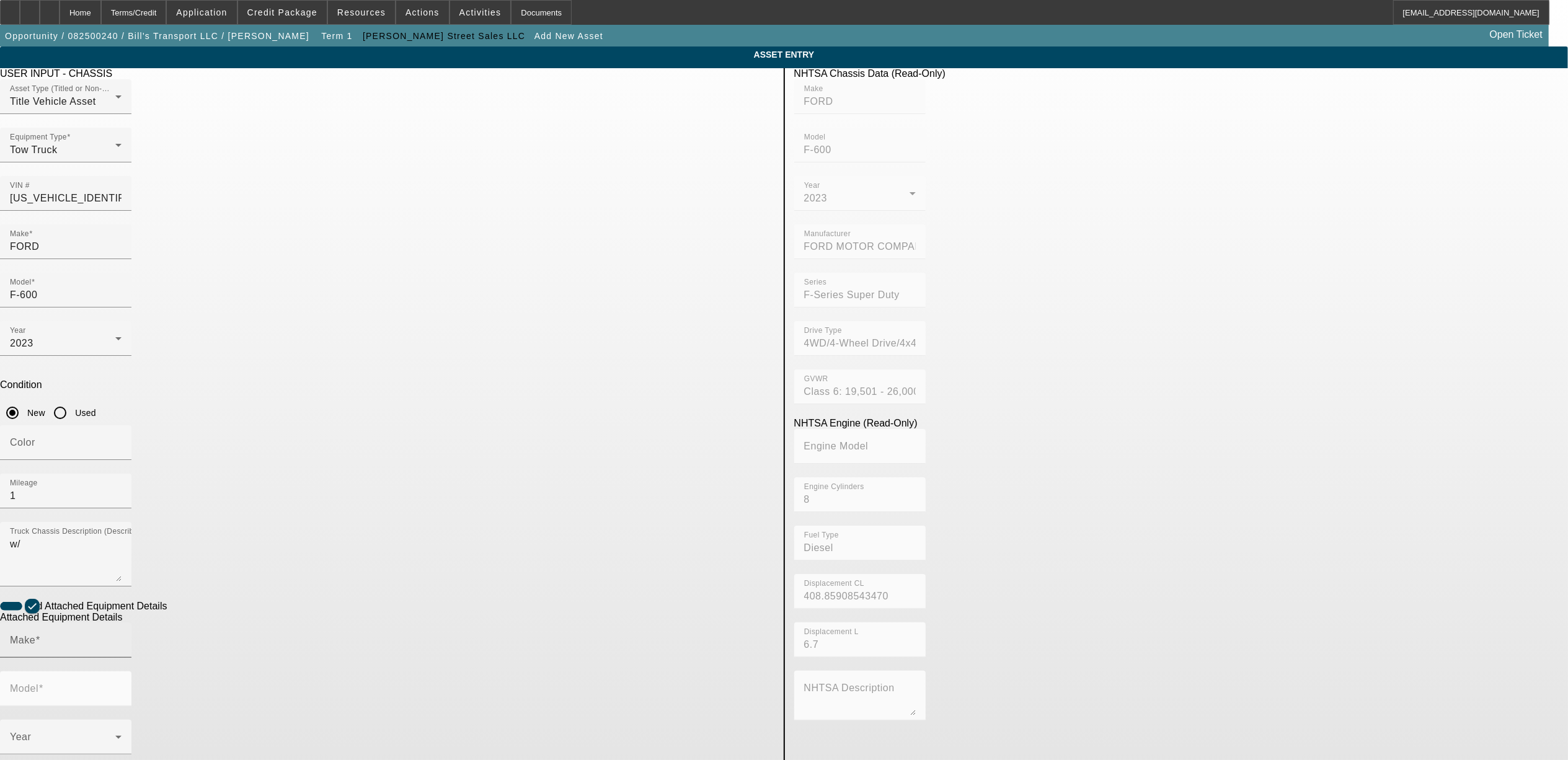
click at [122, 638] on input "Make" at bounding box center [66, 646] width 111 height 15
click at [494, 572] on mat-option "Century" at bounding box center [512, 565] width 162 height 30
type input "Century"
click at [122, 687] on input "Model" at bounding box center [66, 694] width 111 height 15
click at [675, 595] on span "10 Series 21' Steel" at bounding box center [666, 594] width 89 height 10
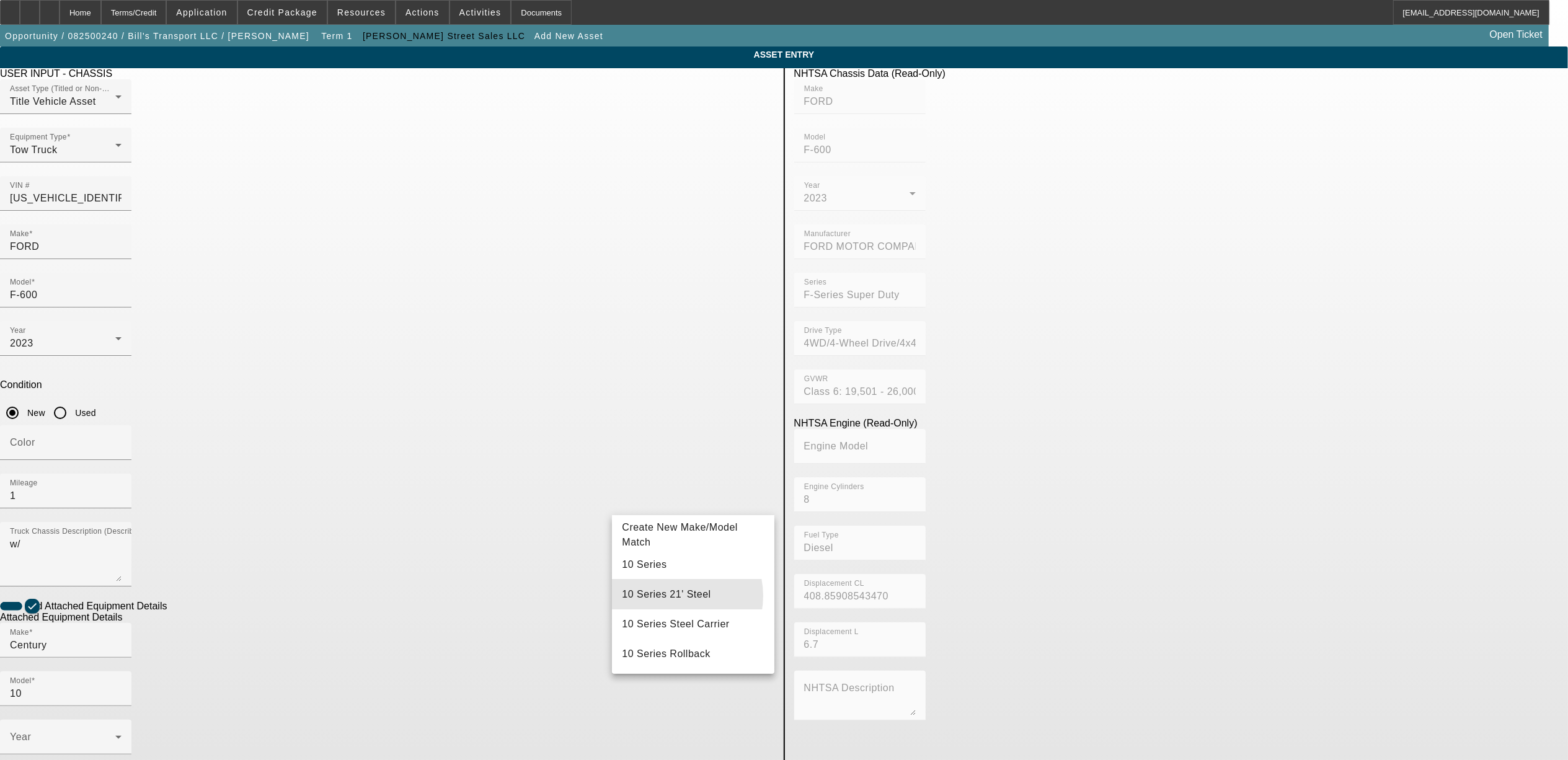
type input "10 Series 21' Steel"
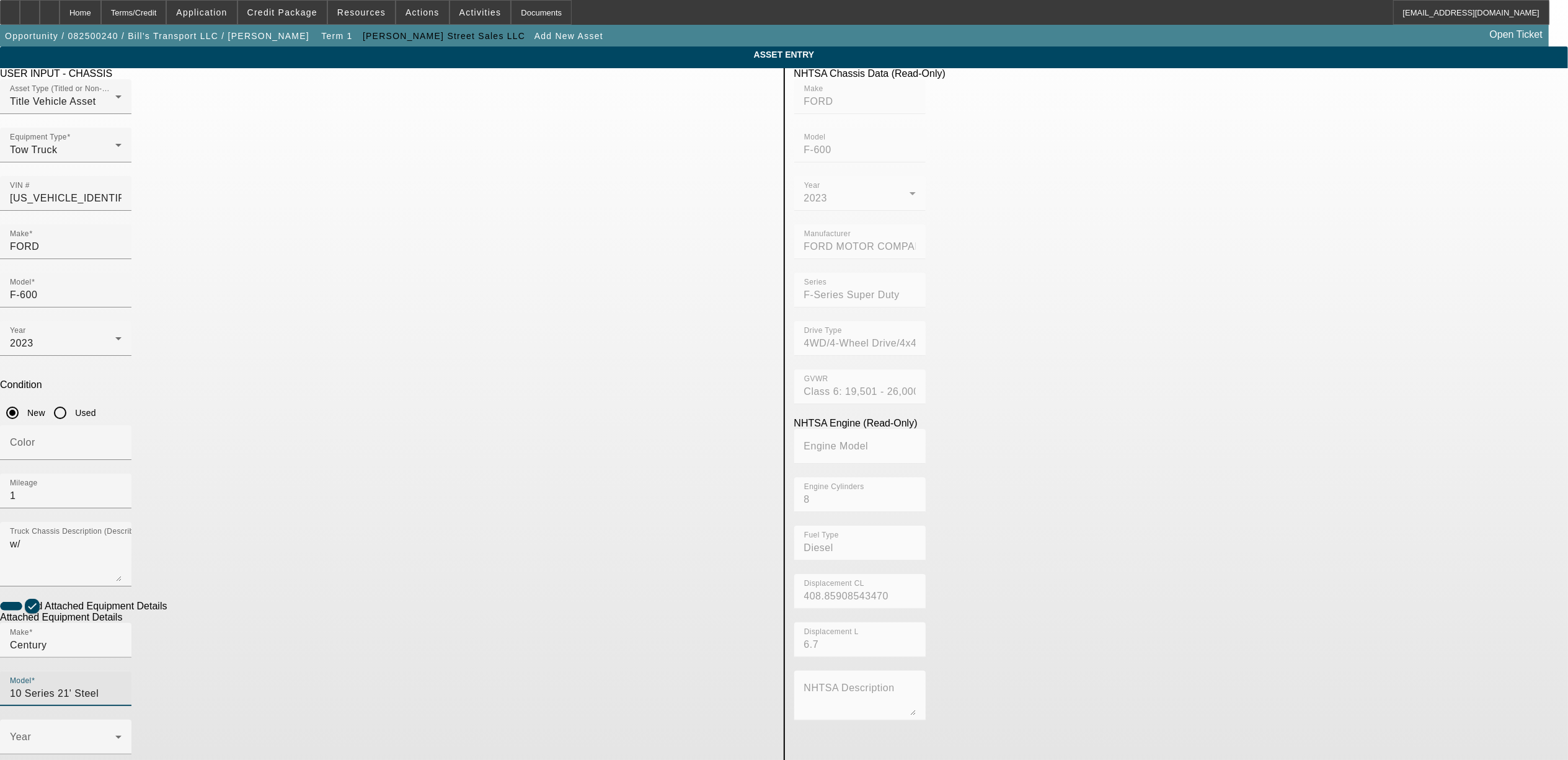
radio input "true"
click at [122, 720] on div "Year" at bounding box center [66, 737] width 111 height 35
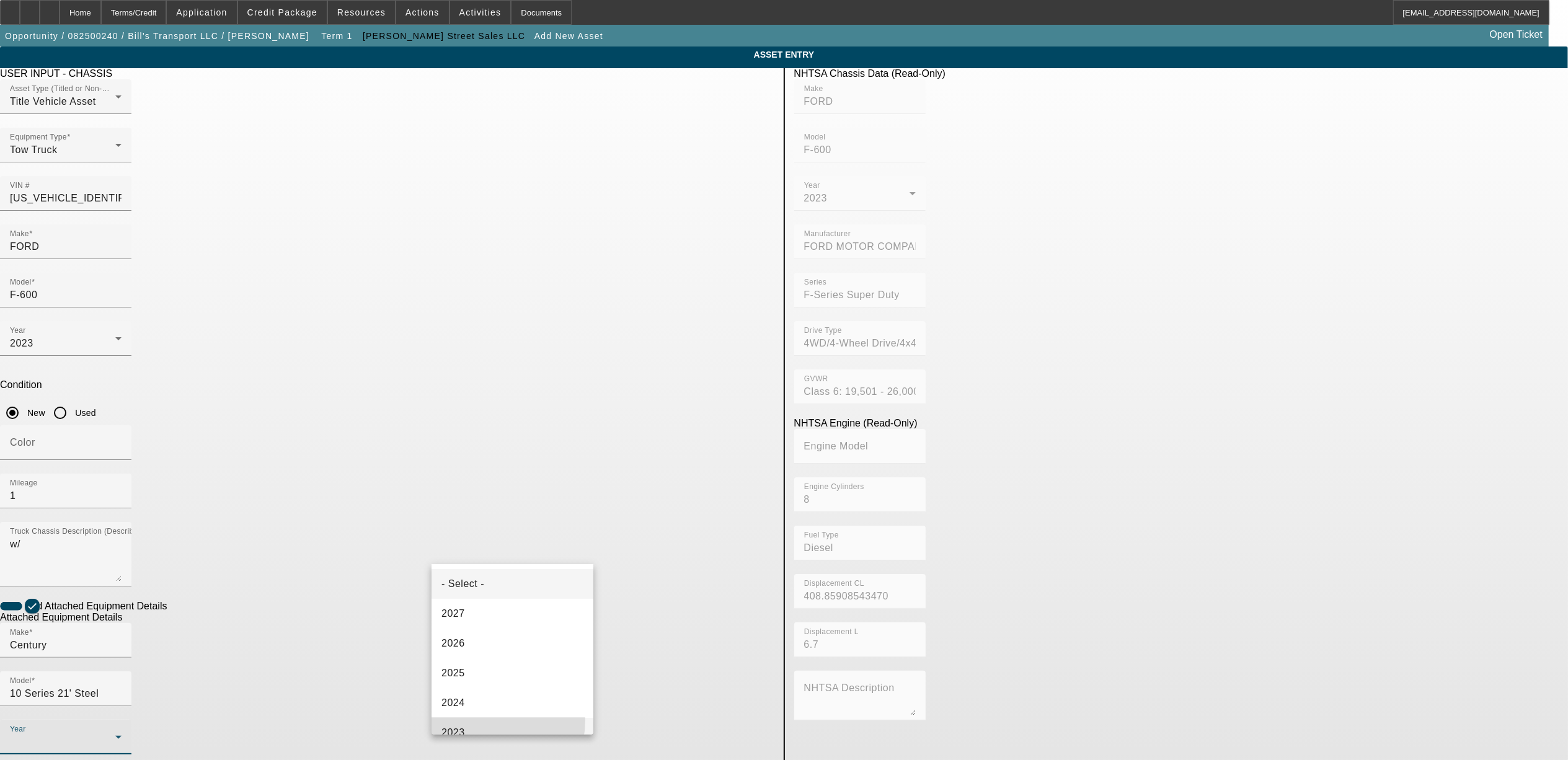
click at [481, 720] on mat-option "2023" at bounding box center [512, 733] width 162 height 30
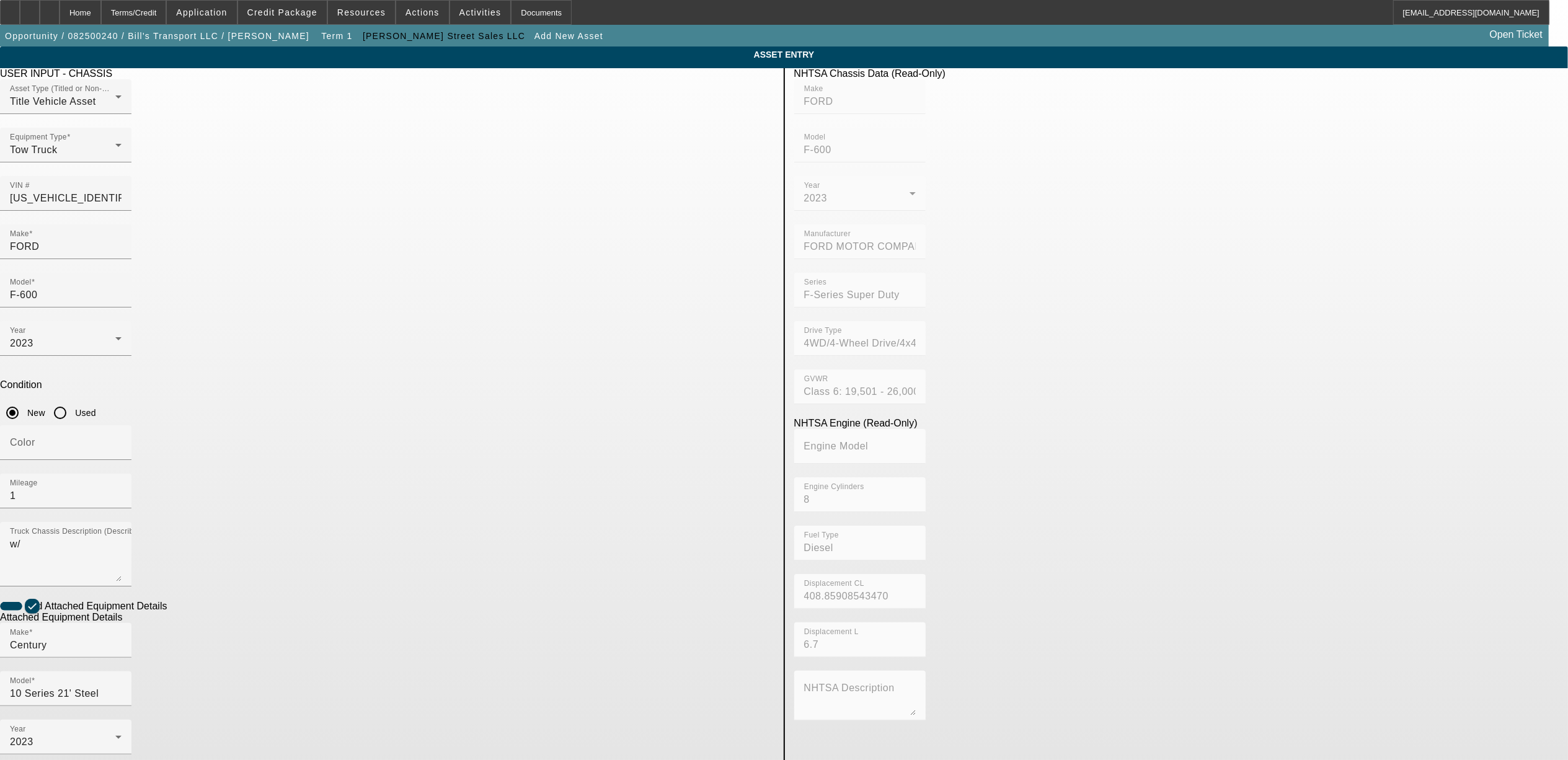
drag, startPoint x: 331, startPoint y: 629, endPoint x: 529, endPoint y: 674, distance: 203.0
click at [338, 626] on app-asset-collateral-manage "ASSET ENTRY USER INPUT - CHASSIS Asset Type (Titled or Non-Titled) Title Vehicl…" at bounding box center [784, 529] width 1568 height 965
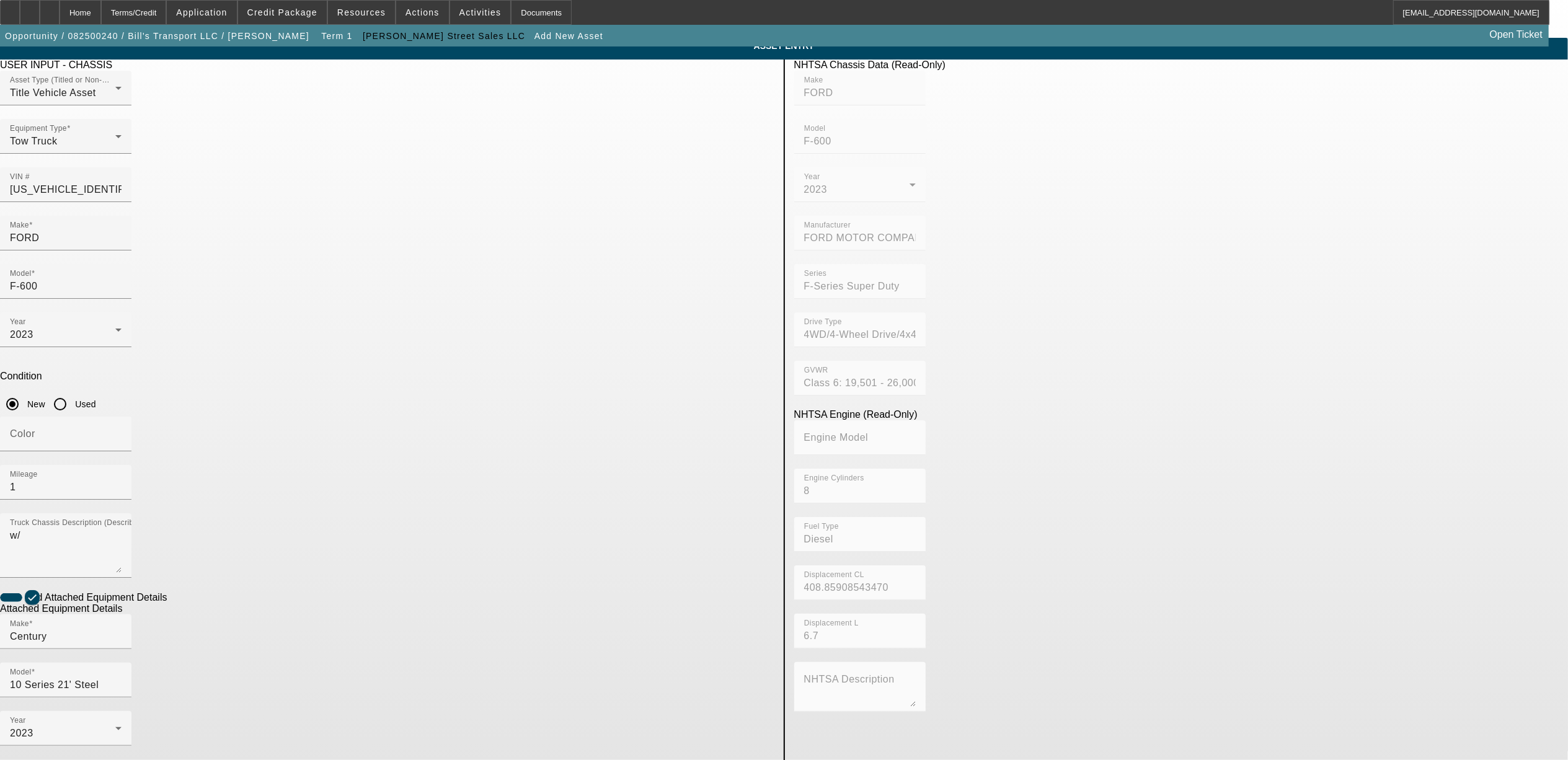
scroll to position [36, 0]
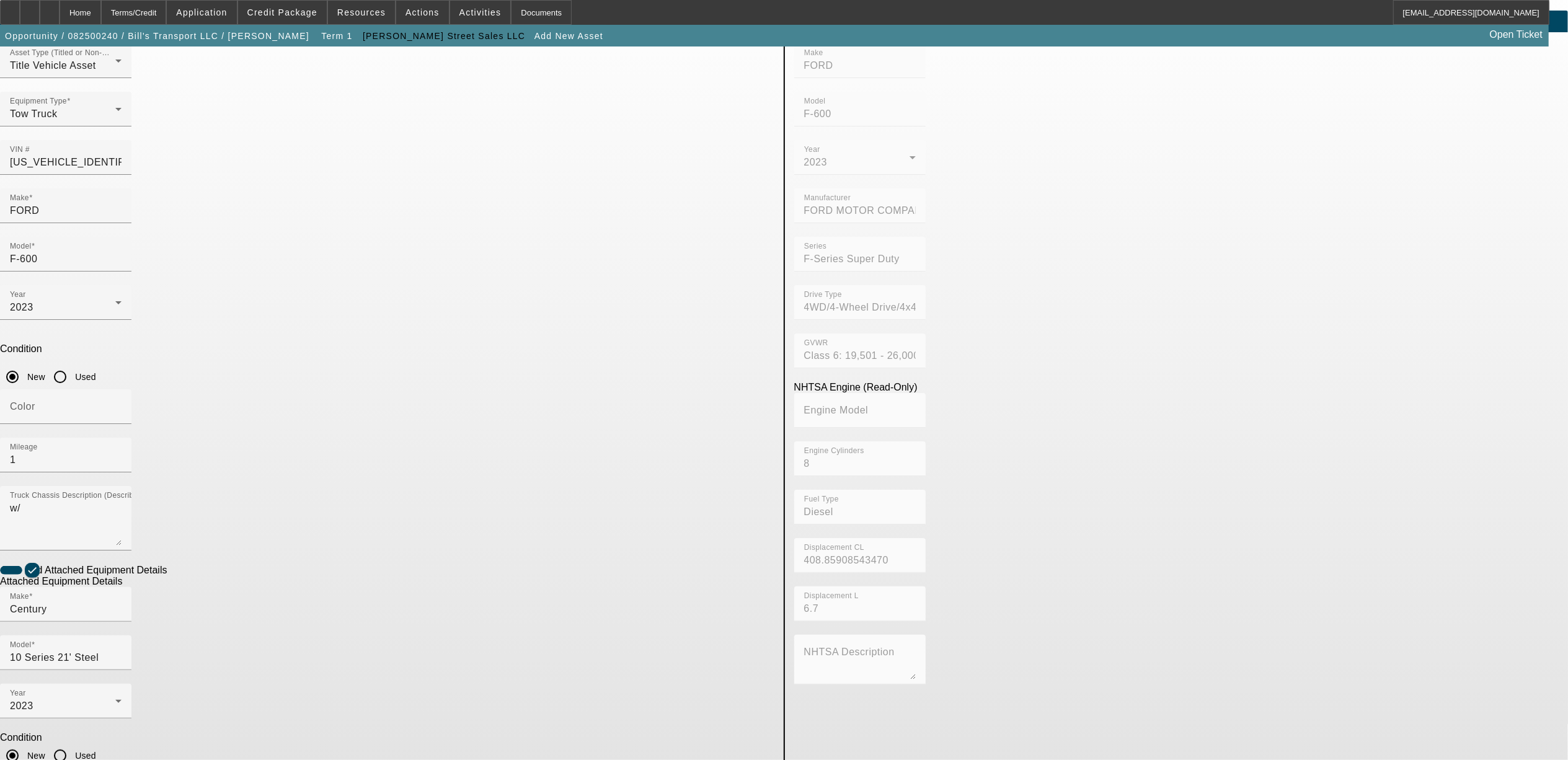
type textarea "rollback"
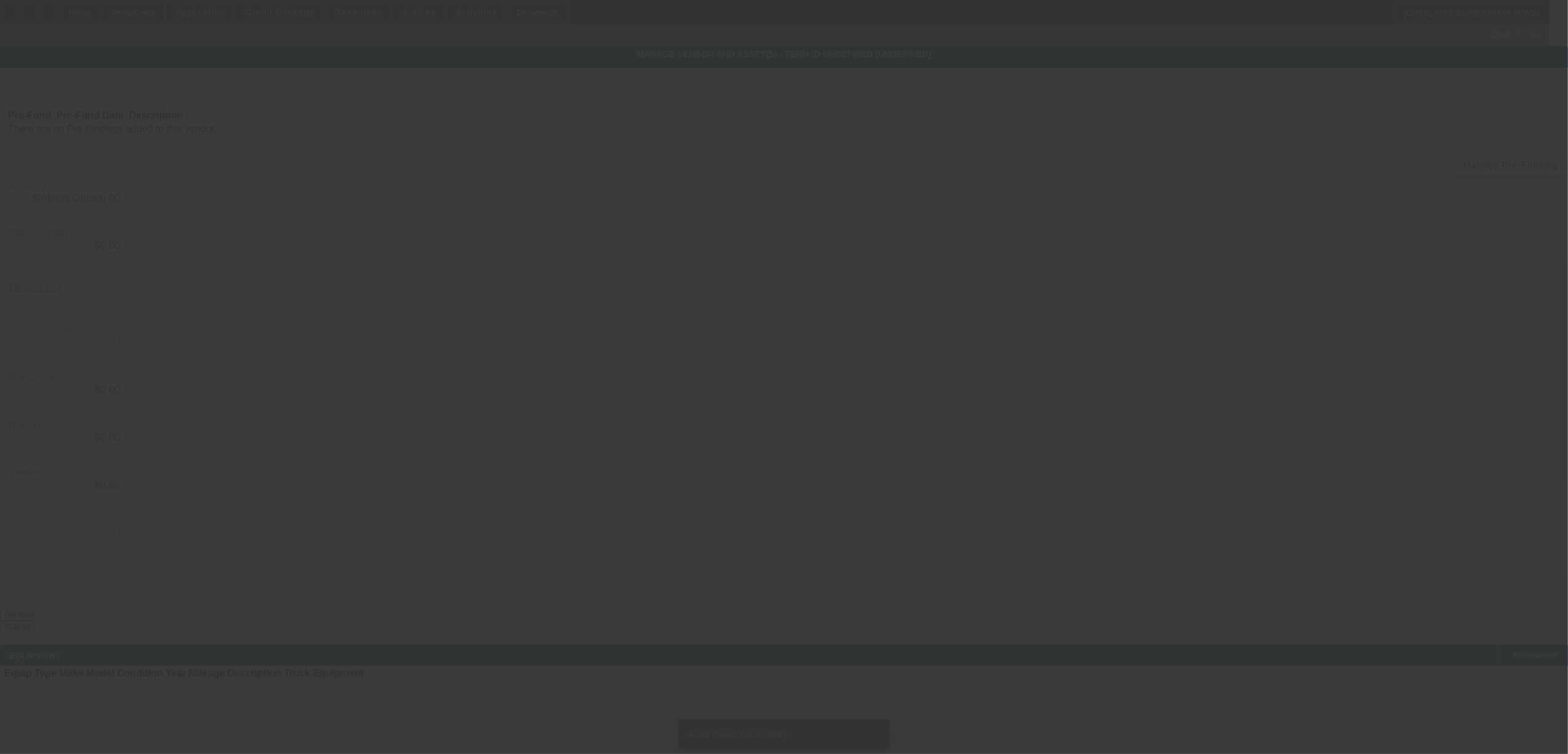
type input "$119,900.00"
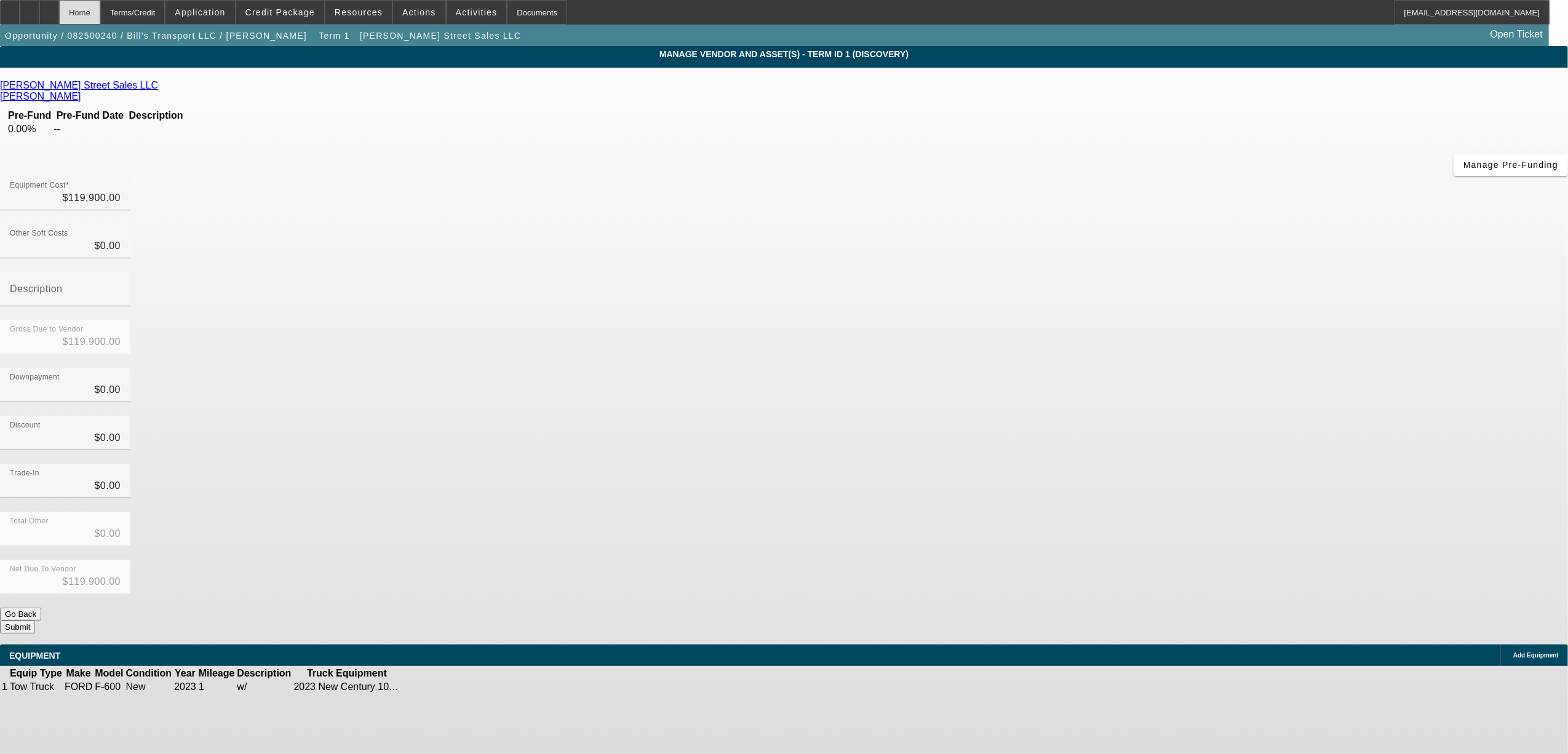
click at [100, 18] on div "Home" at bounding box center [80, 12] width 41 height 24
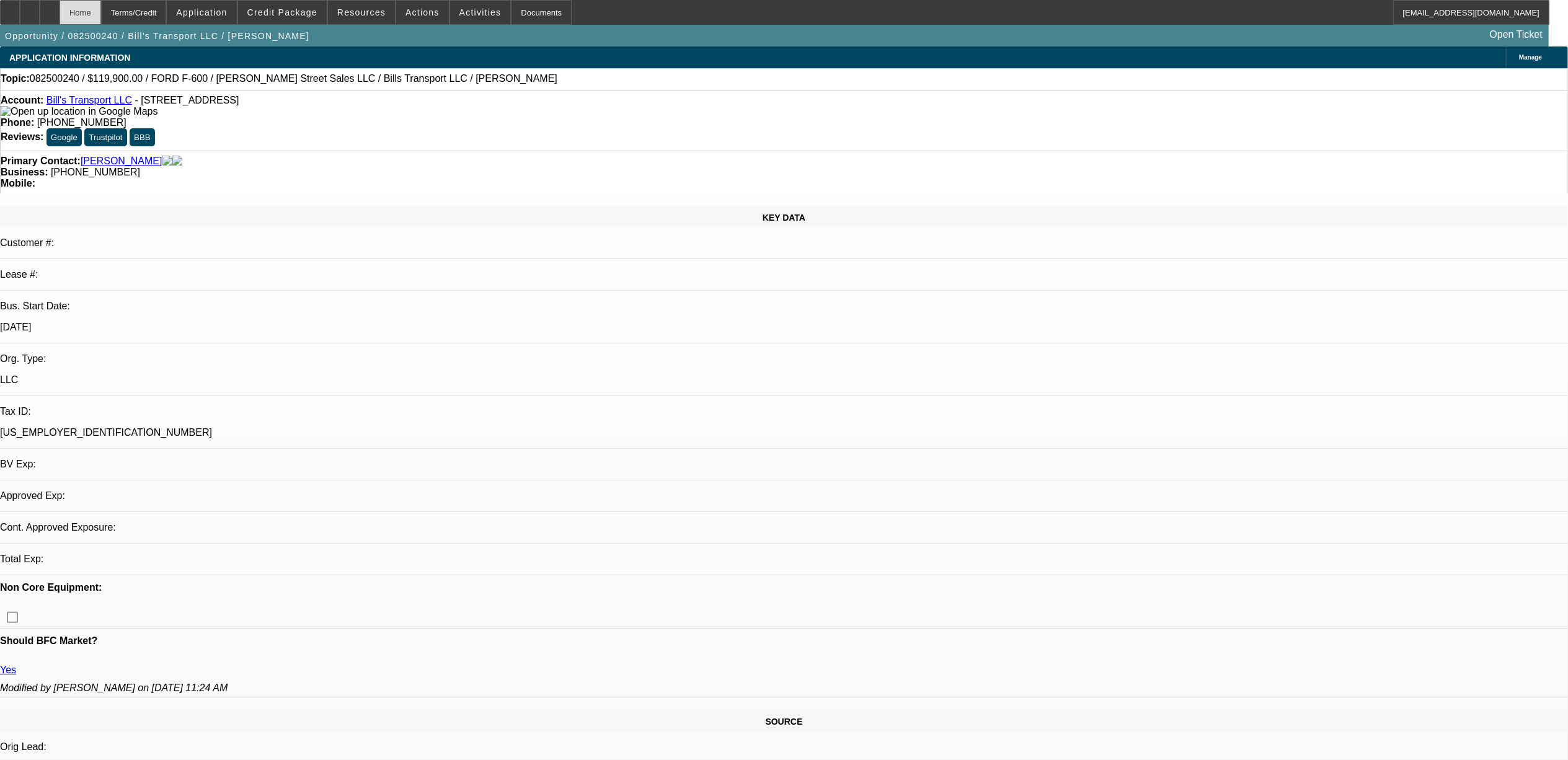
select select "0"
select select "6"
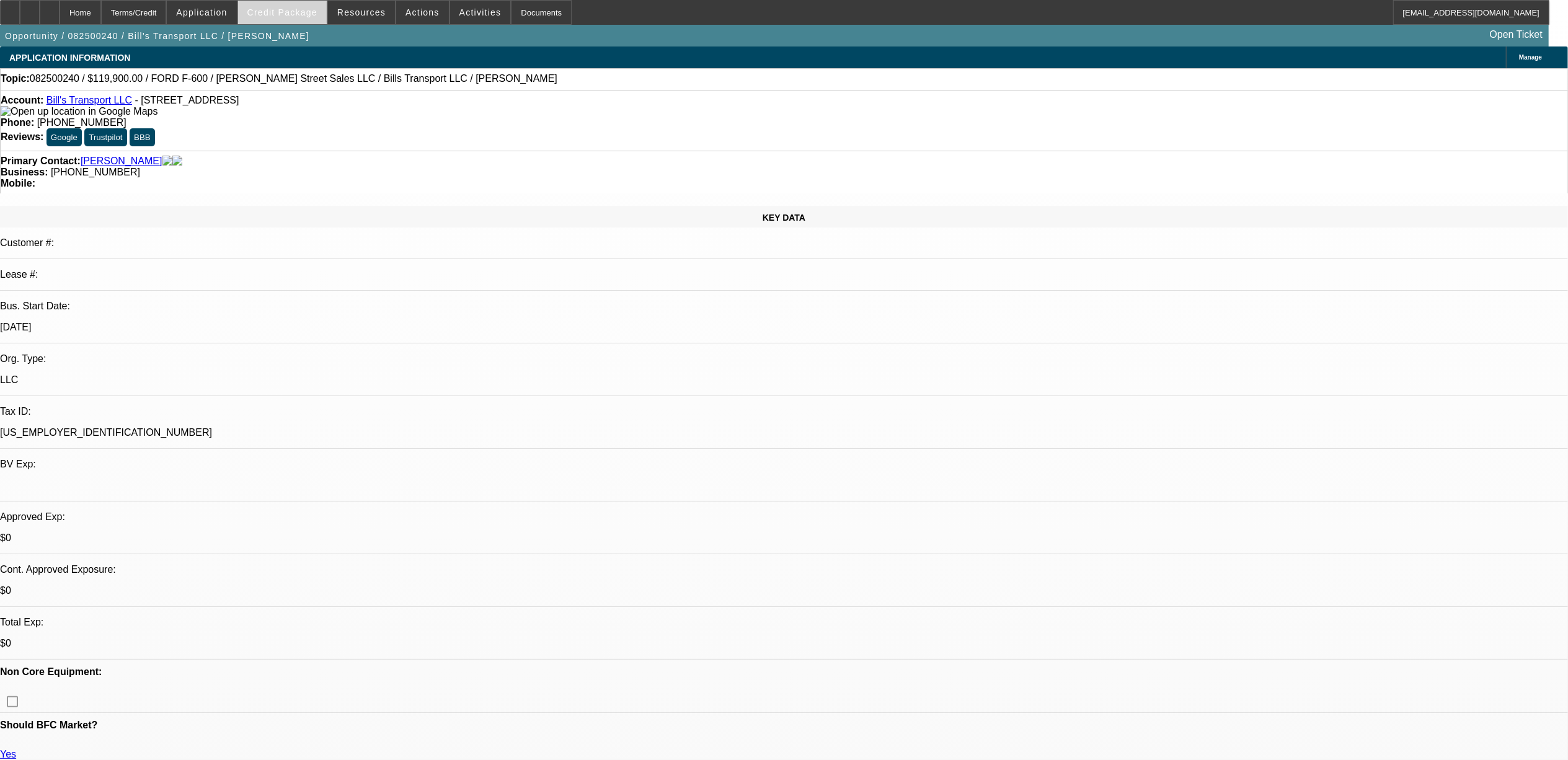
click at [281, 21] on span at bounding box center [282, 12] width 89 height 30
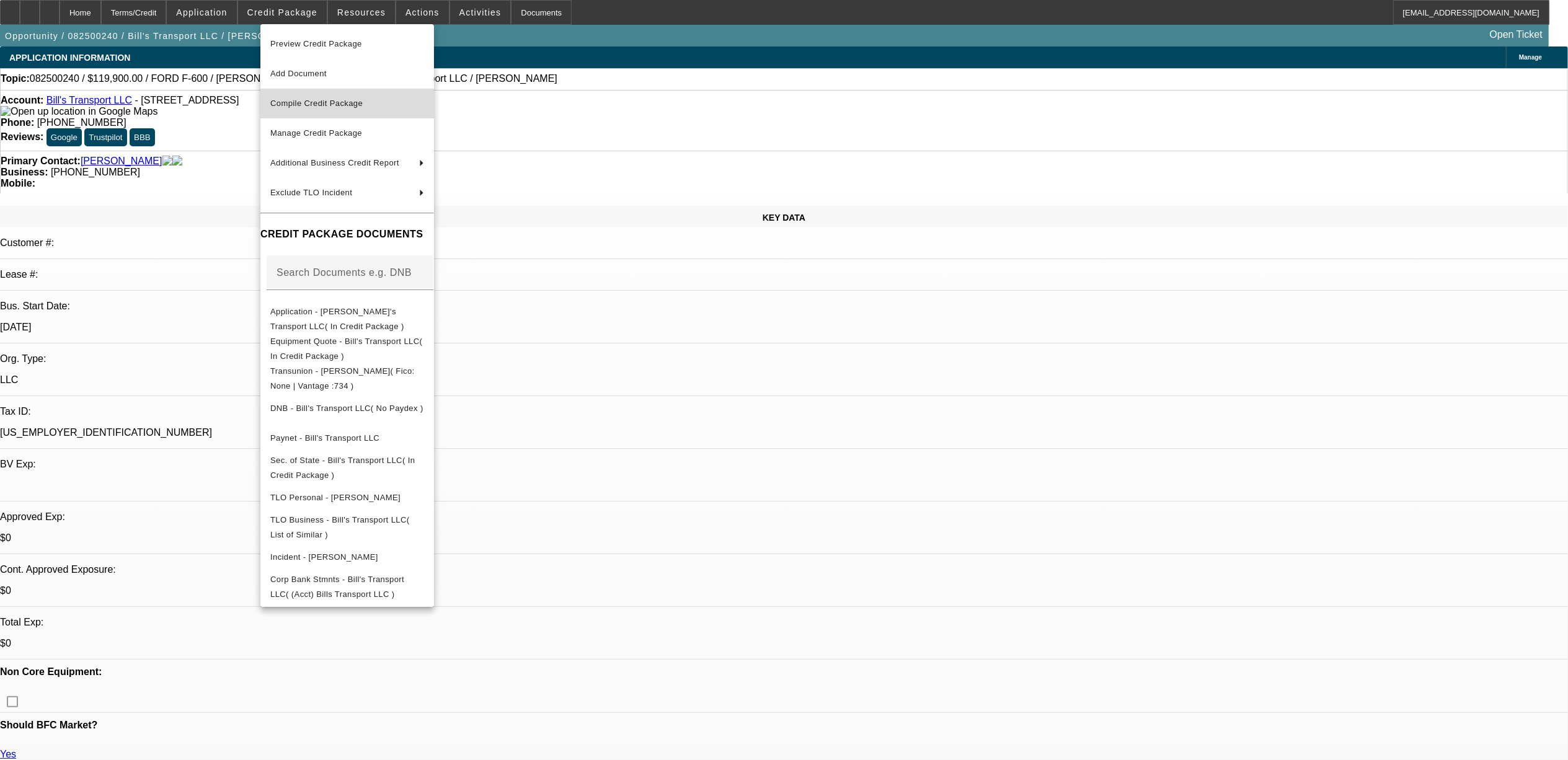
click at [302, 105] on span "Compile Credit Package" at bounding box center [317, 103] width 93 height 9
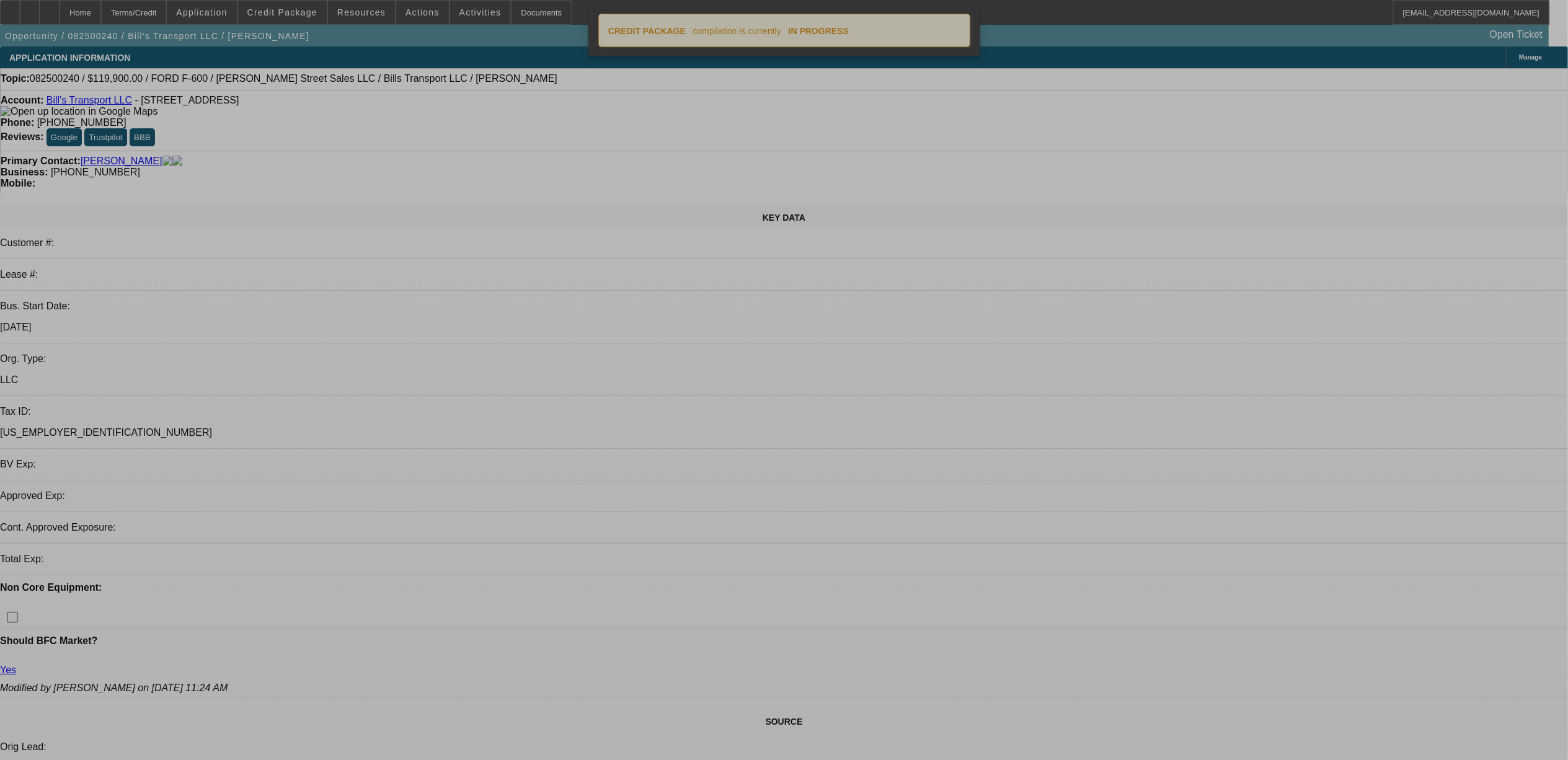
select select "0"
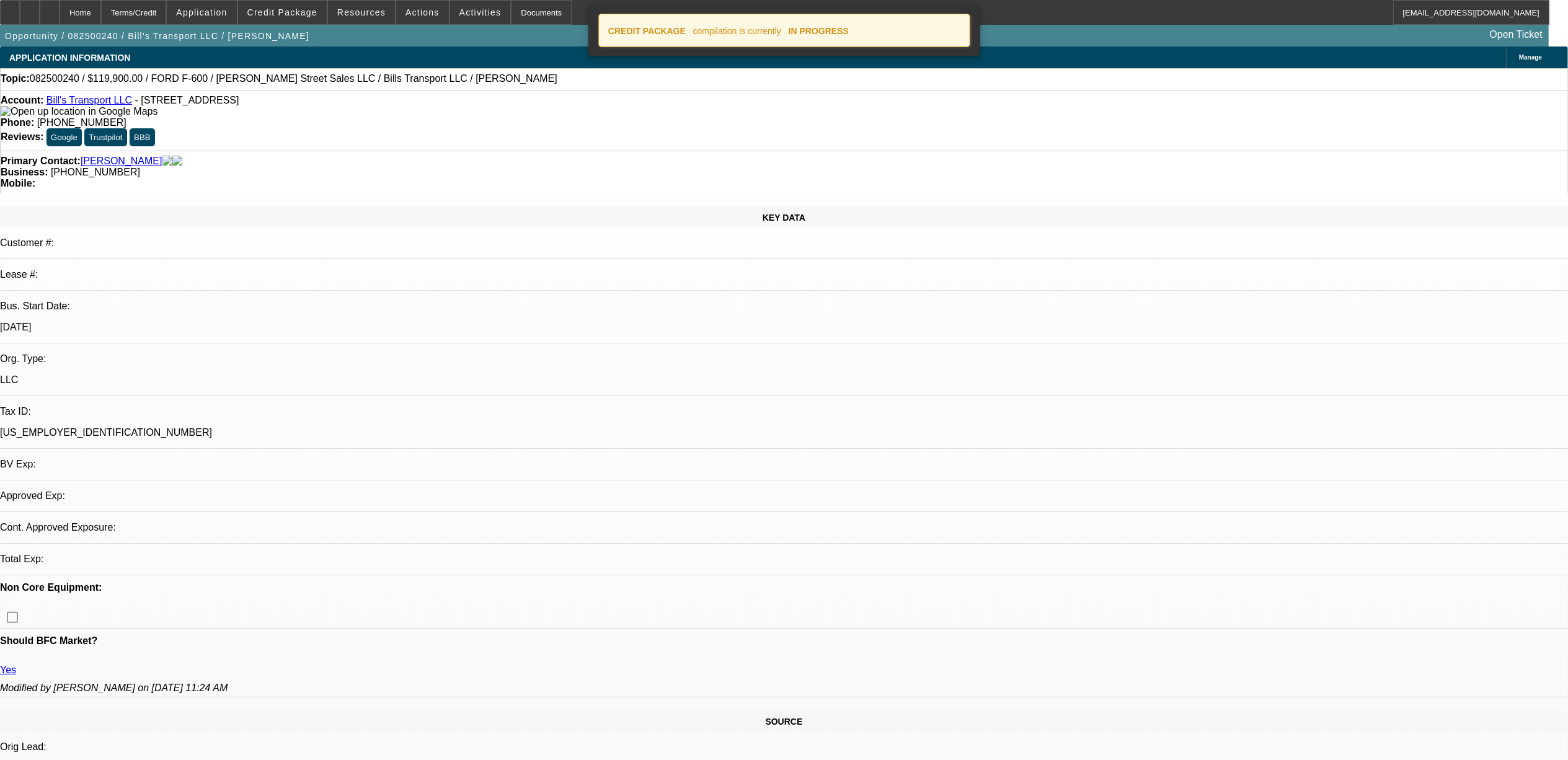
select select "0"
select select "6"
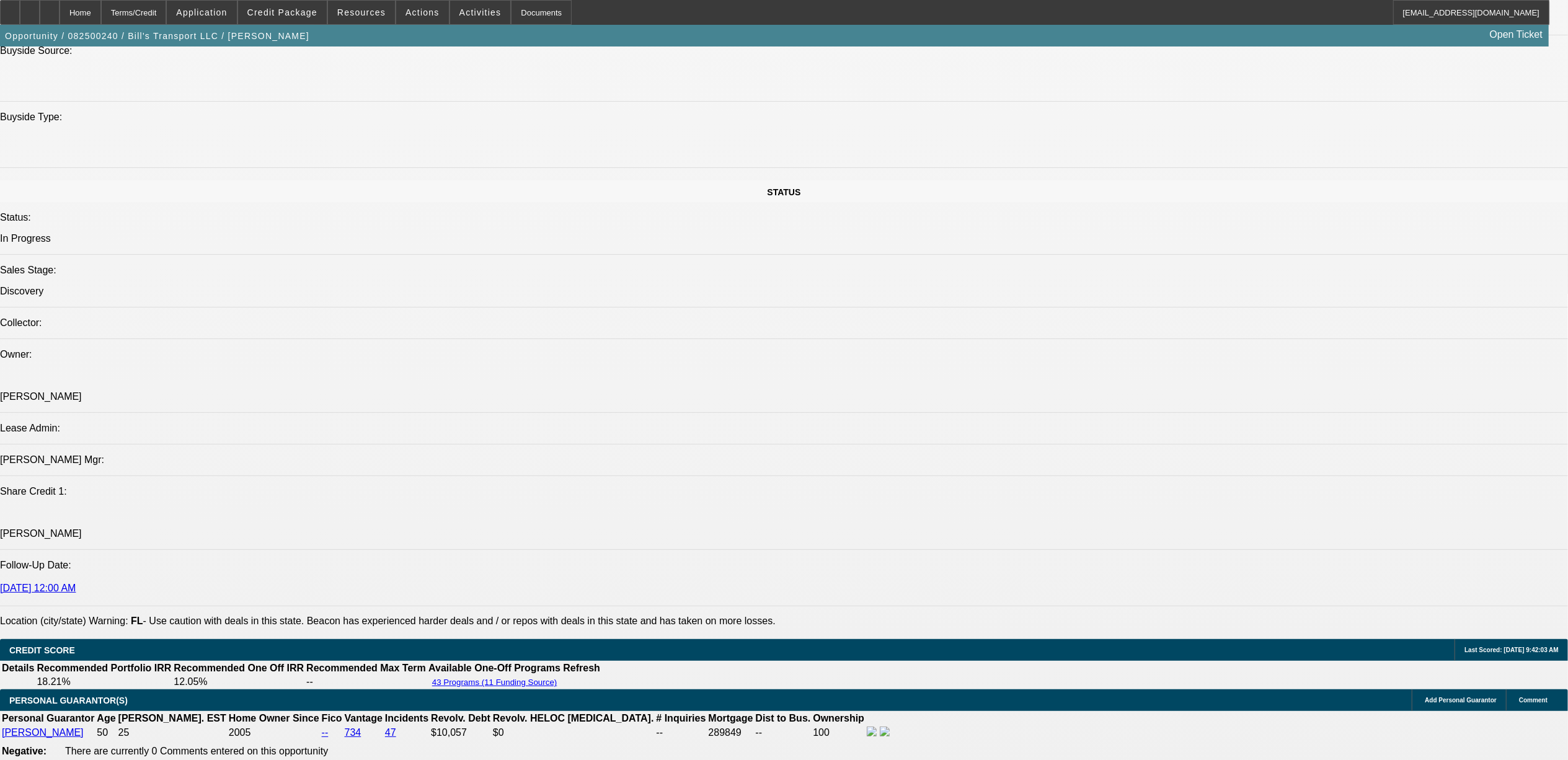
scroll to position [1241, 0]
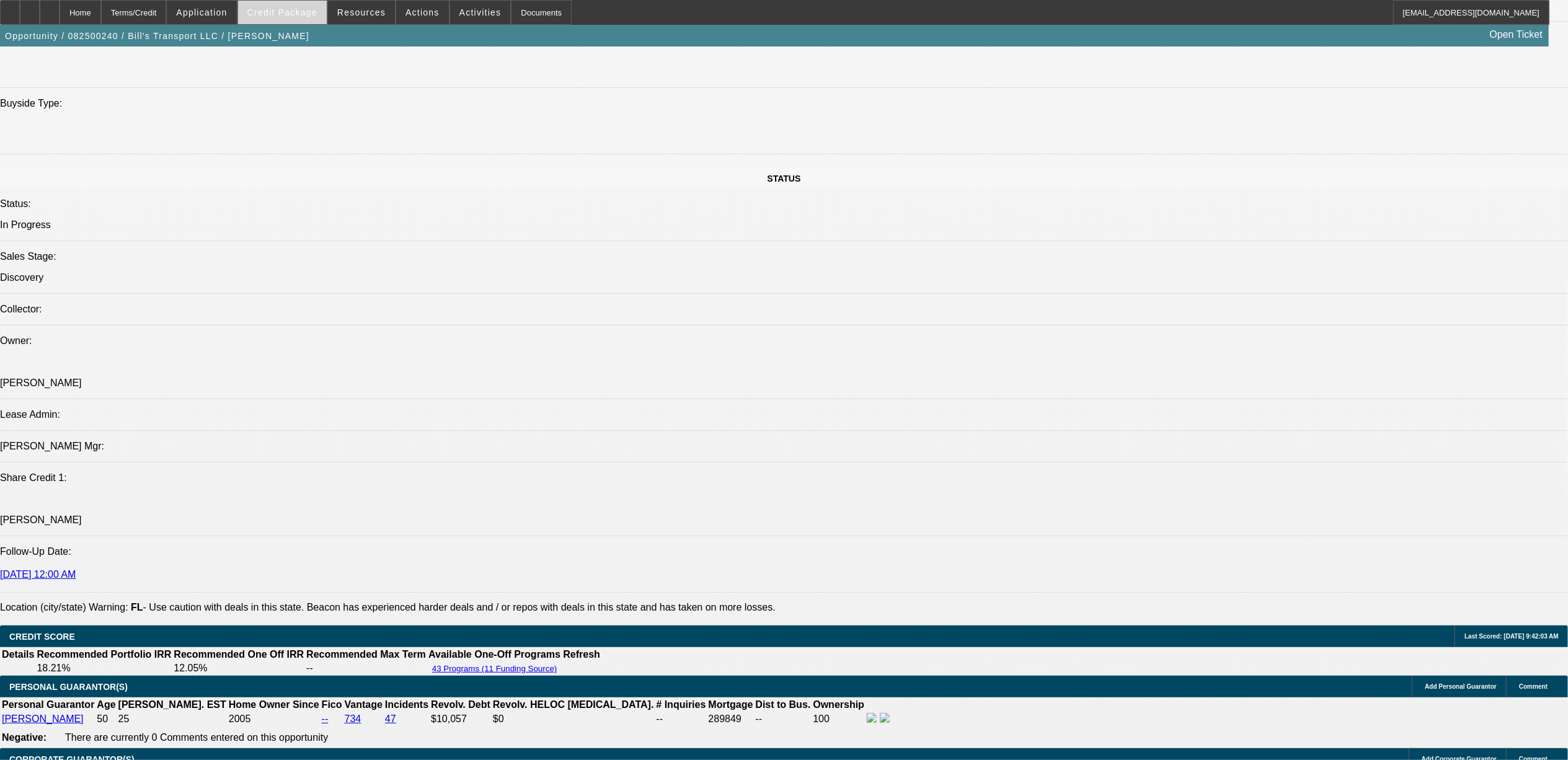
click at [306, 14] on span "Credit Package" at bounding box center [282, 12] width 70 height 10
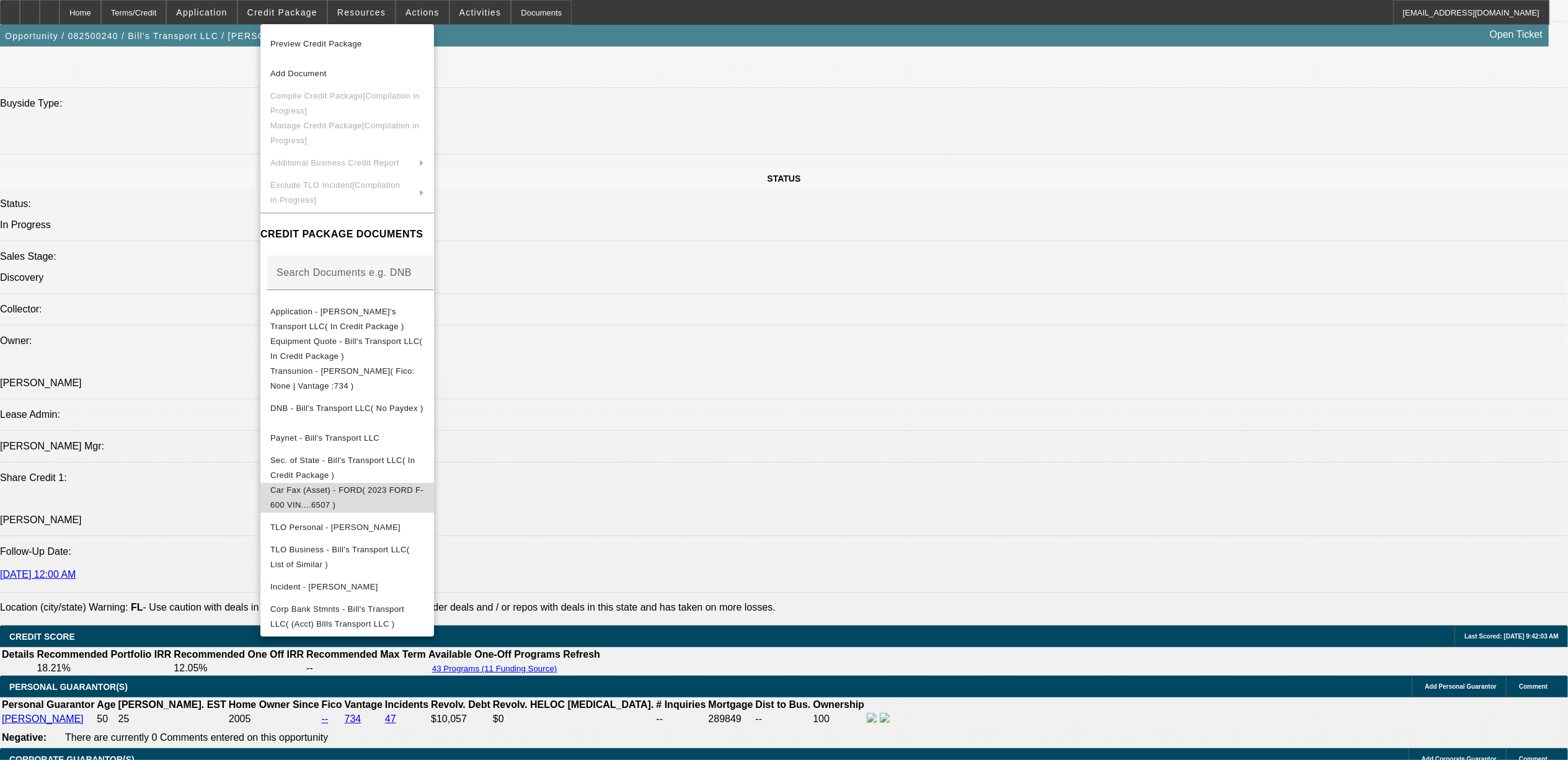
click at [398, 489] on span "Car Fax (Asset) - FORD( 2023 FORD F-600 VIN....6507 )" at bounding box center [347, 498] width 153 height 24
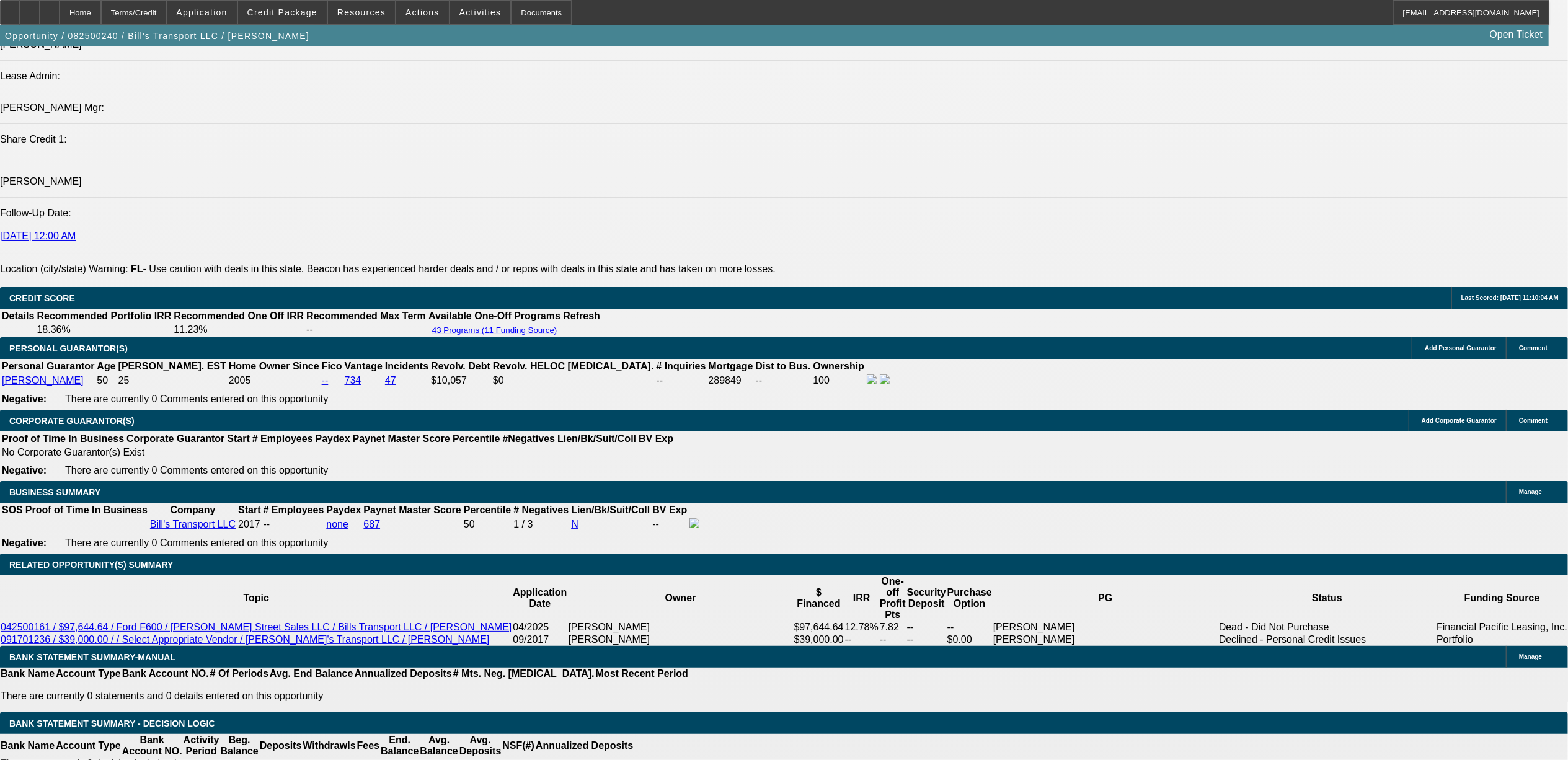
scroll to position [1674, 0]
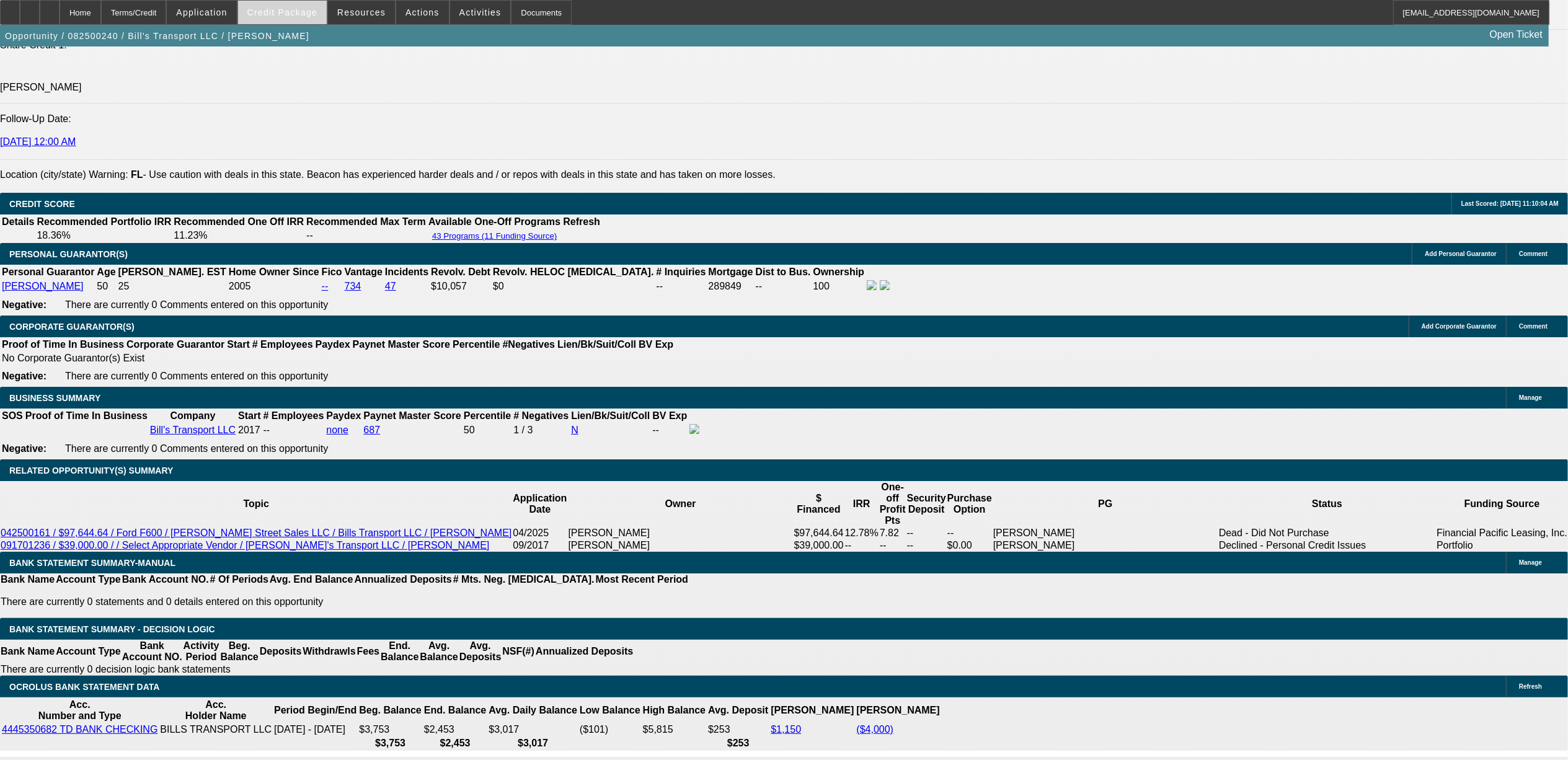
click at [301, 19] on span at bounding box center [282, 12] width 89 height 30
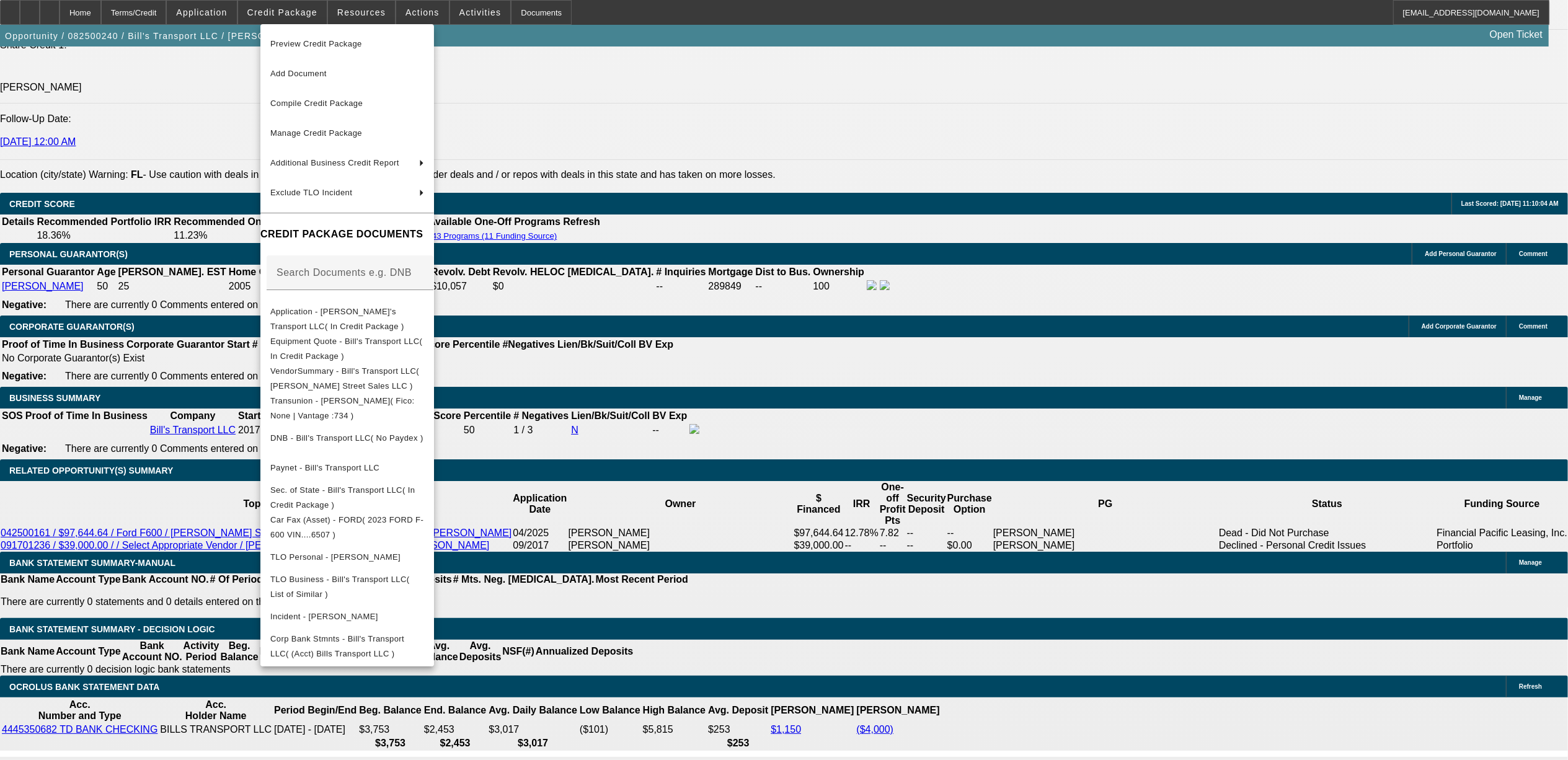
drag, startPoint x: 125, startPoint y: 453, endPoint x: 148, endPoint y: 450, distance: 23.2
click at [125, 453] on div at bounding box center [784, 380] width 1568 height 760
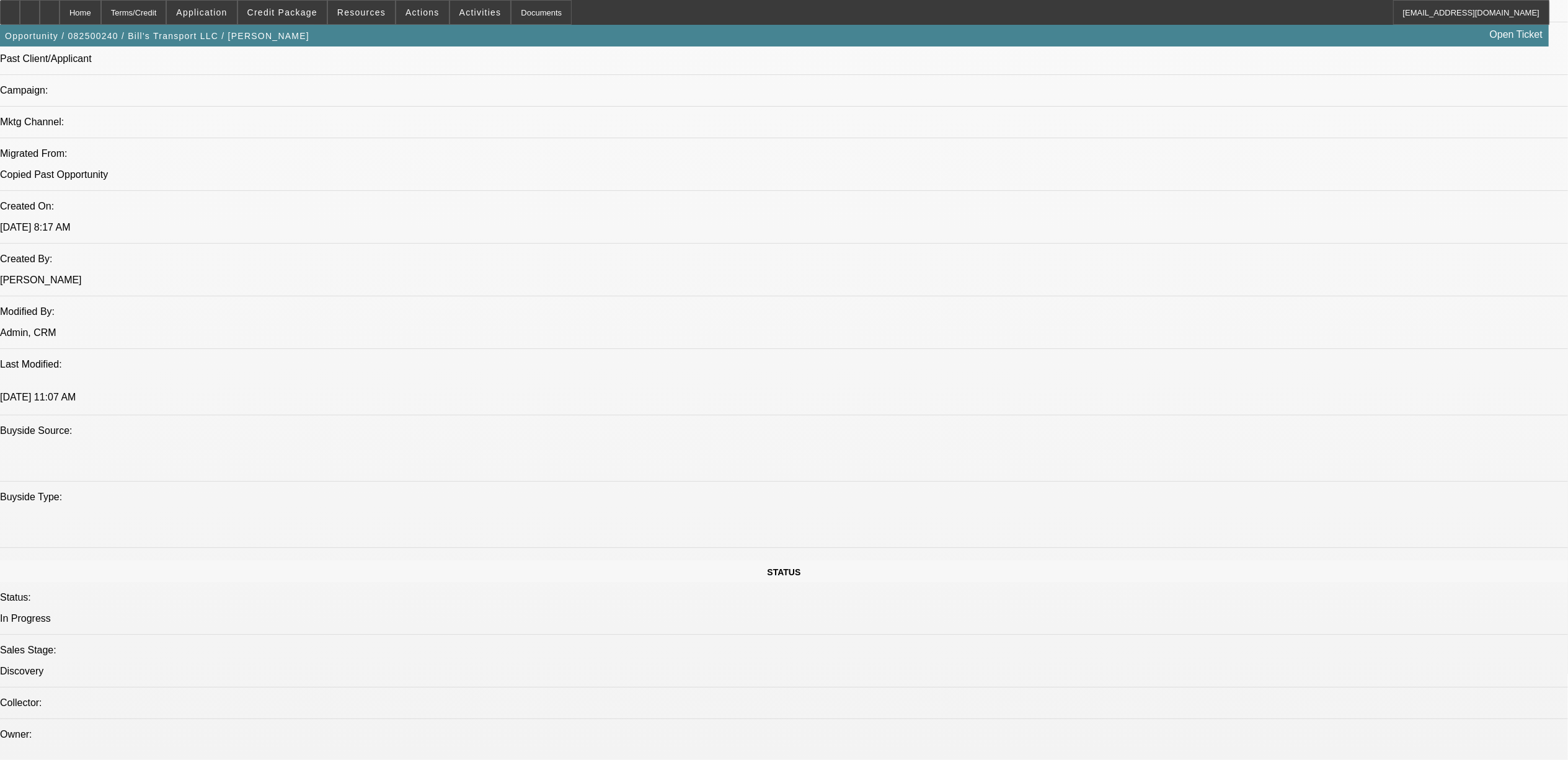
scroll to position [599, 0]
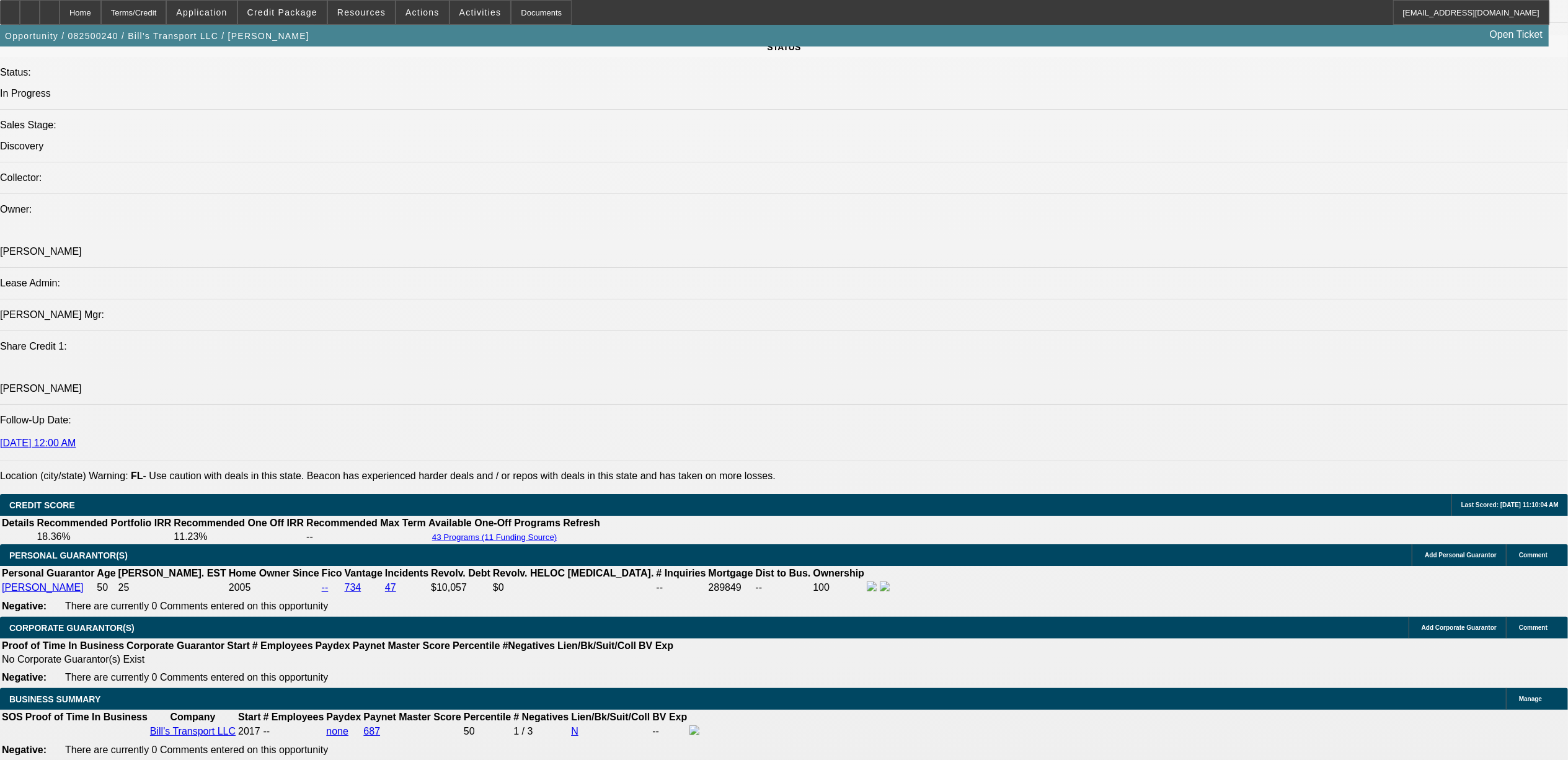
scroll to position [1343, 0]
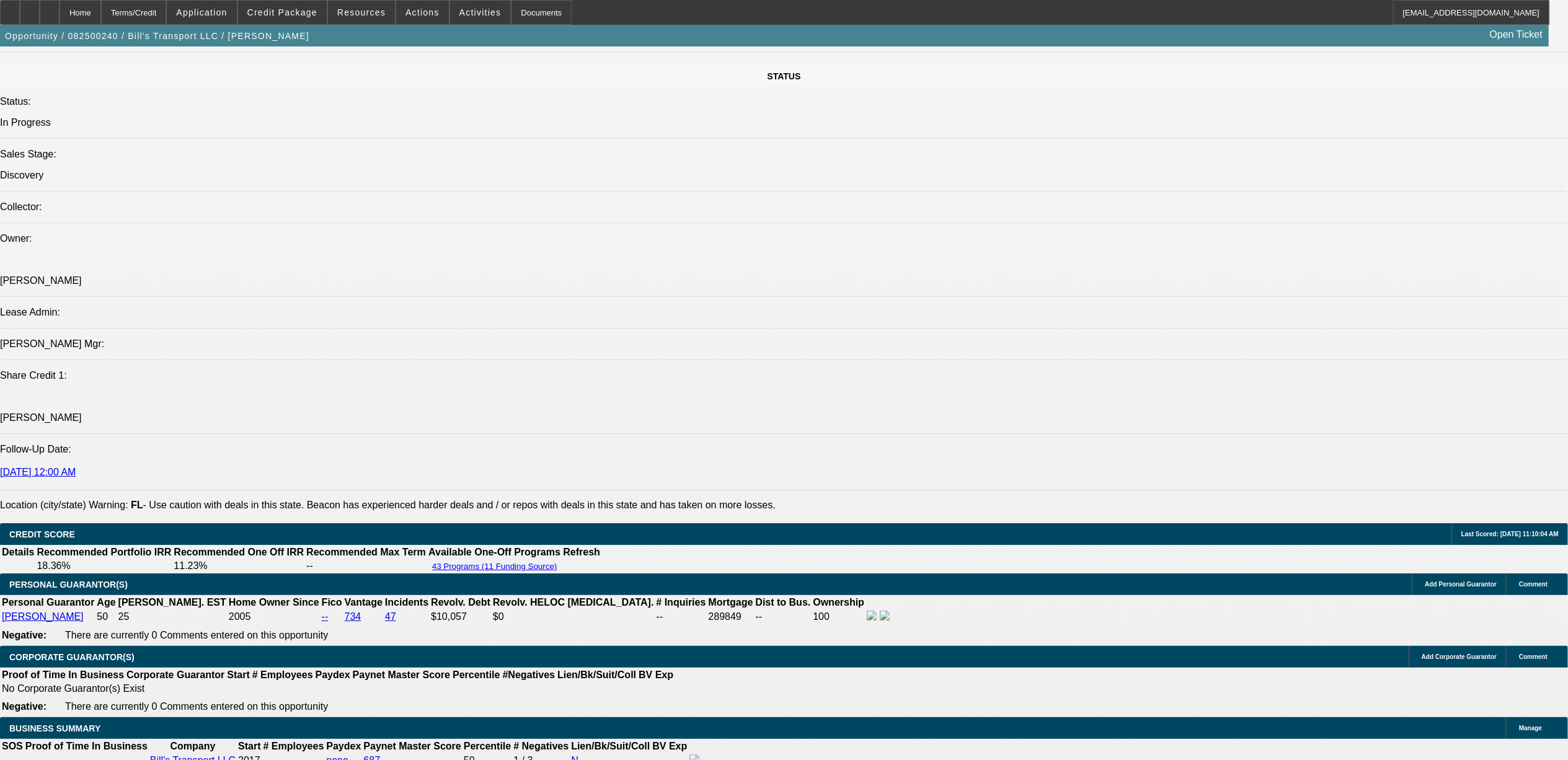
click at [291, 3] on span at bounding box center [282, 12] width 89 height 30
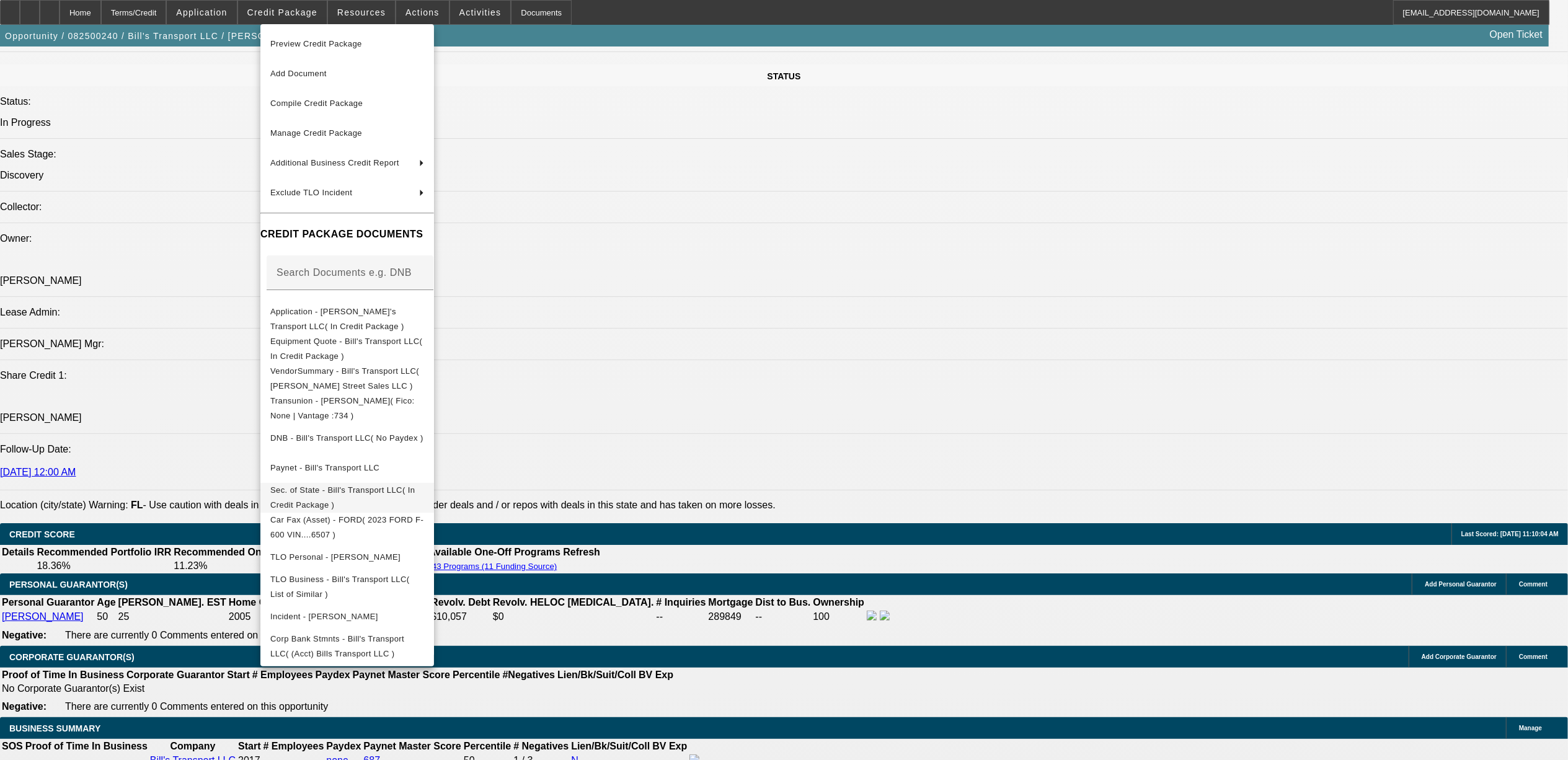
click at [344, 483] on button "Sec. of State - Bill's Transport LLC( In Credit Package )" at bounding box center [347, 498] width 173 height 30
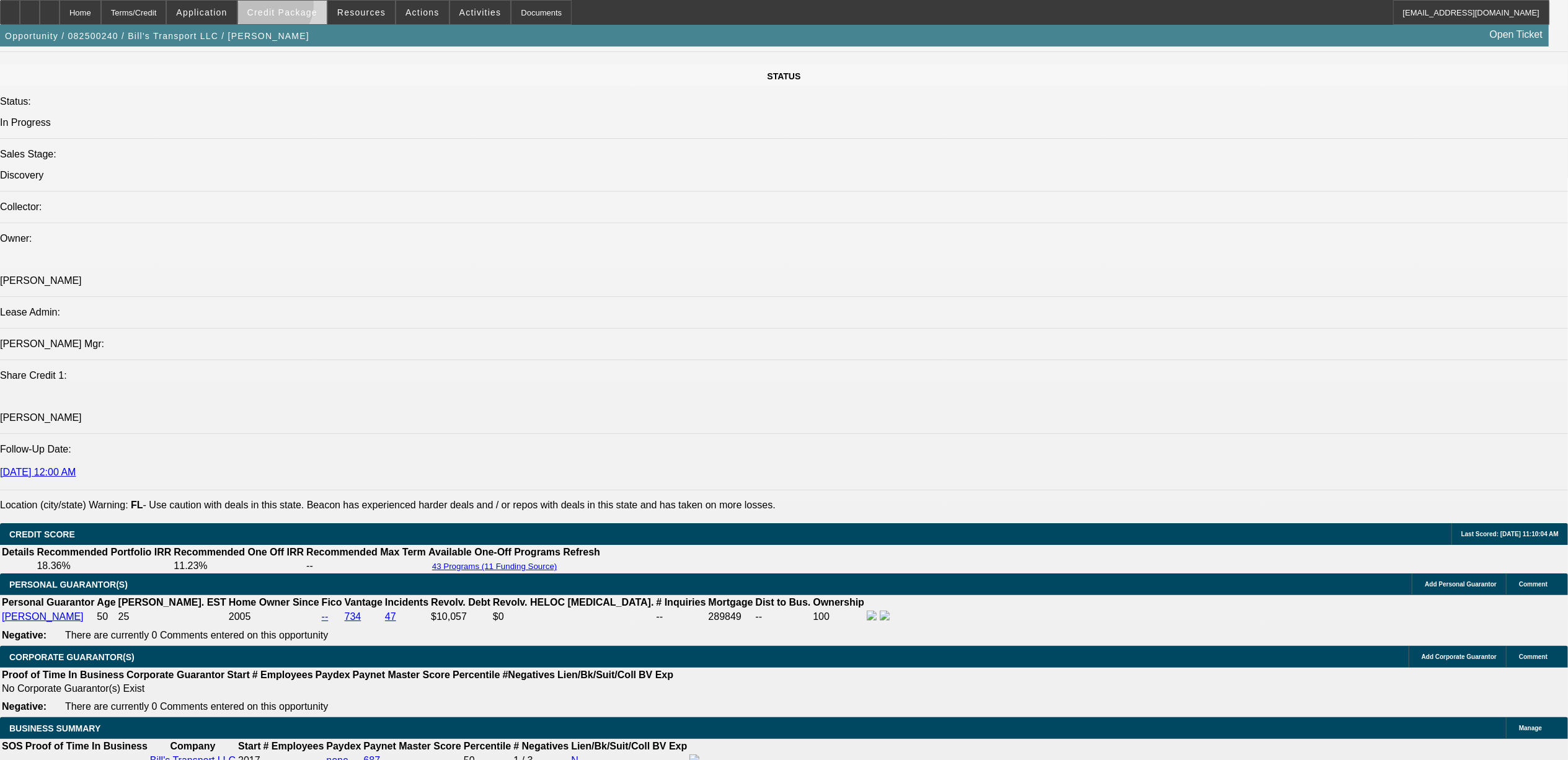
click at [290, 7] on span "Credit Package" at bounding box center [282, 12] width 70 height 10
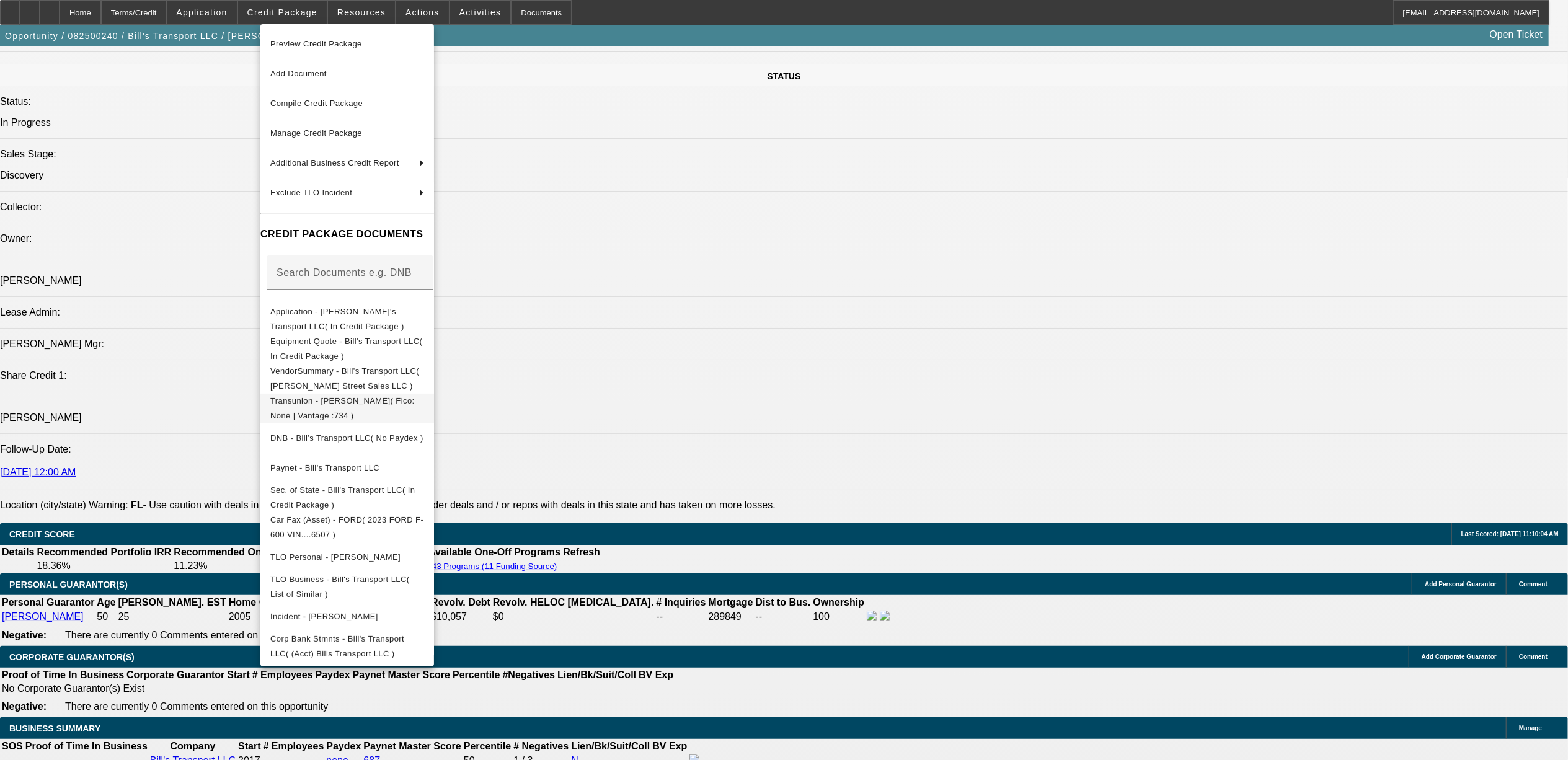
click at [358, 405] on span "Transunion - Smith, William( Fico: None | Vantage :734 )" at bounding box center [343, 408] width 144 height 24
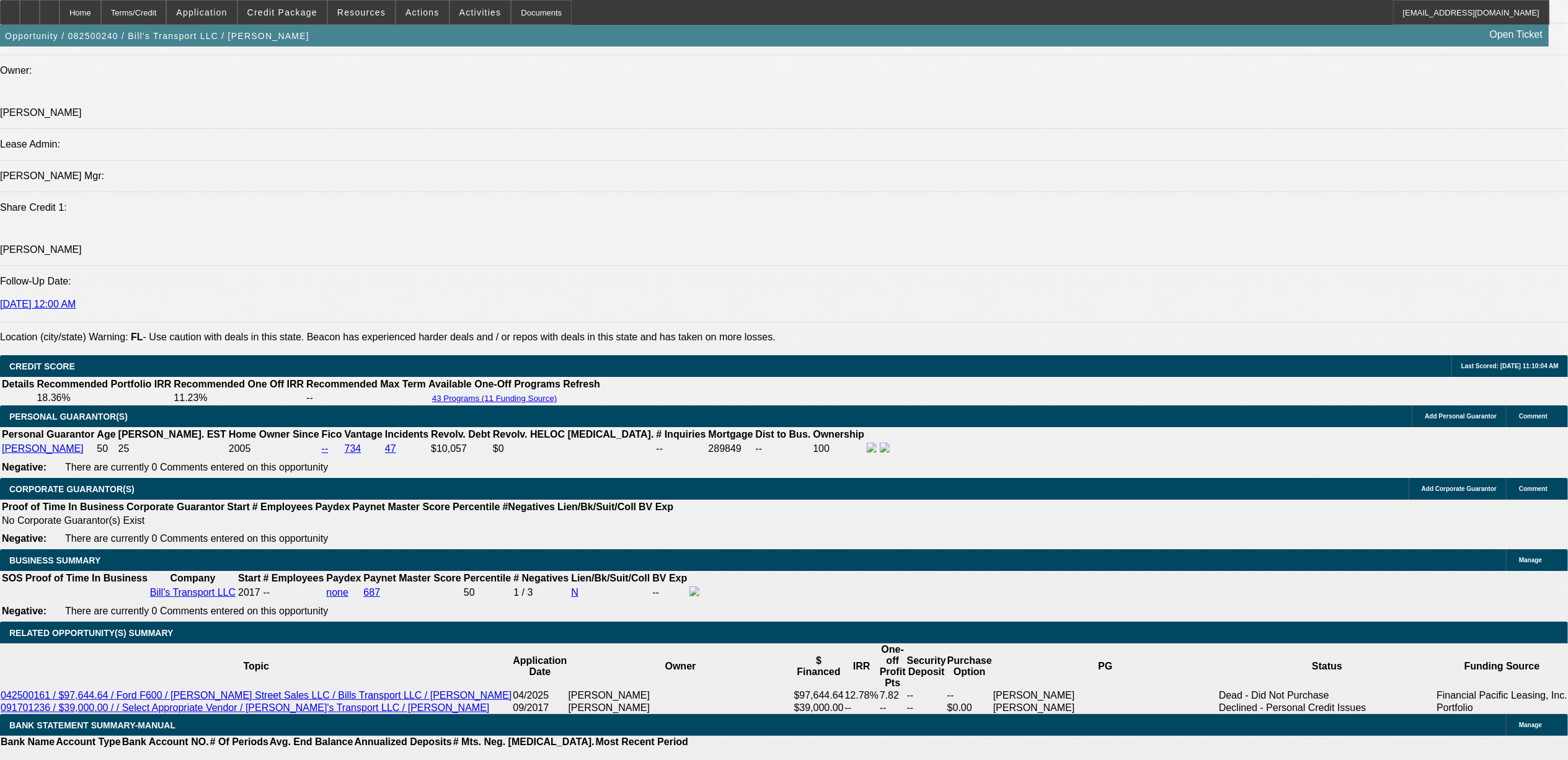
scroll to position [1674, 0]
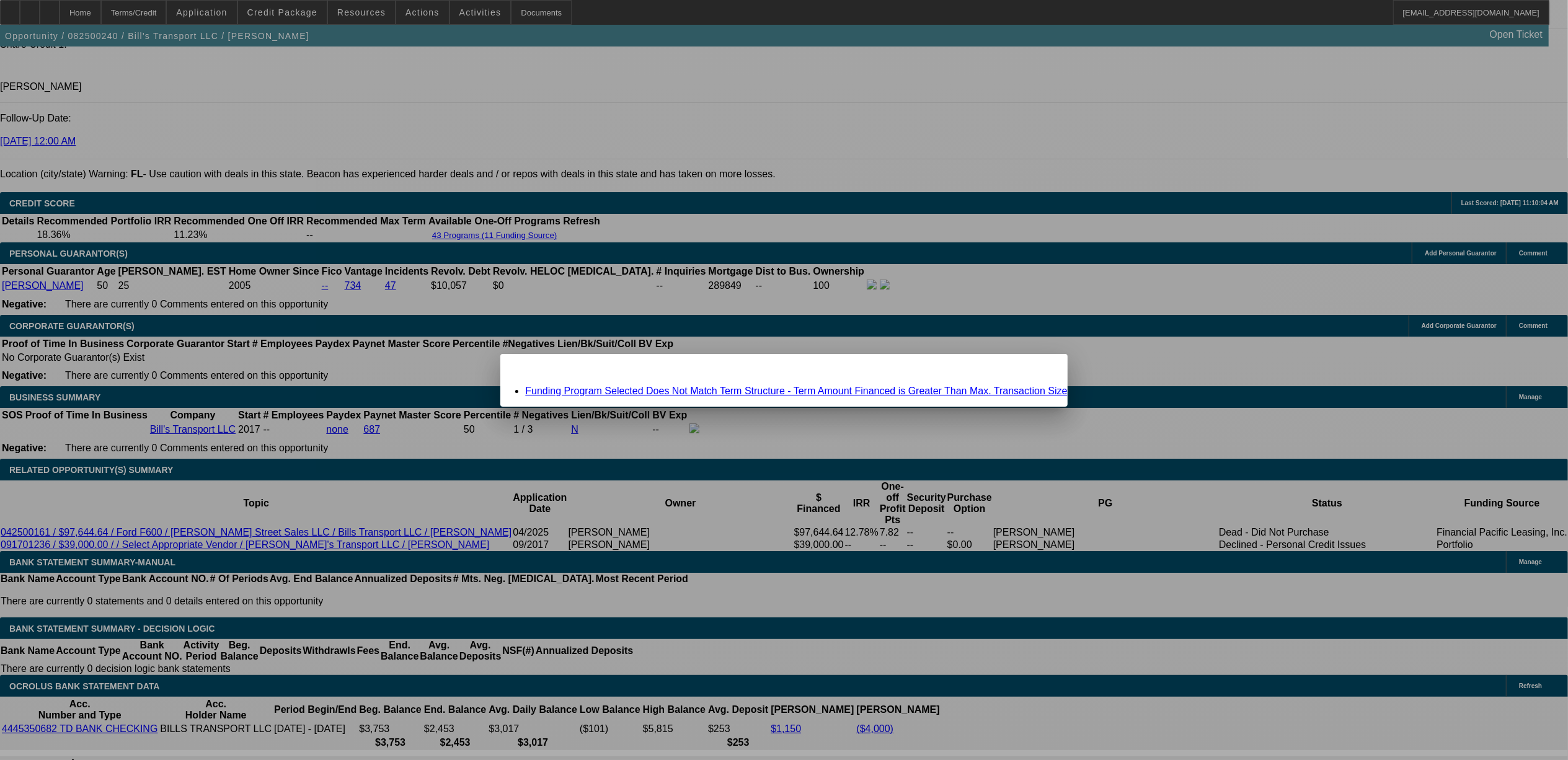
click at [639, 390] on link "Funding Program Selected Does Not Match Term Structure - Term Amount Financed i…" at bounding box center [796, 391] width 541 height 10
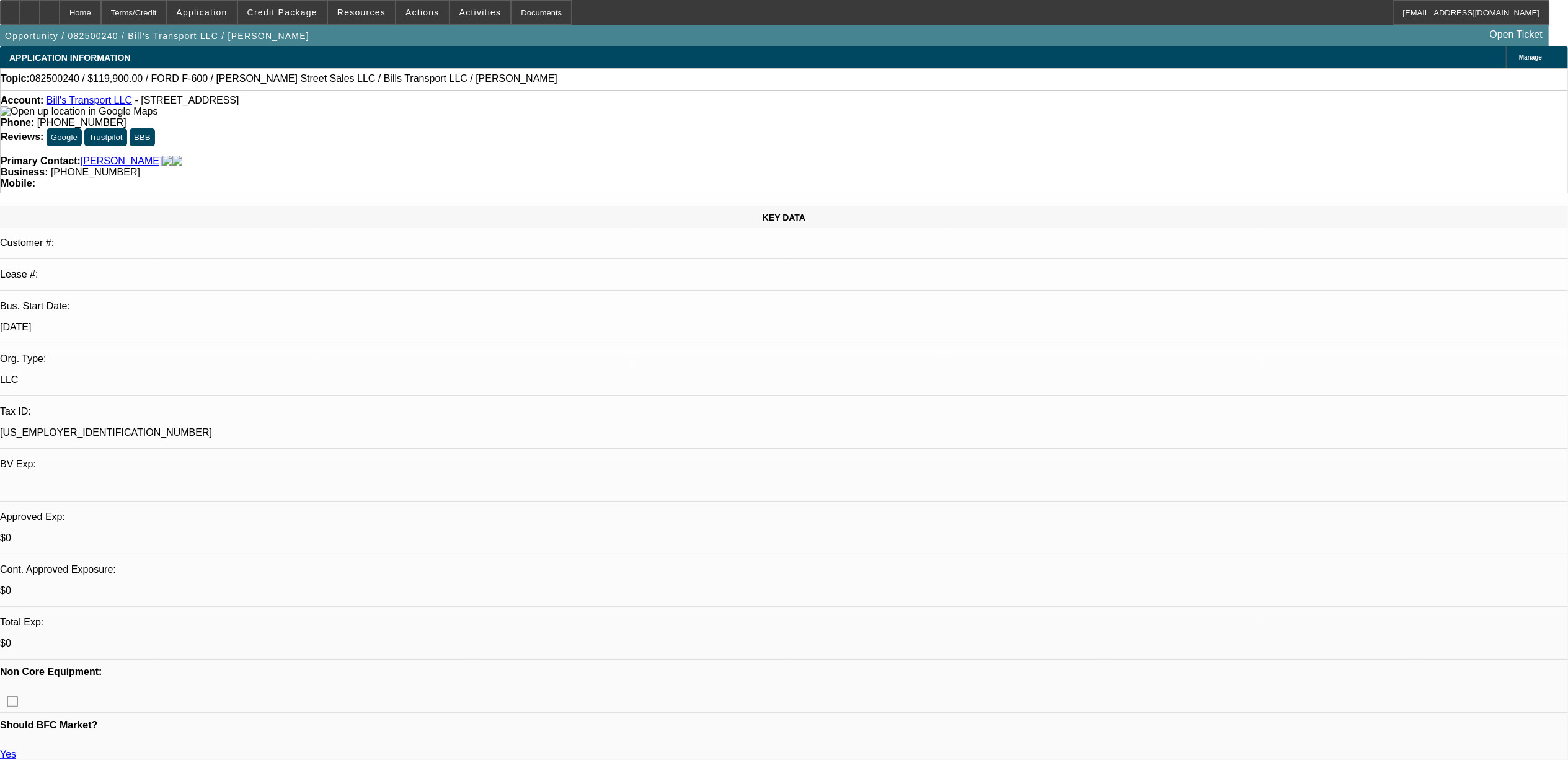
scroll to position [1674, 0]
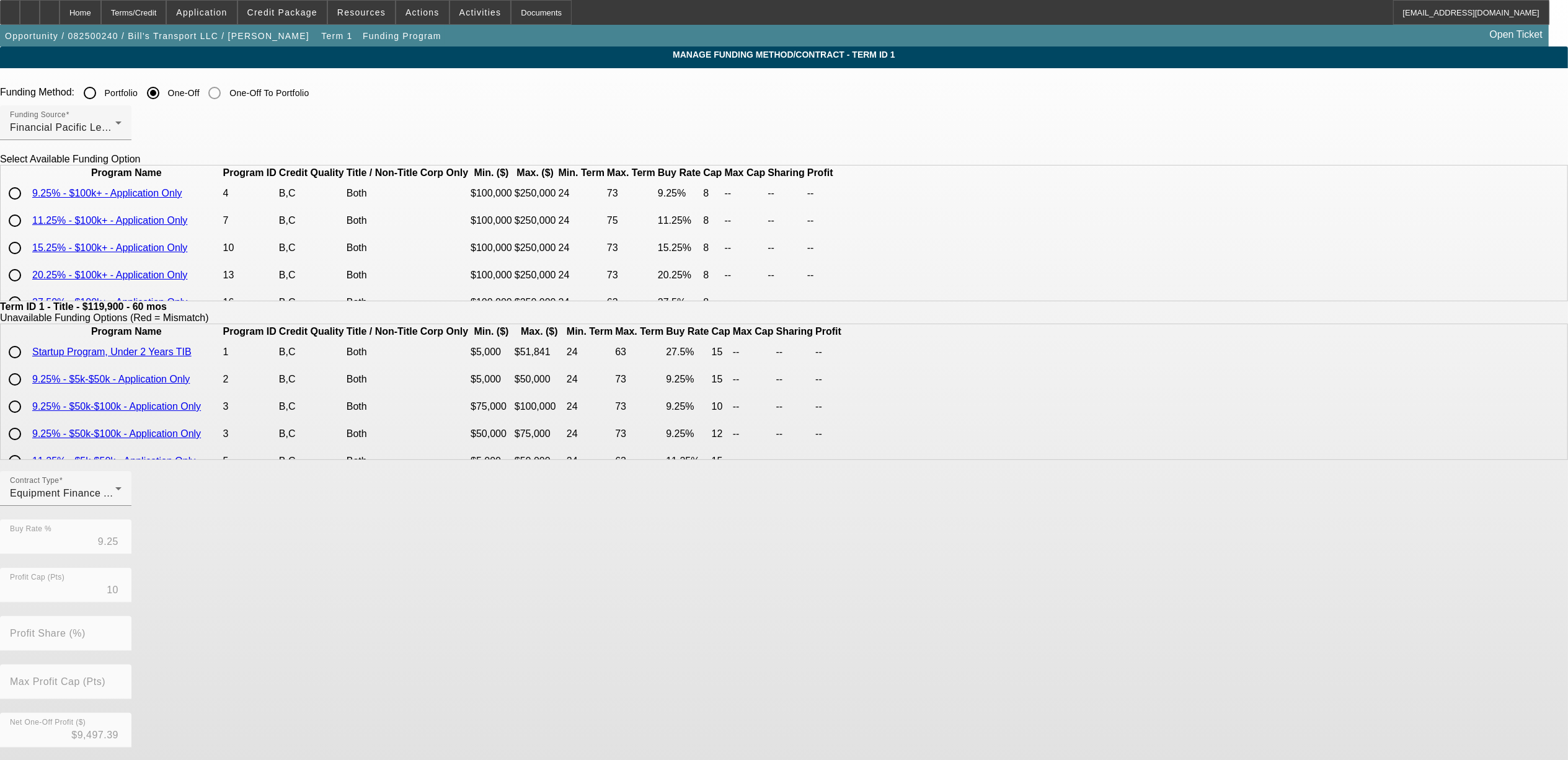
click at [27, 206] on input "radio" at bounding box center [15, 193] width 24 height 24
radio input "true"
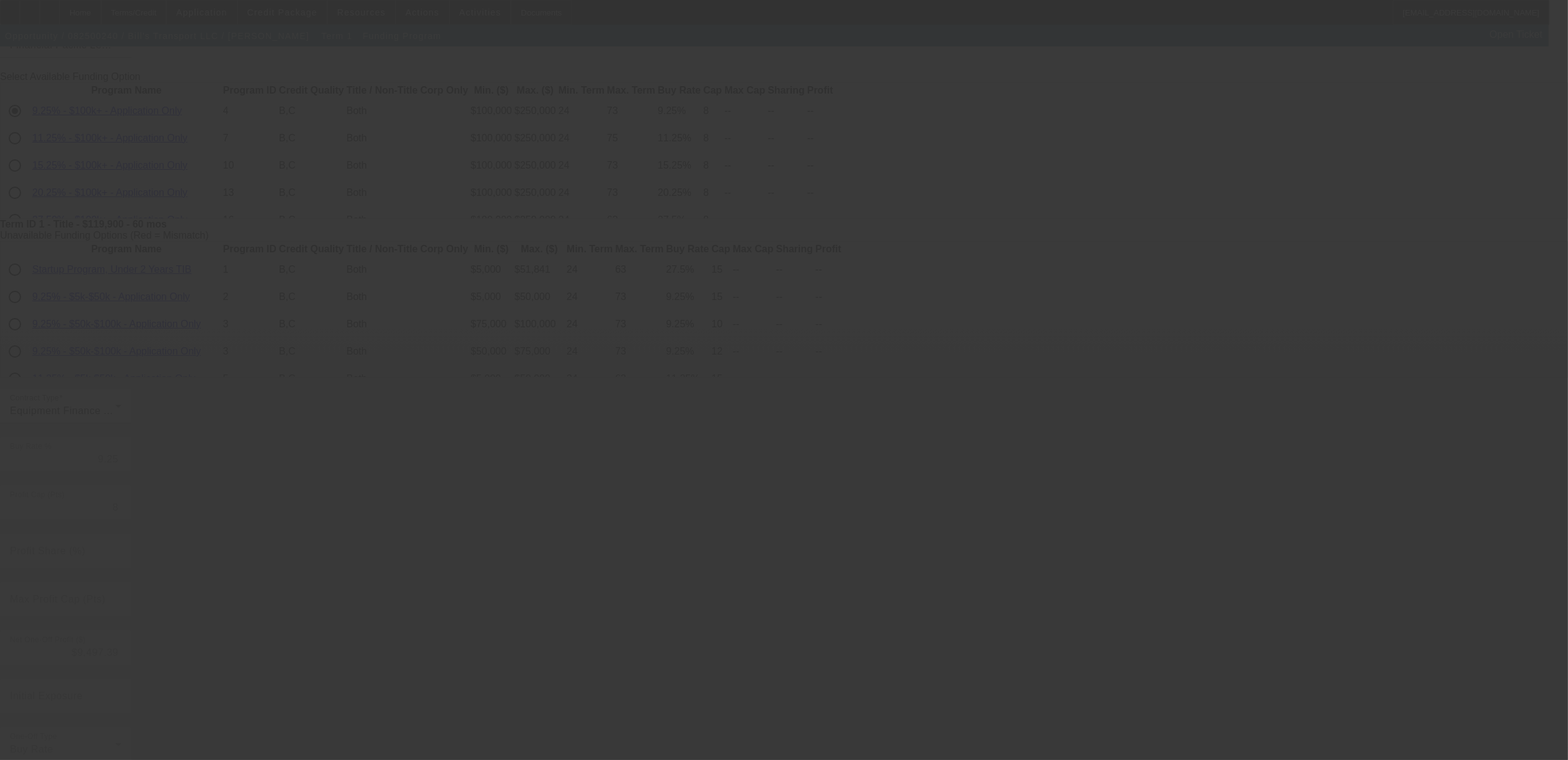
type input "10"
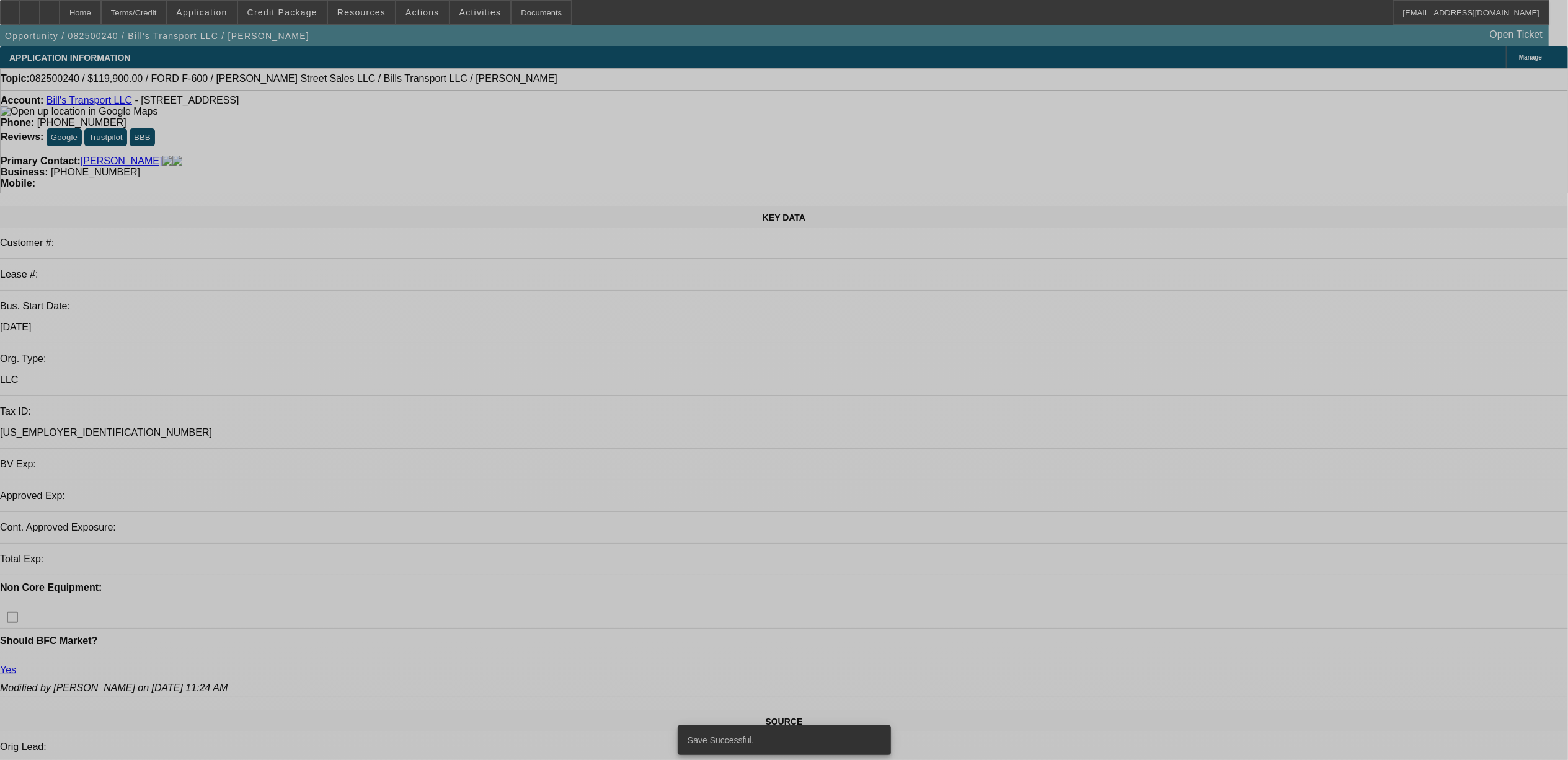
select select "0"
select select "6"
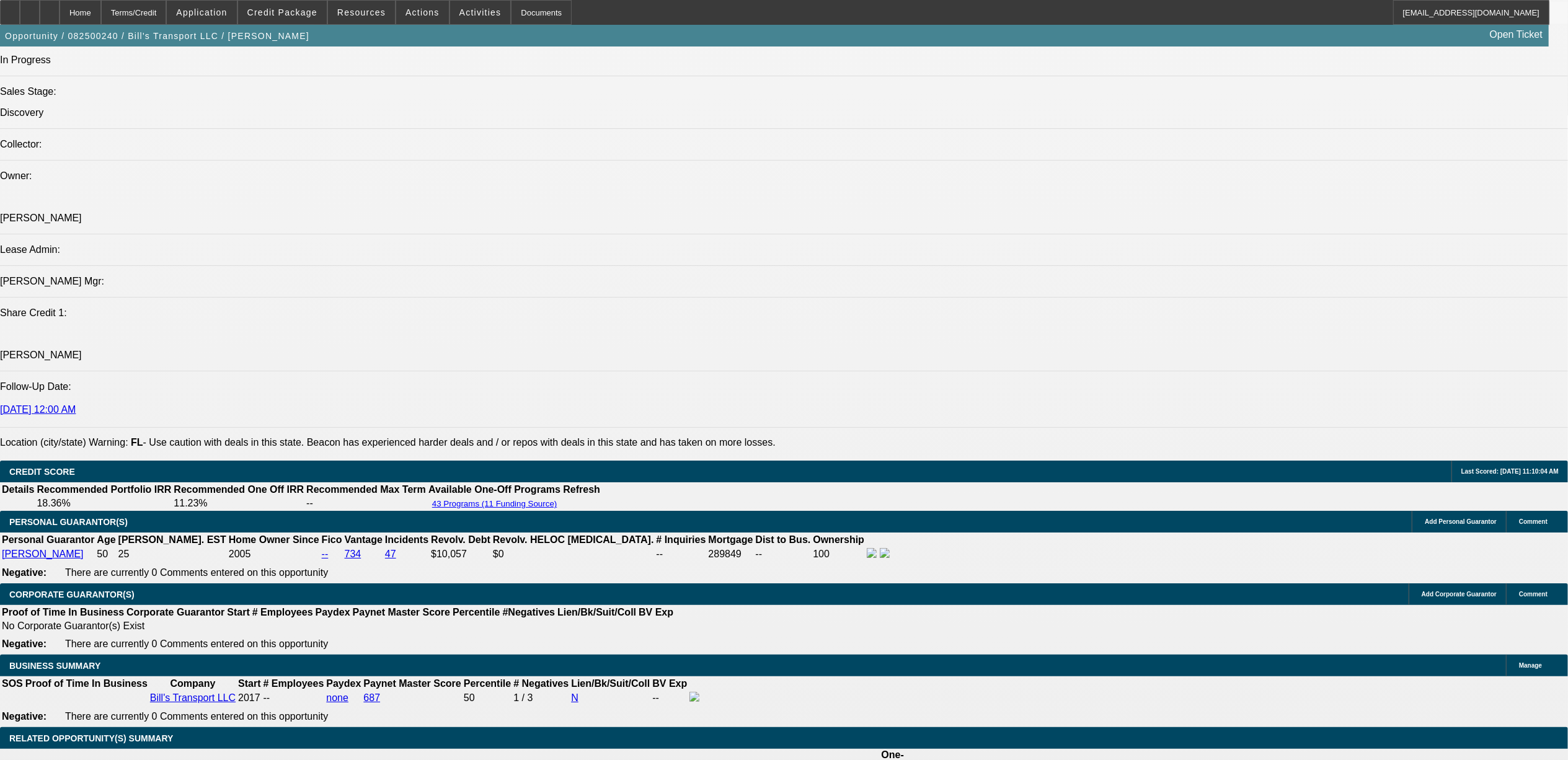
scroll to position [1653, 0]
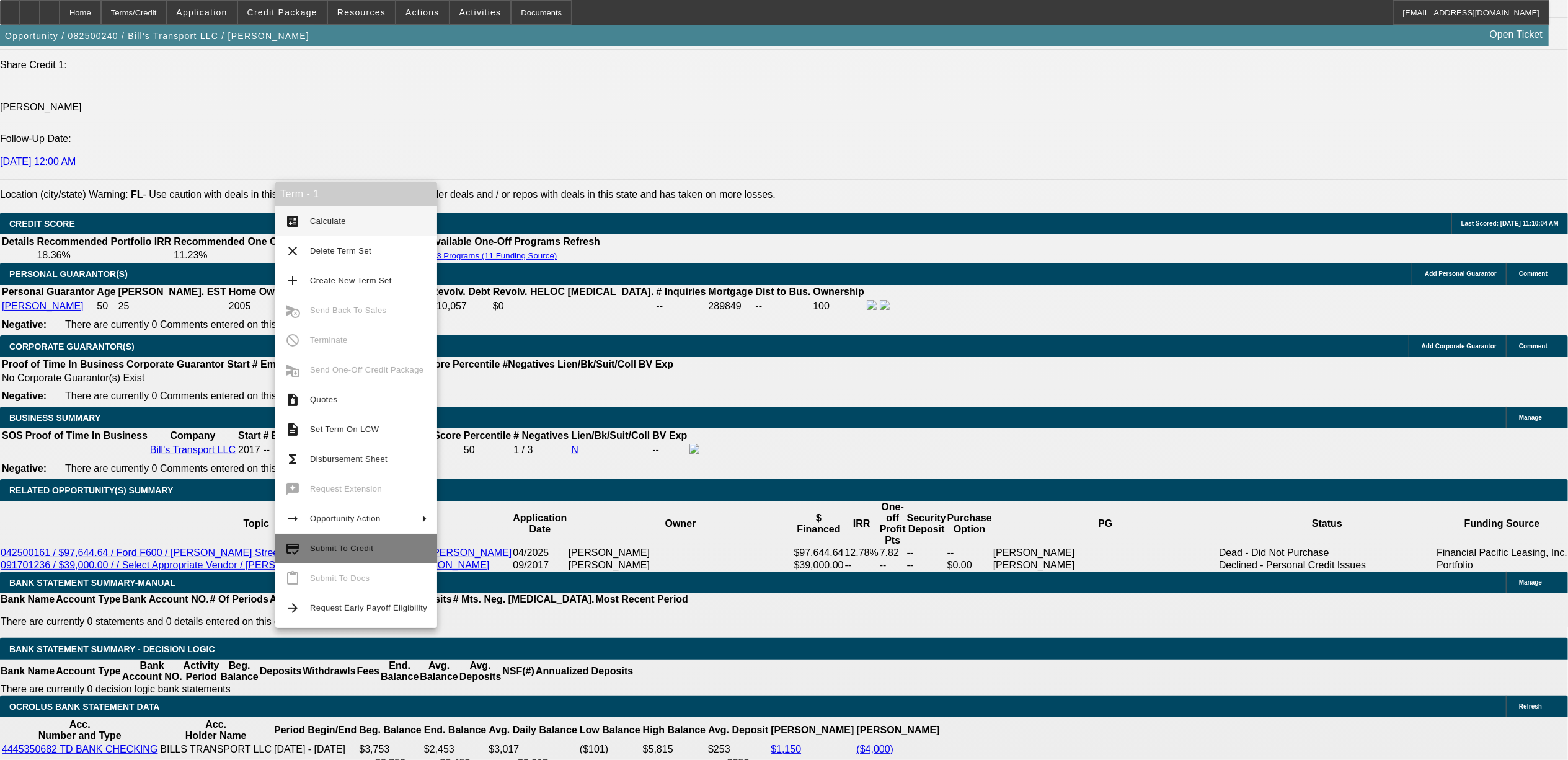
click at [340, 549] on span "Submit To Credit" at bounding box center [342, 548] width 64 height 9
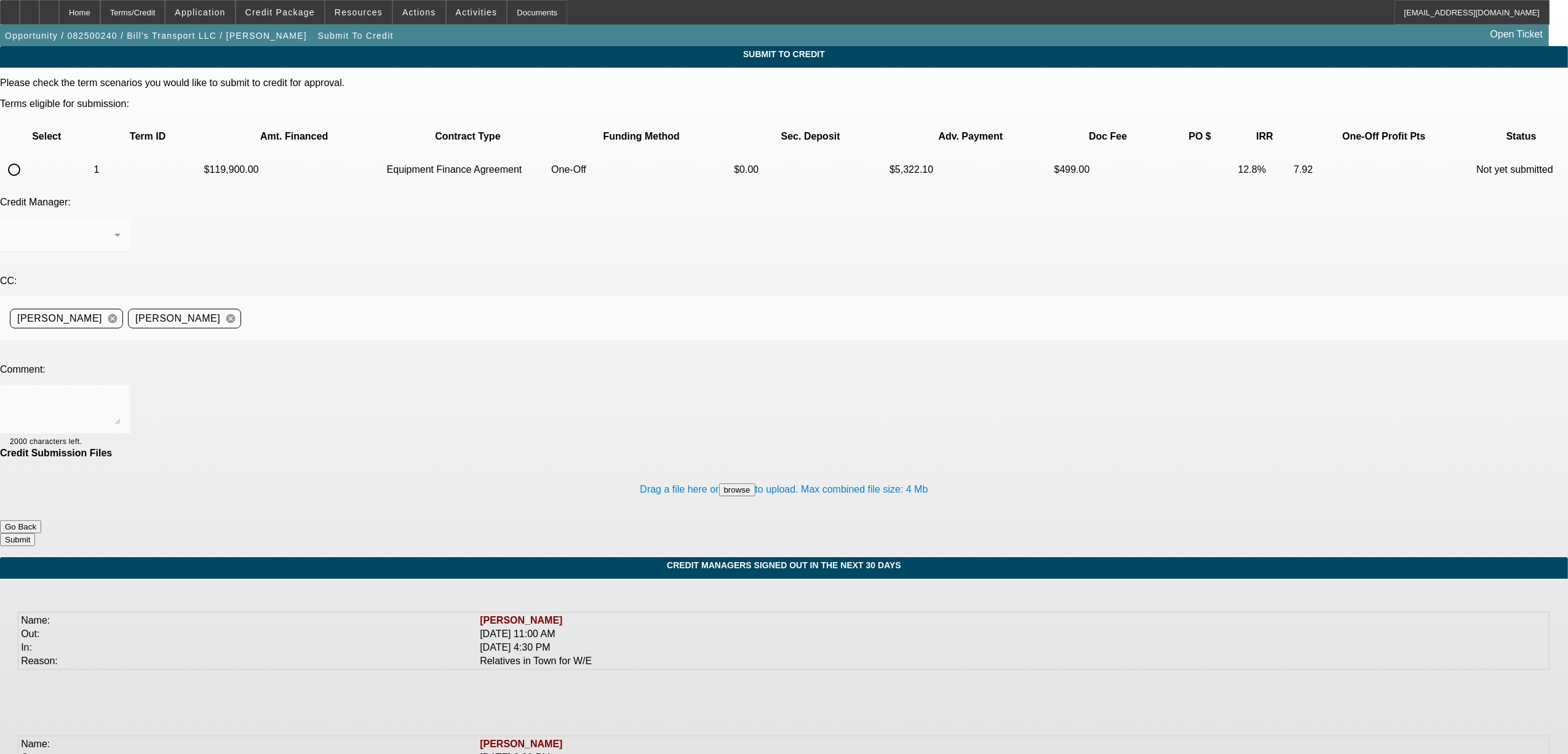
click at [26, 157] on input "radio" at bounding box center [14, 169] width 24 height 24
radio input "true"
click at [121, 395] on textarea at bounding box center [65, 410] width 111 height 30
type textarea "finpac please. Nick"
click at [35, 534] on button "Submit" at bounding box center [18, 540] width 35 height 13
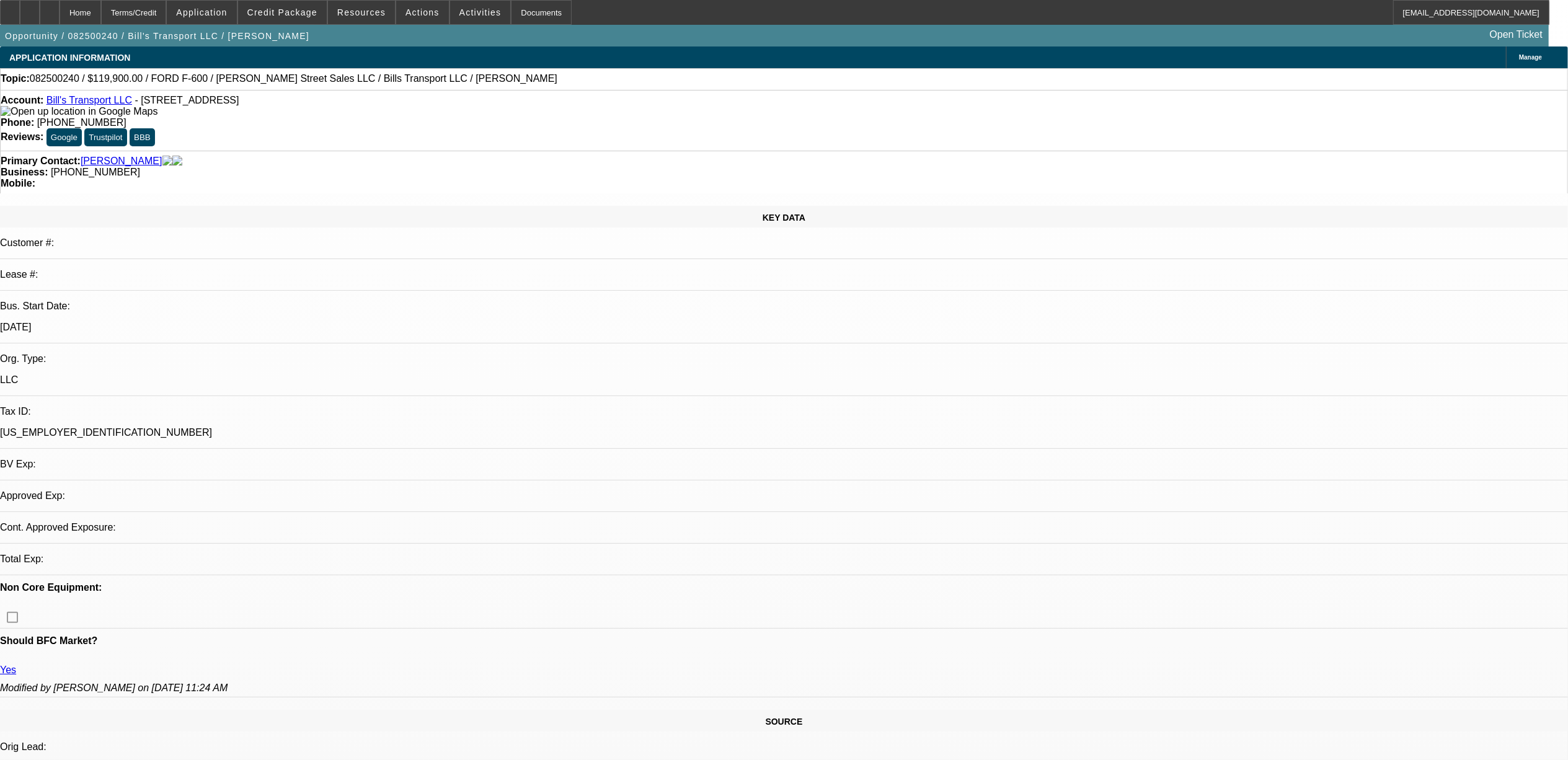
select select "0"
select select "6"
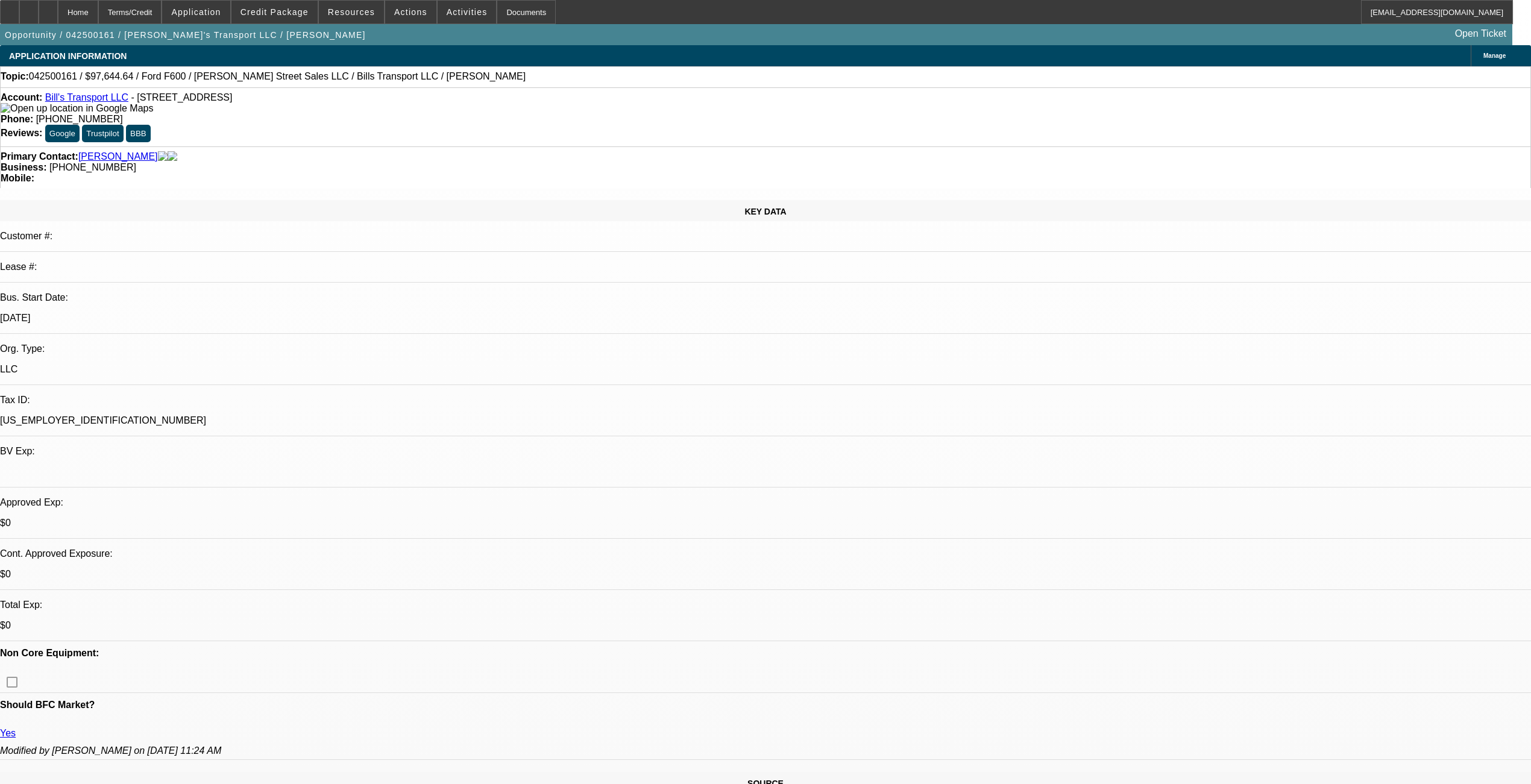
select select "0"
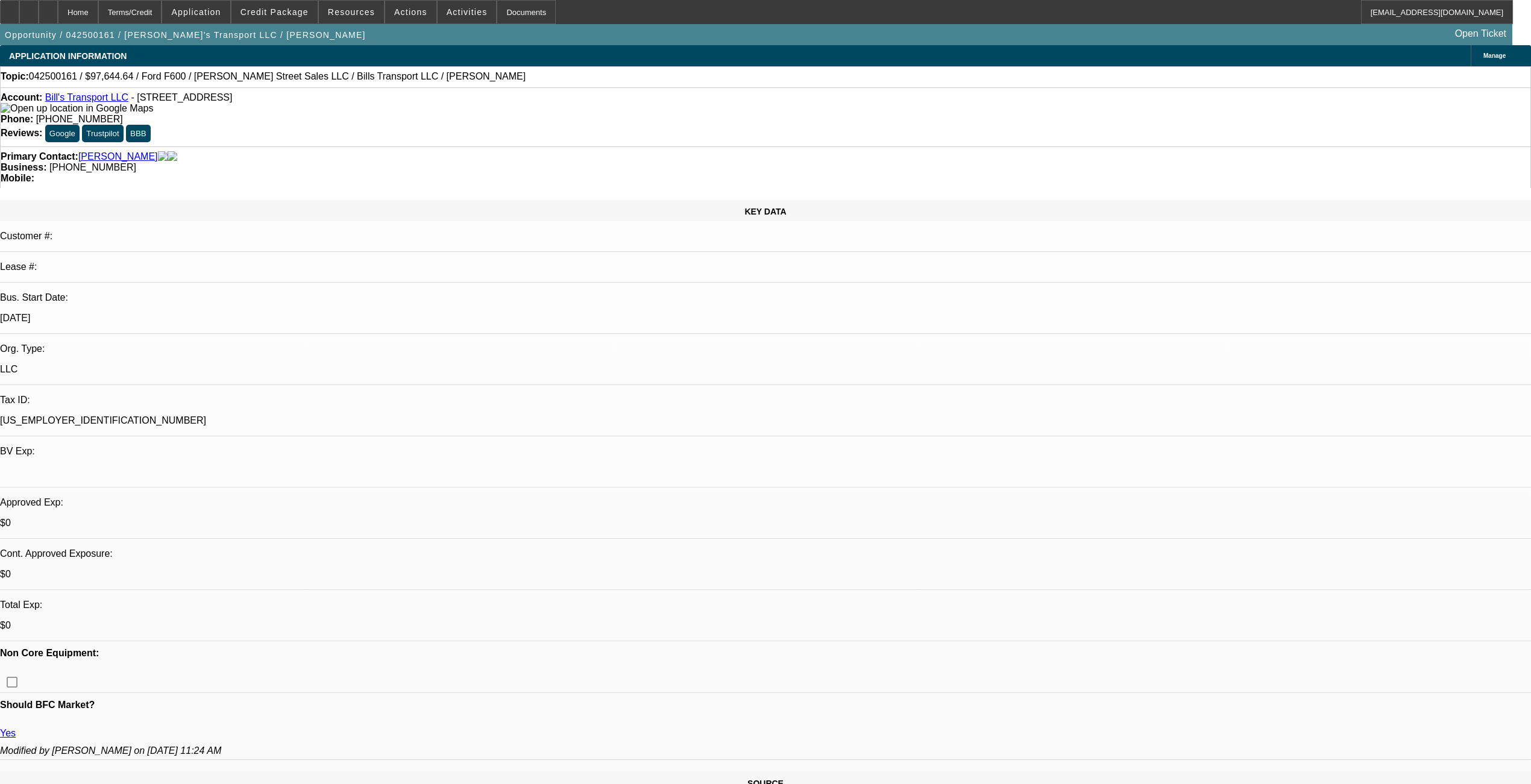
select select "0"
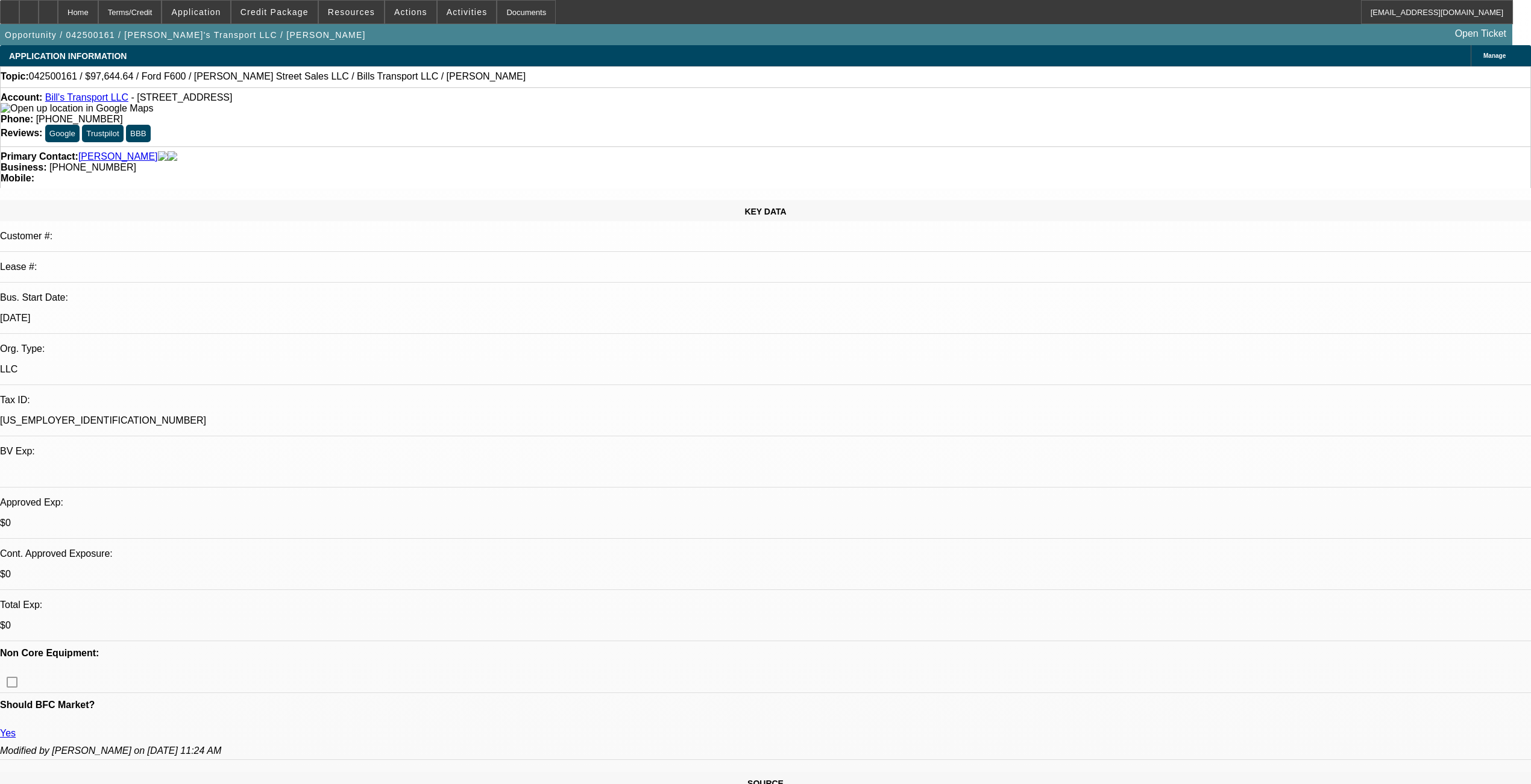
select select "0"
select select "0.1"
select select "1"
select select "6"
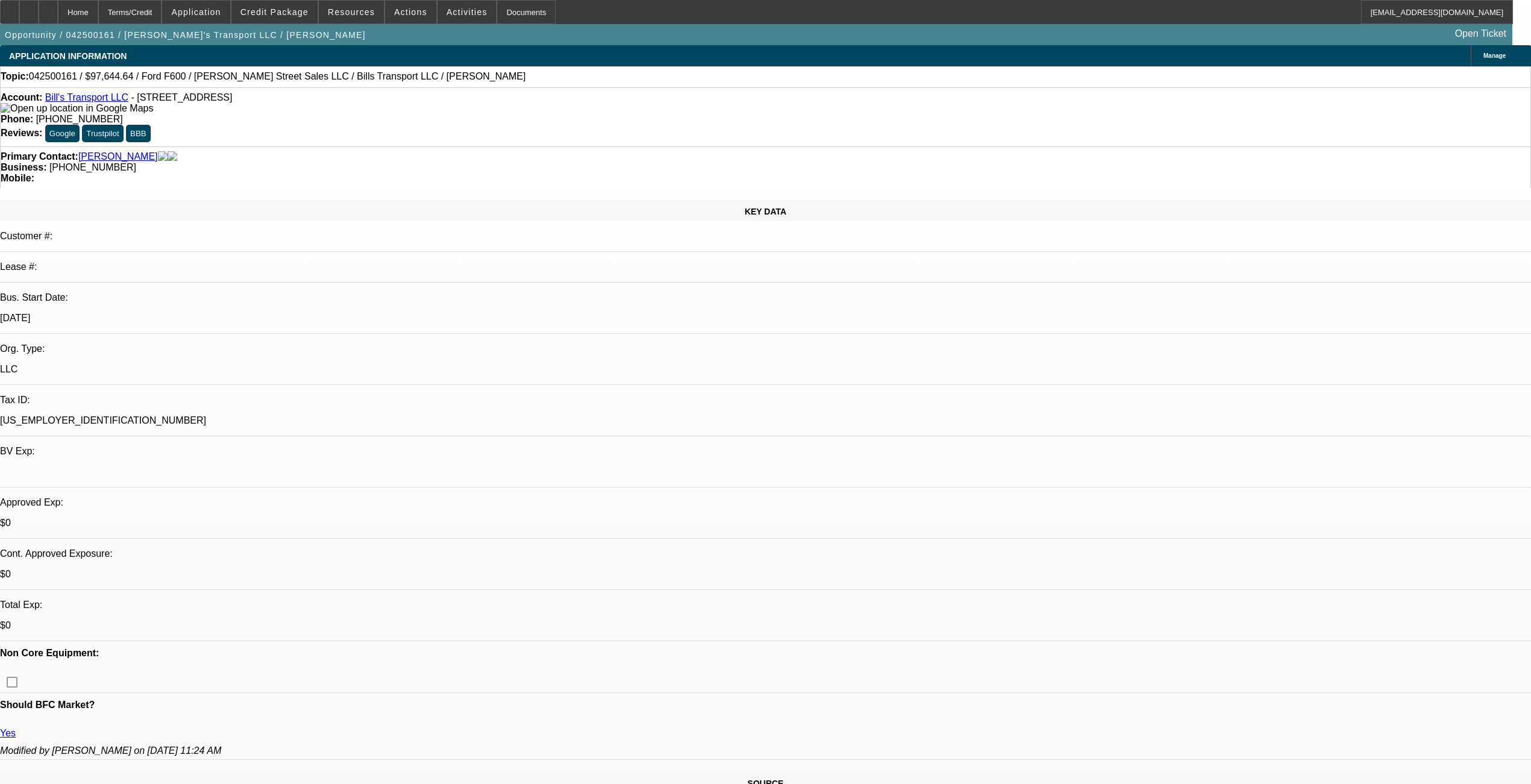
select select "1"
select select "6"
select select "1"
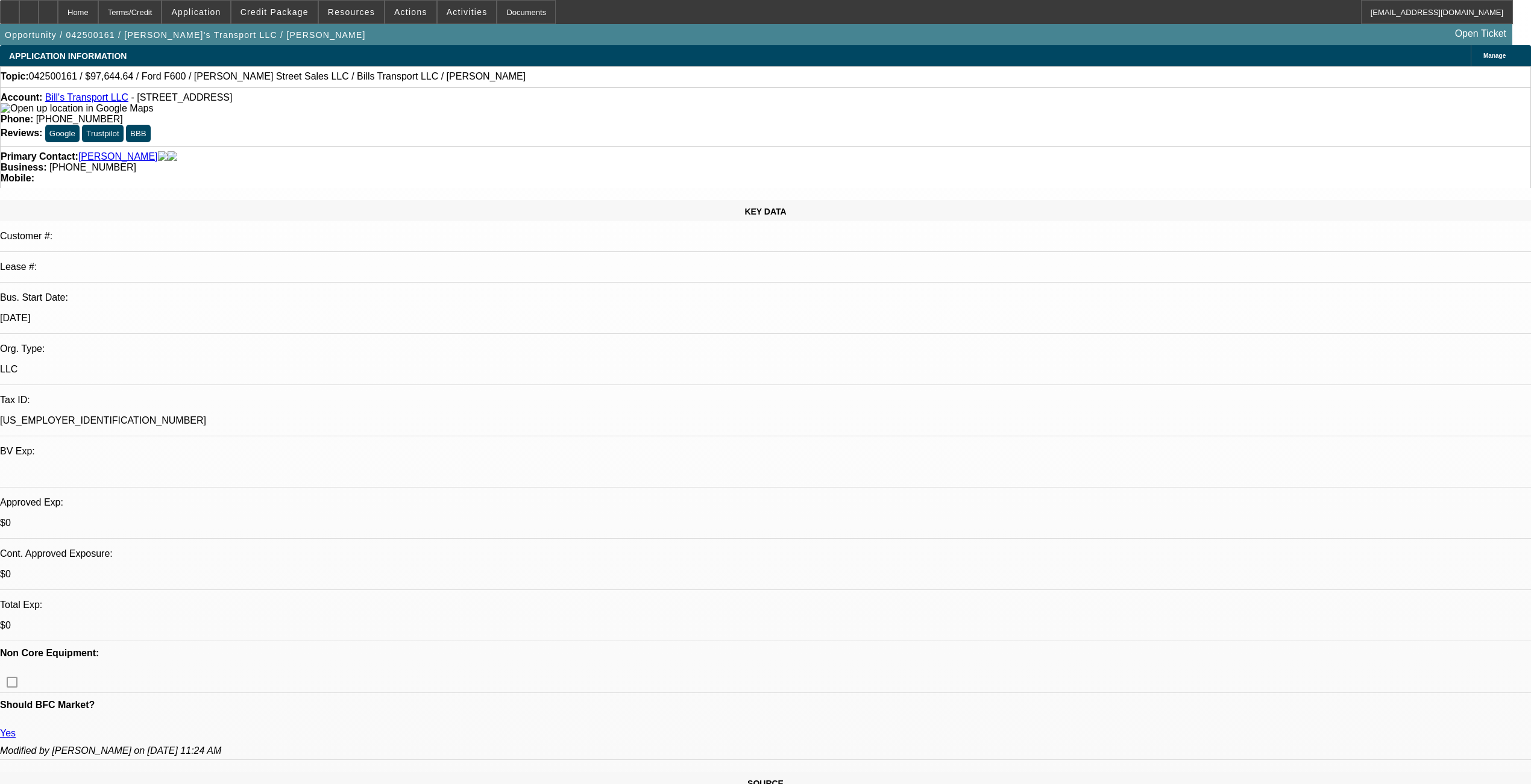
select select "6"
select select "1"
select select "4"
click at [298, 7] on span "Credit Package" at bounding box center [274, 12] width 68 height 10
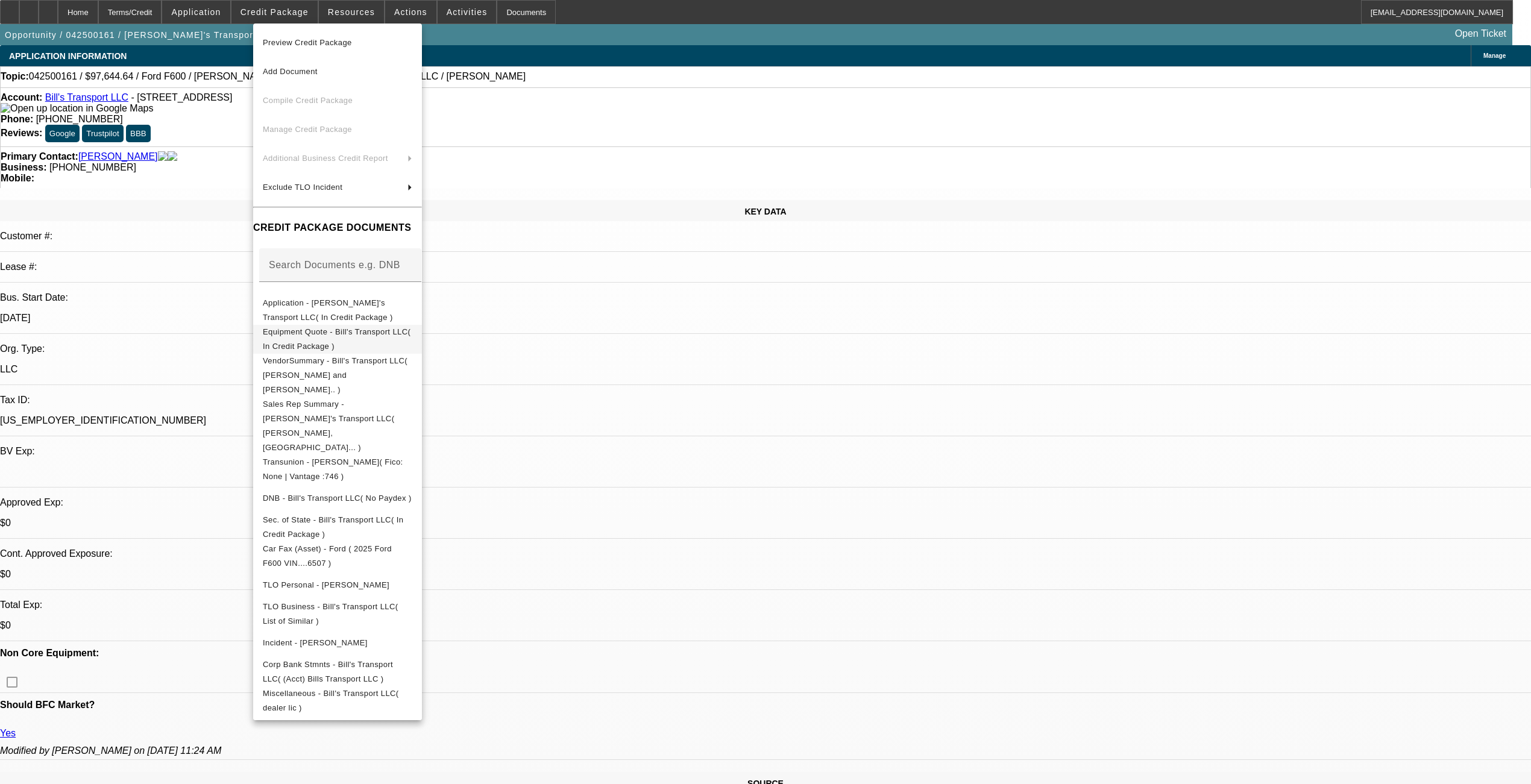
click at [304, 334] on span "Equipment Quote - Bill's Transport LLC( In Credit Package )" at bounding box center [337, 339] width 148 height 24
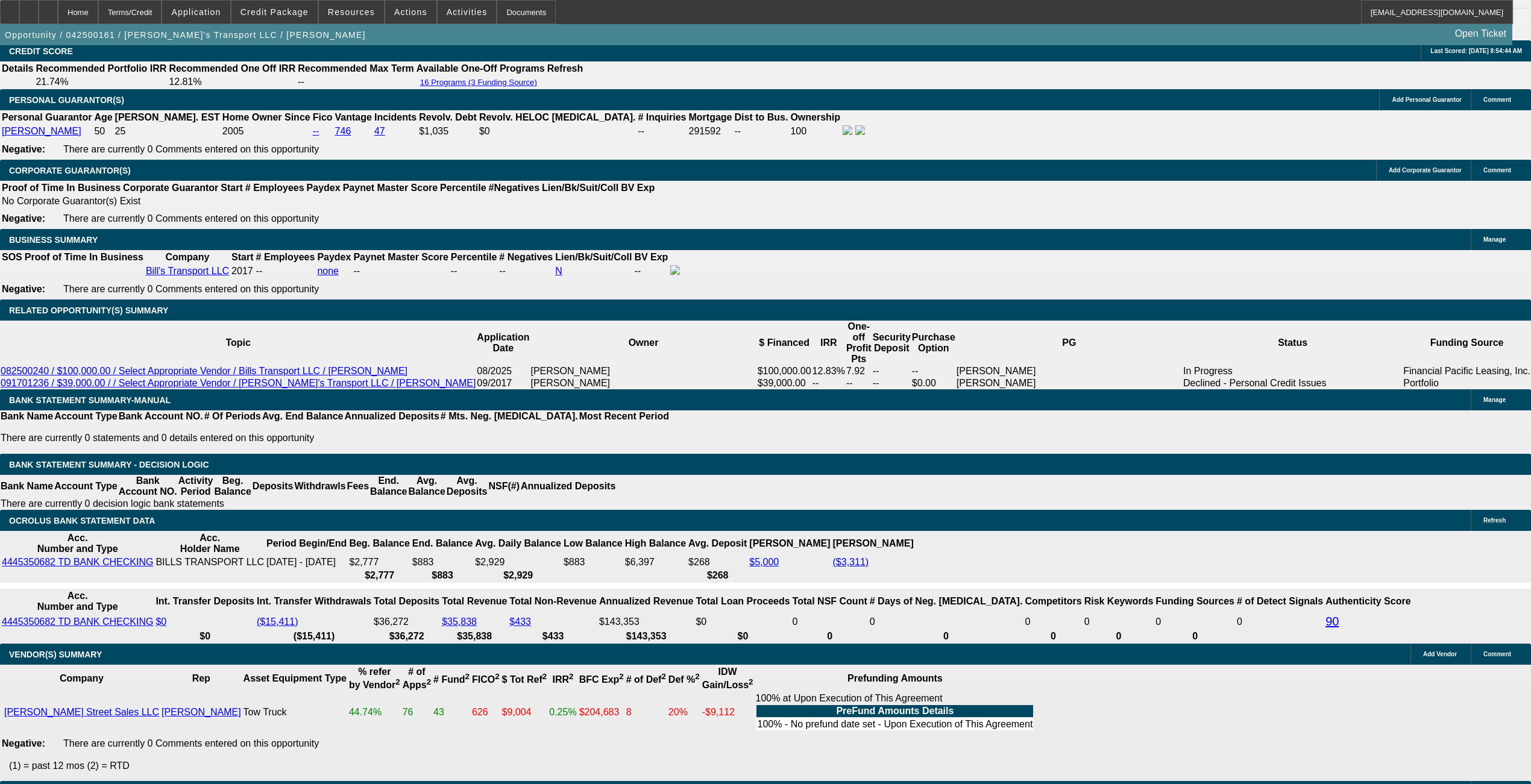
scroll to position [1606, 0]
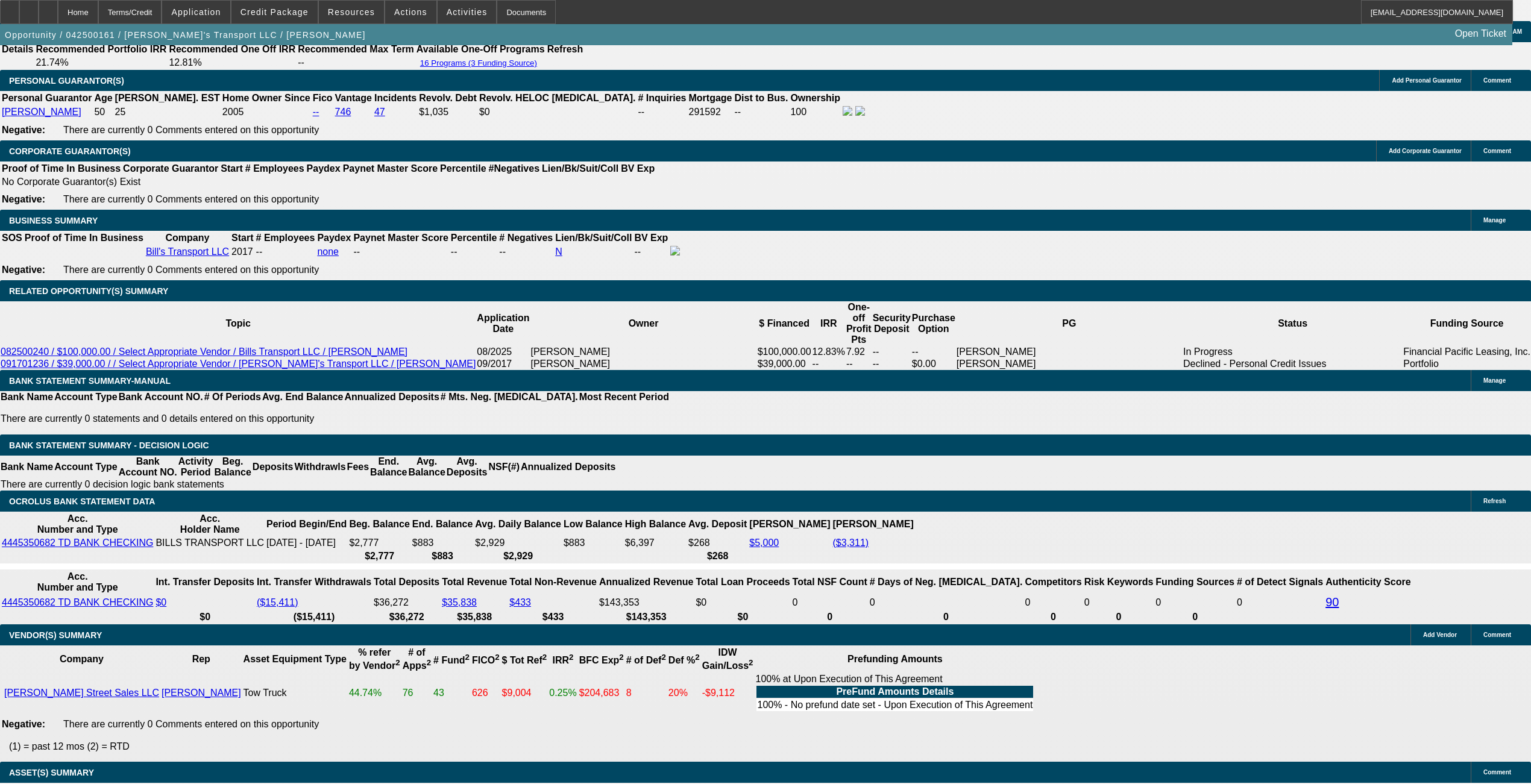
scroll to position [1970, 0]
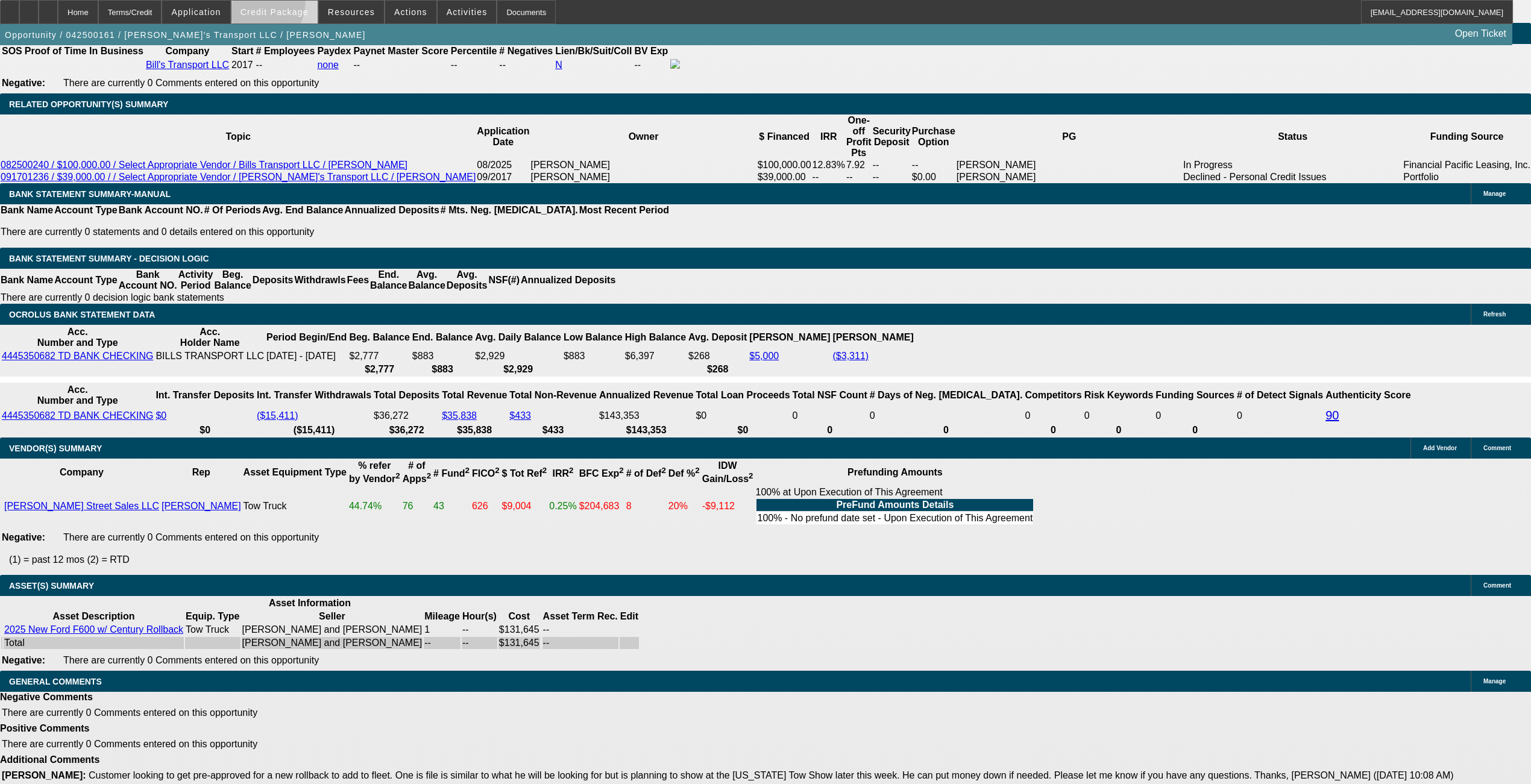
click at [269, 4] on span at bounding box center [274, 12] width 87 height 29
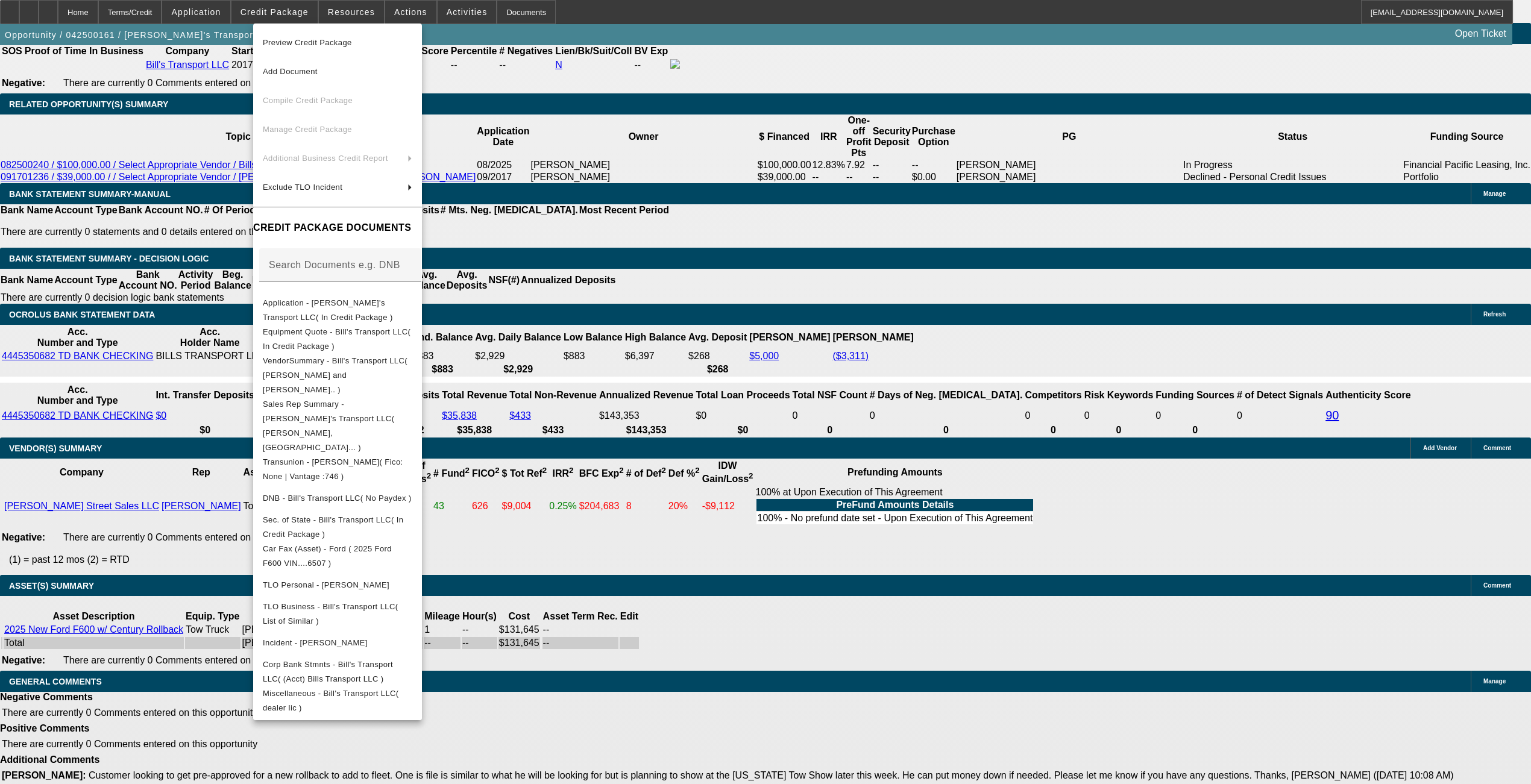
click at [642, 194] on div at bounding box center [765, 392] width 1531 height 784
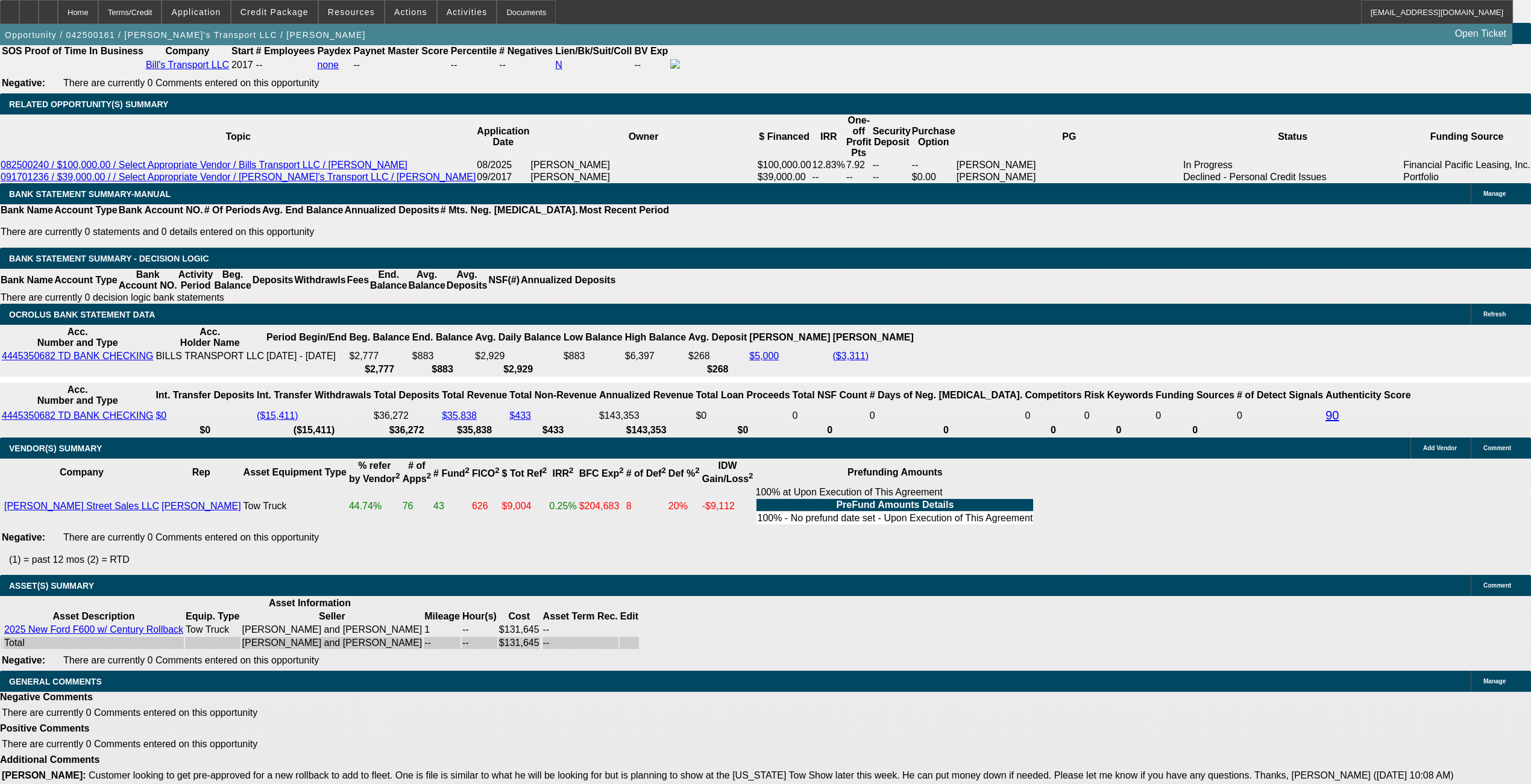
scroll to position [534, 0]
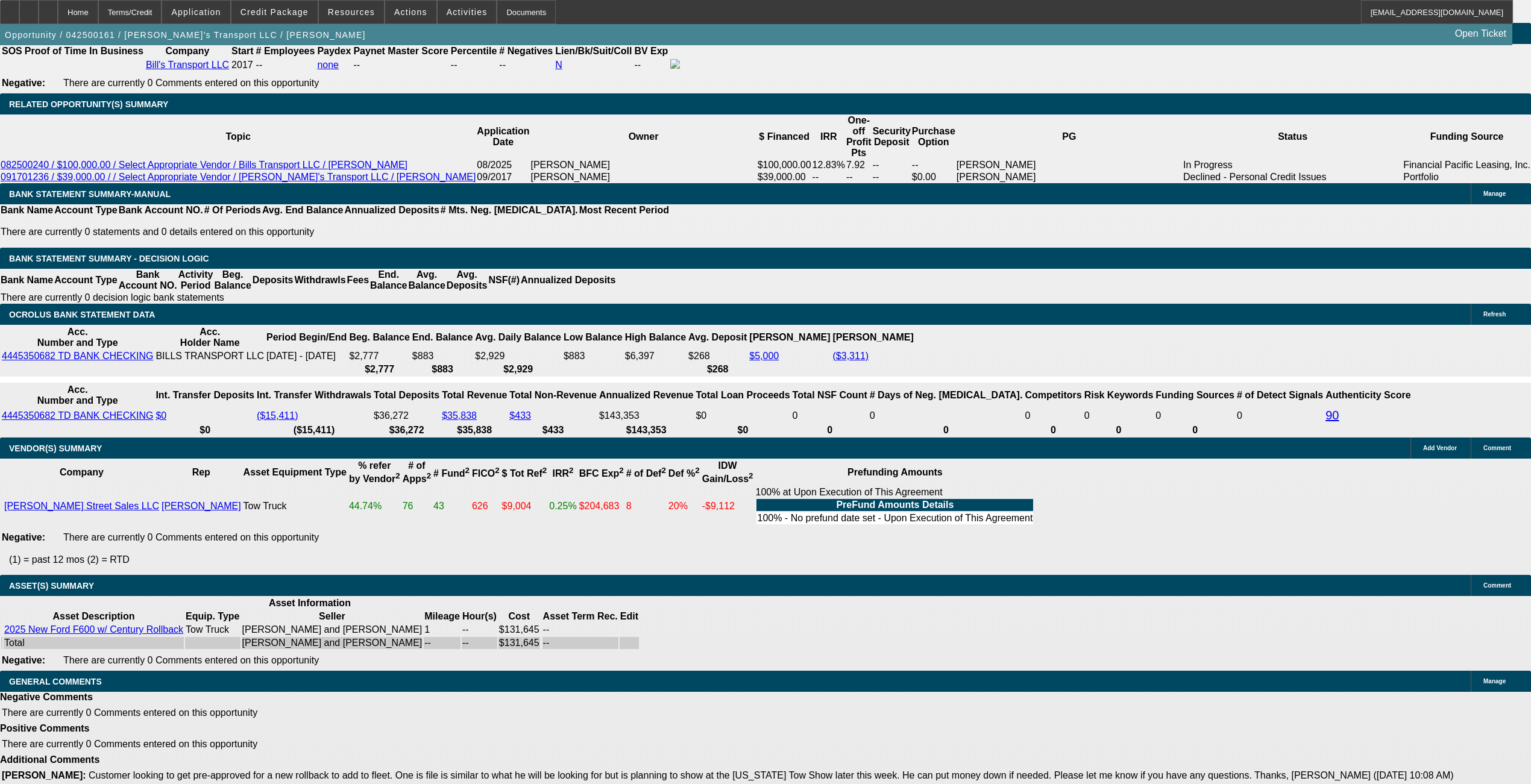
scroll to position [856, 0]
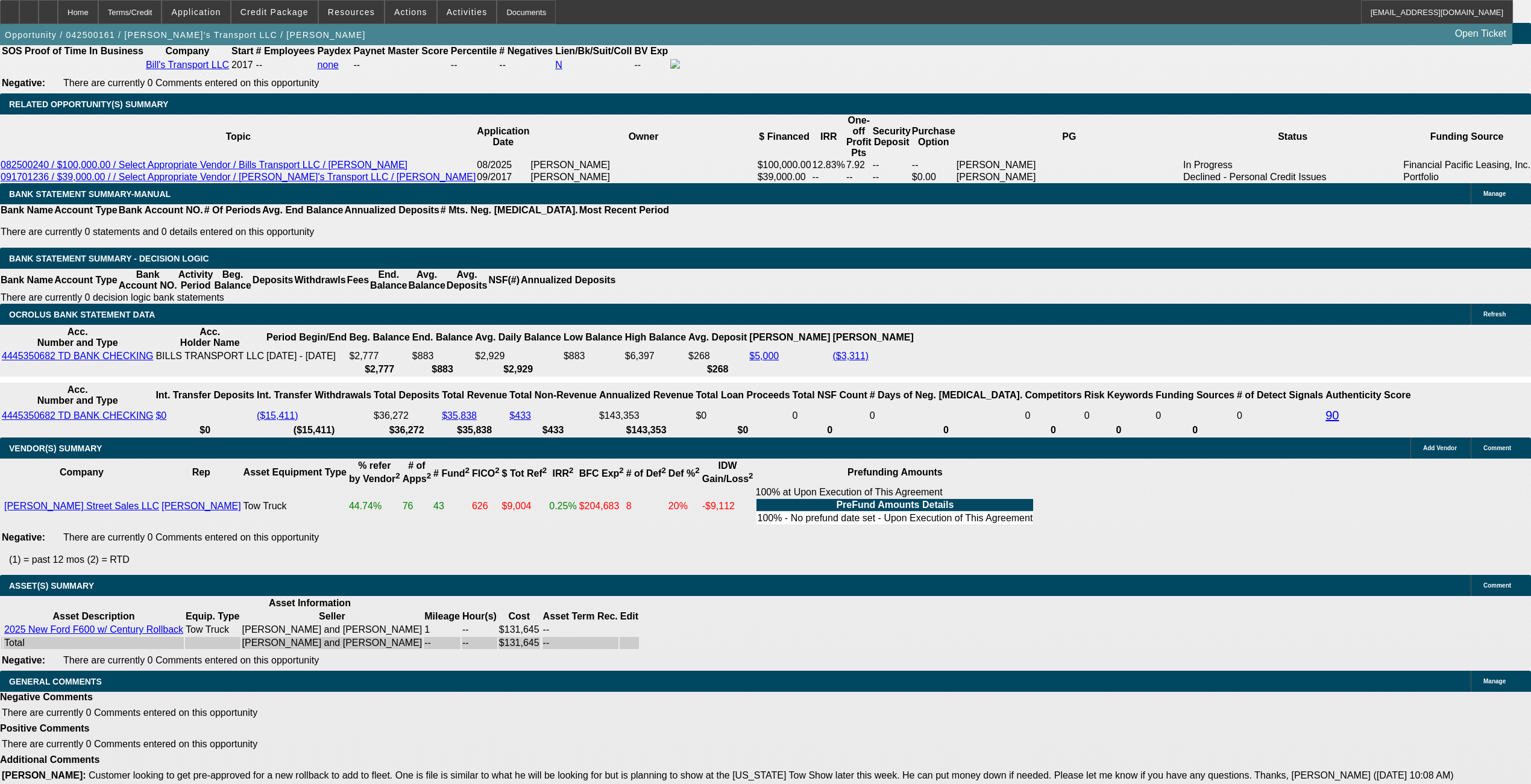
scroll to position [0, 0]
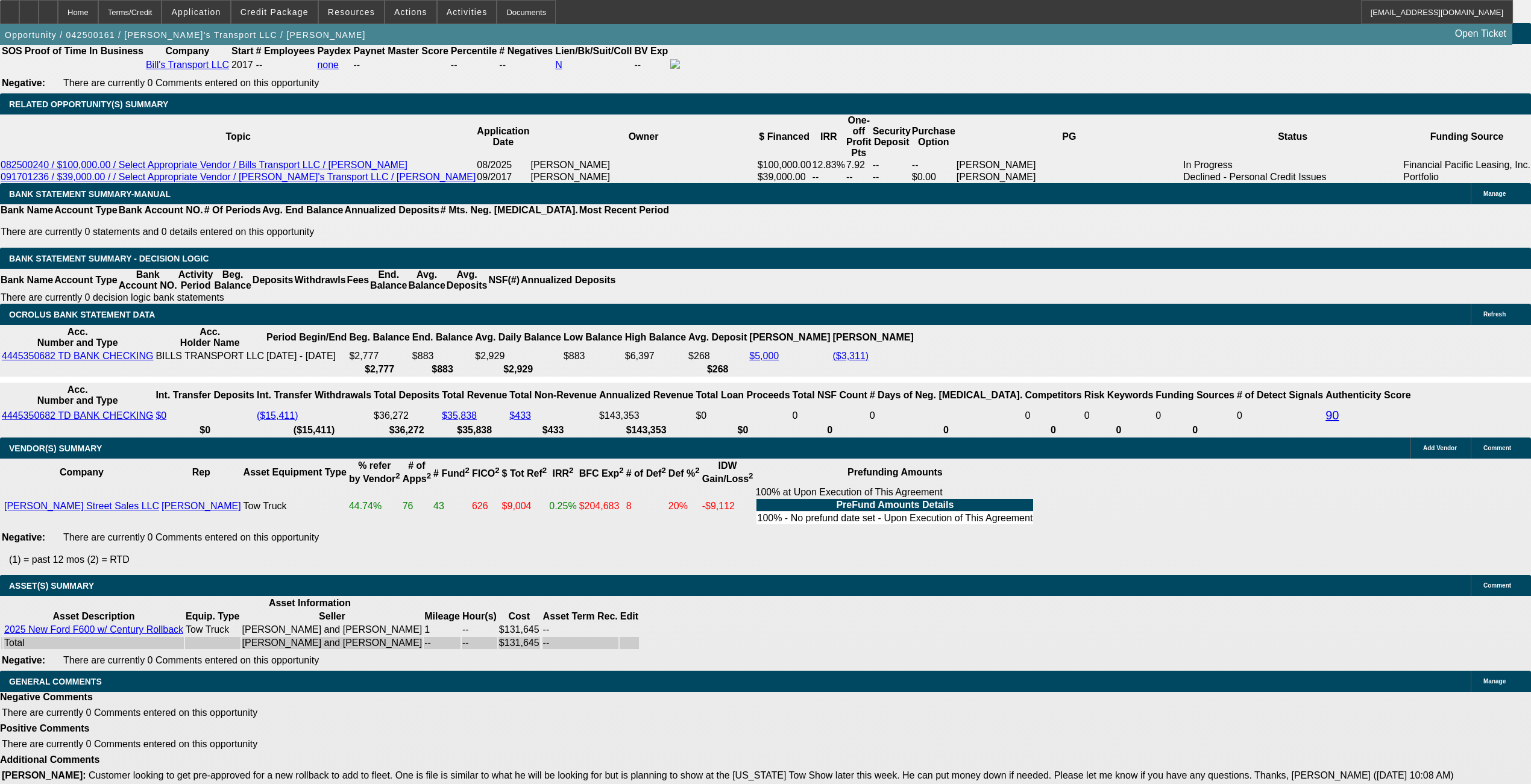
scroll to position [198, 0]
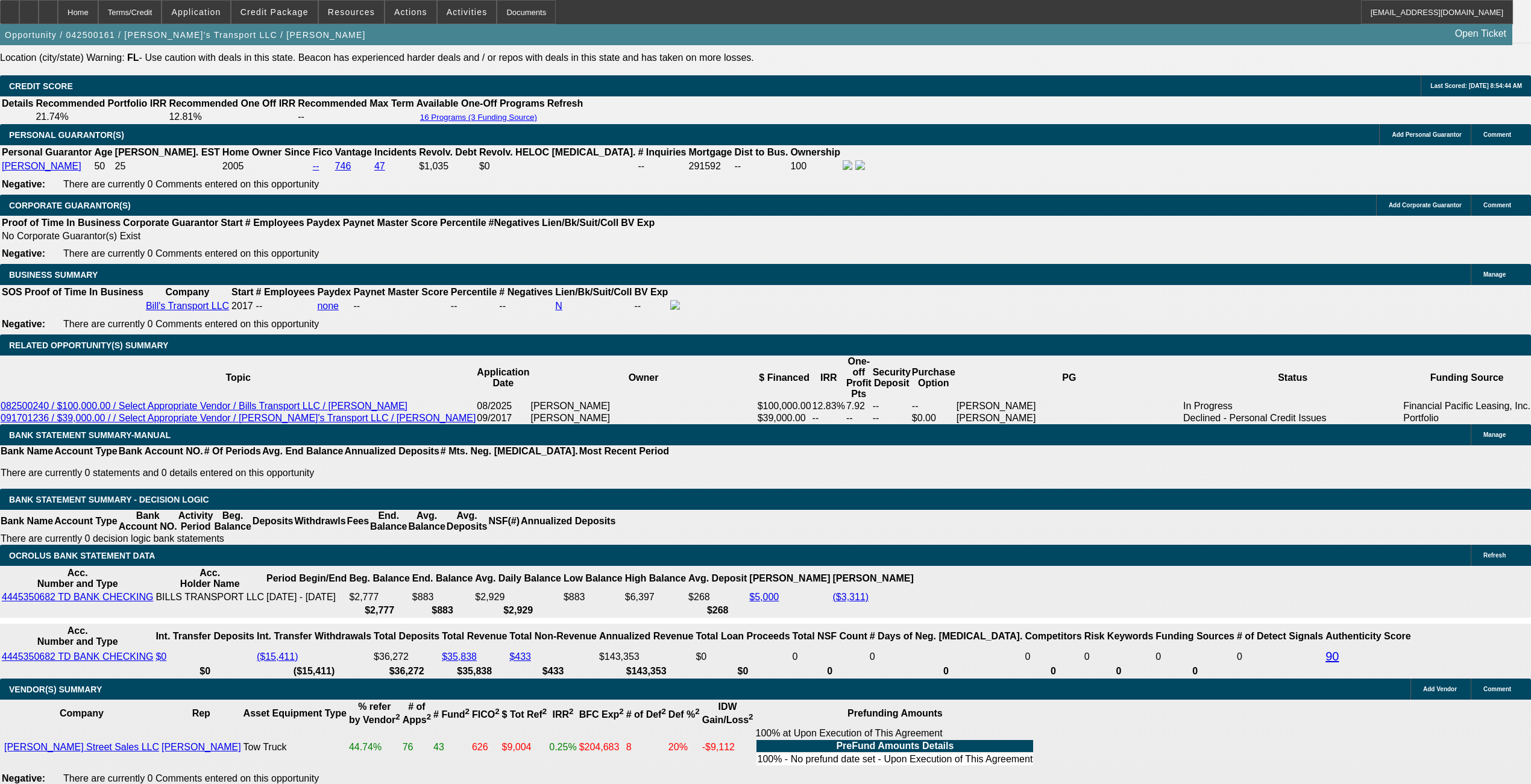
scroll to position [1647, 0]
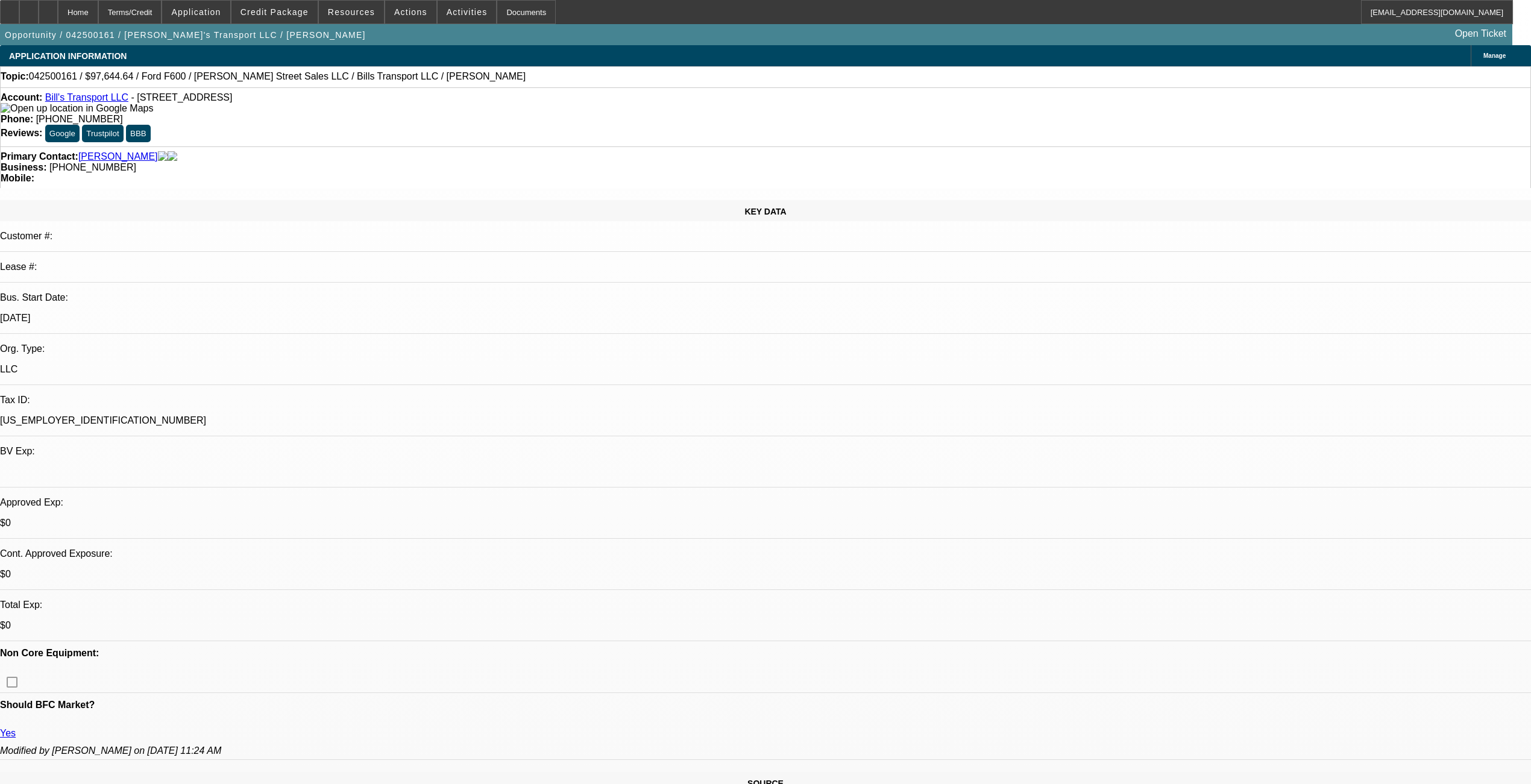
select select "0"
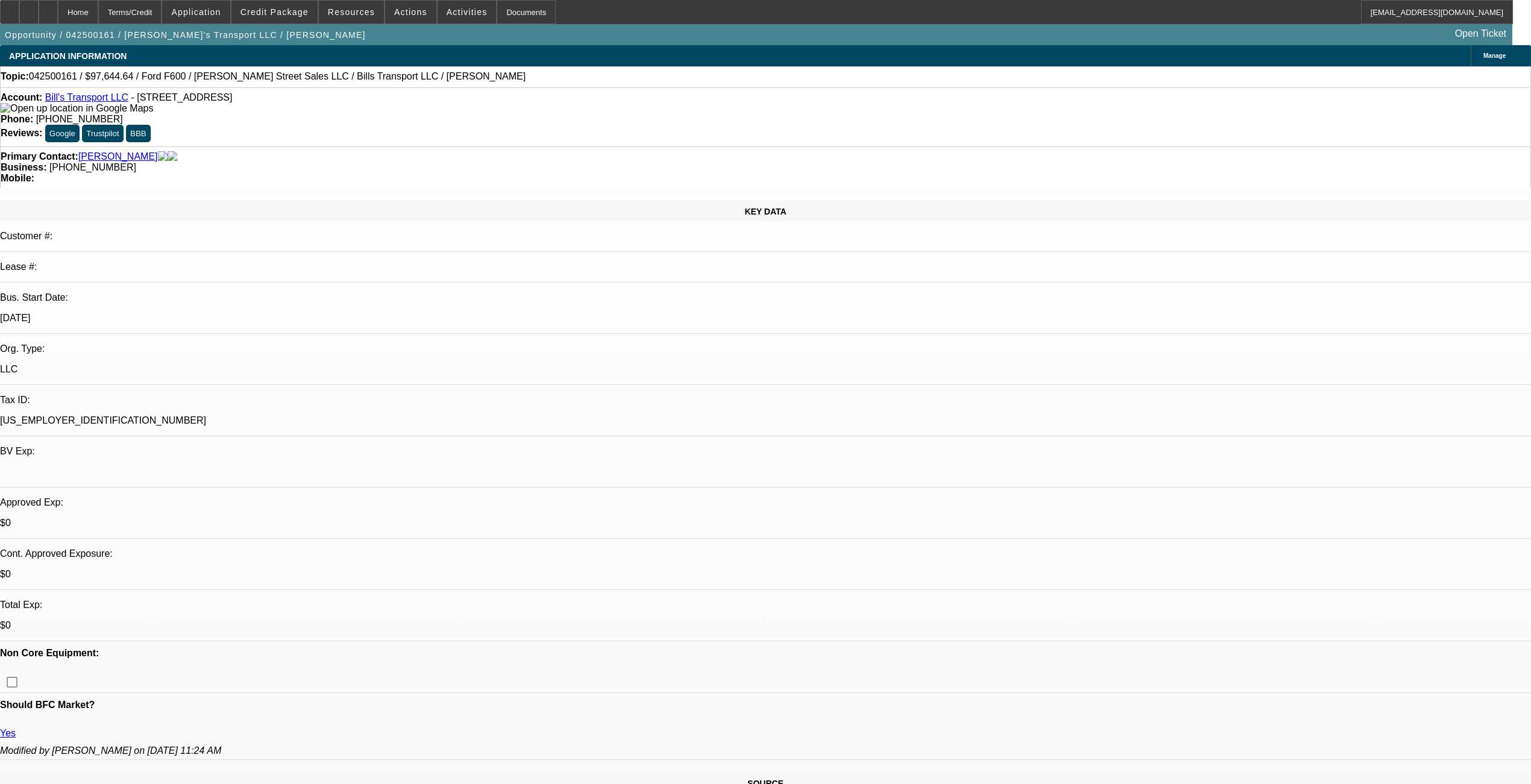
select select "0"
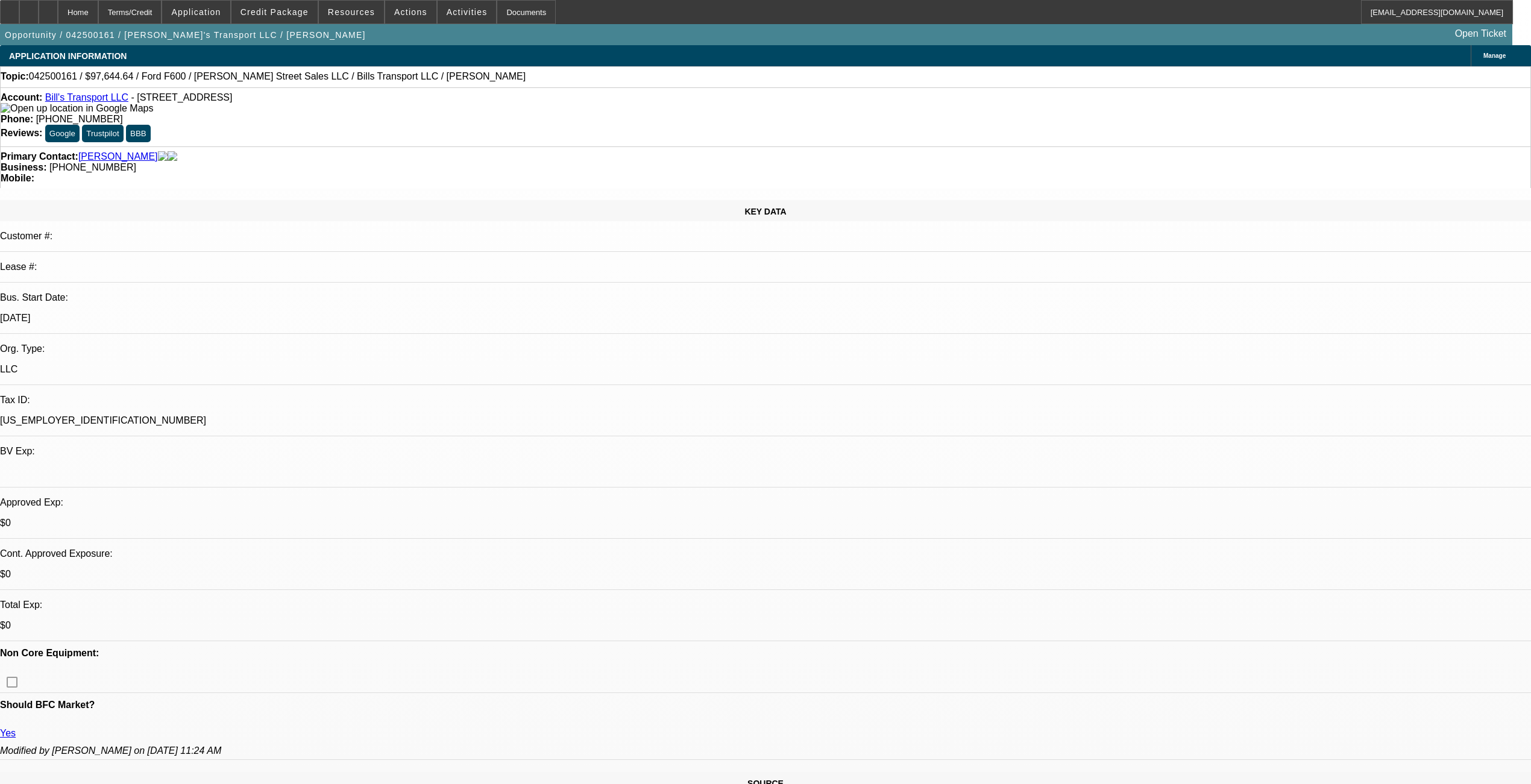
select select "0"
select select "0.1"
select select "1"
select select "6"
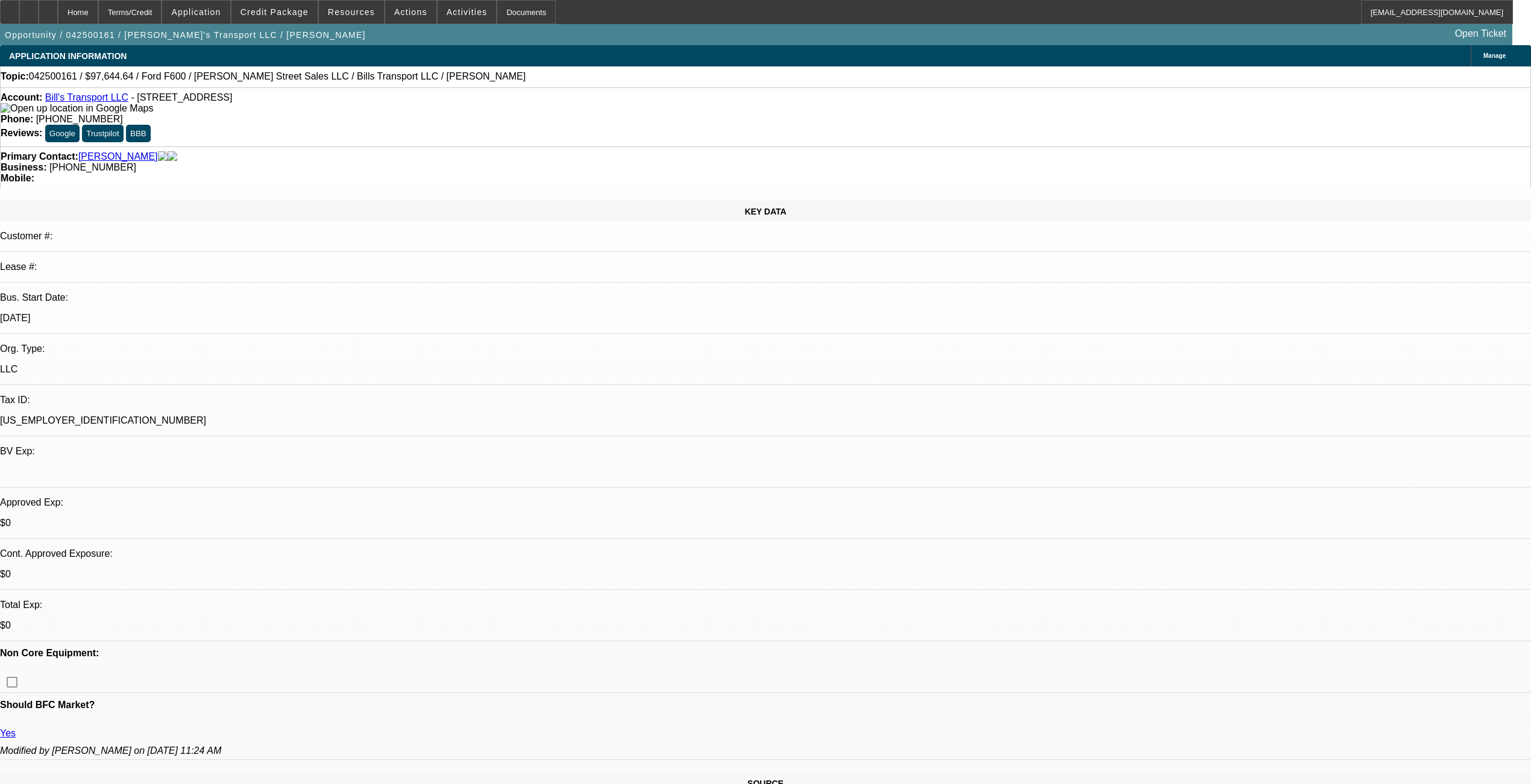
select select "1"
select select "6"
select select "1"
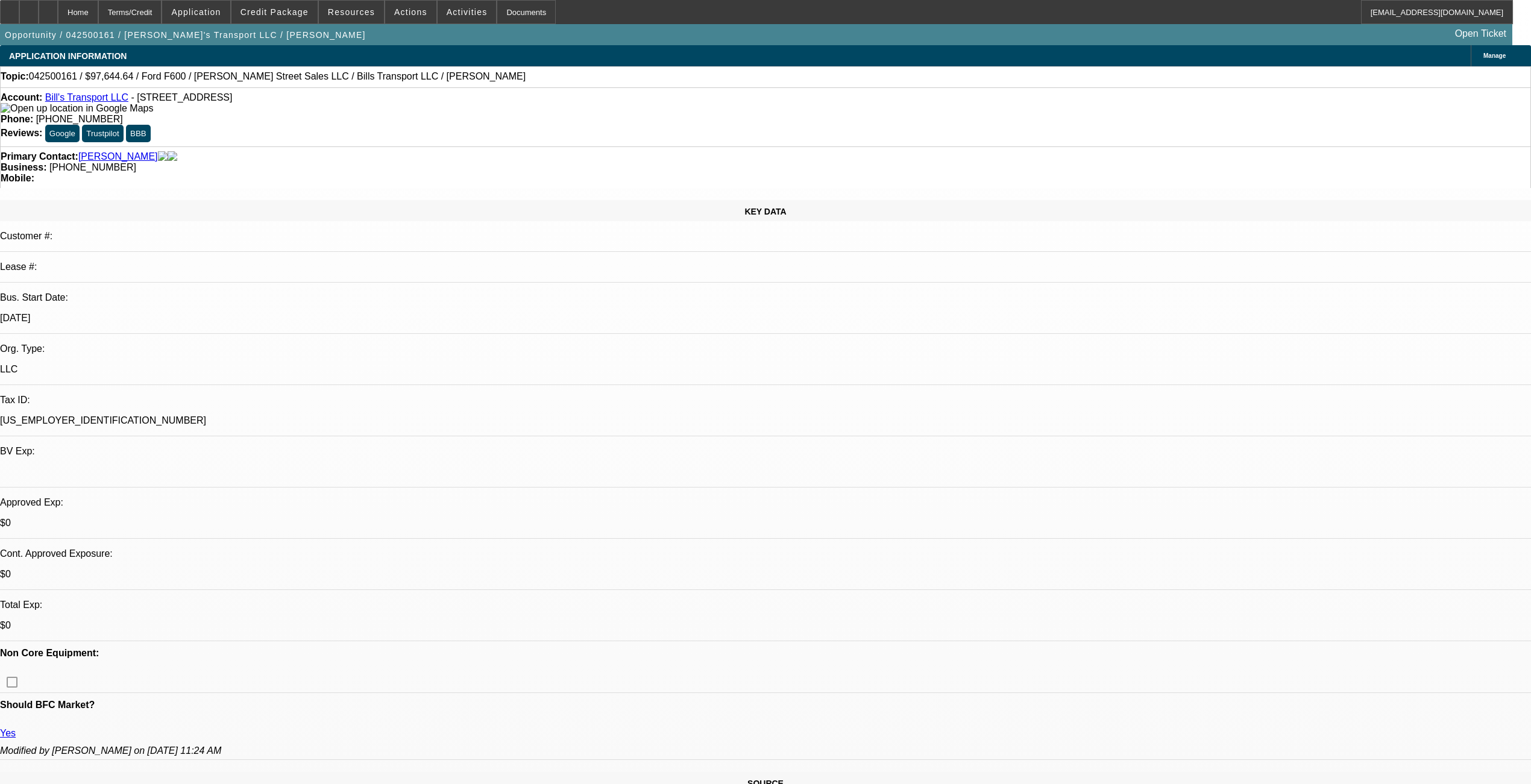
select select "6"
select select "1"
select select "4"
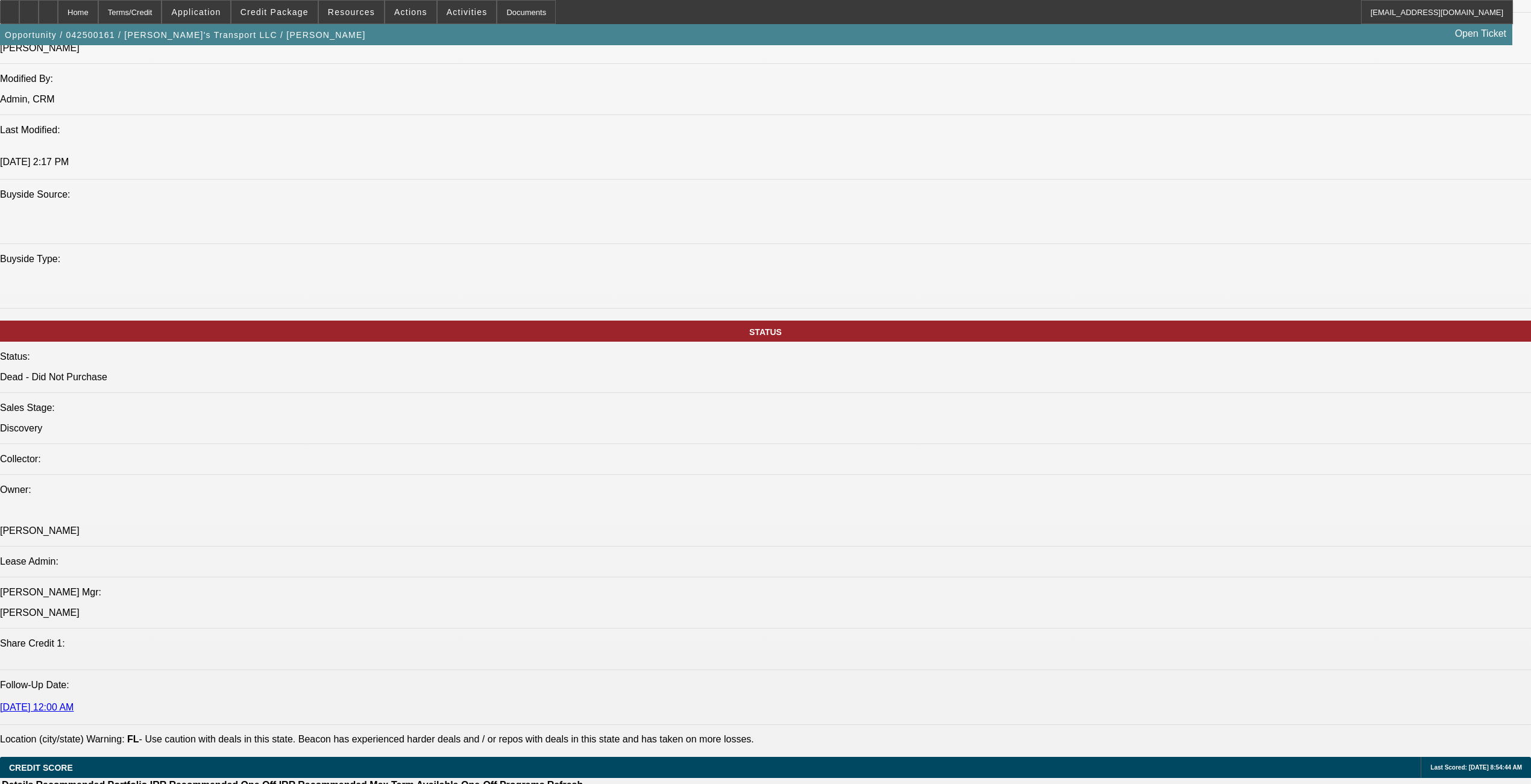
scroll to position [1206, 0]
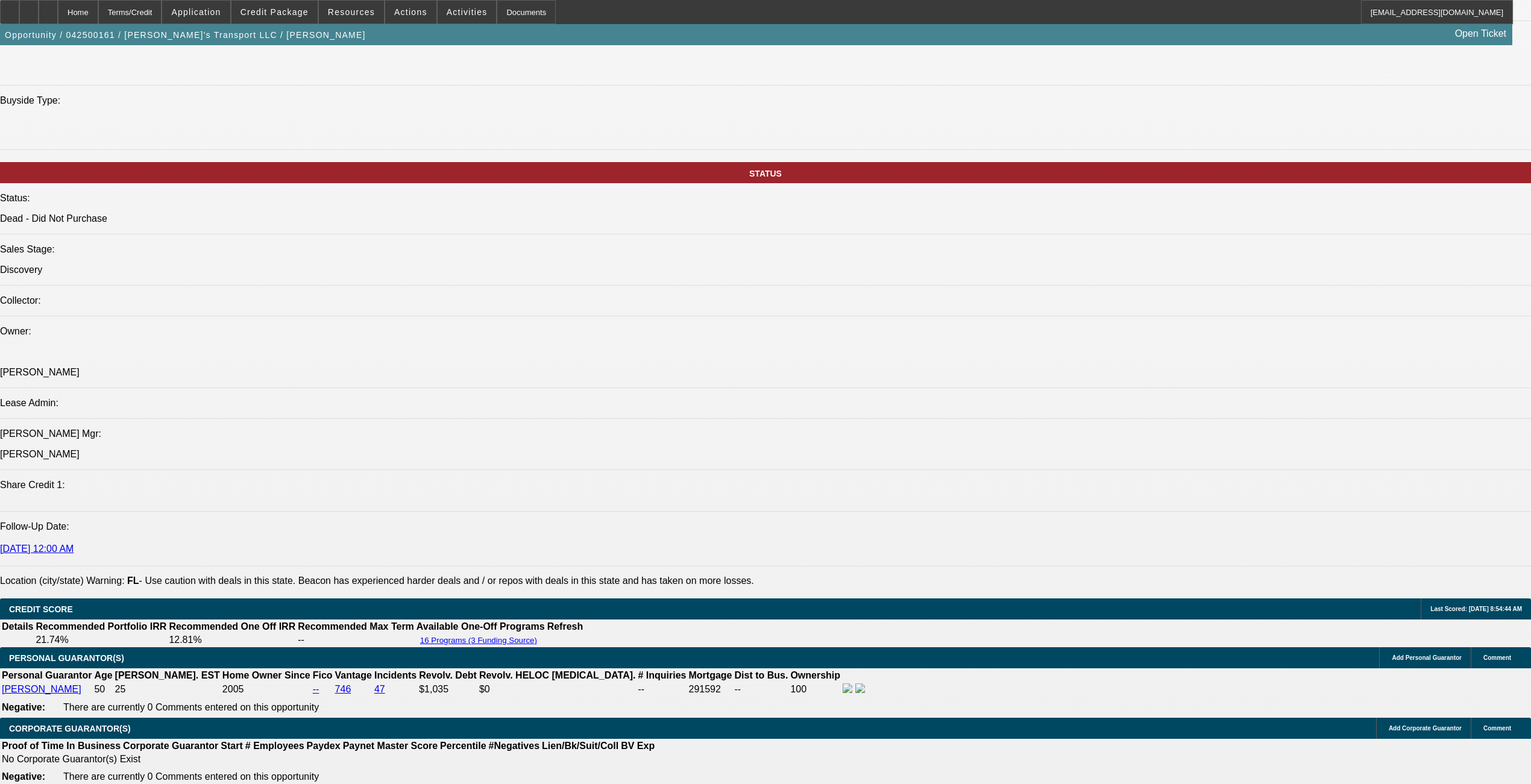
select select "0"
select select "6"
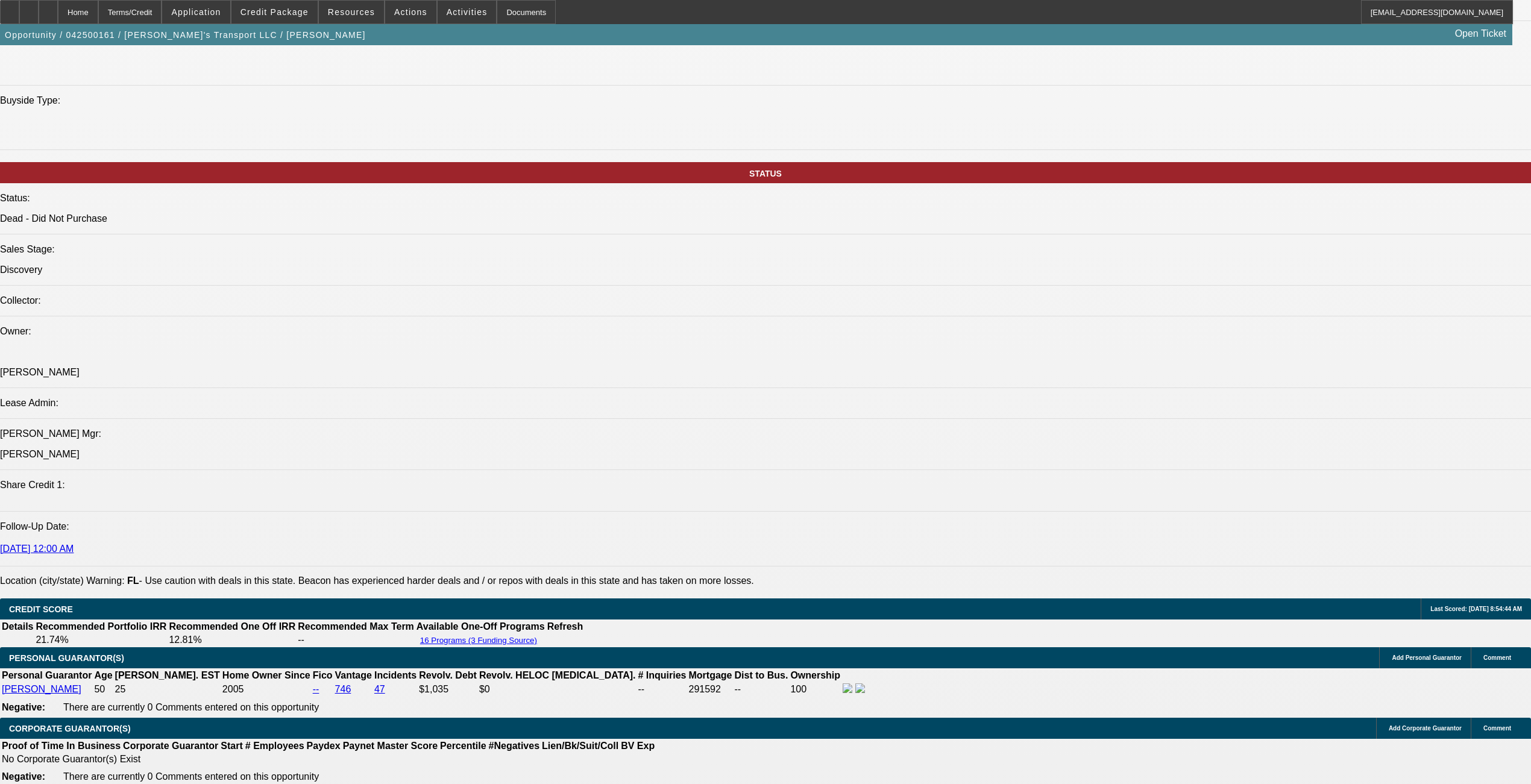
select select "0"
select select "0.1"
select select "4"
select select "0"
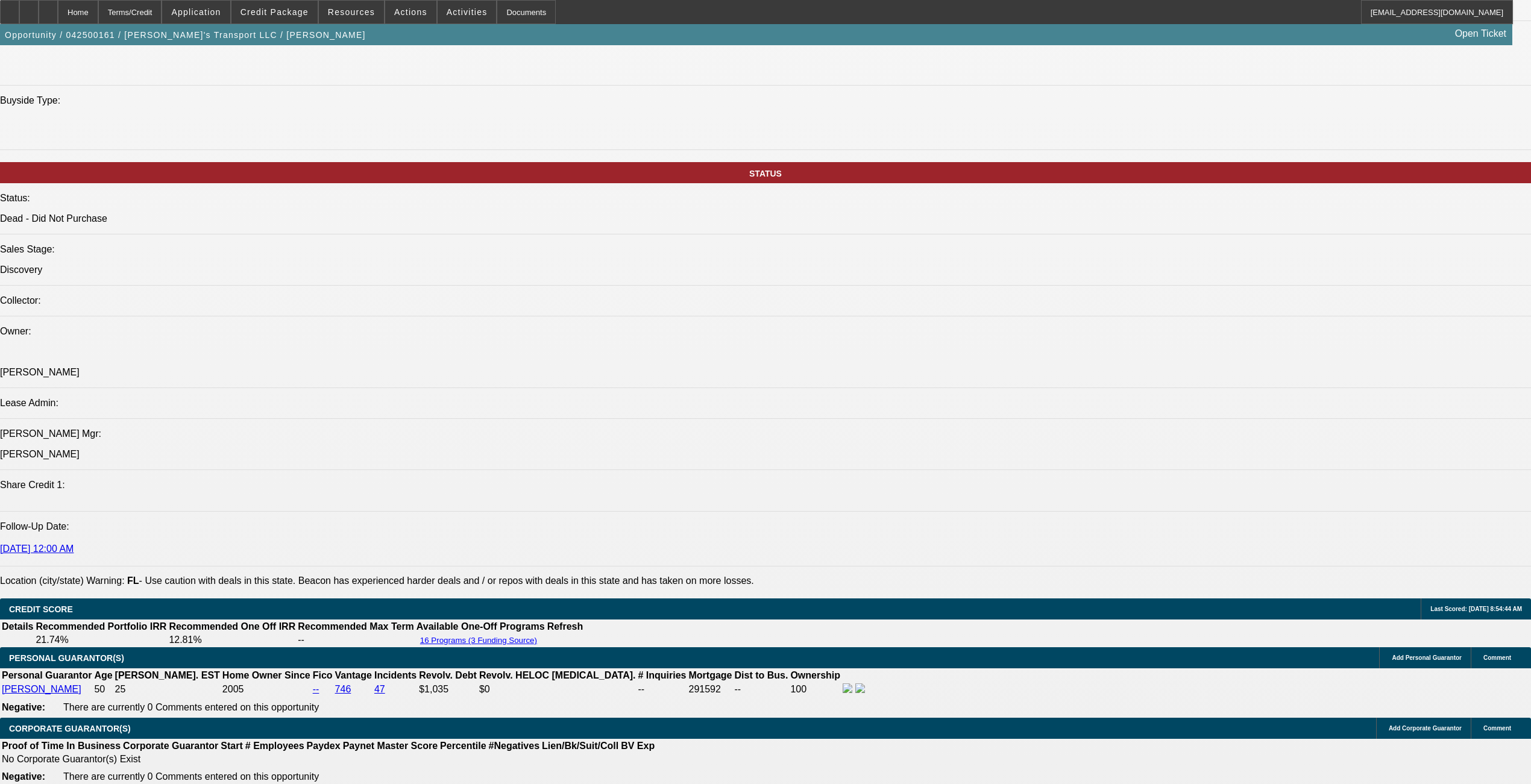
select select "0"
select select "0.1"
select select "4"
select select "0"
select select "2"
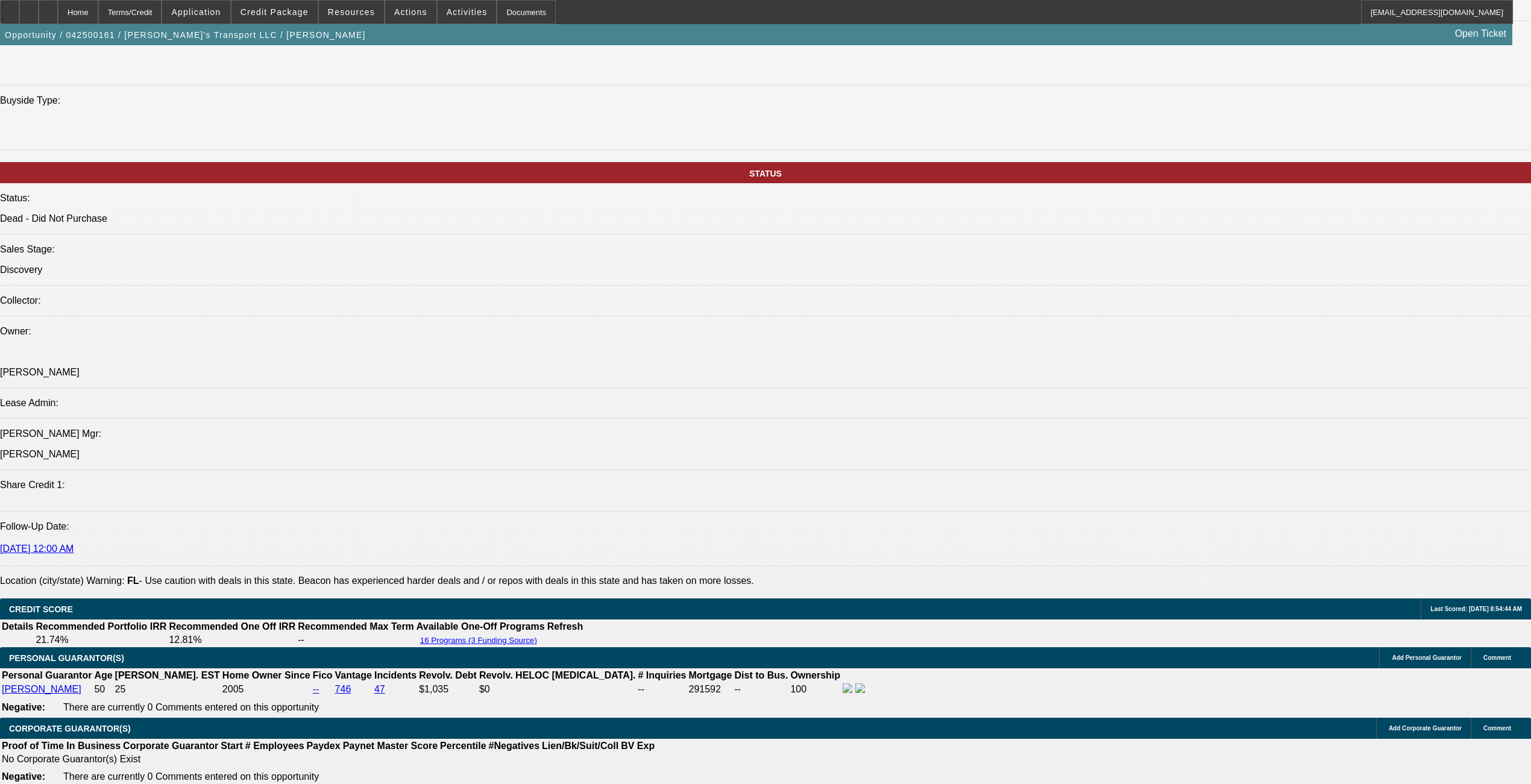
select select "2"
select select "0.1"
select select "4"
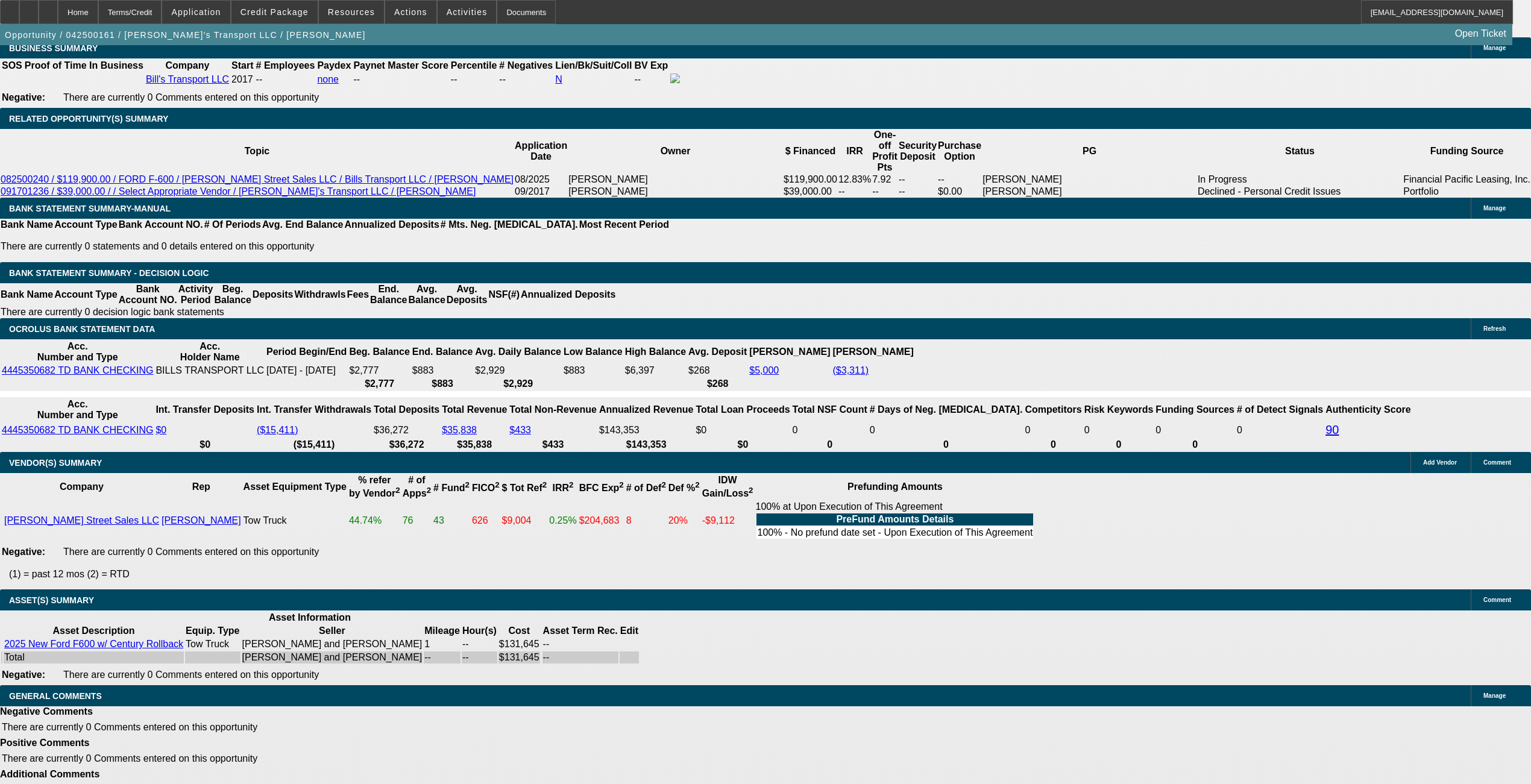
scroll to position [1967, 0]
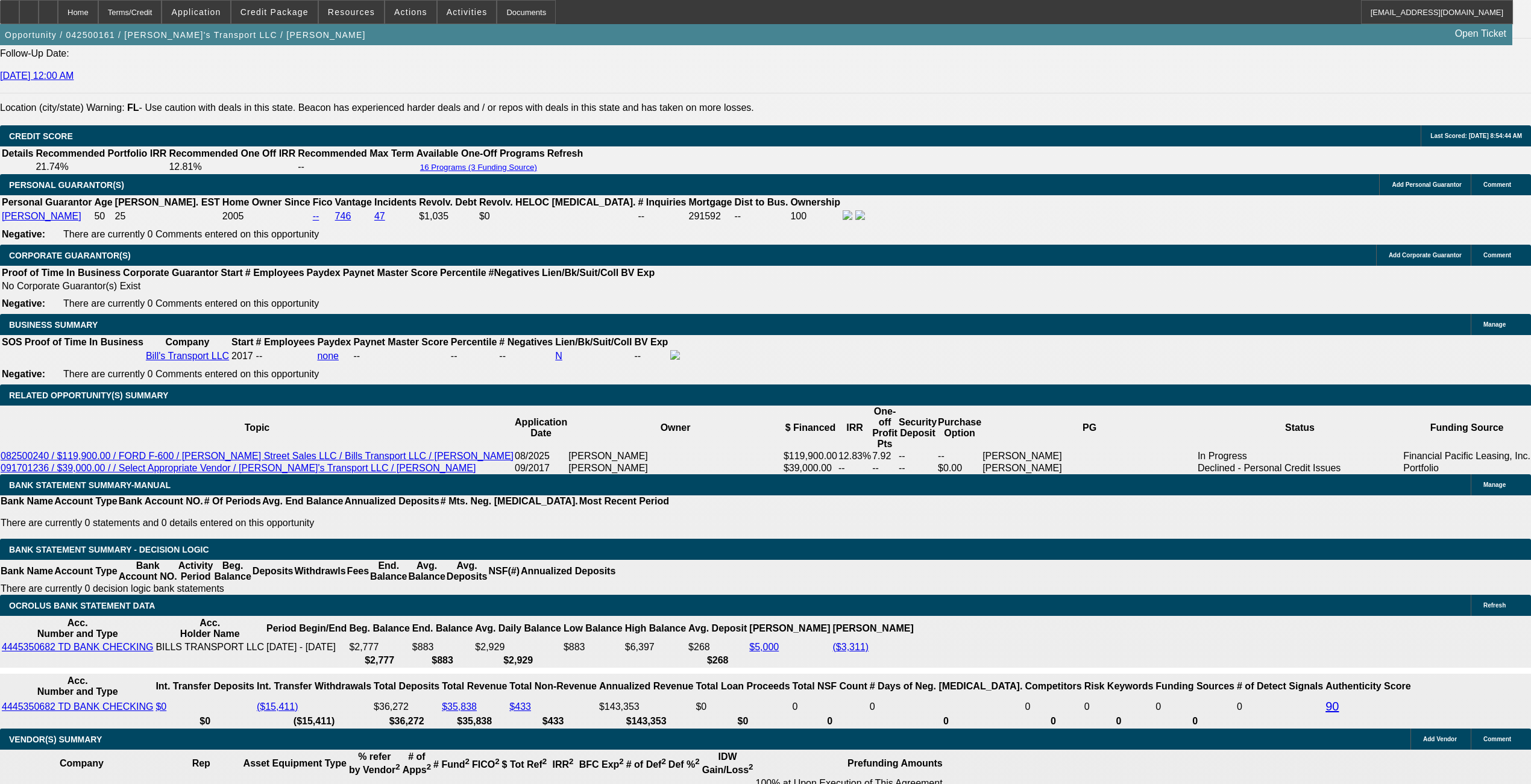
scroll to position [1807, 0]
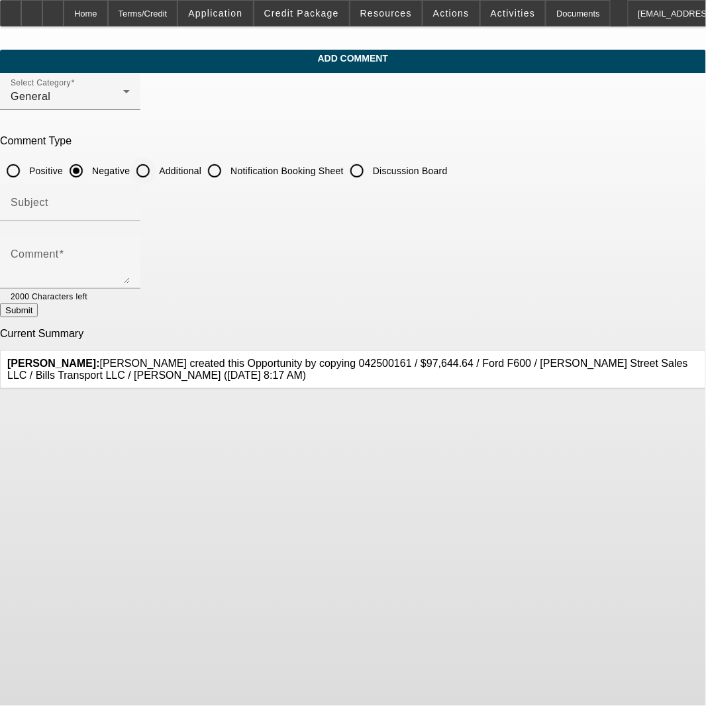
click at [156, 173] on input "Additional" at bounding box center [143, 171] width 26 height 26
radio input "true"
click at [130, 269] on textarea "Comment" at bounding box center [70, 268] width 119 height 32
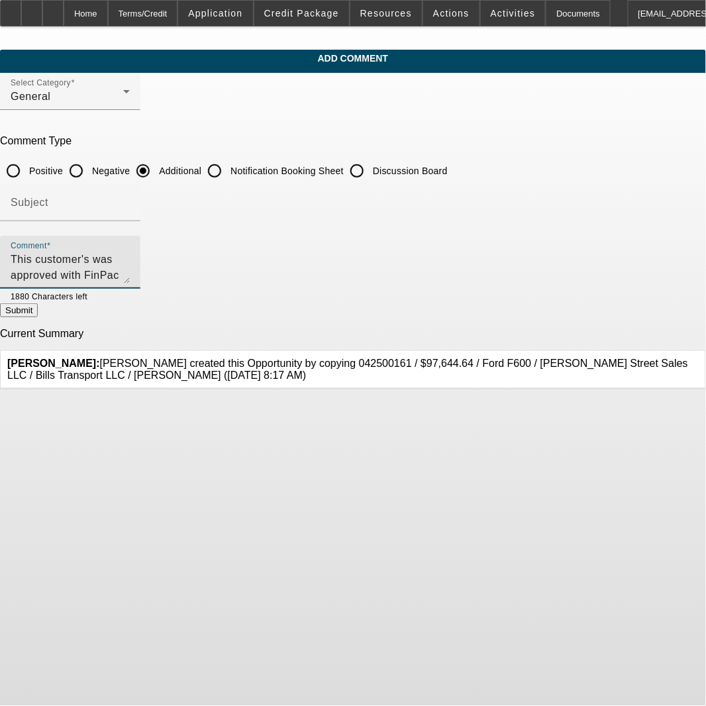
click at [130, 255] on textarea "This customer's was approved with FinPac earlier this year but that approval ha…" at bounding box center [70, 268] width 119 height 32
click at [130, 255] on textarea "This customers was approved with FinPac earlier this year but that approval has…" at bounding box center [70, 268] width 119 height 32
drag, startPoint x: 267, startPoint y: 262, endPoint x: 273, endPoint y: 244, distance: 19.3
click at [130, 240] on div "Comment This customer was approved with FinPac earlier this year but that appro…" at bounding box center [70, 262] width 119 height 53
click at [130, 257] on textarea "This customer was approved with FinPac earlier this year but that approval has …" at bounding box center [70, 268] width 119 height 32
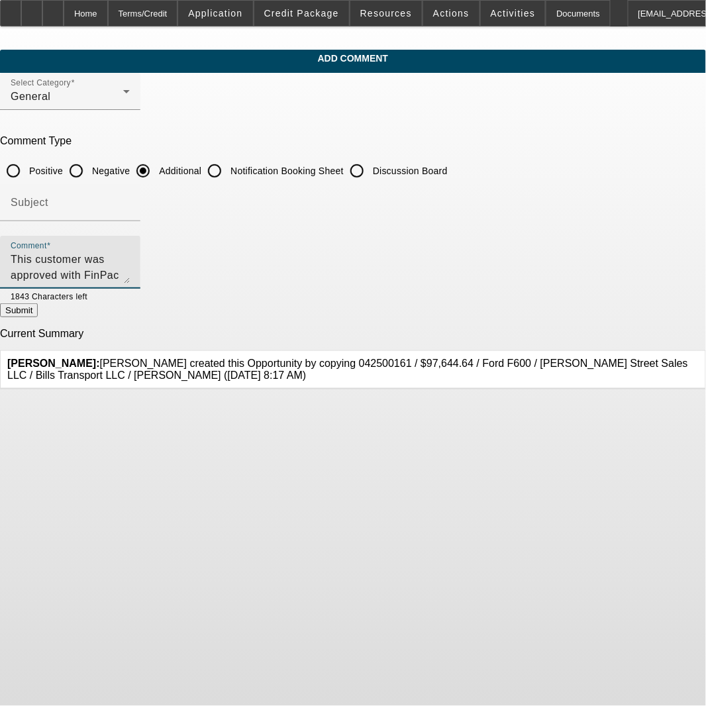
click at [130, 279] on textarea "This customer was approved with FinPac earlier this year but that approval has …" at bounding box center [70, 268] width 119 height 32
click at [130, 258] on textarea "This customer was approved with FinPac earlier this year but that approval has …" at bounding box center [70, 268] width 119 height 32
click at [130, 269] on textarea "This customer was approved with FinPac earlier this year but that approval has …" at bounding box center [70, 268] width 119 height 32
click at [130, 247] on div "Comment This customer was approved with FinPac earlier this year but that appro…" at bounding box center [70, 262] width 119 height 53
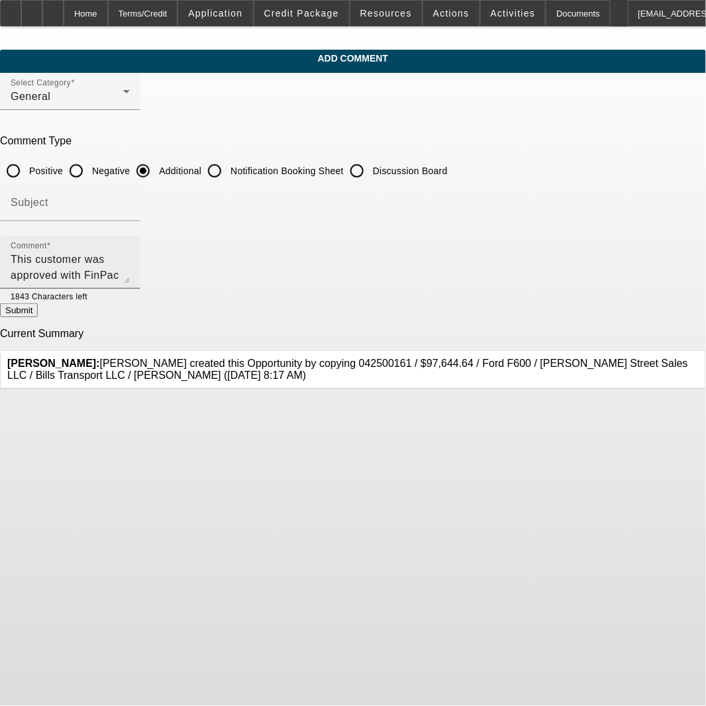
click at [130, 247] on div "Comment This customer was approved with FinPac earlier this year but that appro…" at bounding box center [70, 262] width 119 height 53
click at [130, 258] on textarea "This customer was approved with FinPac earlier this year but that approval has …" at bounding box center [70, 268] width 119 height 32
click at [130, 262] on textarea "This customer was approved with FinPac earlier this year but that approval expi…" at bounding box center [70, 268] width 119 height 32
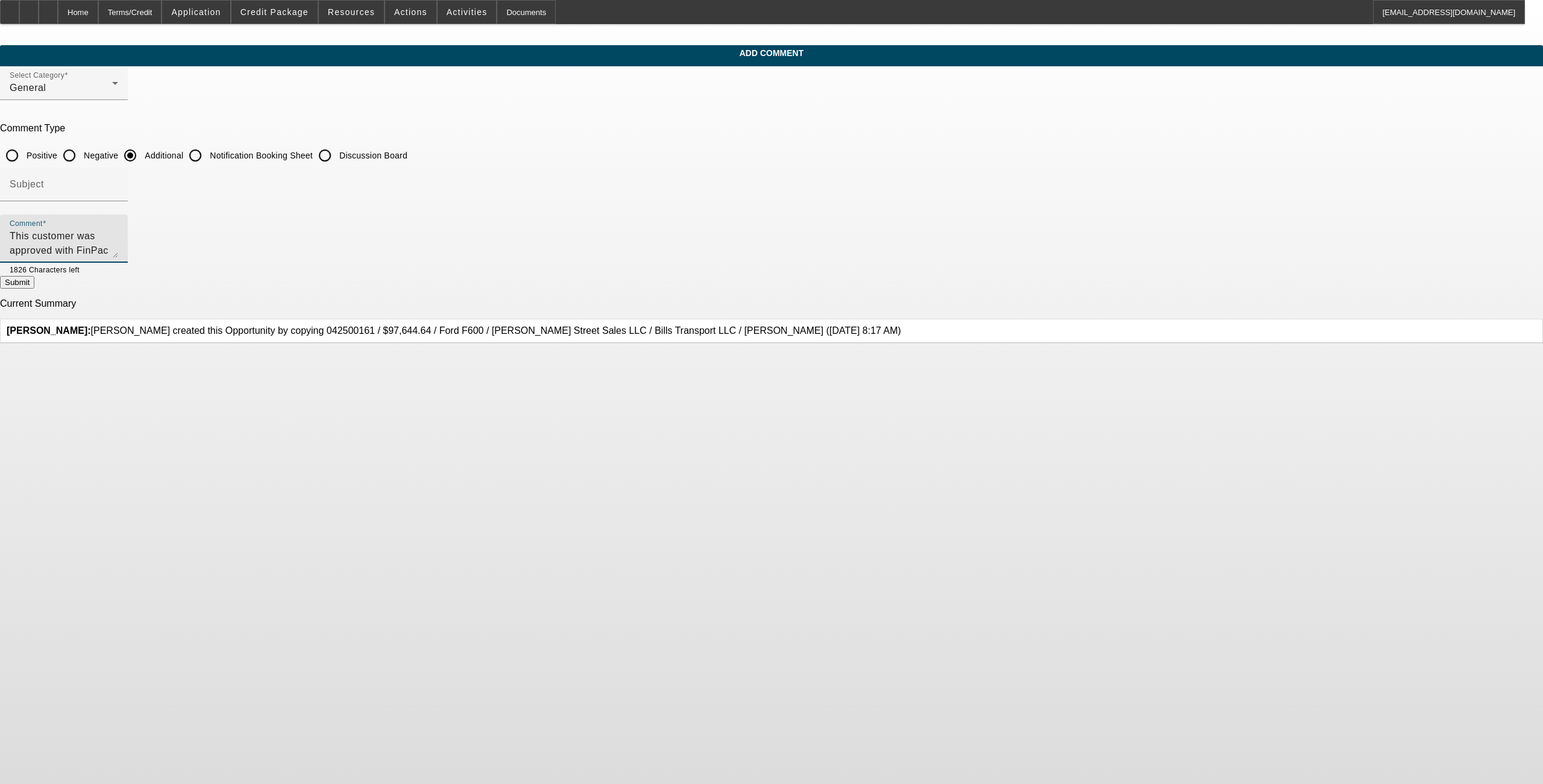
click at [118, 251] on textarea "This customer was approved with FinPac earlier this year but that approval expi…" at bounding box center [64, 244] width 108 height 29
click at [118, 249] on textarea "This customer was approved with FinPac earlier this year but that approval expi…" at bounding box center [64, 244] width 108 height 29
type textarea "This customer was approved with FinPac earlier this year, but that approval exp…"
click at [35, 287] on button "Submit" at bounding box center [17, 282] width 35 height 13
radio input "true"
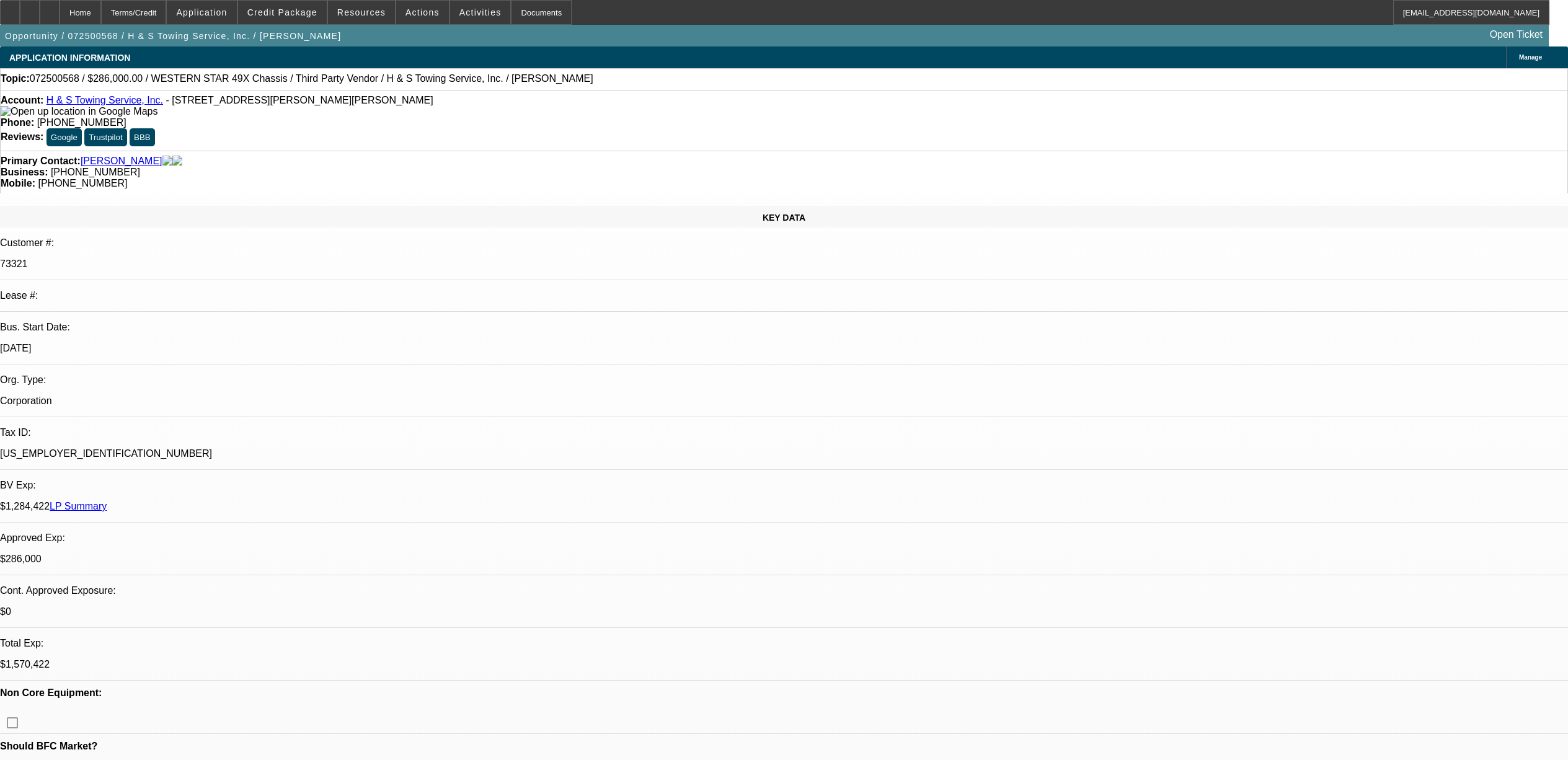
select select "0"
select select "2"
select select "0.1"
select select "4"
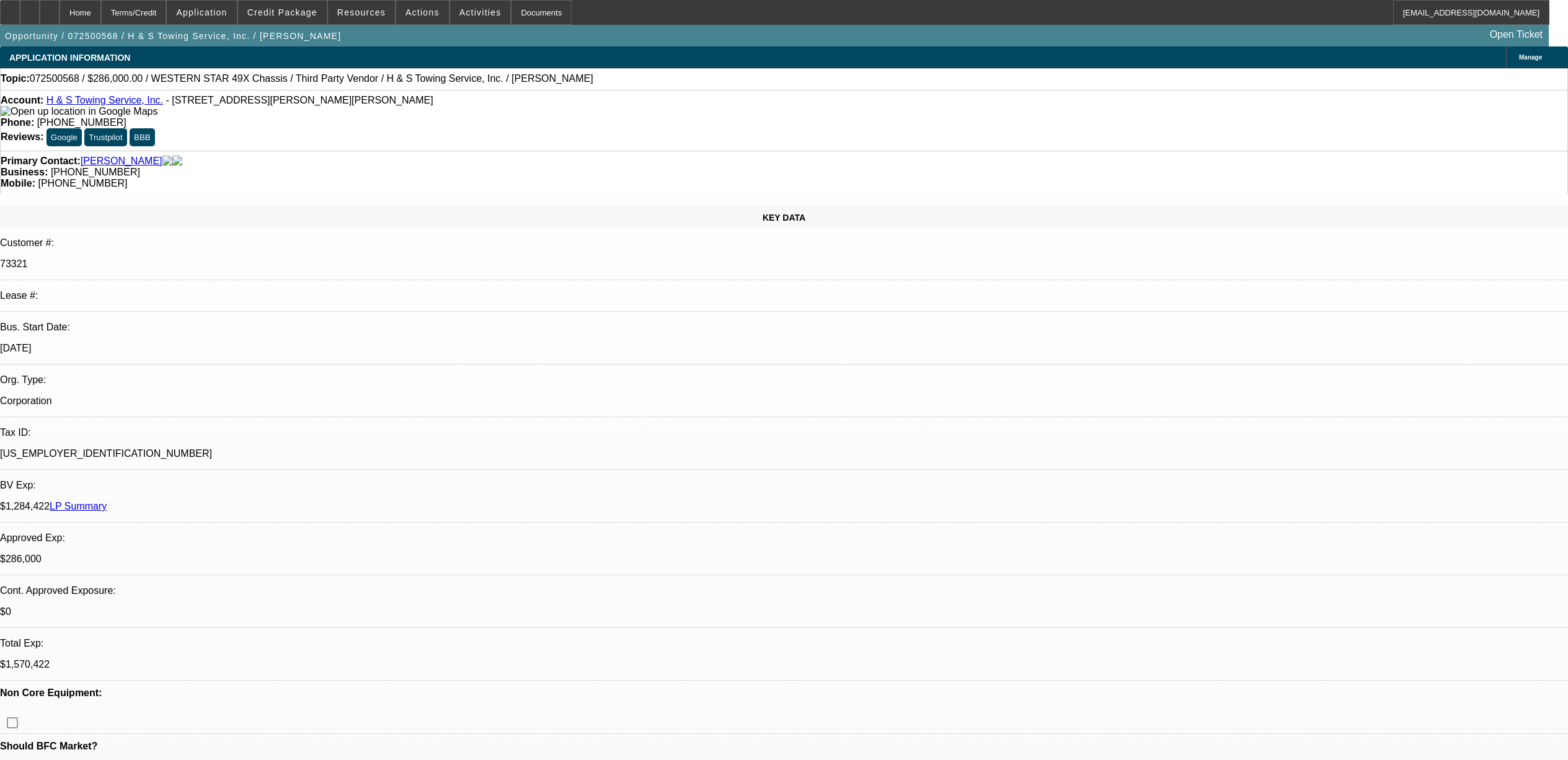
select select "0"
select select "2"
select select "0.1"
select select "4"
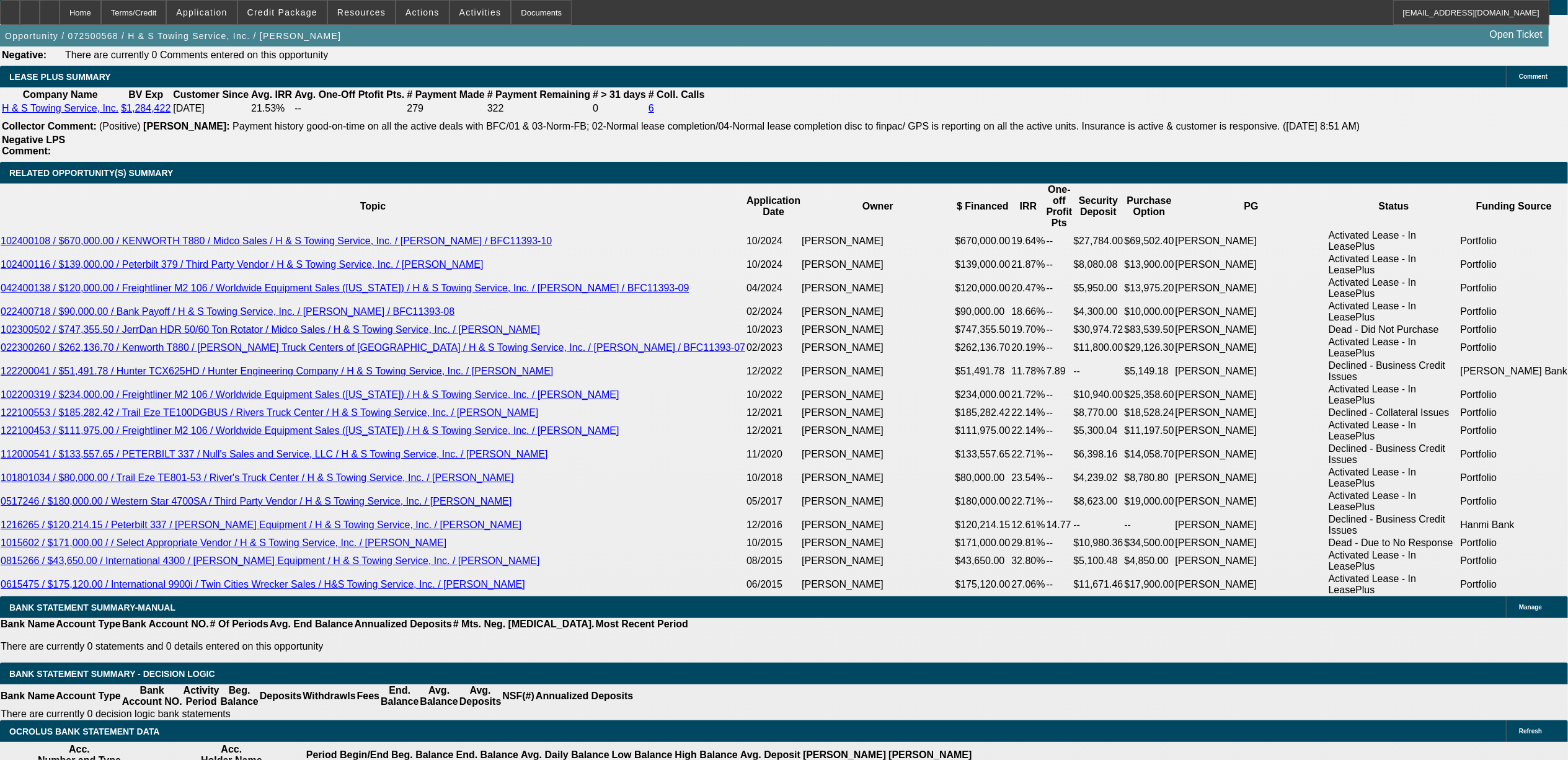
scroll to position [2067, 0]
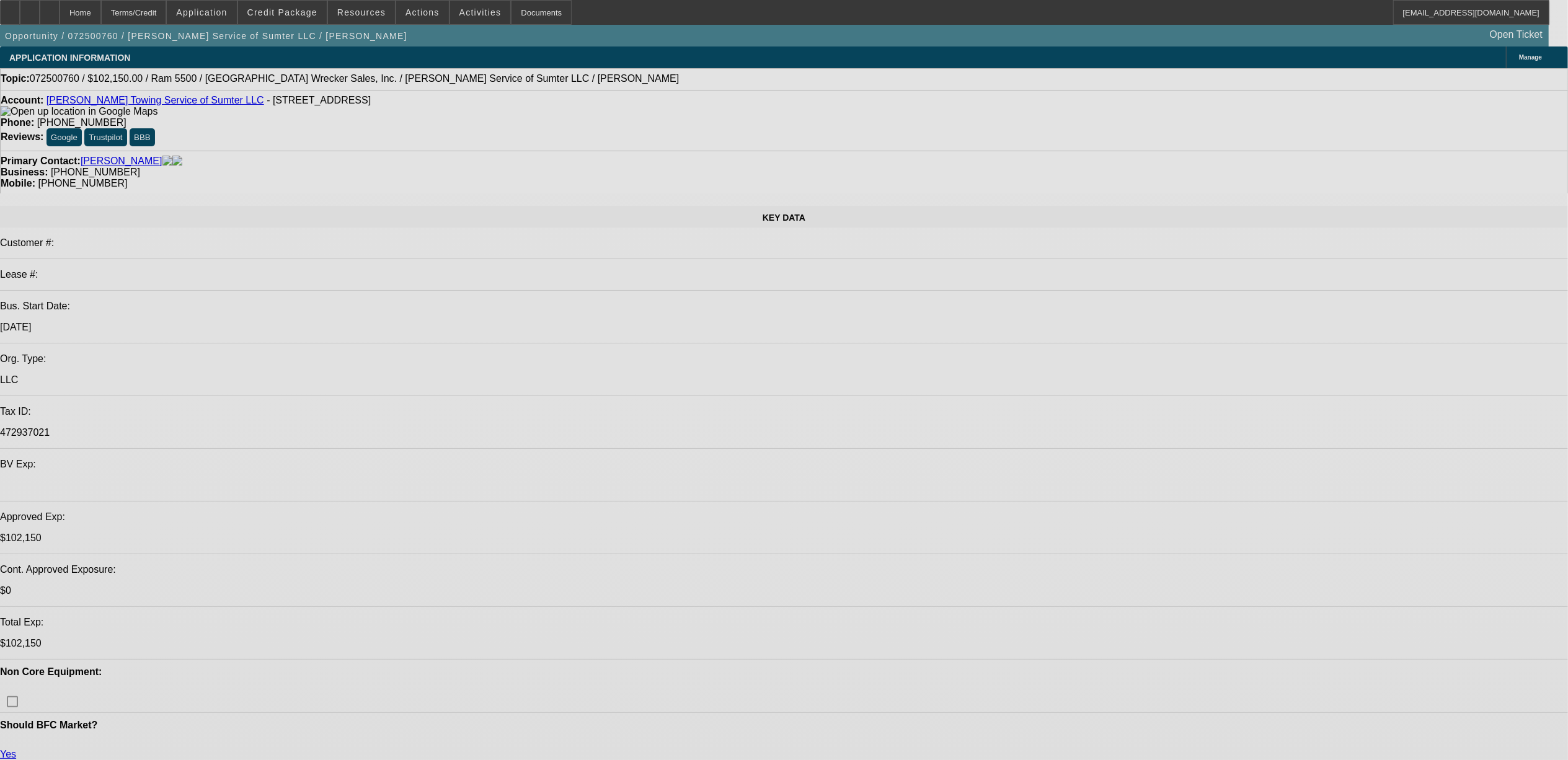
select select "0"
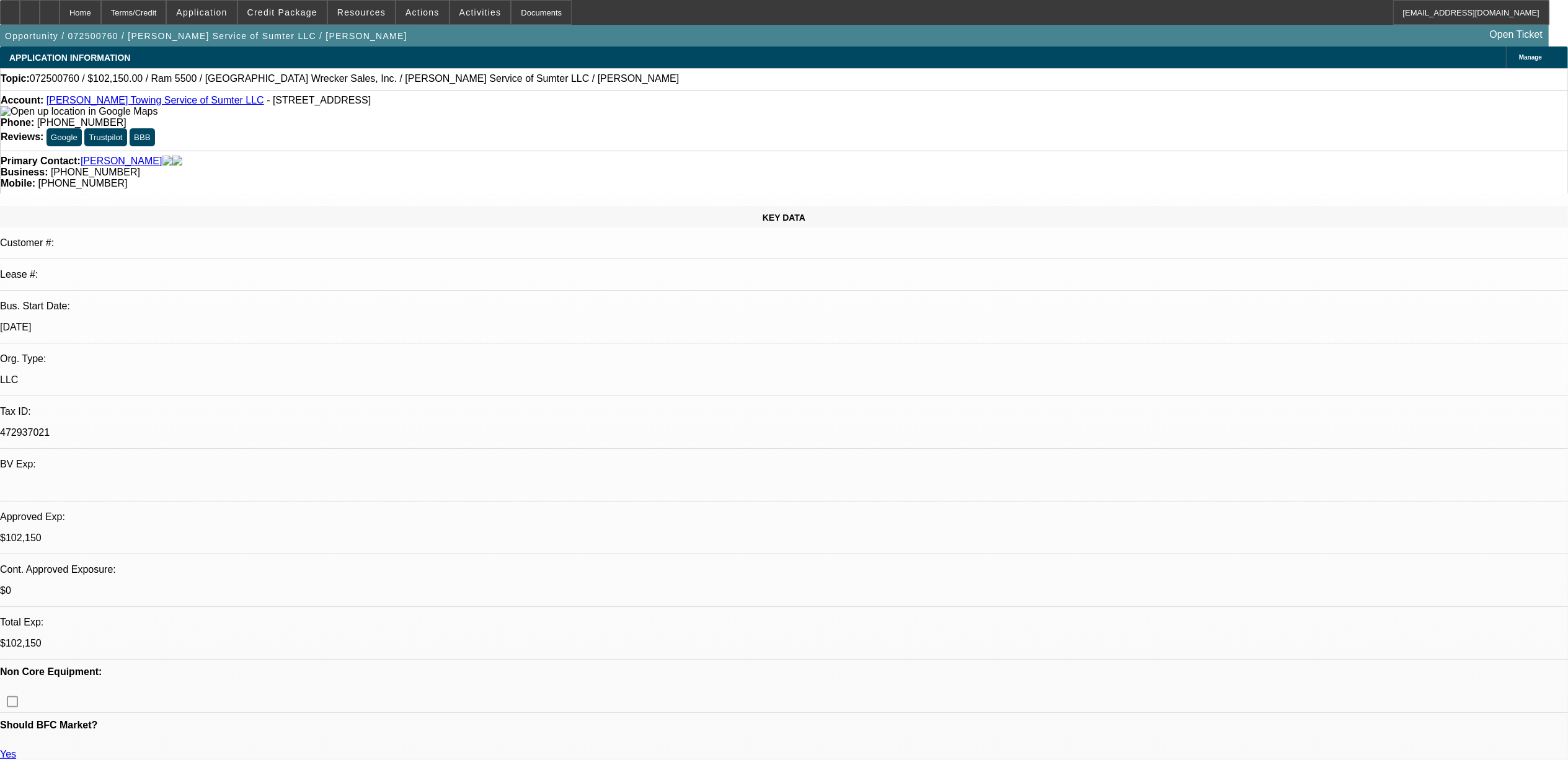
select select "2"
select select "0"
select select "2"
select select "0"
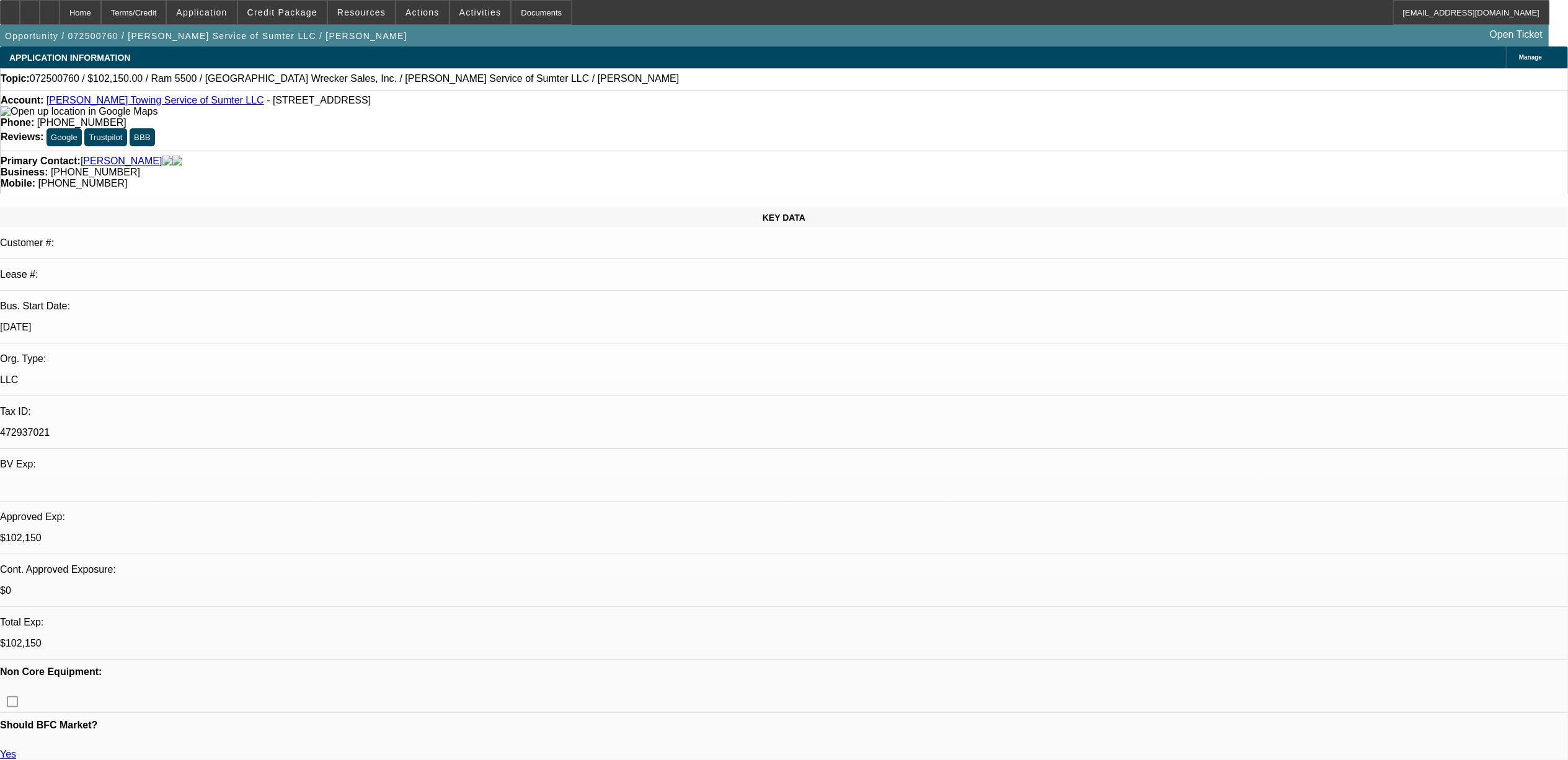
select select "0"
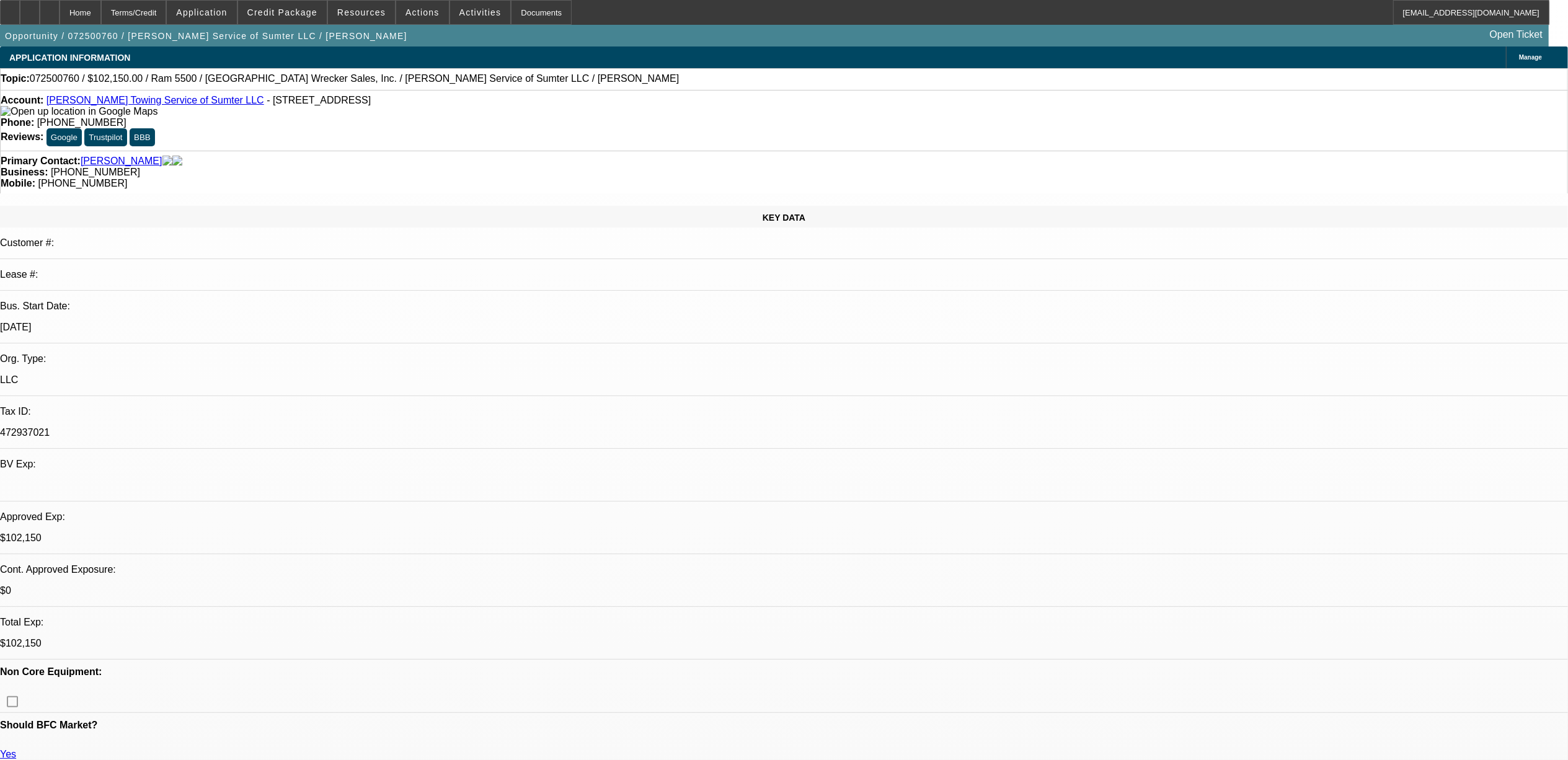
select select "0"
select select "1"
select select "2"
select select "6"
select select "1"
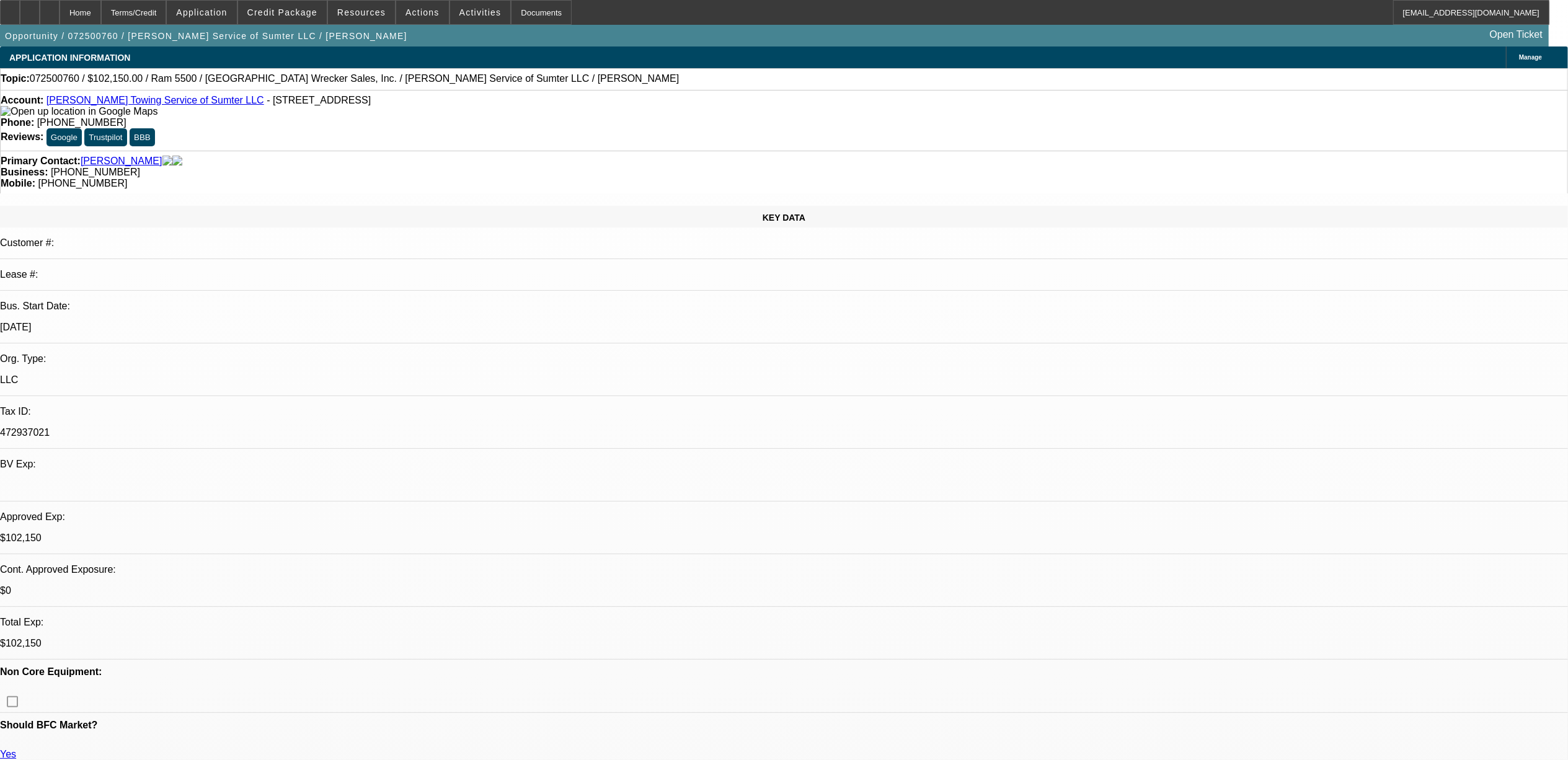
select select "2"
select select "6"
select select "1"
select select "2"
select select "6"
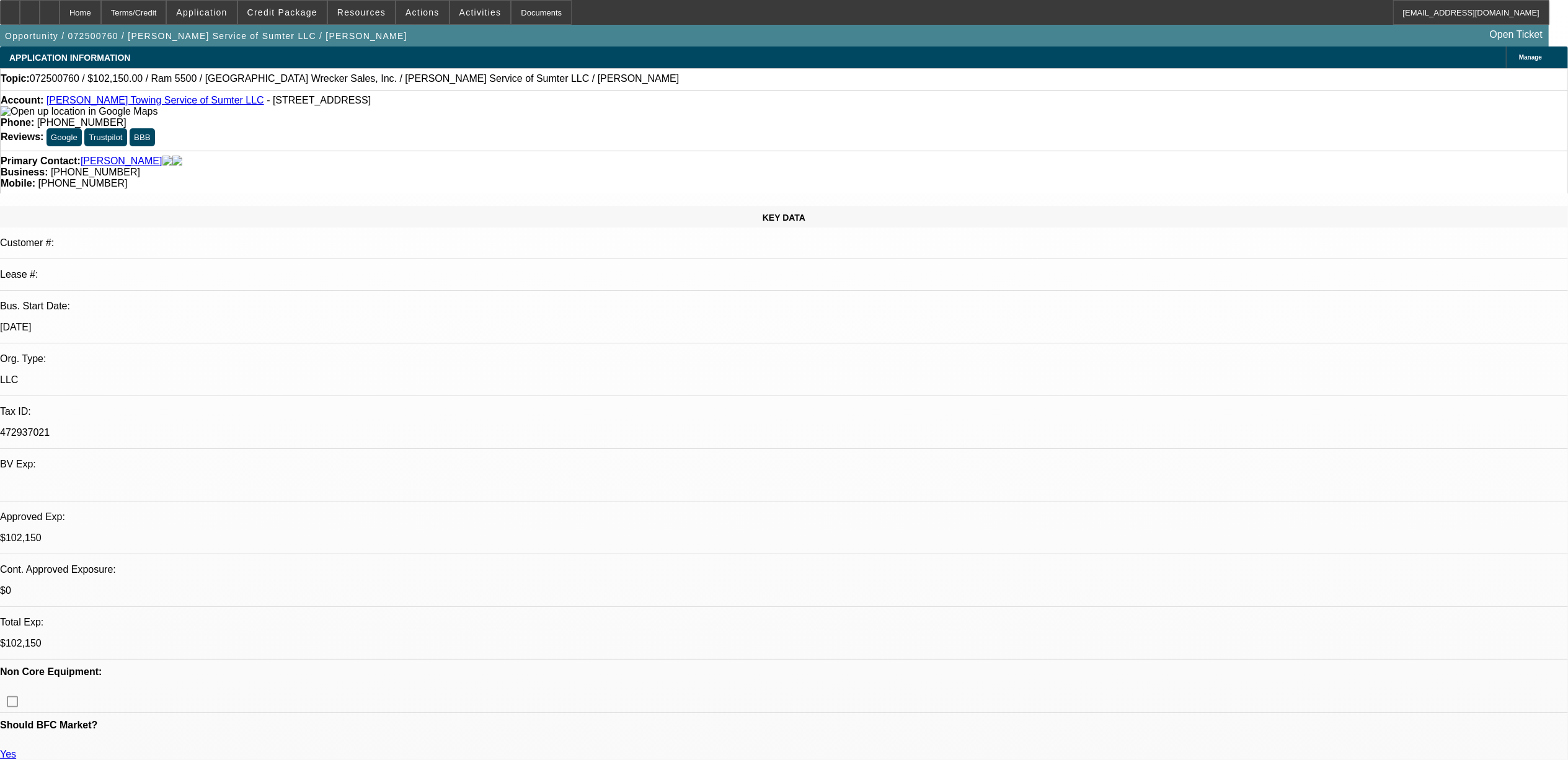
select select "1"
select select "6"
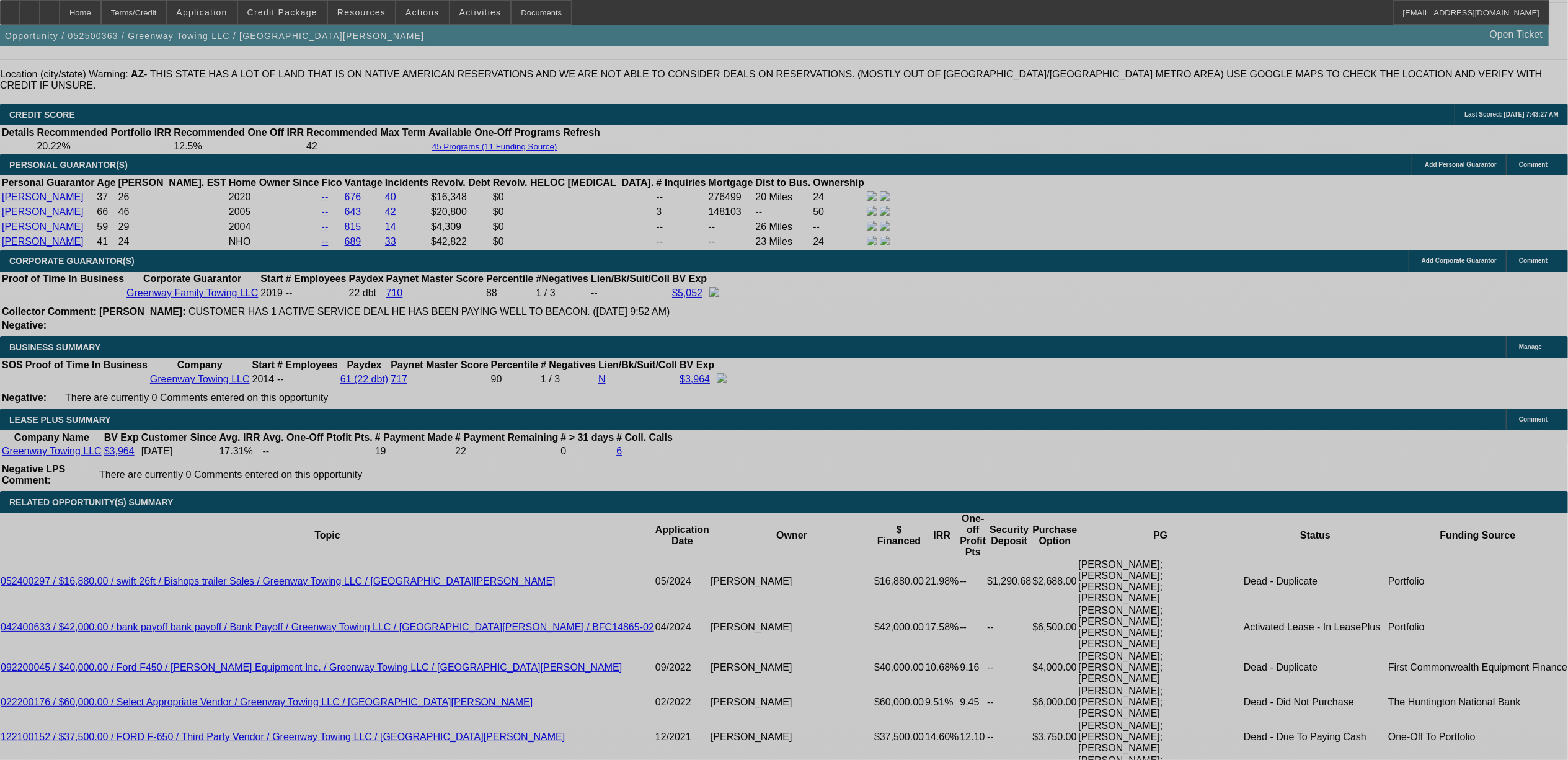
select select "0"
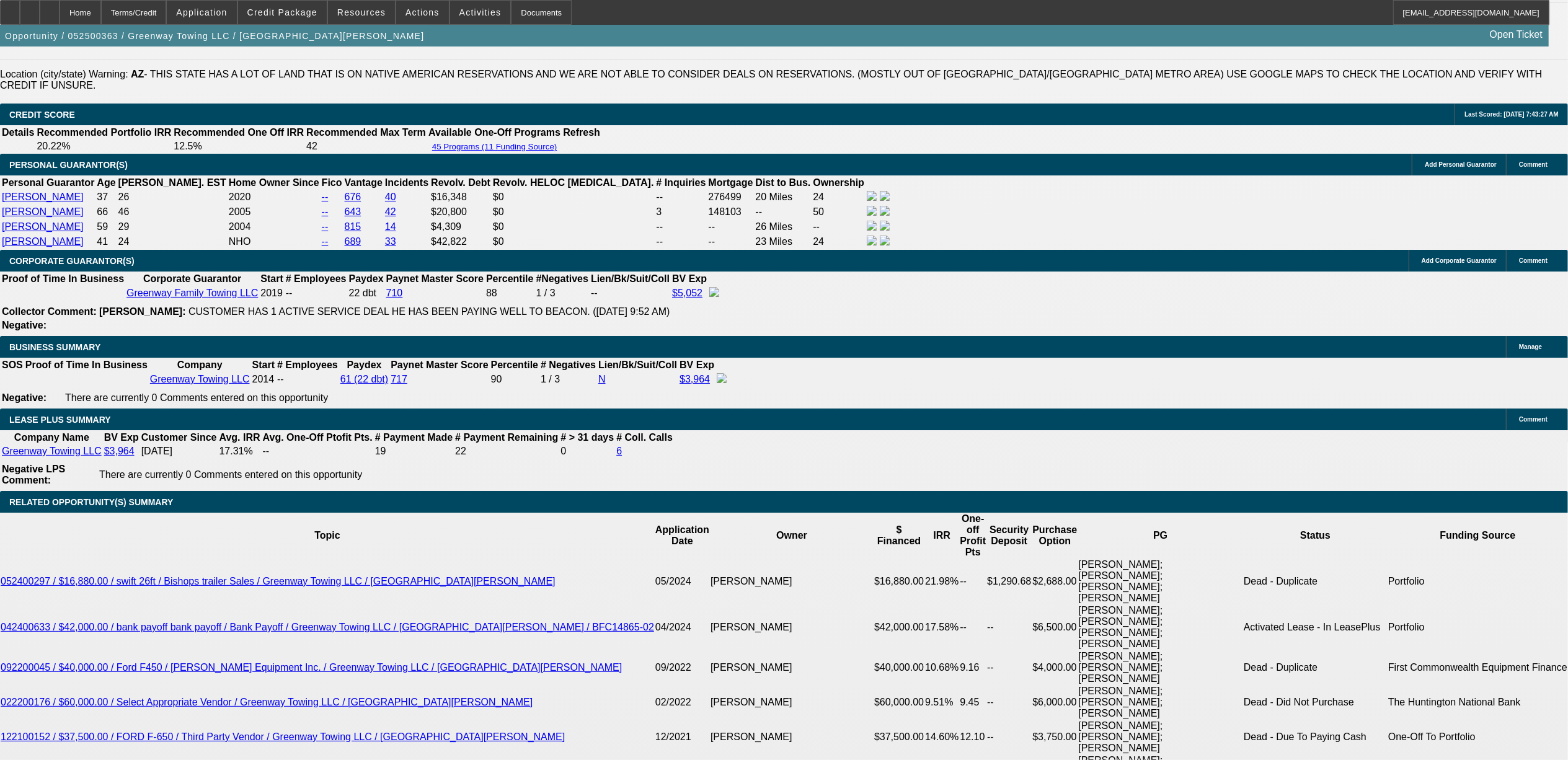
select select "0.1"
select select "0"
select select "0.1"
select select "0"
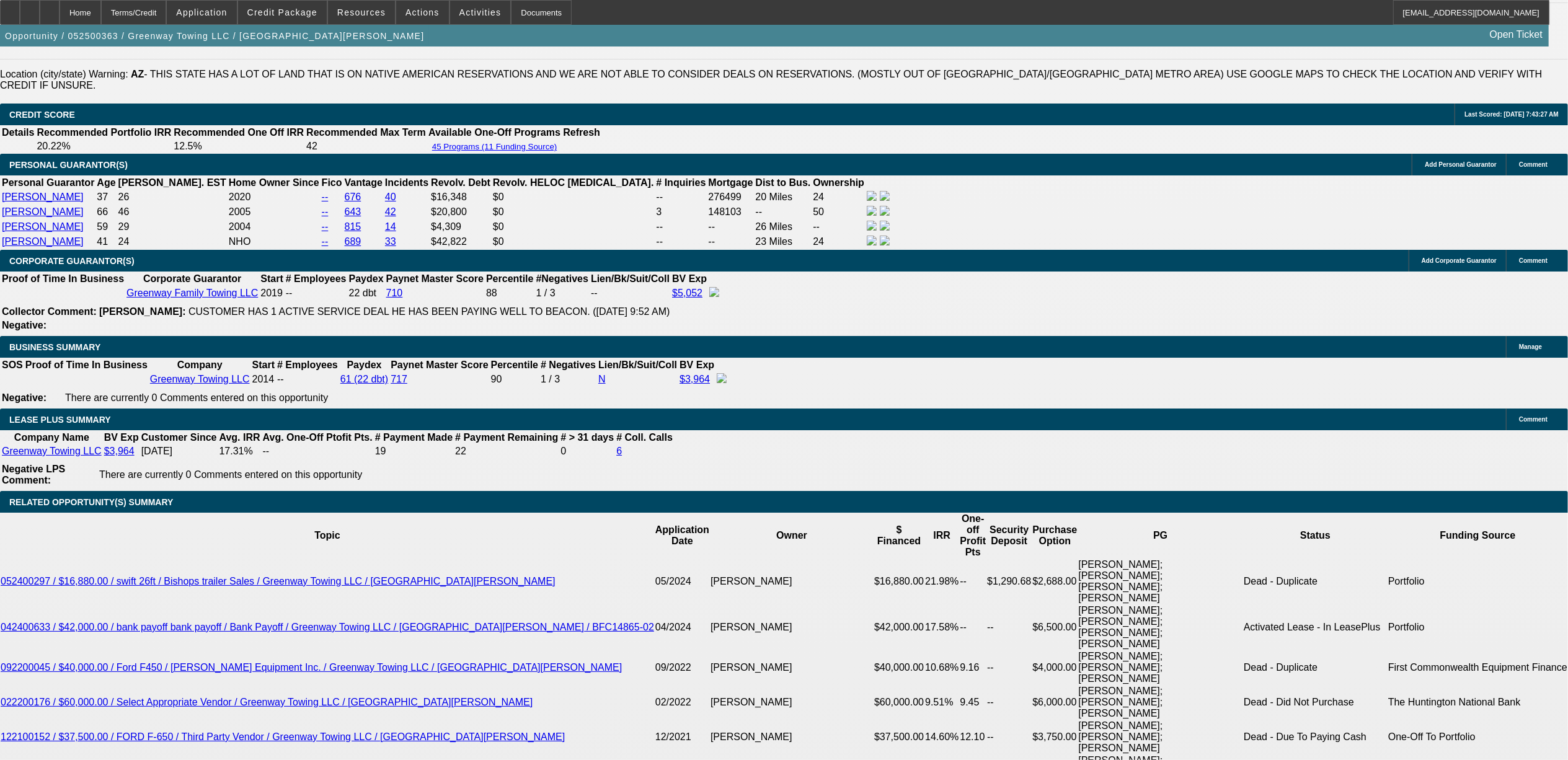
select select "0"
select select "0.1"
select select "0"
select select "0.1"
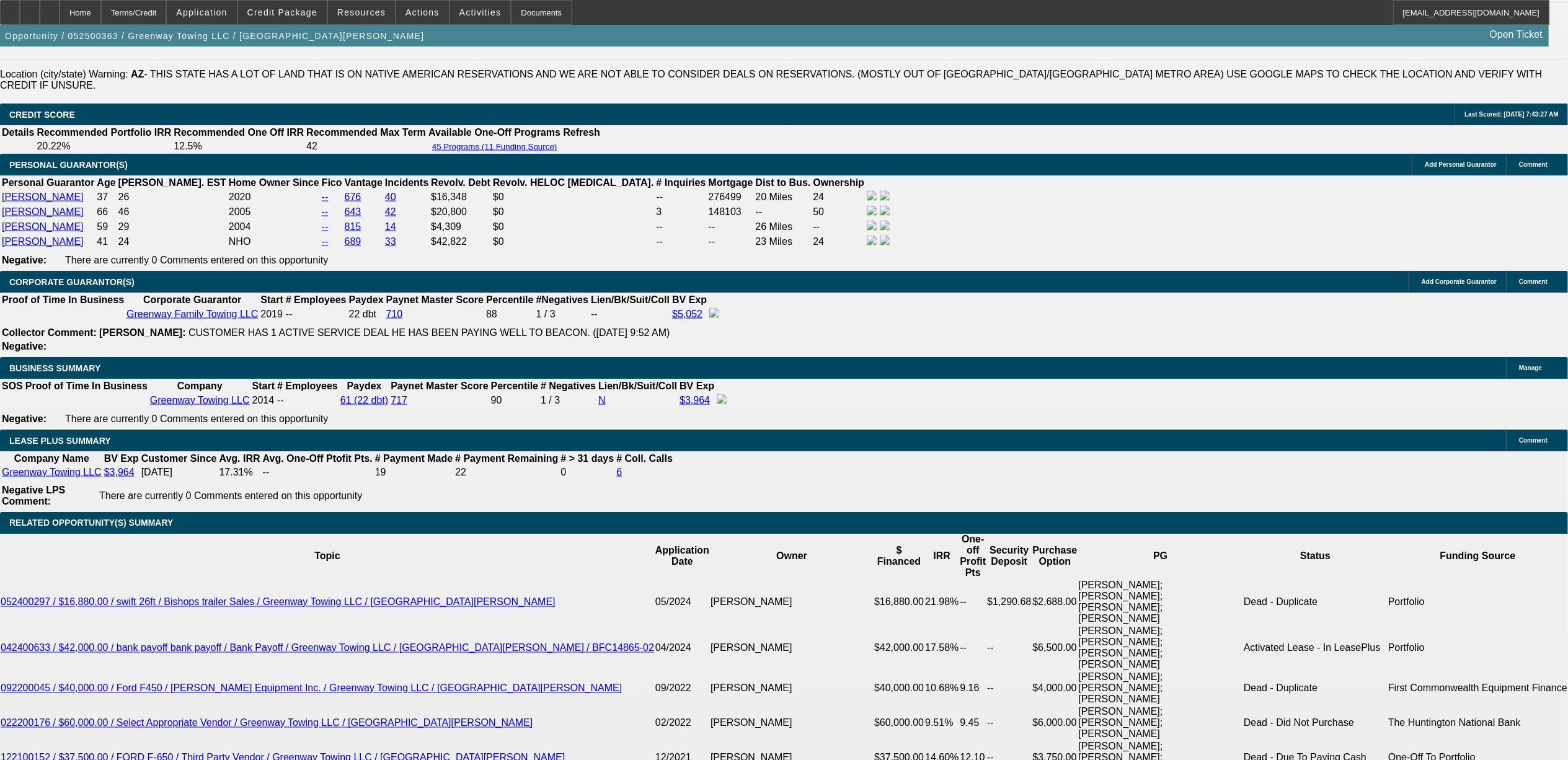
select select "1"
select select "4"
select select "1"
select select "3"
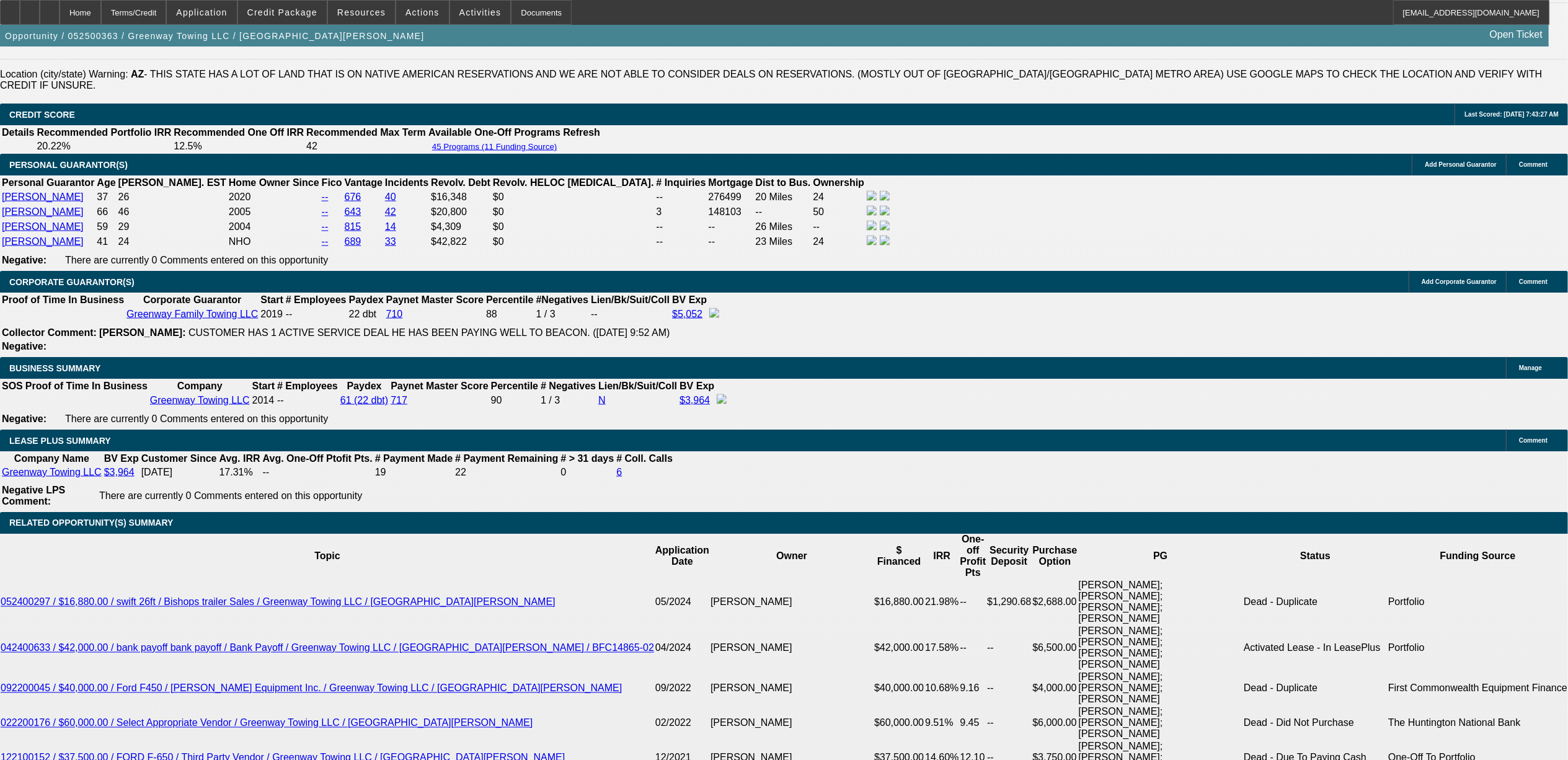
select select "4"
select select "1"
select select "3"
select select "4"
select select "1"
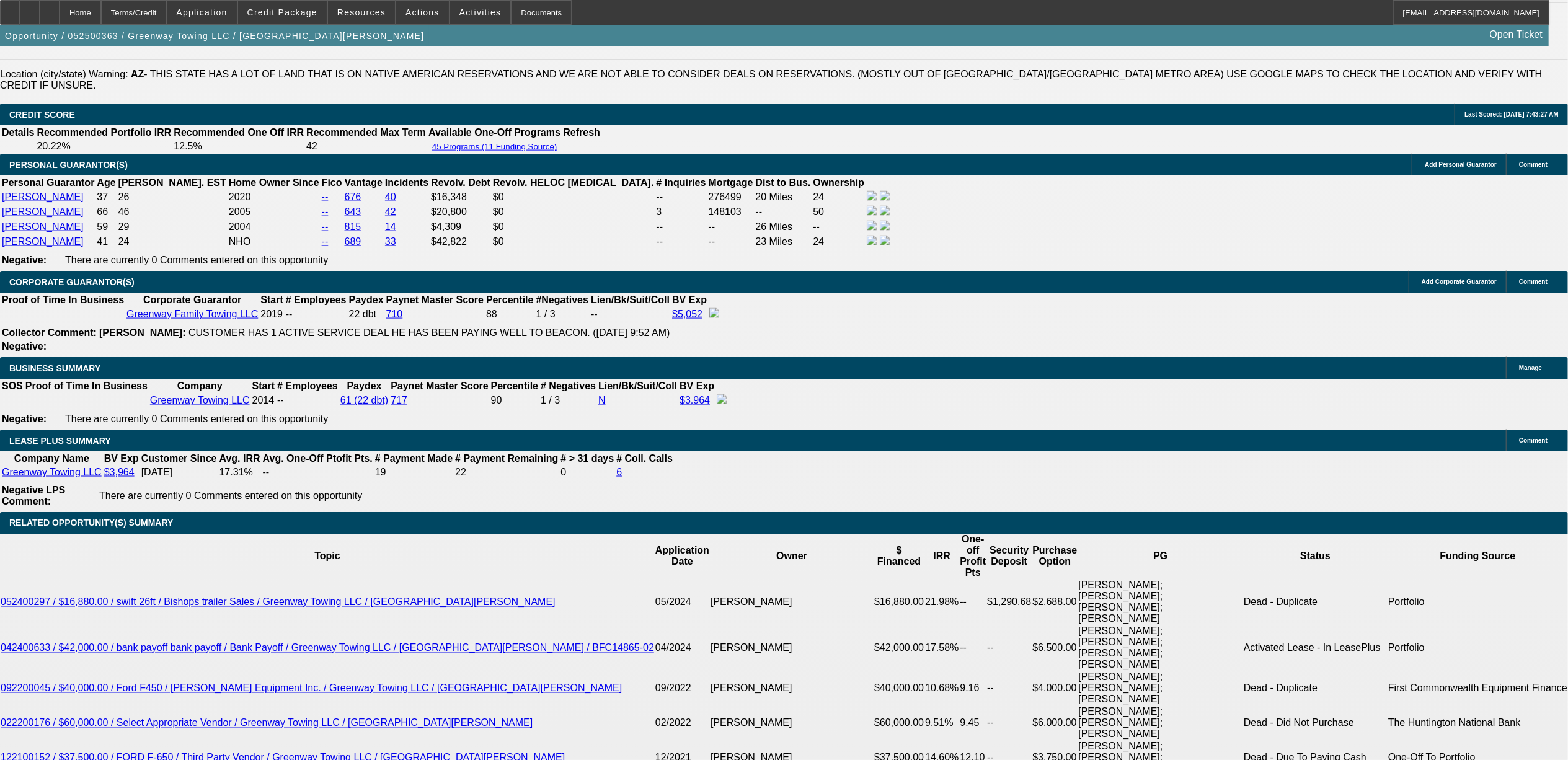
select select "3"
select select "4"
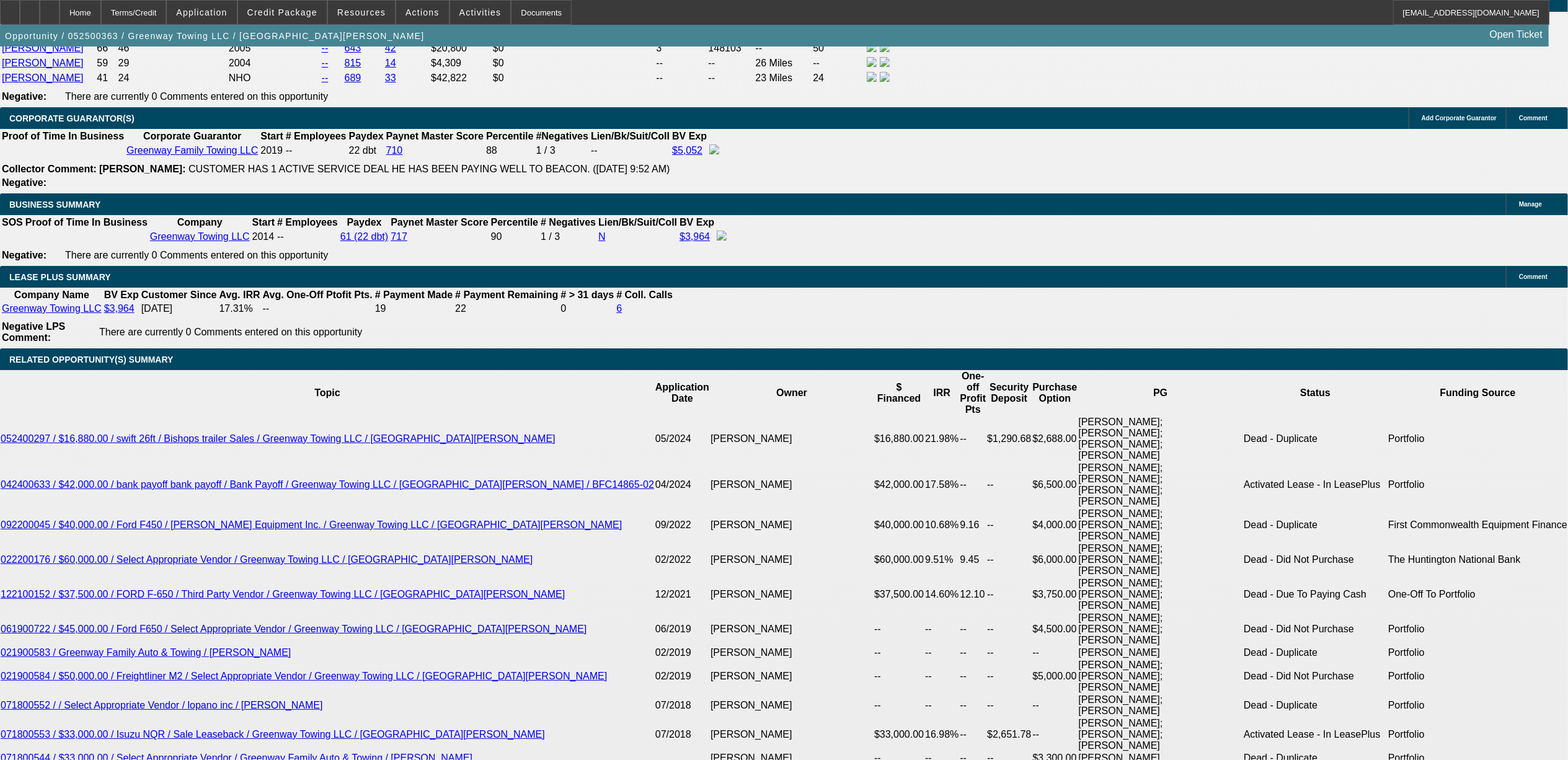
scroll to position [2004, 0]
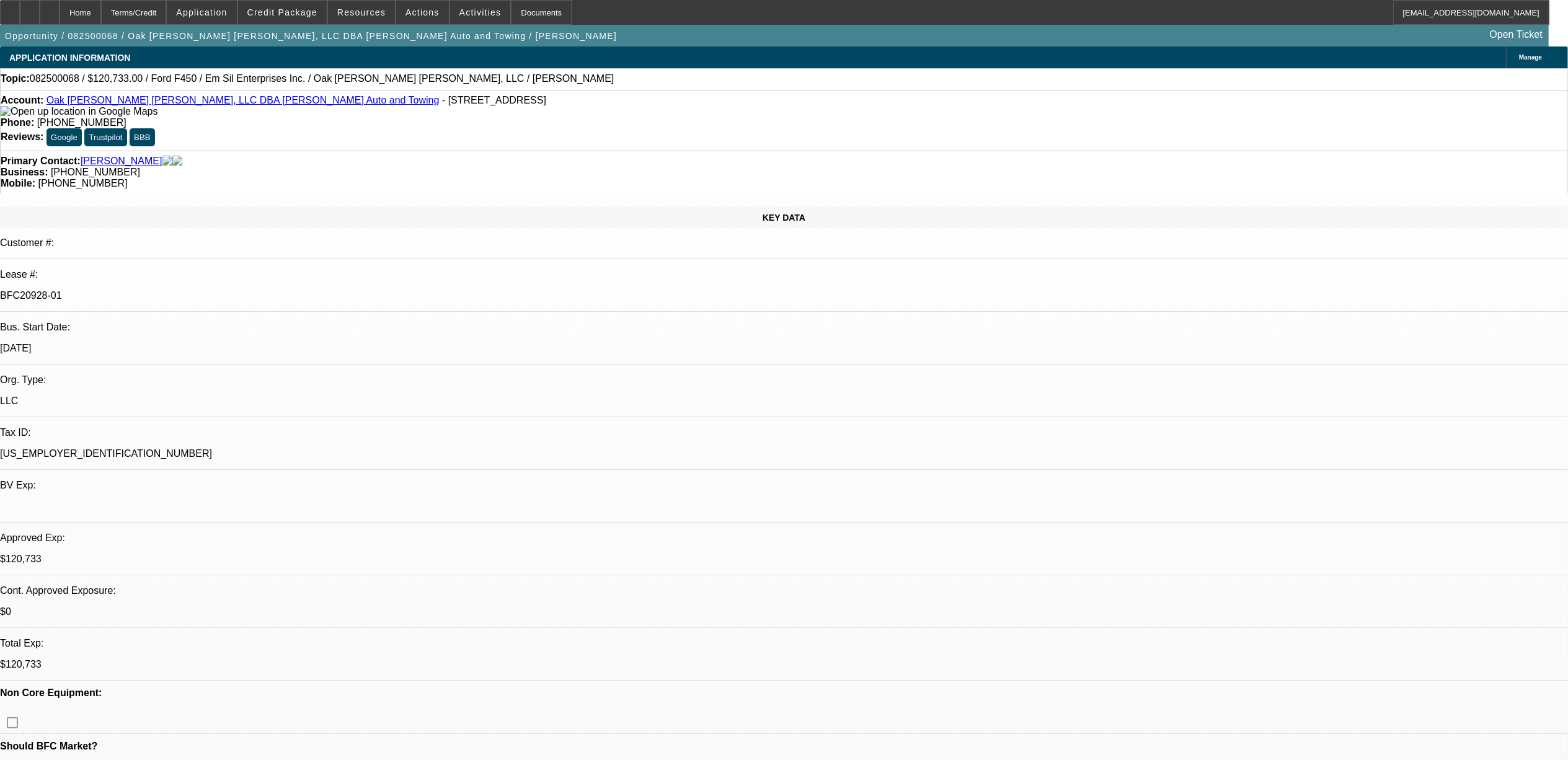
select select "0"
select select "2"
select select "0"
select select "2"
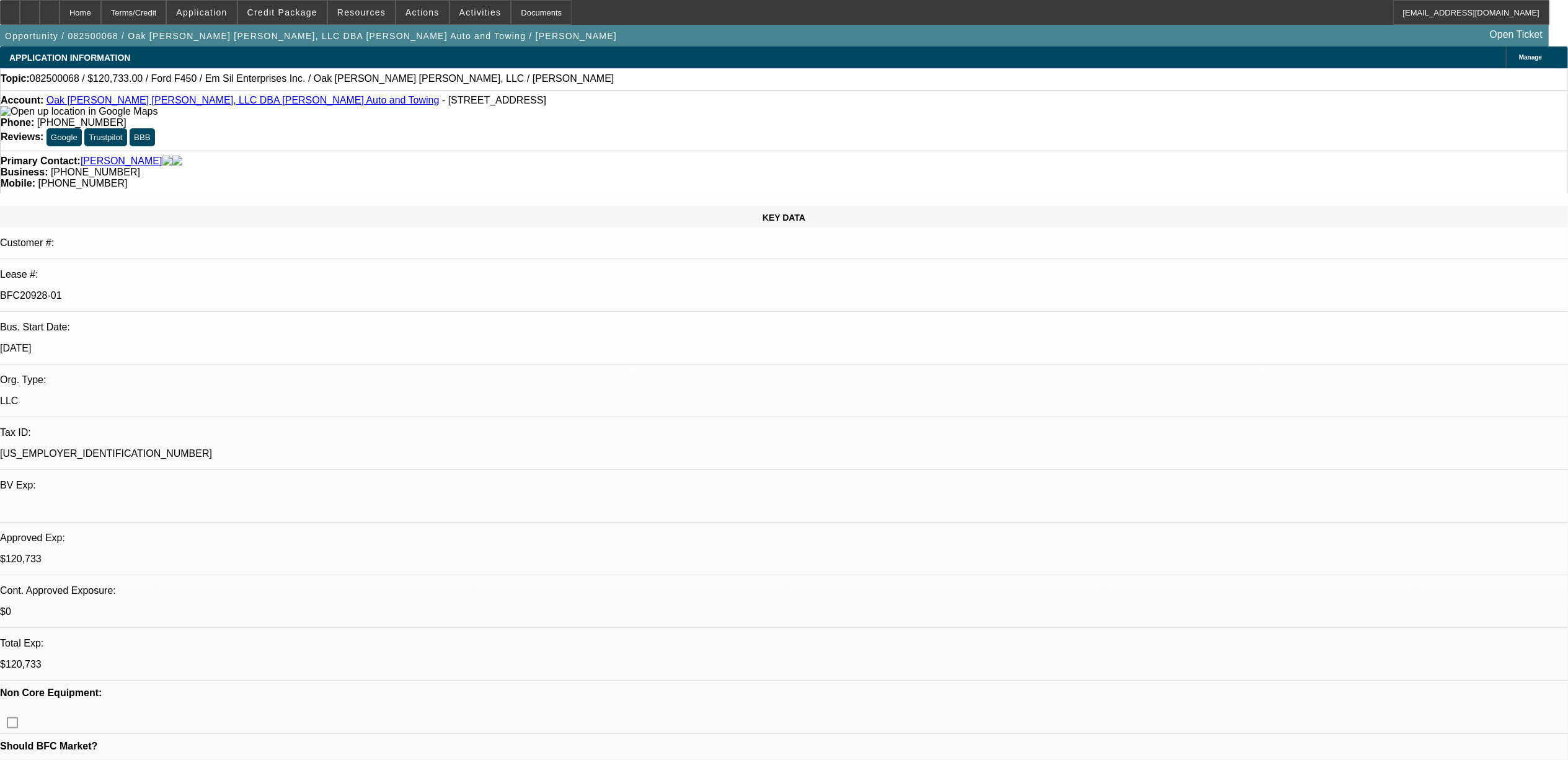
select select "0"
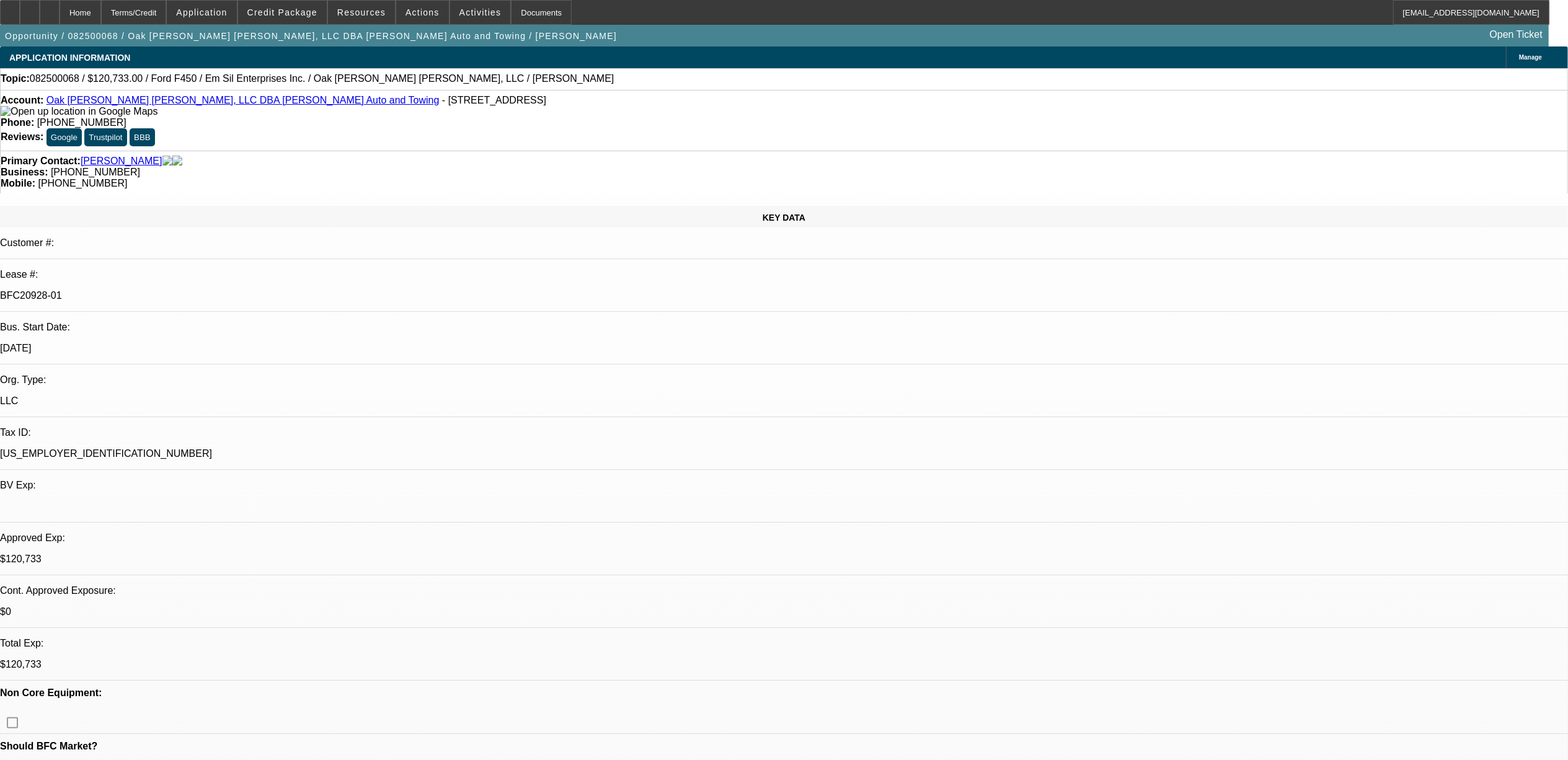
select select "0"
select select "1"
select select "2"
select select "6"
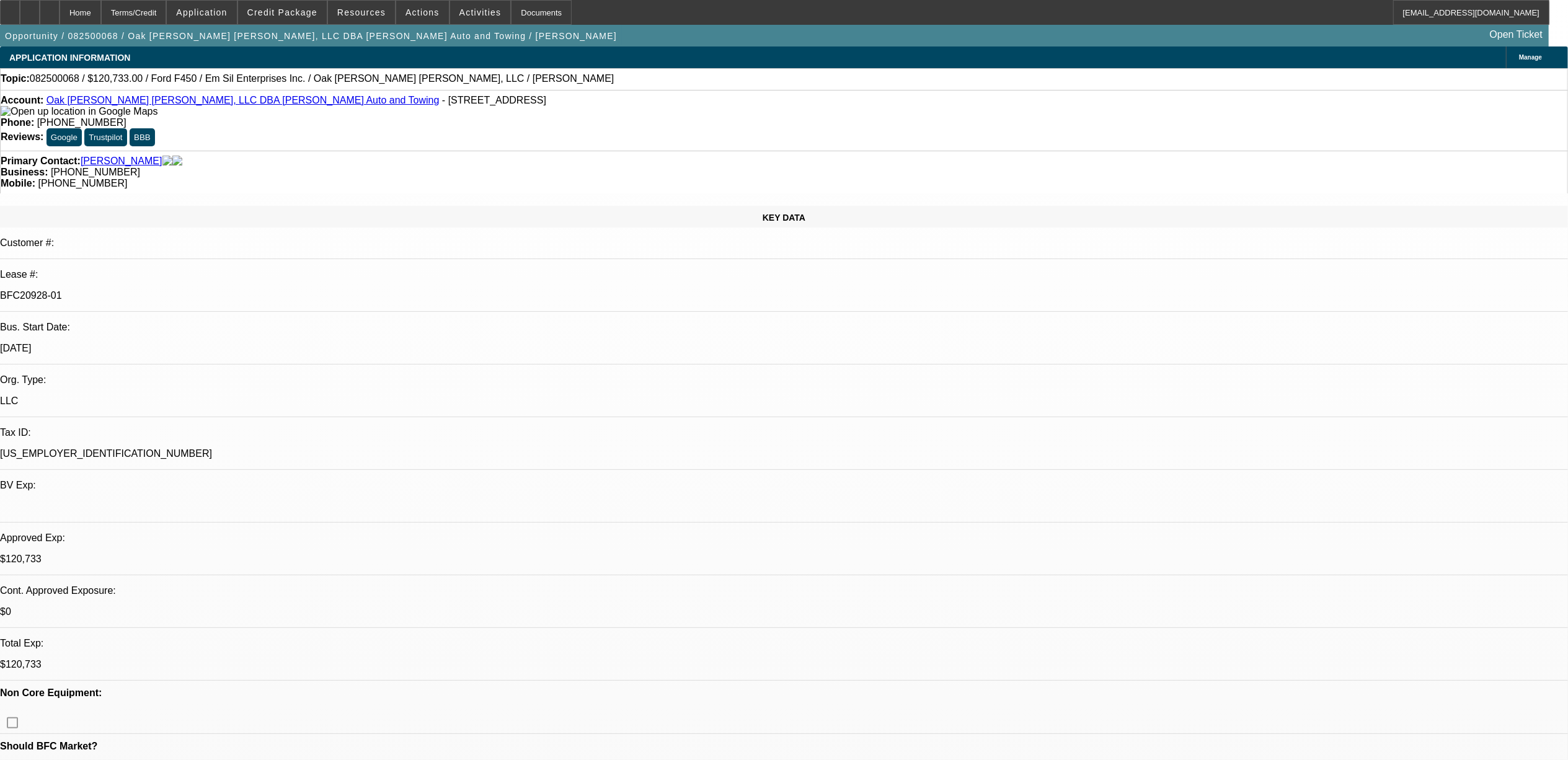
select select "1"
select select "2"
select select "6"
select select "1"
select select "2"
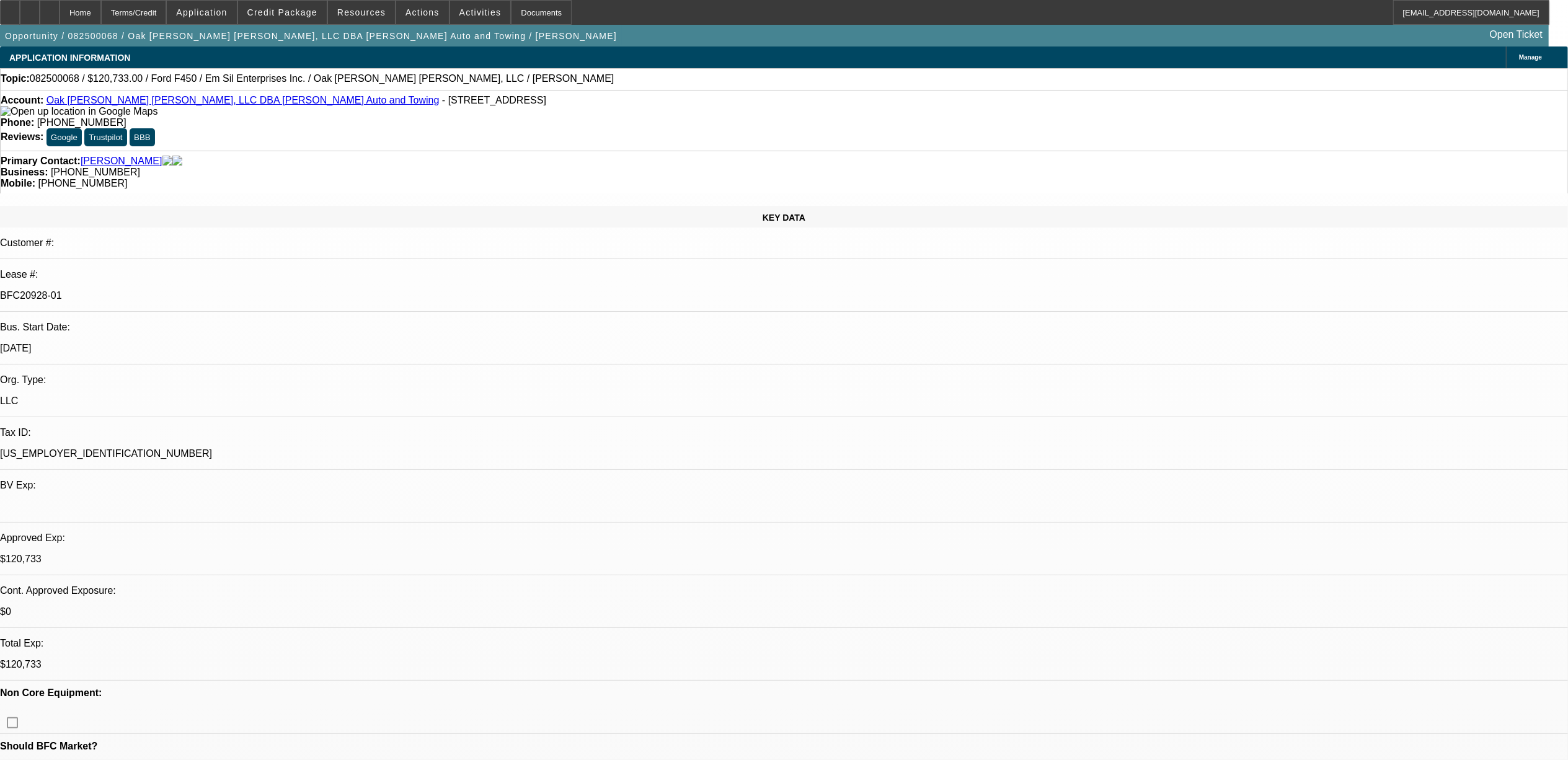
select select "6"
select select "1"
select select "2"
select select "6"
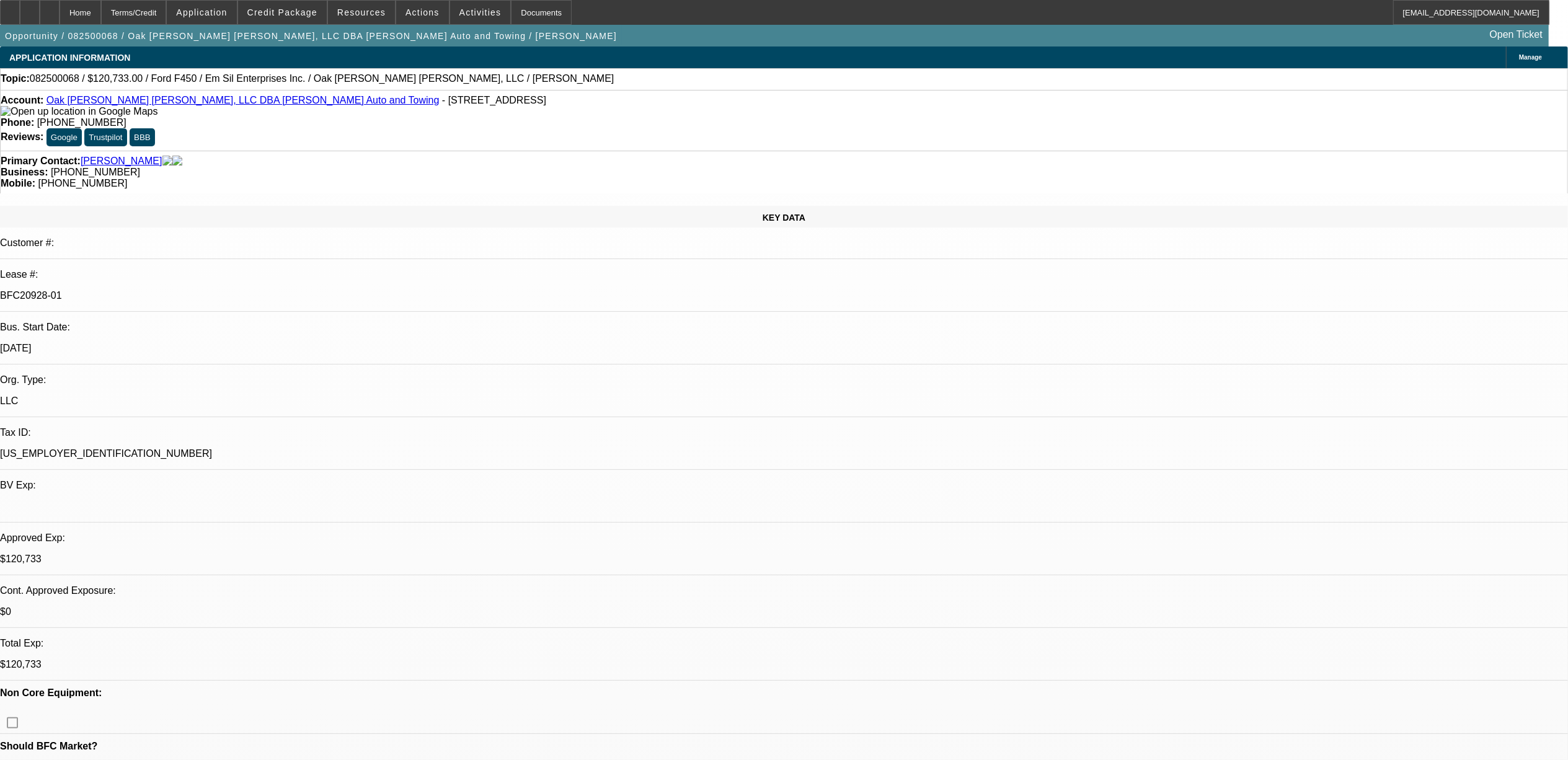
scroll to position [165, 0]
click at [15, 10] on div at bounding box center [9, 12] width 20 height 24
click at [288, 19] on span at bounding box center [282, 12] width 89 height 30
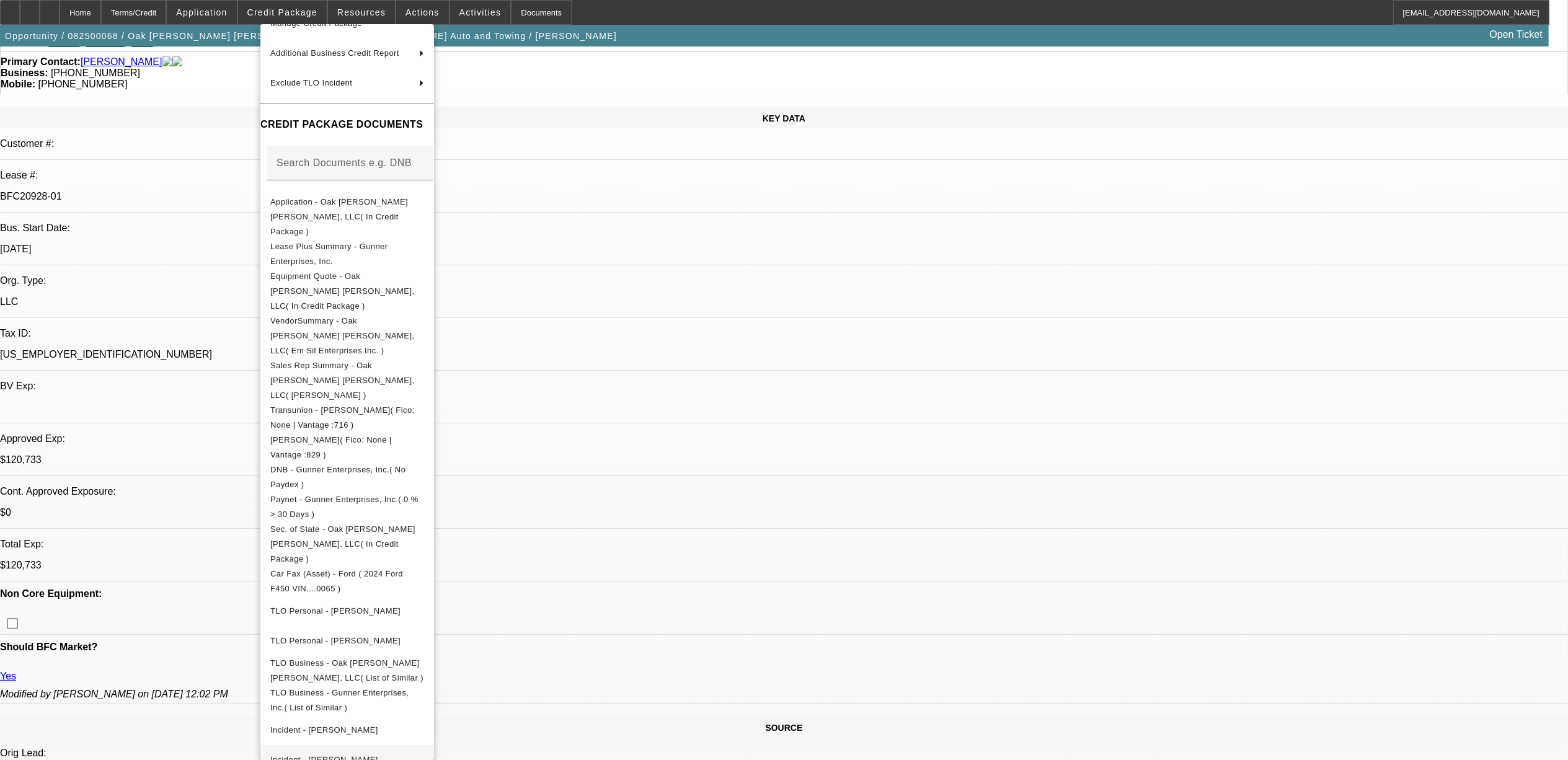
scroll to position [248, 0]
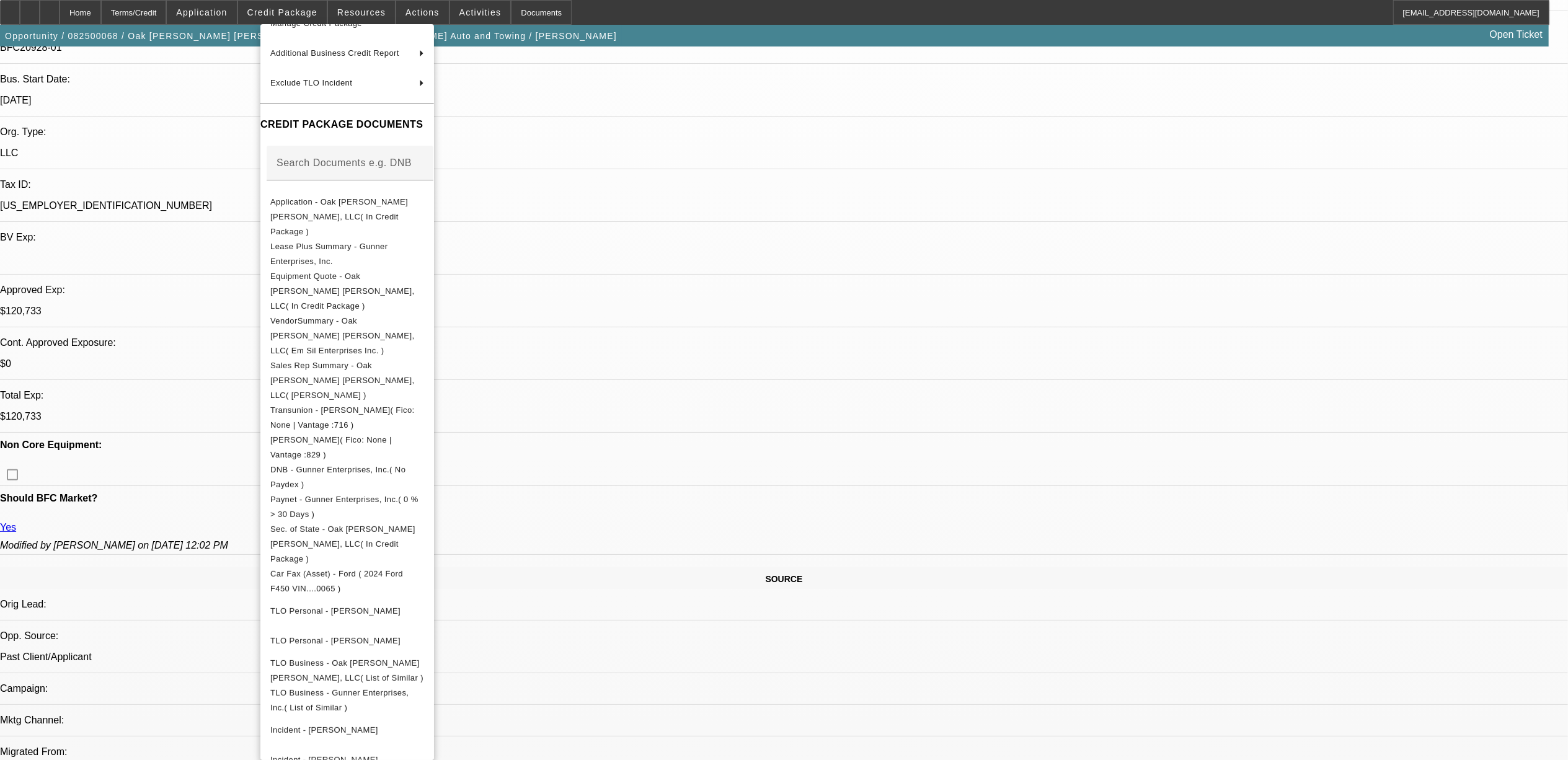
click at [713, 129] on div at bounding box center [784, 380] width 1568 height 760
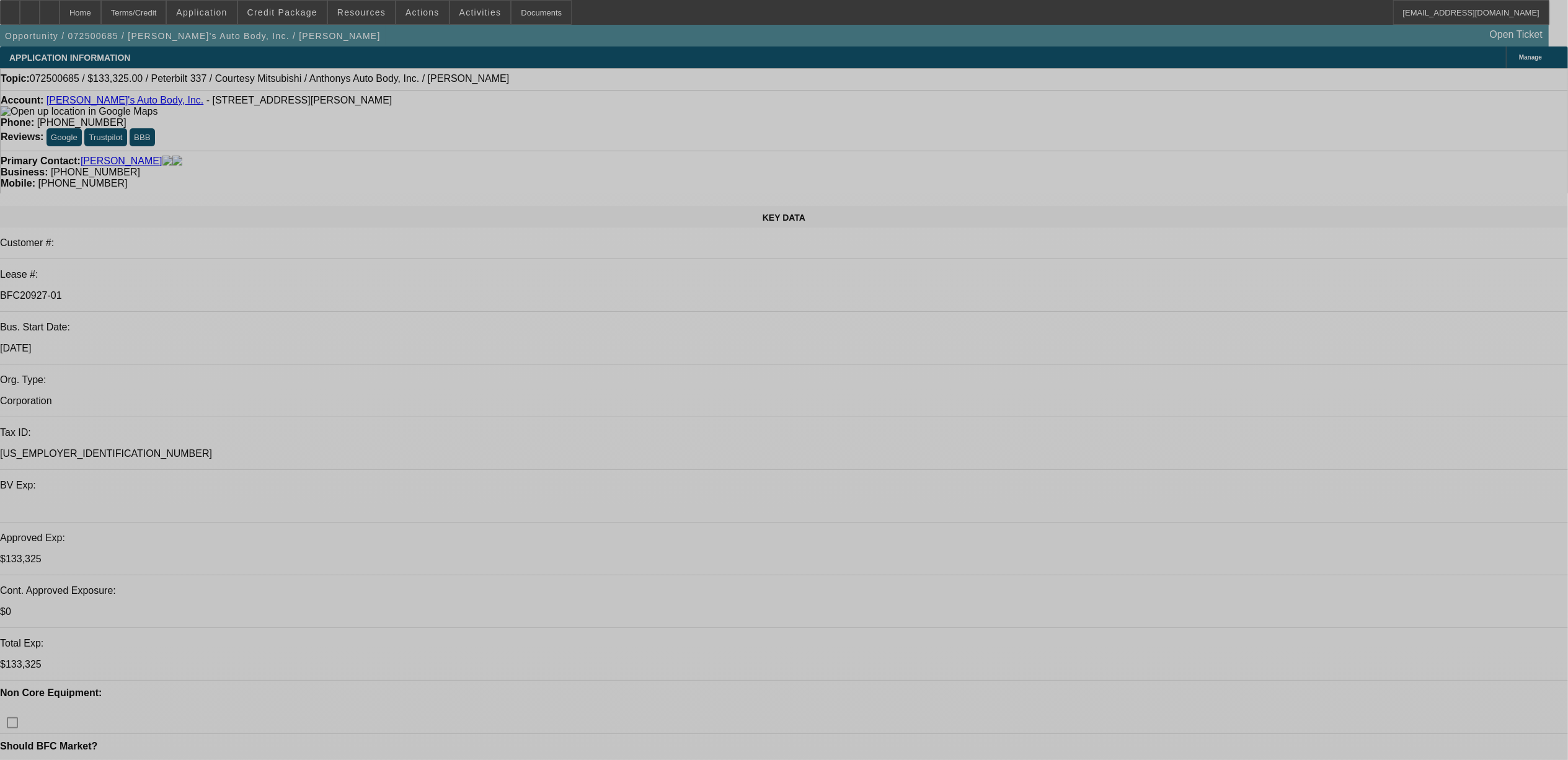
select select "0"
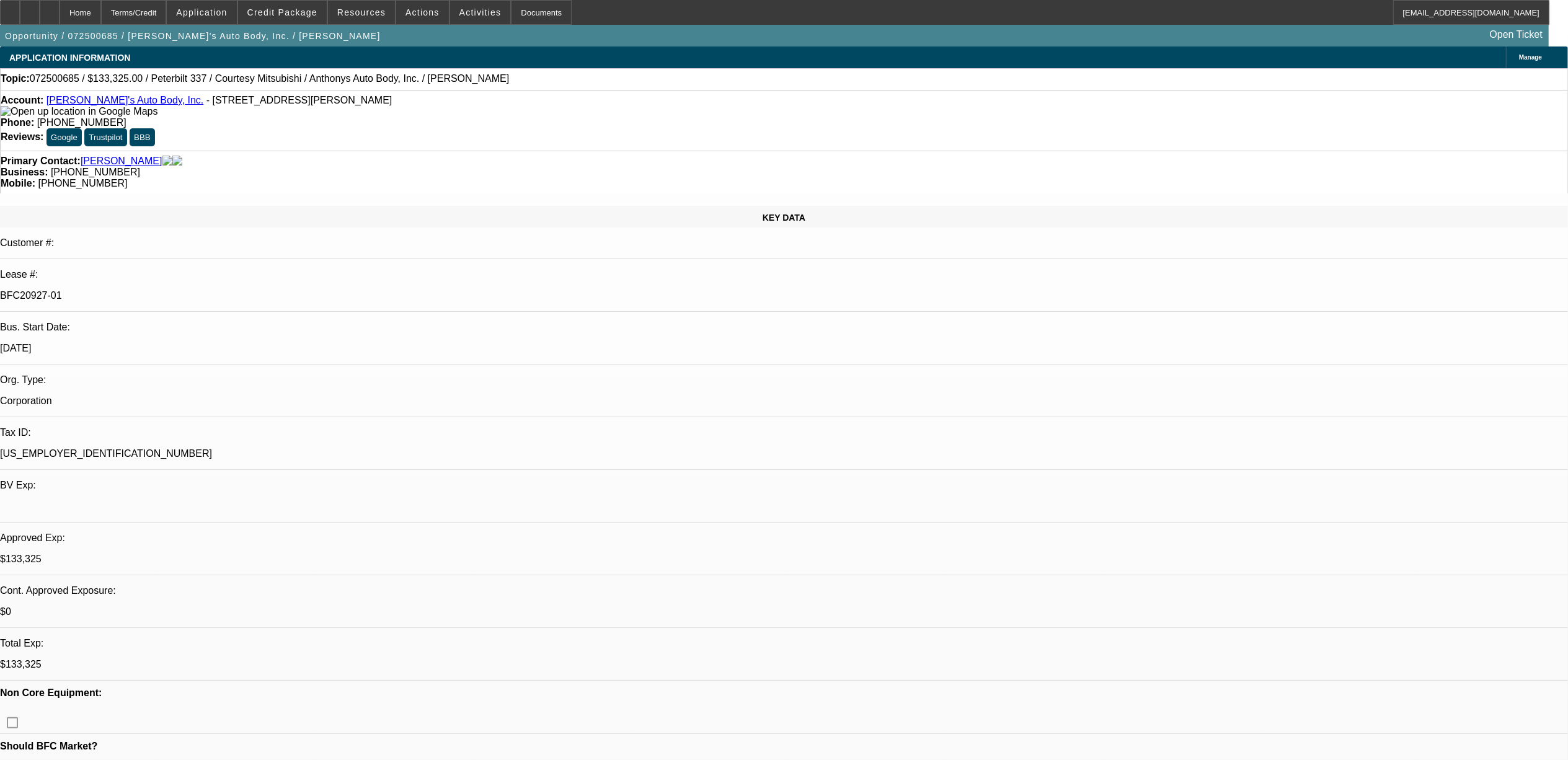
select select "0"
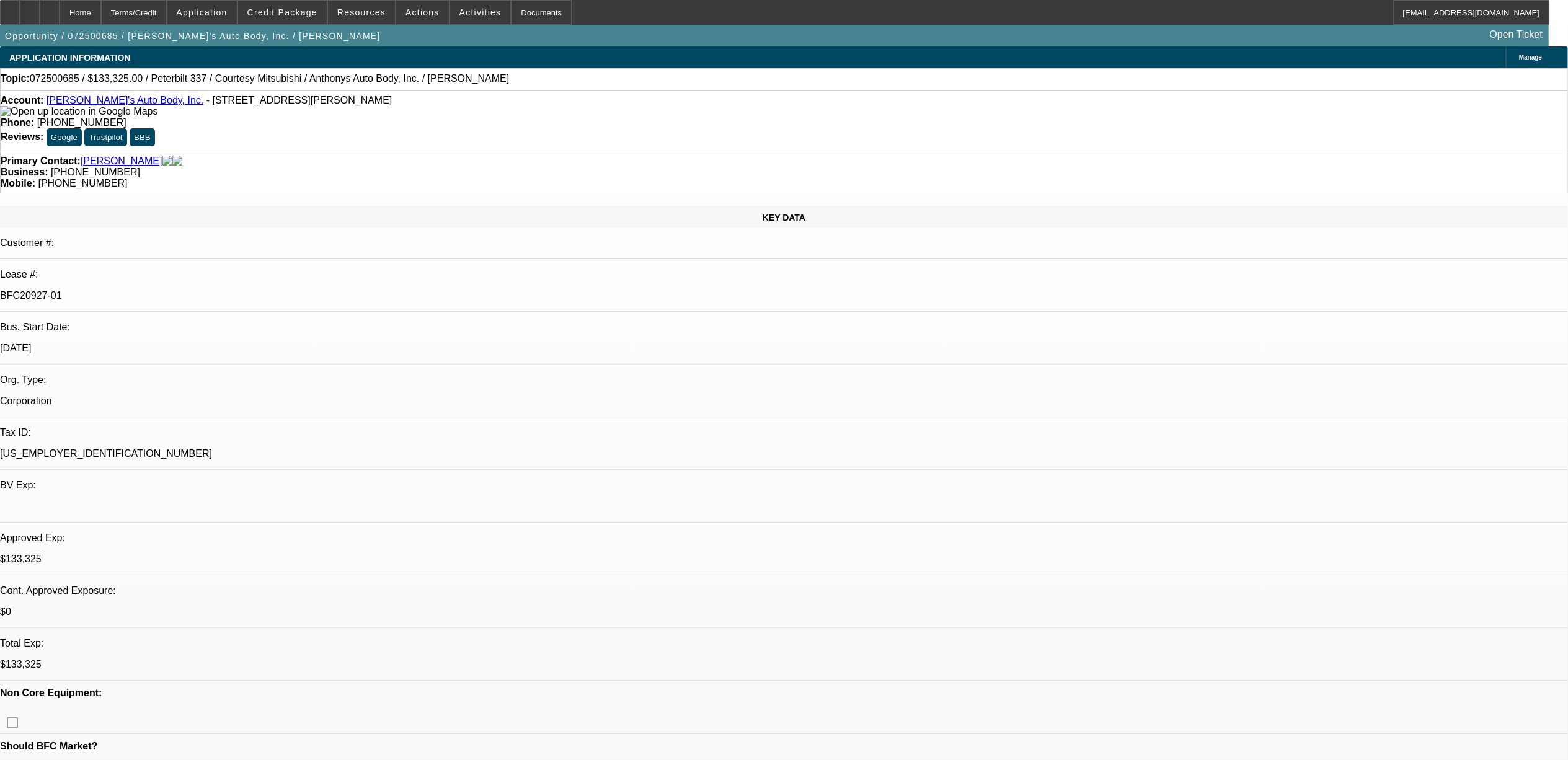
select select "0"
select select "0.15"
select select "0"
select select "1"
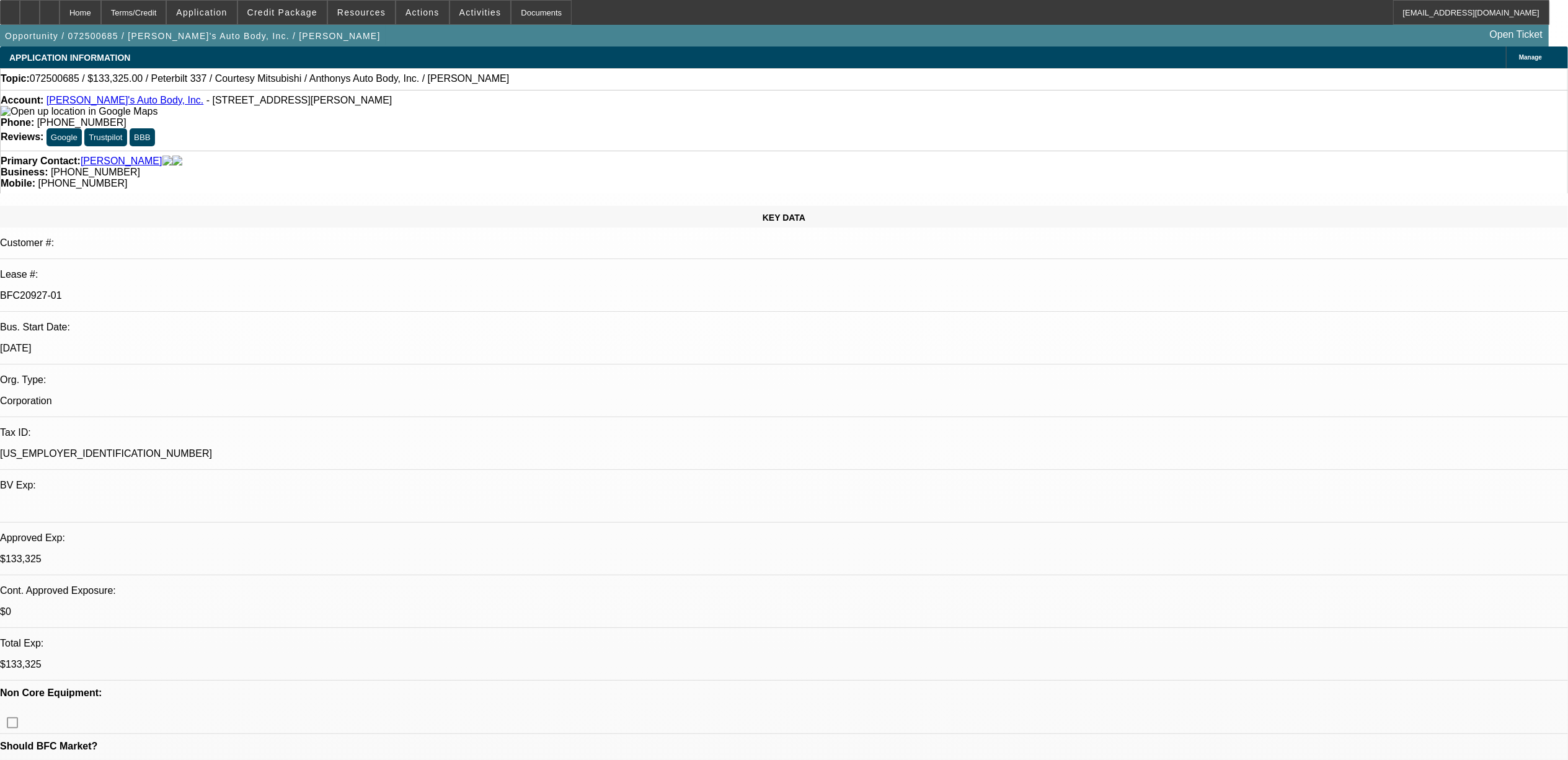
select select "3"
select select "6"
select select "1"
select select "6"
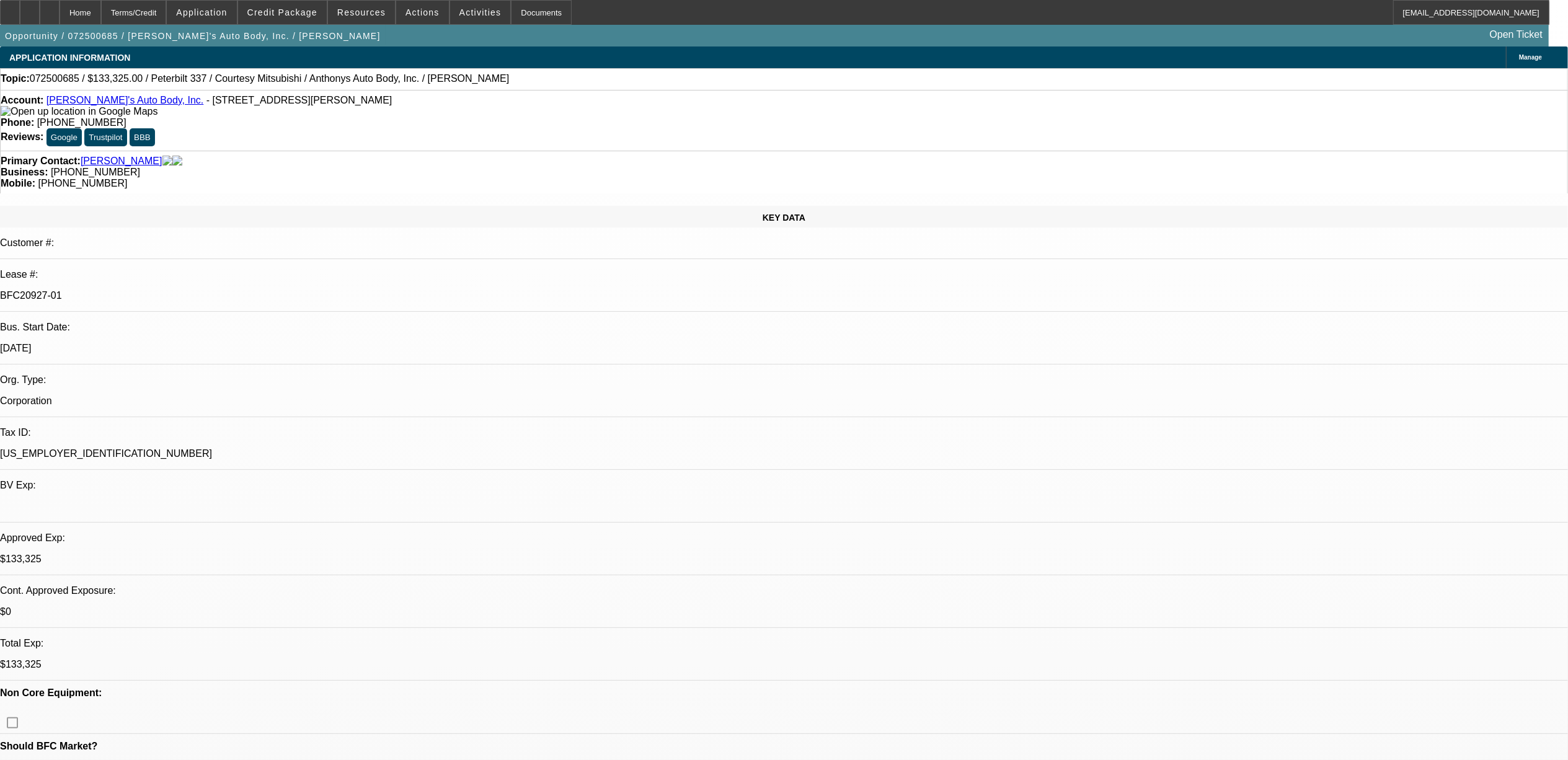
select select "1"
select select "6"
select select "1"
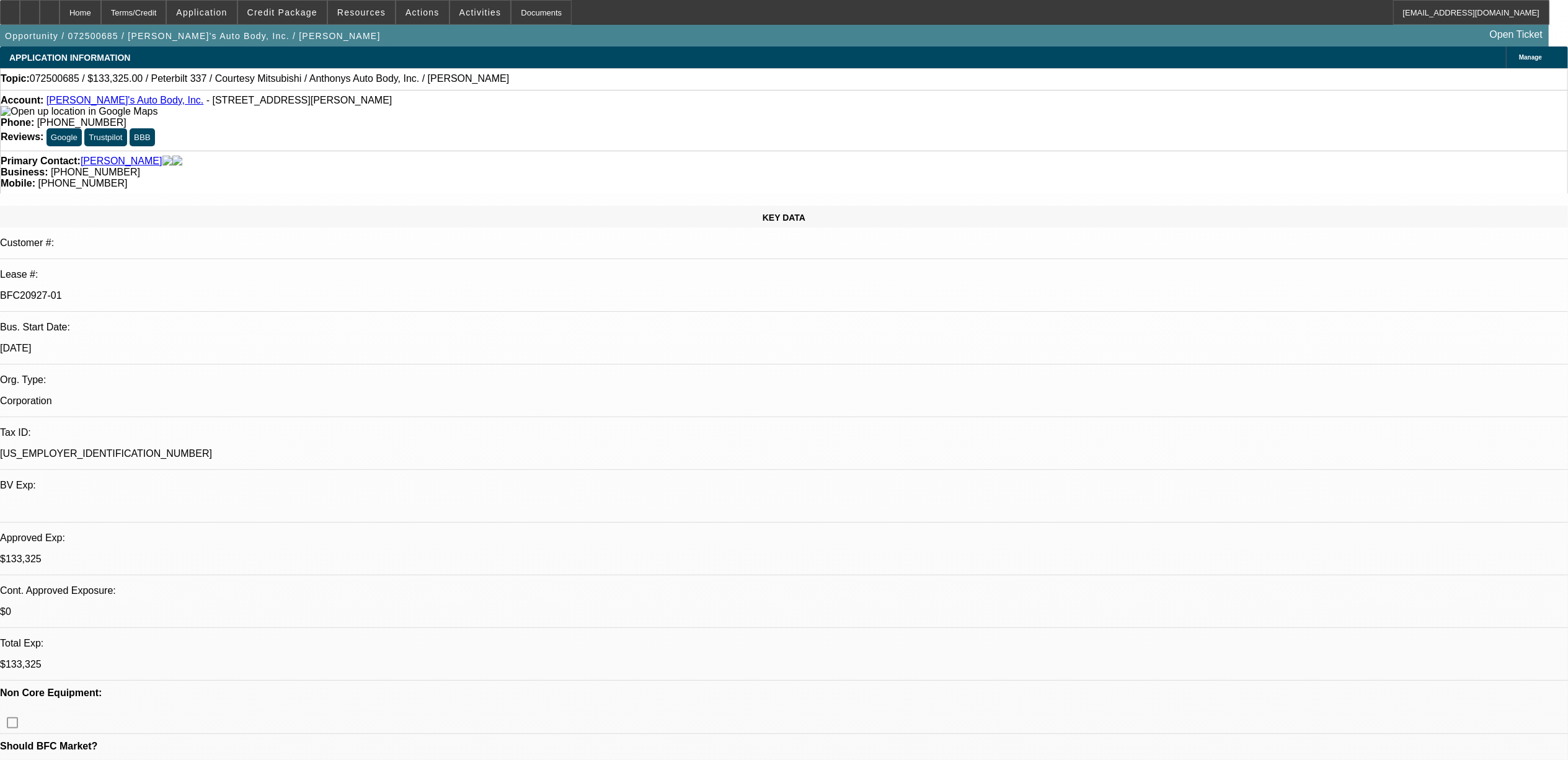
select select "6"
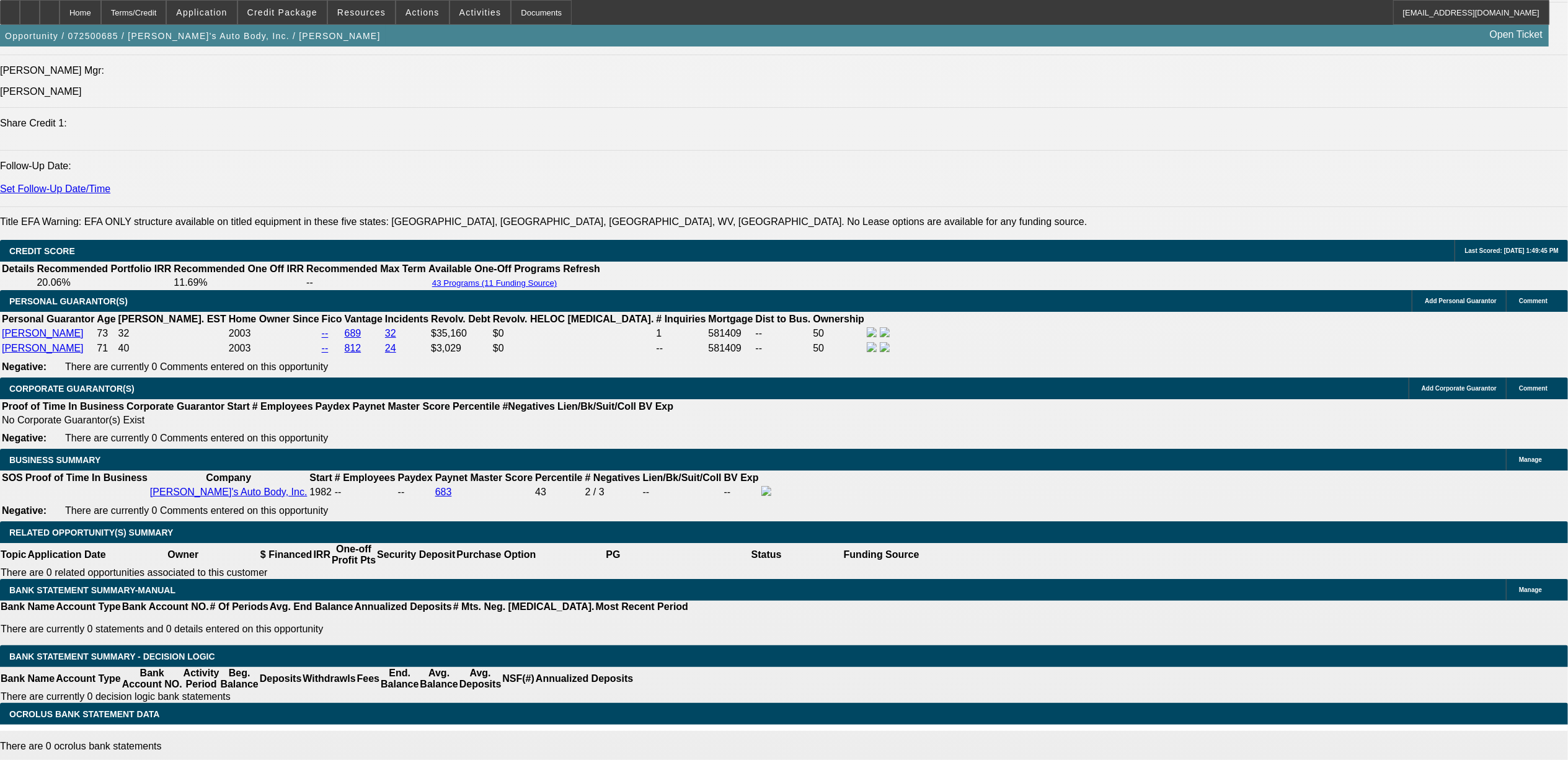
scroll to position [1653, 0]
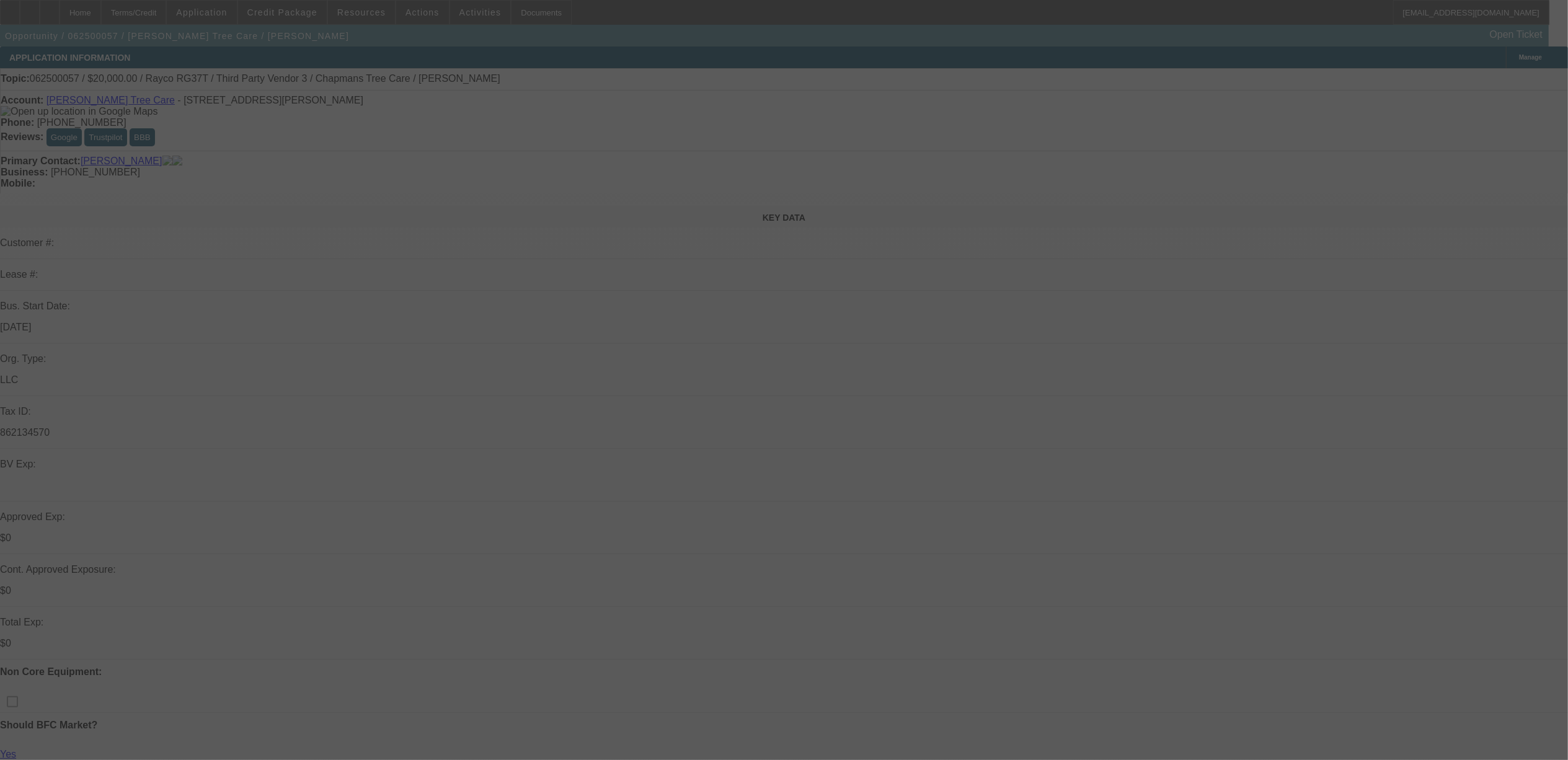
select select "0"
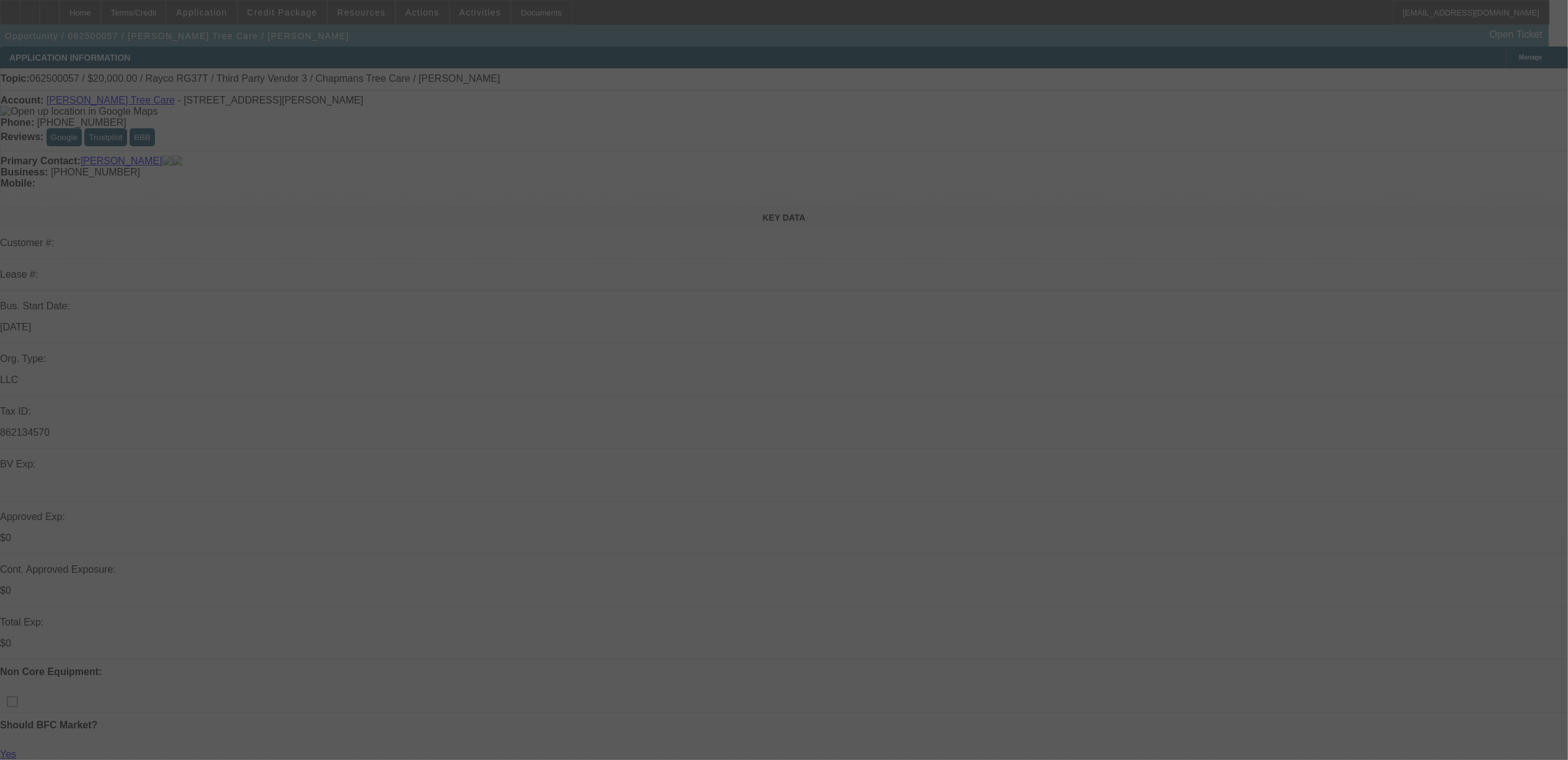
select select "0"
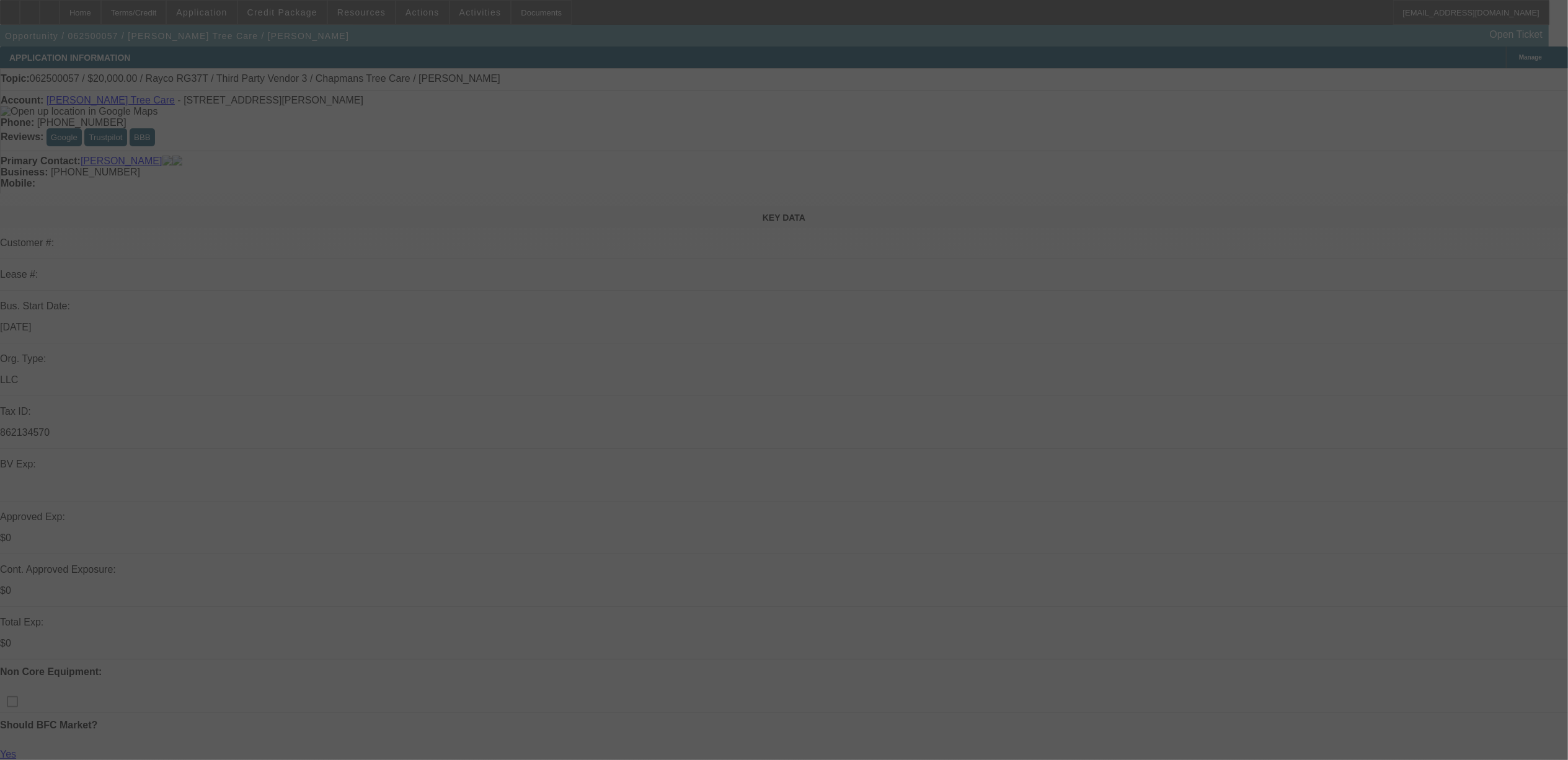
select select "0"
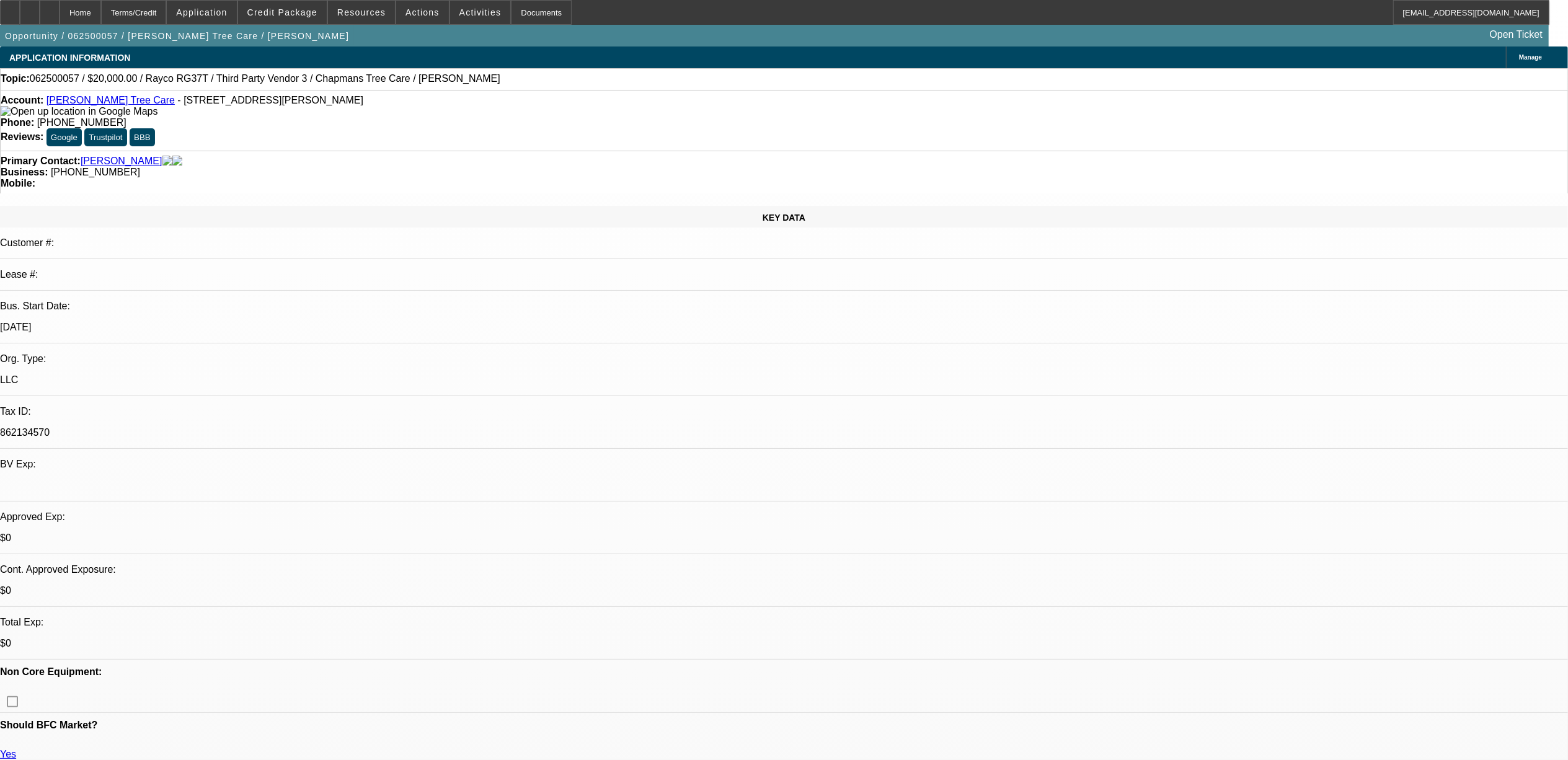
select select "1"
select select "6"
select select "1"
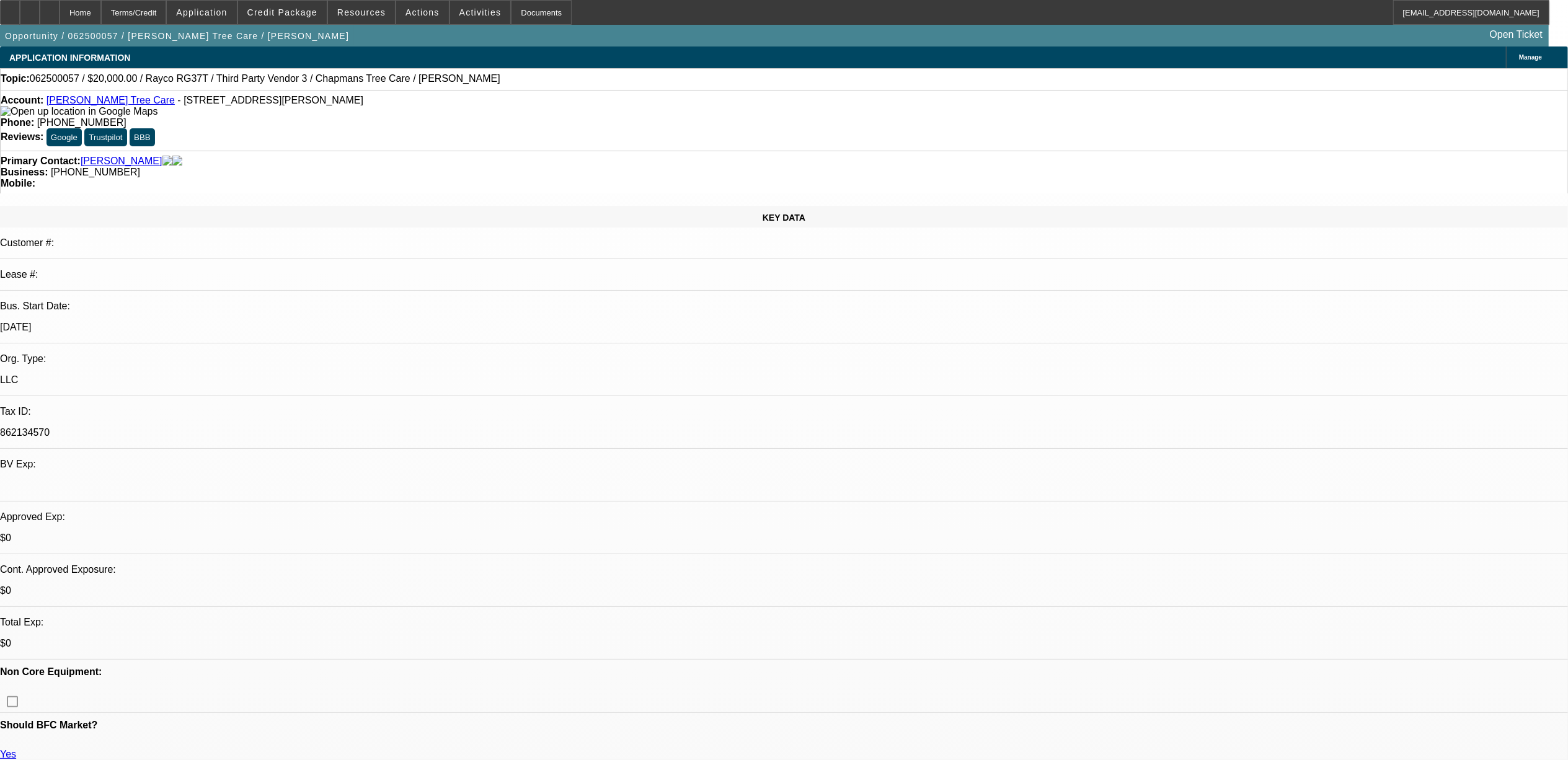
select select "6"
select select "1"
select select "6"
select select "1"
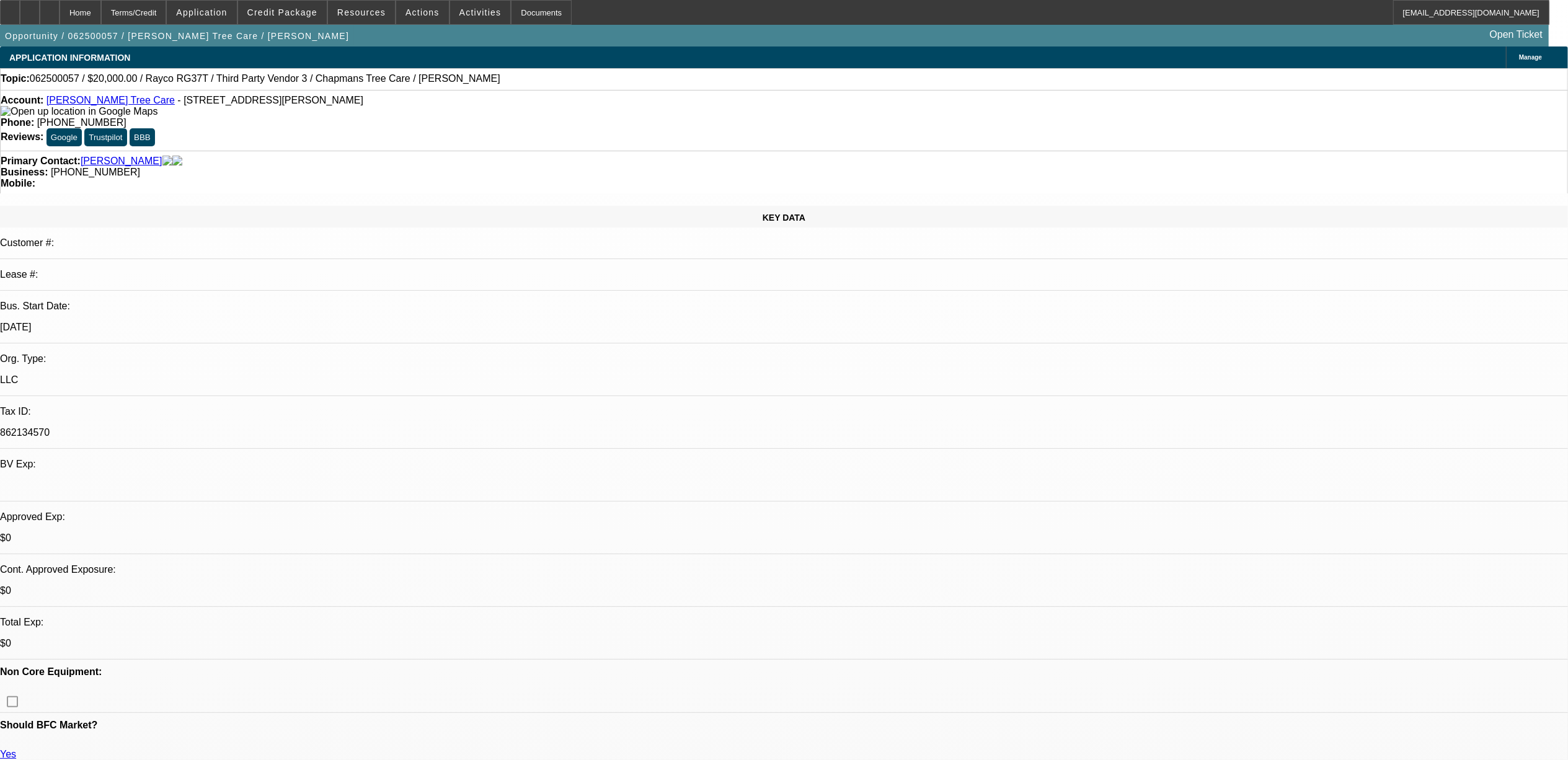
select select "2"
select select "6"
click at [410, 6] on span at bounding box center [422, 12] width 52 height 30
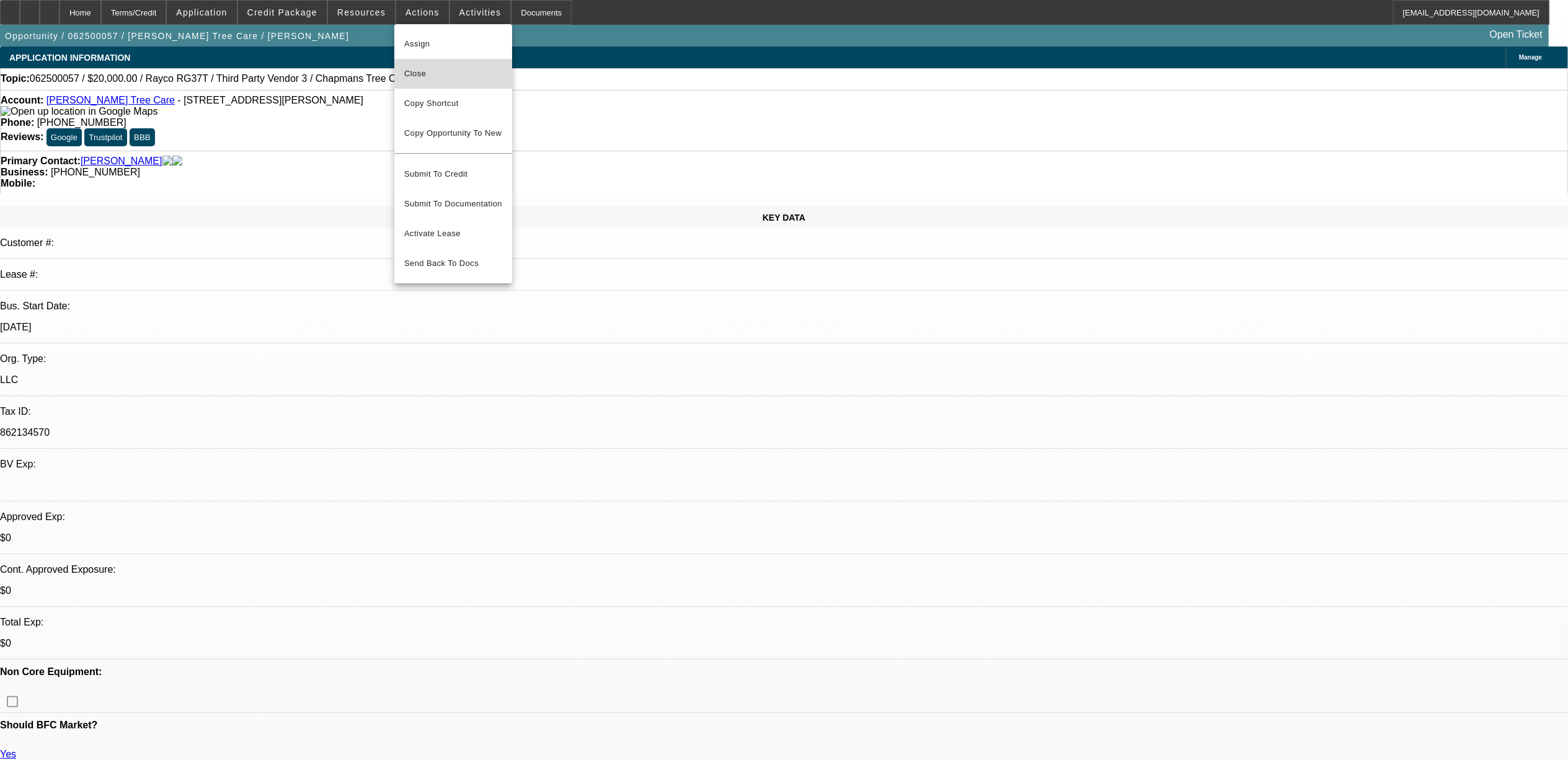
click at [453, 67] on span "Close" at bounding box center [453, 74] width 98 height 15
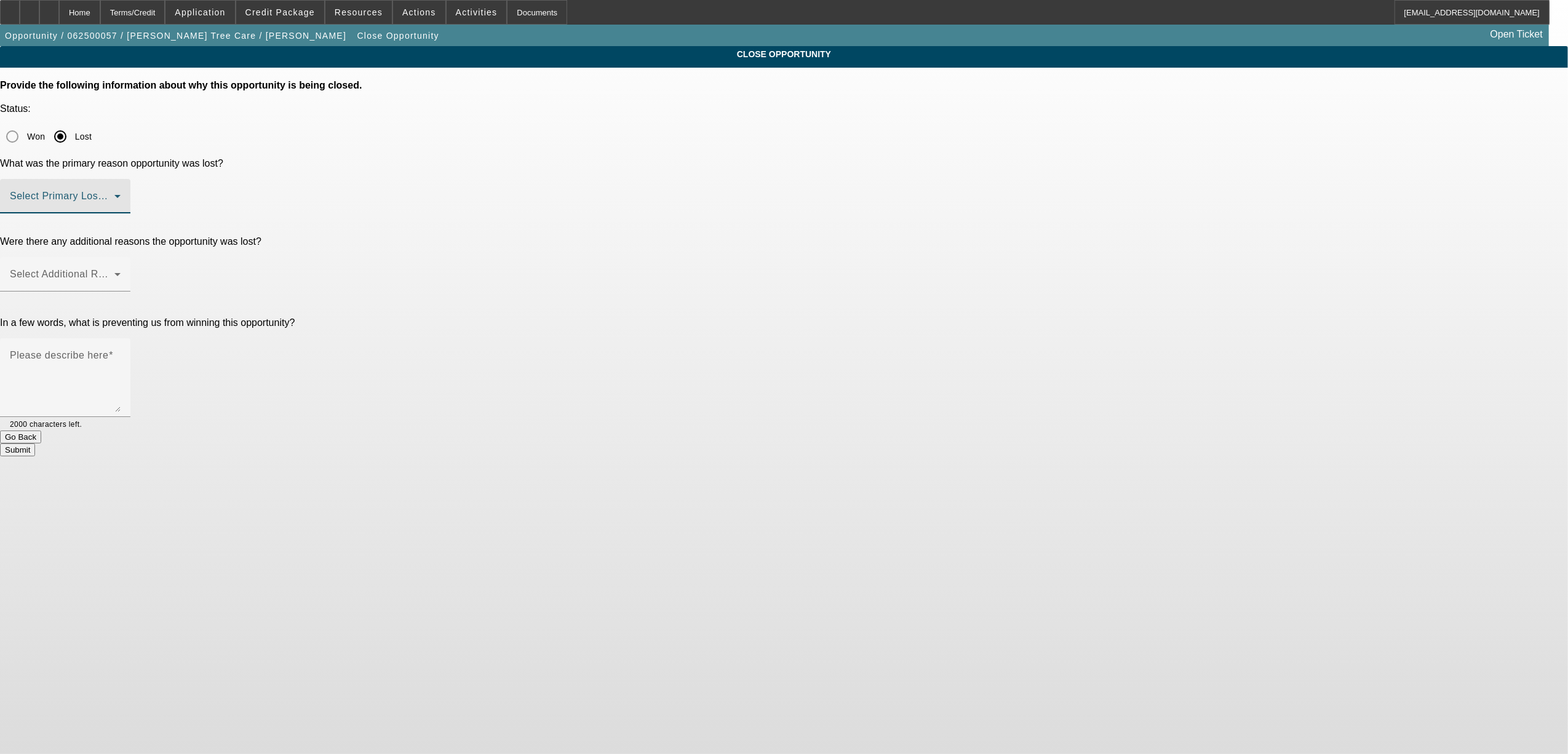
click at [114, 193] on span at bounding box center [62, 201] width 105 height 15
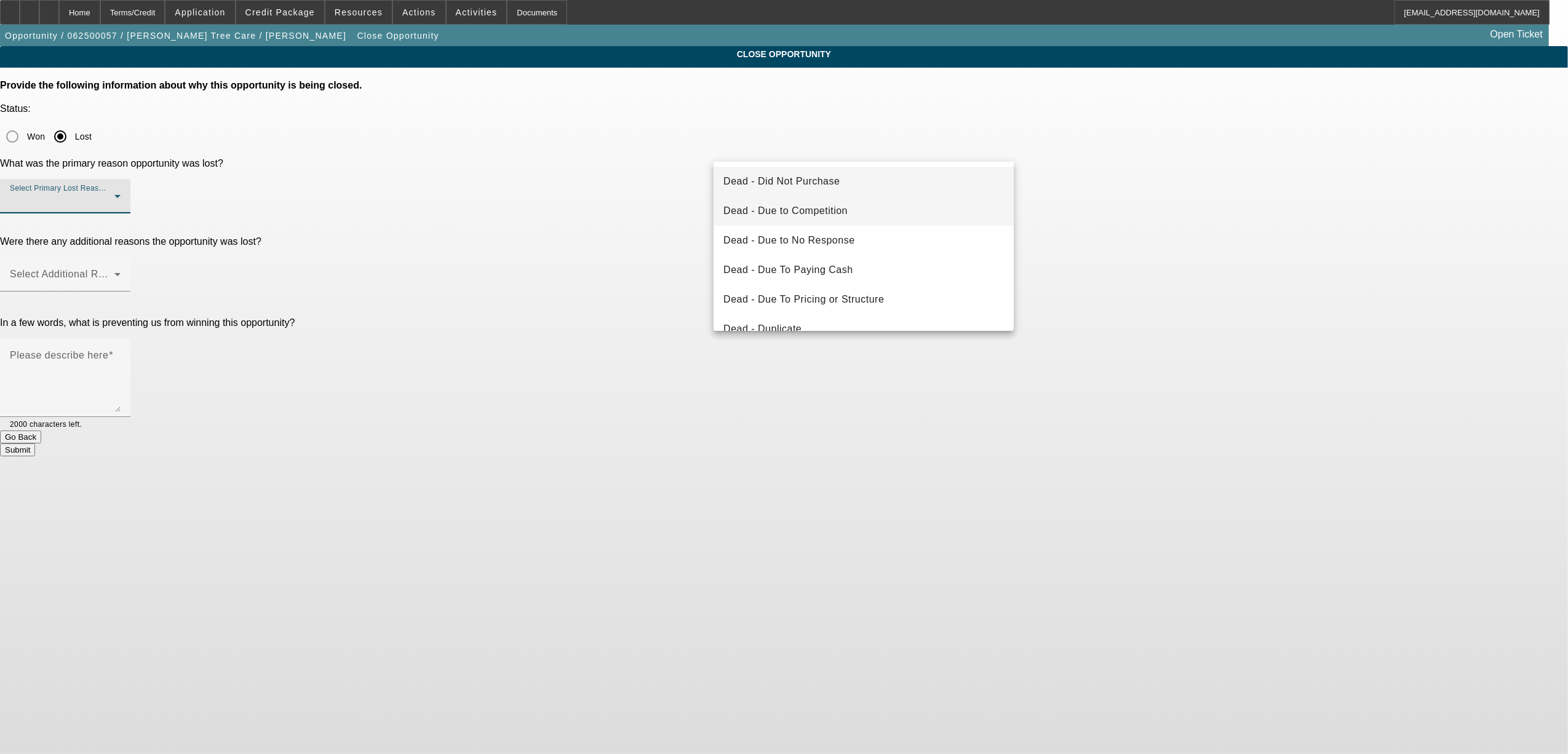
click at [812, 213] on span "Dead - Due to Competition" at bounding box center [785, 211] width 125 height 15
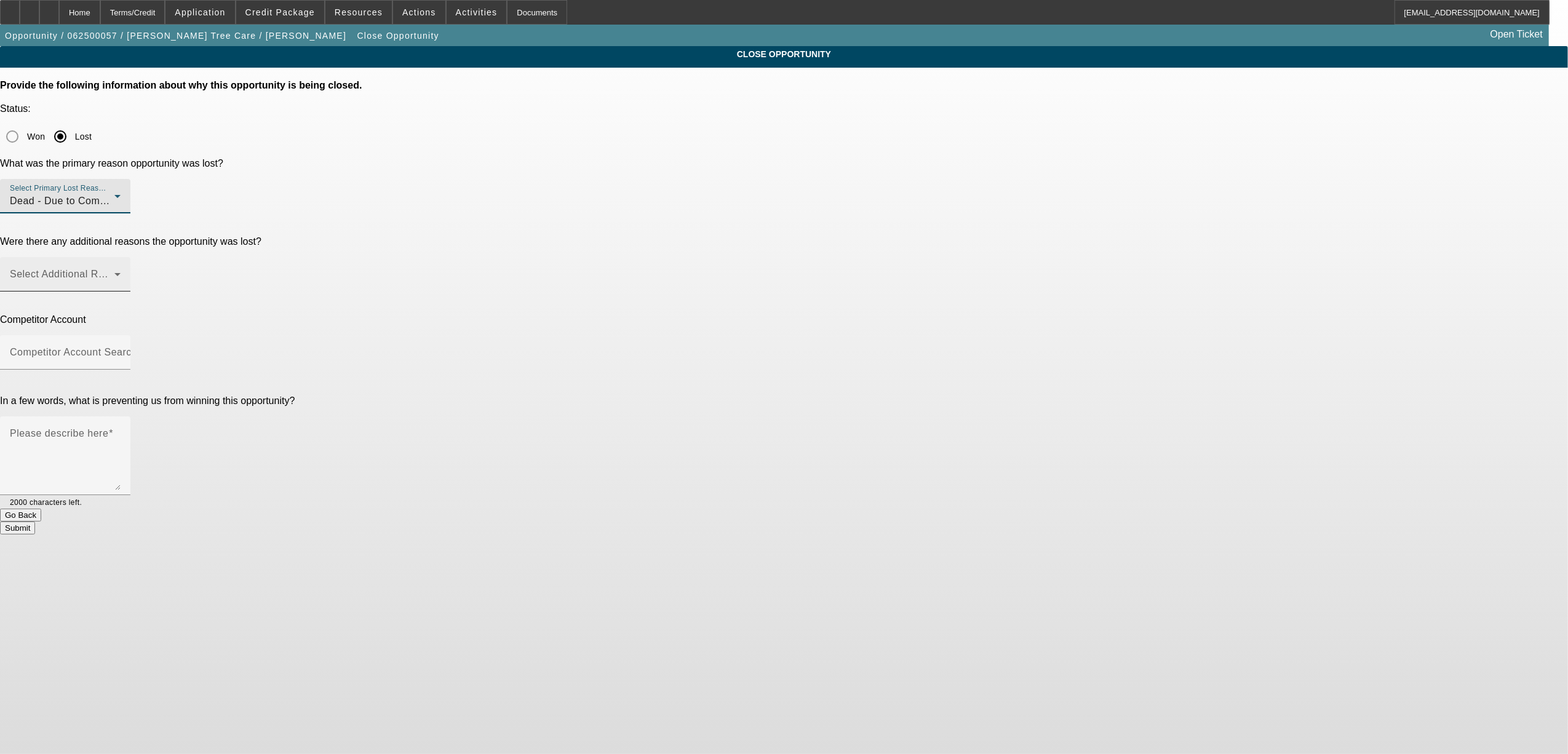
click at [114, 272] on span at bounding box center [62, 280] width 105 height 15
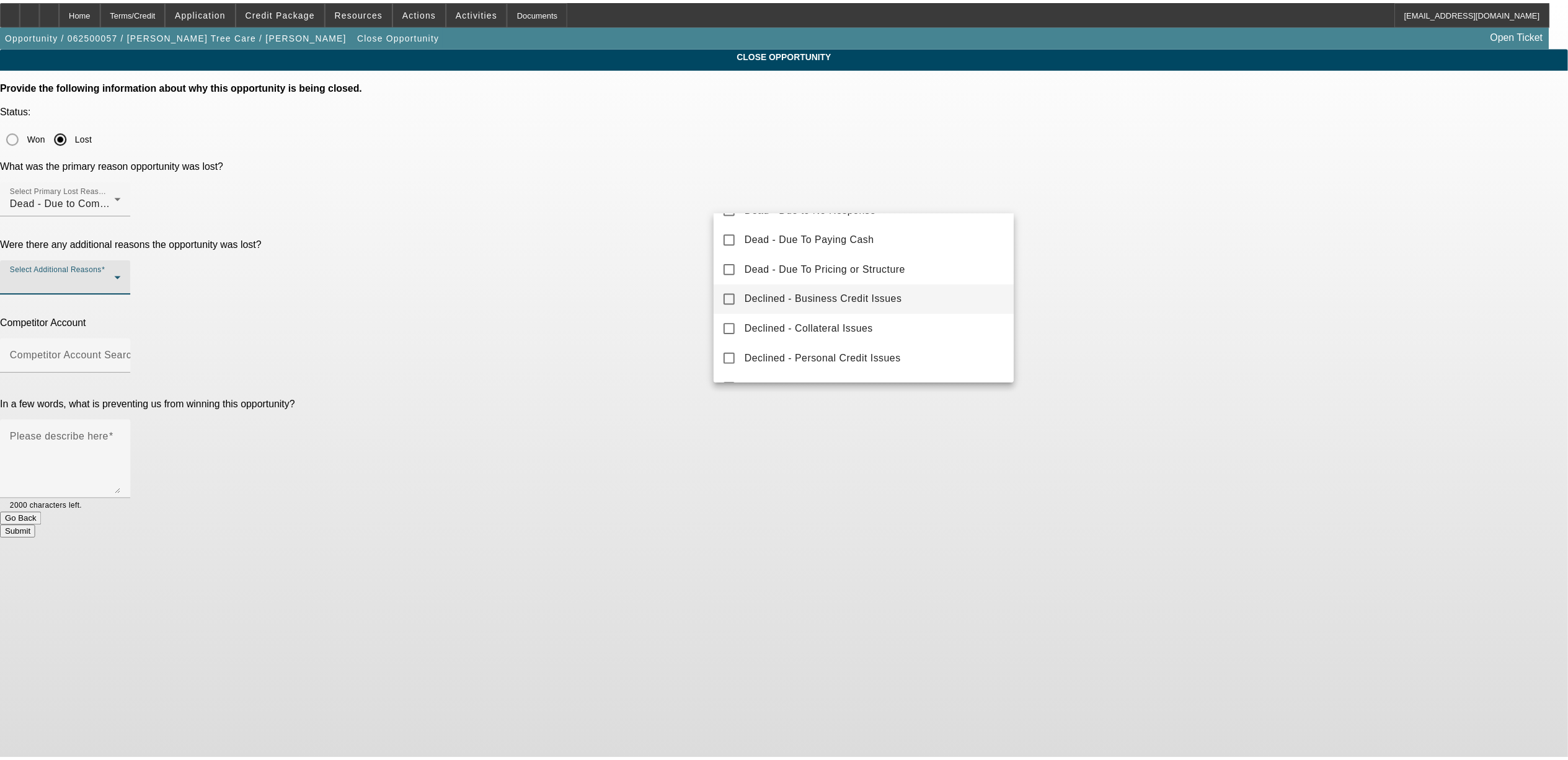
scroll to position [137, 0]
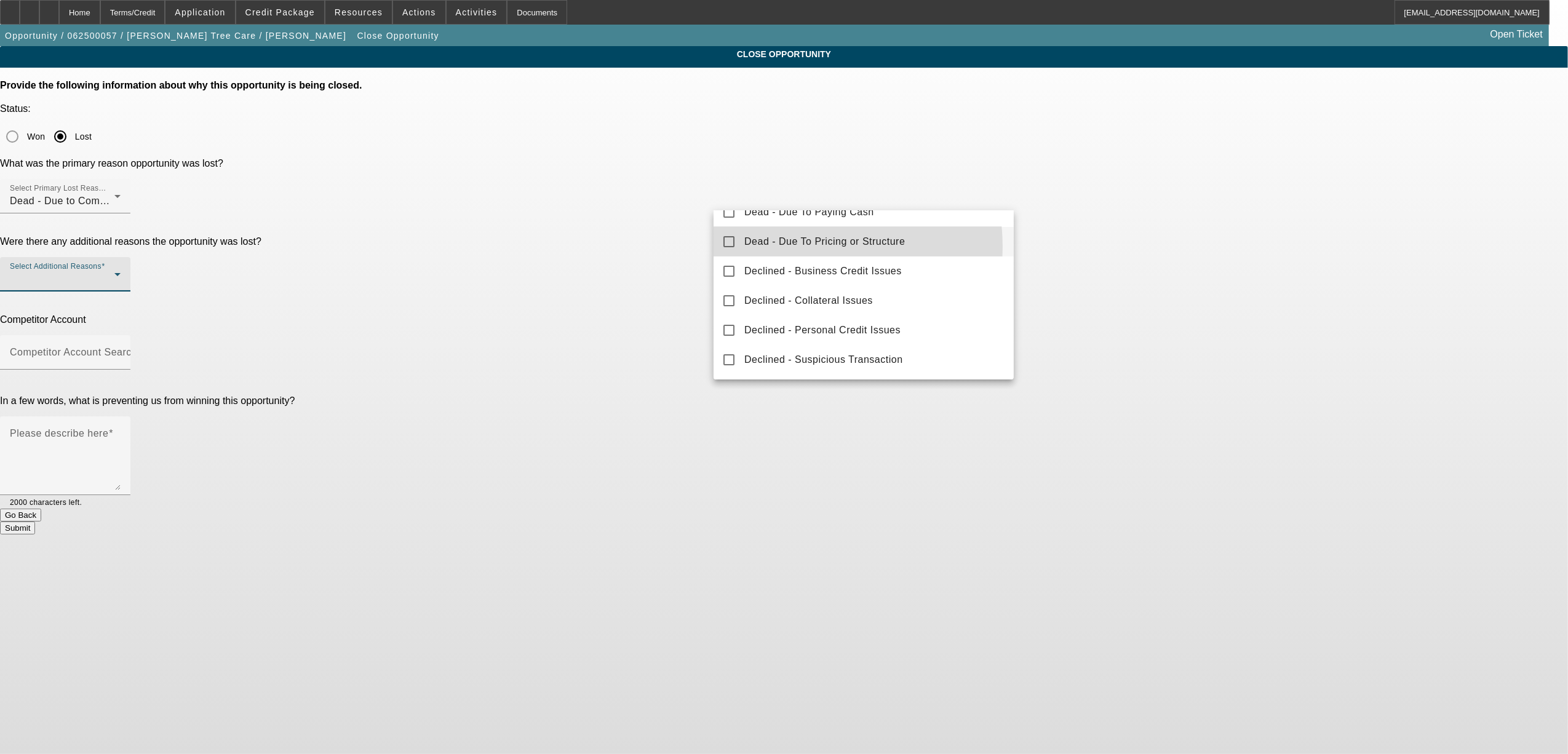
click at [784, 246] on span "Dead - Due To Pricing or Structure" at bounding box center [824, 242] width 161 height 15
click at [632, 252] on div at bounding box center [784, 377] width 1568 height 754
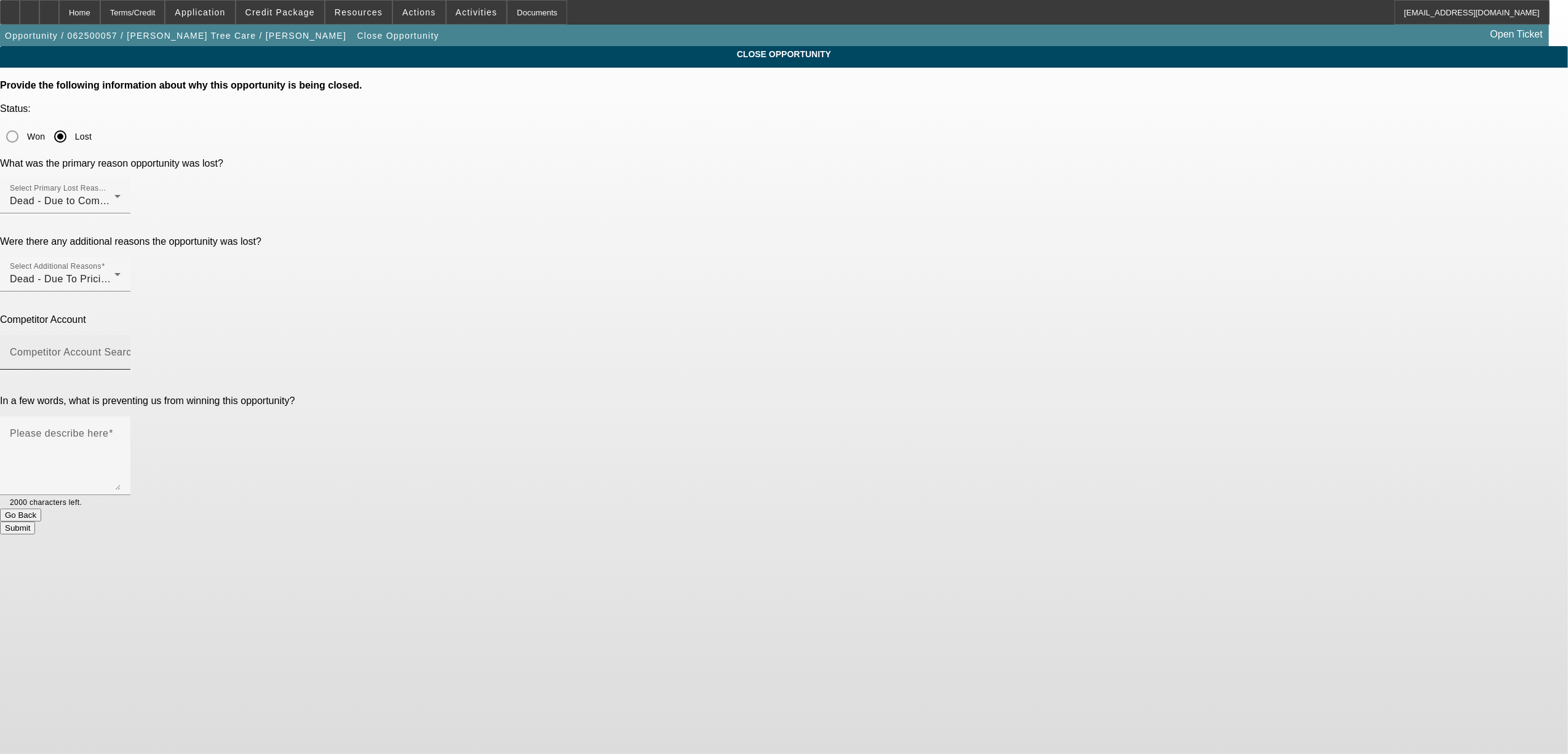
click at [138, 347] on mat-label "Competitor Account Search" at bounding box center [73, 351] width 127 height 10
click at [121, 351] on input "Competitor Account Search" at bounding box center [65, 358] width 111 height 15
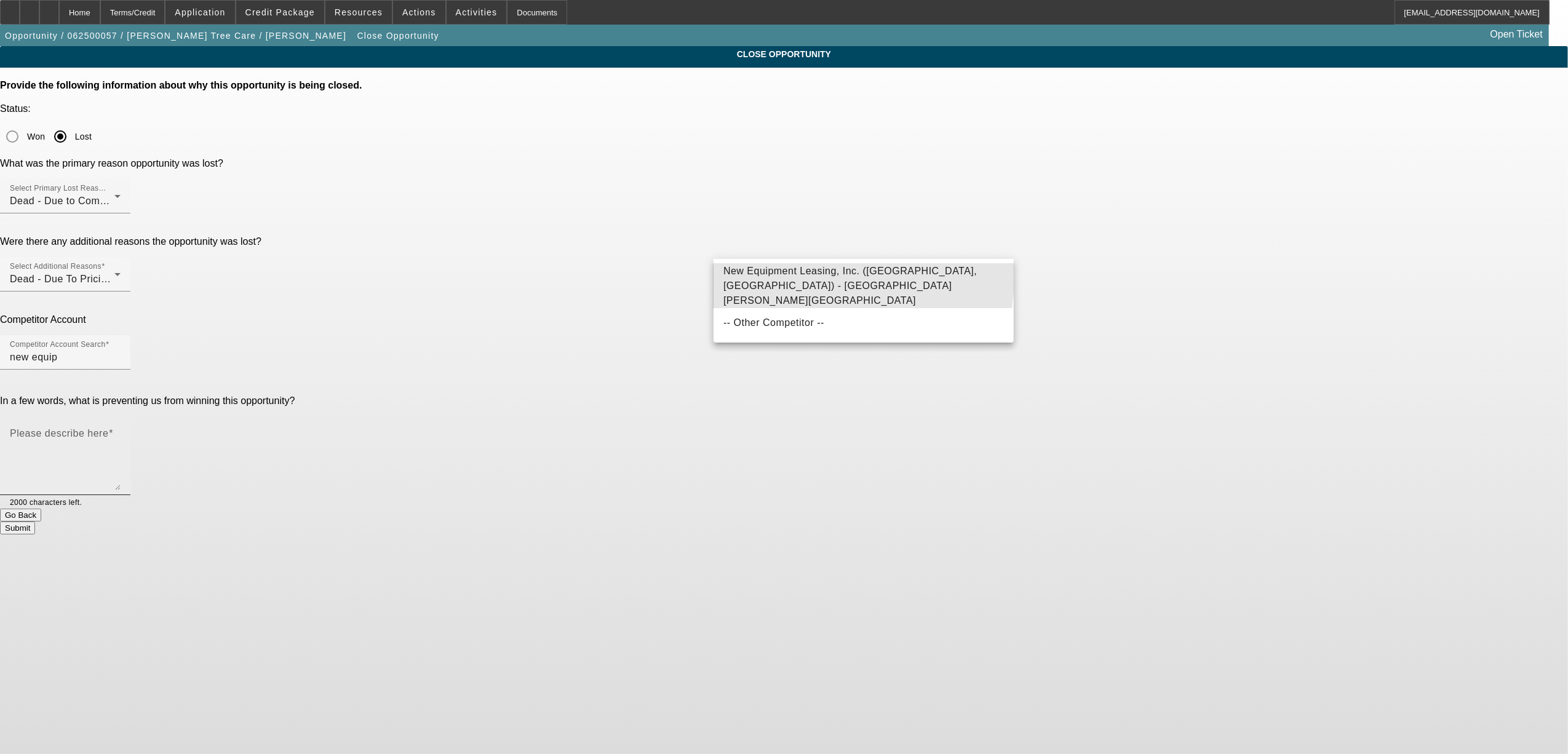
click at [799, 277] on span "New Equipment Leasing, Inc. (Grand Rapids, MI) - Lanning, Raymond" at bounding box center [850, 285] width 254 height 40
type input "New Equipment Leasing, Inc. (Grand Rapids, MI) - Lanning, Raymond"
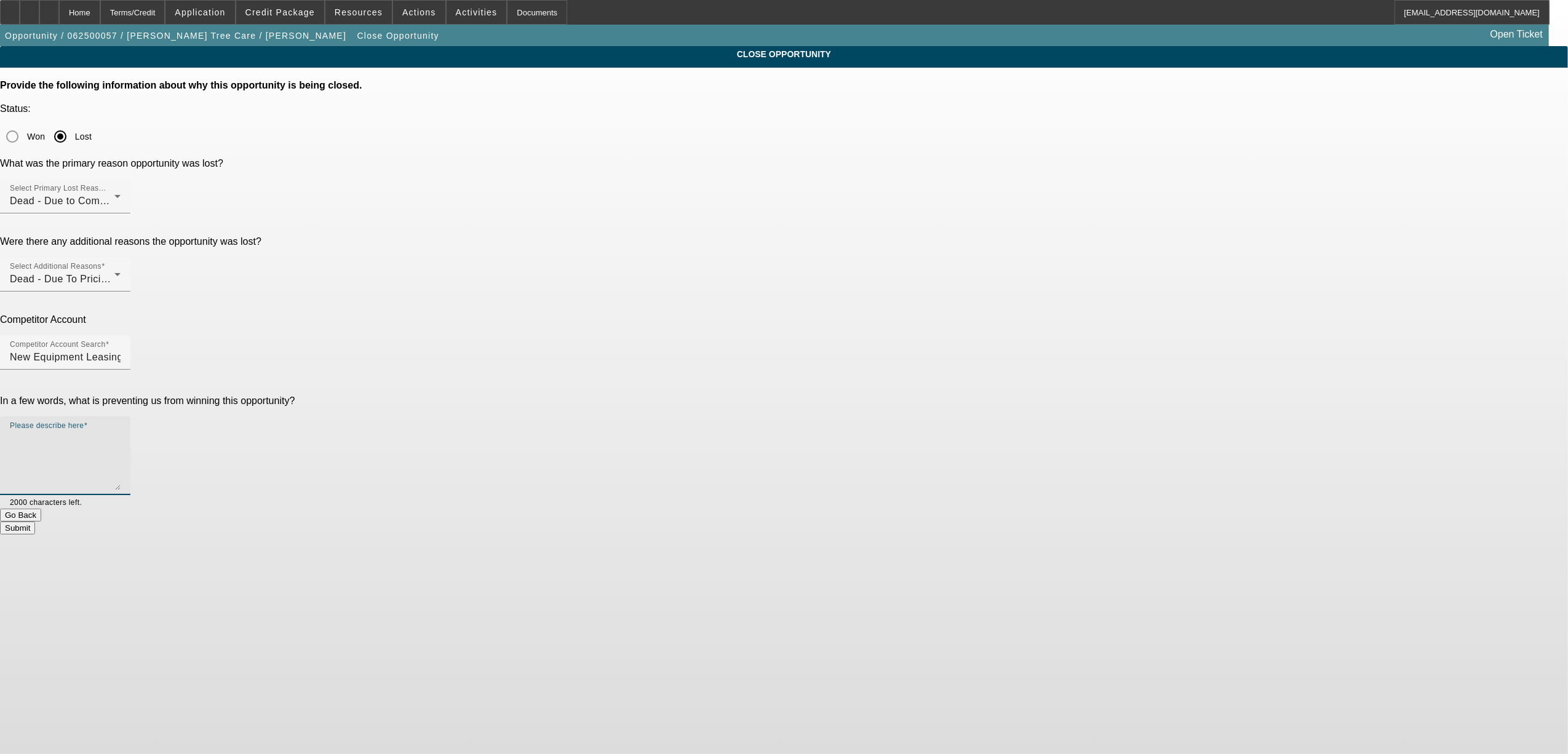
click at [121, 431] on textarea "Please describe here" at bounding box center [65, 461] width 111 height 60
drag, startPoint x: 850, startPoint y: 311, endPoint x: 709, endPoint y: 316, distance: 141.1
click at [709, 417] on div "Please describe here customer said this company gave him 60 months and their 48…" at bounding box center [784, 462] width 1568 height 92
type textarea "customer said this company gave him 60 months and their 48 month term was $50 l…"
click at [35, 522] on button "Submit" at bounding box center [18, 528] width 35 height 13
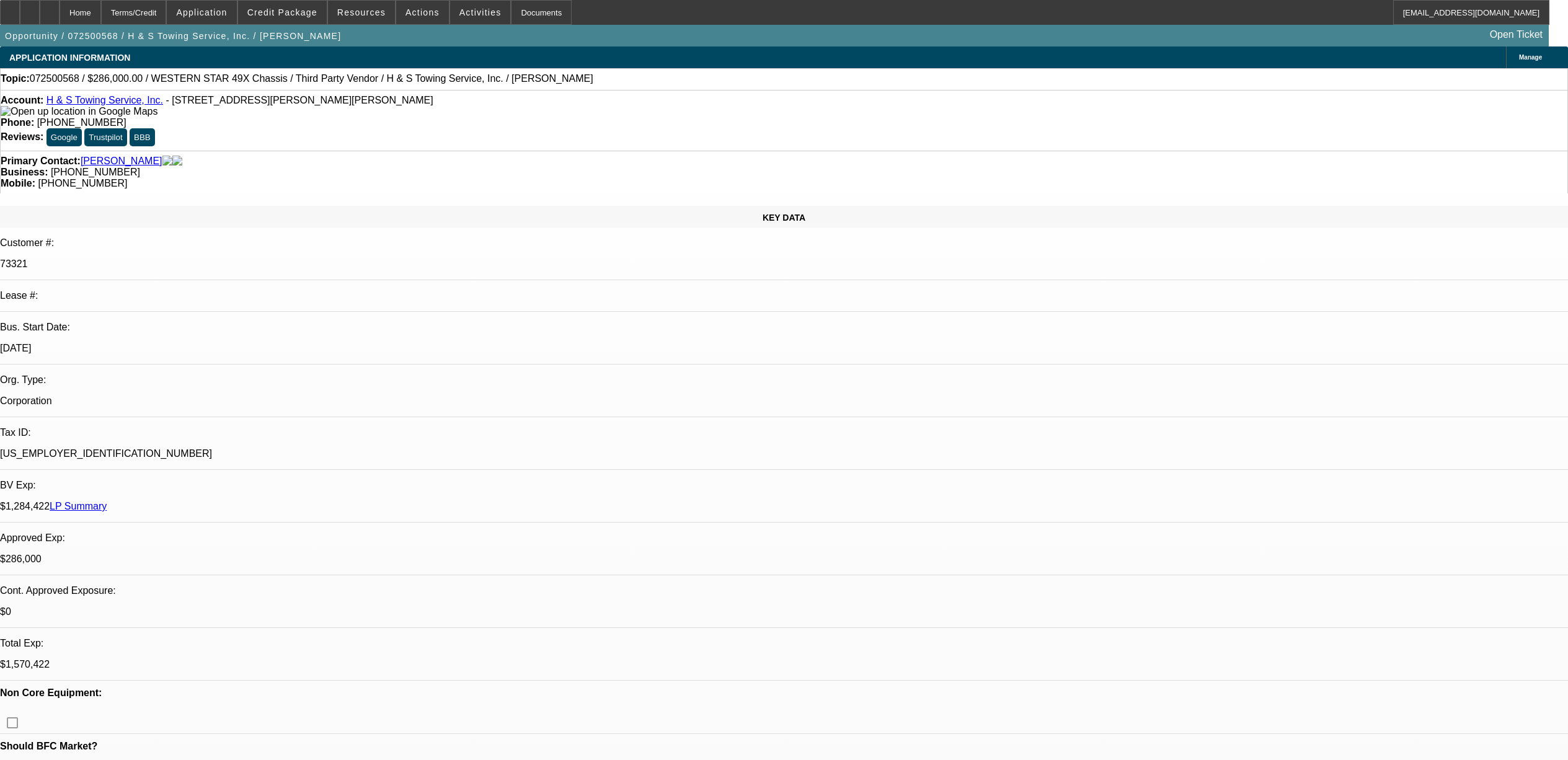
select select "0"
select select "2"
select select "0.1"
select select "4"
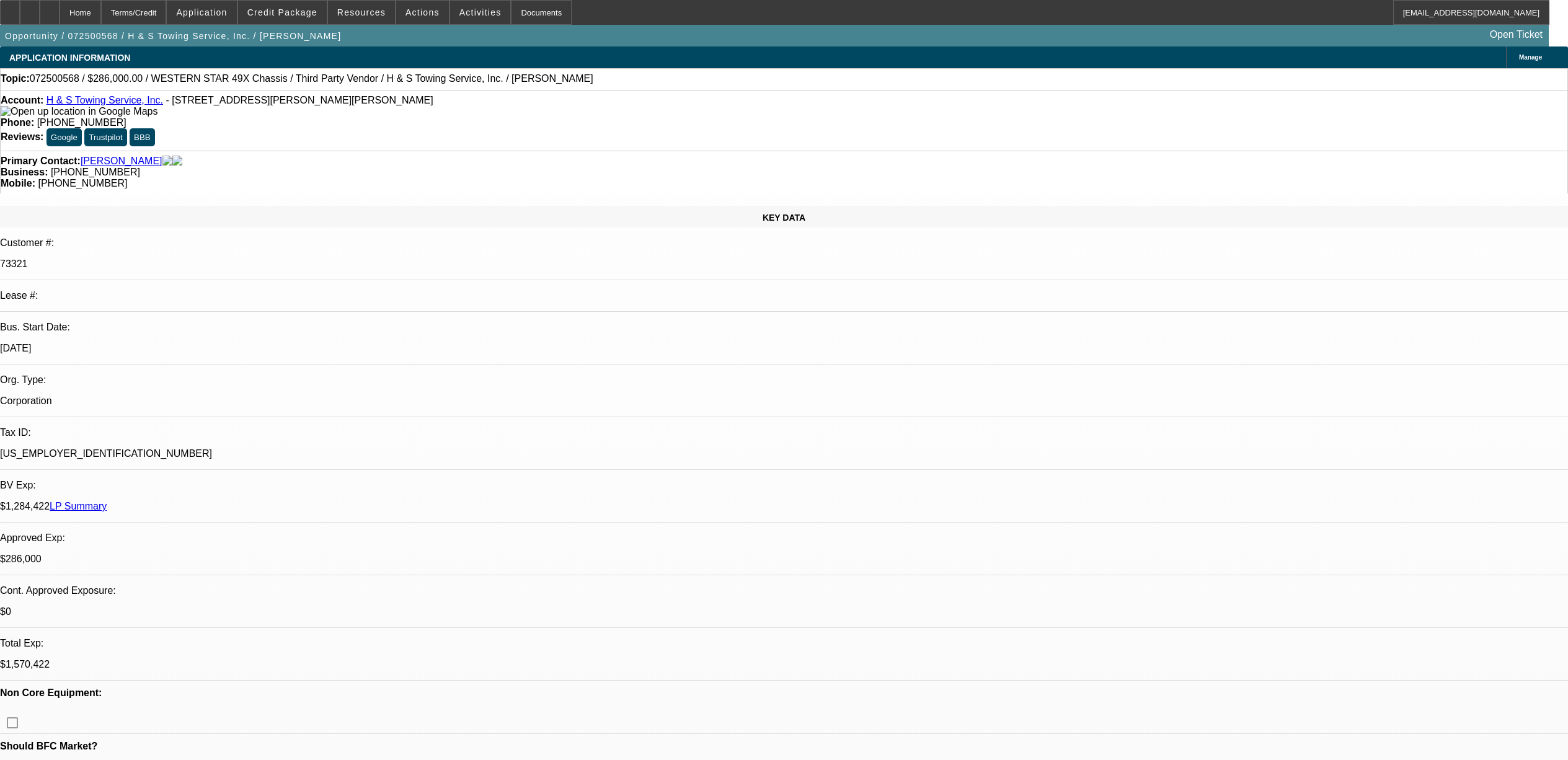
select select "0"
select select "2"
select select "0.1"
select select "4"
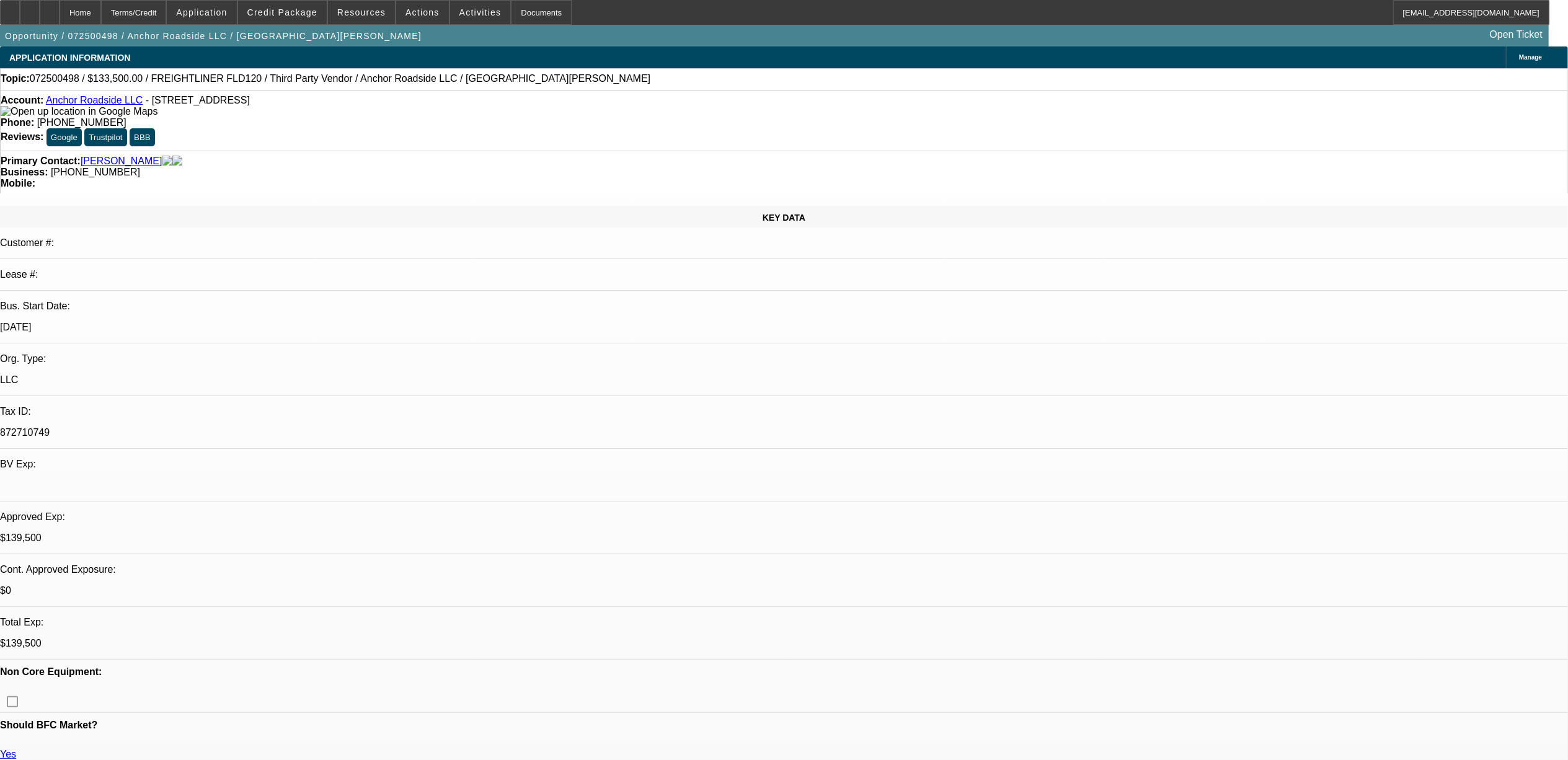
select select "0"
select select "0.1"
select select "0"
select select "0.1"
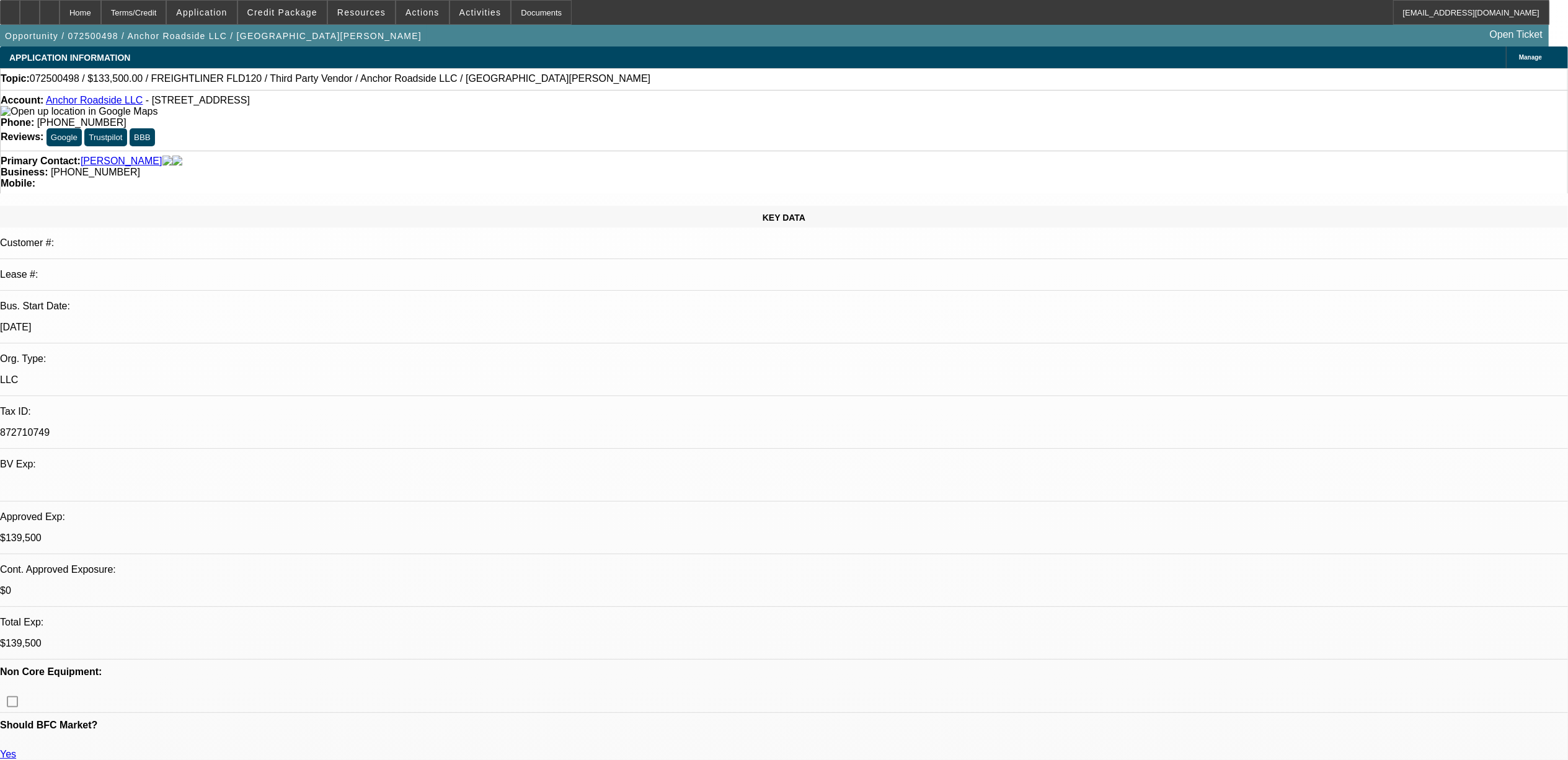
select select "0"
select select "2"
select select "0.1"
select select "0"
select select "2"
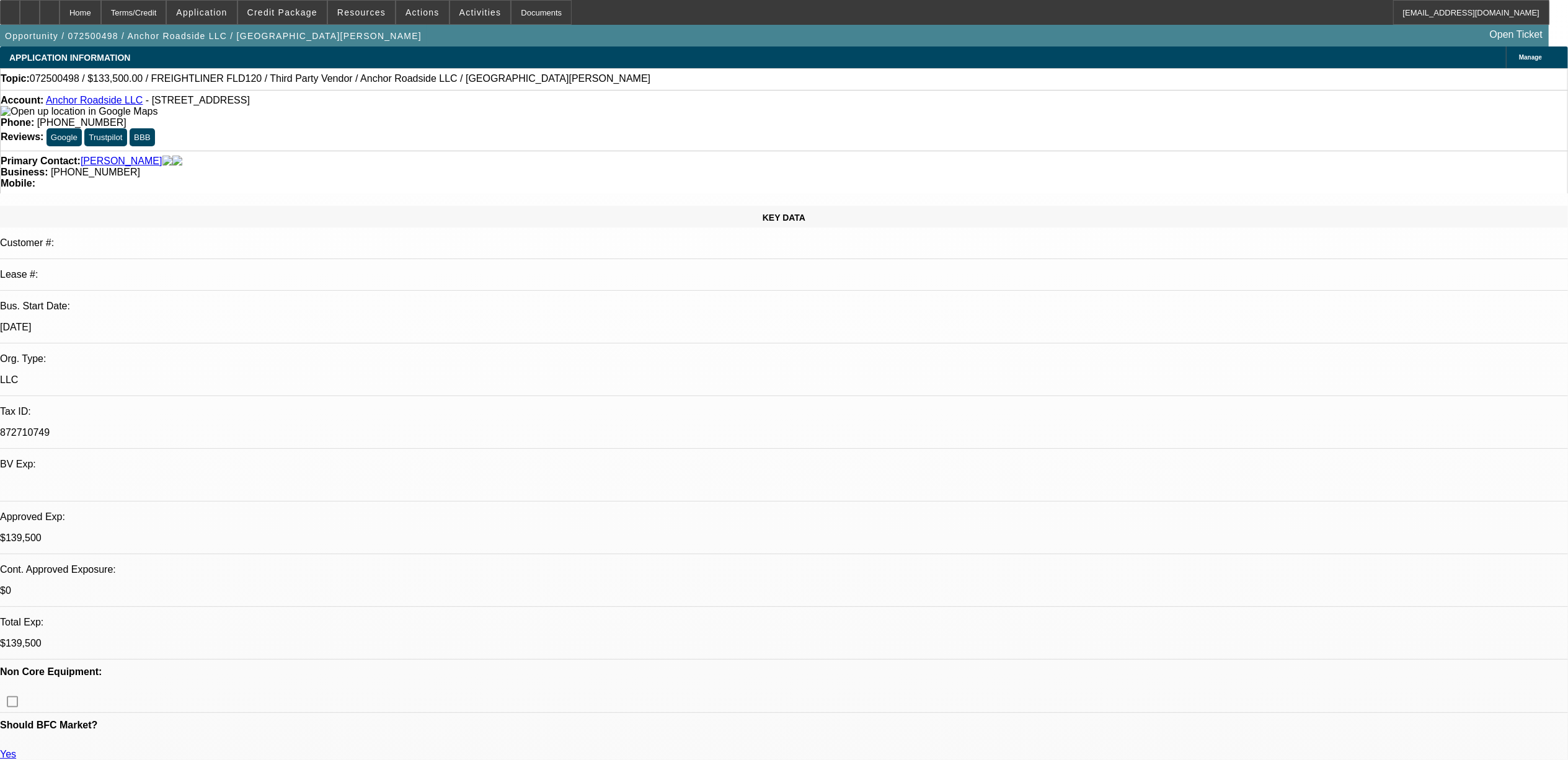
select select "0.1"
select select "1"
select select "2"
select select "4"
select select "1"
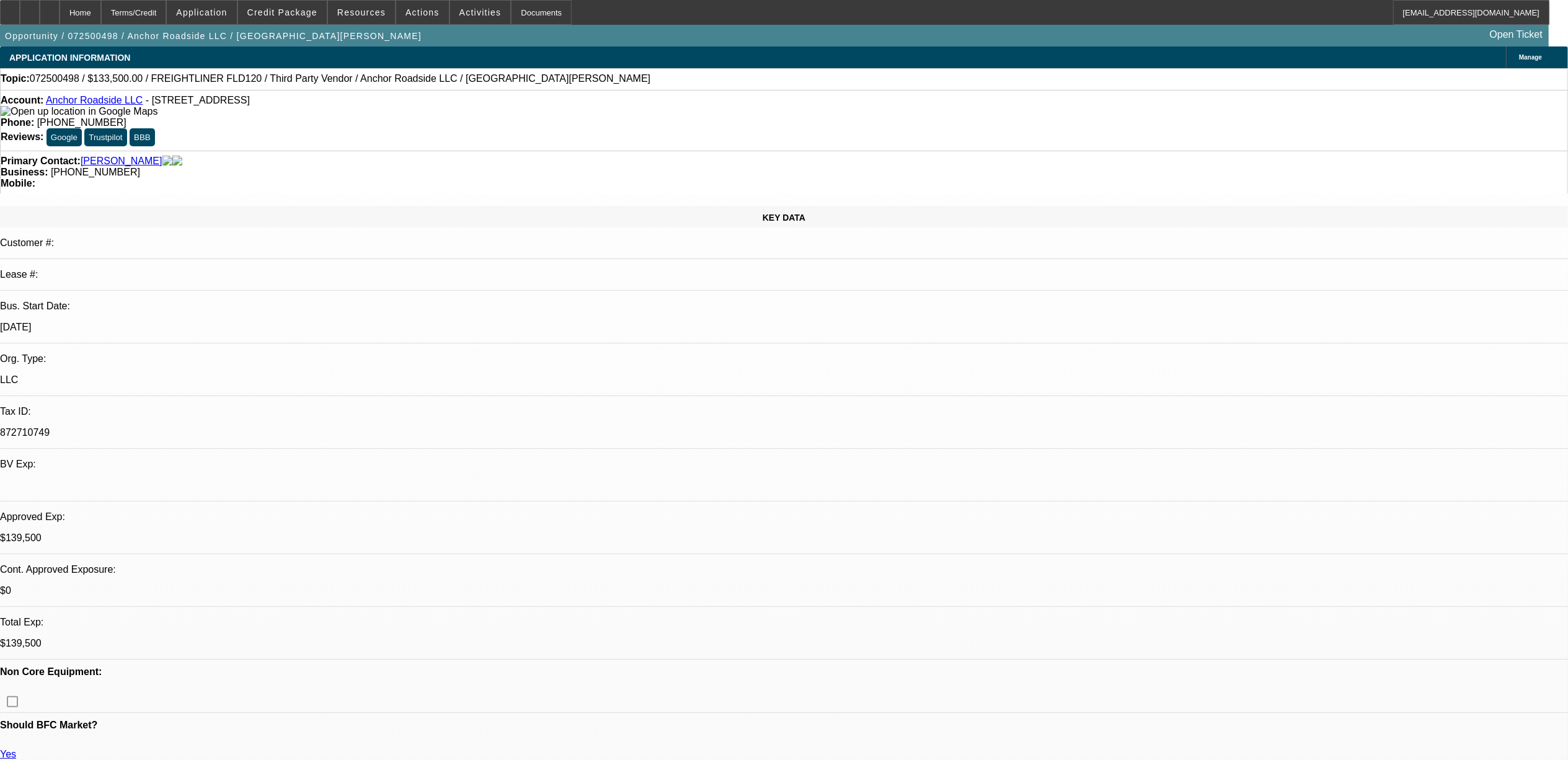
select select "2"
select select "4"
select select "1"
select select "2"
select select "4"
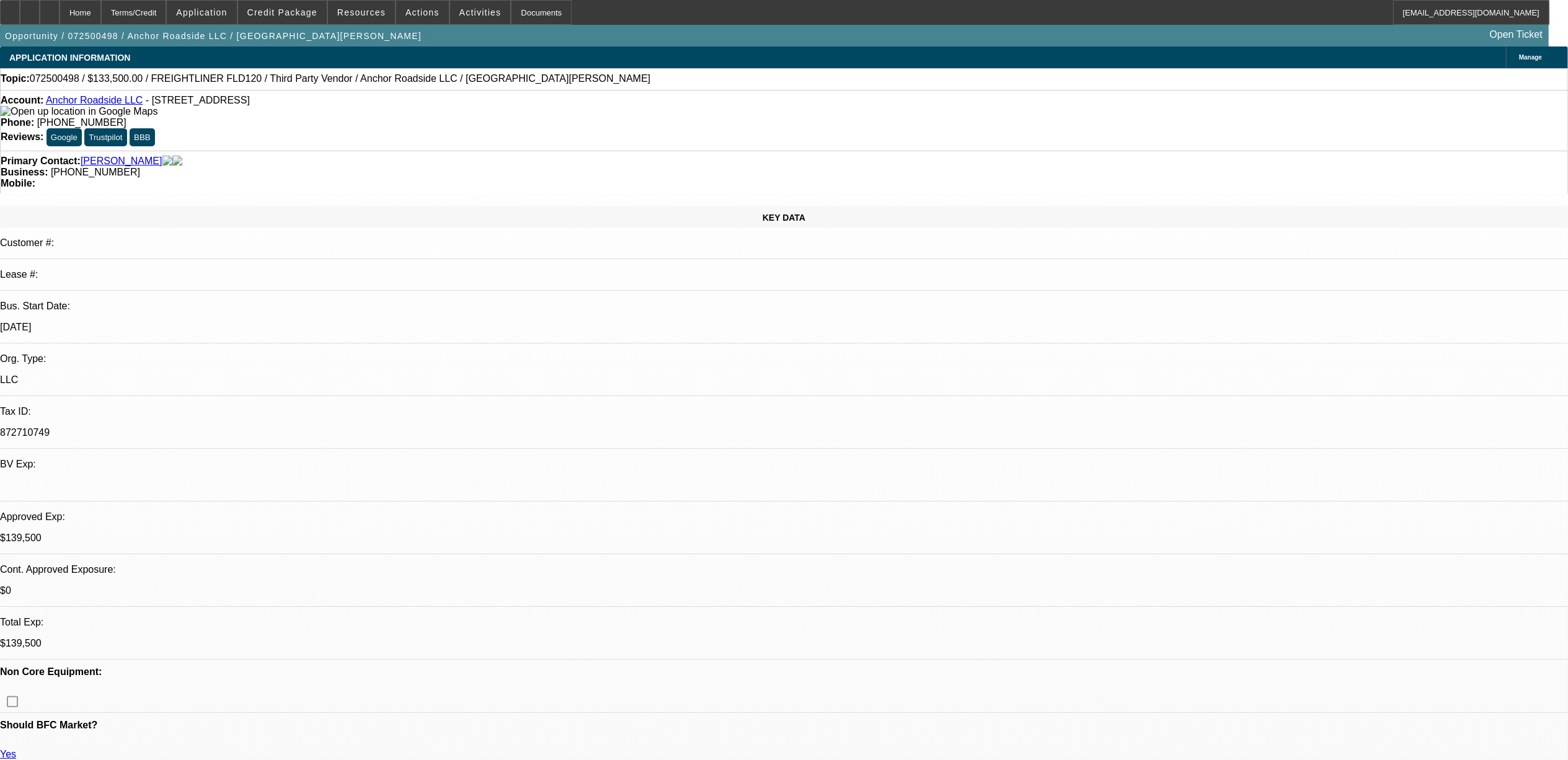
select select "1"
select select "2"
select select "4"
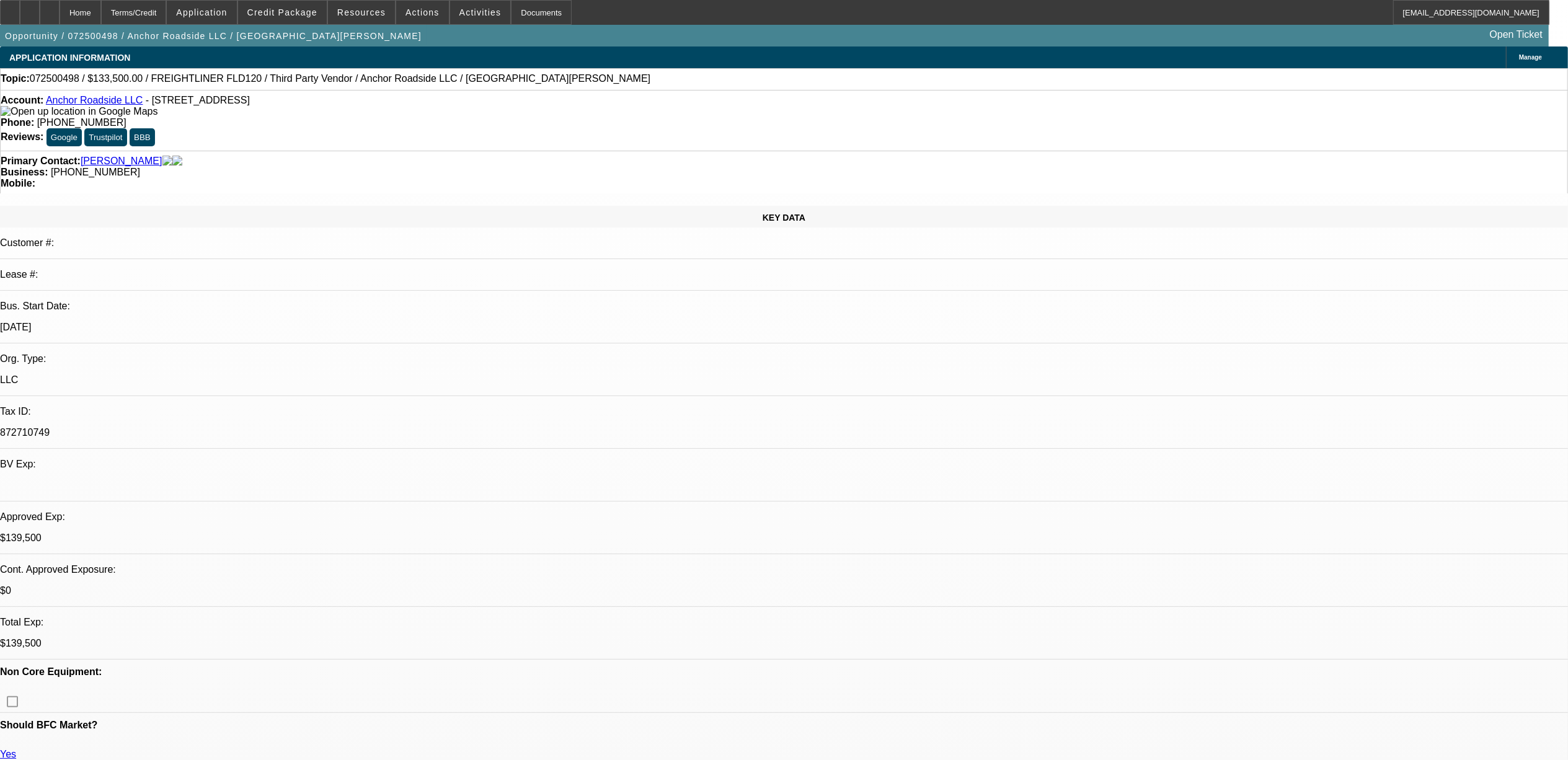
radio input "true"
type textarea "6"
type textarea "8.11, said his work for the truck he was buying slowed down. has our info and w…"
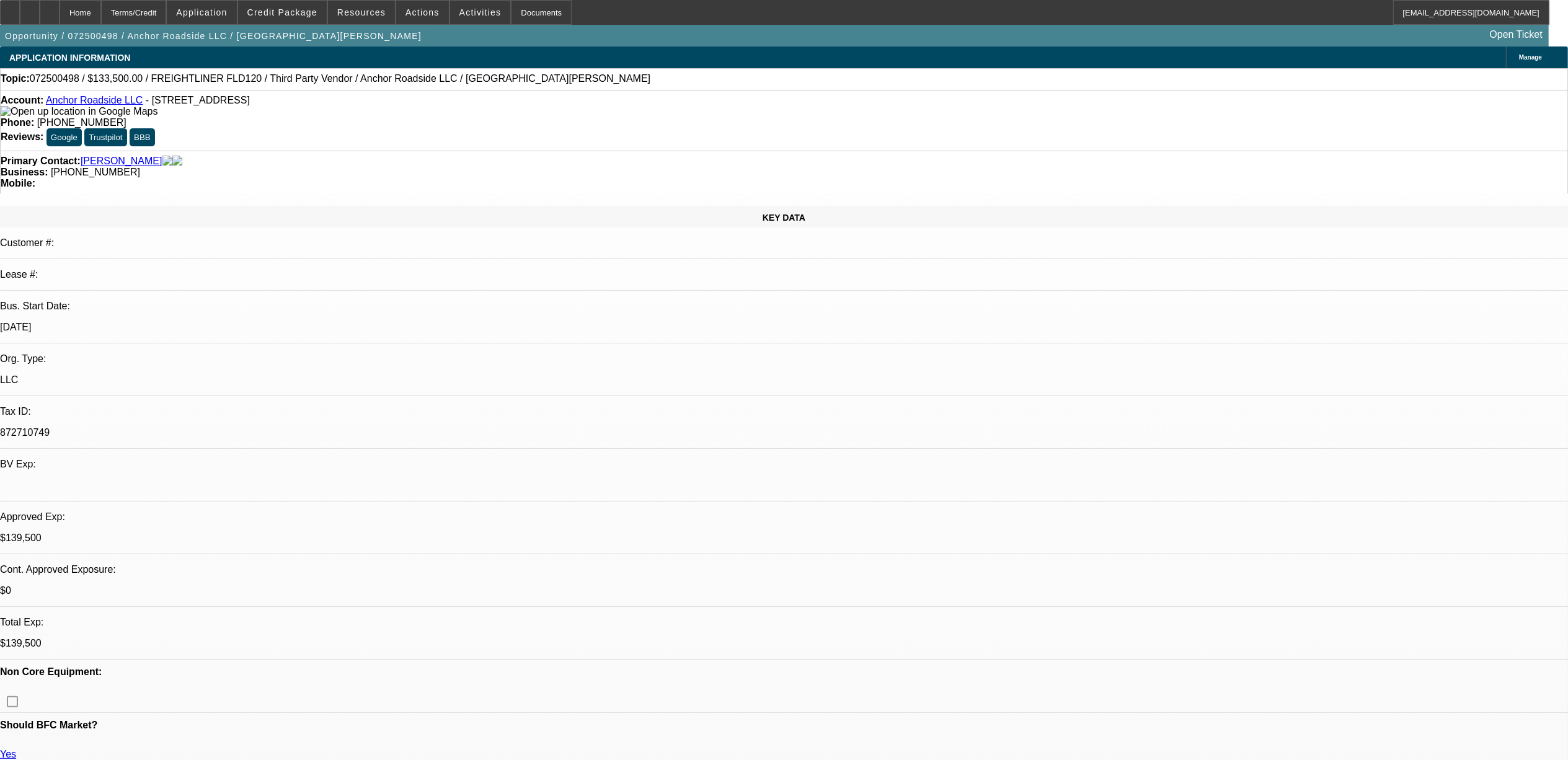
radio input "true"
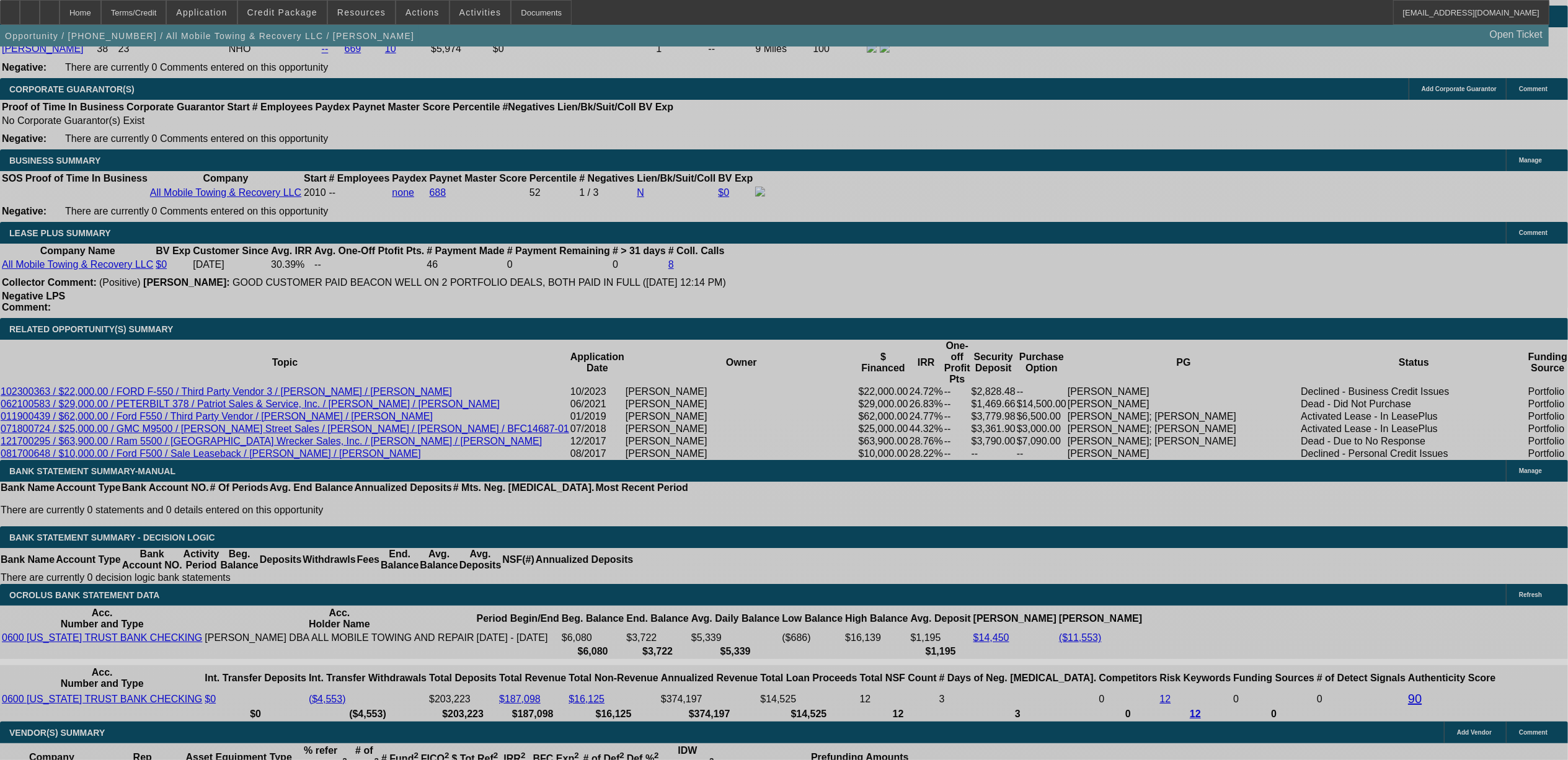
select select "0"
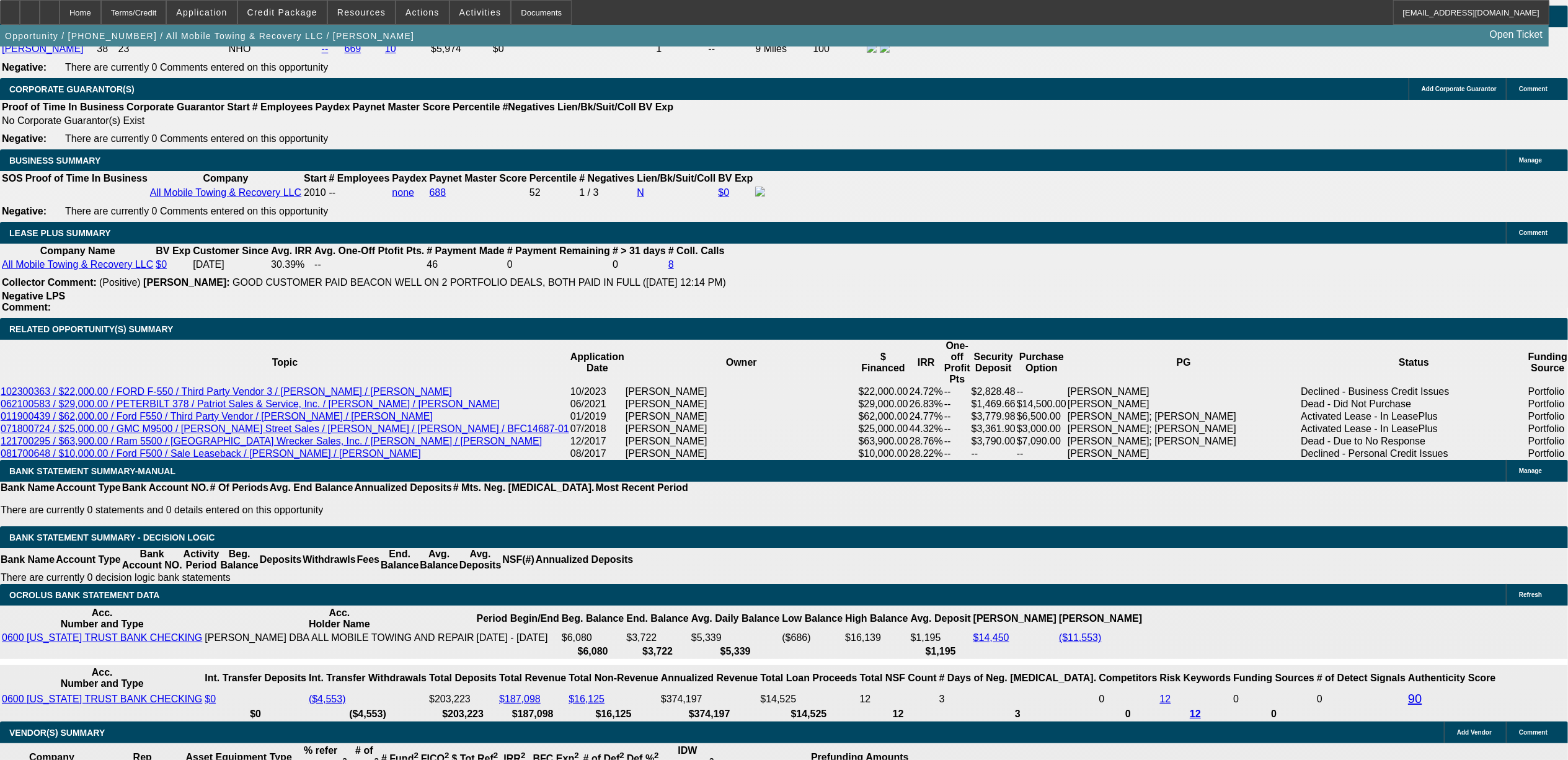
select select "0"
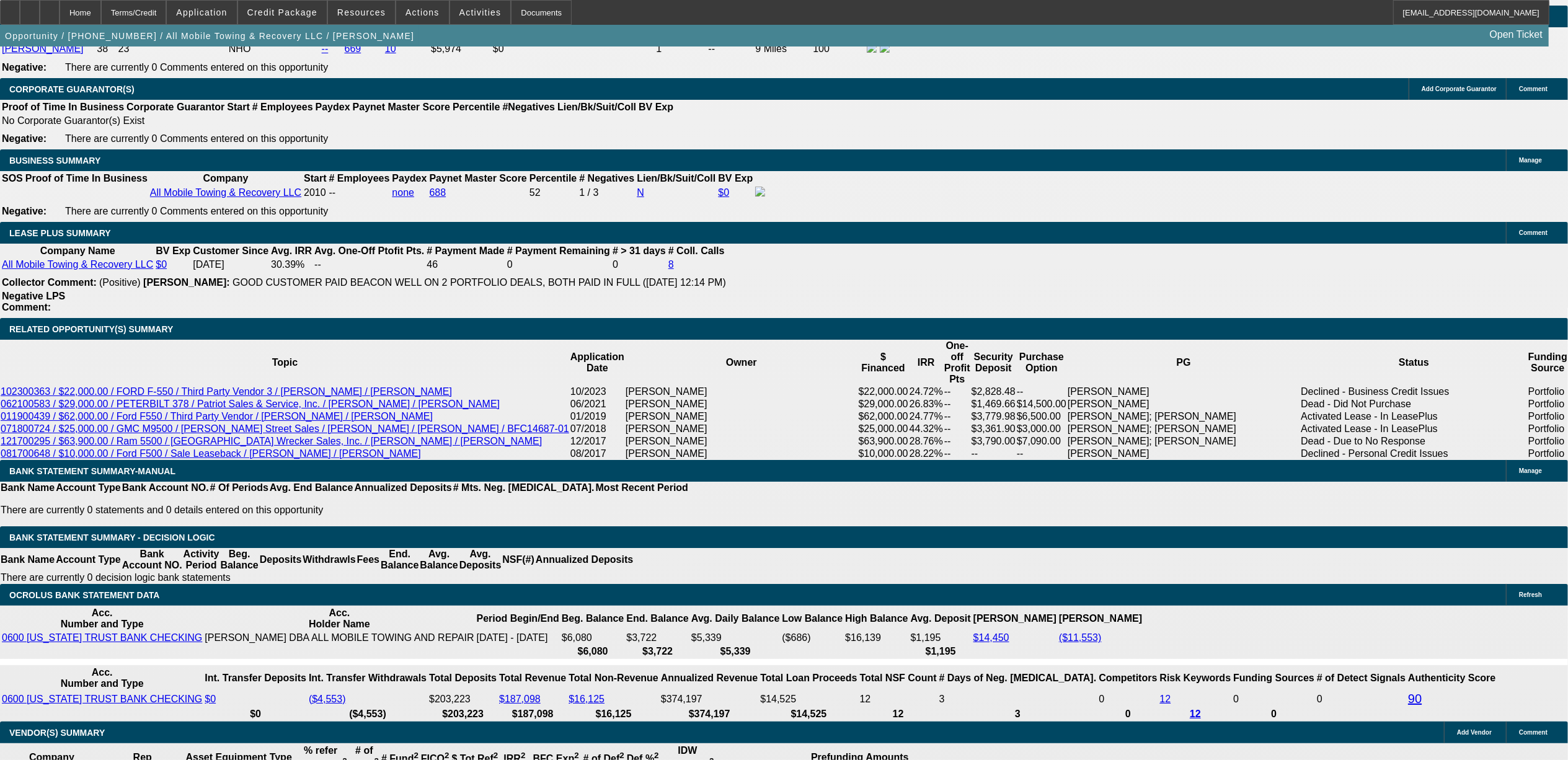
select select "0"
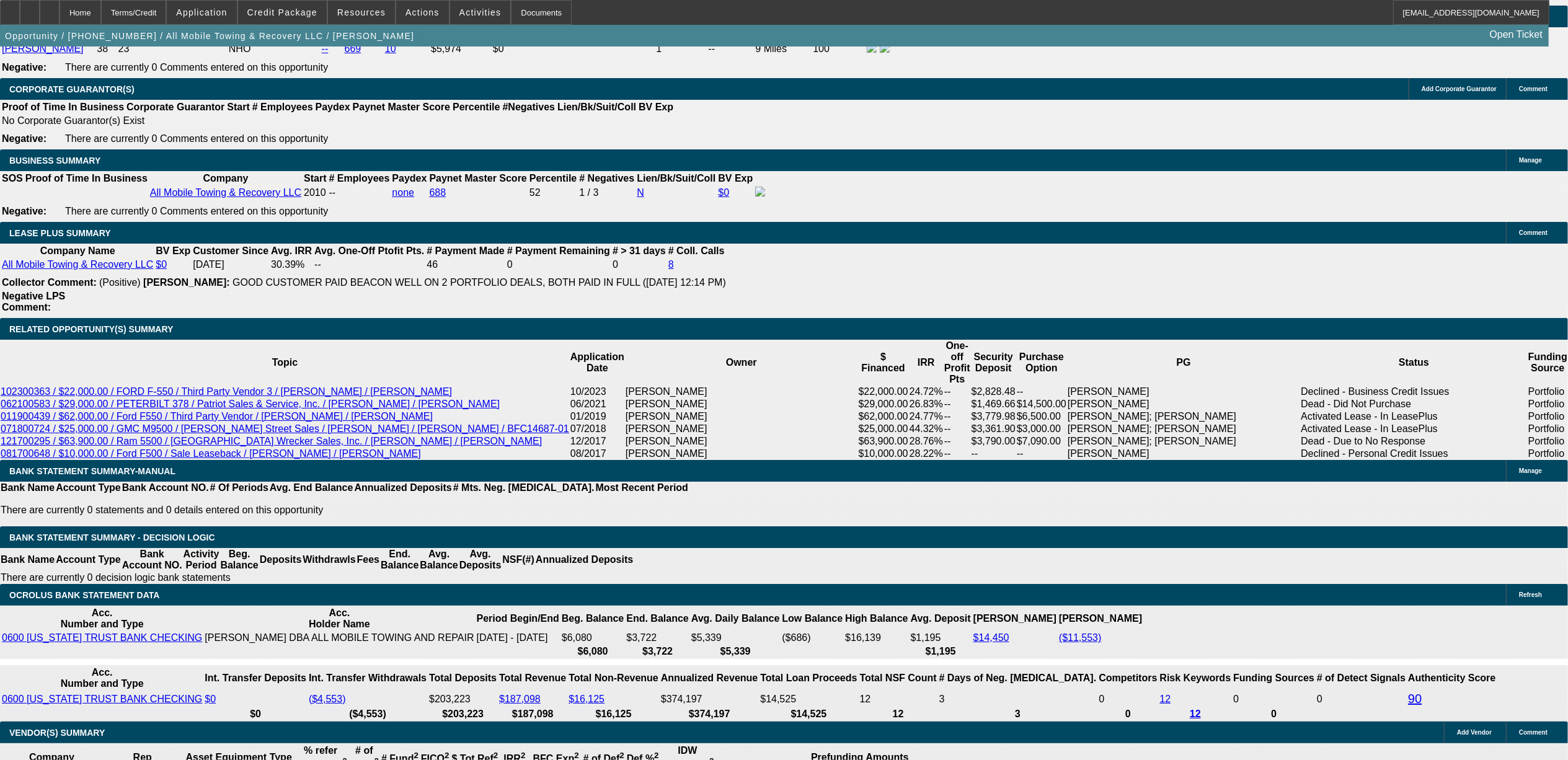
select select "0"
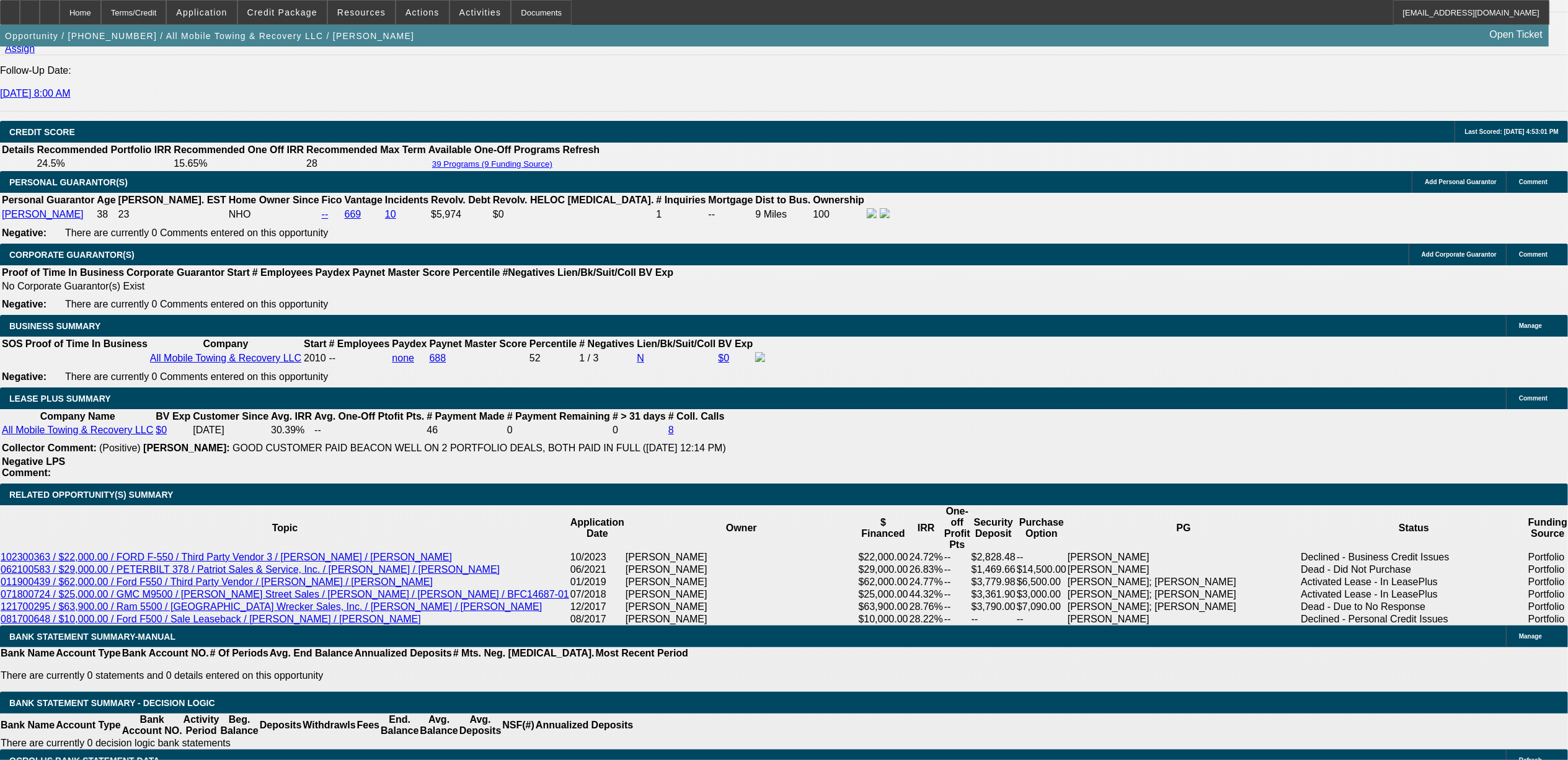
select select "1"
select select "2"
select select "6"
select select "1"
select select "2"
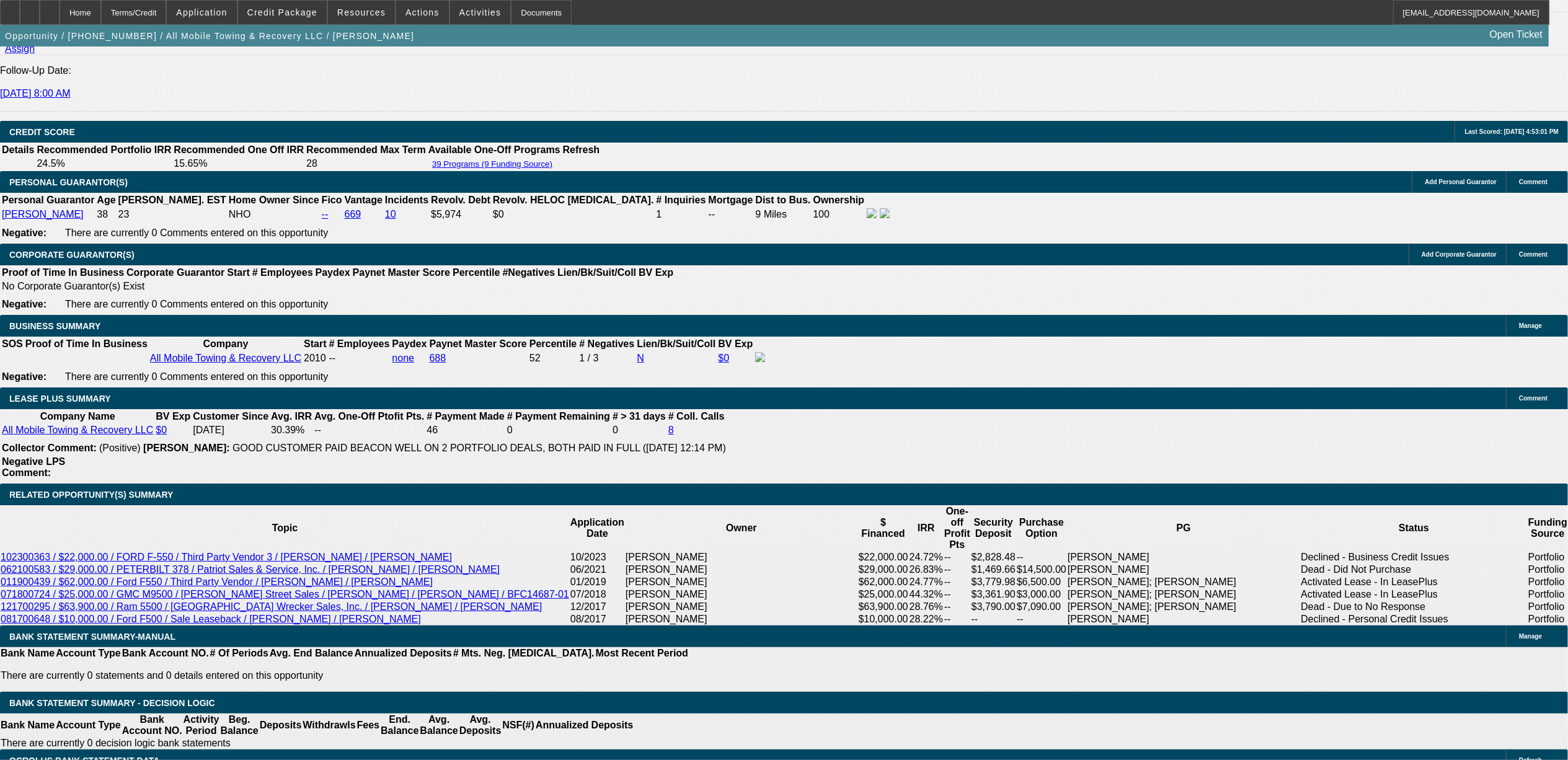
select select "6"
select select "1"
select select "2"
select select "6"
select select "1"
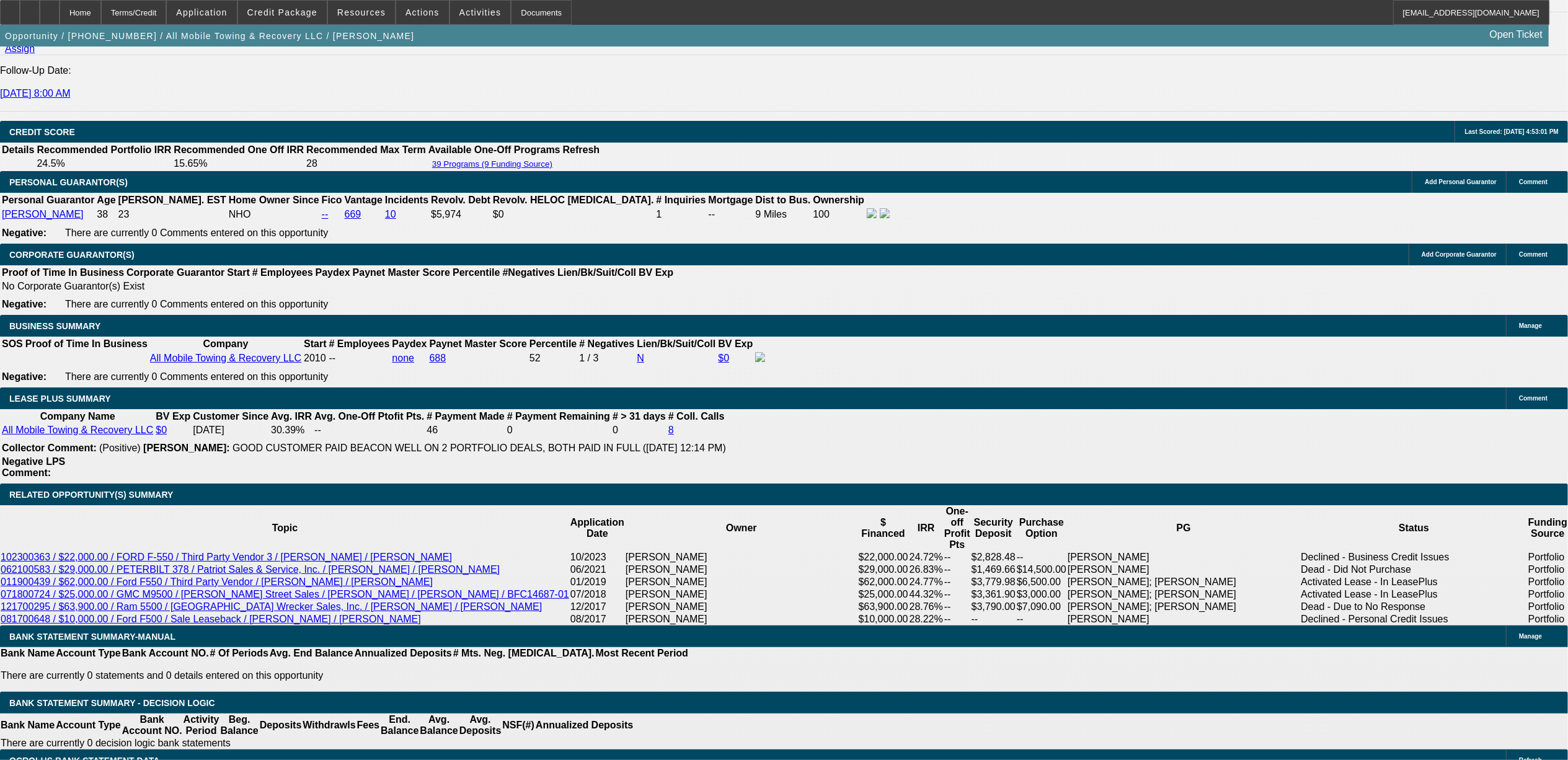
select select "1"
select select "6"
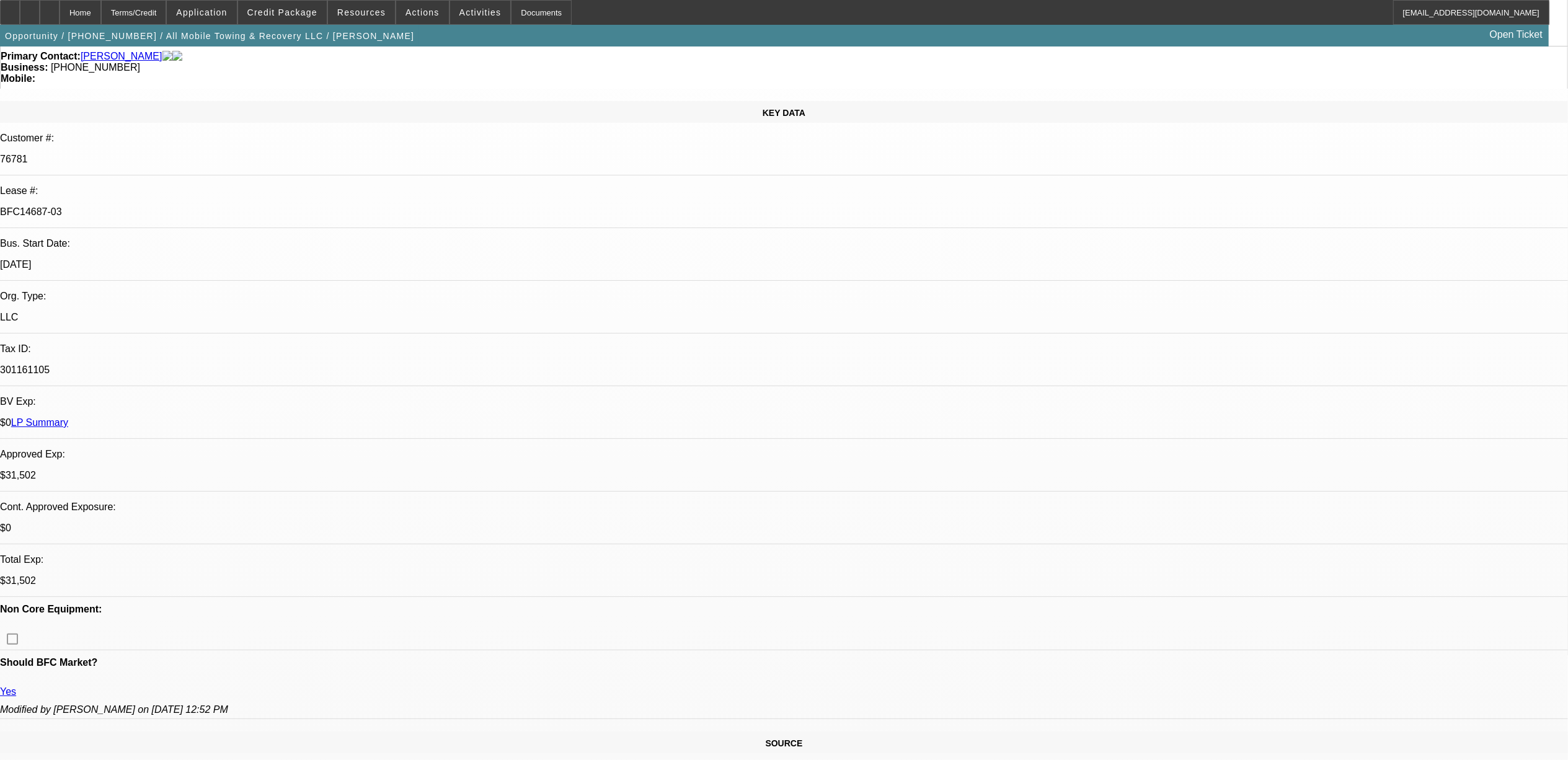
scroll to position [0, 0]
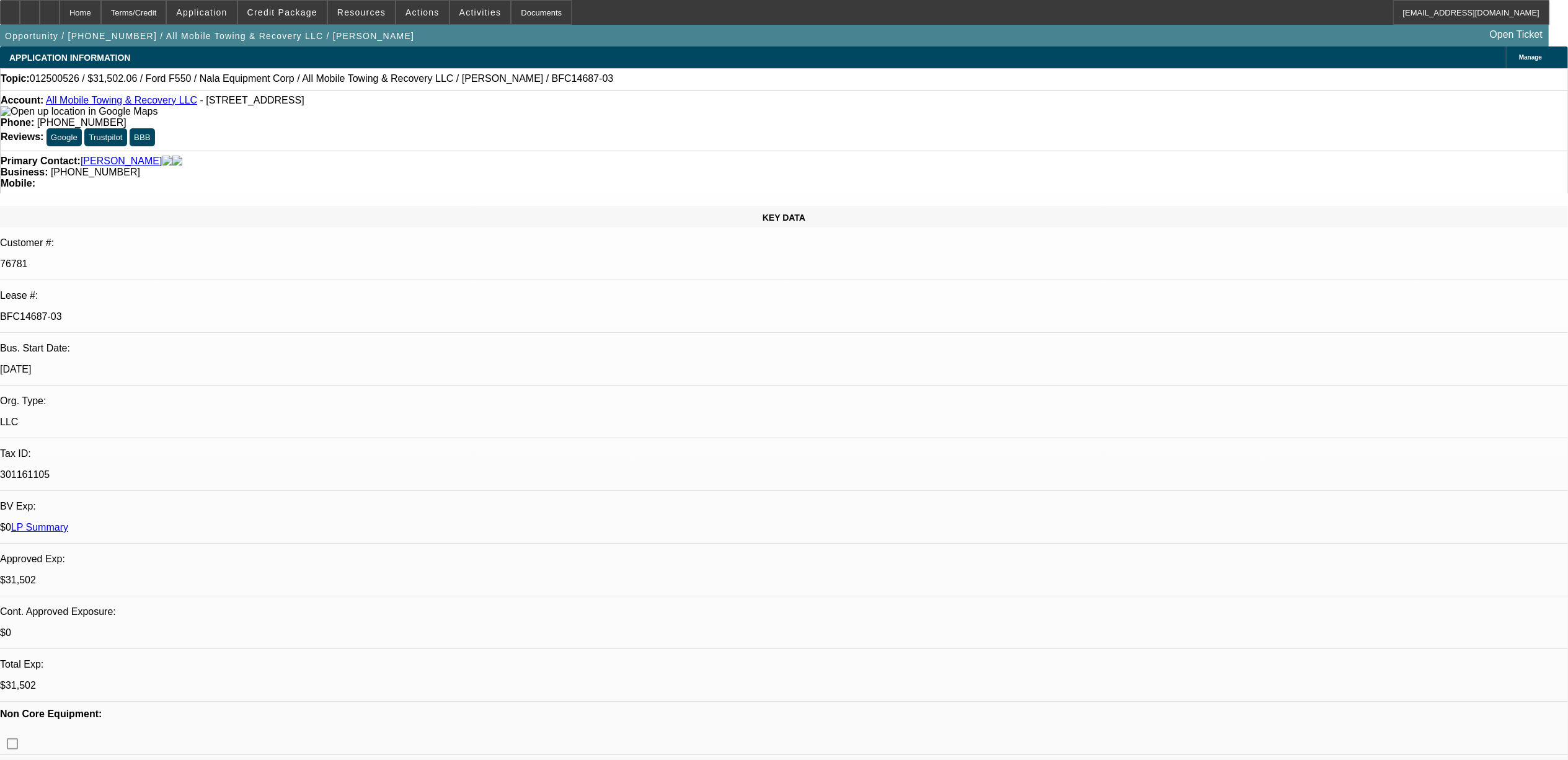
click at [68, 522] on link "LP Summary" at bounding box center [39, 527] width 57 height 10
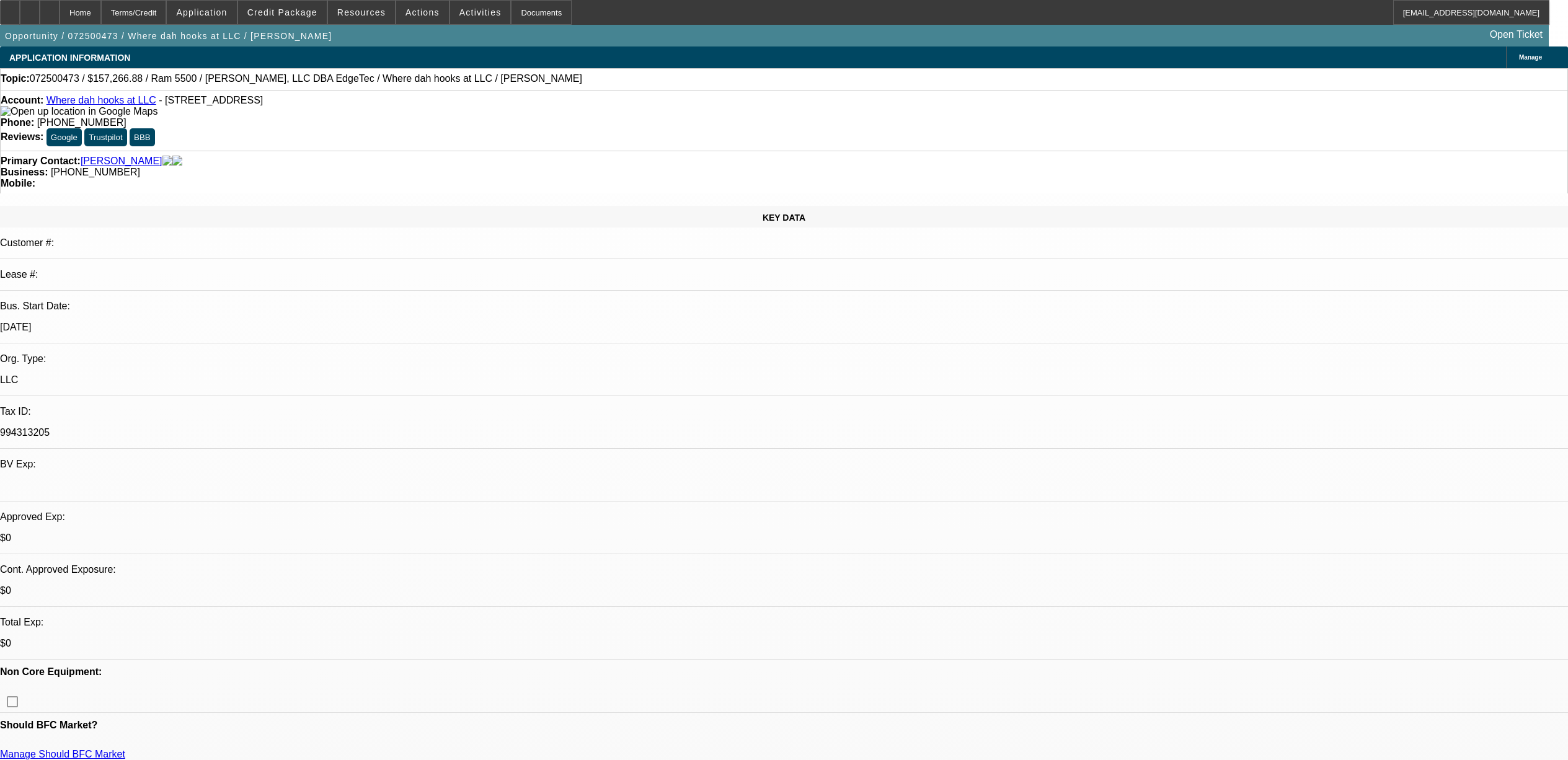
select select "0"
select select "2"
select select "0.1"
select select "4"
select select "0"
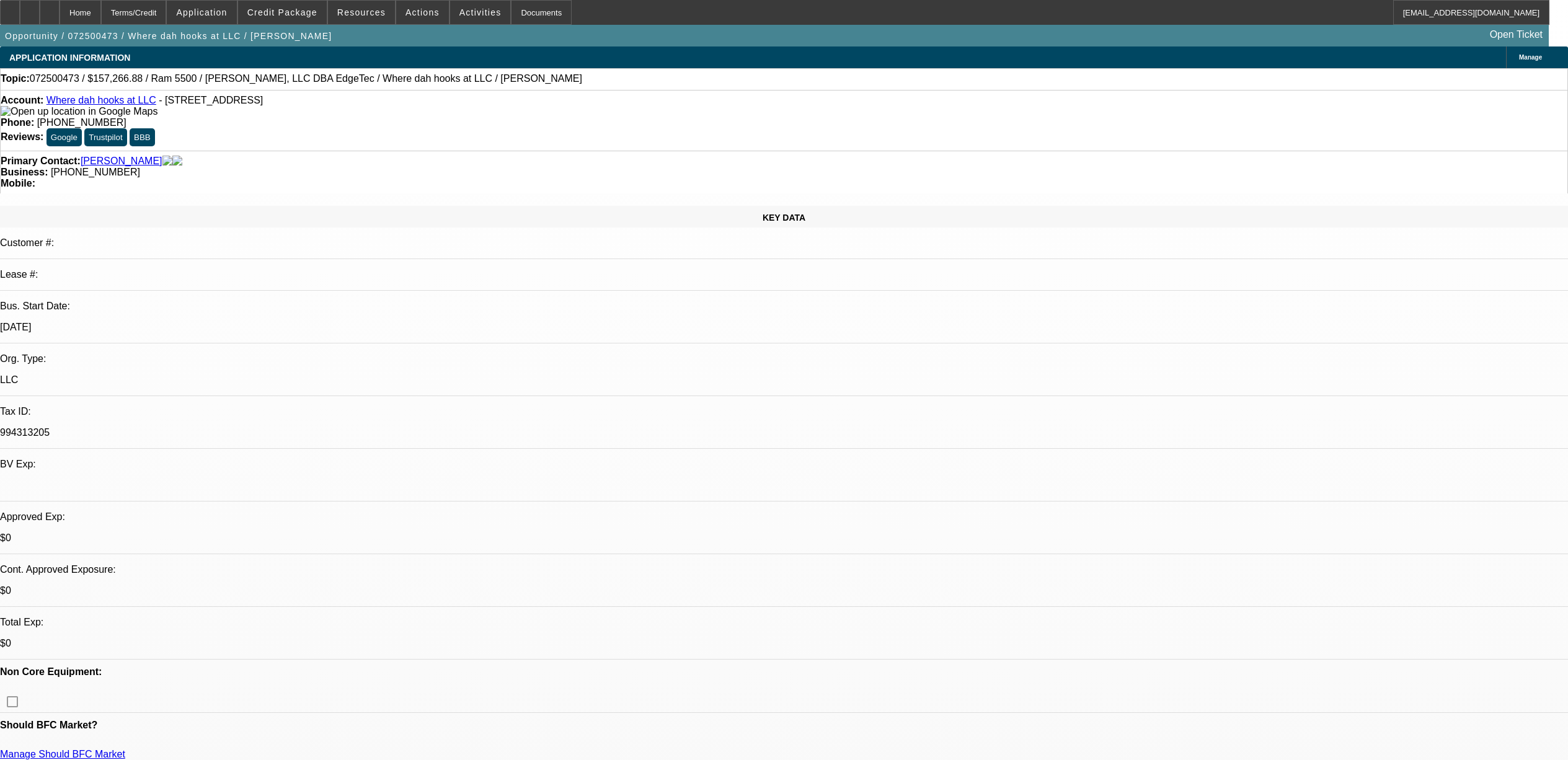
select select "2"
select select "0"
select select "6"
select select "0"
select select "2"
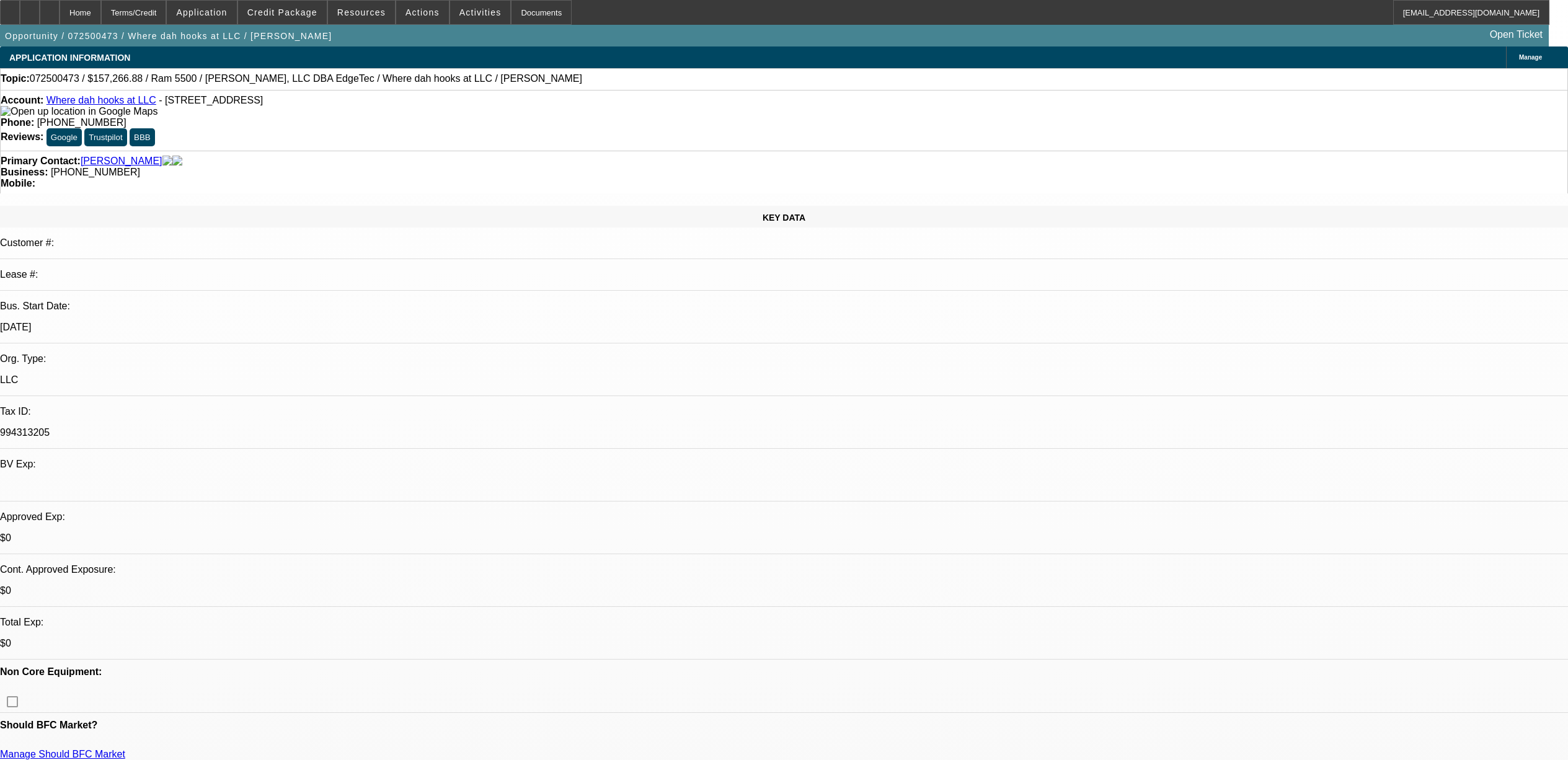
select select "0.1"
select select "4"
select select "0"
select select "2"
select select "0.1"
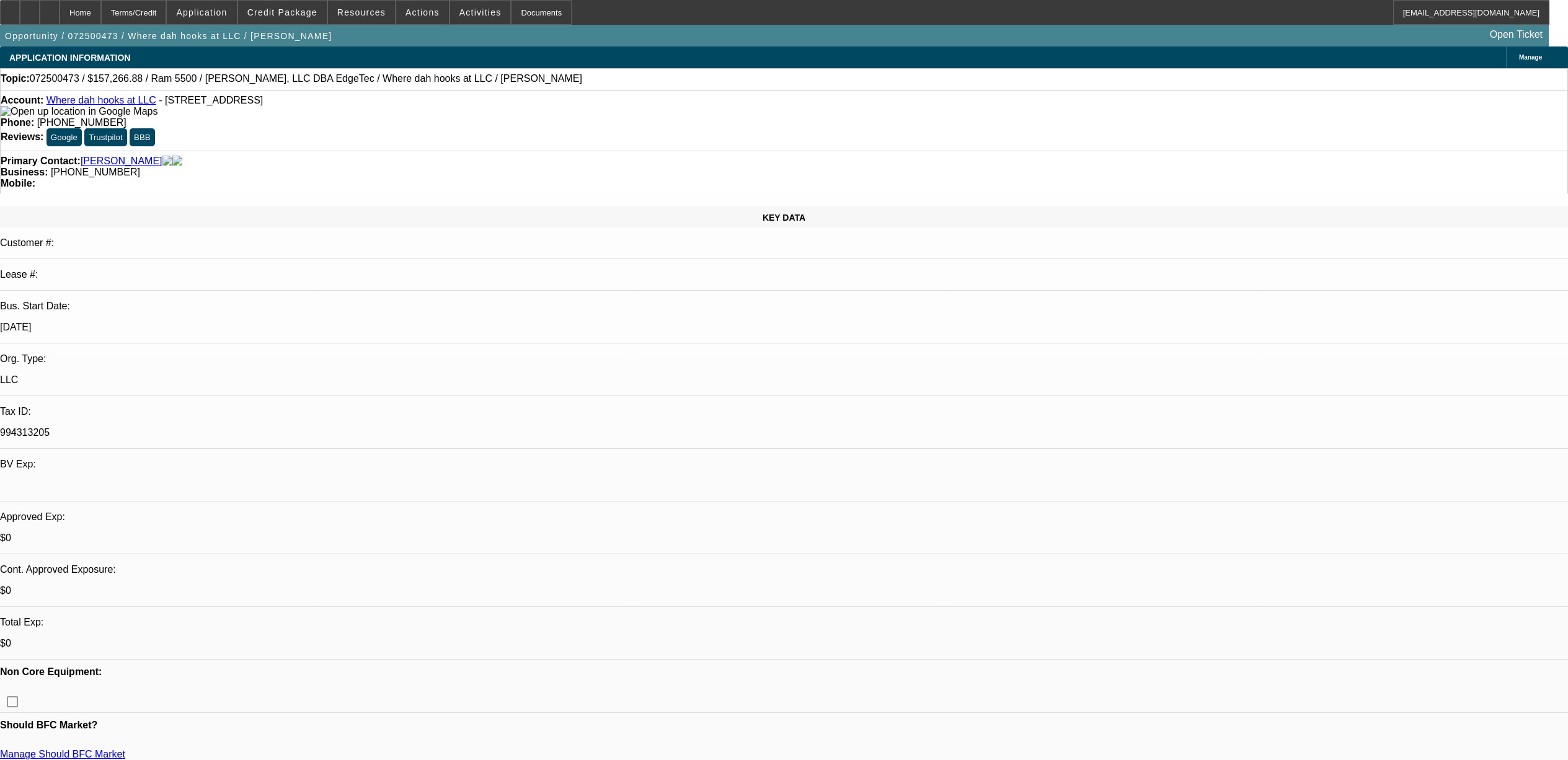
select select "4"
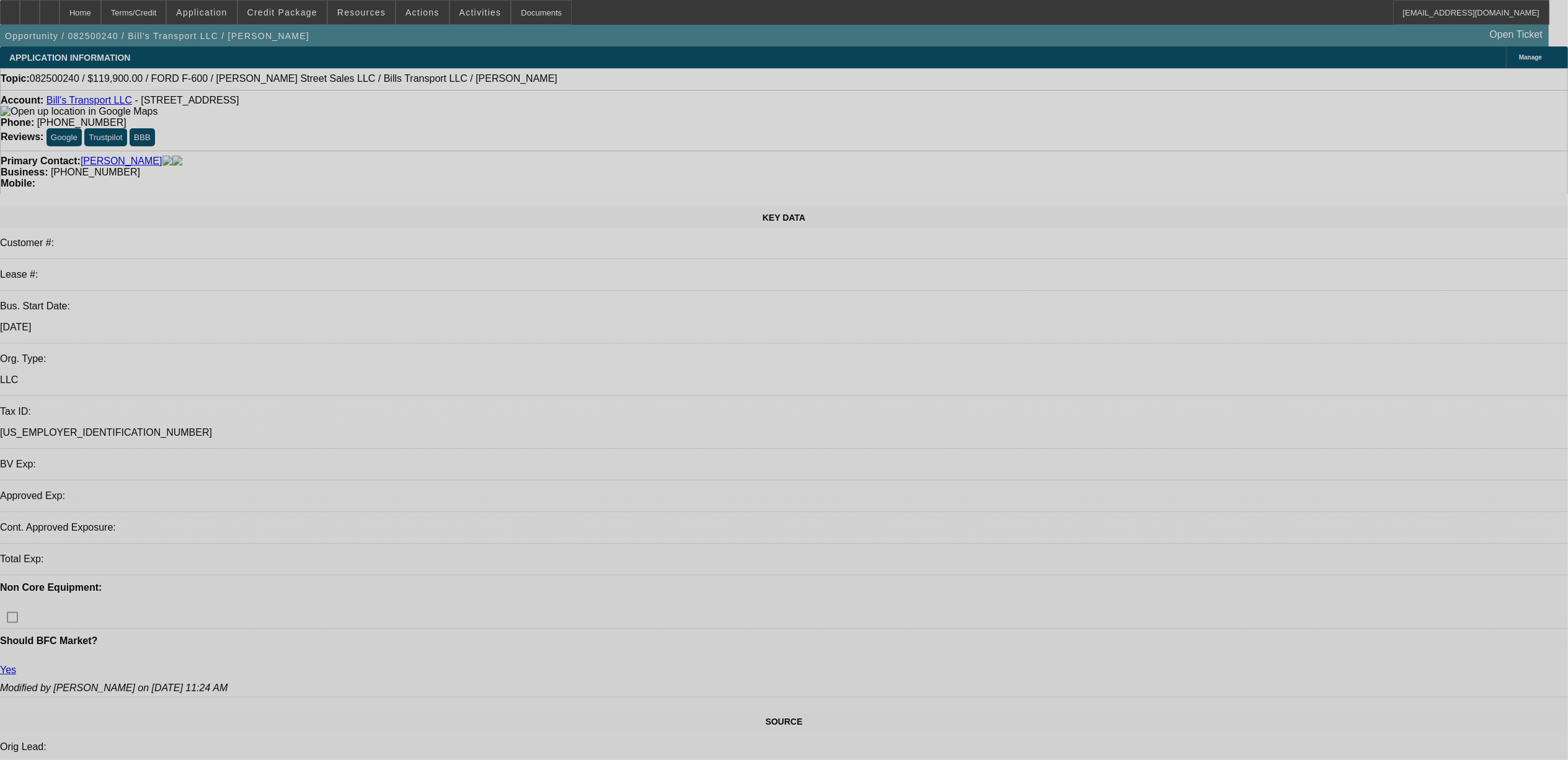
select select "0"
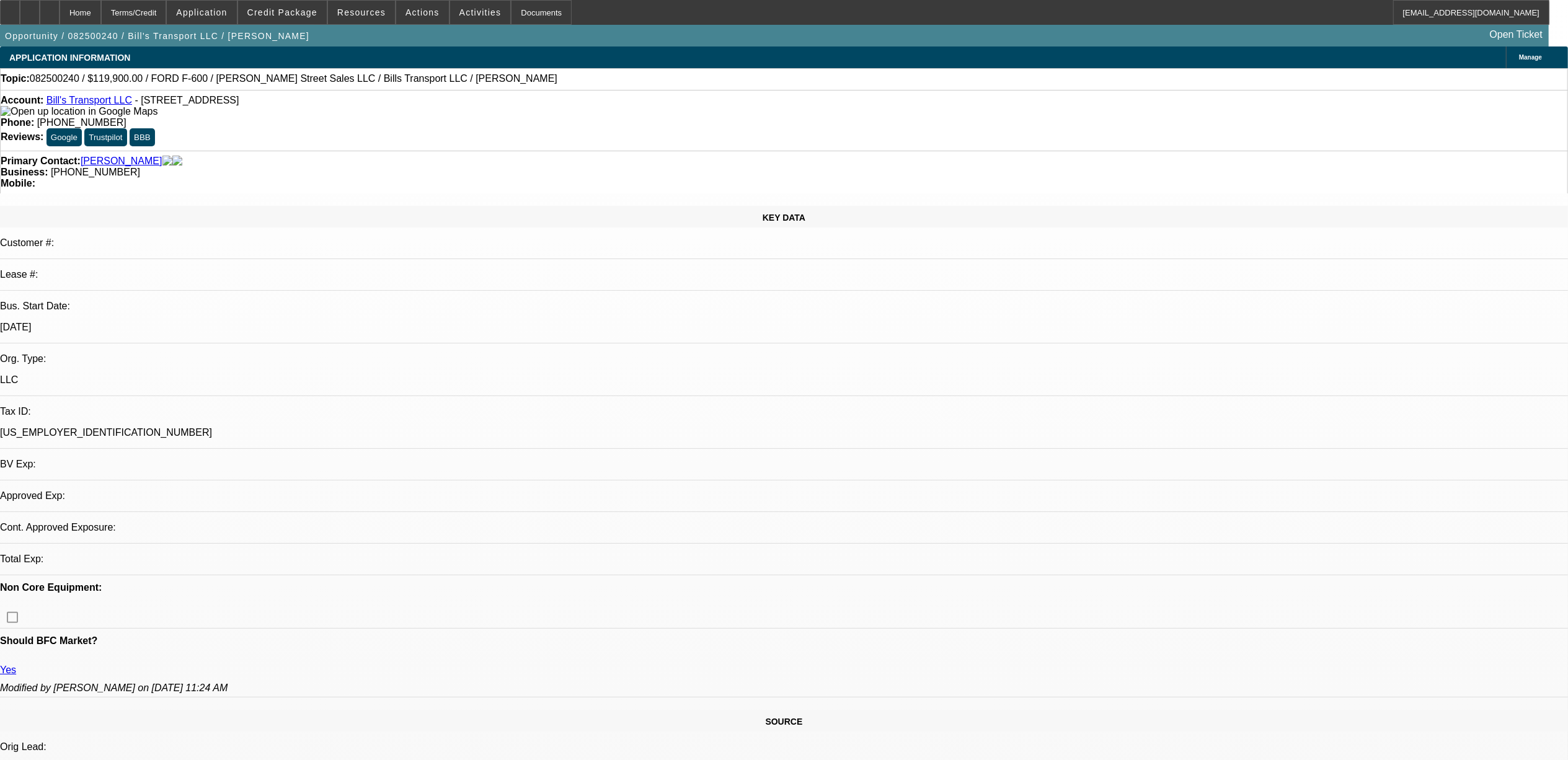
select select "0"
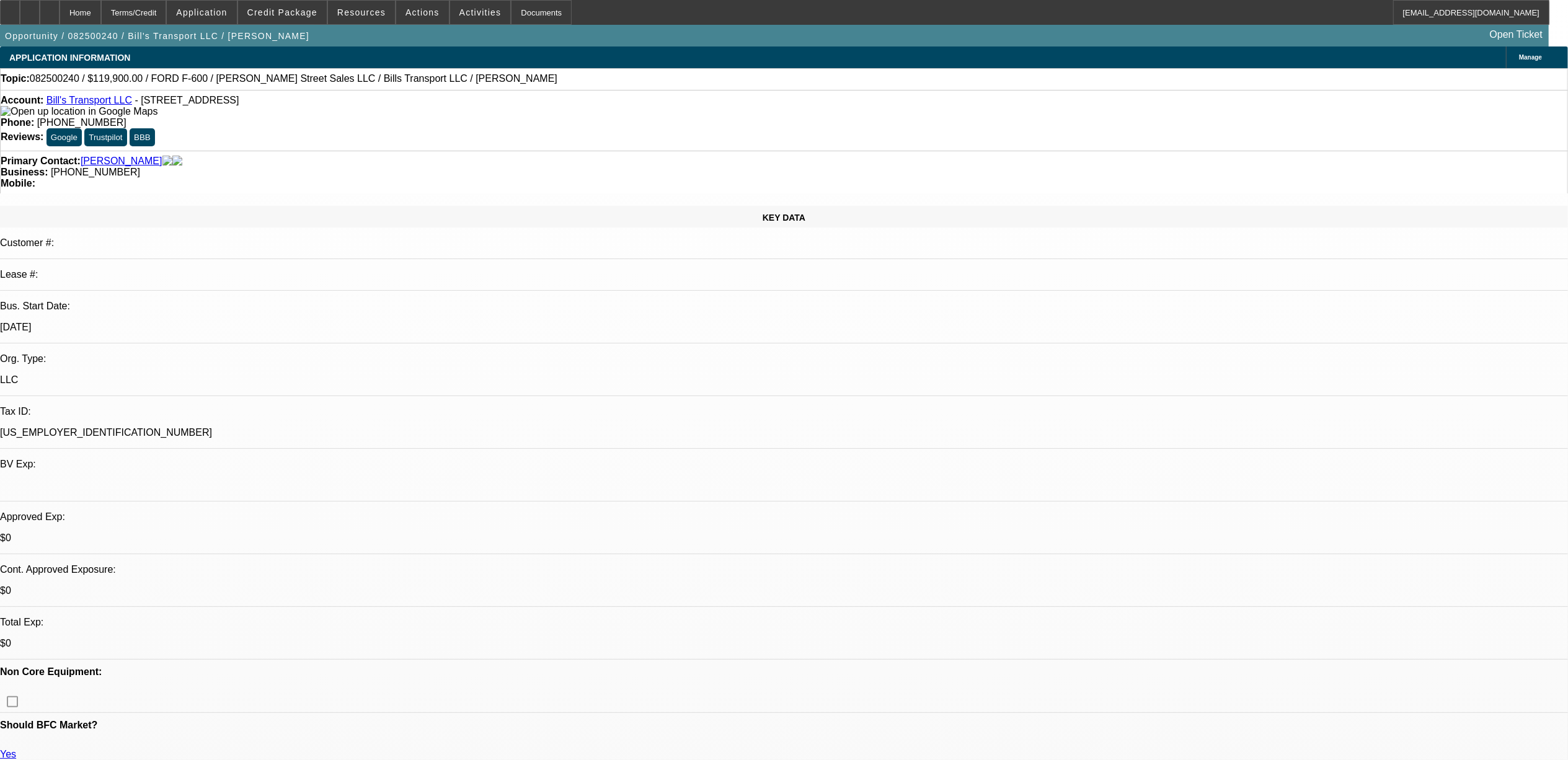
select select "1"
select select "6"
select select "1"
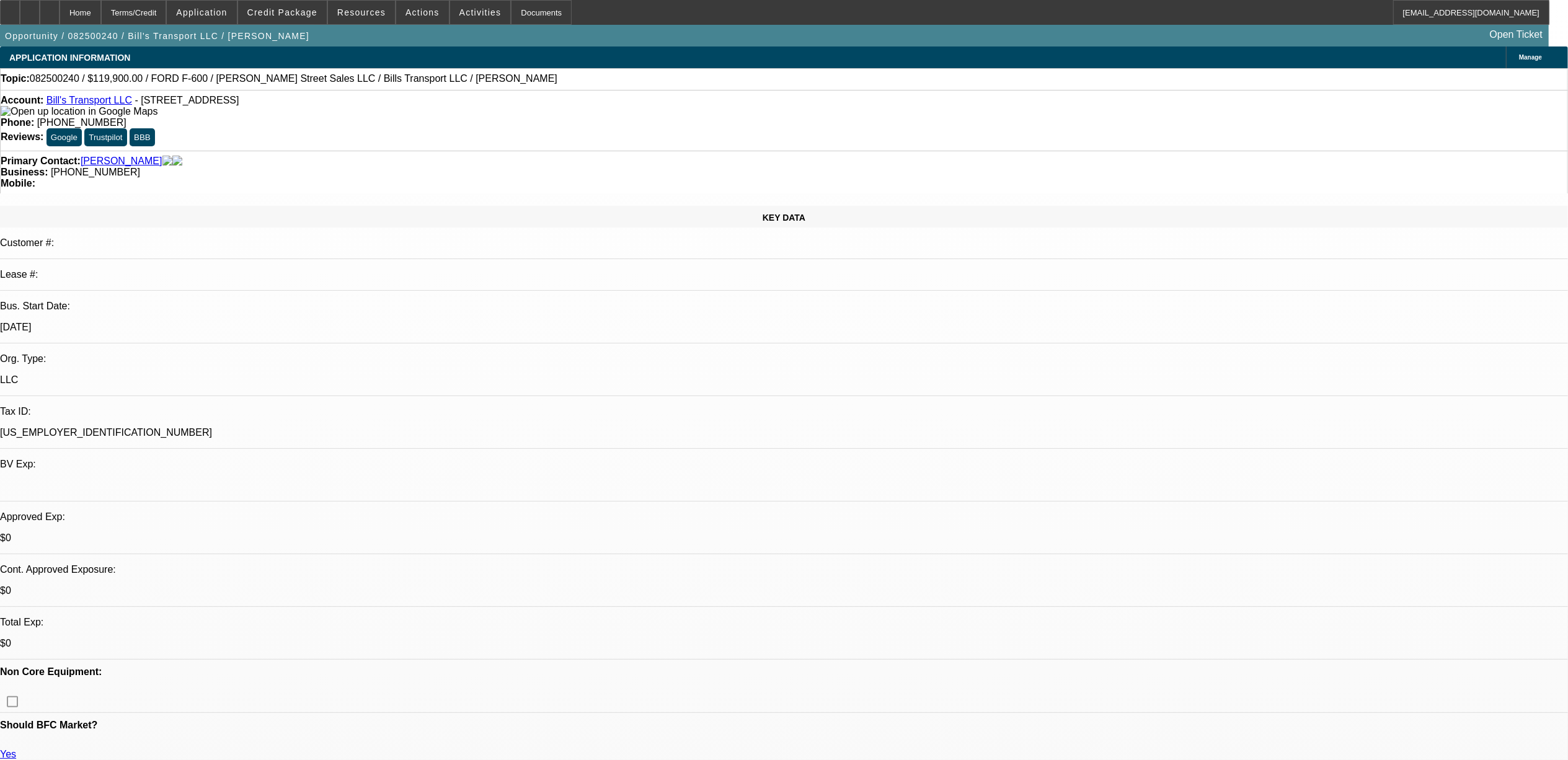
select select "6"
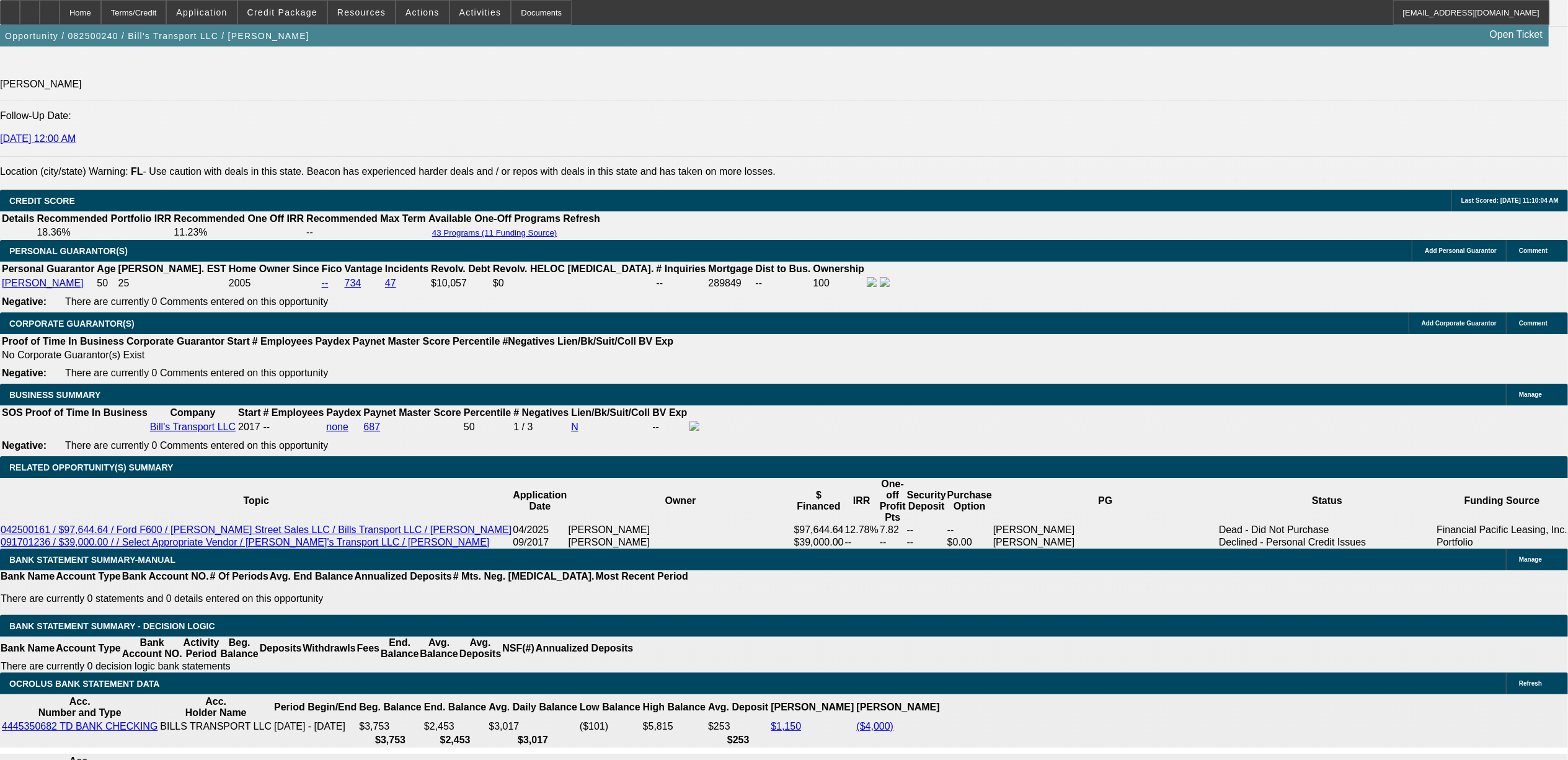
scroll to position [82, 0]
click at [60, 8] on div at bounding box center [49, 12] width 20 height 24
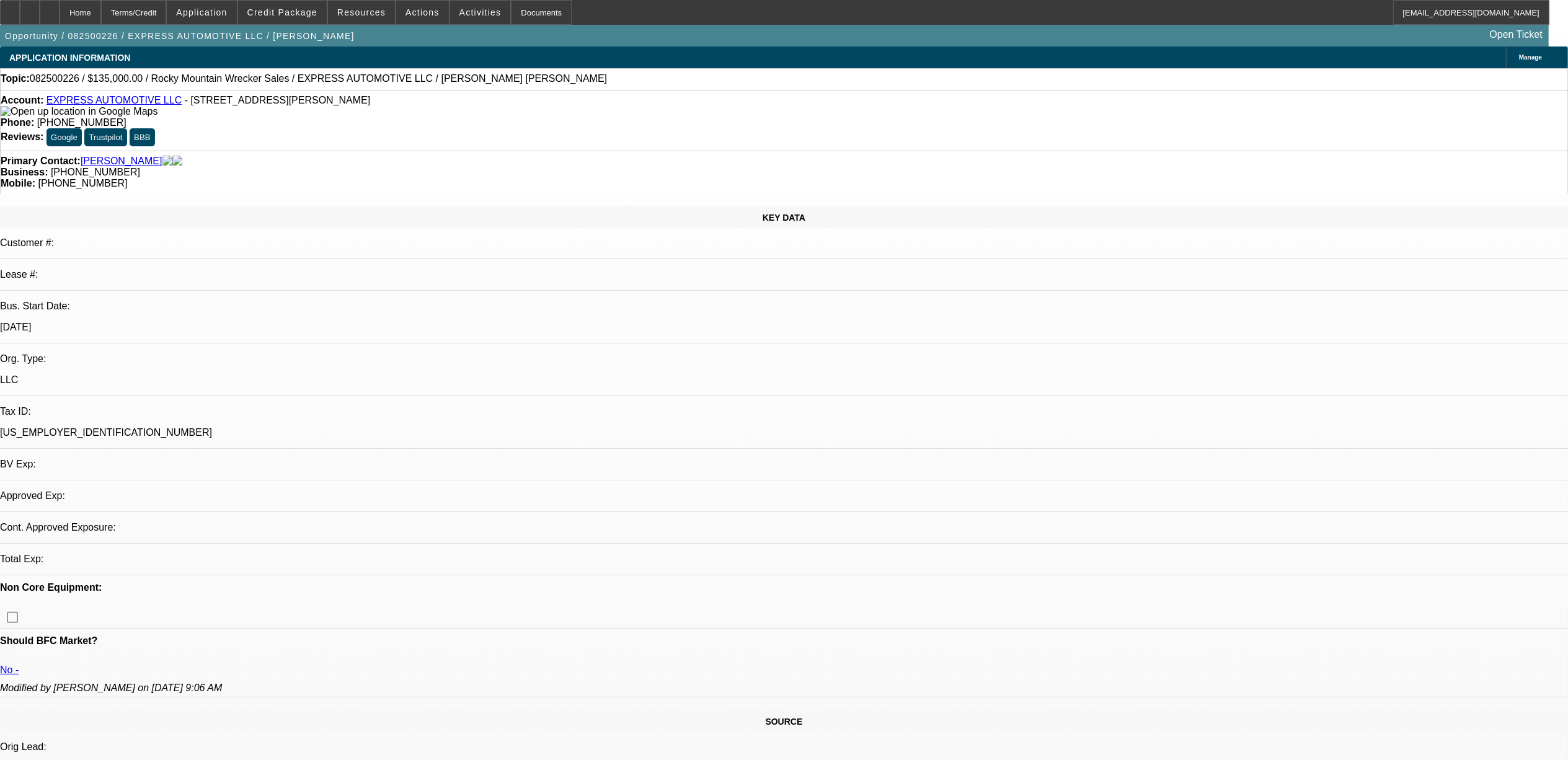
select select "0"
select select "2"
select select "0.1"
select select "1"
select select "2"
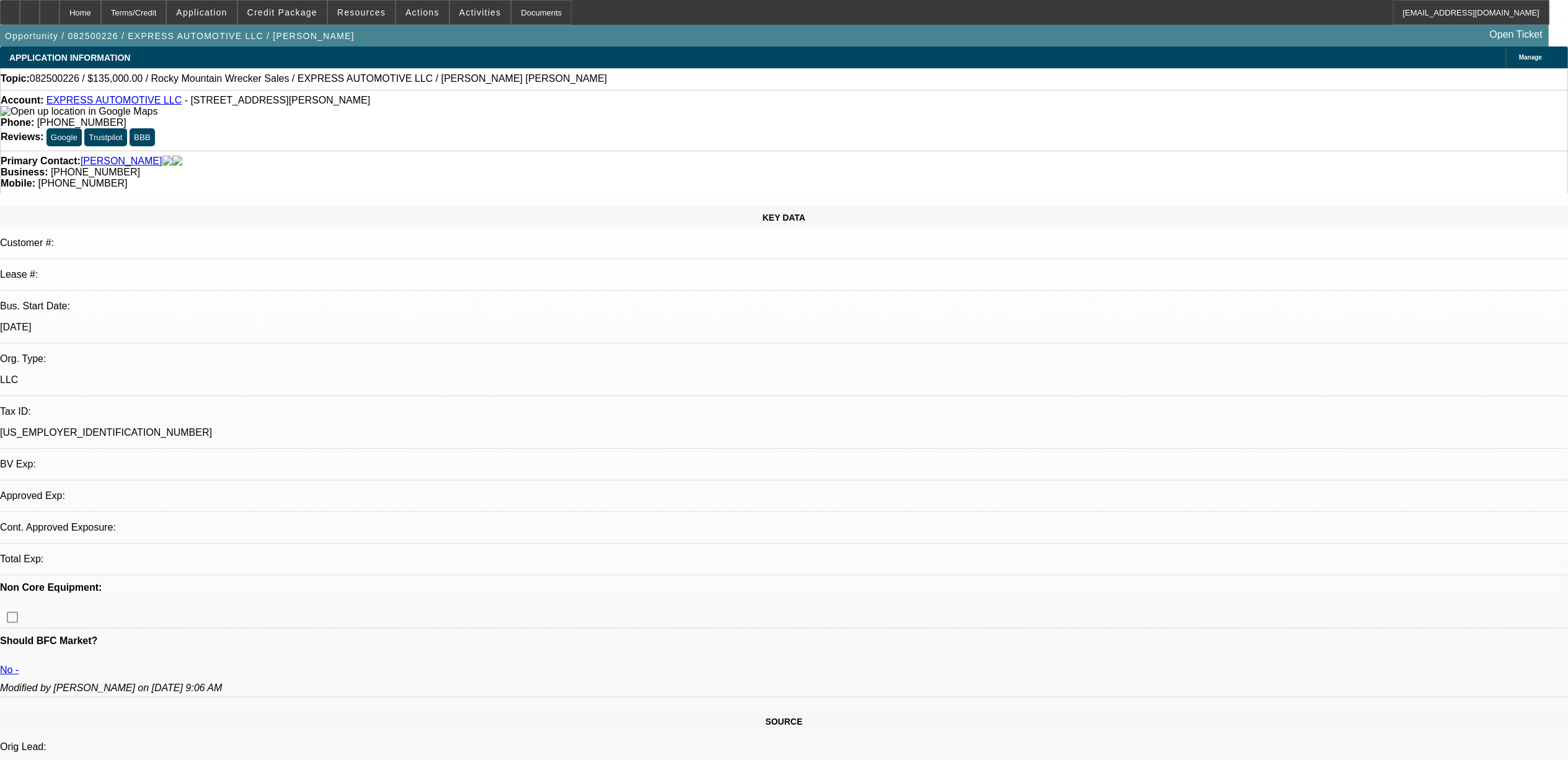
select select "4"
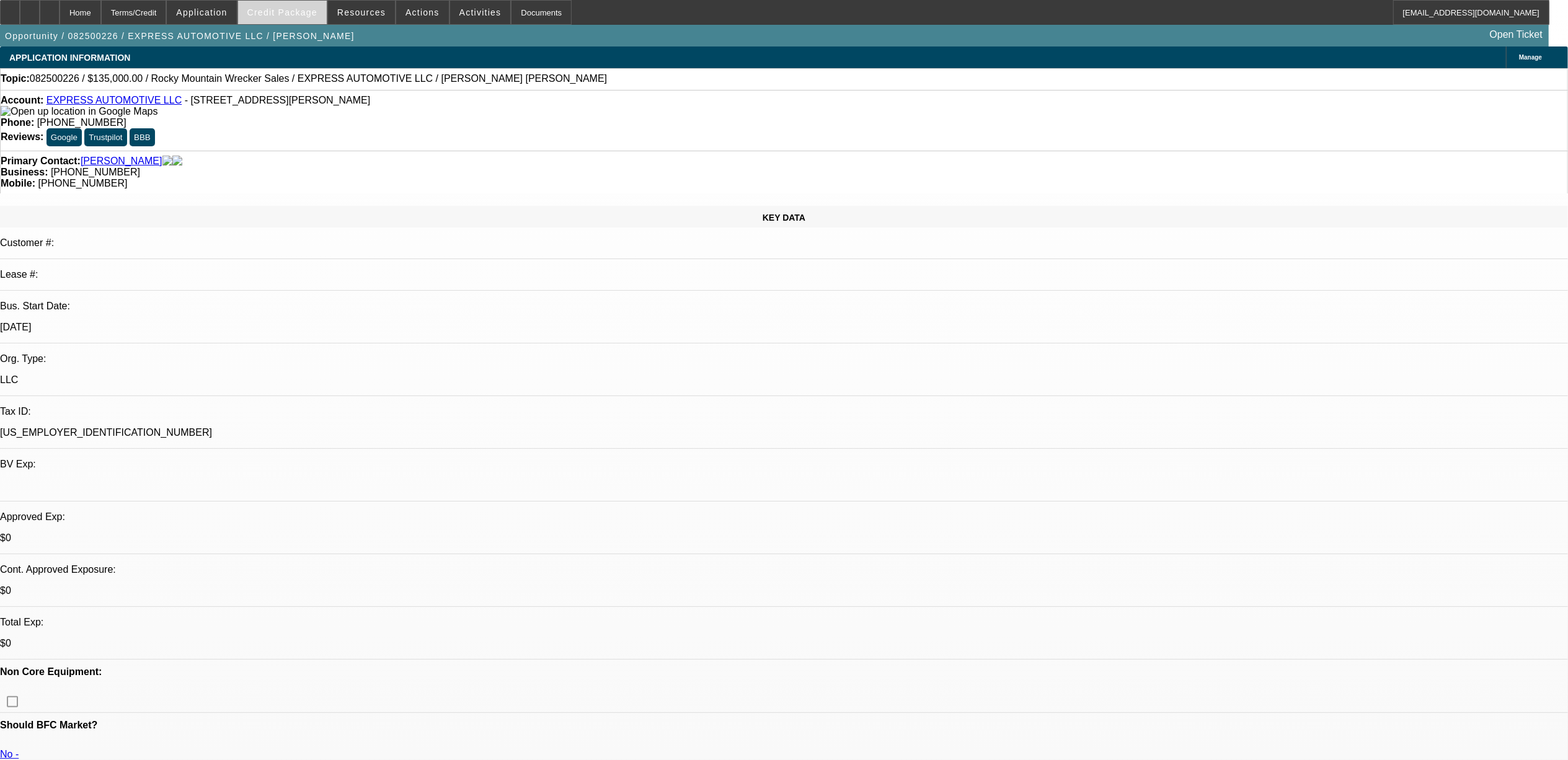
click at [311, 13] on span "Credit Package" at bounding box center [282, 12] width 70 height 10
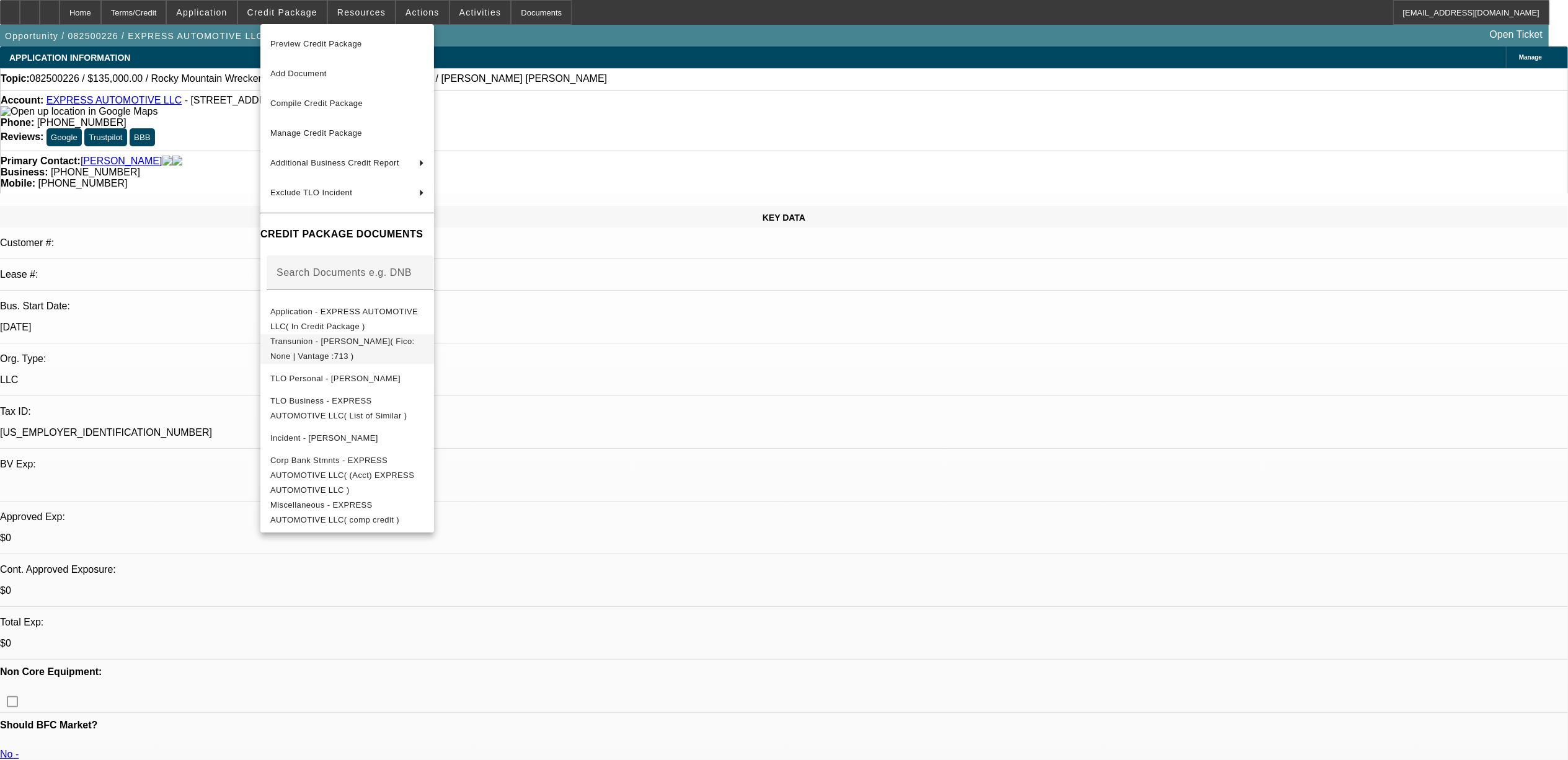
click at [395, 349] on span "Transunion - Rojo, Mario( Fico: None | Vantage :713 )" at bounding box center [348, 349] width 154 height 30
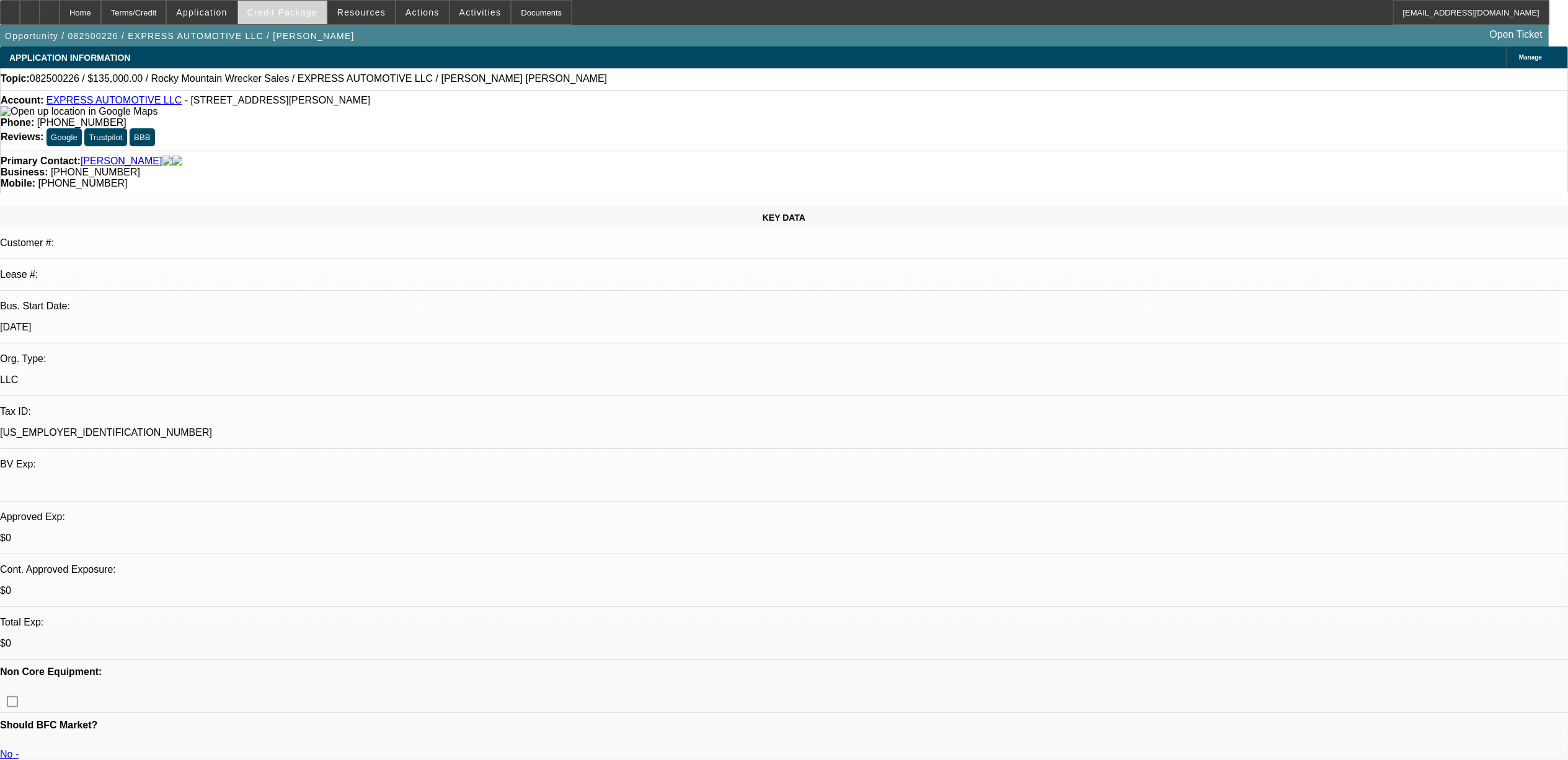
click at [318, 14] on span "Credit Package" at bounding box center [282, 12] width 70 height 10
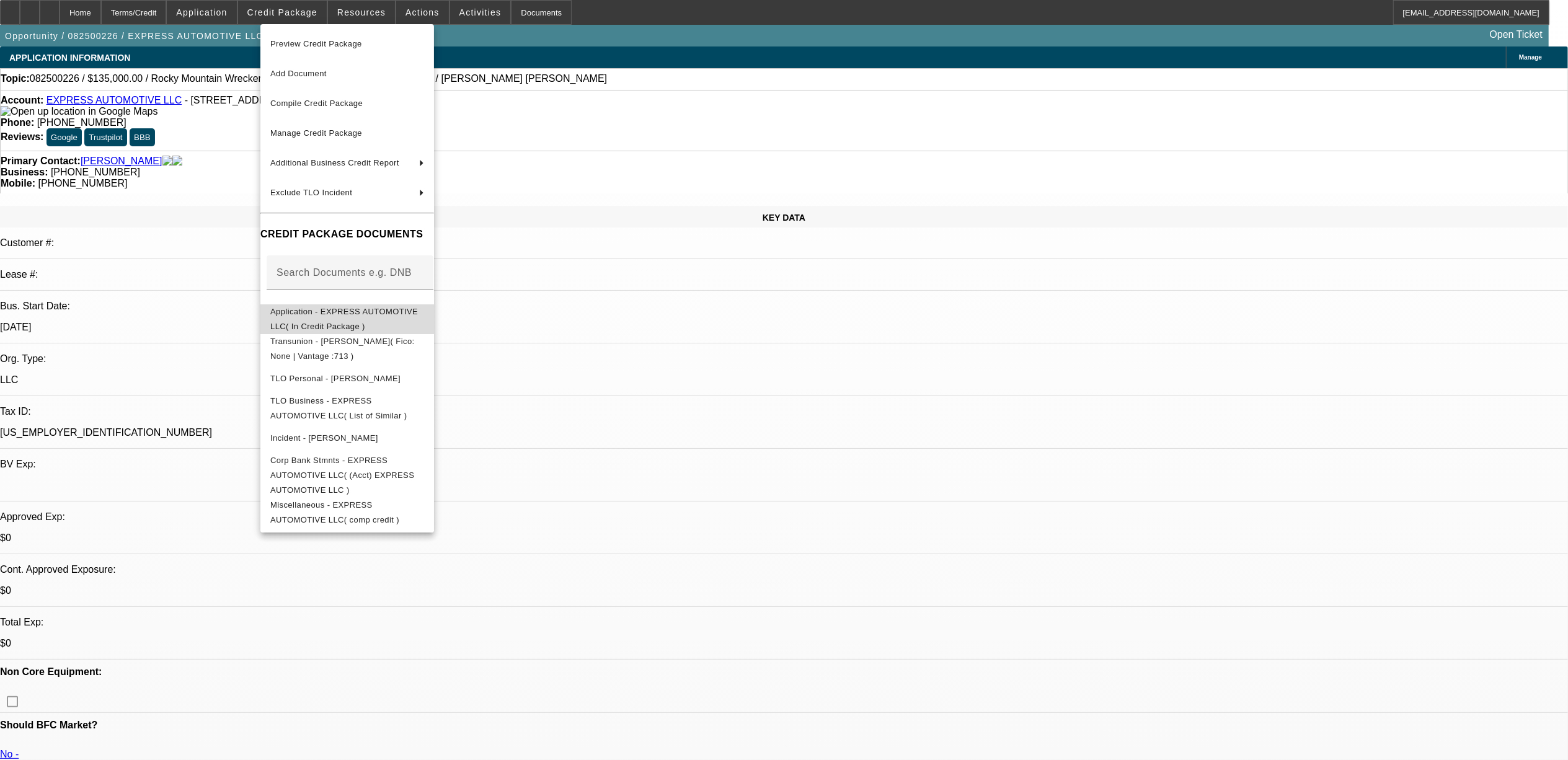
click at [390, 314] on span "Application - EXPRESS AUTOMOTIVE LLC( In Credit Package )" at bounding box center [345, 319] width 148 height 24
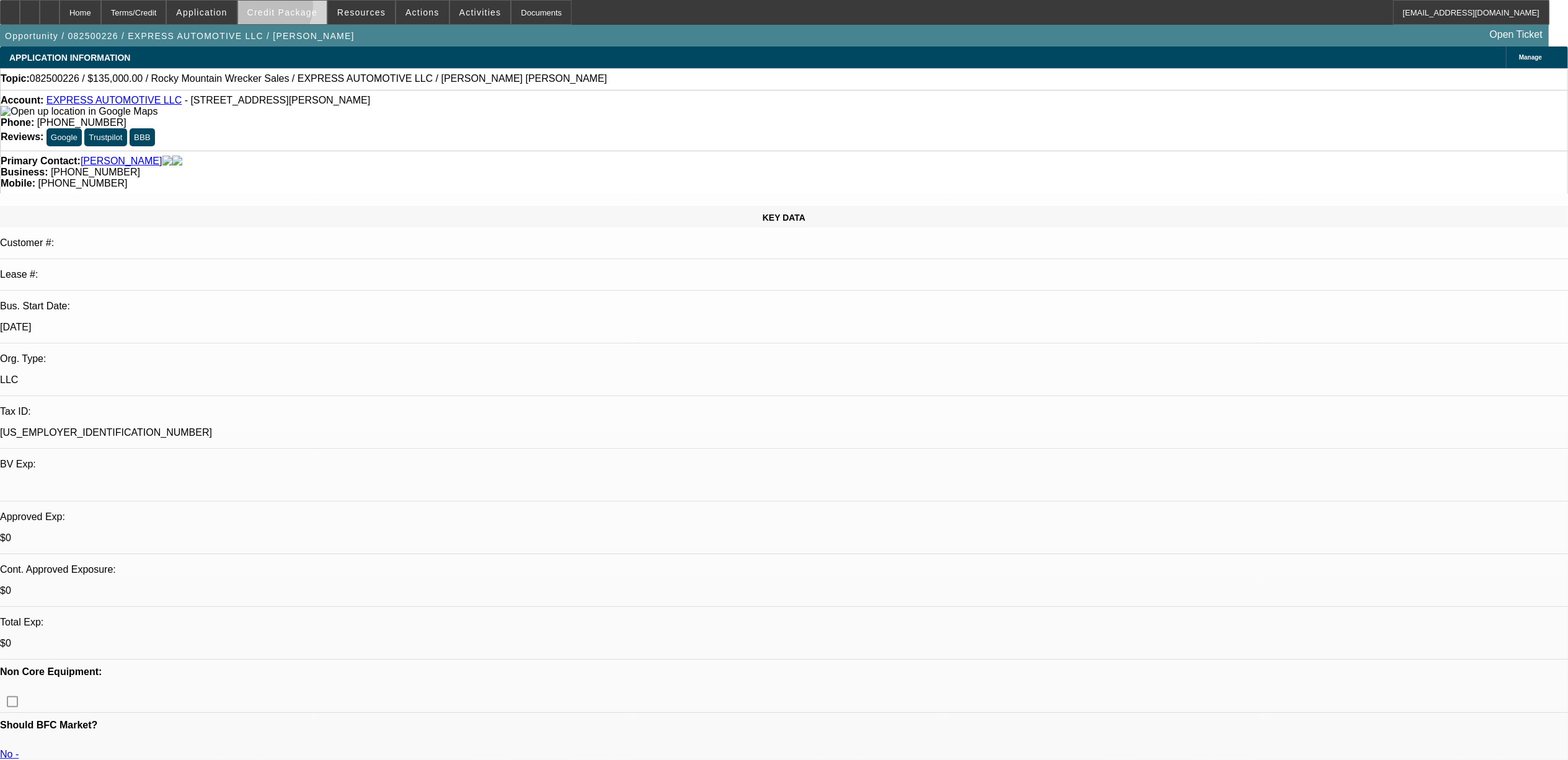
click at [286, 8] on span "Credit Package" at bounding box center [282, 12] width 70 height 10
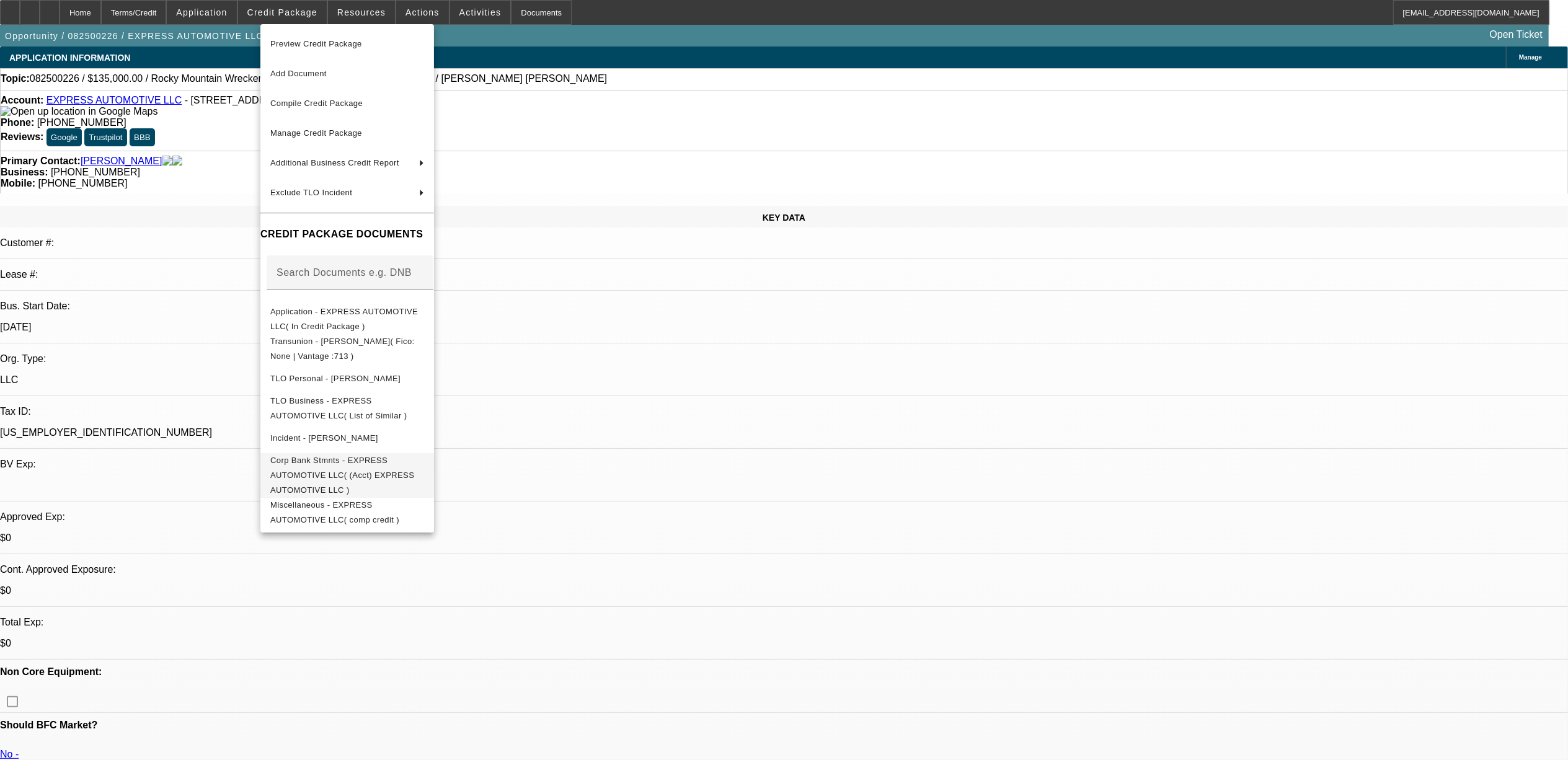
click at [320, 463] on span "Corp Bank Stmnts - EXPRESS AUTOMOTIVE LLC( (Acct) EXPRESS AUTOMOTIVE LLC )" at bounding box center [343, 475] width 144 height 39
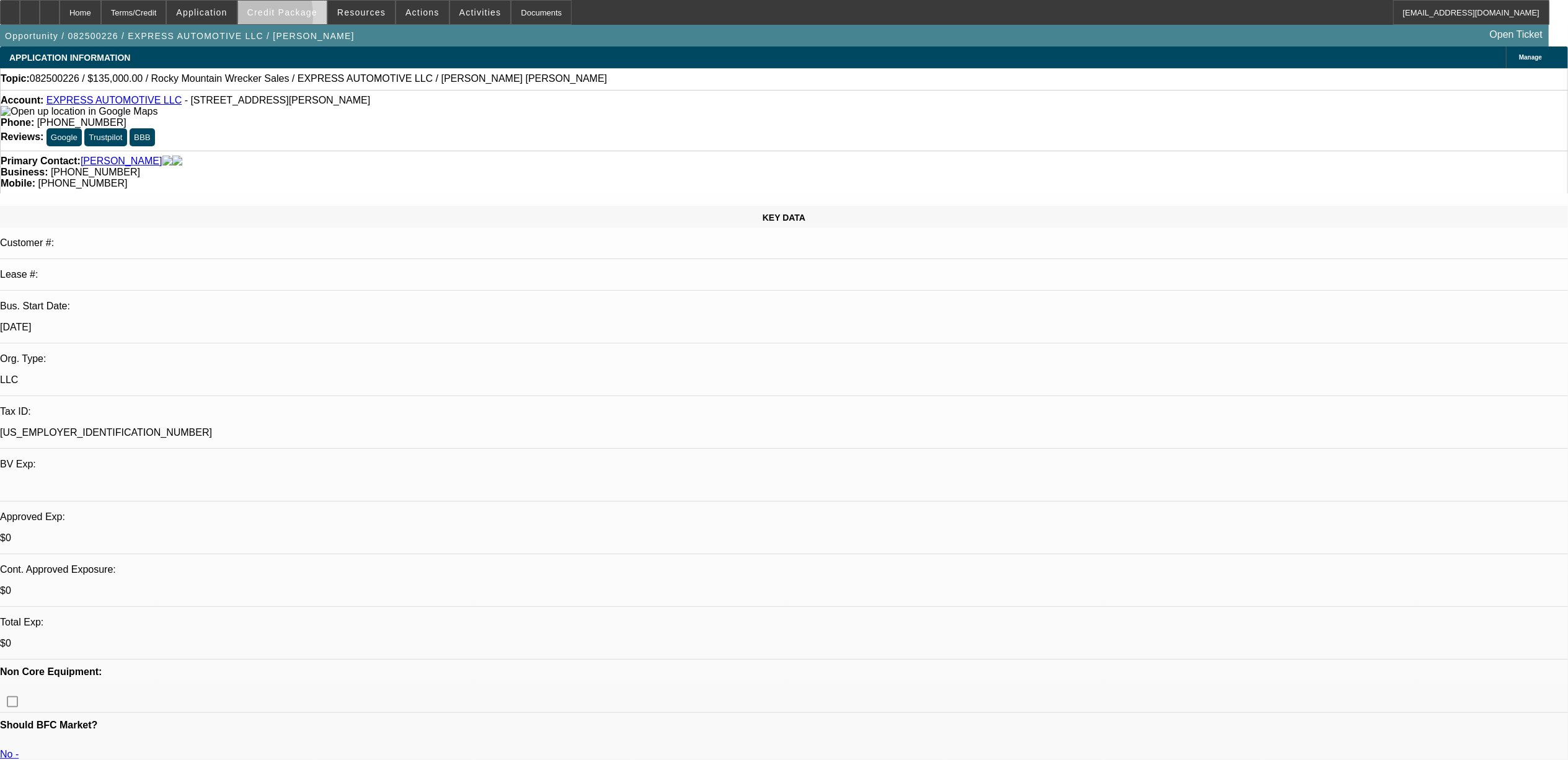
click at [267, 18] on span at bounding box center [282, 12] width 89 height 30
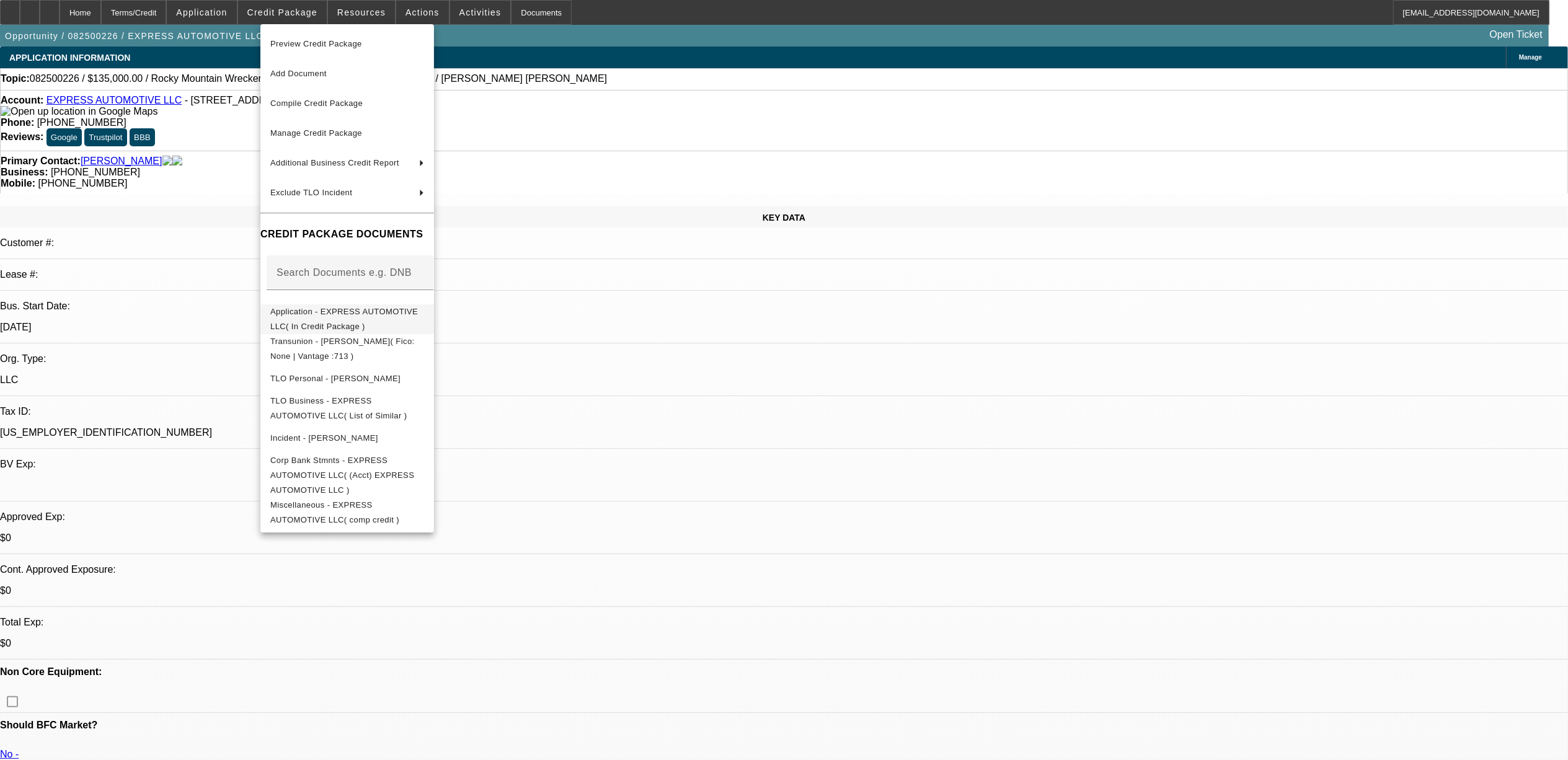
click at [349, 311] on span "Application - EXPRESS AUTOMOTIVE LLC( In Credit Package )" at bounding box center [345, 319] width 148 height 24
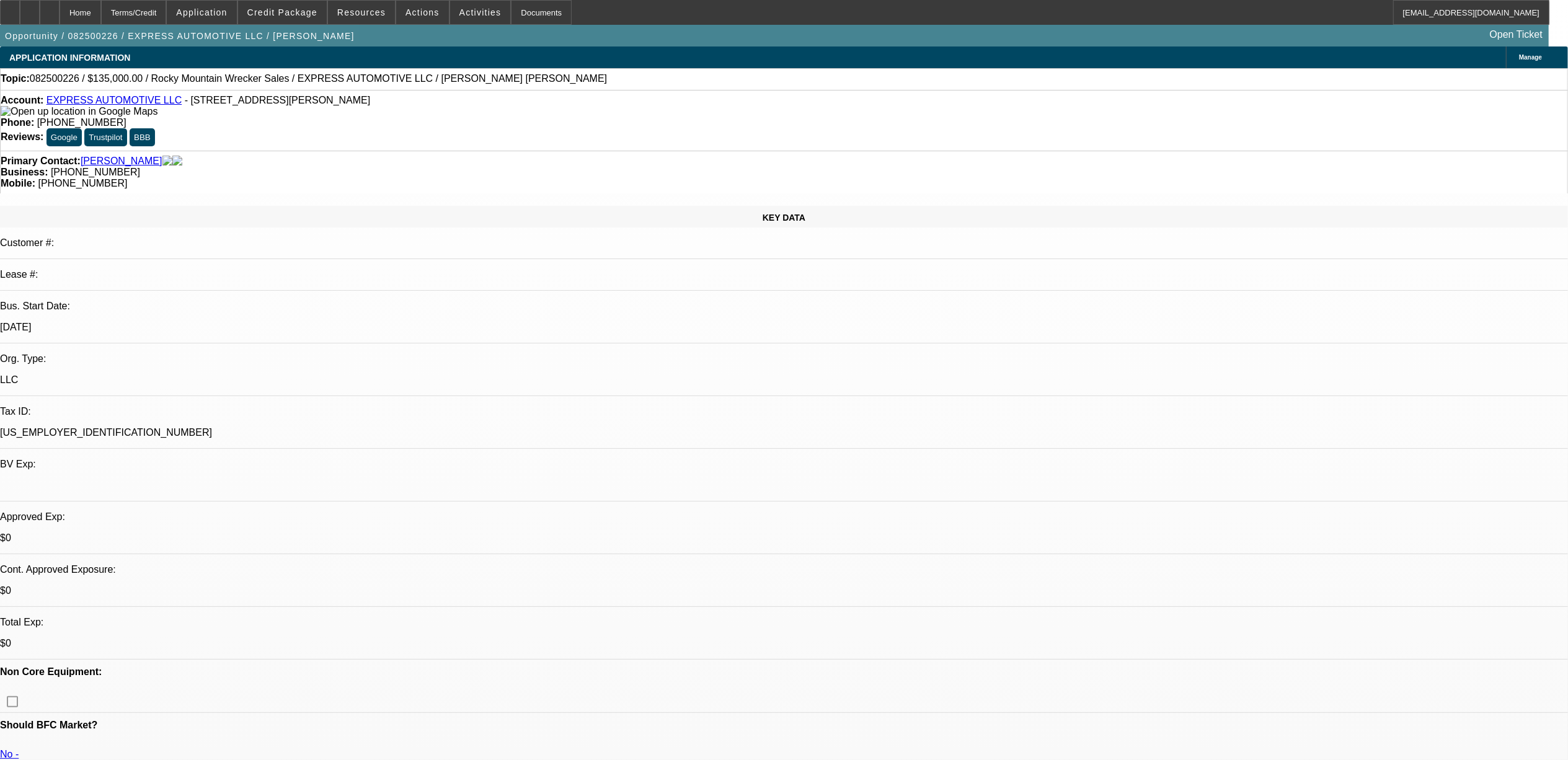
click at [63, 70] on div "Topic: 082500226 / $135,000.00 / Rocky Mountain Wrecker Sales / EXPRESS AUTOMOT…" at bounding box center [784, 79] width 1568 height 22
click at [65, 78] on span "082500226 / $135,000.00 / Rocky Mountain Wrecker Sales / EXPRESS AUTOMOTIVE LLC…" at bounding box center [318, 79] width 577 height 11
drag, startPoint x: 65, startPoint y: 78, endPoint x: 60, endPoint y: 82, distance: 6.4
click at [60, 82] on span "082500226 / $135,000.00 / Rocky Mountain Wrecker Sales / EXPRESS AUTOMOTIVE LLC…" at bounding box center [318, 79] width 577 height 11
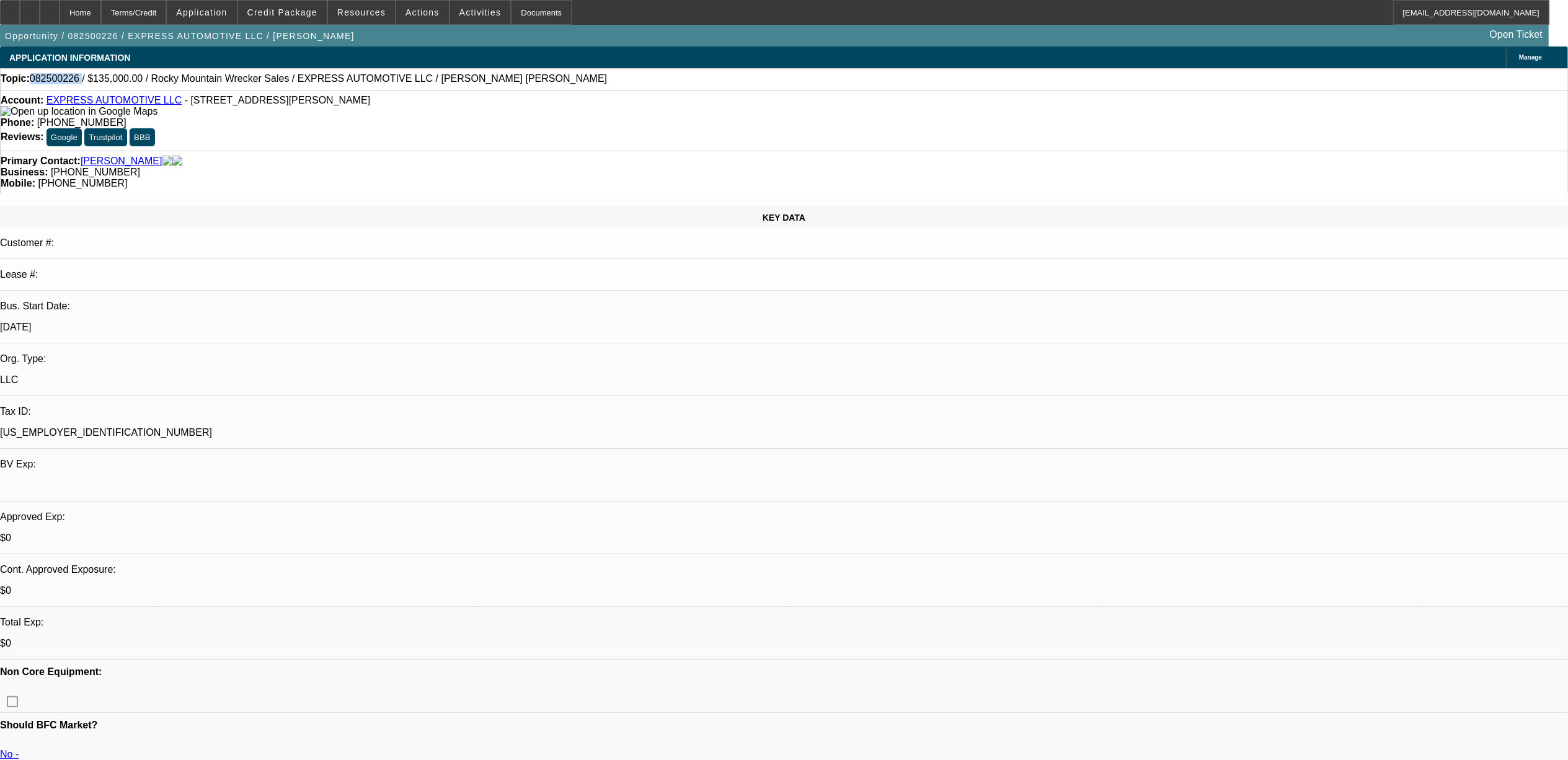
copy span "082500226"
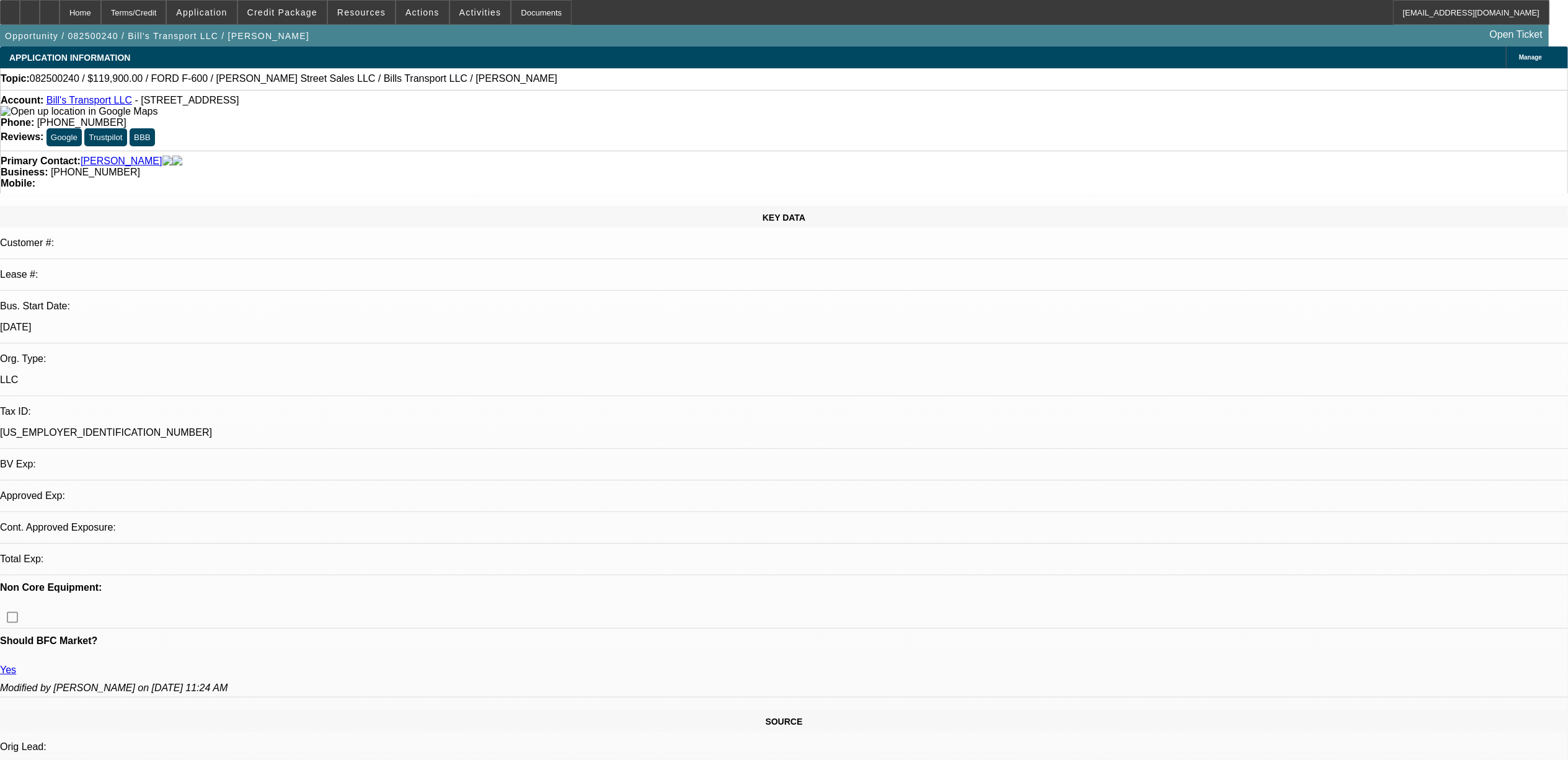
select select "0"
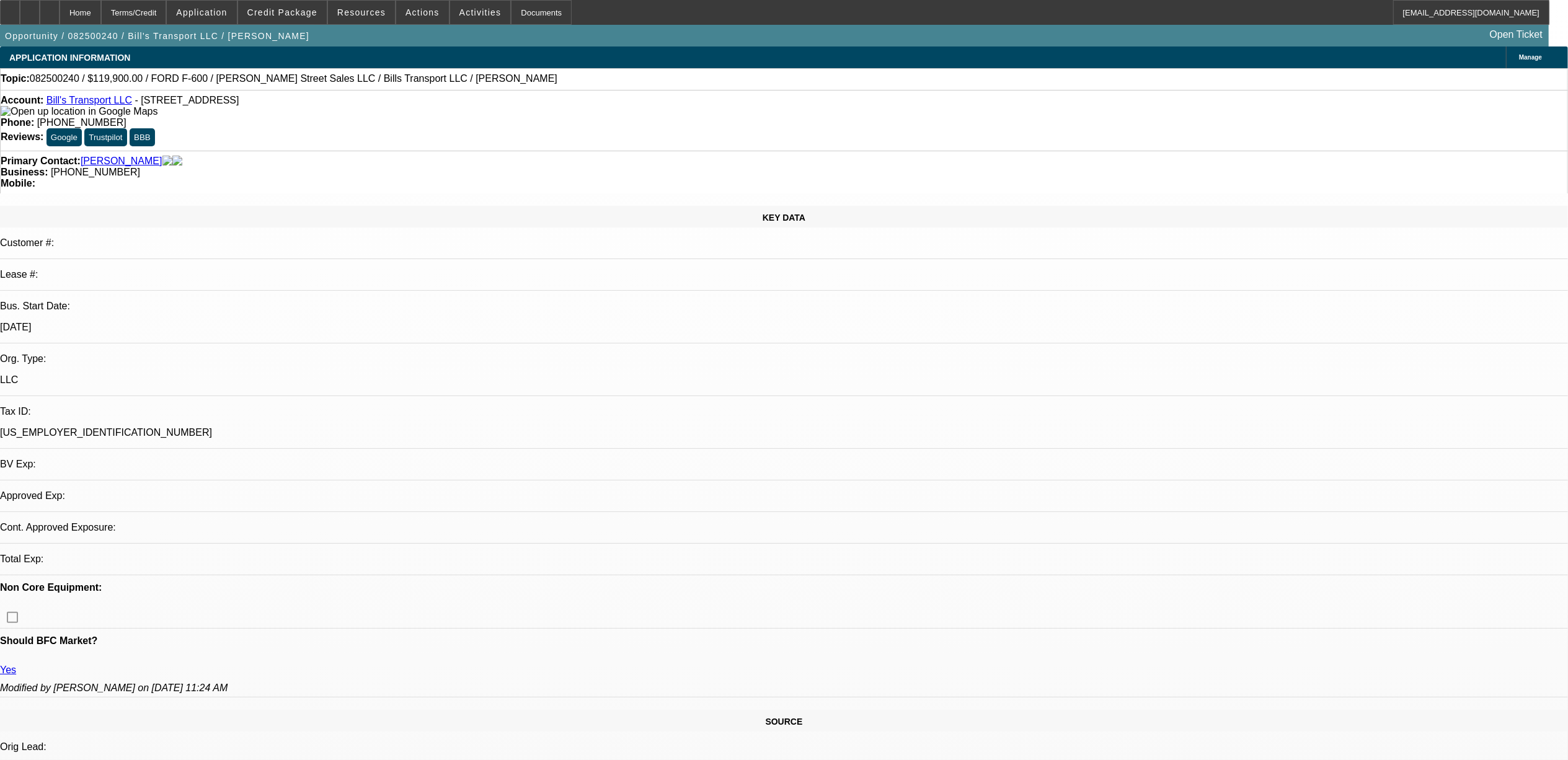
select select "0"
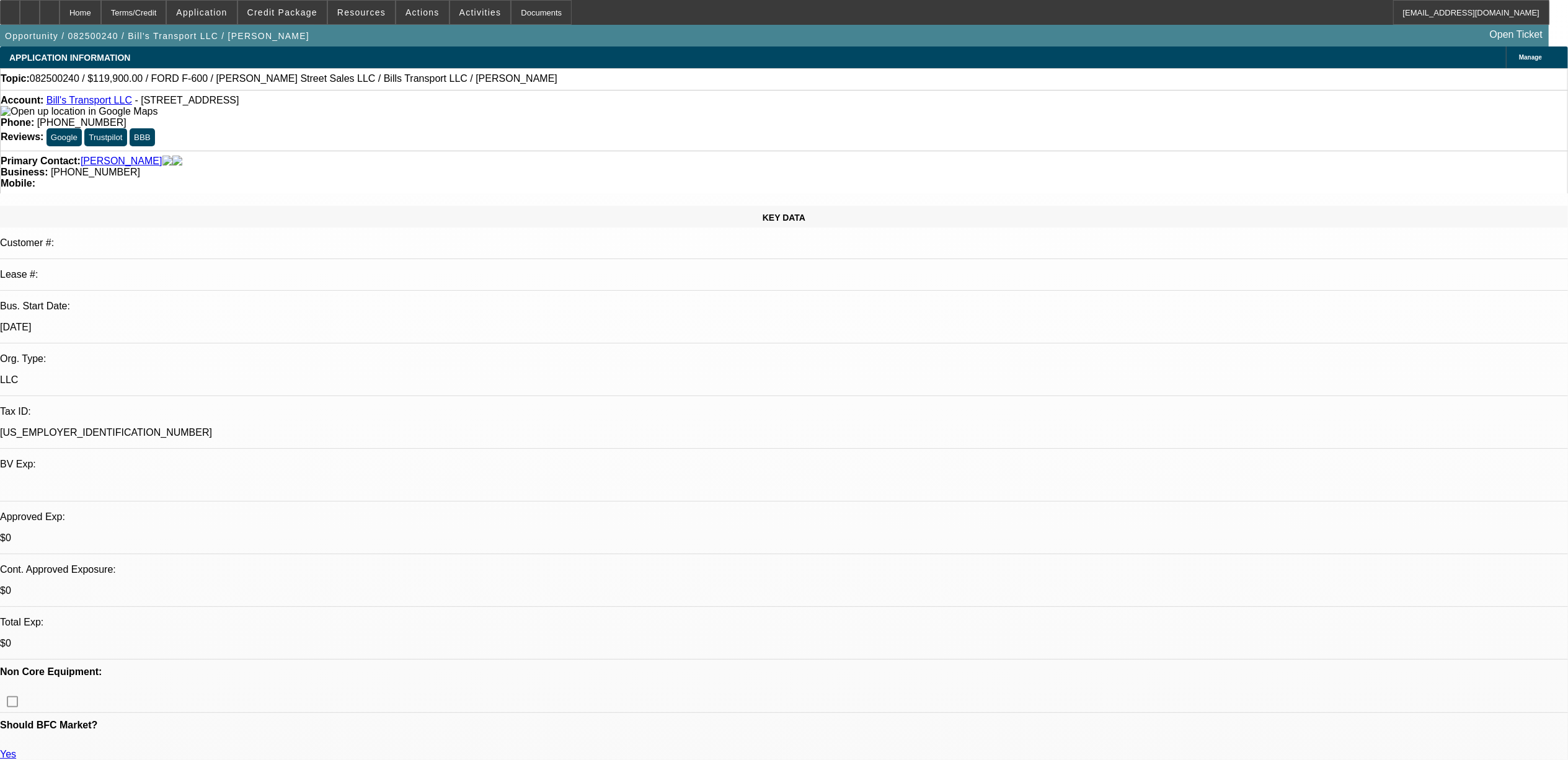
select select "1"
select select "6"
select select "1"
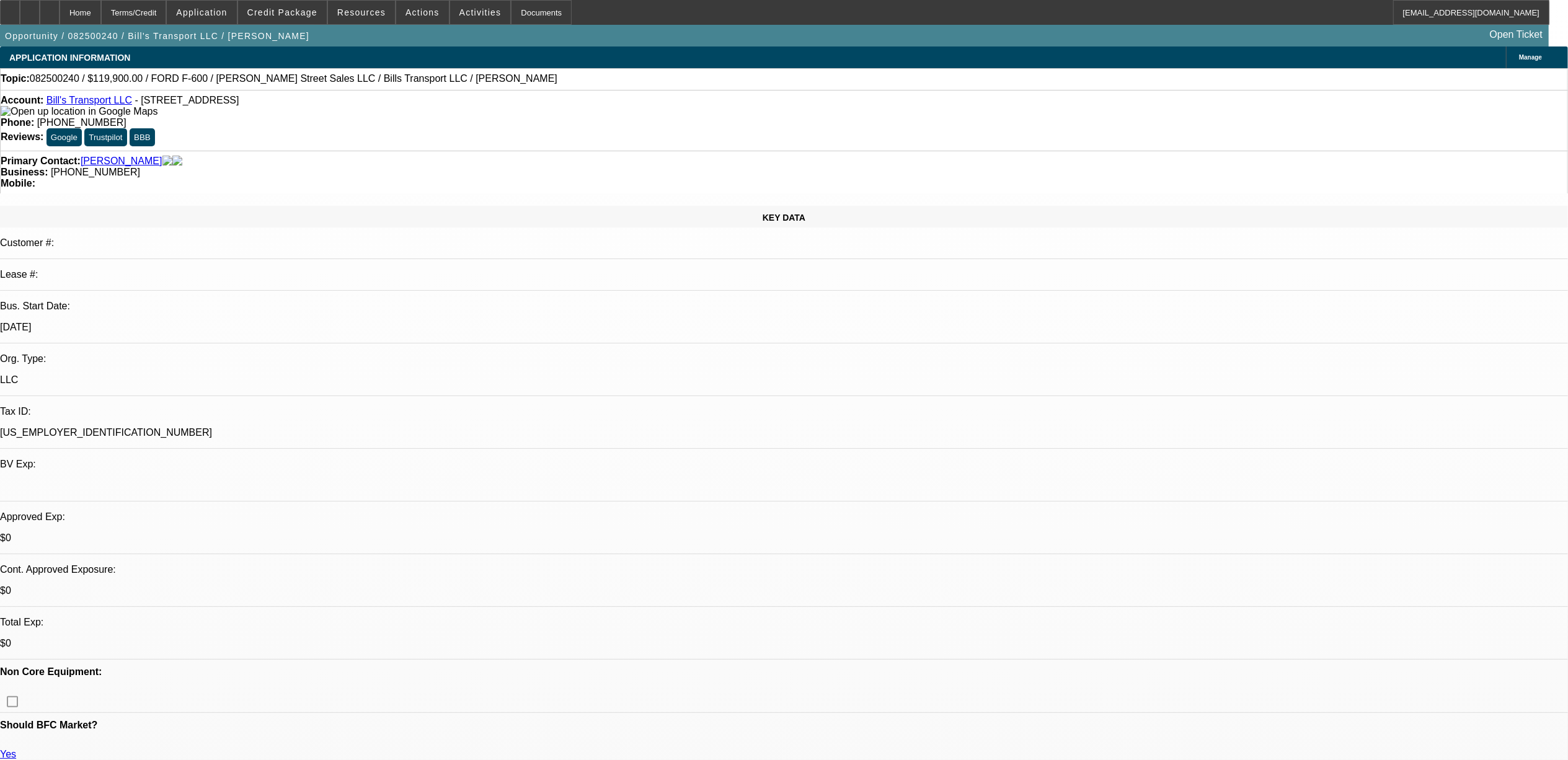
select select "6"
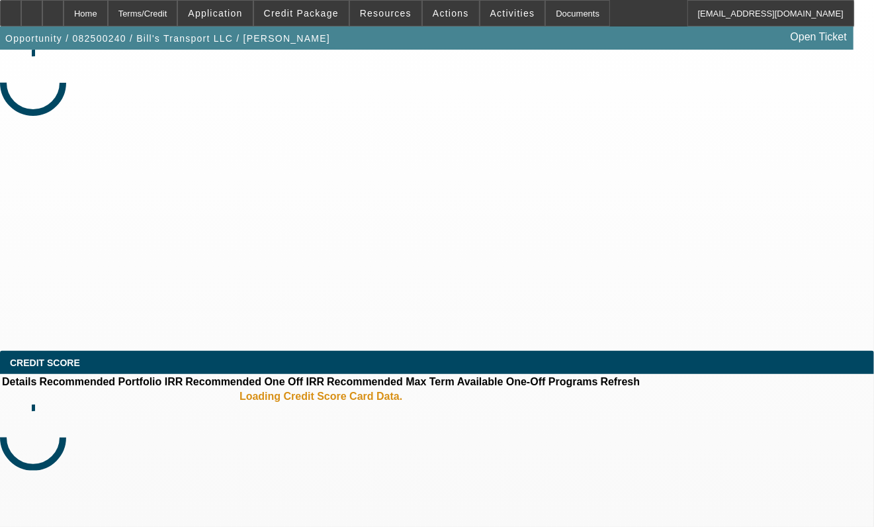
select select "0"
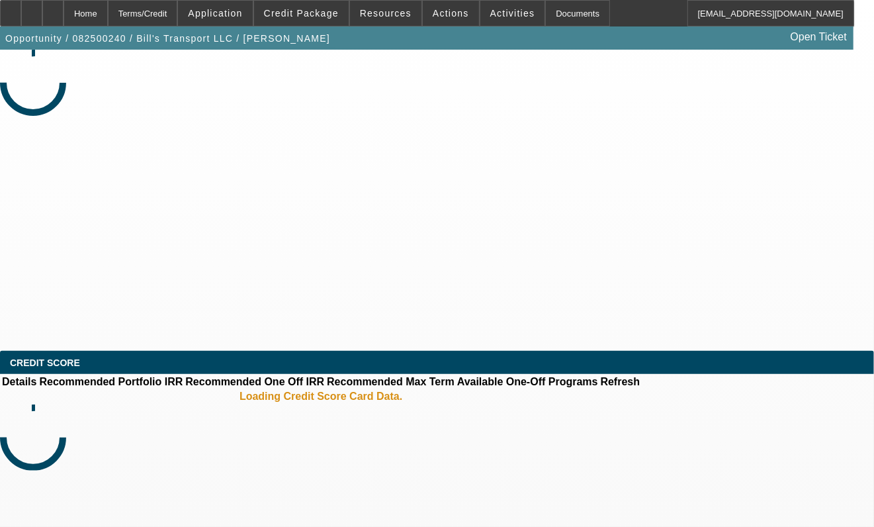
select select "0"
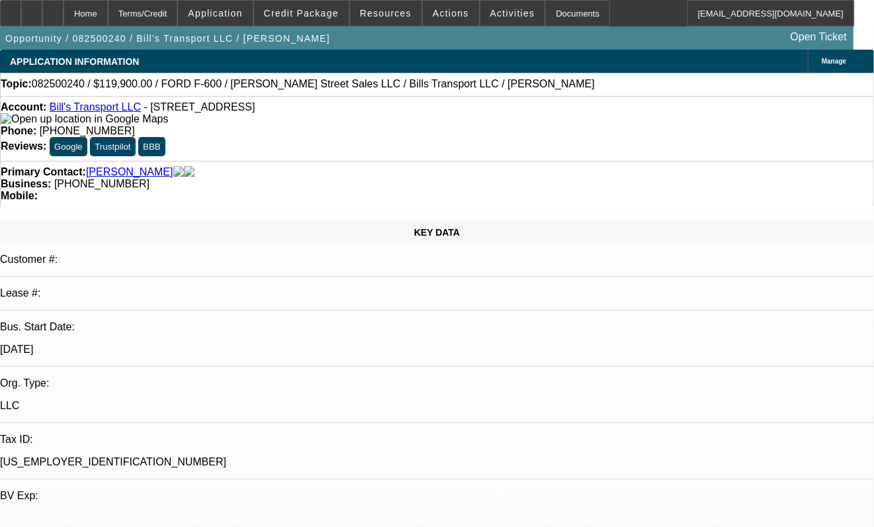
select select "1"
select select "6"
select select "1"
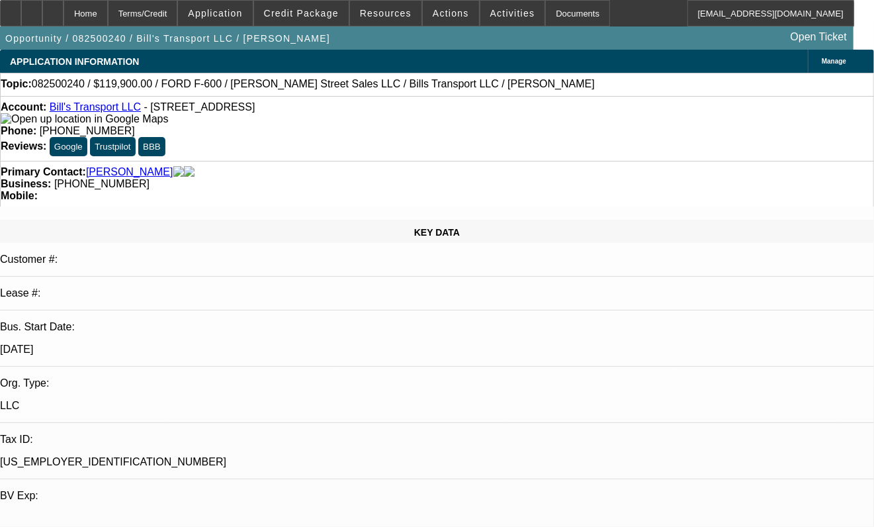
select select "6"
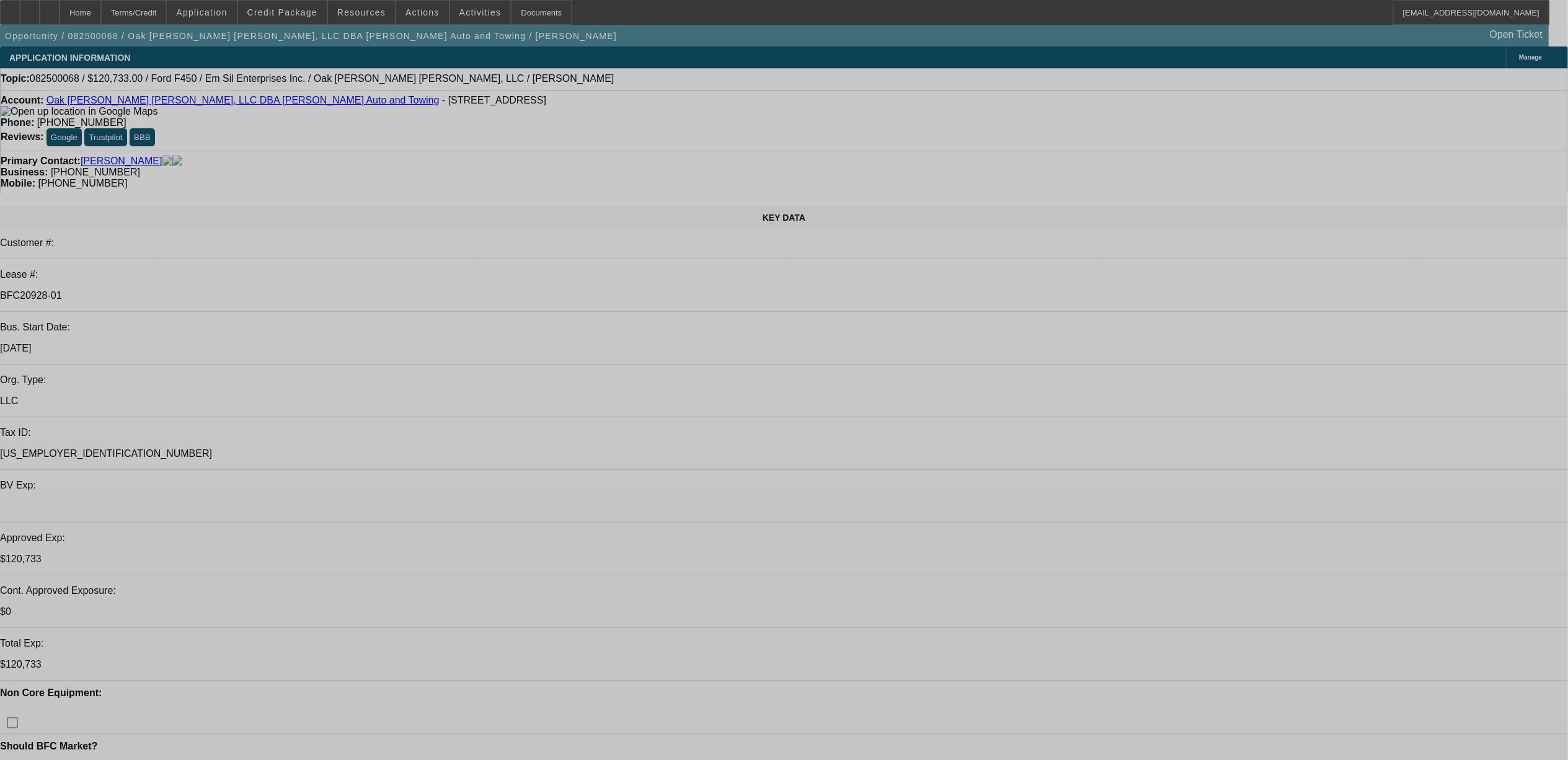
select select "0"
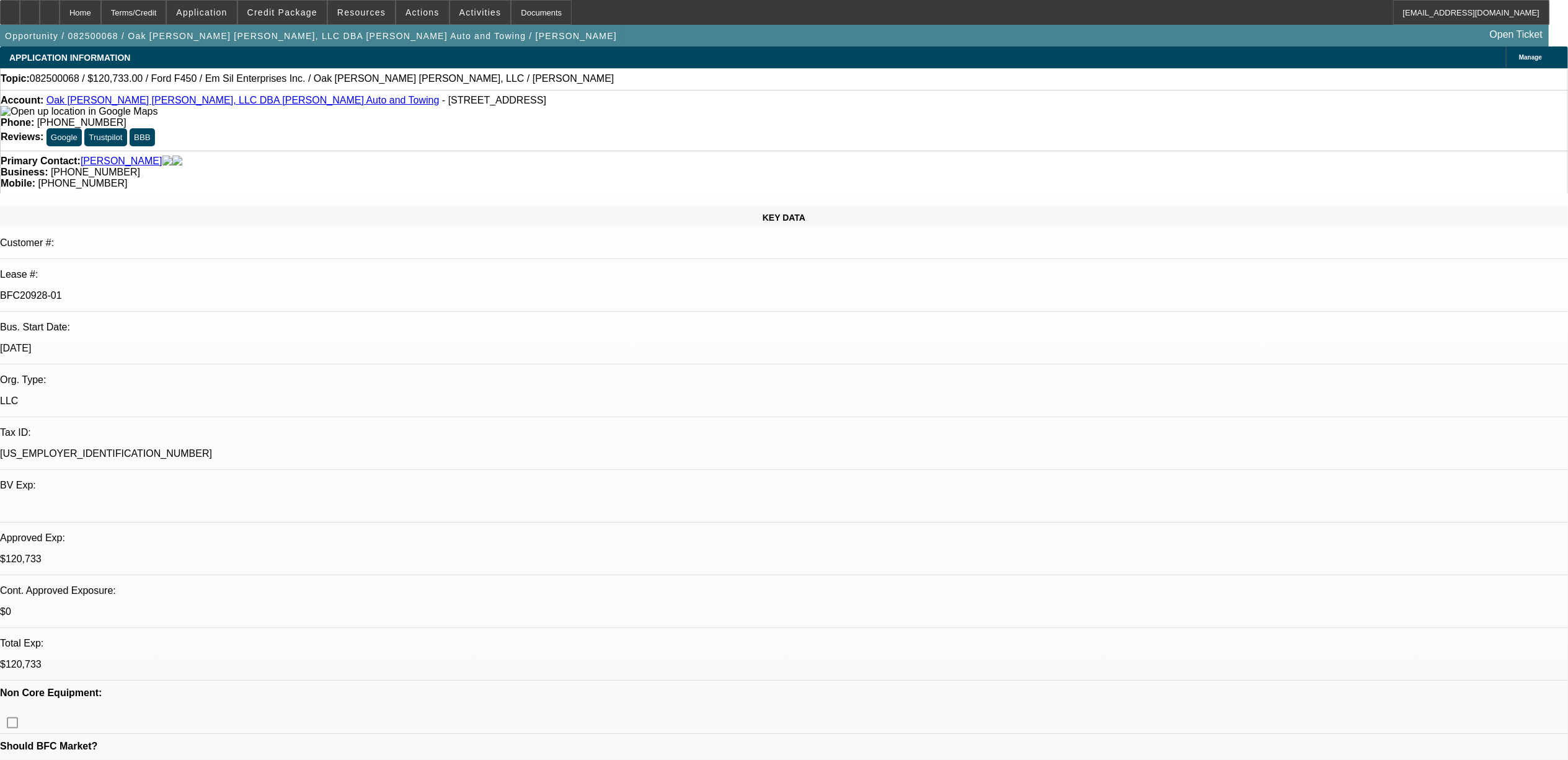
select select "2"
select select "0"
select select "6"
select select "0"
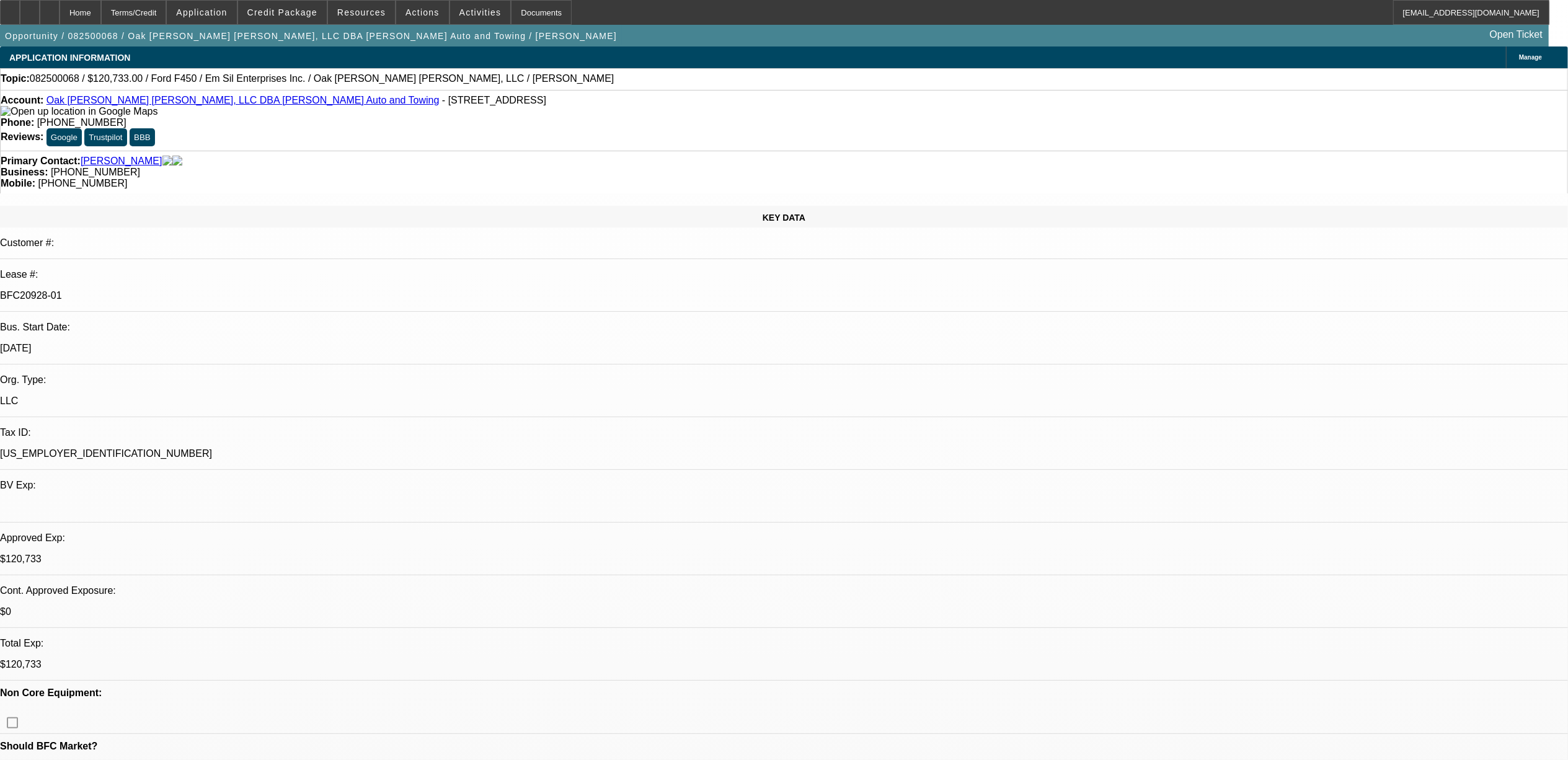
select select "2"
select select "0"
select select "6"
select select "0"
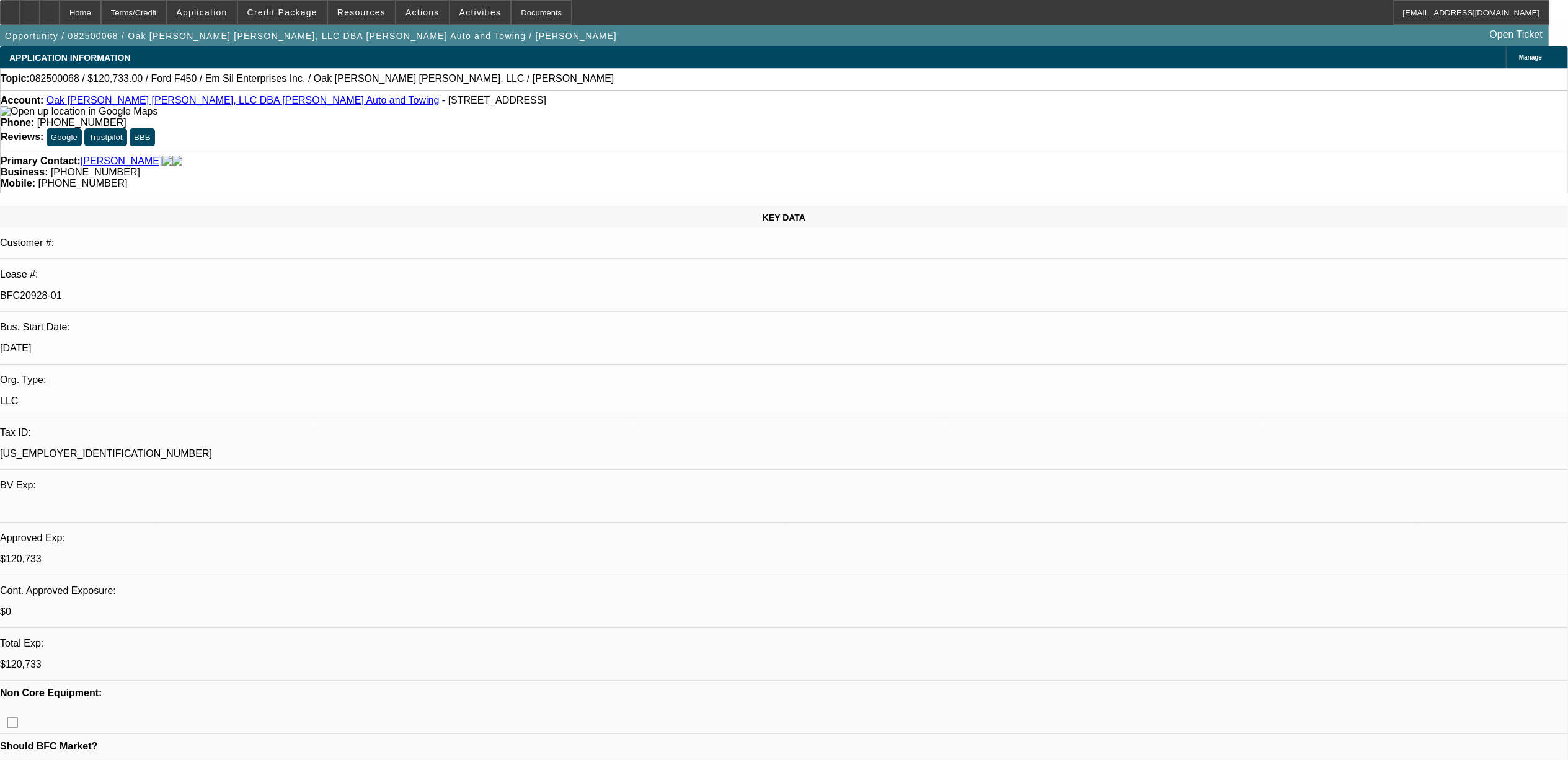
select select "0"
select select "2"
select select "0"
select select "6"
select select "0"
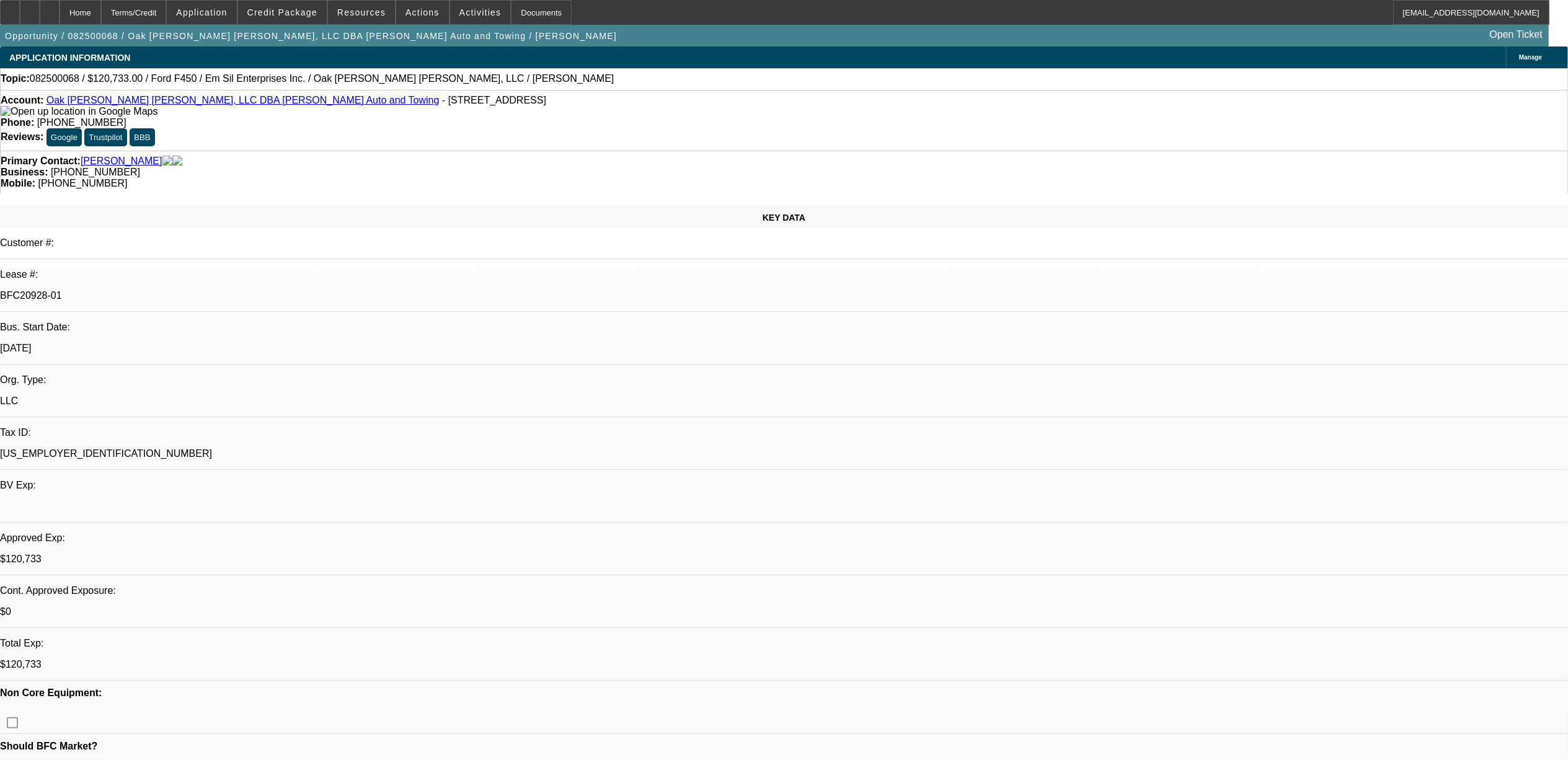
select select "0"
select select "2"
select select "0"
select select "6"
